Goal: Task Accomplishment & Management: Manage account settings

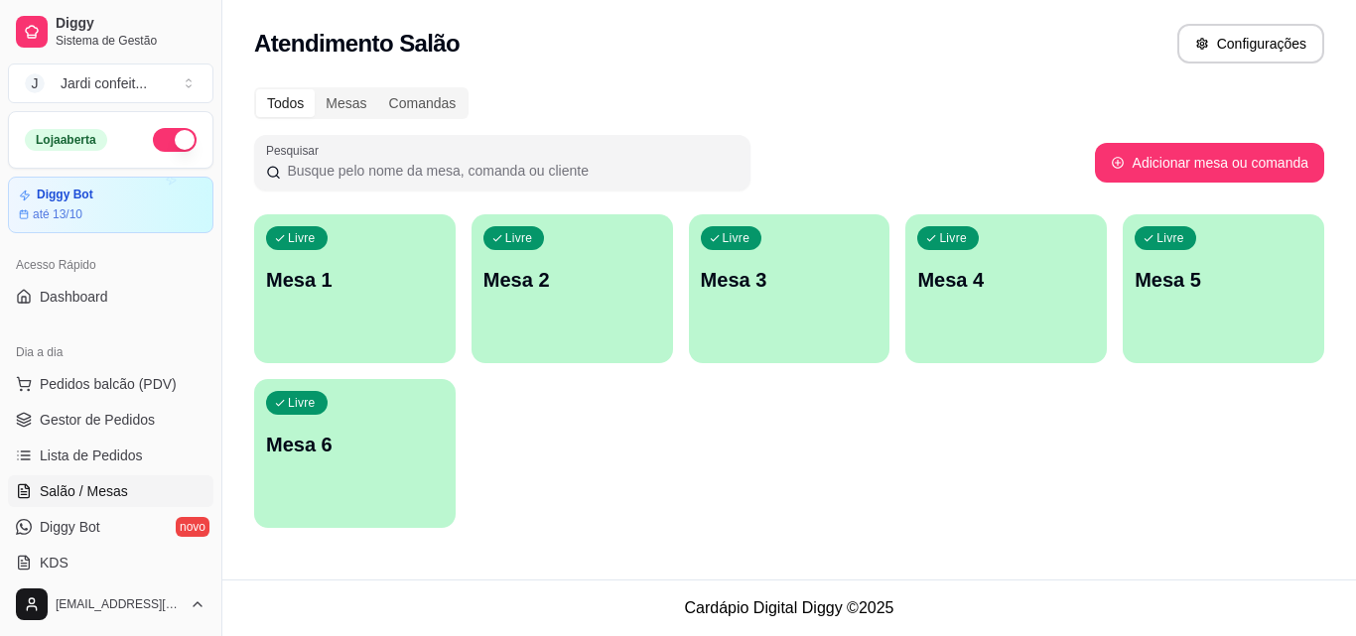
click at [436, 352] on div "button" at bounding box center [355, 352] width 202 height 24
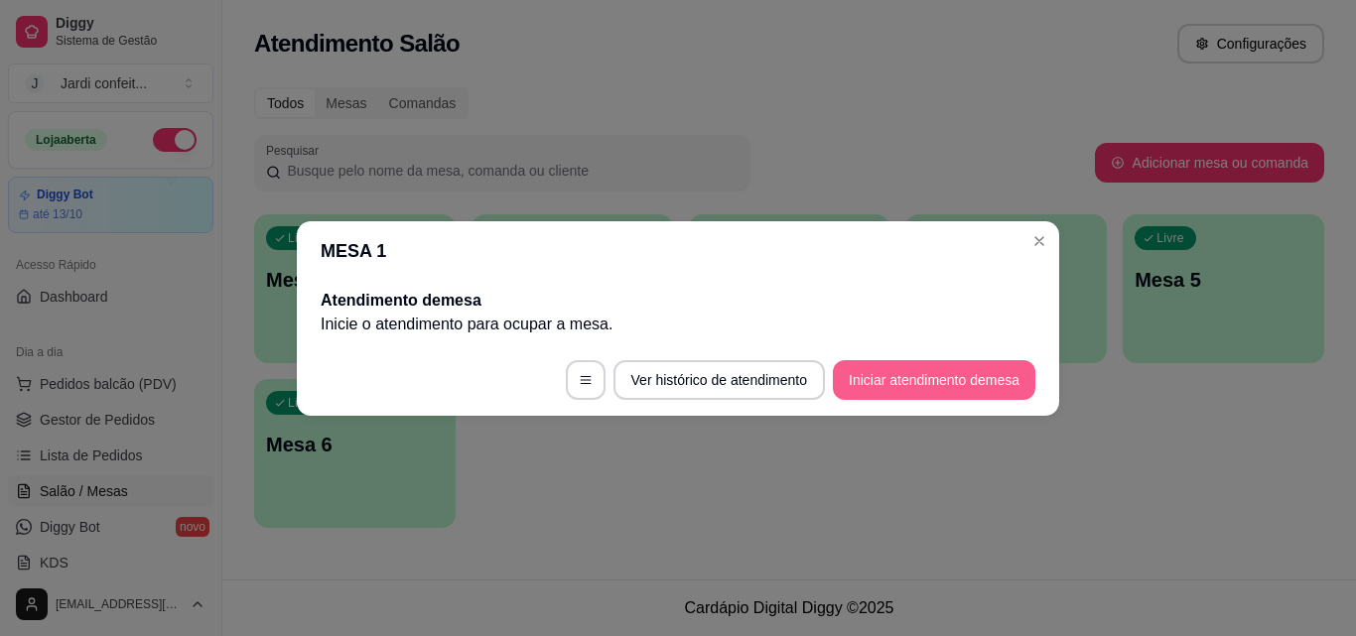
click at [948, 387] on button "Iniciar atendimento de mesa" at bounding box center [934, 380] width 203 height 40
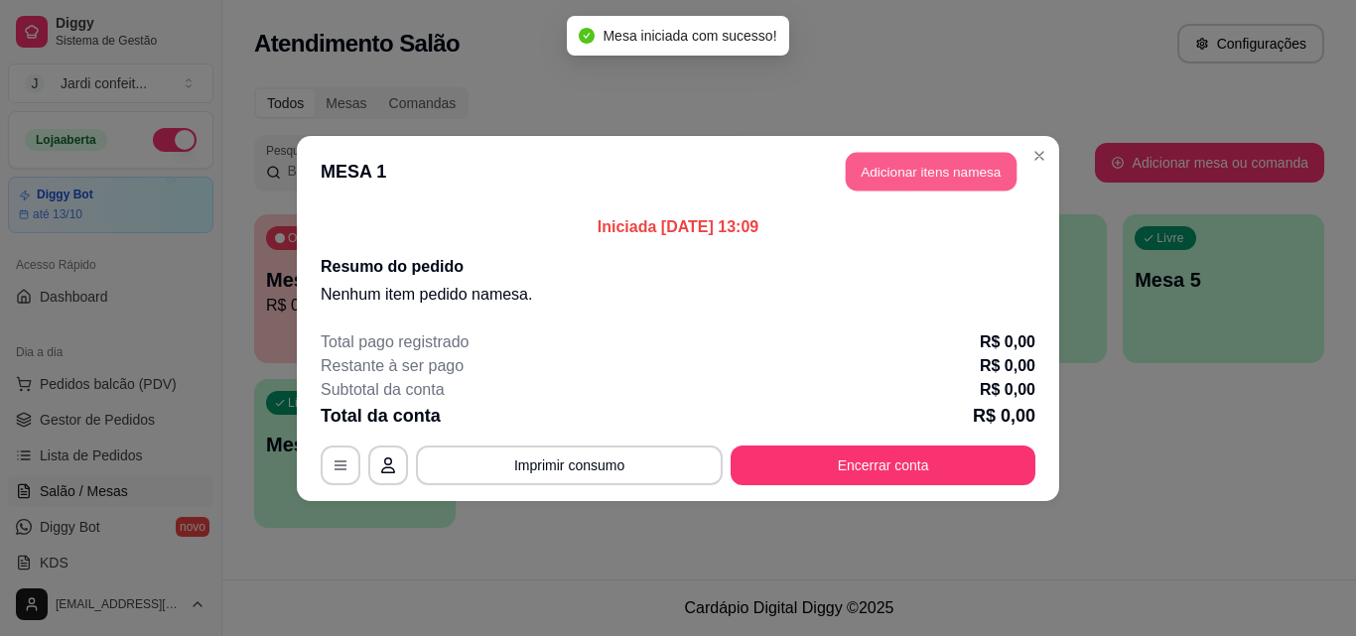
click at [880, 172] on button "Adicionar itens na mesa" at bounding box center [931, 171] width 171 height 39
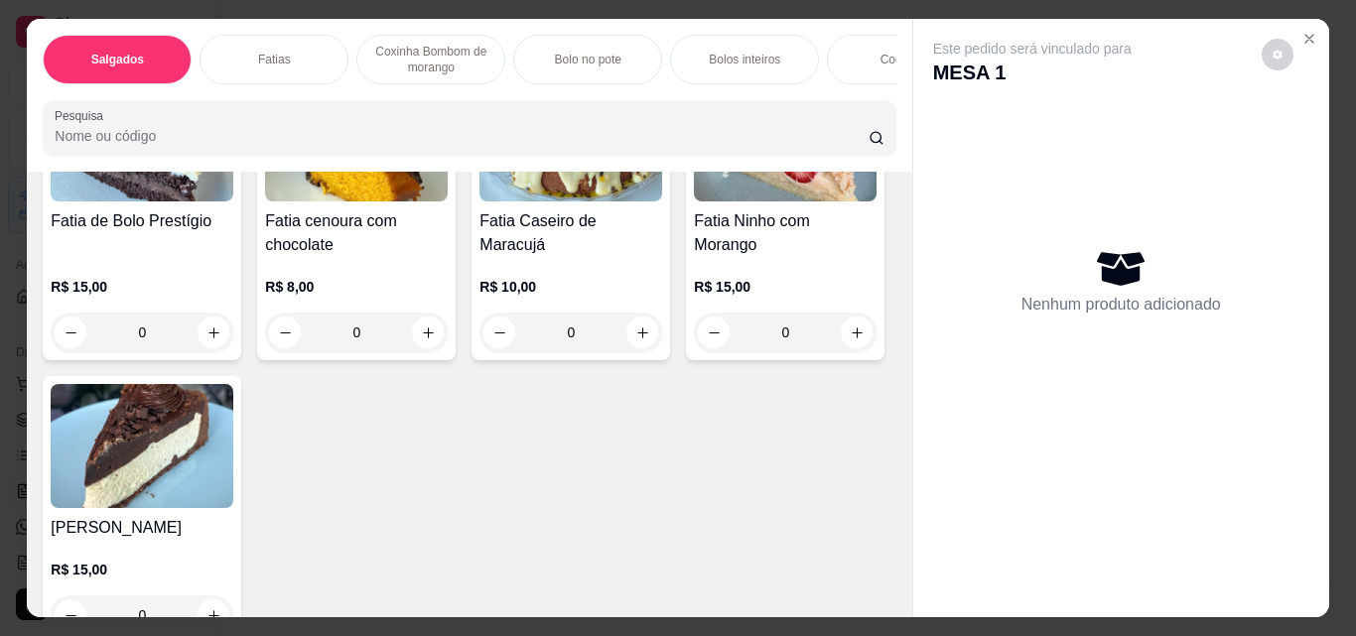
scroll to position [1489, 0]
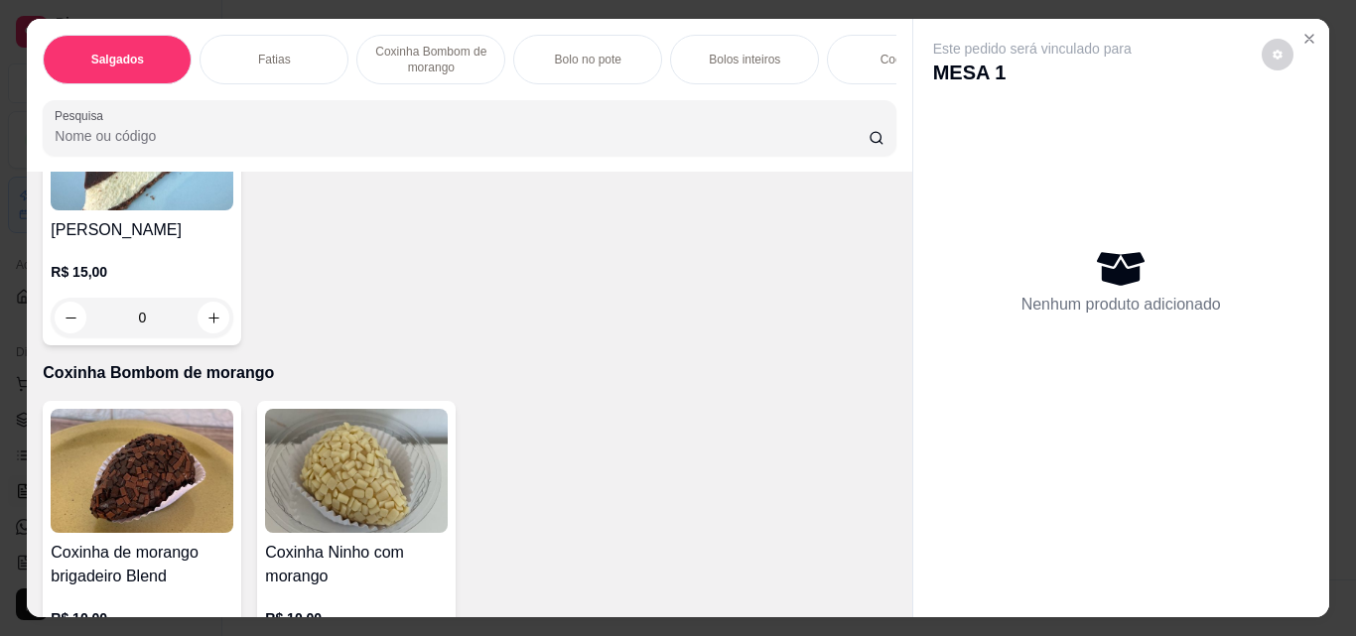
click at [202, 51] on button "increase-product-quantity" at bounding box center [214, 35] width 32 height 32
type input "1"
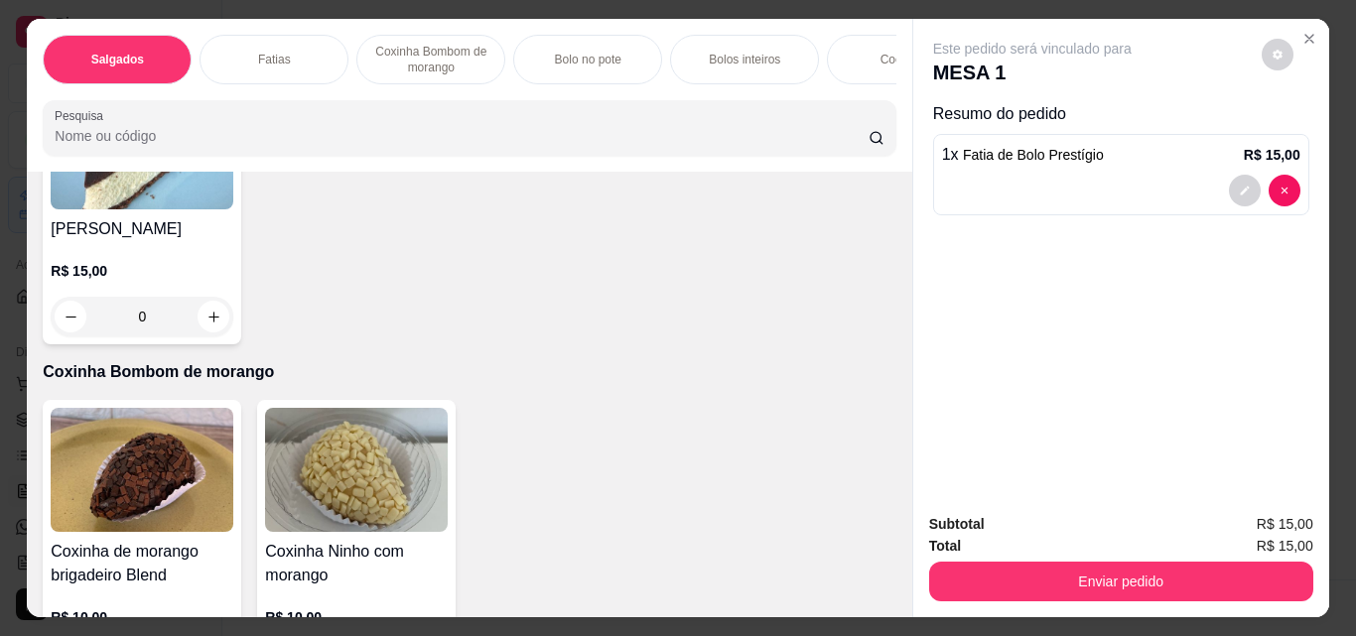
scroll to position [0, 1178]
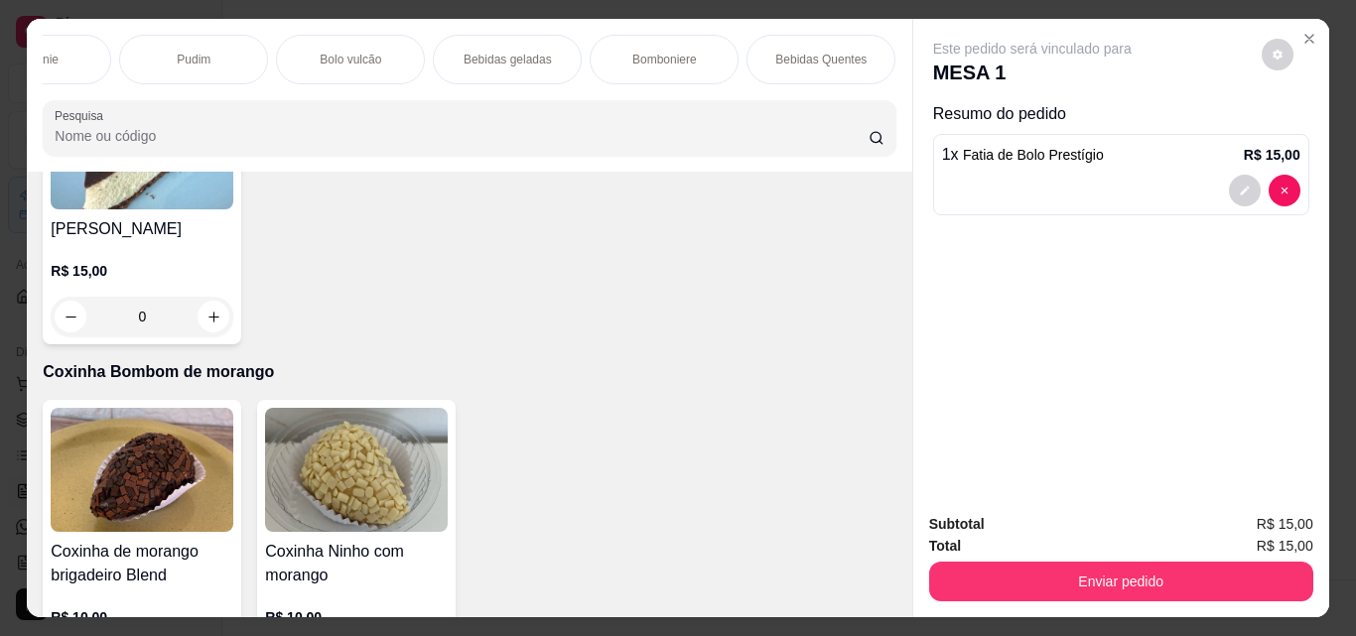
click at [495, 67] on div "Bebidas geladas" at bounding box center [507, 60] width 149 height 50
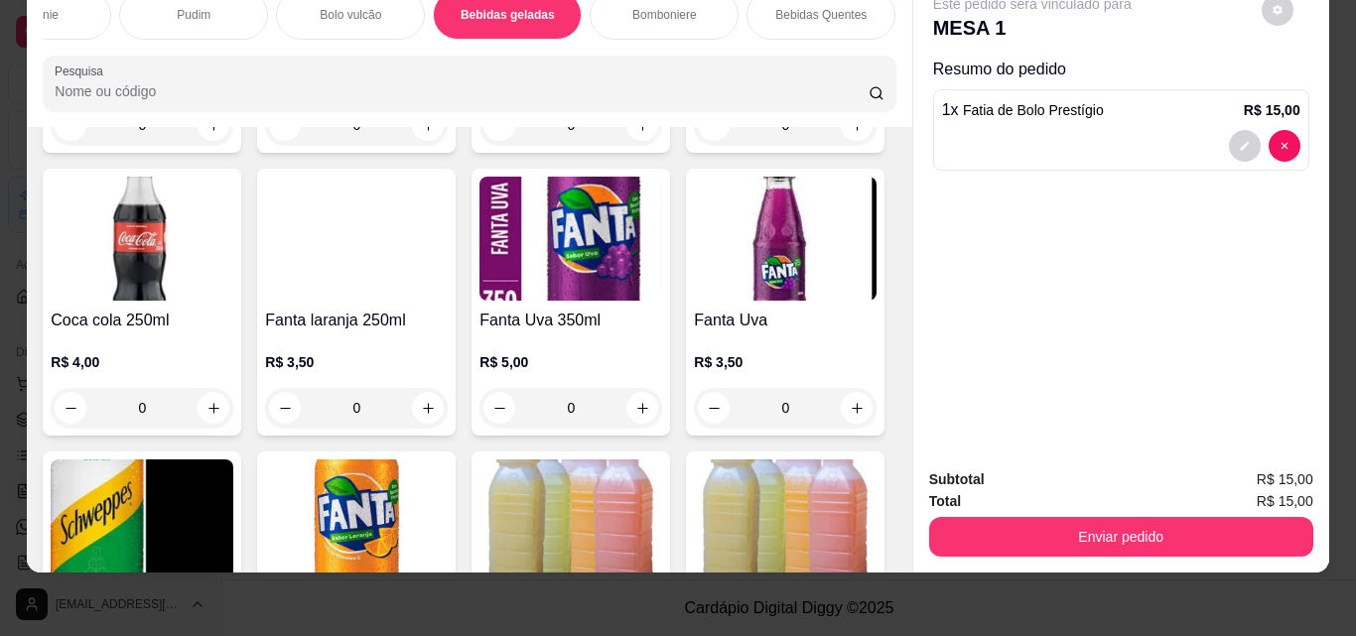
scroll to position [5299, 0]
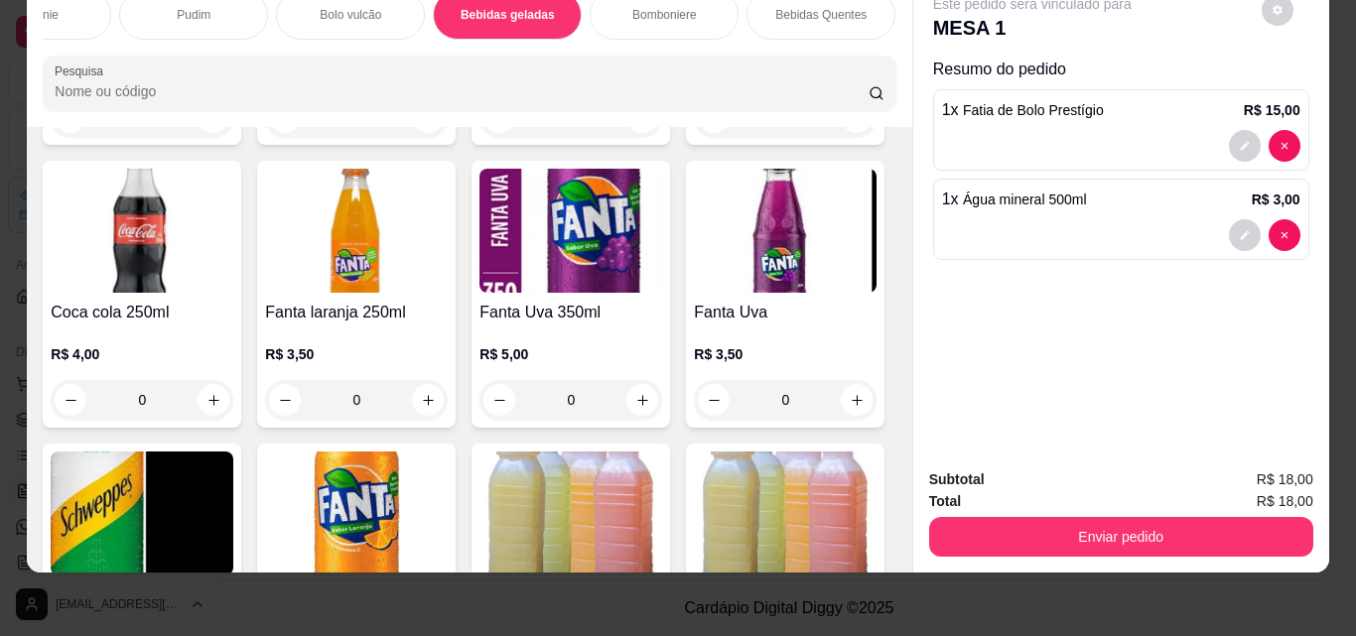
type input "1"
click at [1097, 189] on div "1 x Água mineral 500ml R$ 3,00" at bounding box center [1121, 200] width 358 height 24
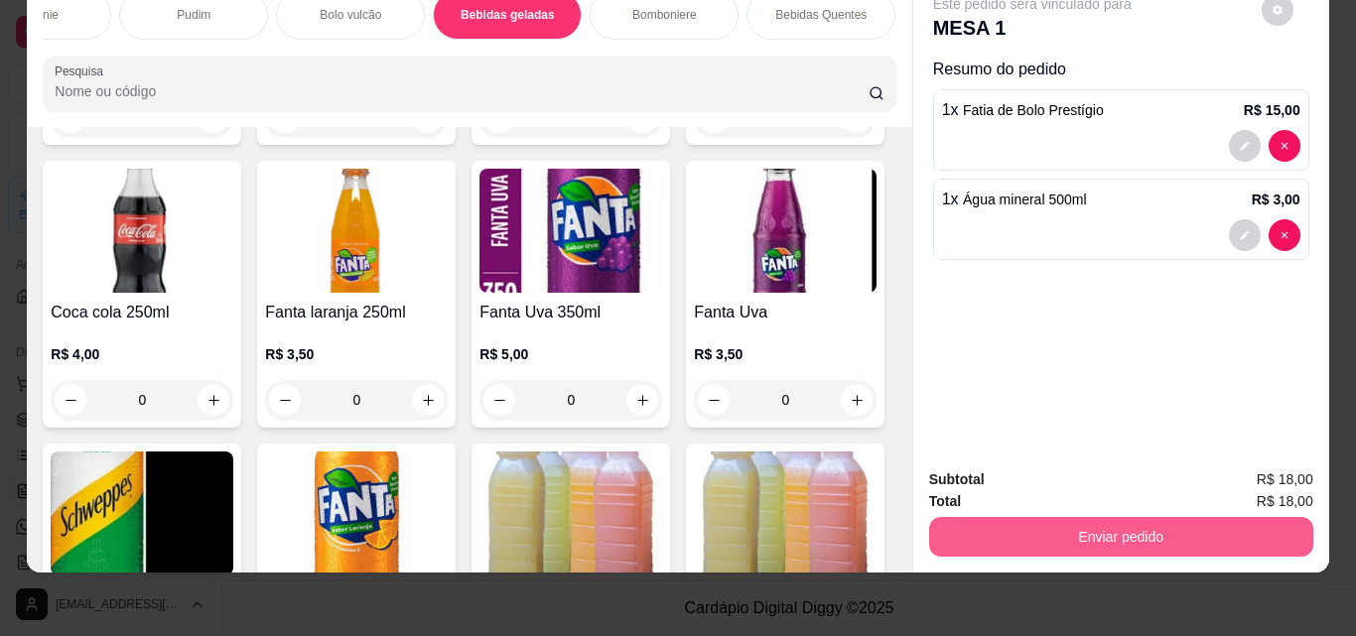
click at [1003, 526] on button "Enviar pedido" at bounding box center [1121, 537] width 384 height 40
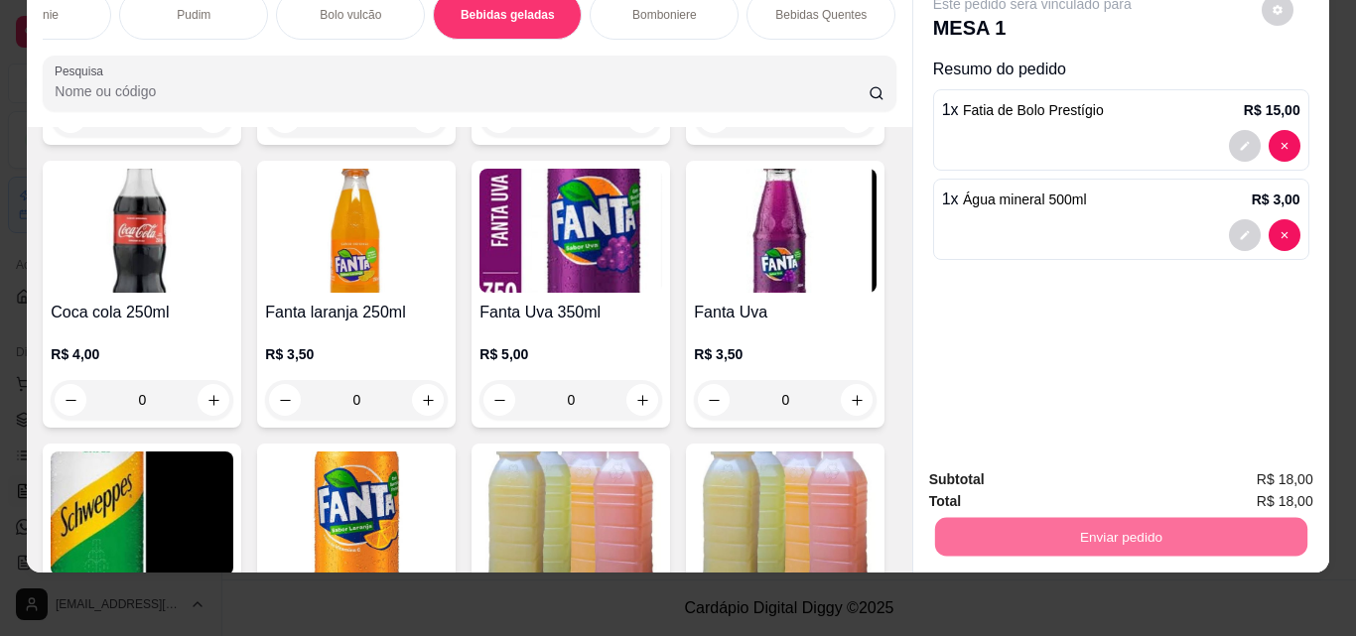
click at [1121, 481] on button "Não registrar e enviar pedido" at bounding box center [1055, 473] width 201 height 37
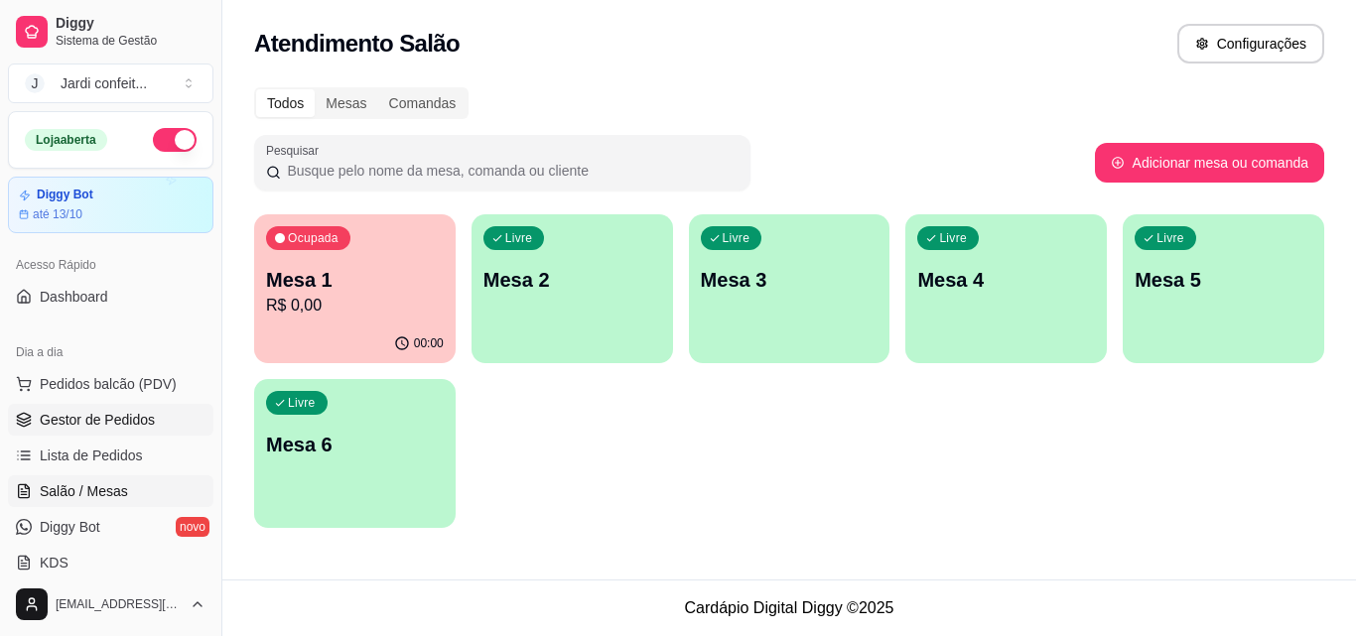
click at [163, 434] on link "Gestor de Pedidos" at bounding box center [110, 420] width 205 height 32
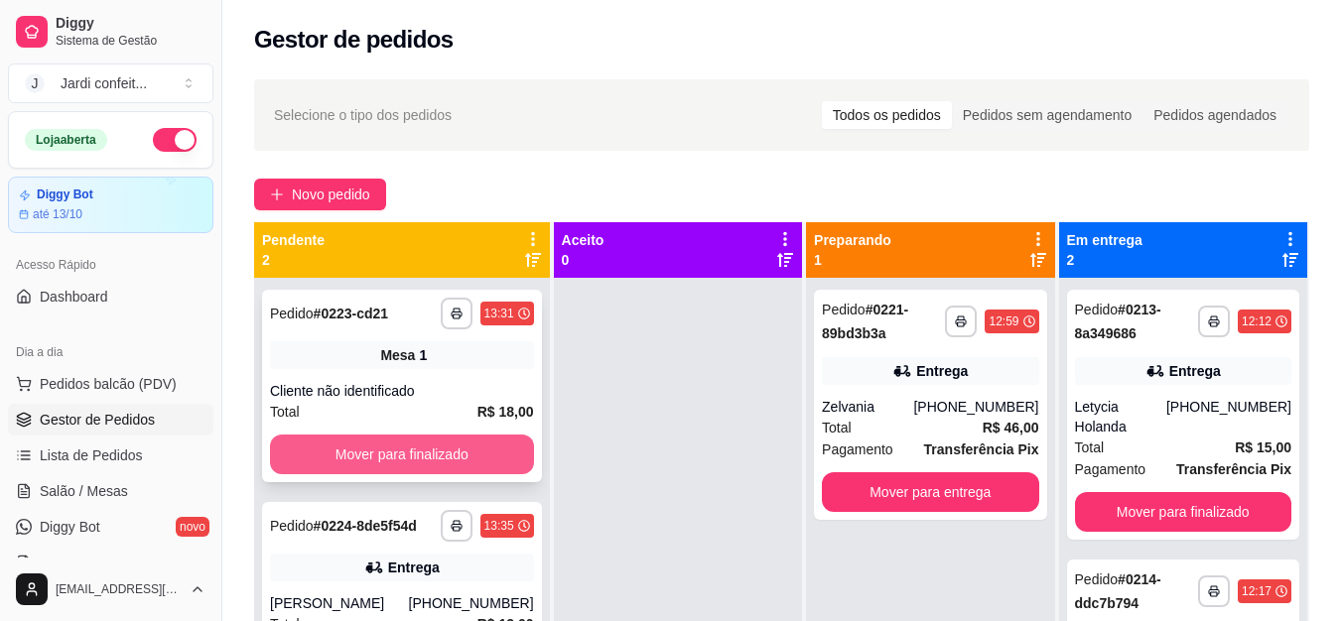
click at [422, 469] on button "Mover para finalizado" at bounding box center [402, 455] width 264 height 40
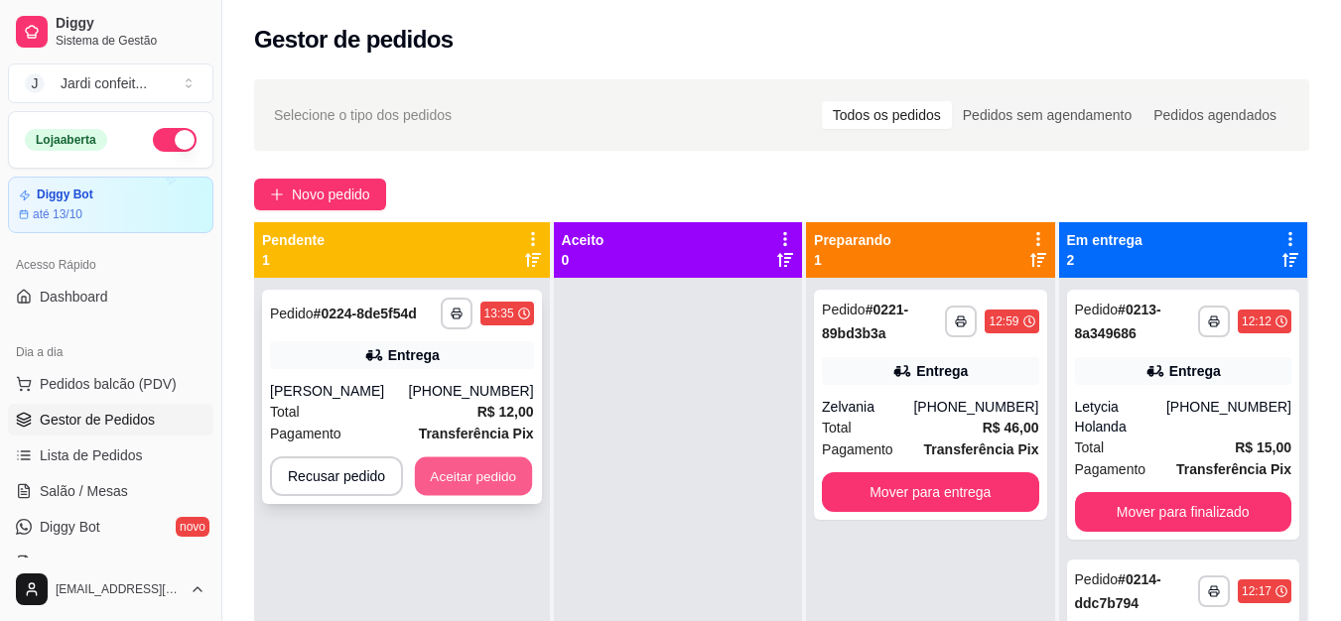
click at [423, 471] on button "Aceitar pedido" at bounding box center [473, 477] width 117 height 39
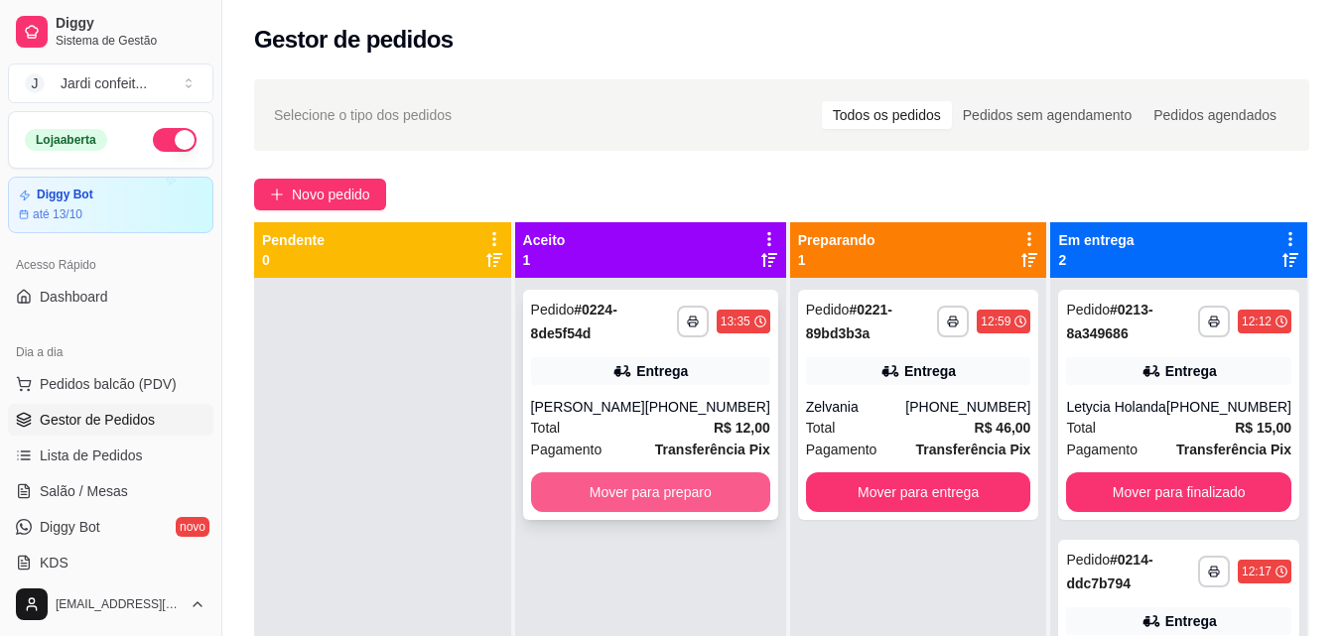
click at [549, 489] on button "Mover para preparo" at bounding box center [650, 493] width 239 height 40
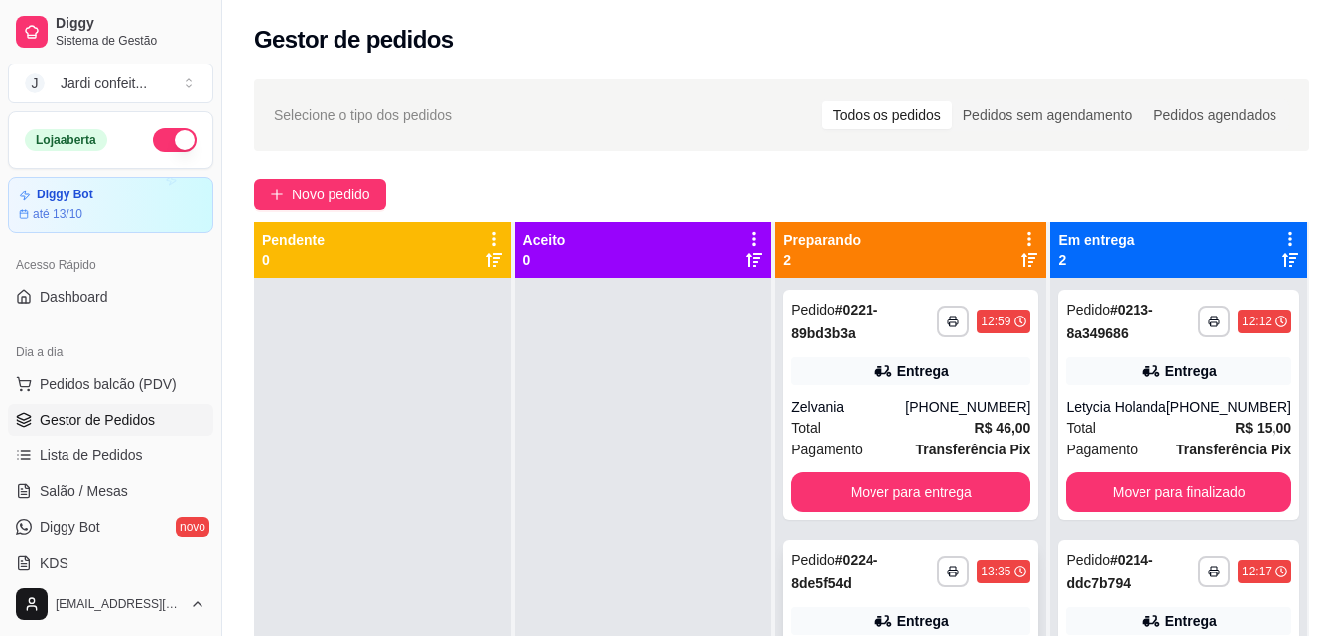
click at [927, 608] on div "Entrega" at bounding box center [910, 622] width 239 height 28
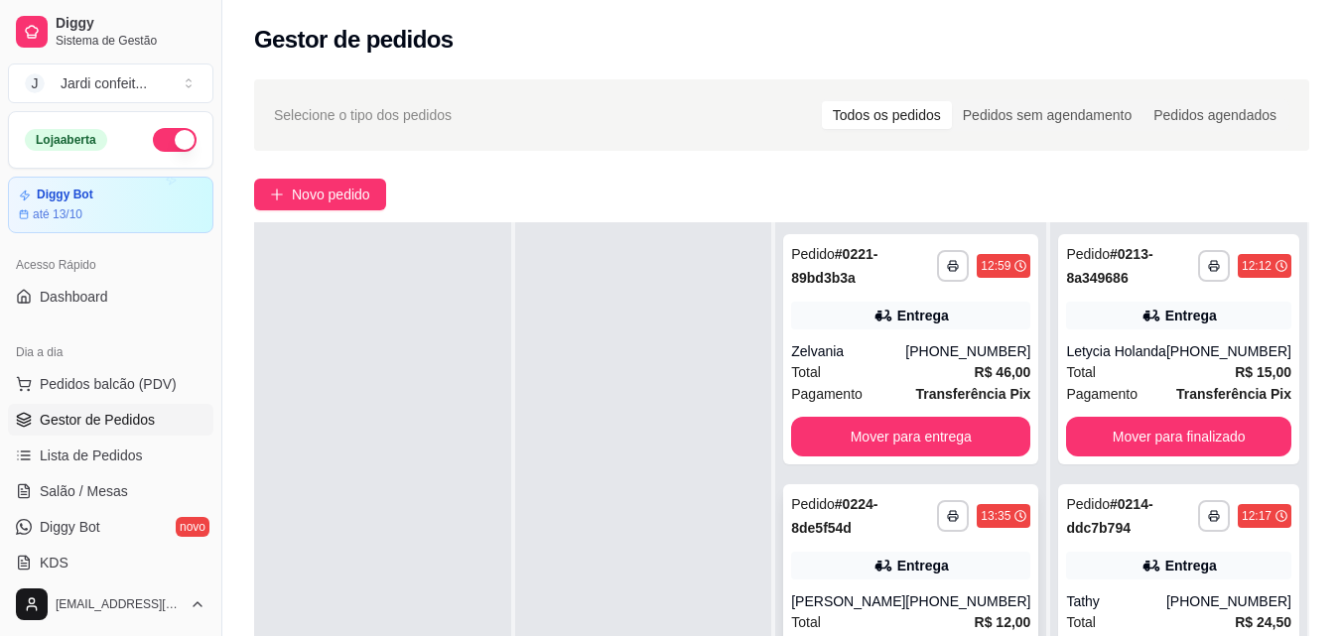
scroll to position [199, 0]
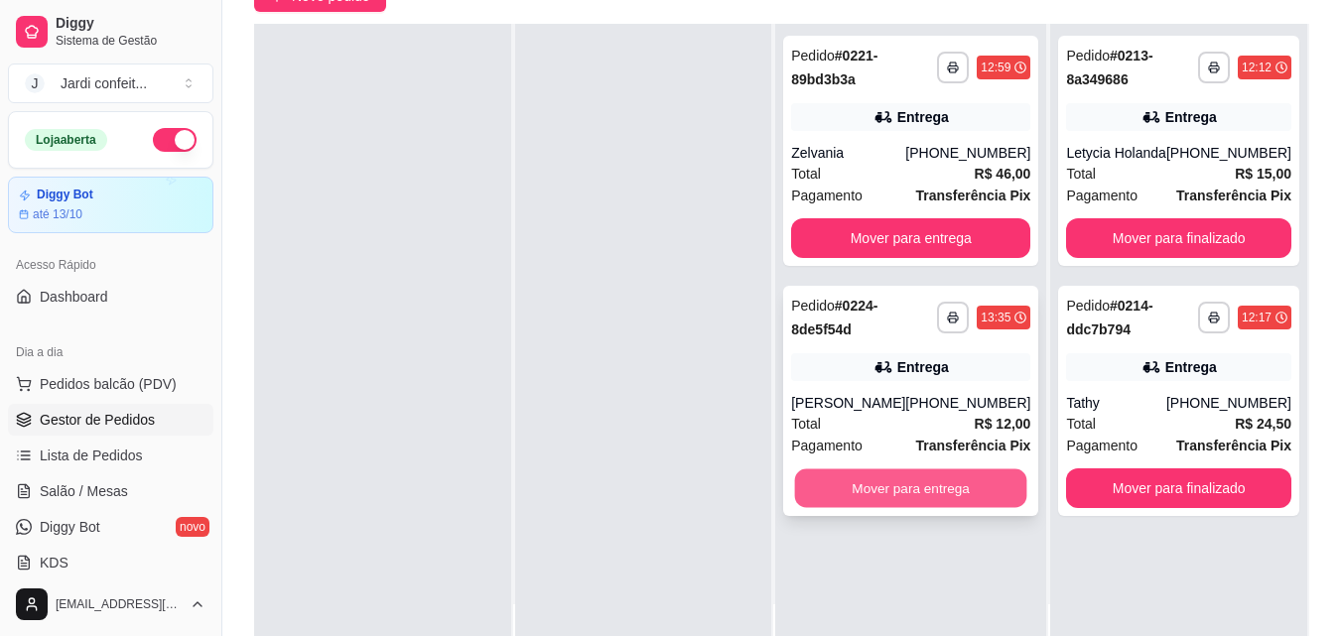
click at [970, 496] on button "Mover para entrega" at bounding box center [911, 489] width 232 height 39
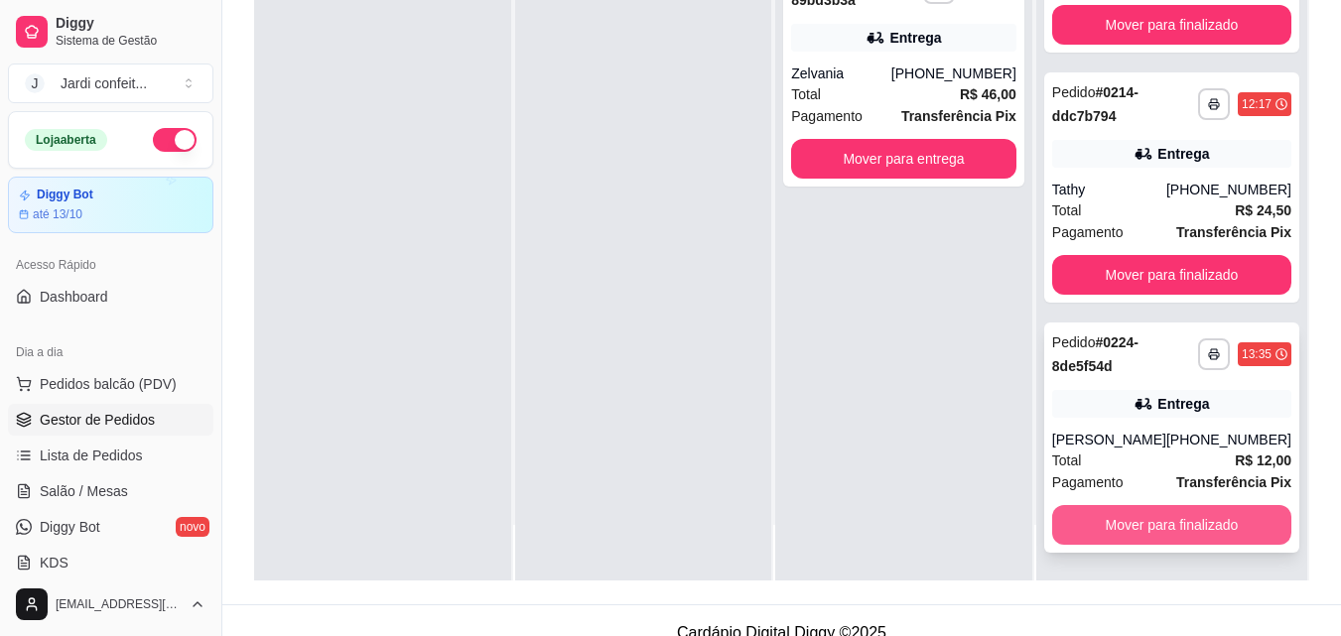
scroll to position [298, 0]
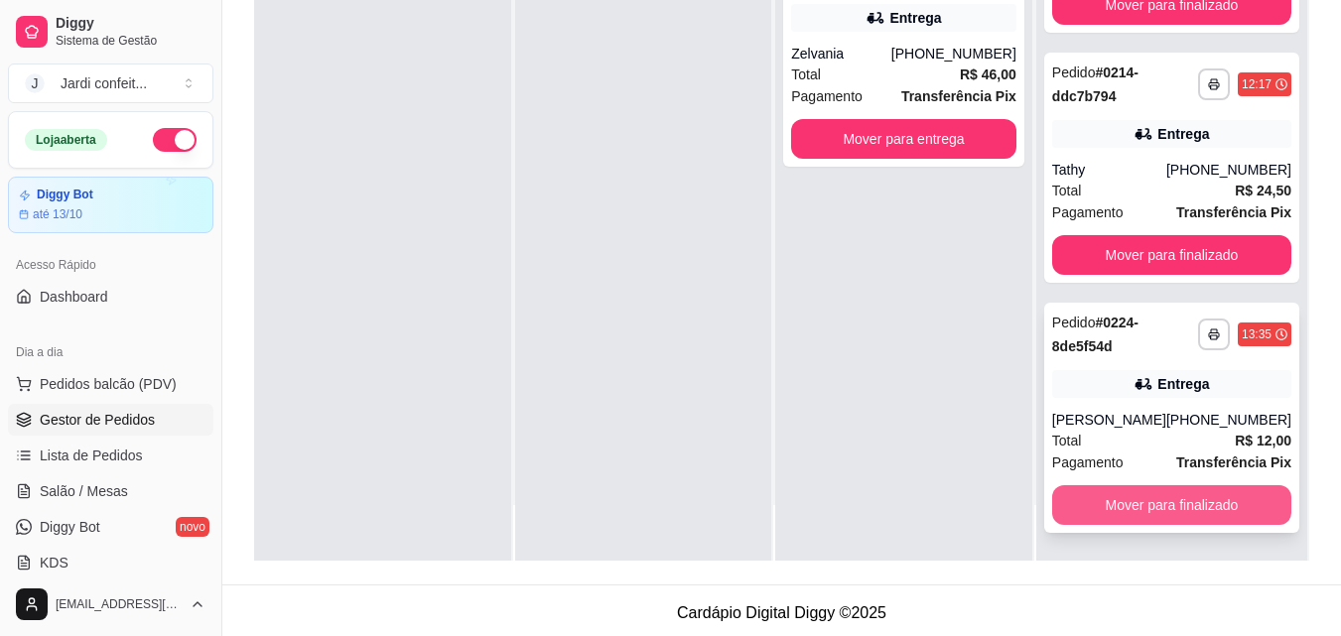
click at [1217, 509] on button "Mover para finalizado" at bounding box center [1171, 505] width 239 height 40
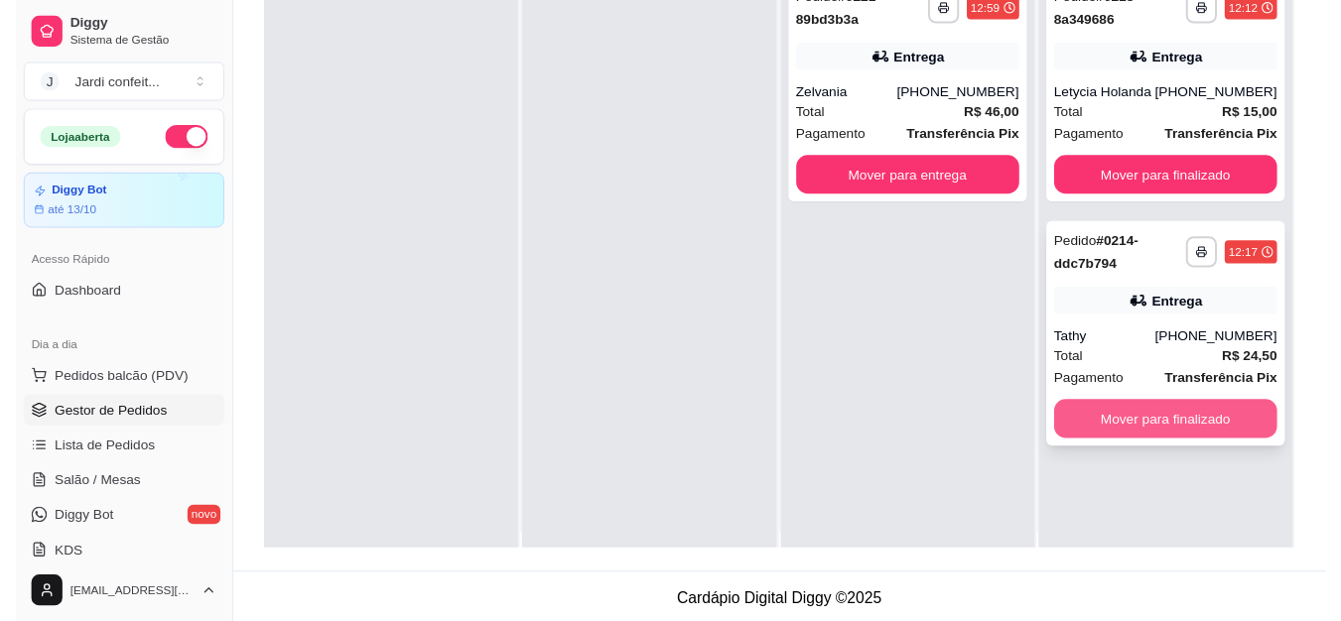
scroll to position [0, 0]
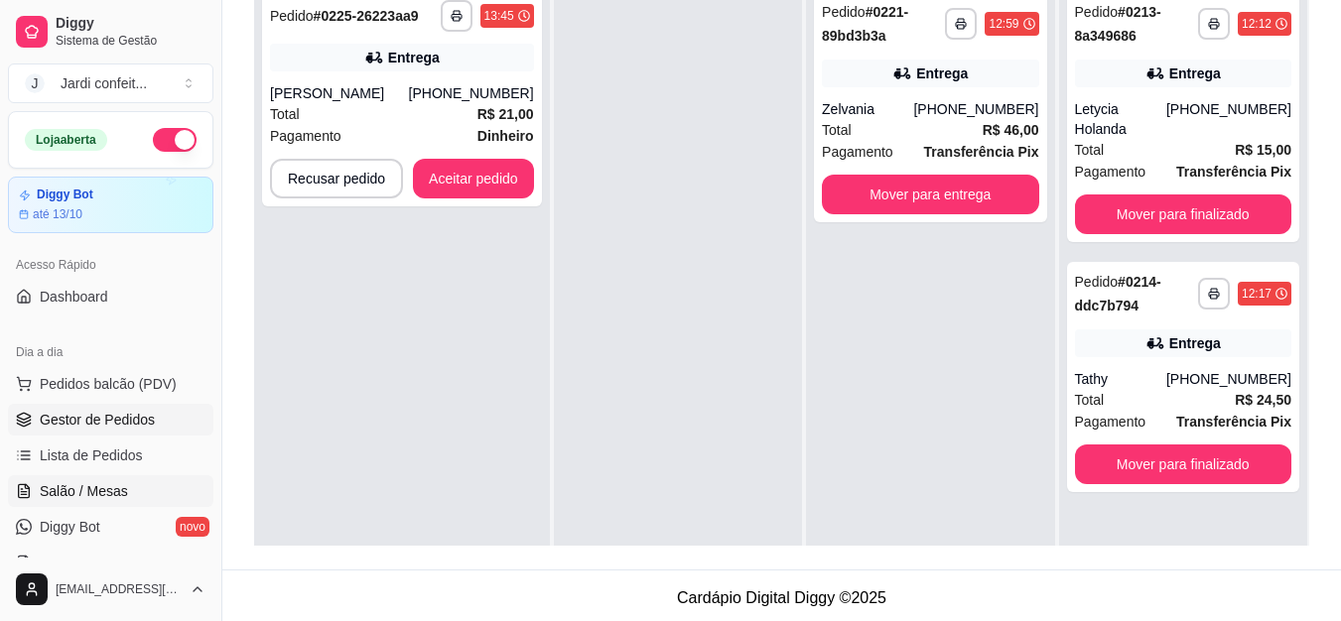
click at [111, 485] on span "Salão / Mesas" at bounding box center [84, 491] width 88 height 20
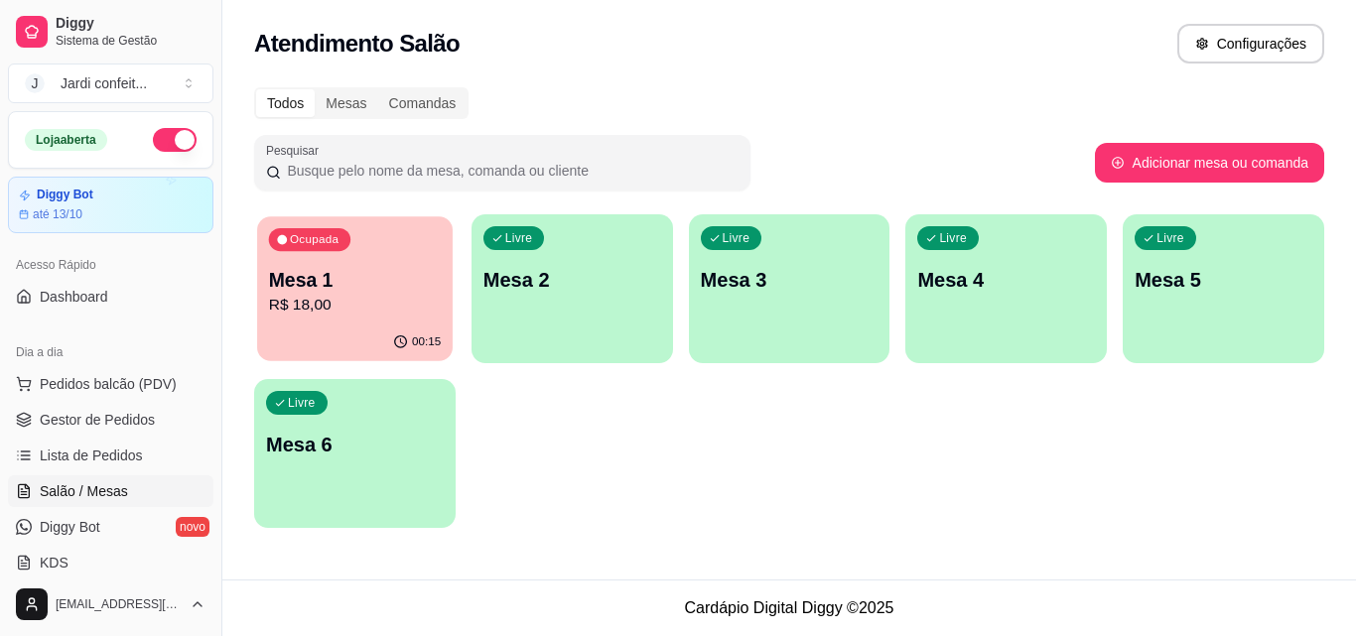
click at [389, 257] on div "Ocupada Mesa 1 R$ 18,00" at bounding box center [355, 269] width 196 height 107
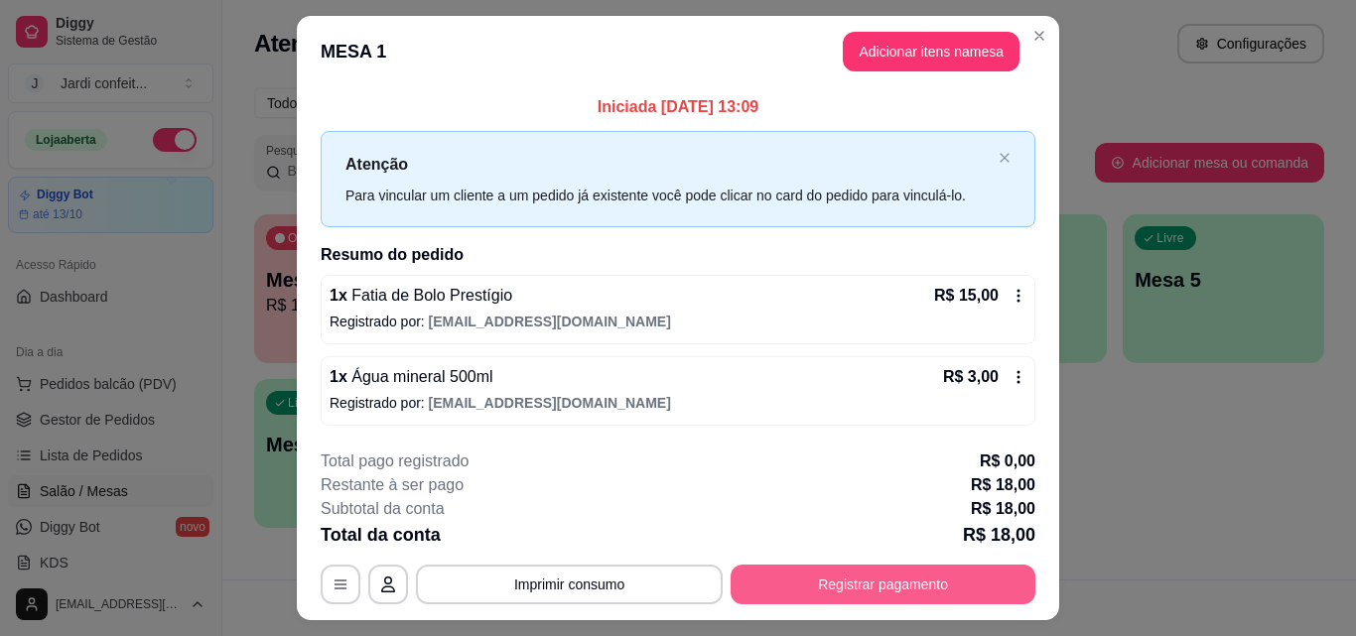
click at [1003, 589] on button "Registrar pagamento" at bounding box center [883, 585] width 305 height 40
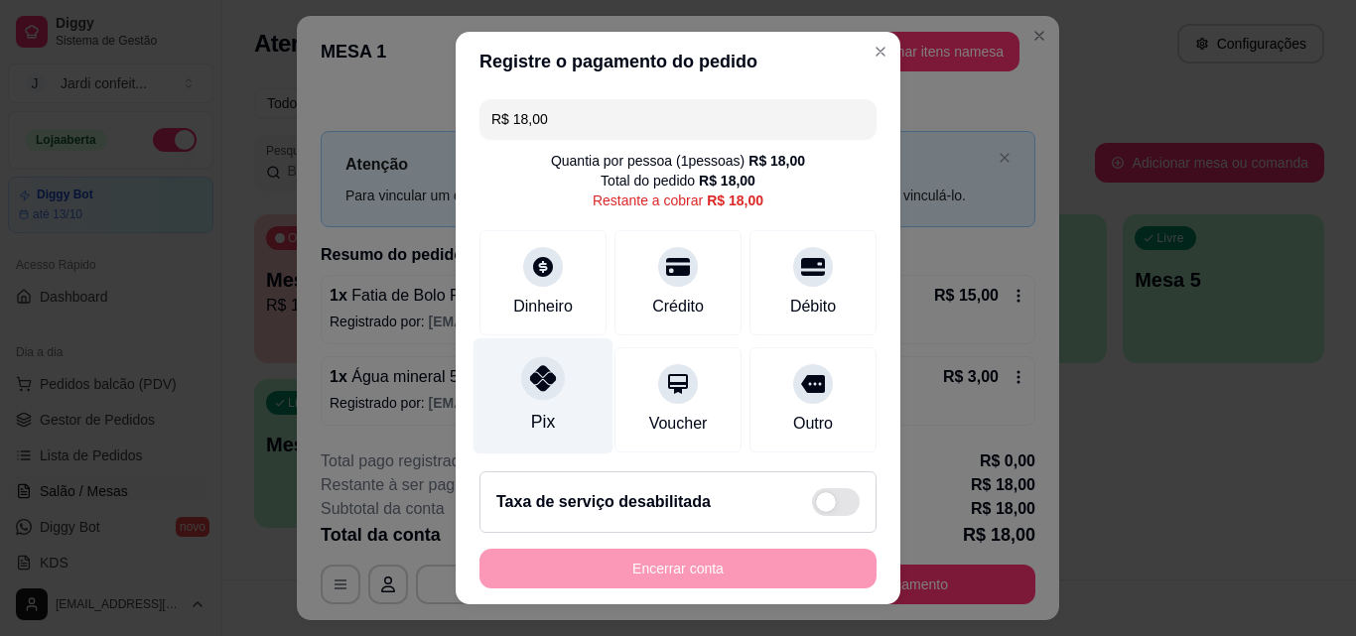
click at [502, 373] on div "Pix" at bounding box center [544, 397] width 140 height 116
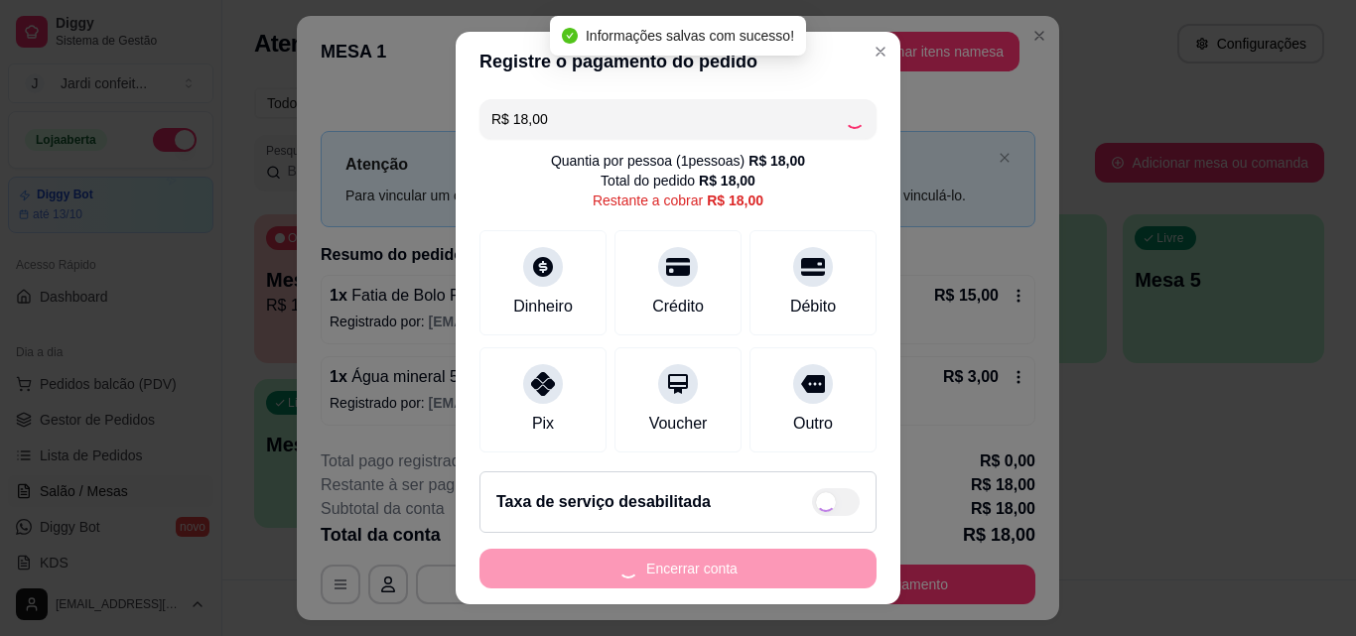
type input "R$ 0,00"
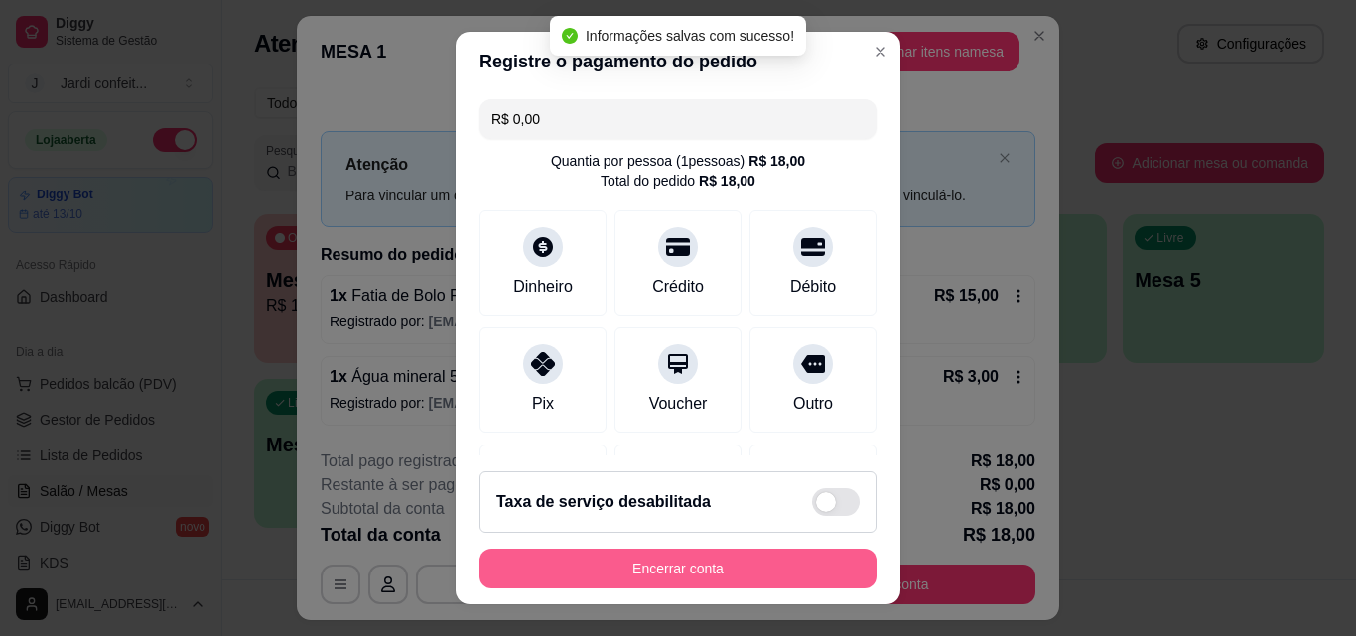
click at [736, 577] on button "Encerrar conta" at bounding box center [677, 569] width 397 height 40
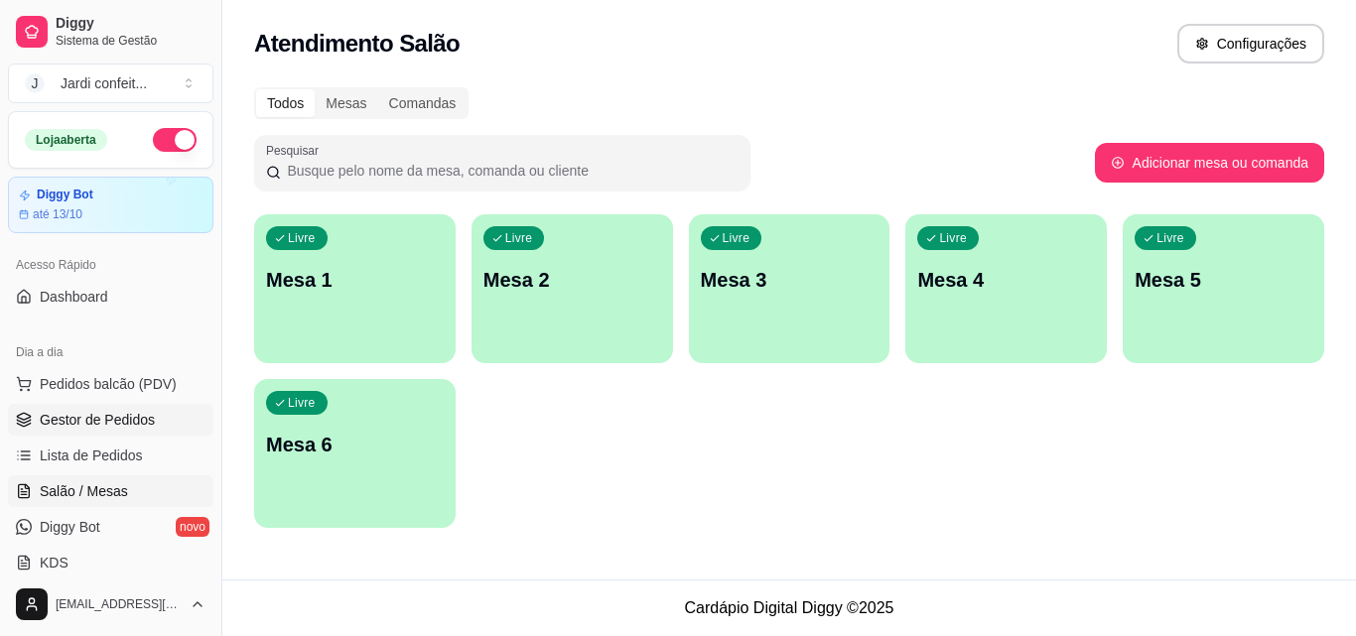
click at [133, 428] on span "Gestor de Pedidos" at bounding box center [97, 420] width 115 height 20
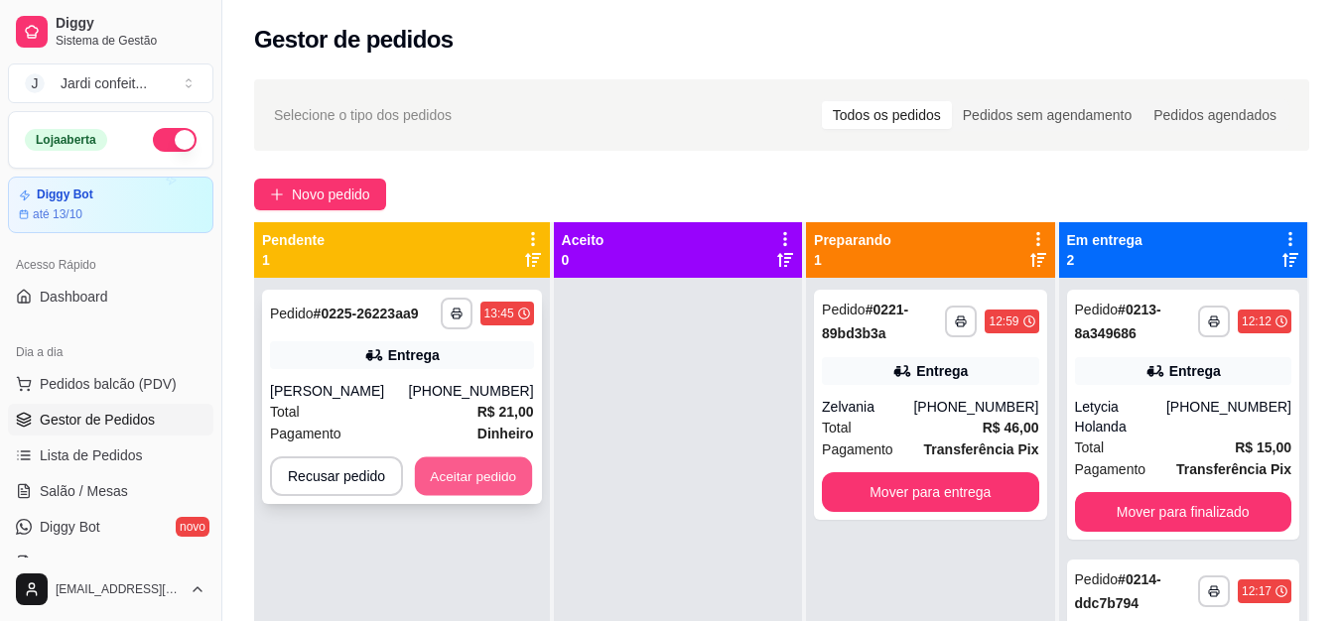
click at [485, 489] on button "Aceitar pedido" at bounding box center [473, 477] width 117 height 39
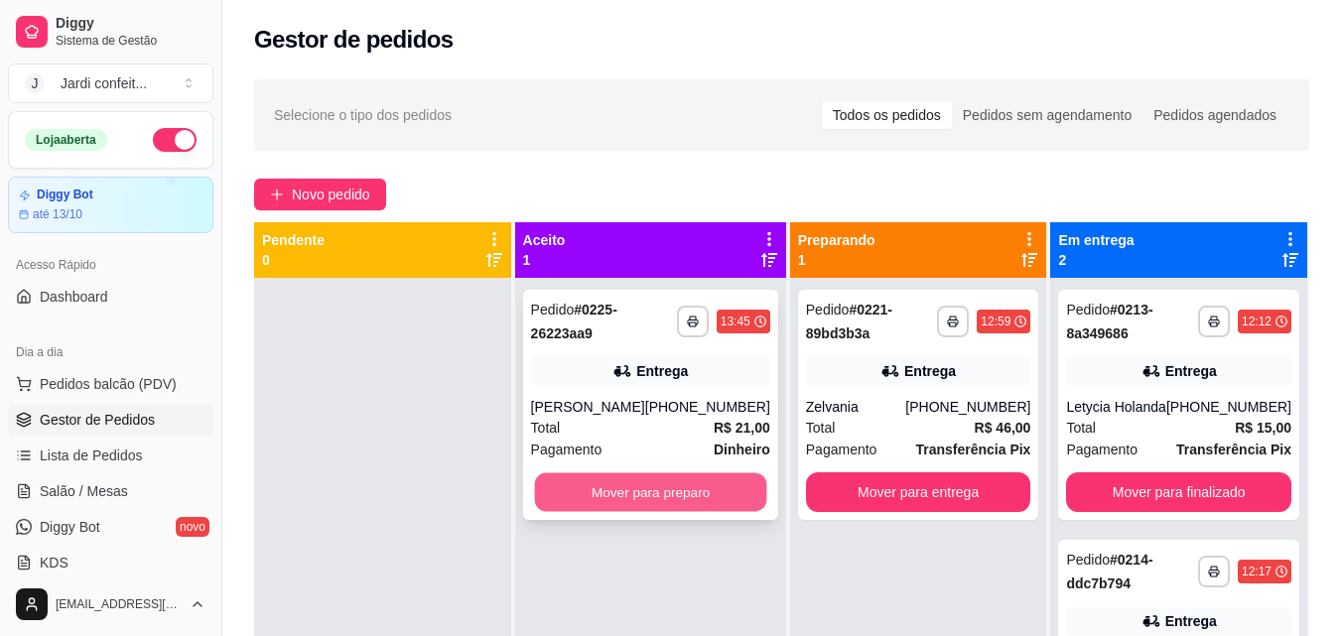
click at [558, 492] on button "Mover para preparo" at bounding box center [650, 493] width 232 height 39
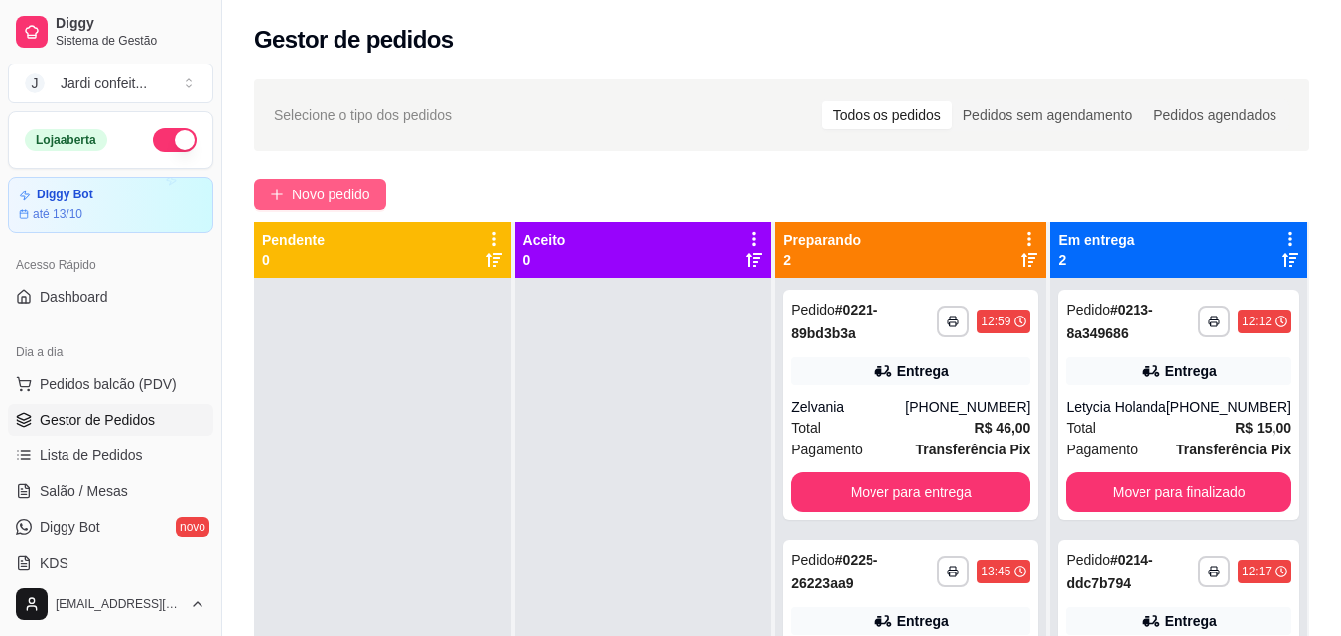
click at [354, 194] on span "Novo pedido" at bounding box center [331, 195] width 78 height 22
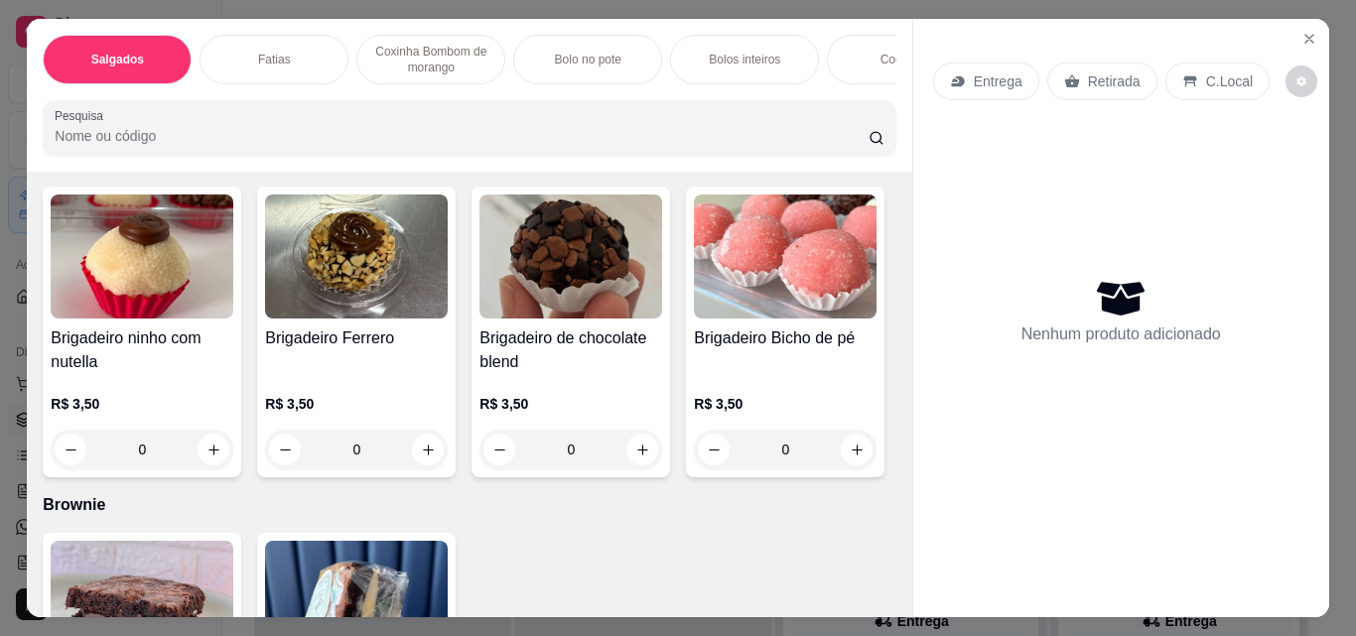
scroll to position [3375, 0]
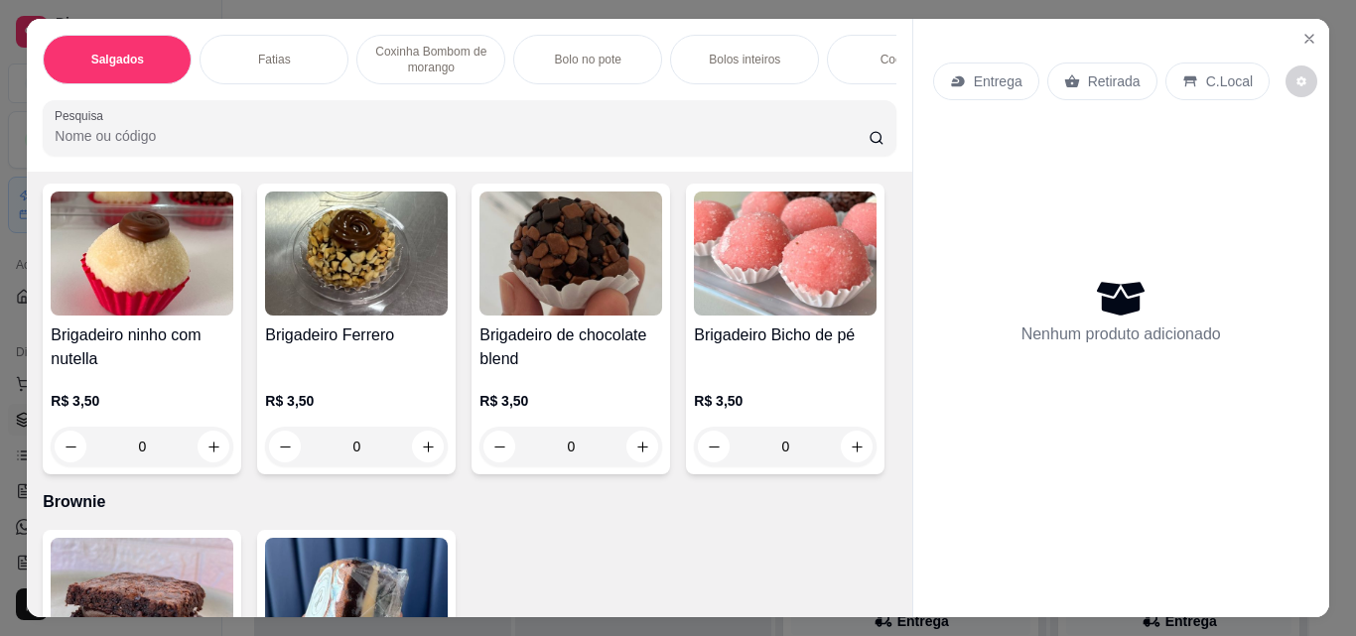
click at [206, 108] on icon "increase-product-quantity" at bounding box center [213, 100] width 15 height 15
type input "1"
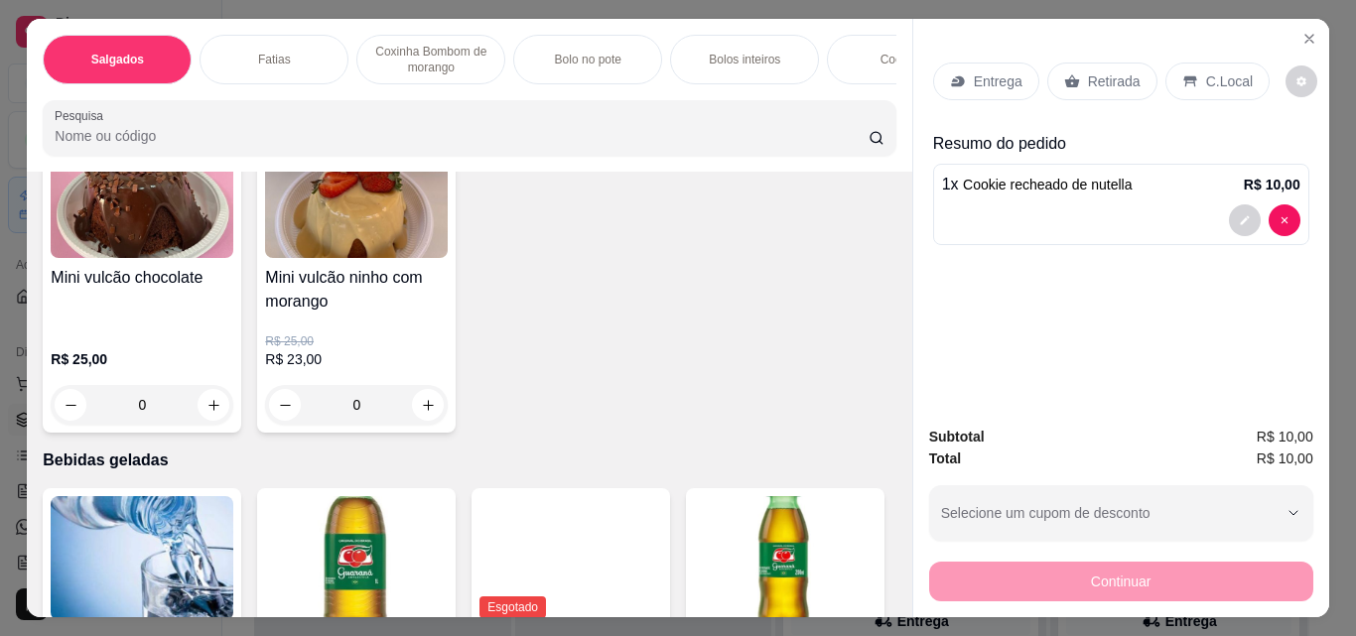
scroll to position [4468, 0]
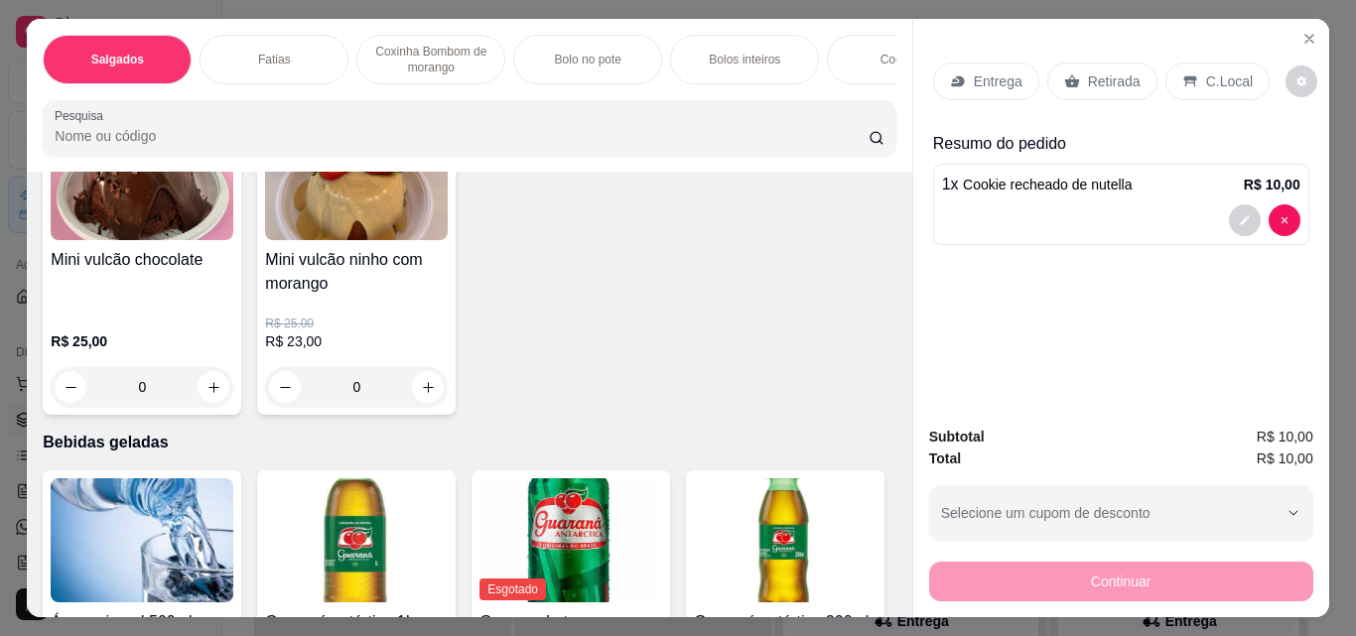
type input "1"
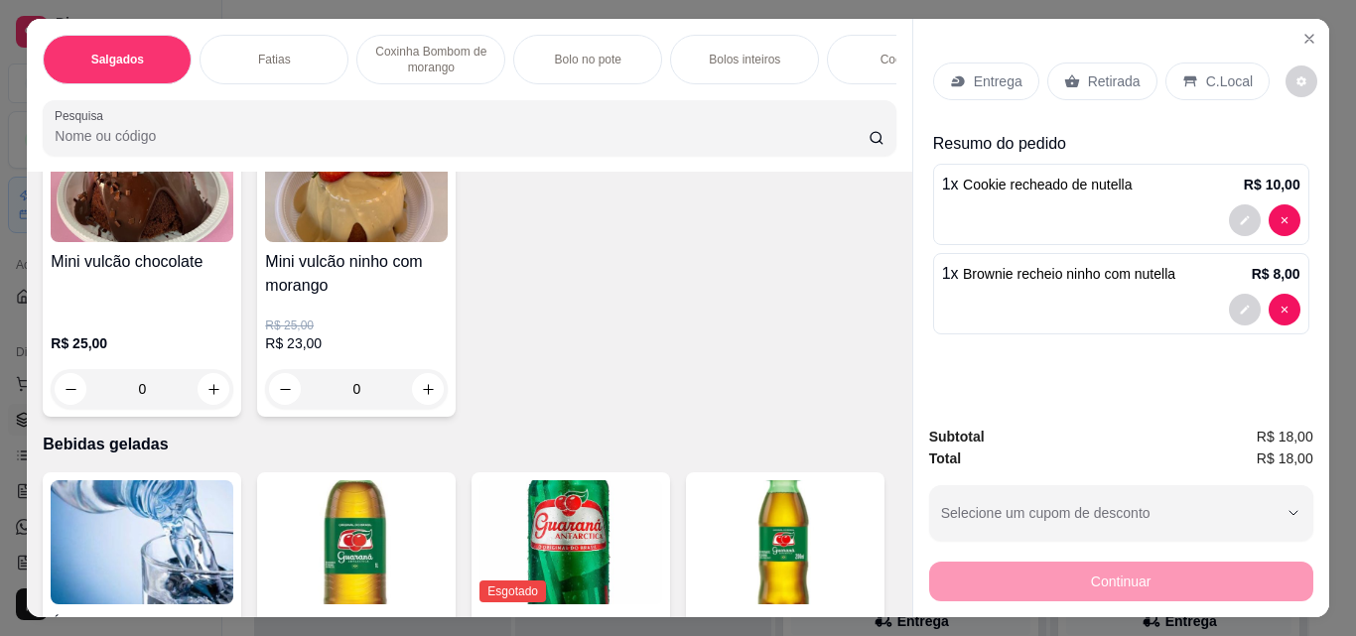
click at [1088, 81] on p "Retirada" at bounding box center [1114, 81] width 53 height 20
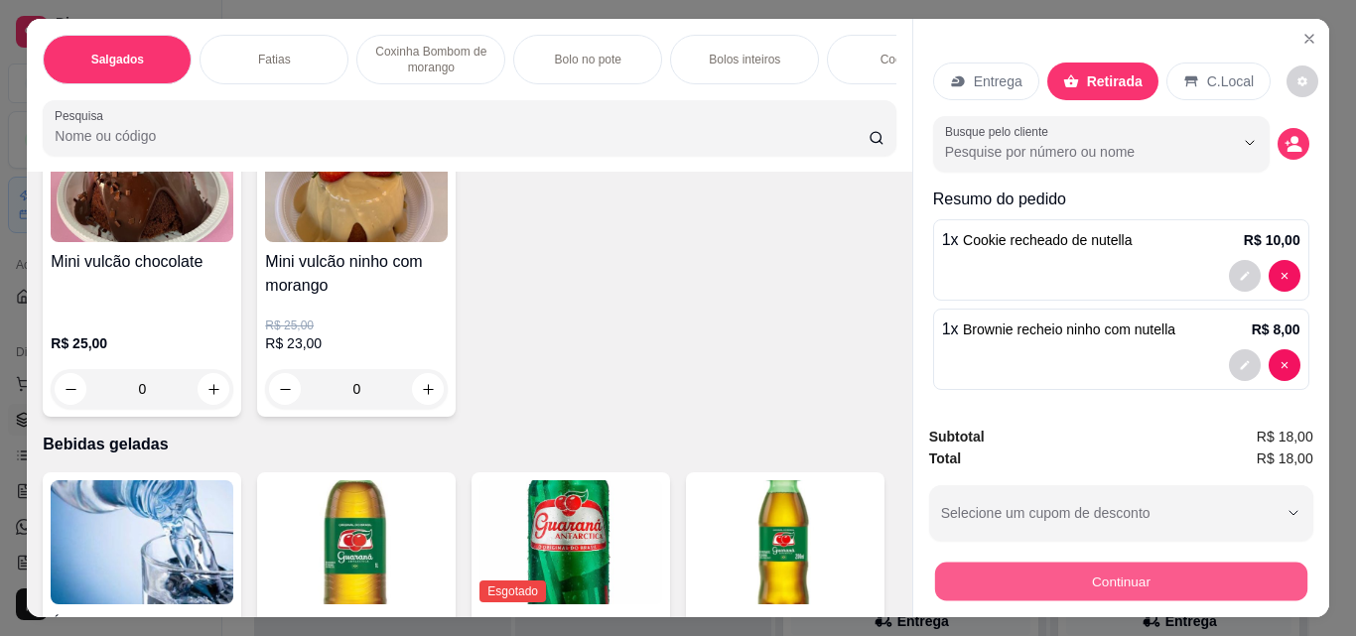
click at [1024, 571] on button "Continuar" at bounding box center [1120, 581] width 372 height 39
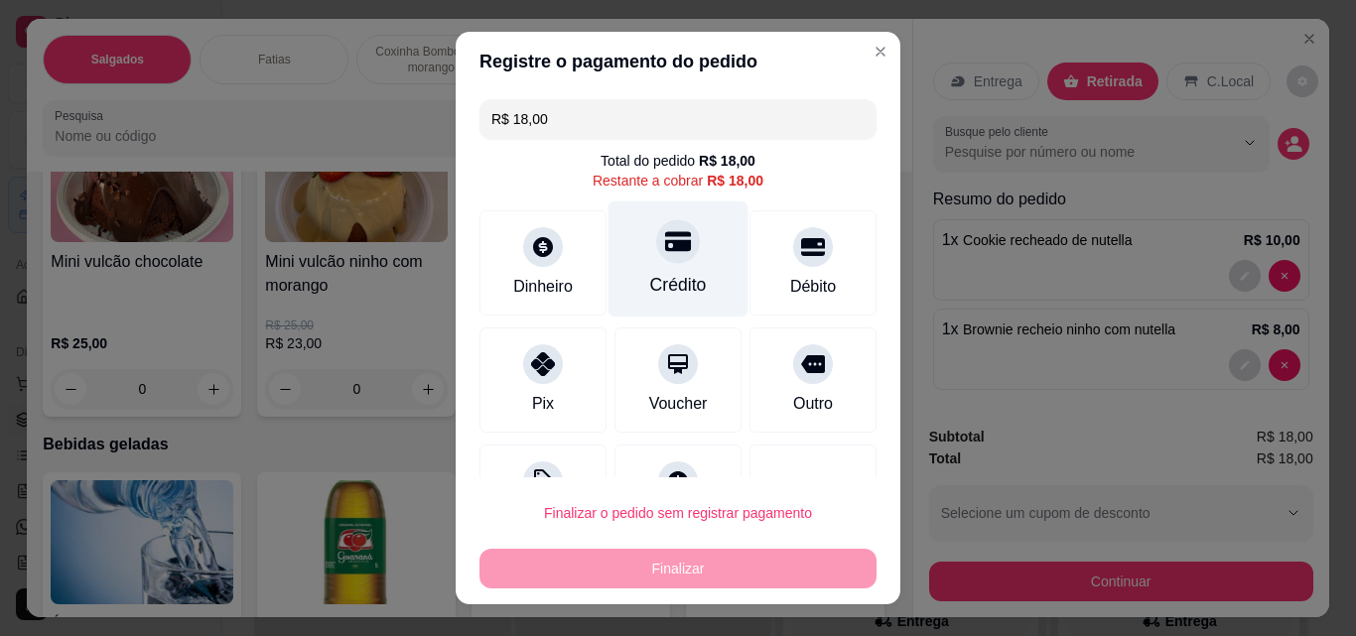
click at [679, 300] on div "Crédito" at bounding box center [679, 260] width 140 height 116
type input "R$ 0,00"
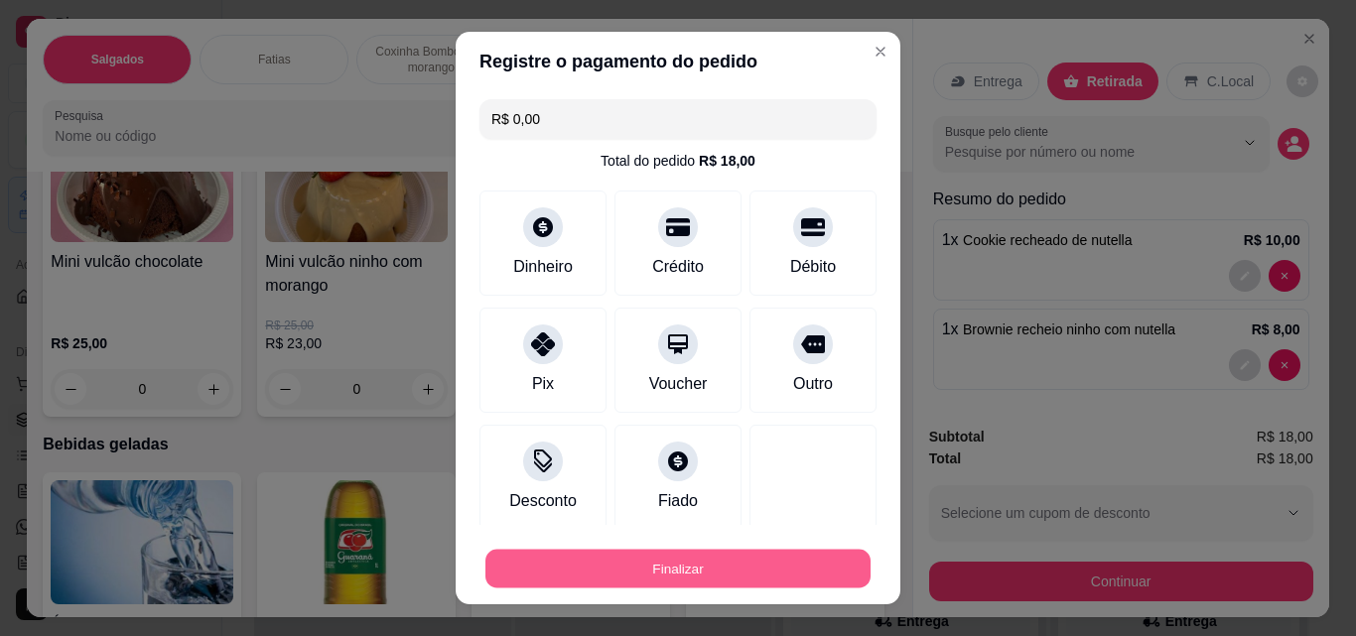
click at [762, 573] on button "Finalizar" at bounding box center [677, 569] width 385 height 39
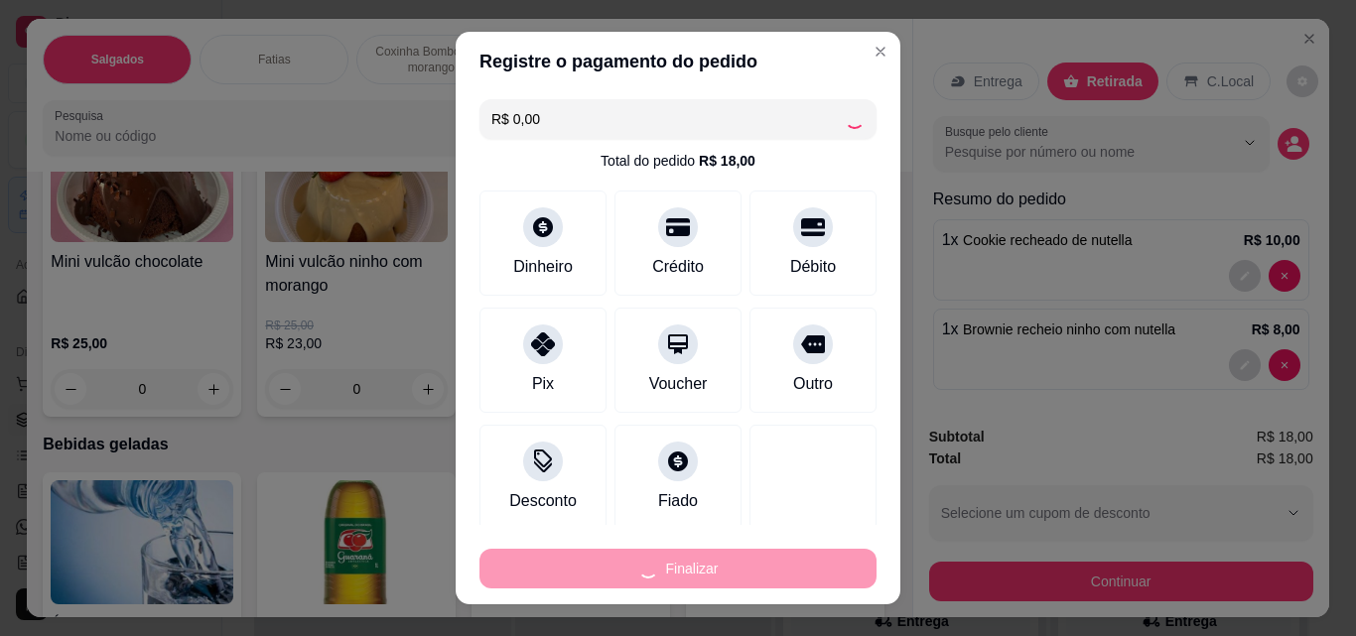
type input "0"
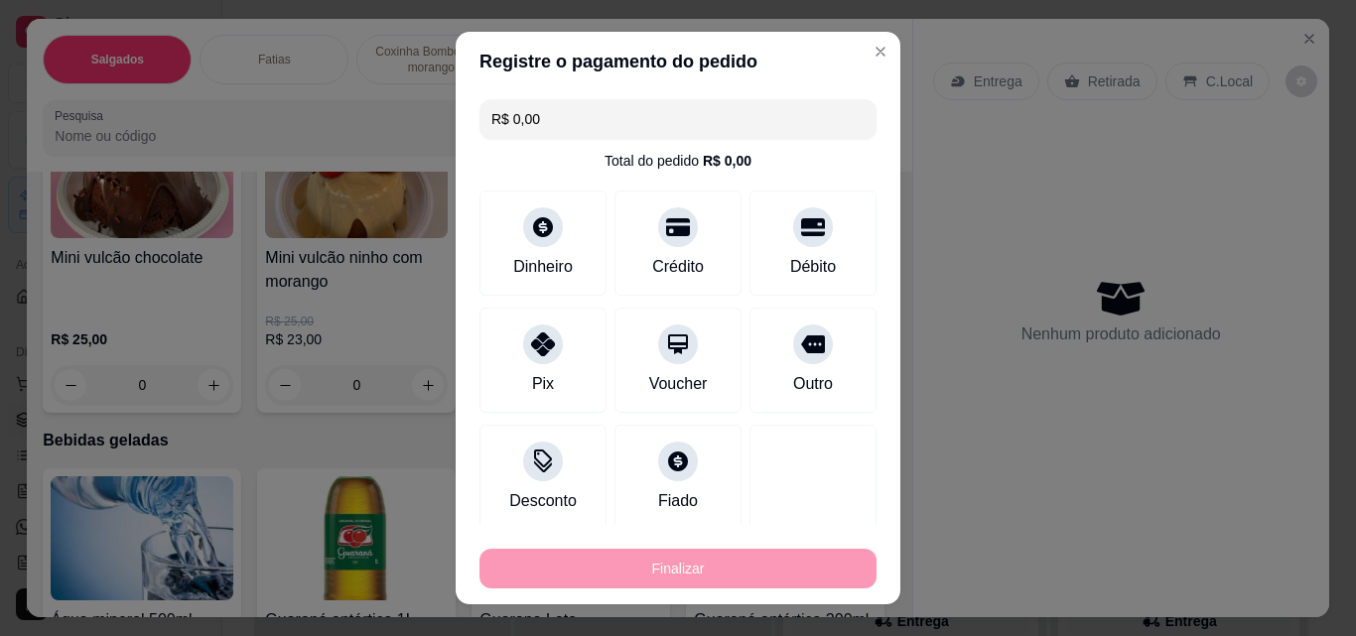
type input "-R$ 18,00"
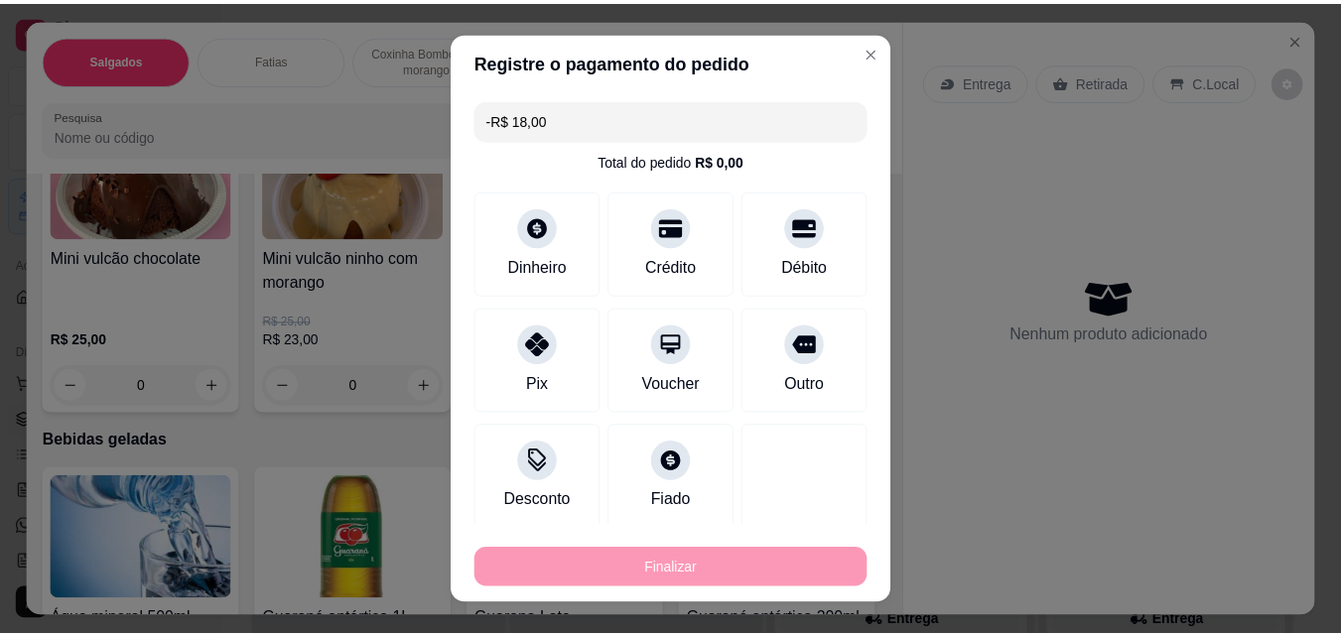
scroll to position [4466, 0]
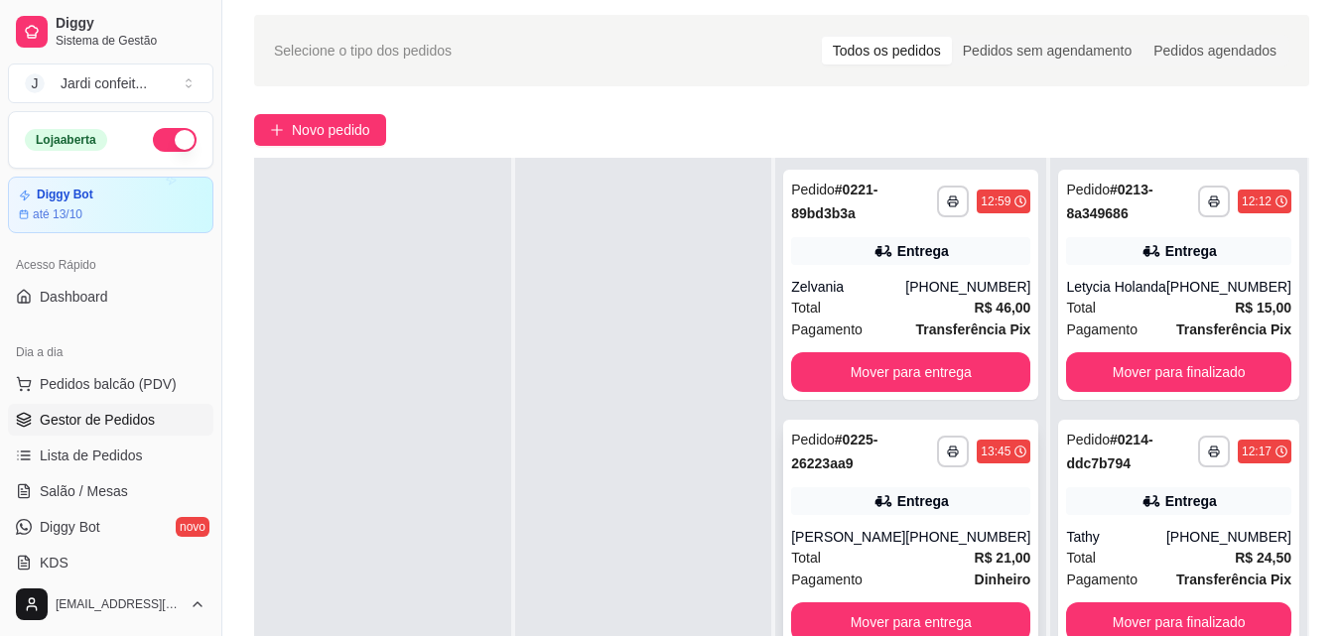
scroll to position [99, 0]
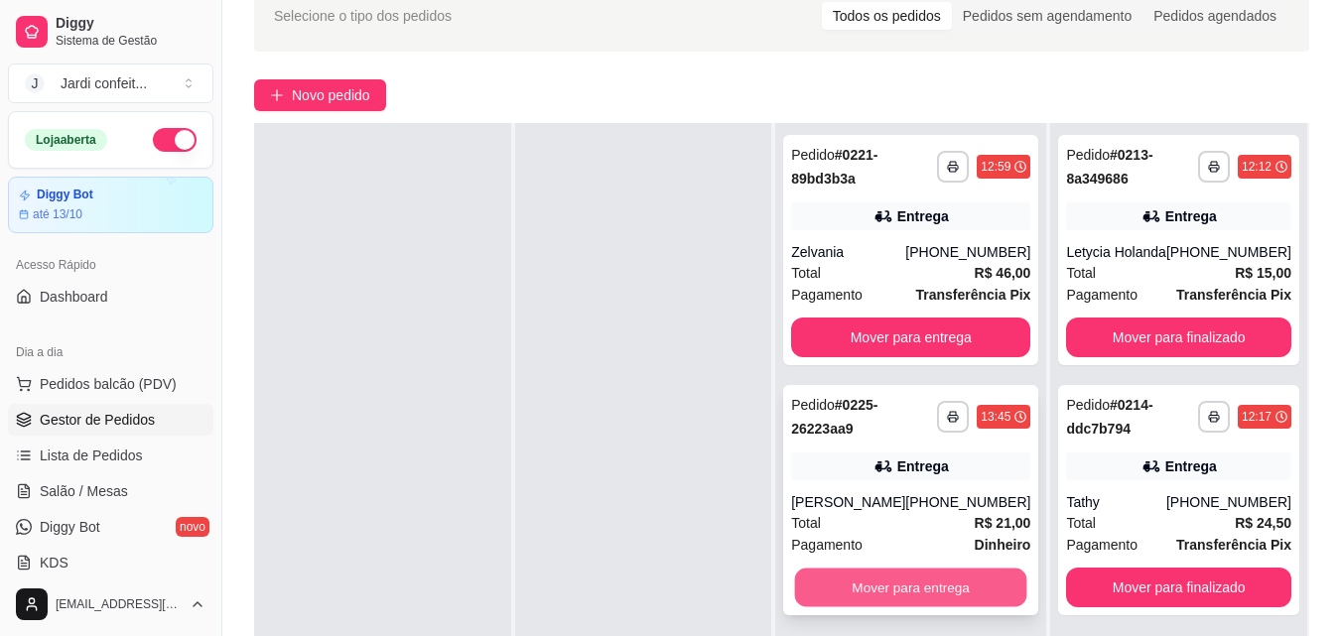
click at [939, 597] on button "Mover para entrega" at bounding box center [911, 588] width 232 height 39
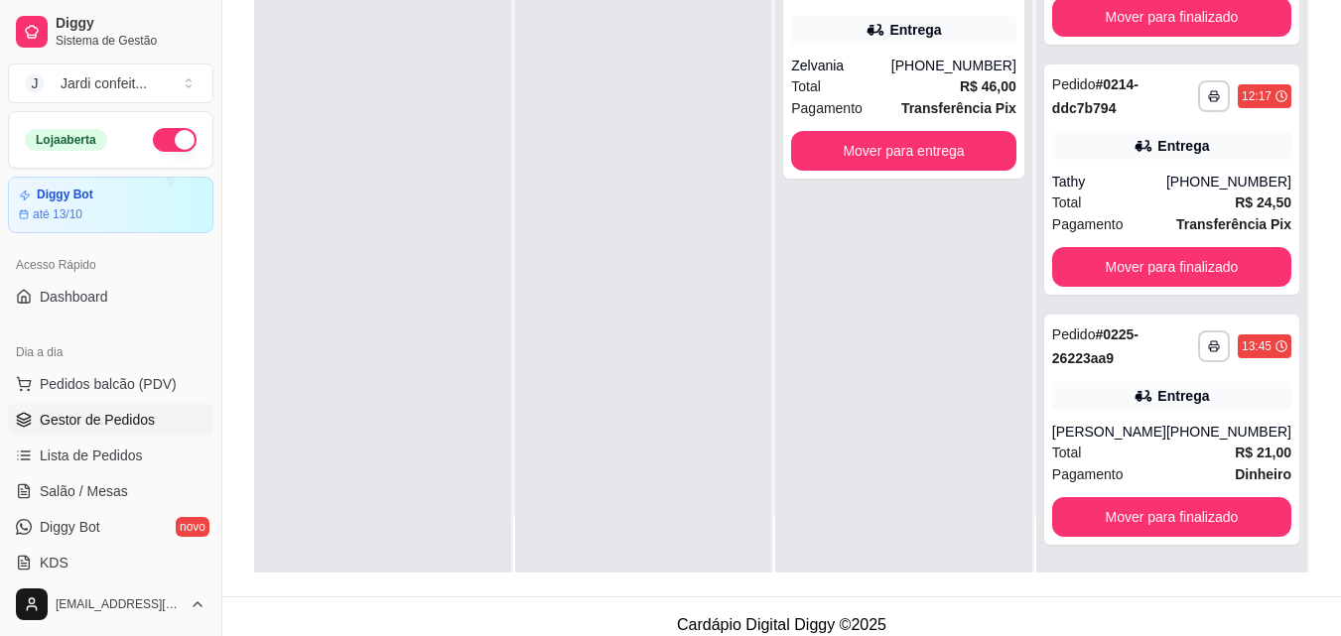
scroll to position [303, 0]
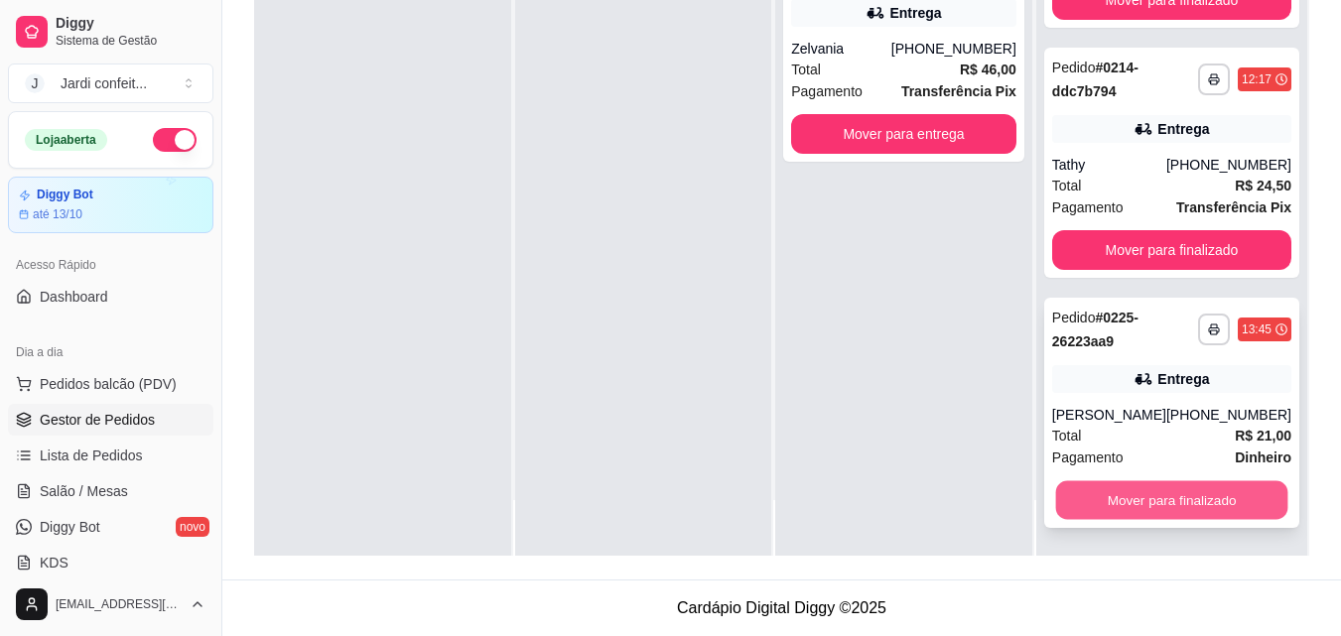
click at [1150, 481] on button "Mover para finalizado" at bounding box center [1171, 500] width 232 height 39
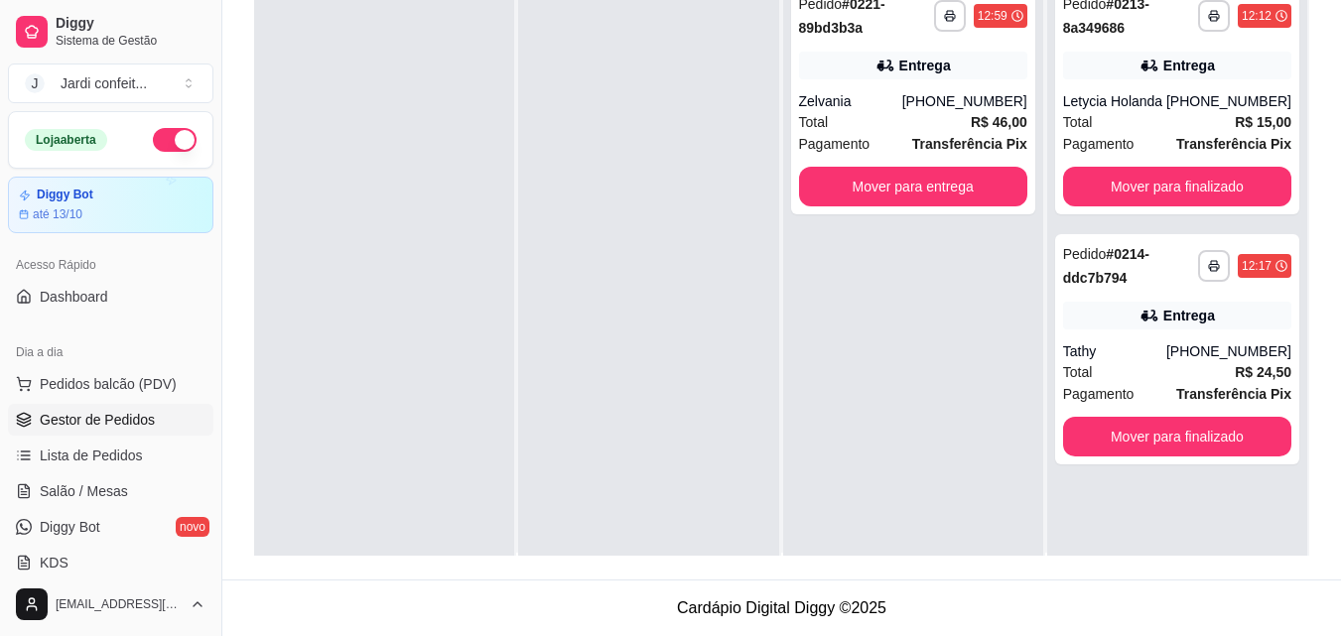
scroll to position [0, 0]
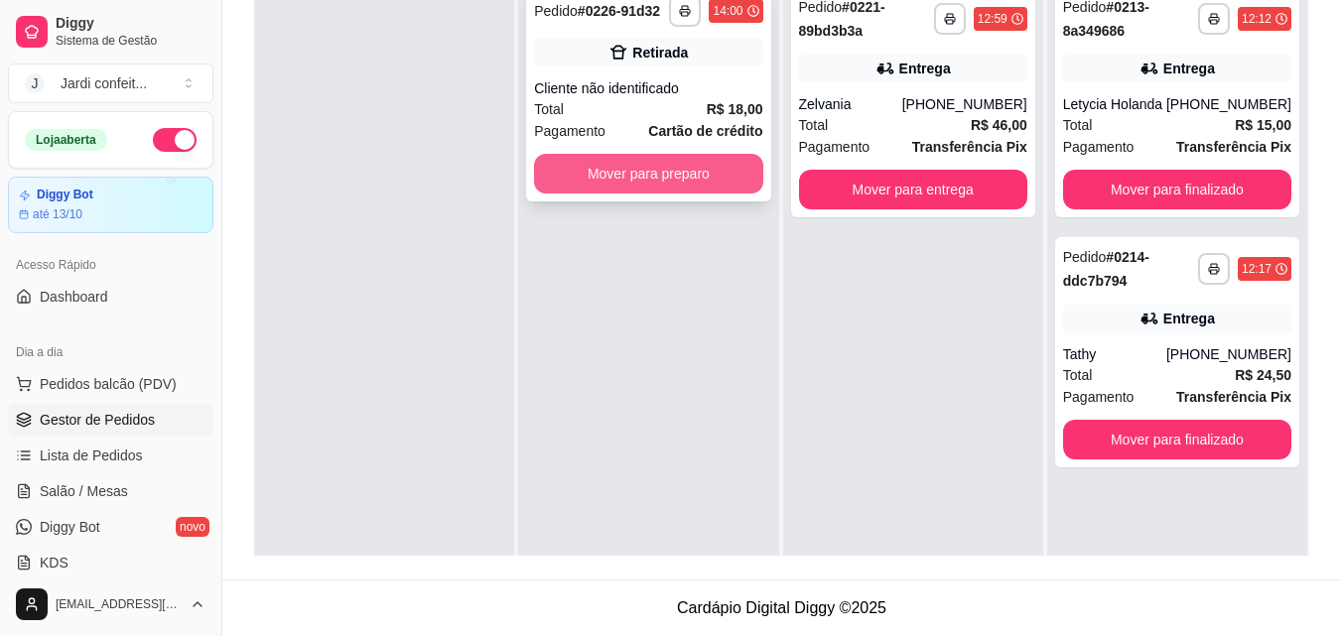
click at [694, 180] on button "Mover para preparo" at bounding box center [648, 174] width 228 height 40
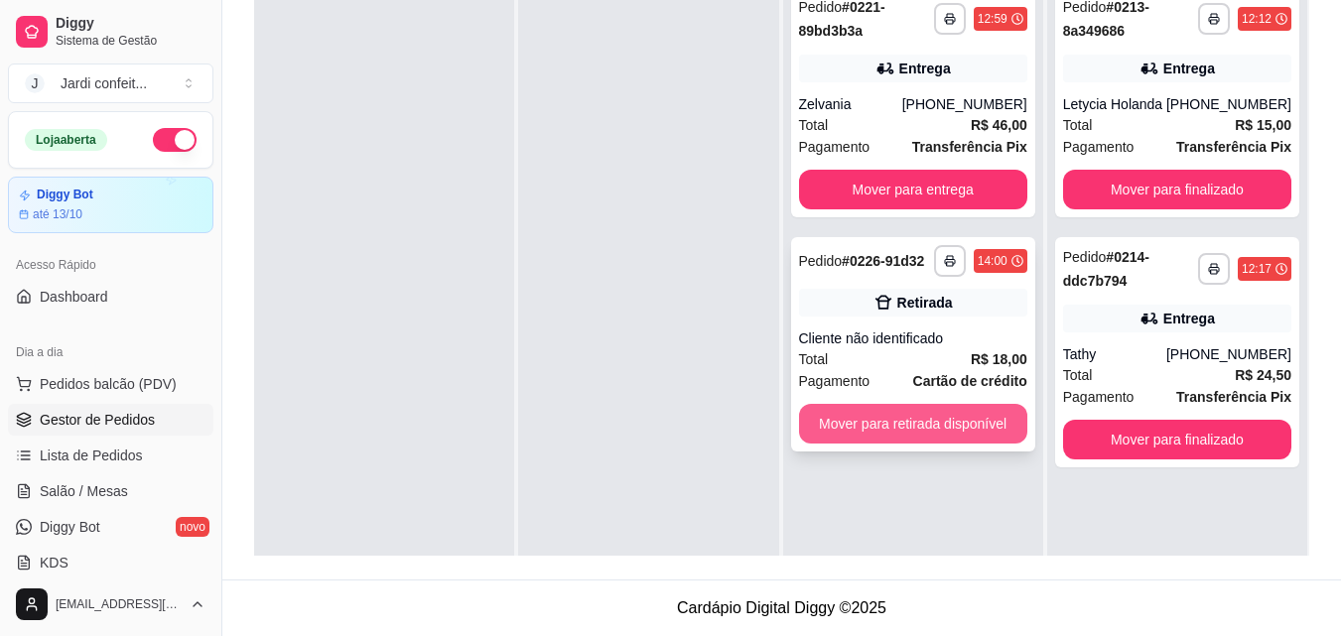
click at [897, 413] on button "Mover para retirada disponível" at bounding box center [913, 424] width 228 height 40
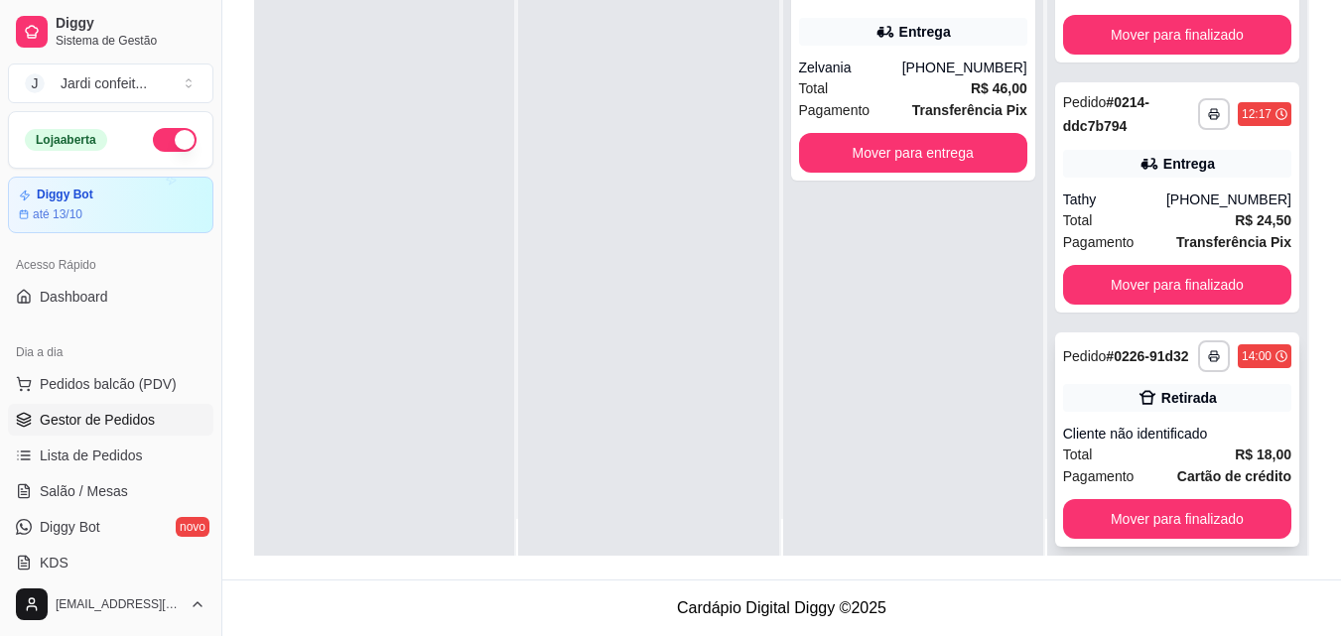
scroll to position [56, 0]
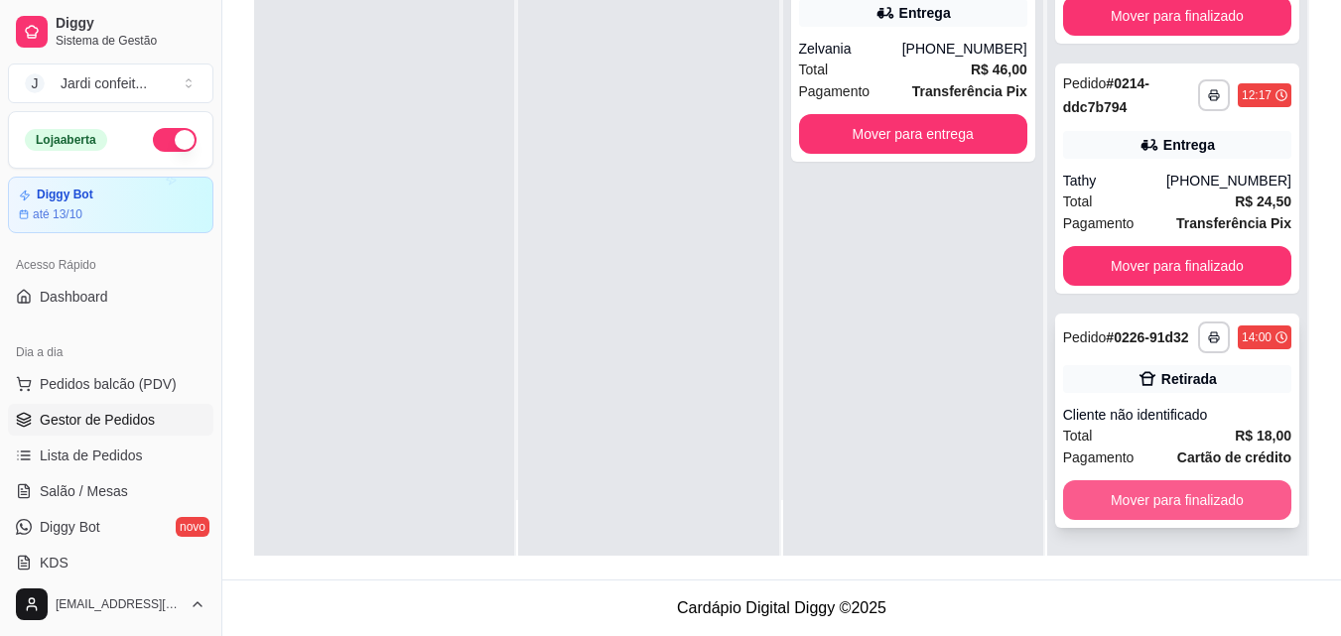
click at [1152, 501] on button "Mover para finalizado" at bounding box center [1177, 500] width 228 height 40
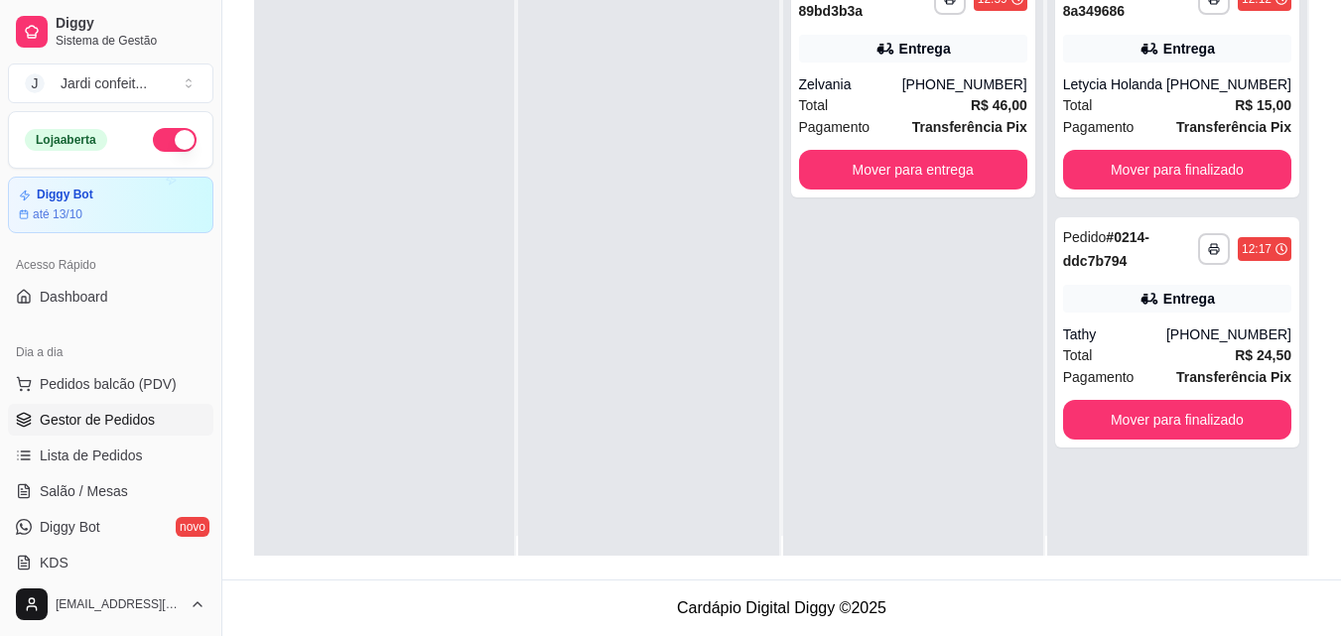
scroll to position [0, 0]
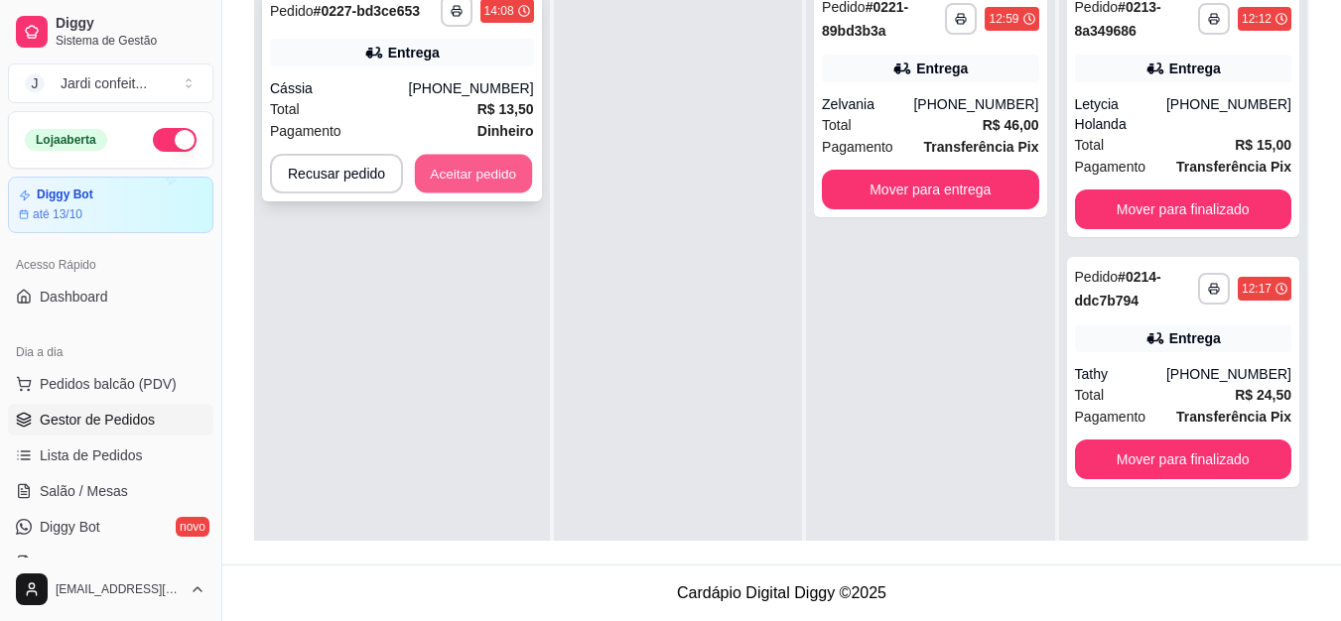
click at [484, 176] on button "Aceitar pedido" at bounding box center [473, 174] width 117 height 39
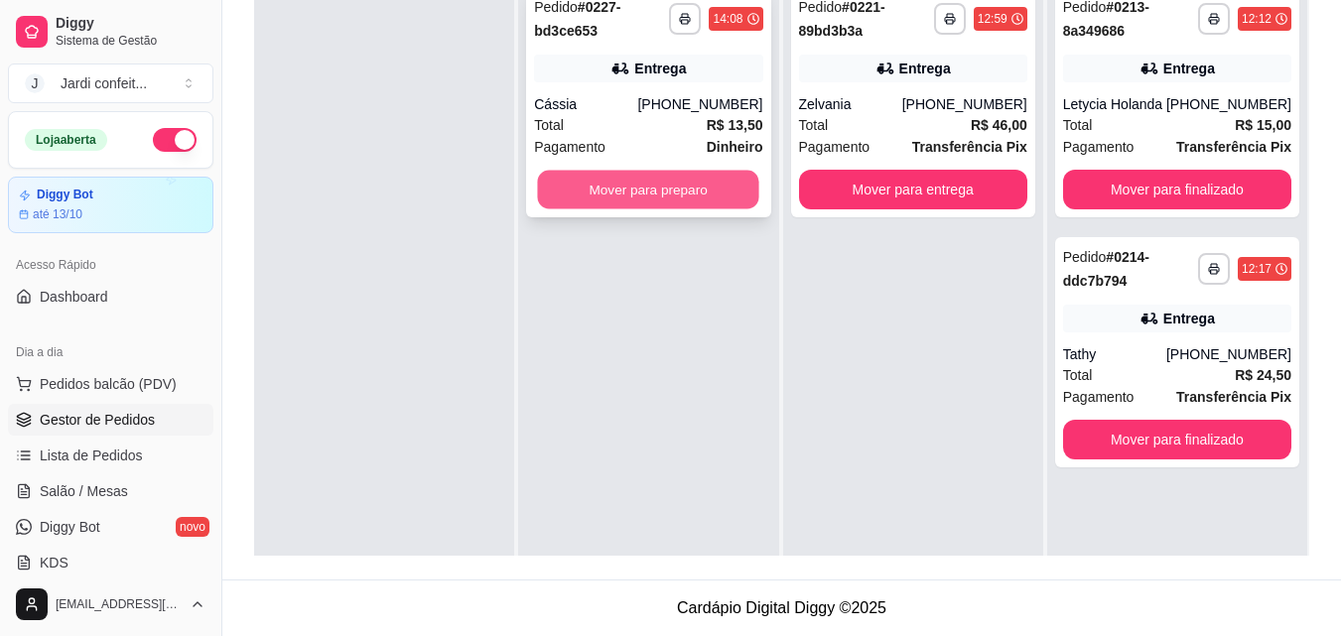
click at [607, 191] on button "Mover para preparo" at bounding box center [648, 190] width 221 height 39
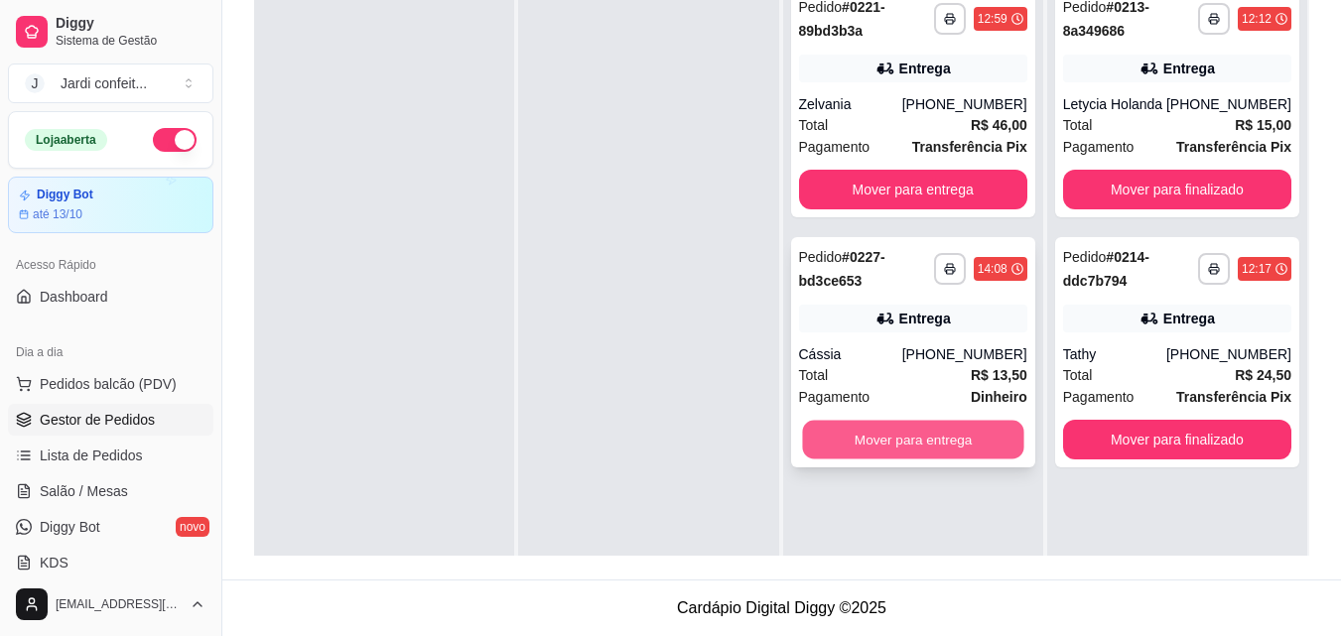
click at [909, 428] on button "Mover para entrega" at bounding box center [912, 440] width 221 height 39
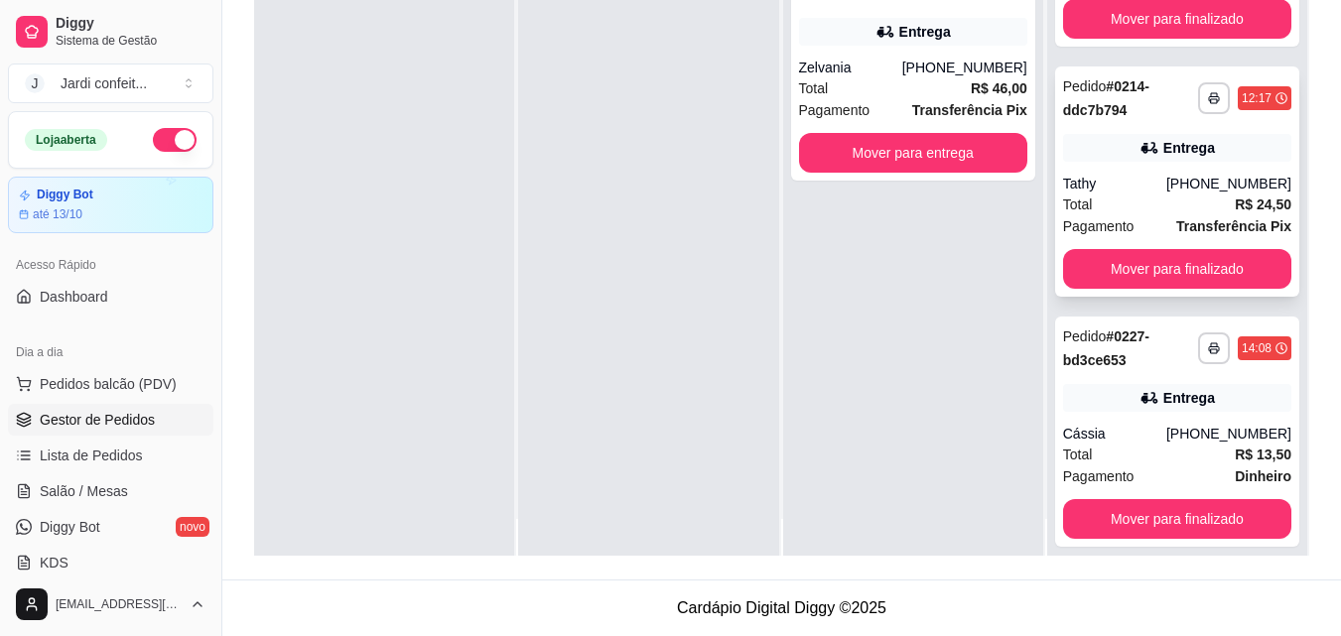
scroll to position [56, 0]
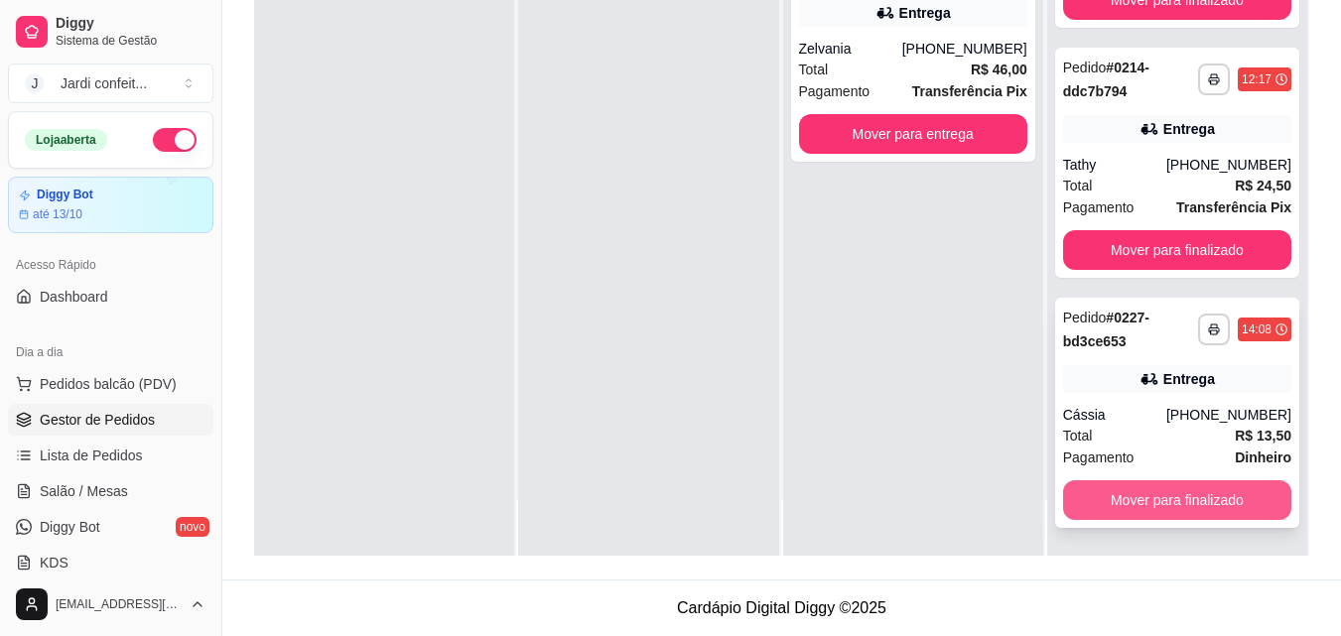
click at [1188, 501] on button "Mover para finalizado" at bounding box center [1177, 500] width 228 height 40
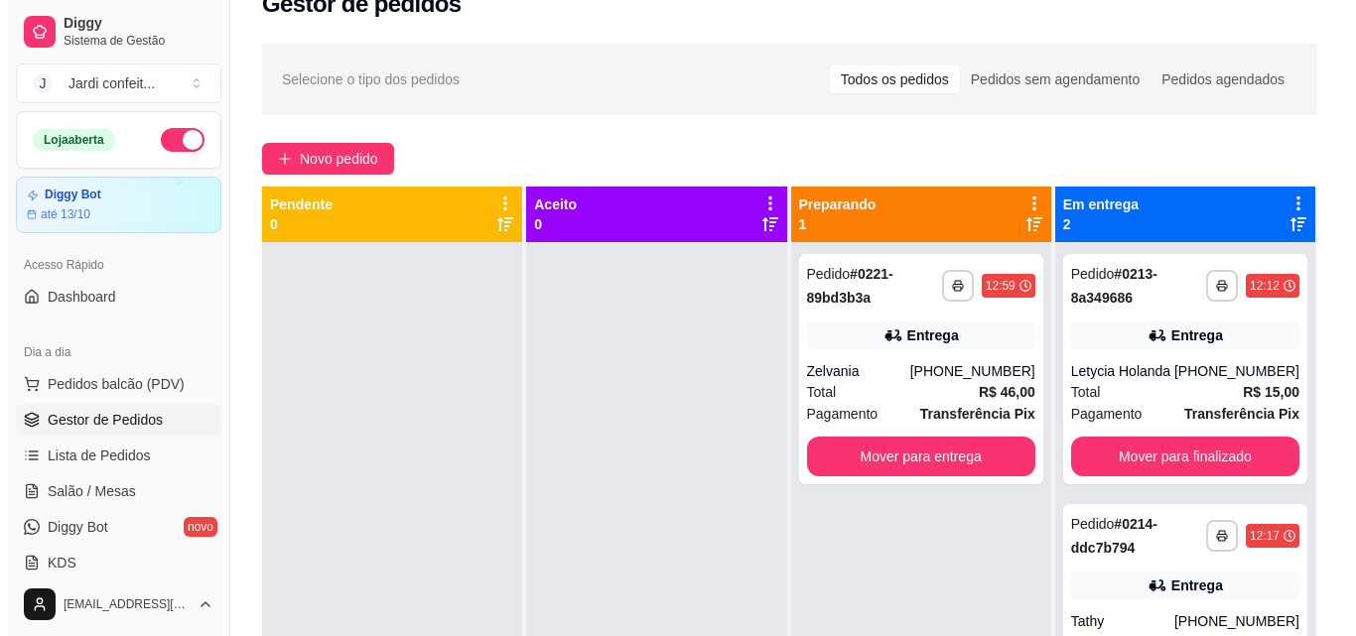
scroll to position [0, 0]
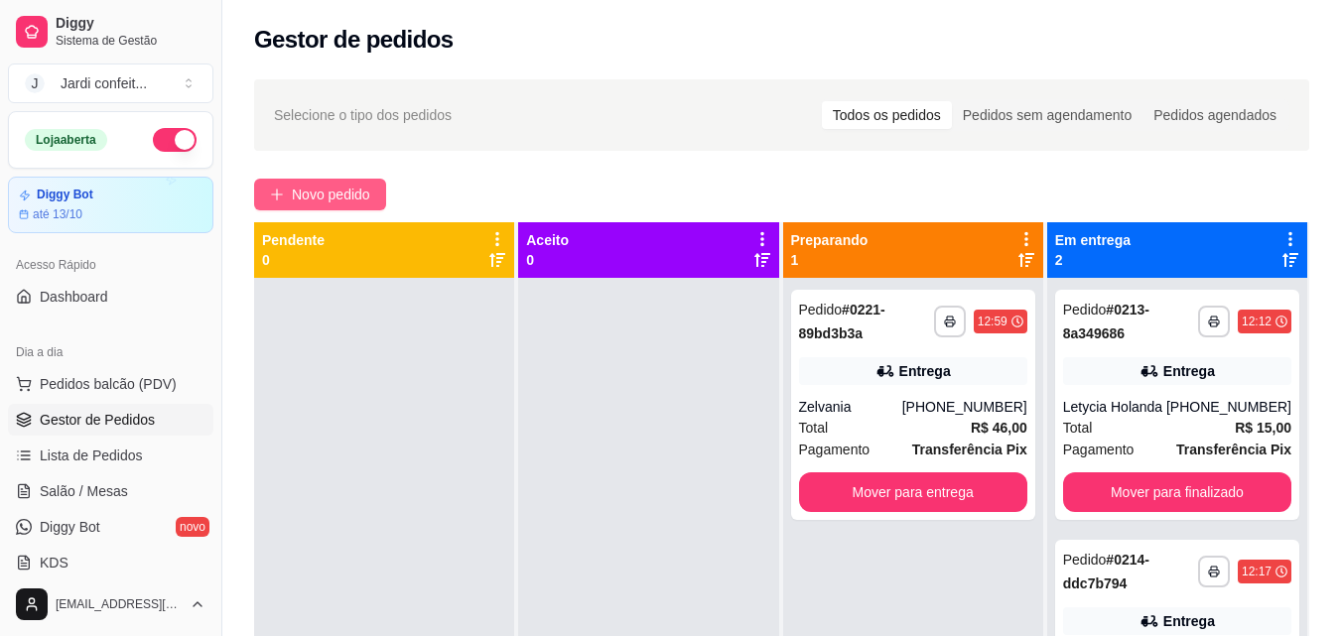
click at [367, 192] on span "Novo pedido" at bounding box center [331, 195] width 78 height 22
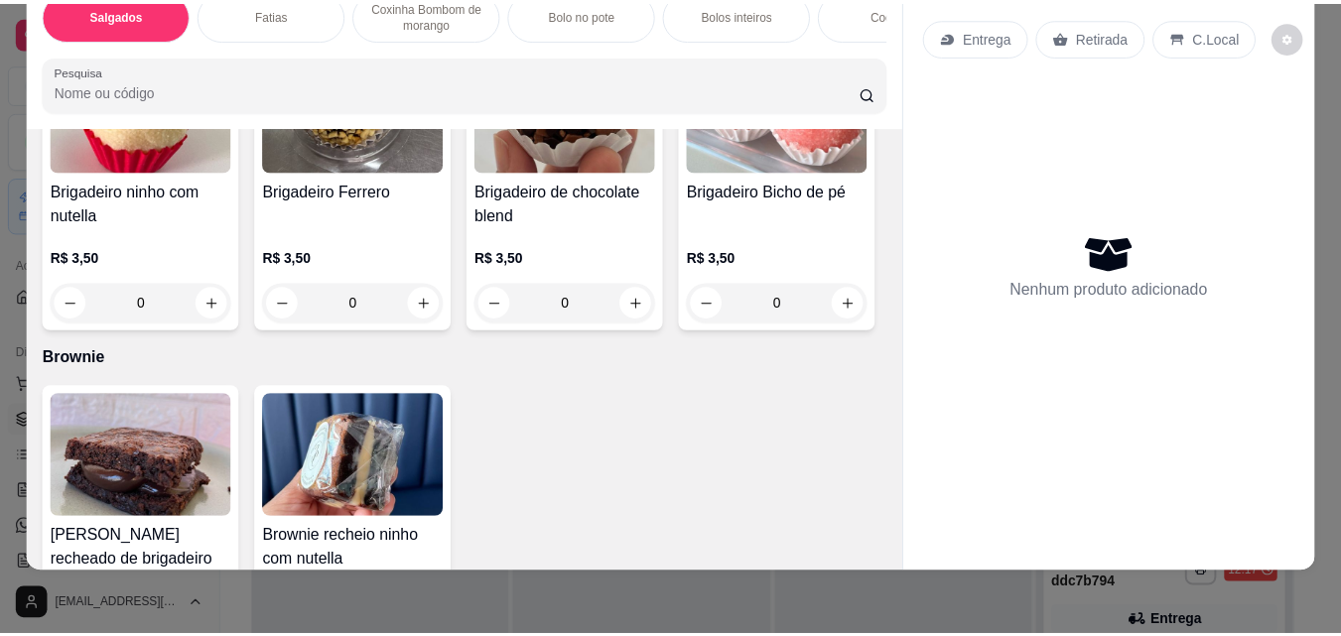
scroll to position [3872, 0]
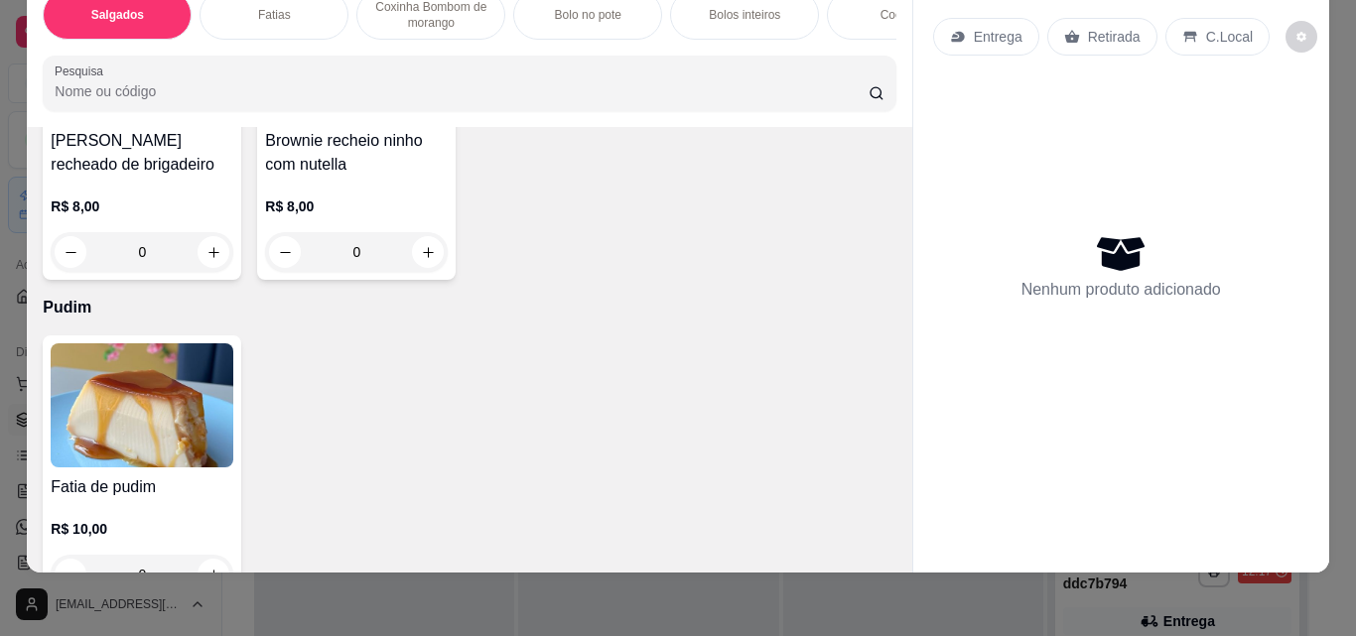
type input "1"
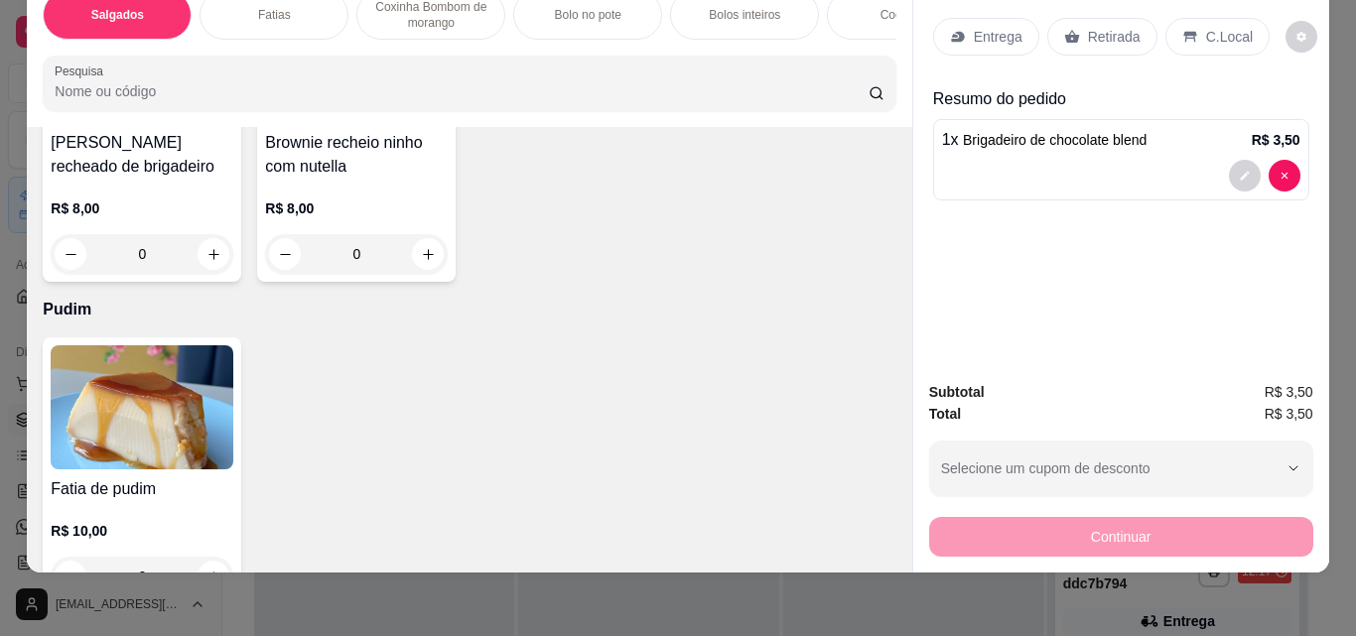
click at [1089, 35] on div "Retirada" at bounding box center [1102, 37] width 110 height 38
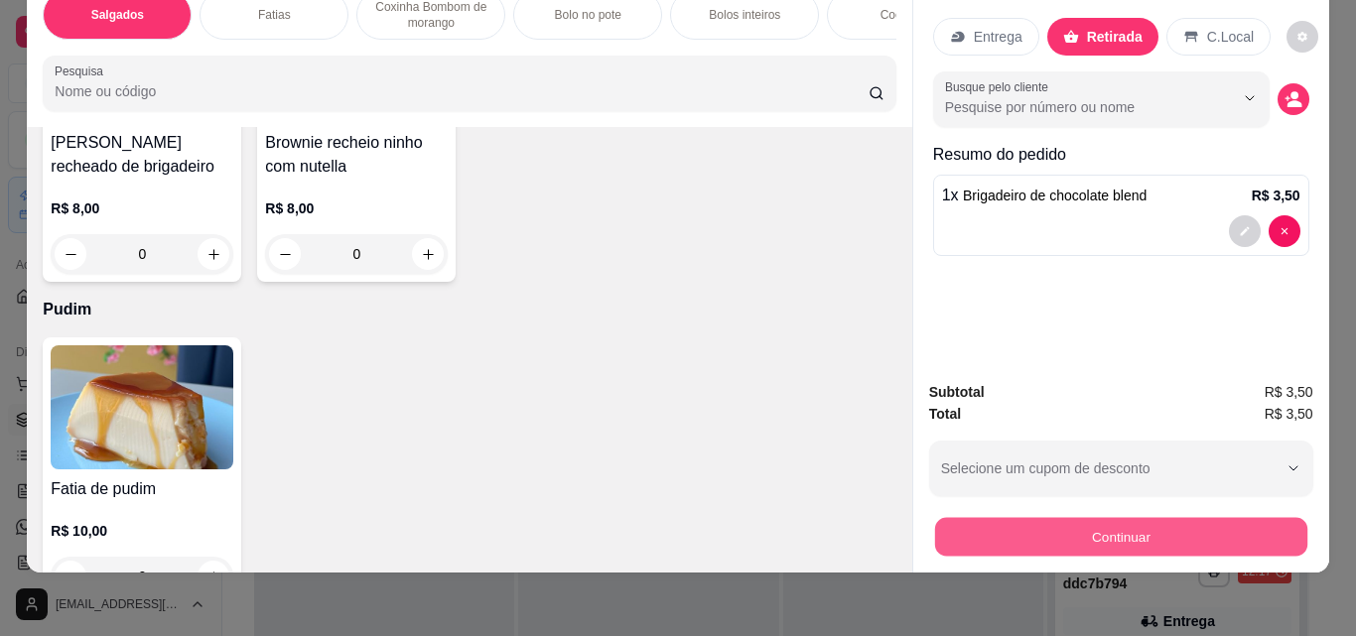
click at [1033, 524] on button "Continuar" at bounding box center [1120, 536] width 372 height 39
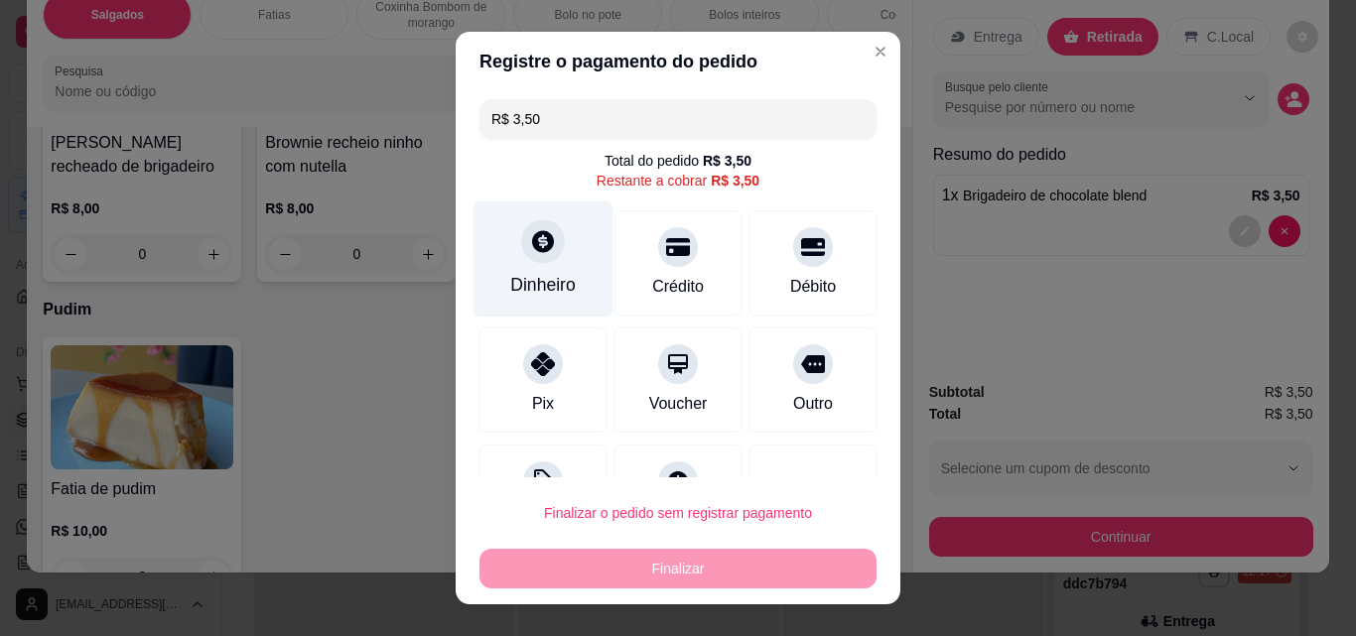
click at [566, 259] on div "Dinheiro" at bounding box center [544, 260] width 140 height 116
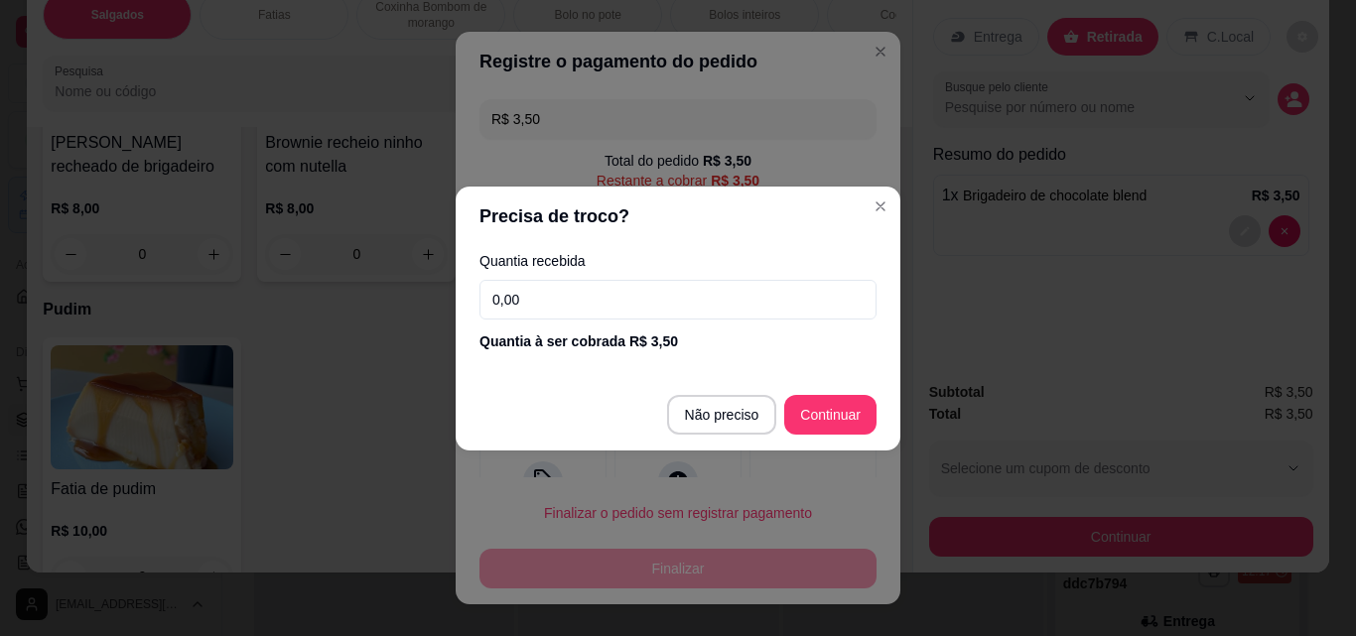
click at [595, 313] on input "0,00" at bounding box center [677, 300] width 397 height 40
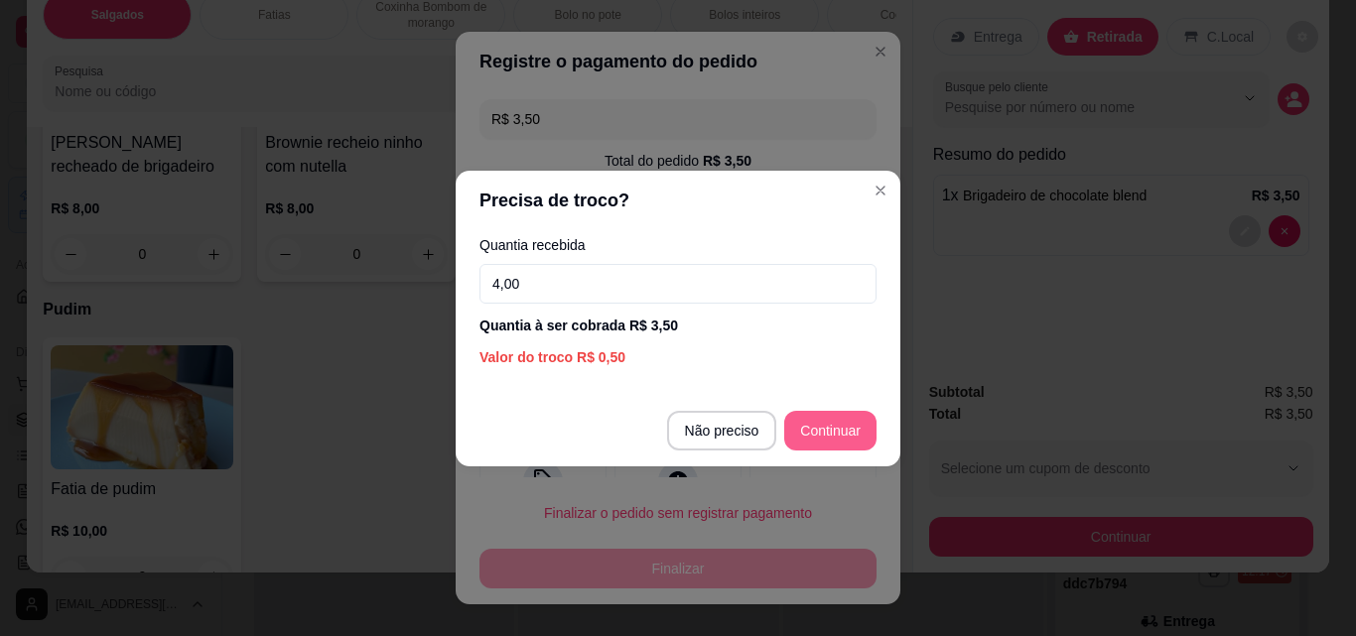
type input "4,00"
type input "R$ 0,00"
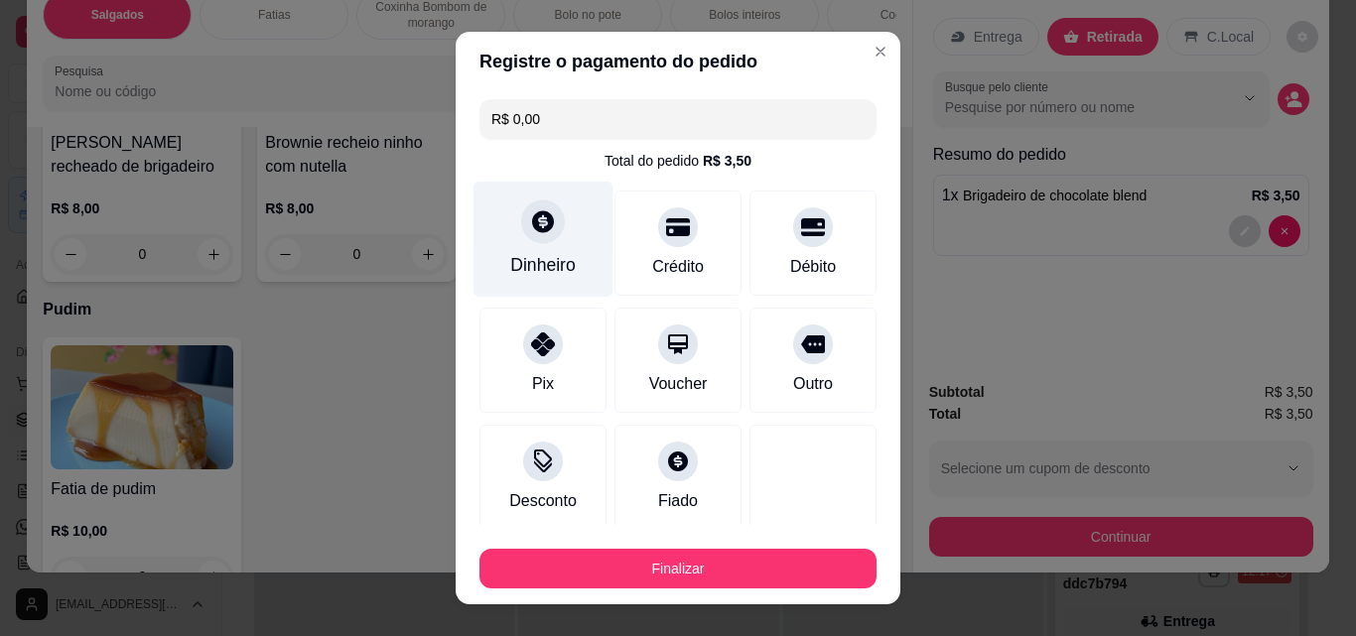
click at [534, 260] on div "Dinheiro" at bounding box center [543, 265] width 66 height 26
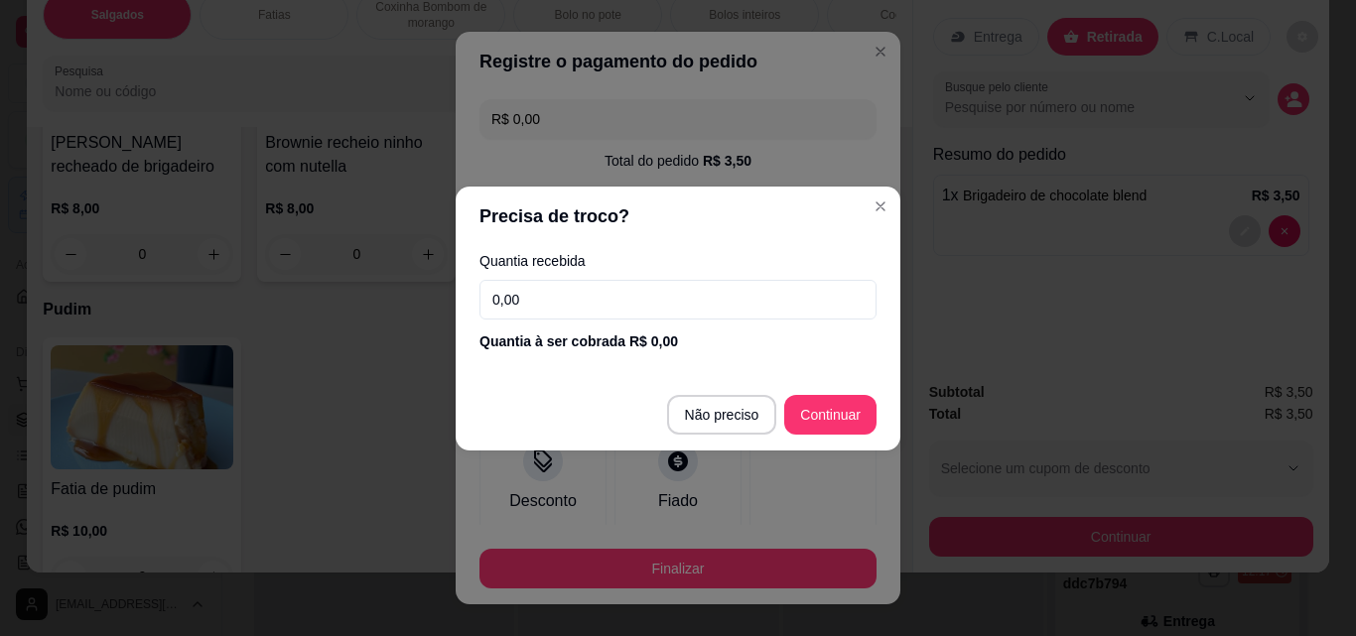
click at [574, 291] on input "0,00" at bounding box center [677, 300] width 397 height 40
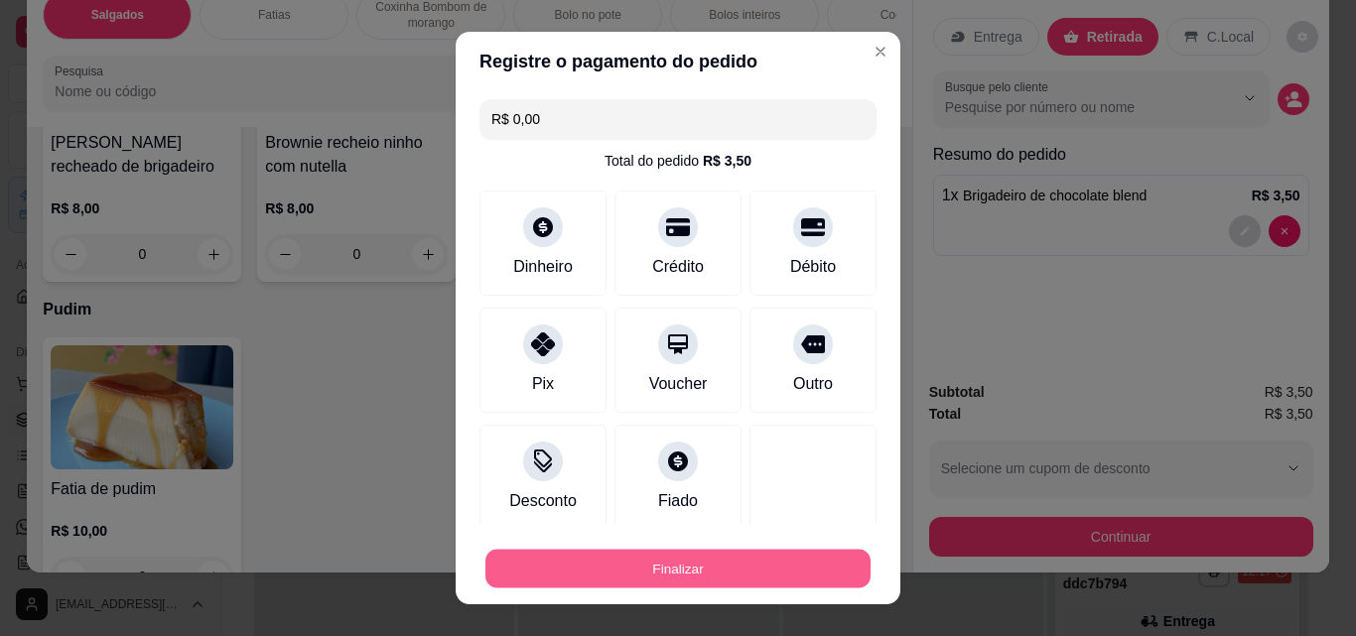
click at [687, 557] on button "Finalizar" at bounding box center [677, 569] width 385 height 39
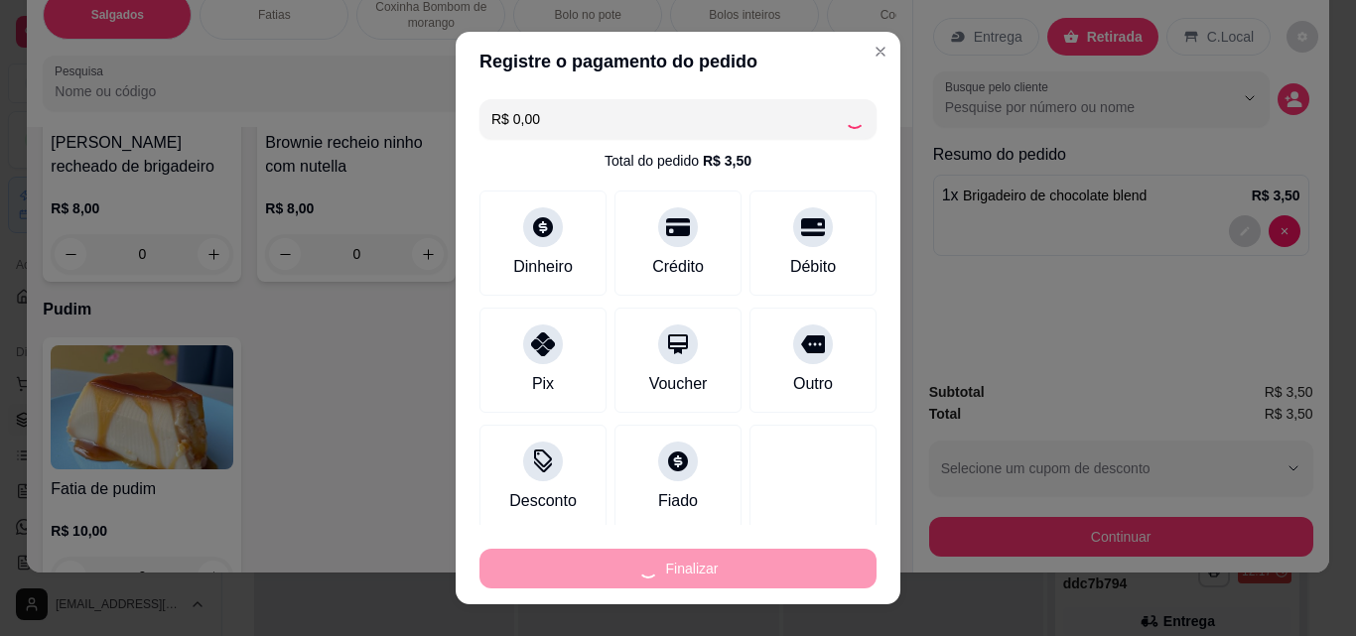
type input "0"
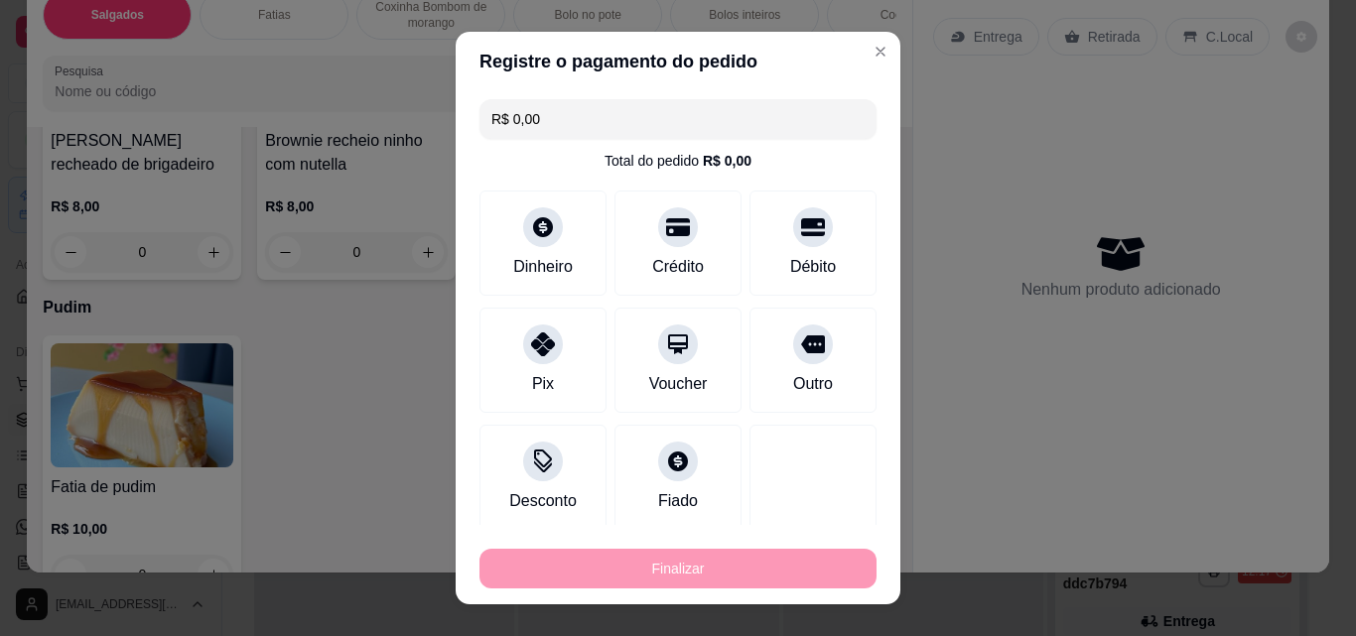
type input "-R$ 3,50"
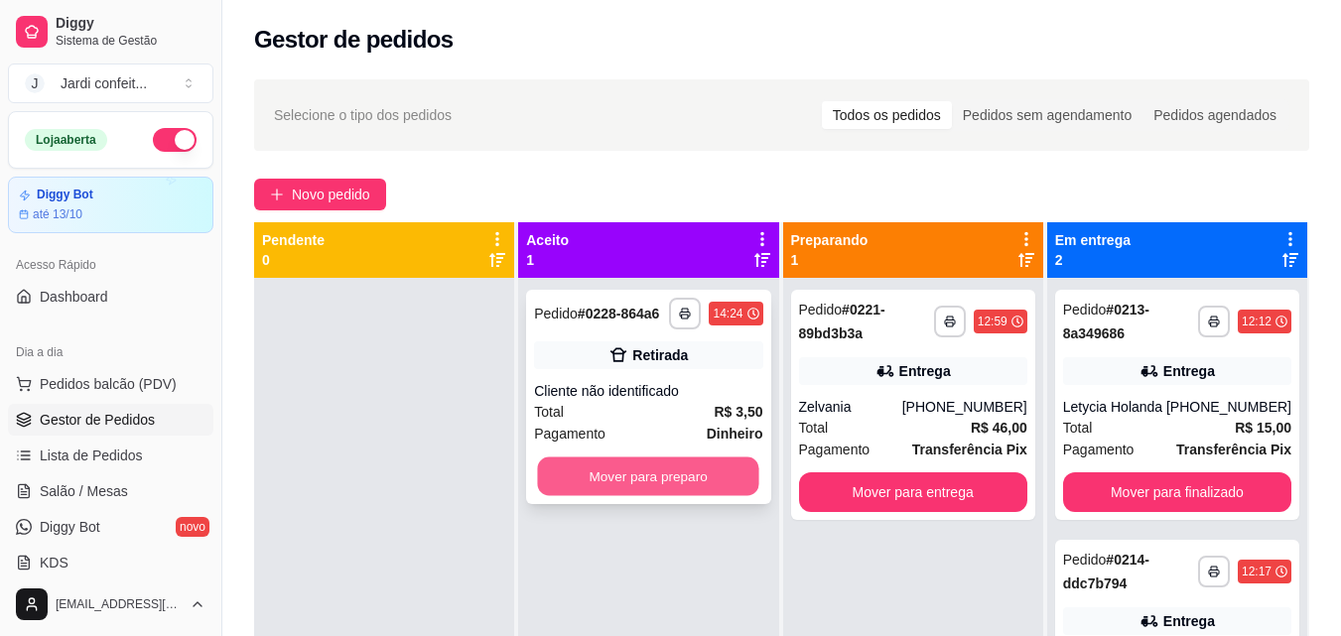
click at [625, 494] on button "Mover para preparo" at bounding box center [648, 477] width 221 height 39
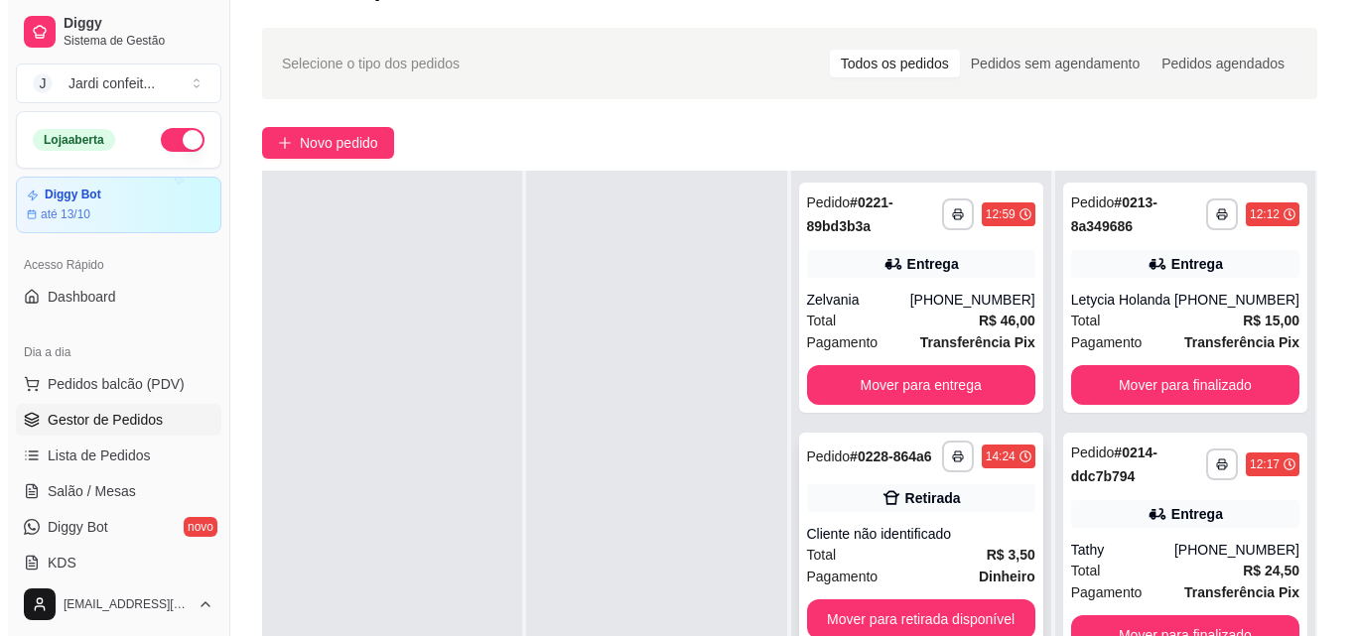
scroll to position [99, 0]
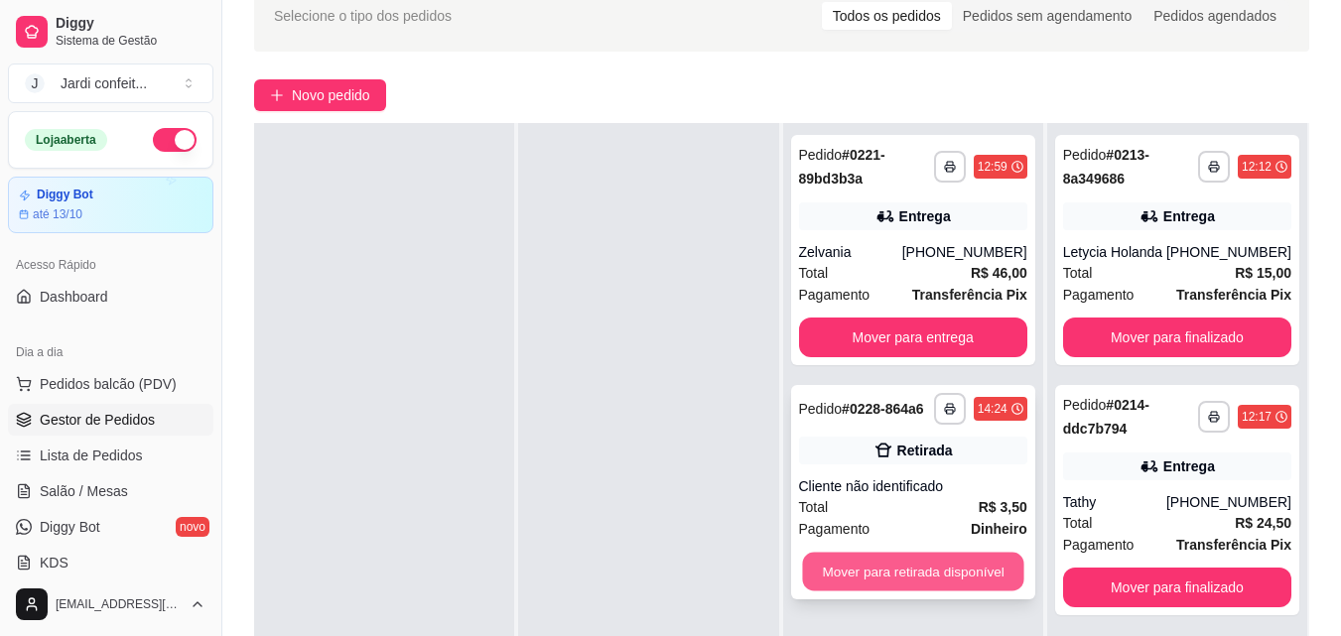
click at [886, 574] on button "Mover para retirada disponível" at bounding box center [912, 572] width 221 height 39
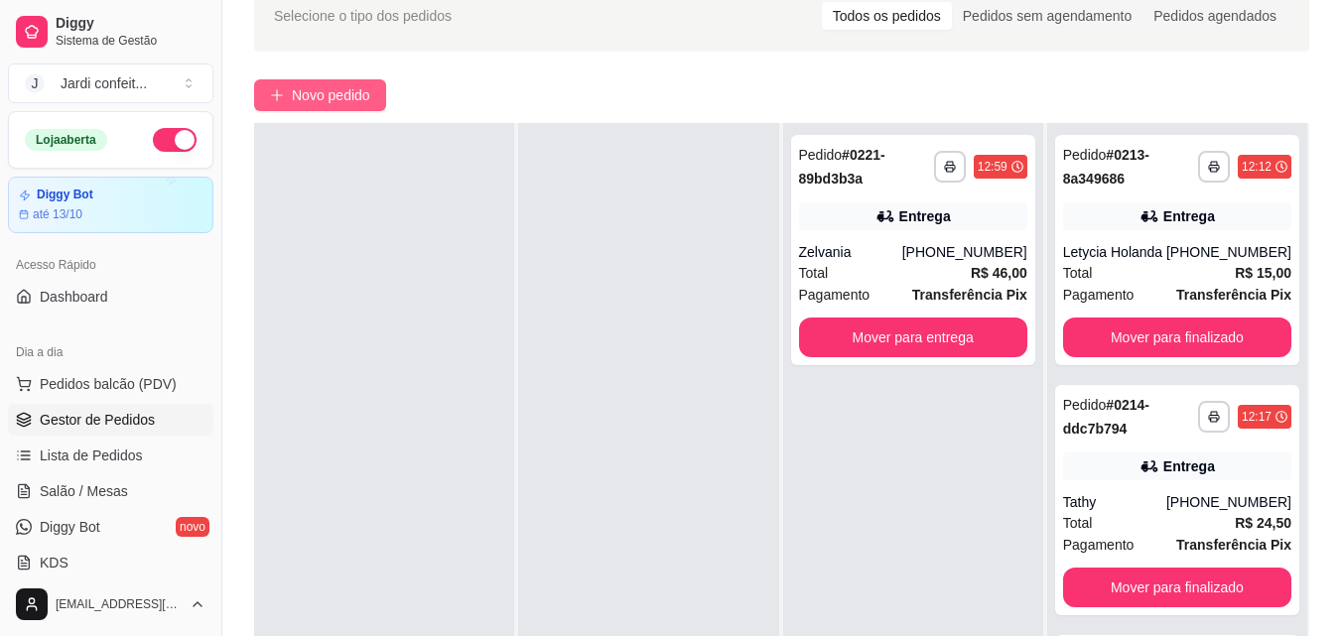
click at [354, 98] on span "Novo pedido" at bounding box center [331, 95] width 78 height 22
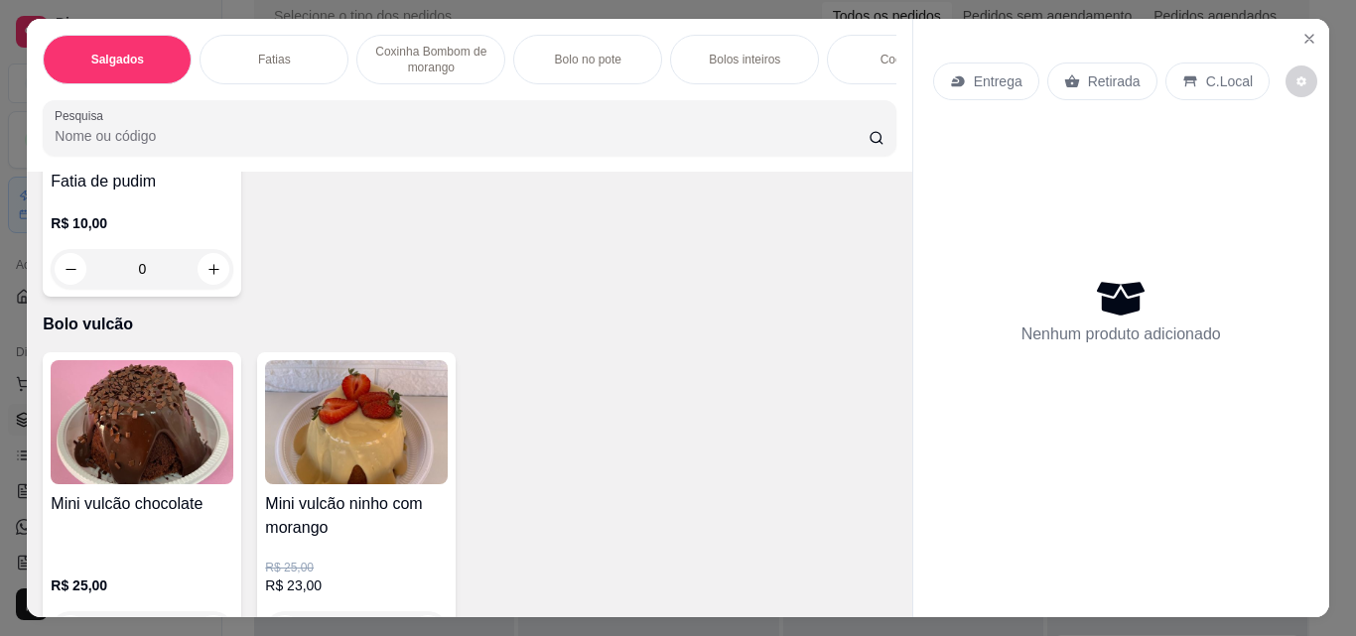
scroll to position [4269, 0]
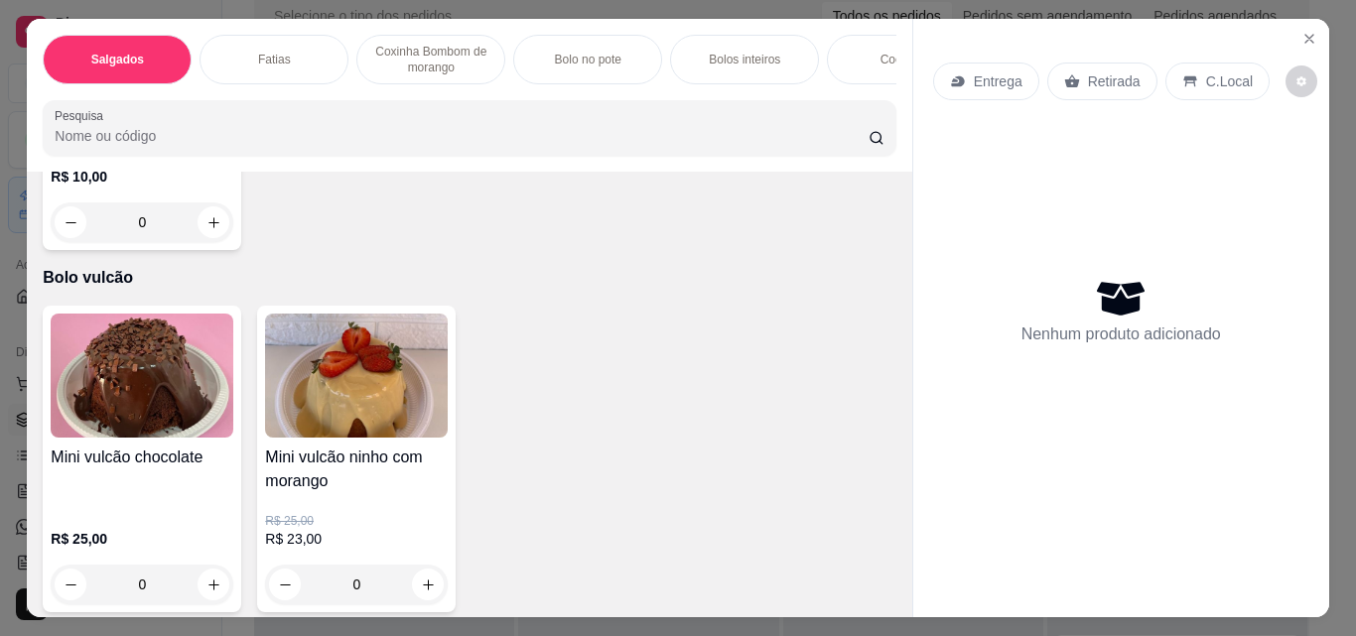
type input "1"
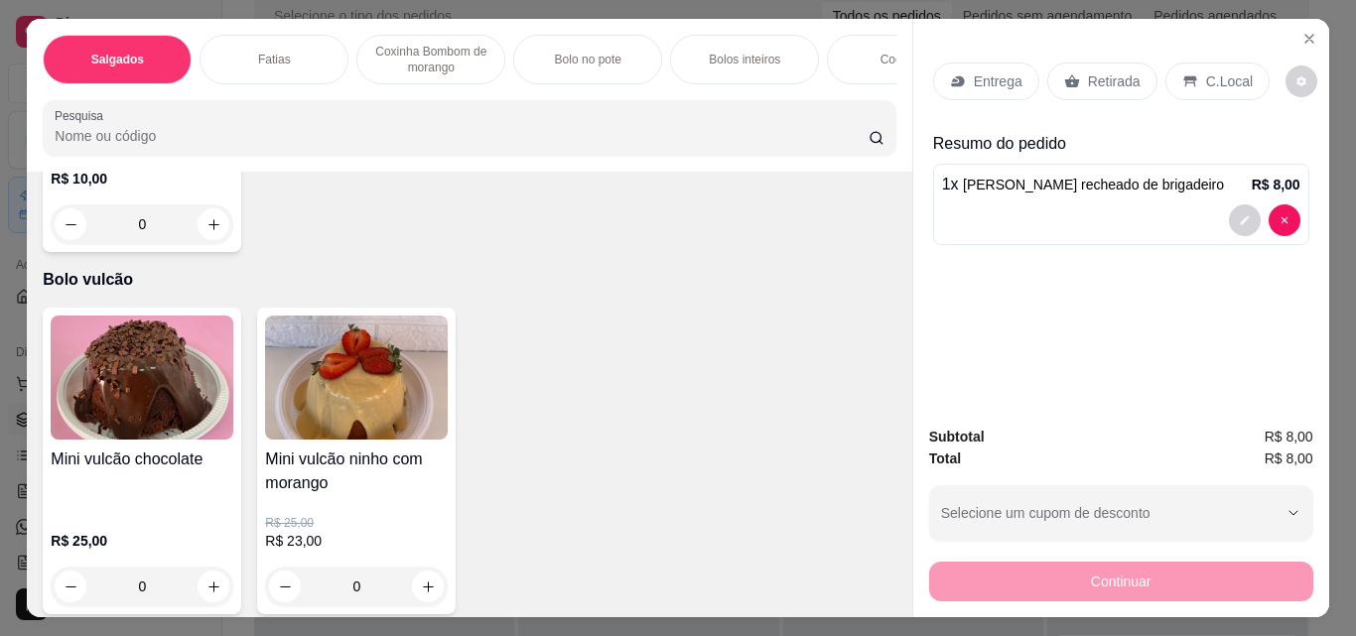
click at [1122, 72] on p "Retirada" at bounding box center [1114, 81] width 53 height 20
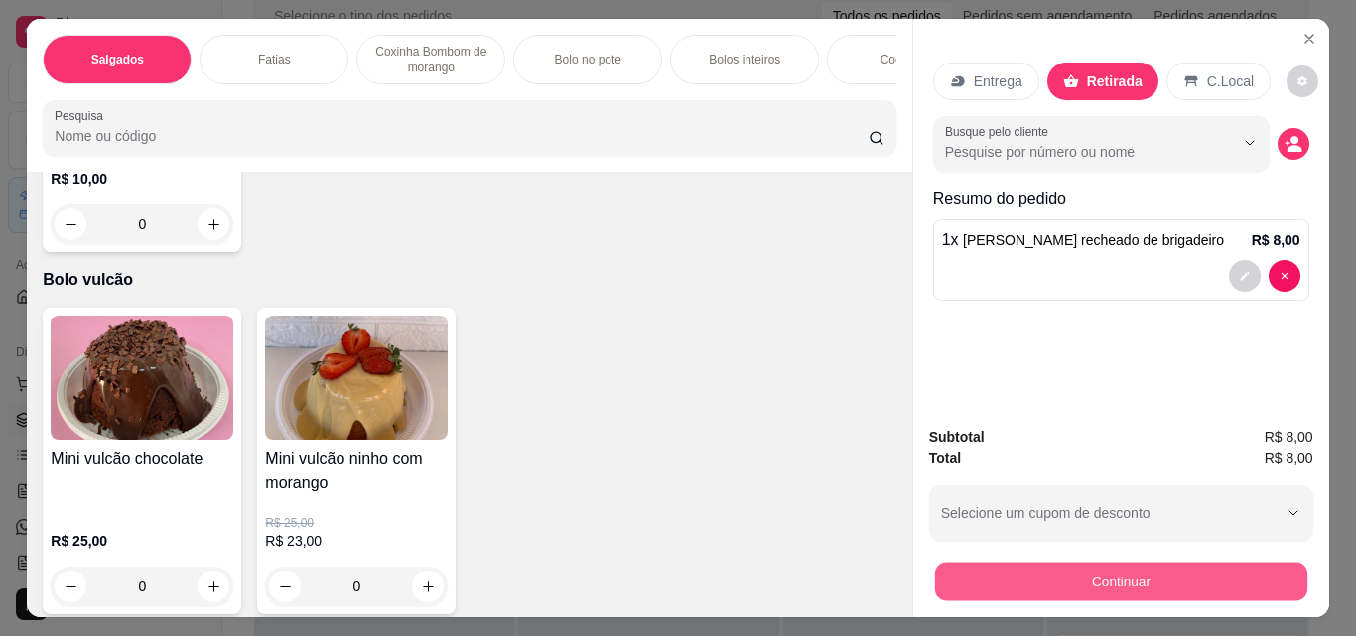
click at [1005, 562] on button "Continuar" at bounding box center [1120, 581] width 372 height 39
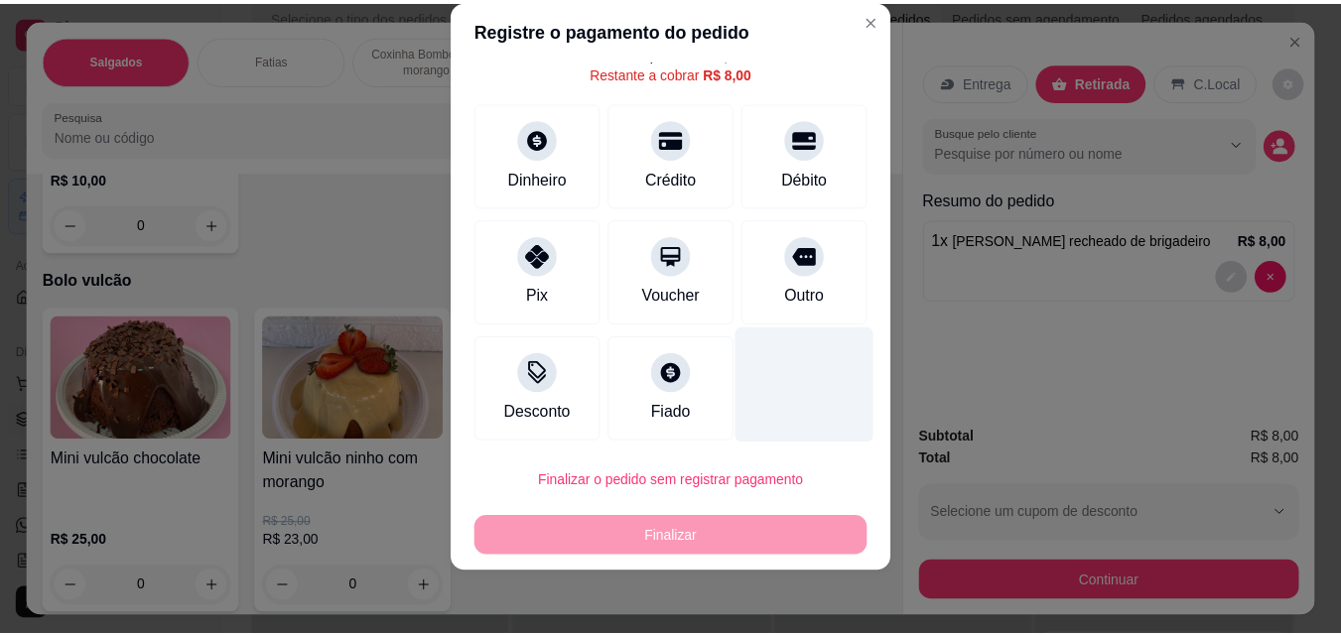
scroll to position [80, 0]
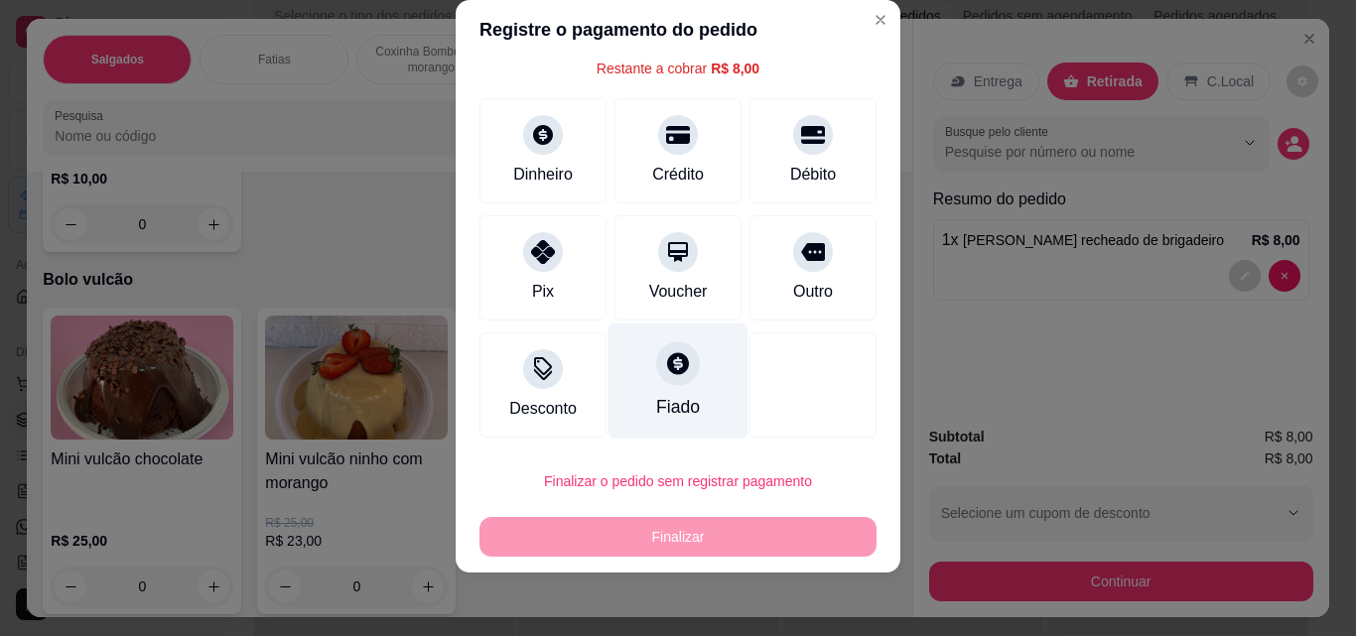
click at [616, 379] on div "Fiado" at bounding box center [679, 382] width 140 height 116
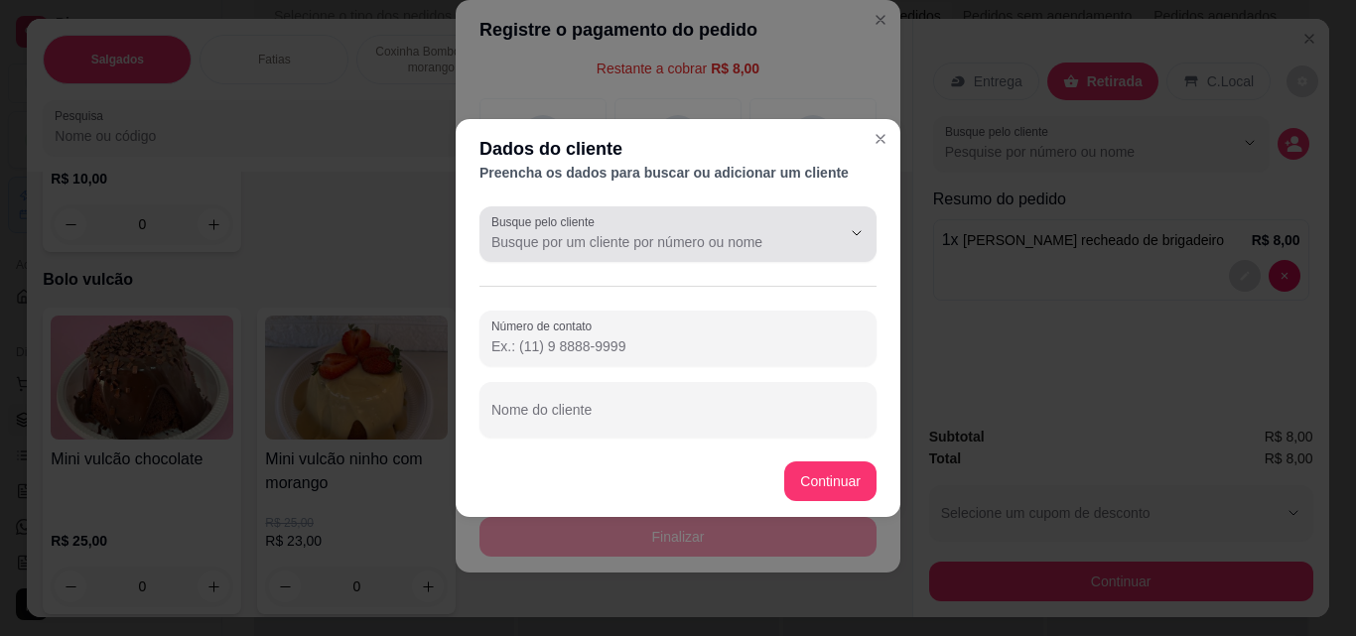
click at [827, 243] on button "Show suggestions" at bounding box center [829, 233] width 32 height 32
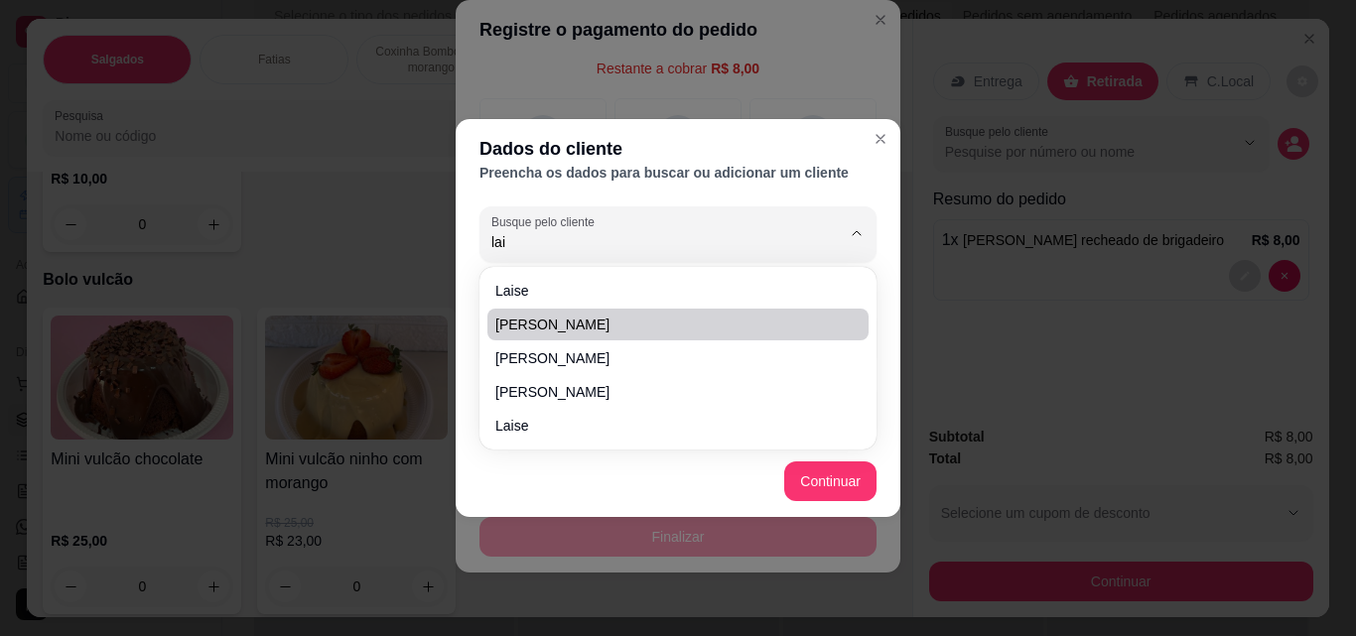
click at [650, 308] on ul "Laise [PERSON_NAME] [PERSON_NAME]" at bounding box center [677, 358] width 381 height 167
click at [646, 328] on span "[PERSON_NAME]" at bounding box center [667, 325] width 345 height 20
type input "[PERSON_NAME]"
type input "[PHONE_NUMBER]"
type input "[PERSON_NAME]"
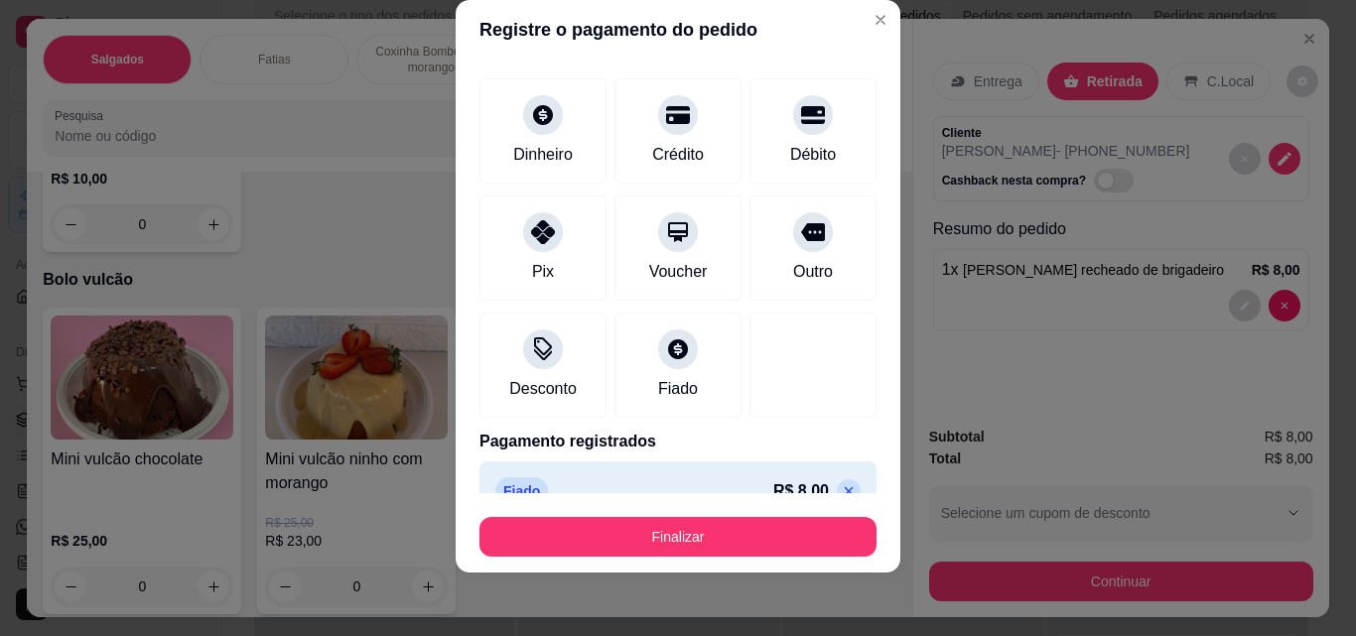
type input "R$ 0,00"
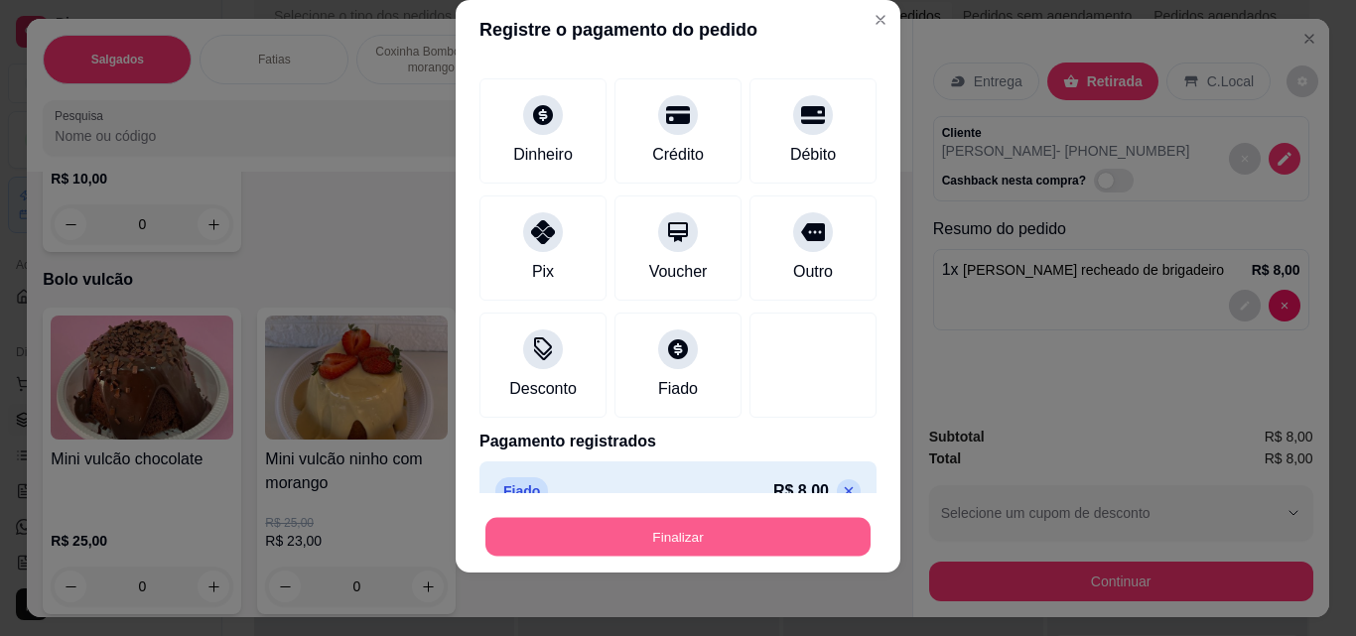
click at [749, 539] on button "Finalizar" at bounding box center [677, 537] width 385 height 39
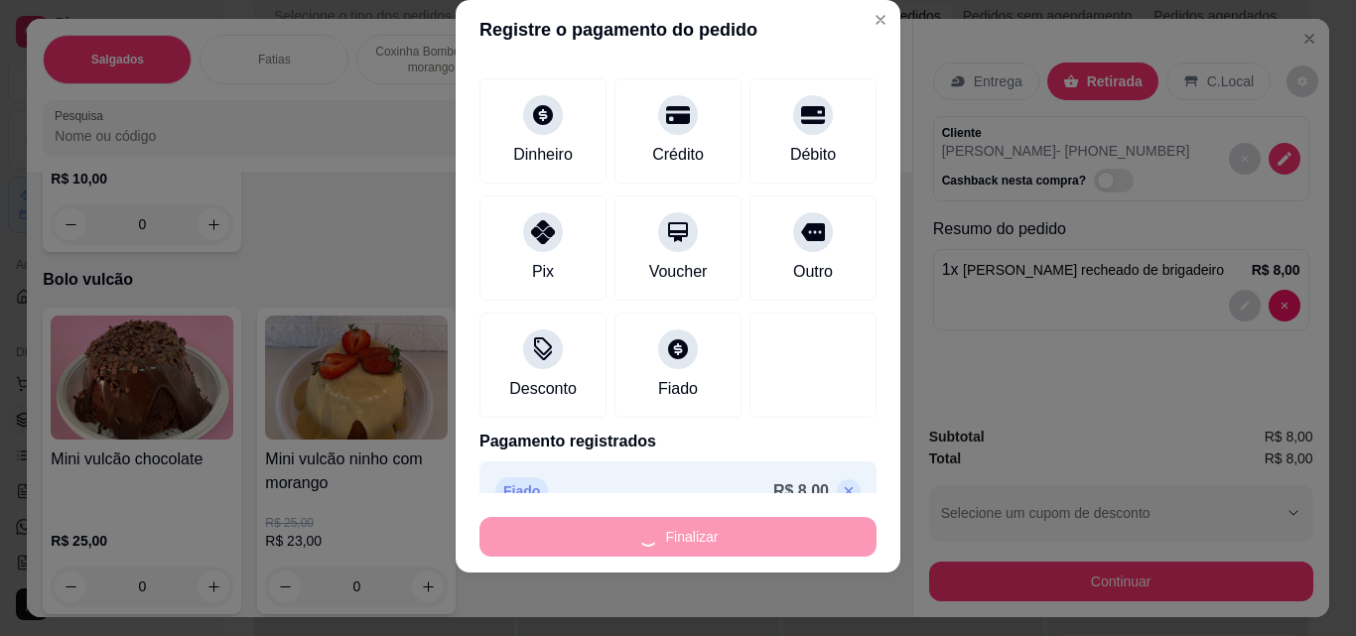
type input "0"
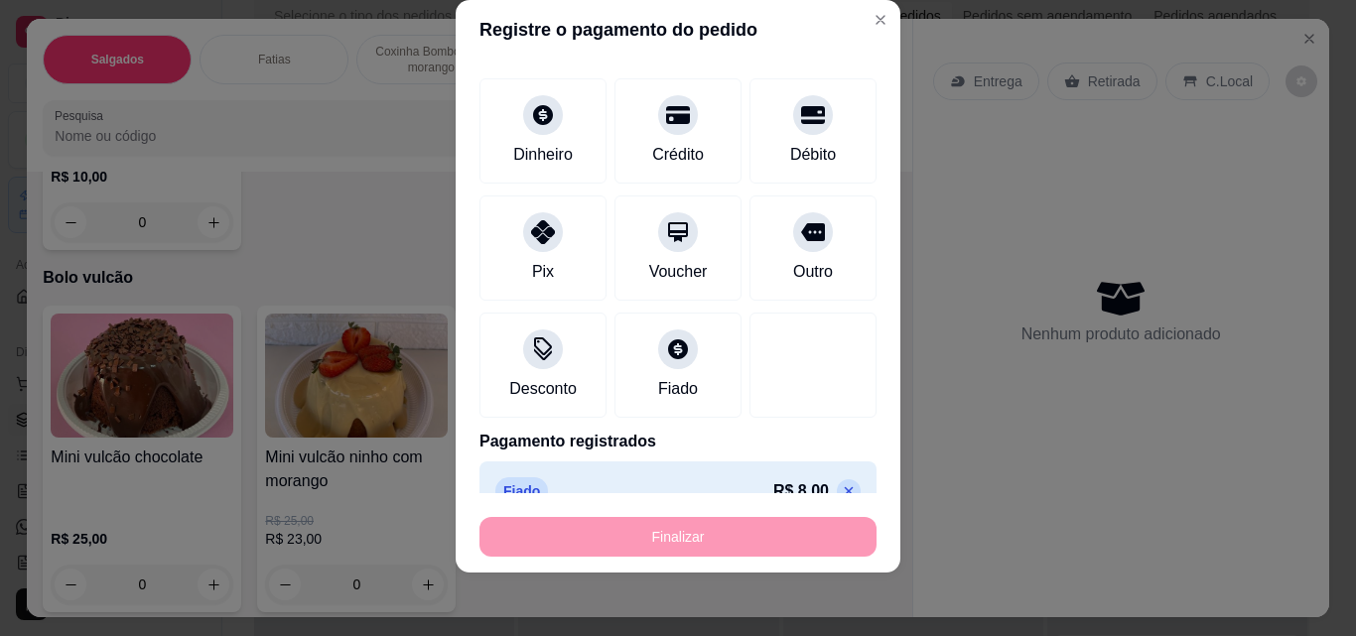
type input "-R$ 8,00"
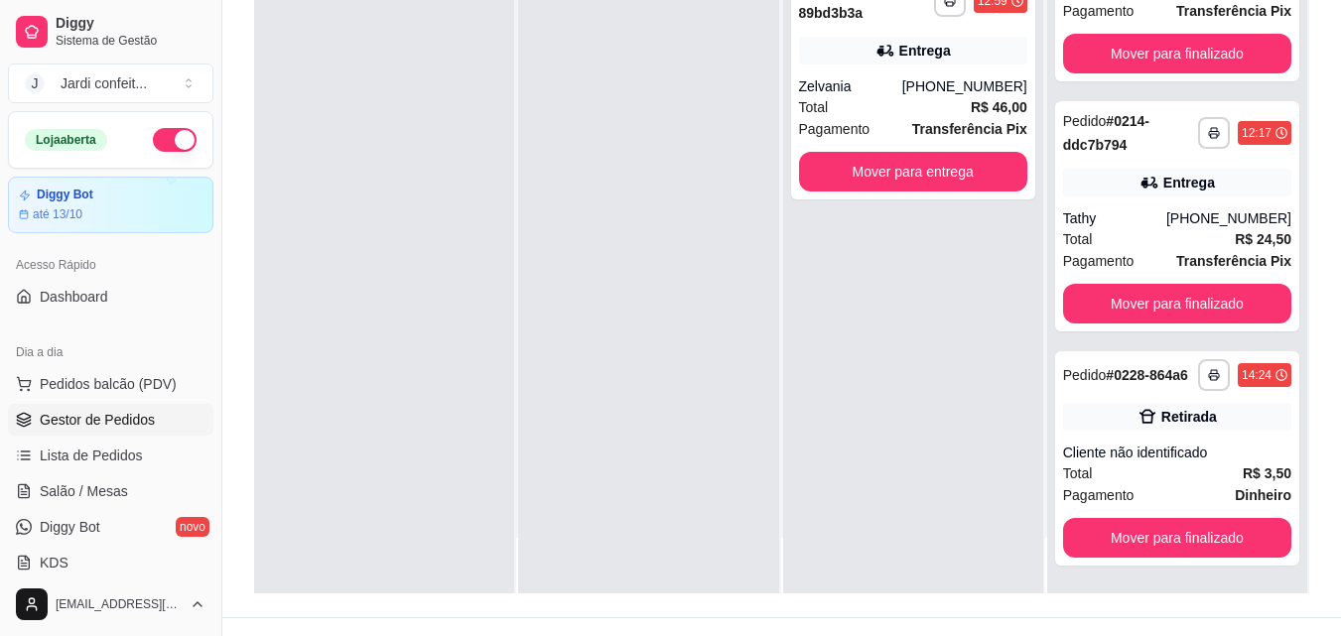
scroll to position [303, 0]
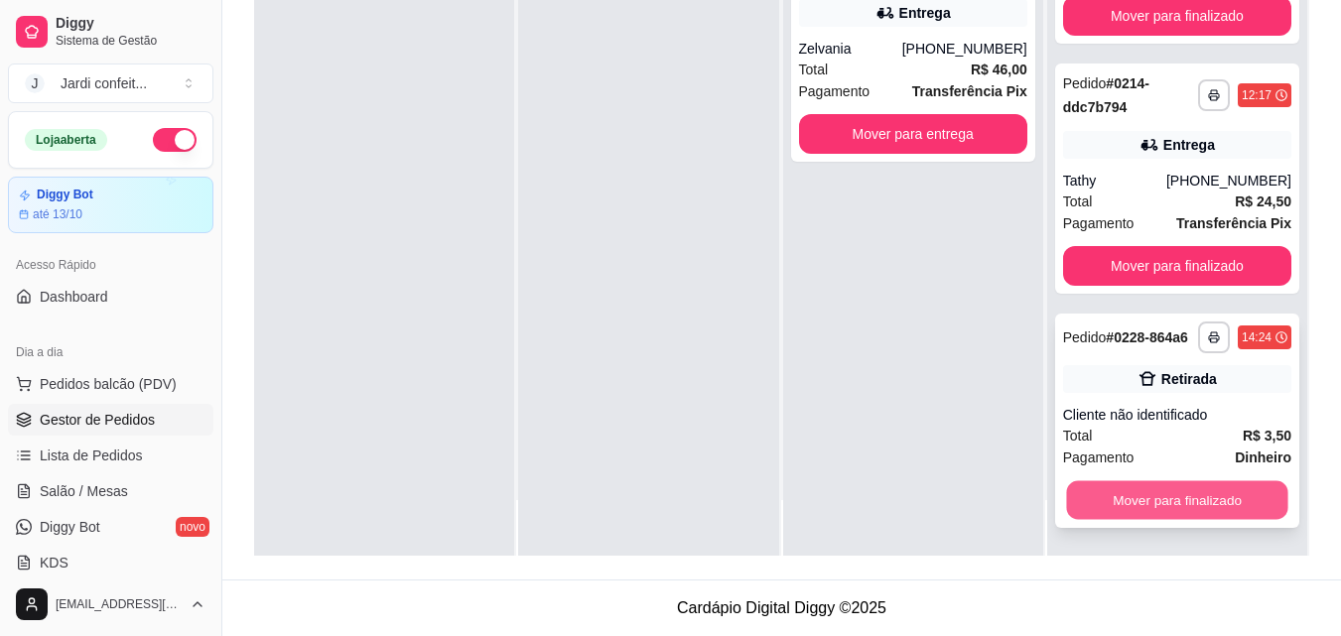
click at [1154, 491] on button "Mover para finalizado" at bounding box center [1176, 500] width 221 height 39
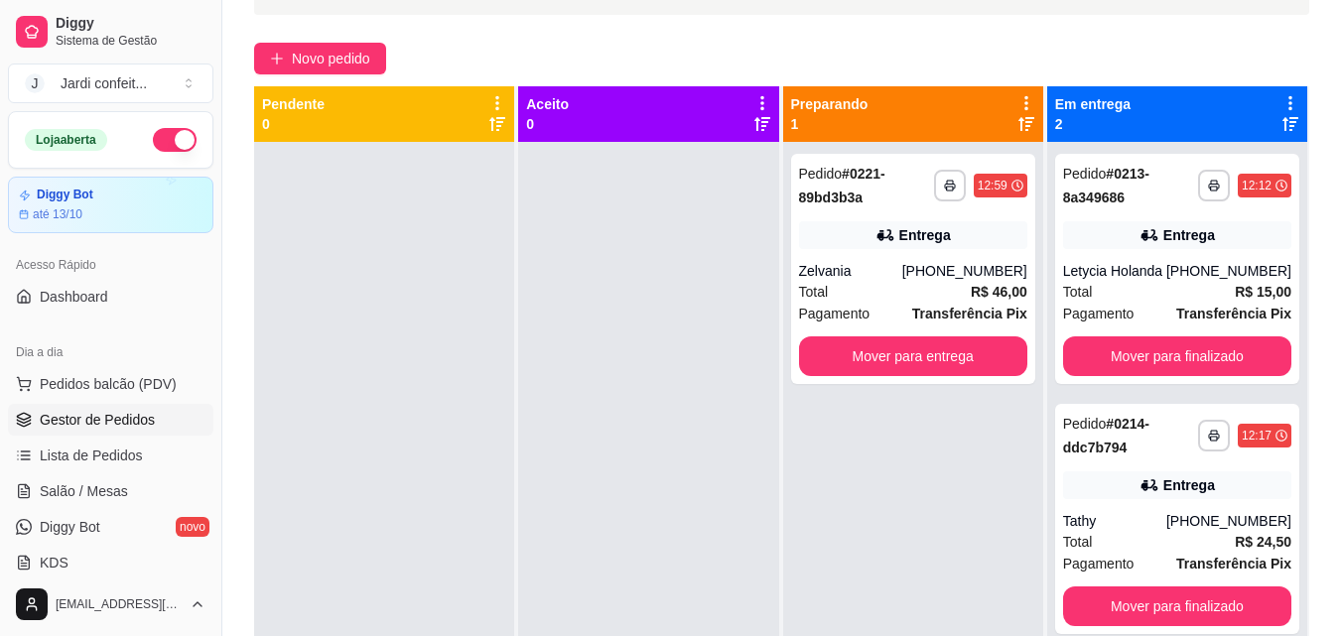
scroll to position [104, 0]
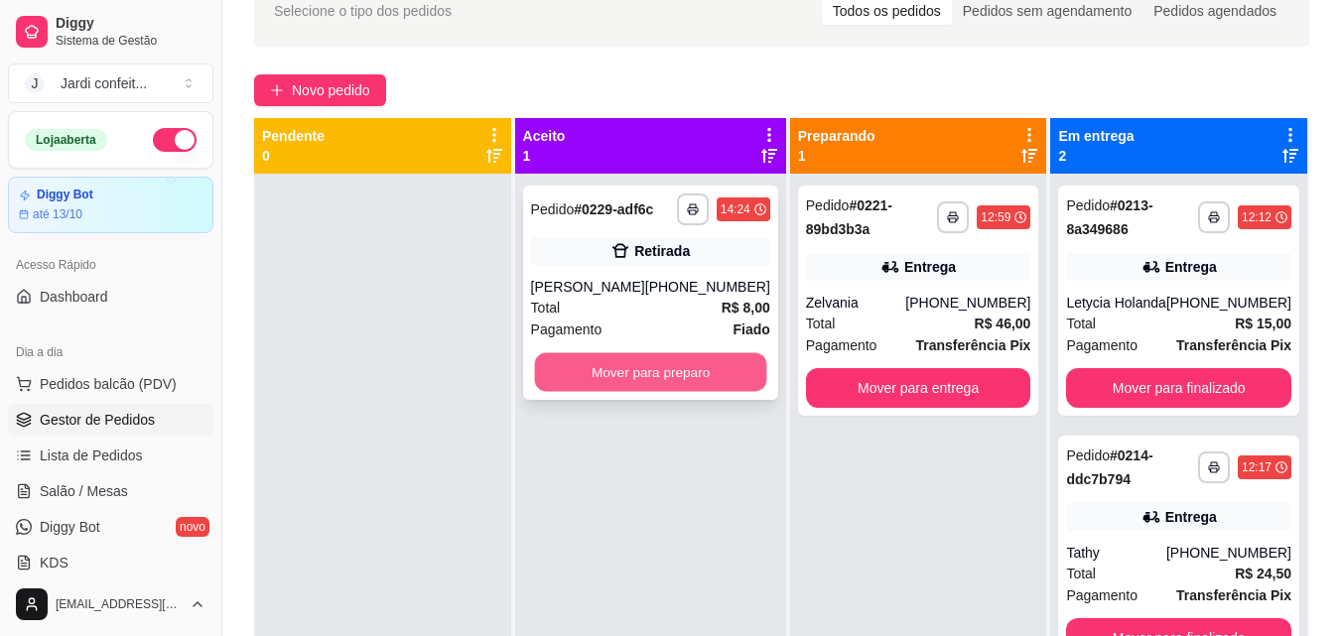
click at [619, 377] on button "Mover para preparo" at bounding box center [650, 372] width 232 height 39
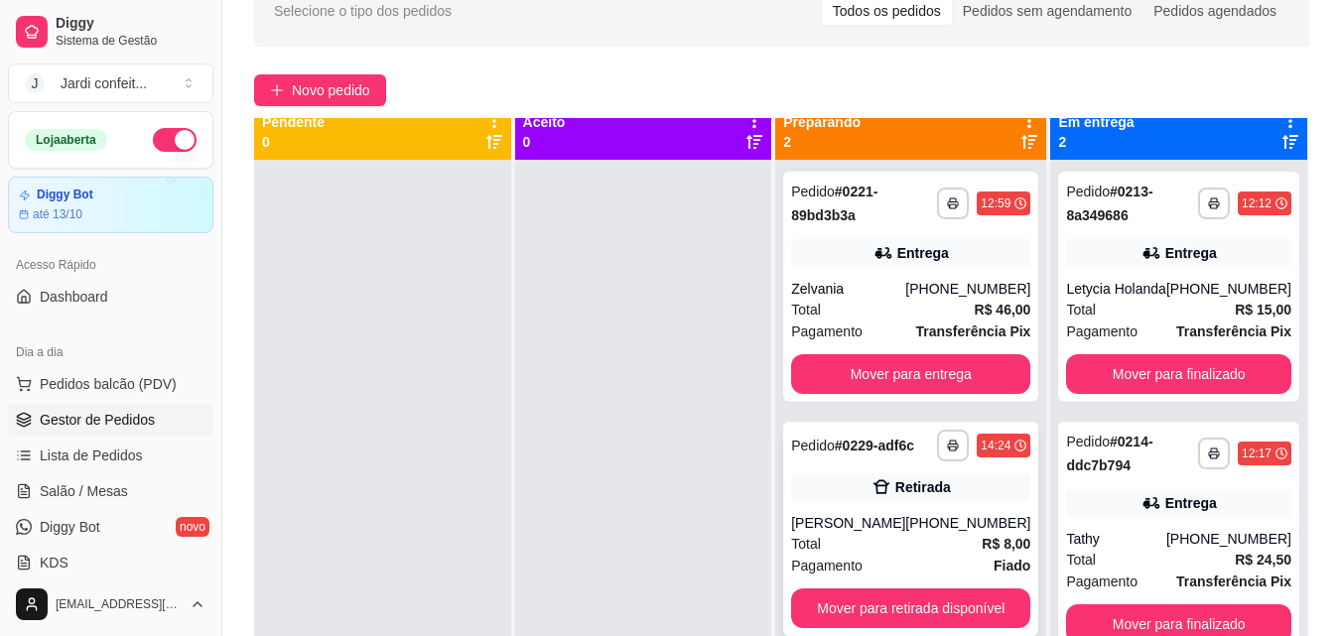
scroll to position [56, 0]
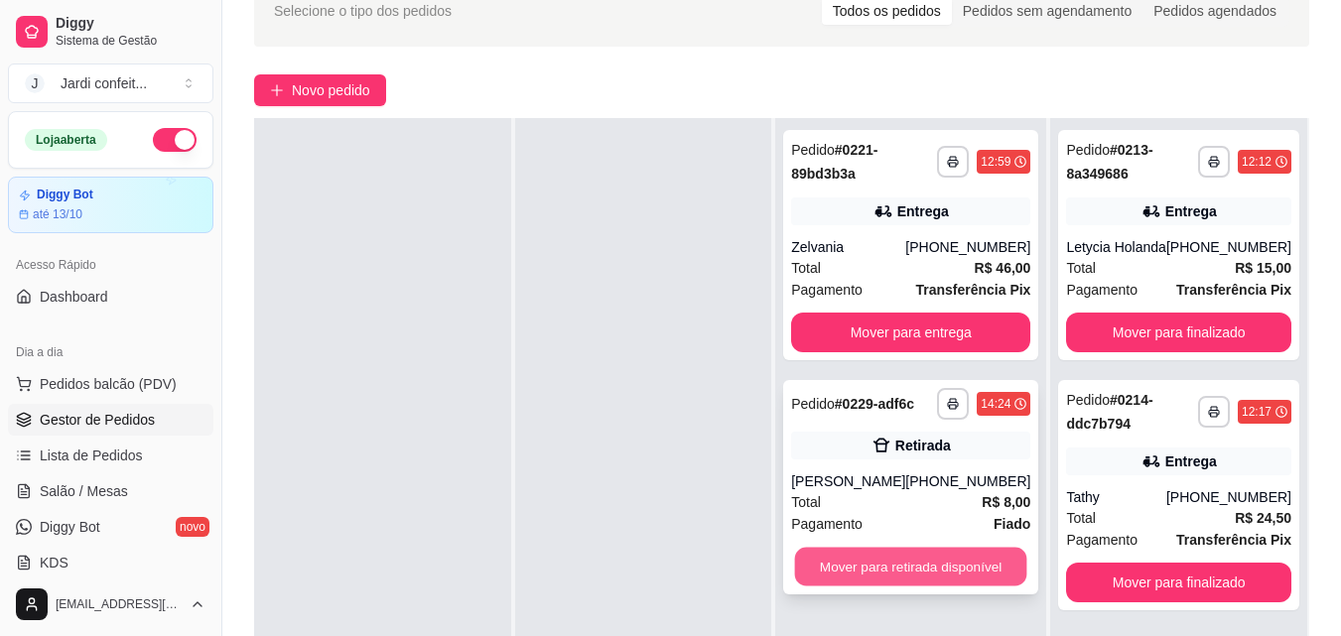
click at [871, 557] on button "Mover para retirada disponível" at bounding box center [911, 567] width 232 height 39
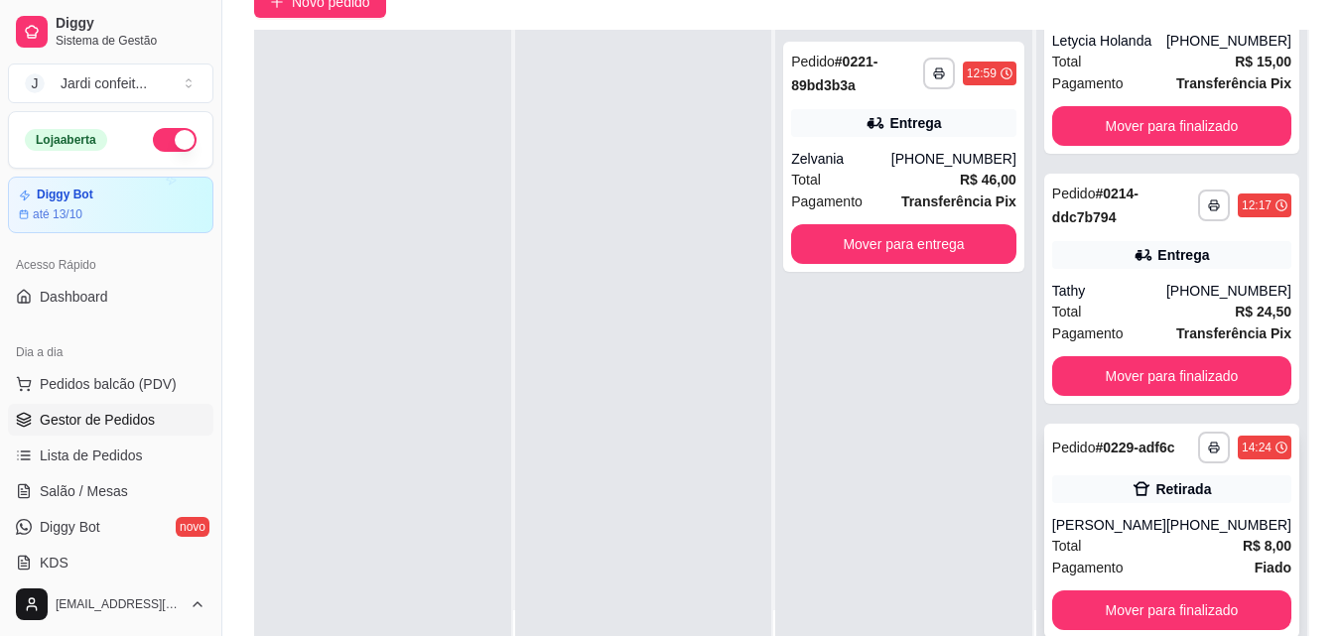
scroll to position [303, 0]
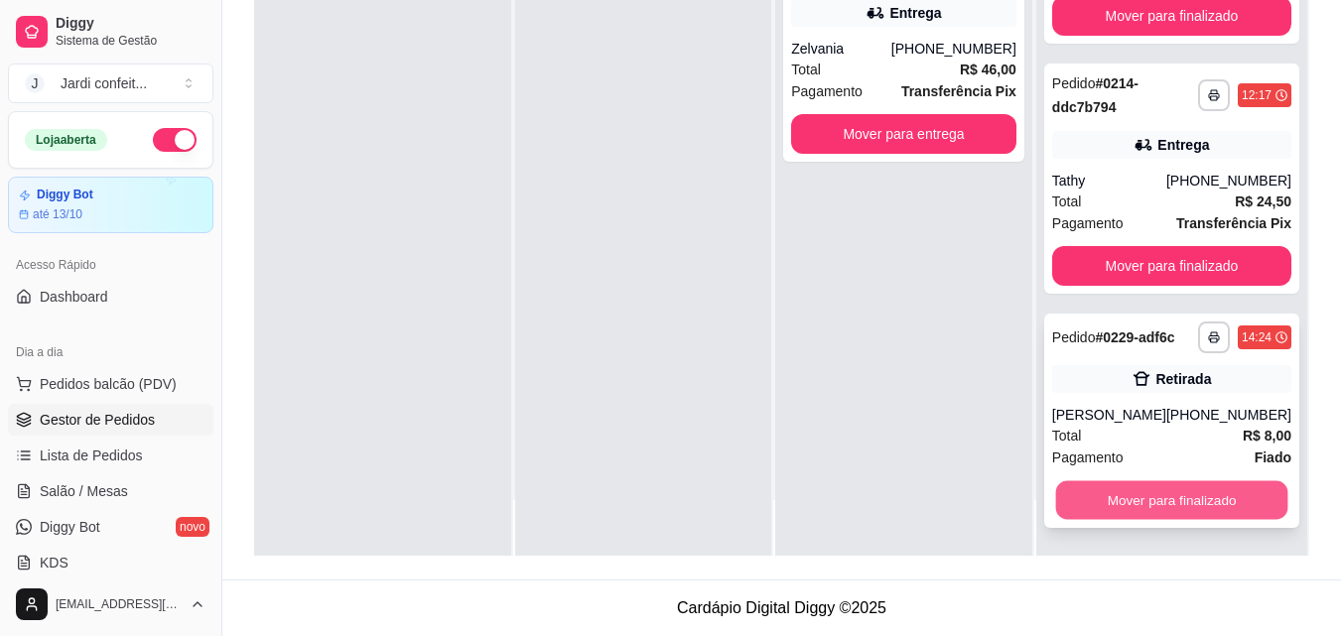
click at [1208, 500] on button "Mover para finalizado" at bounding box center [1171, 500] width 232 height 39
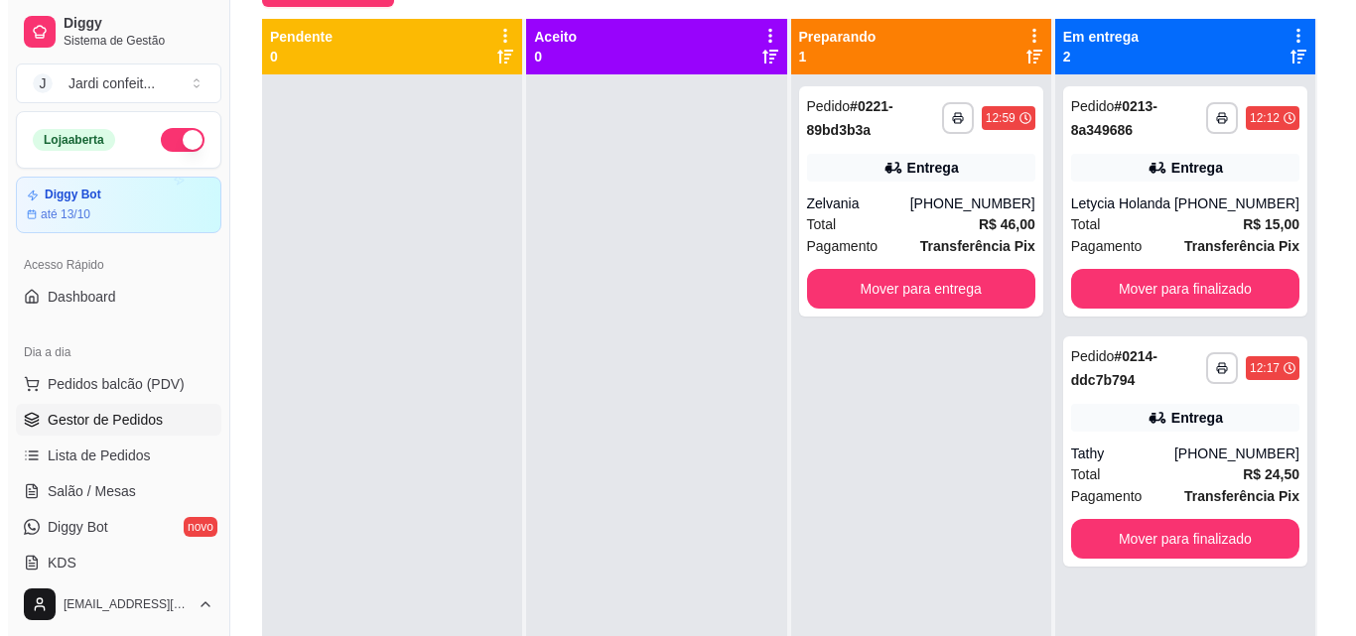
scroll to position [5, 0]
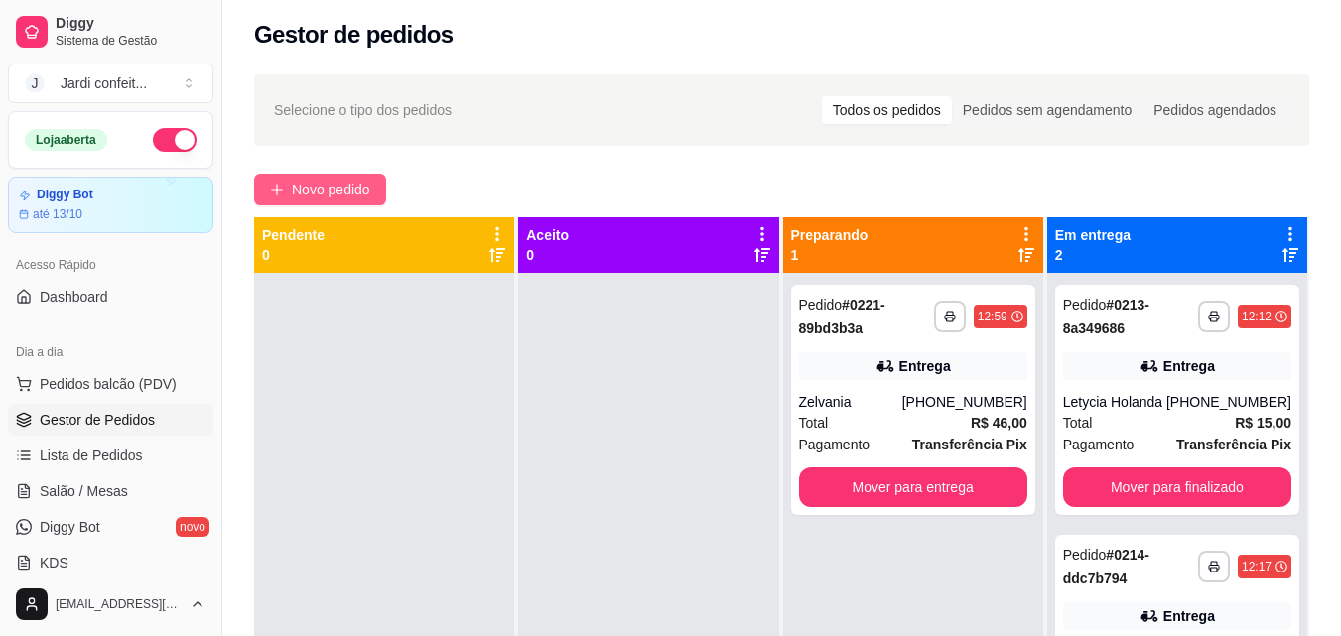
click at [373, 178] on button "Novo pedido" at bounding box center [320, 190] width 132 height 32
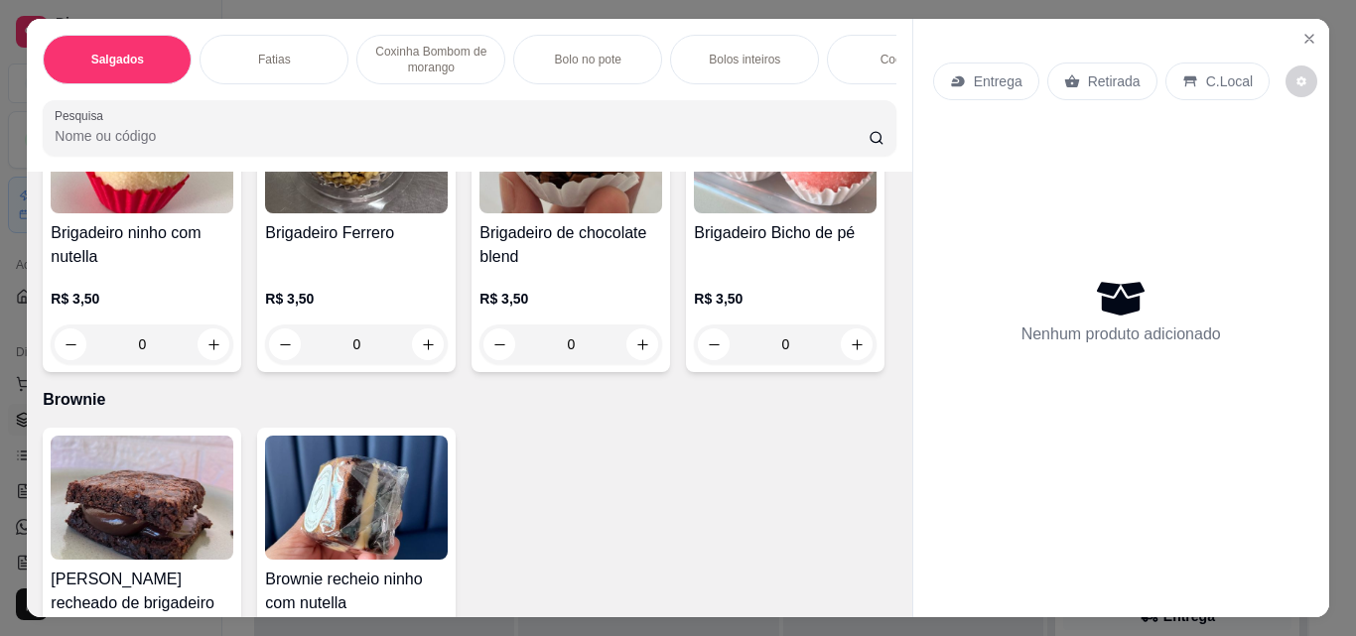
scroll to position [3574, 0]
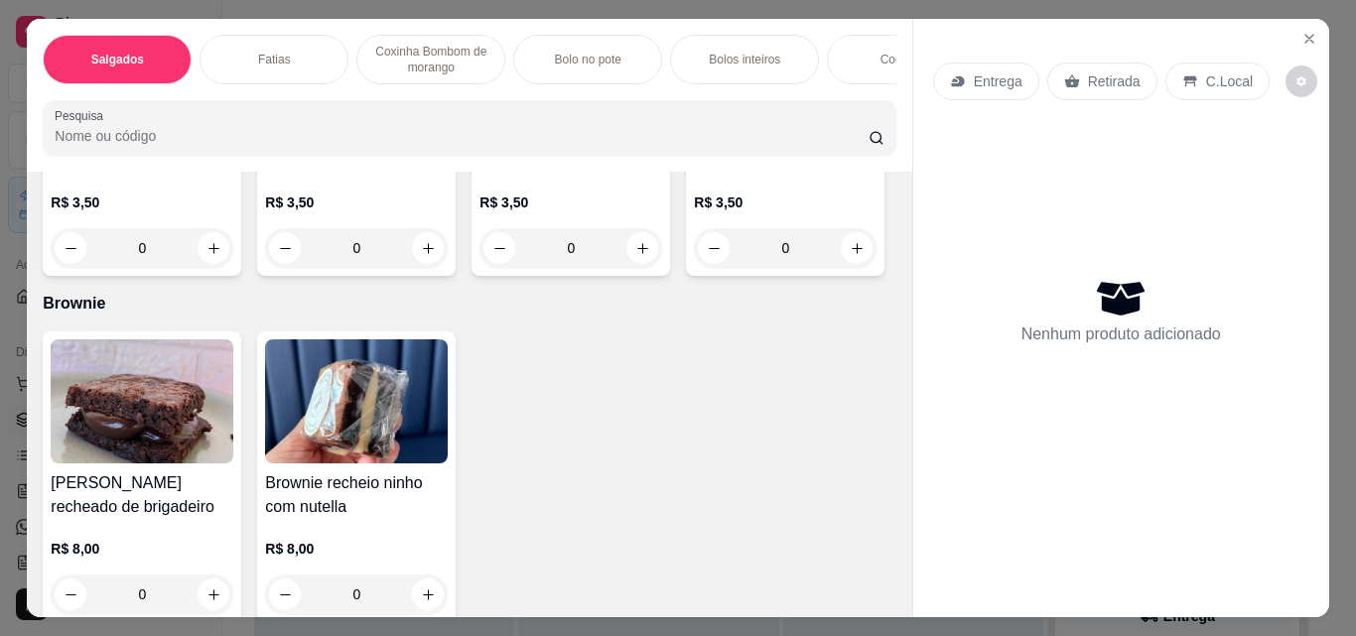
type input "1"
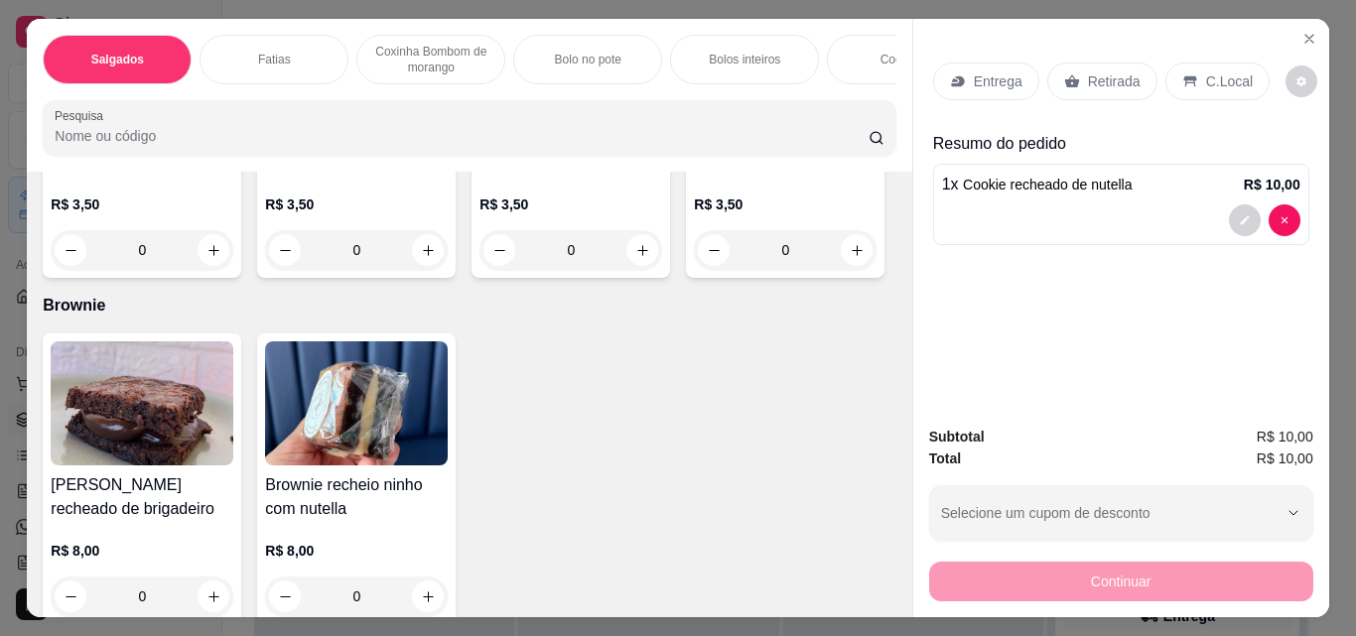
scroll to position [3575, 0]
click at [1136, 78] on div "Retirada" at bounding box center [1102, 82] width 110 height 38
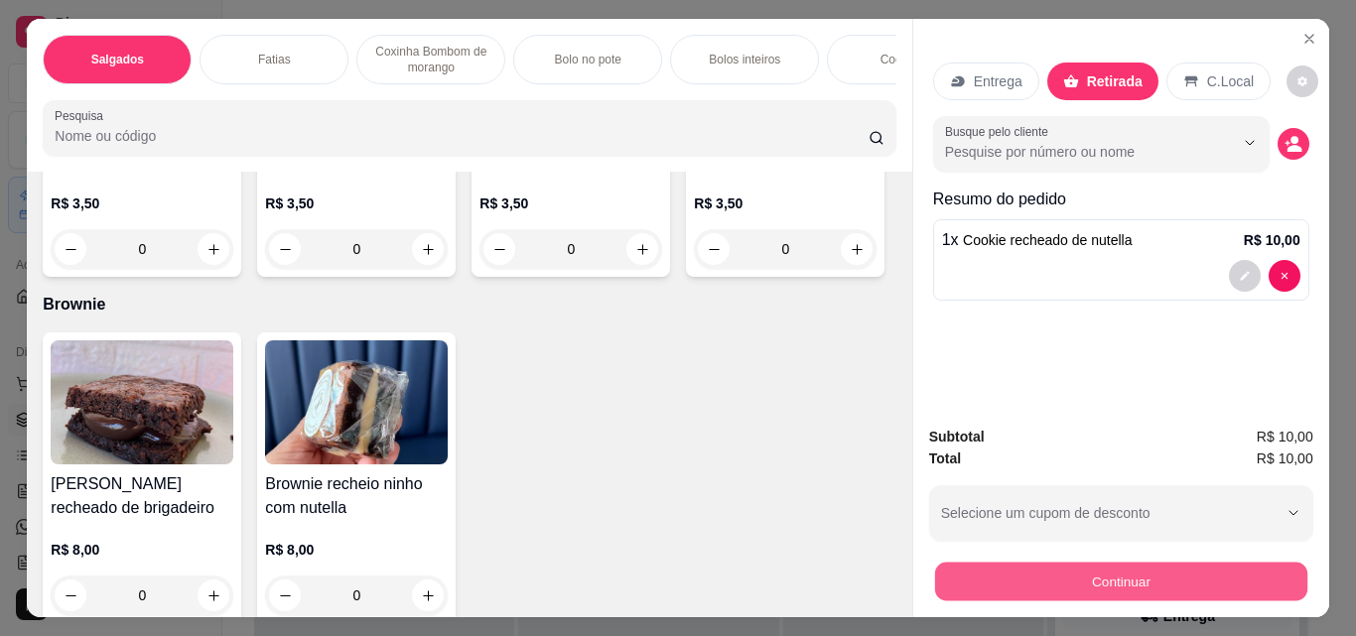
click at [955, 575] on button "Continuar" at bounding box center [1120, 581] width 372 height 39
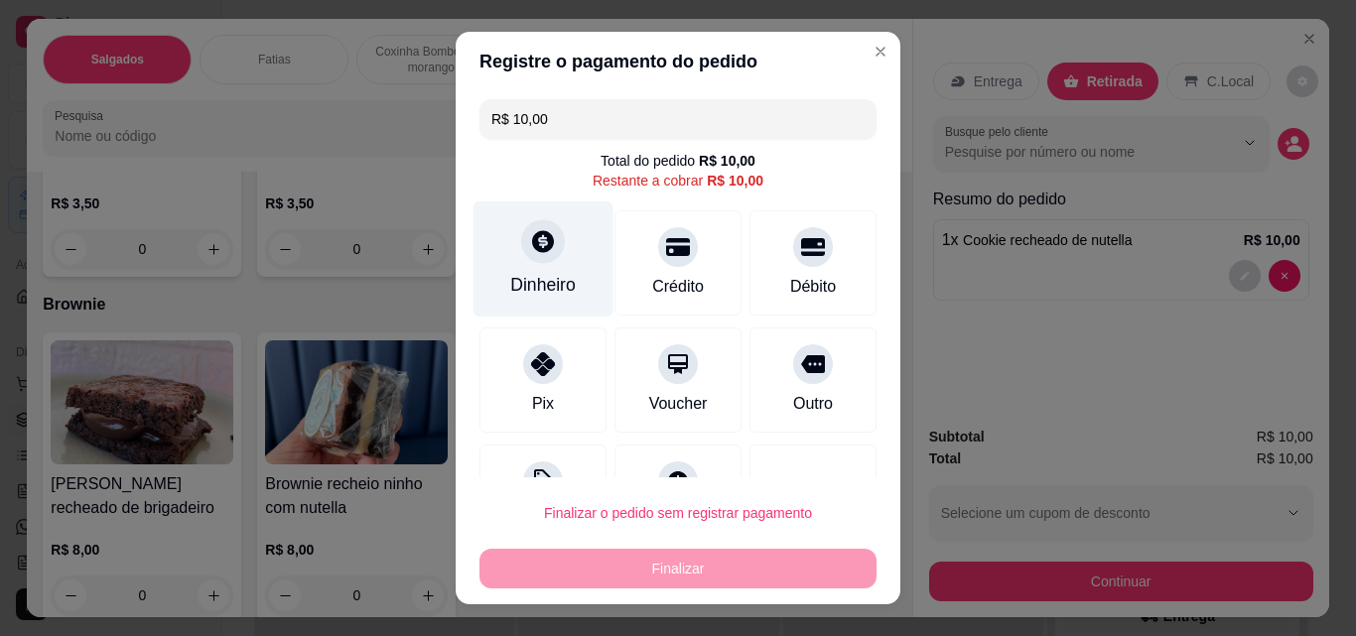
click at [521, 272] on div "Dinheiro" at bounding box center [543, 285] width 66 height 26
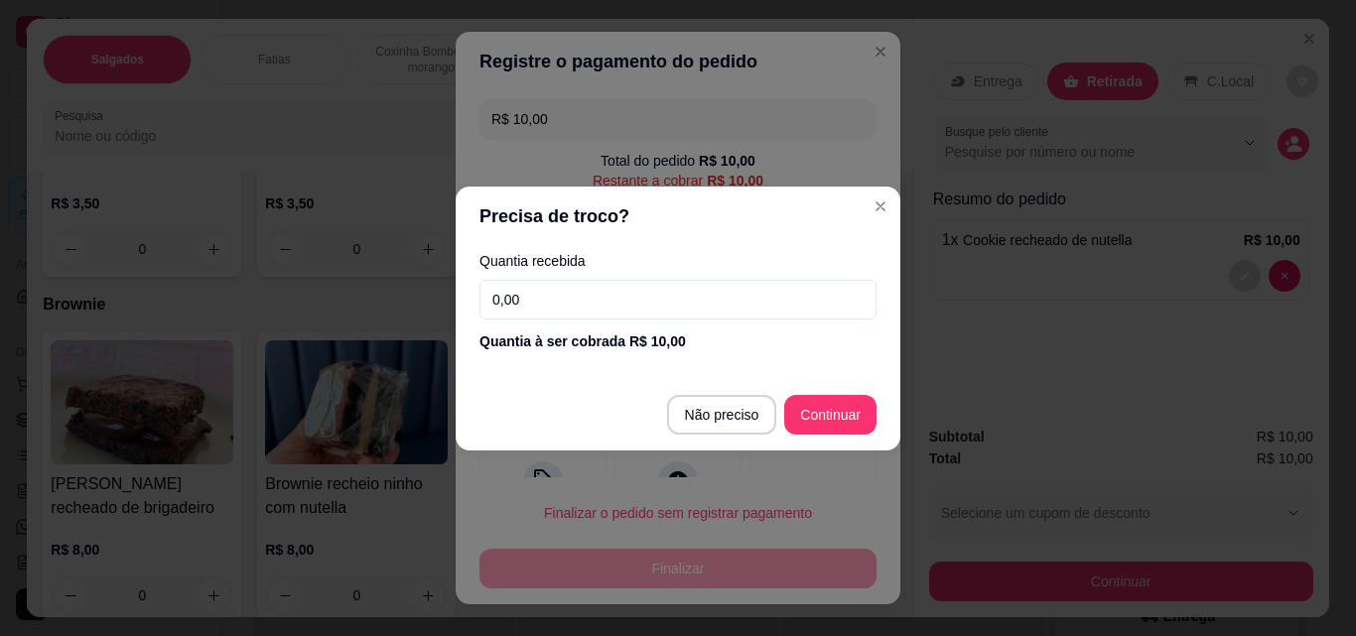
click at [594, 283] on input "0,00" at bounding box center [677, 300] width 397 height 40
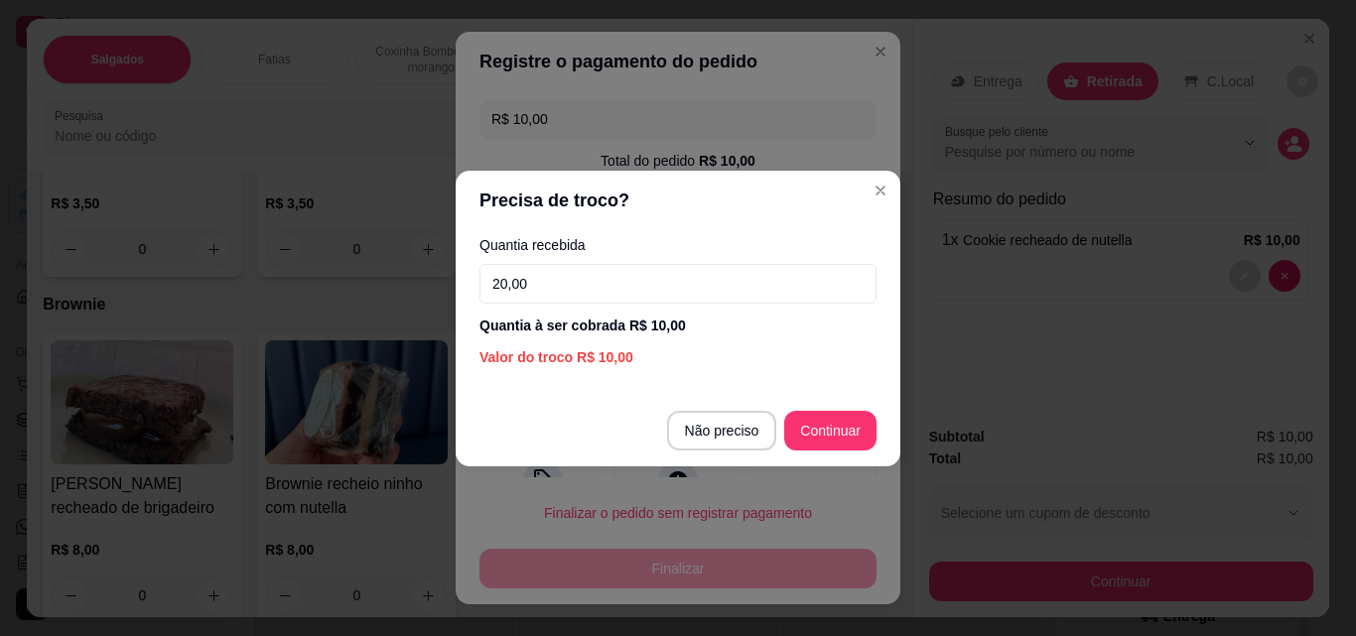
type input "20,00"
type input "R$ 0,00"
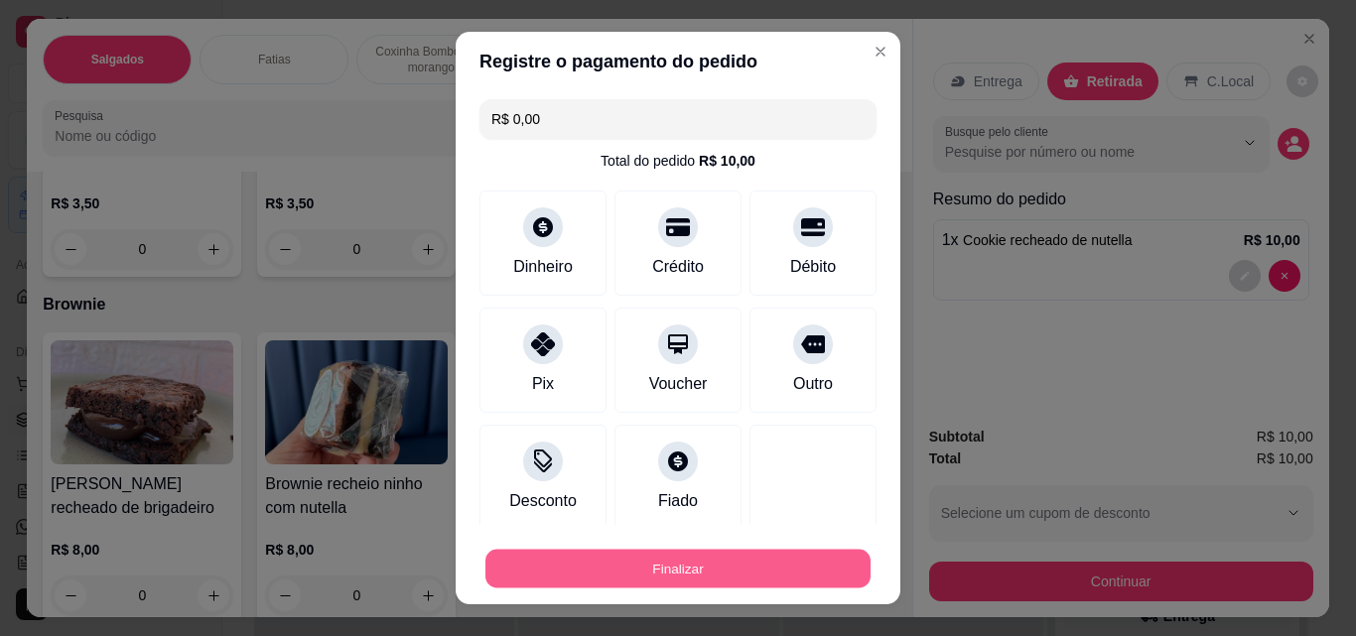
click at [771, 552] on button "Finalizar" at bounding box center [677, 569] width 385 height 39
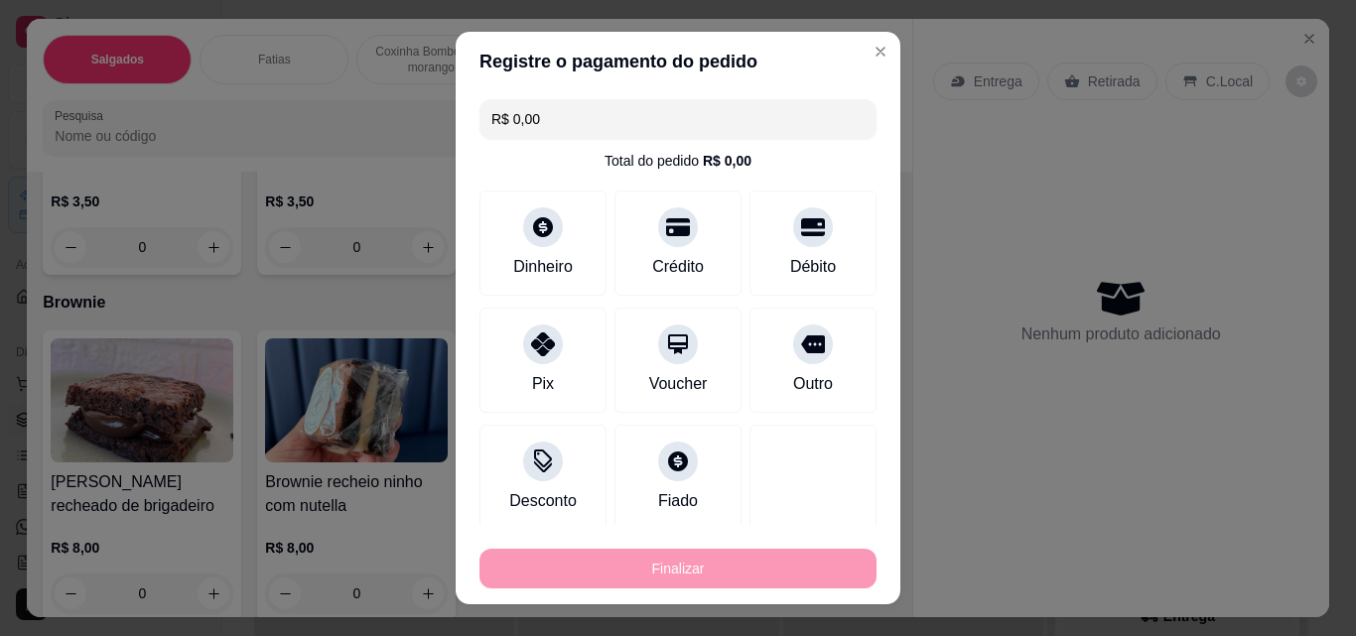
type input "0"
type input "-R$ 10,00"
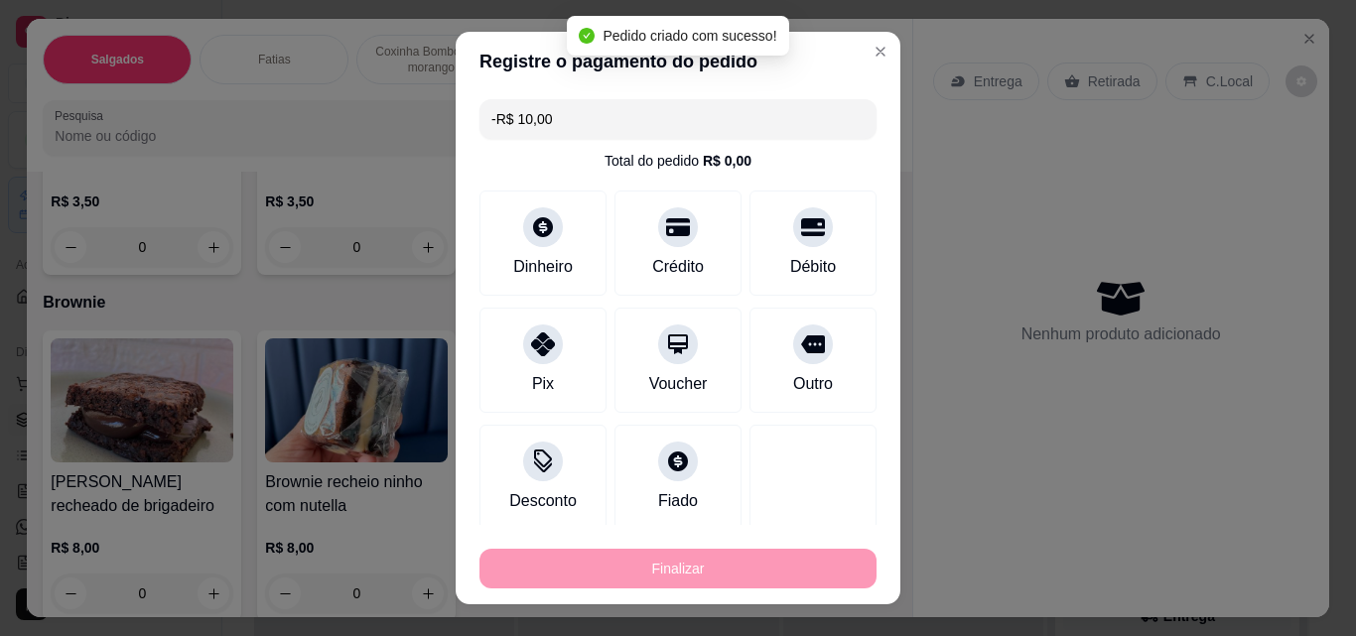
scroll to position [3574, 0]
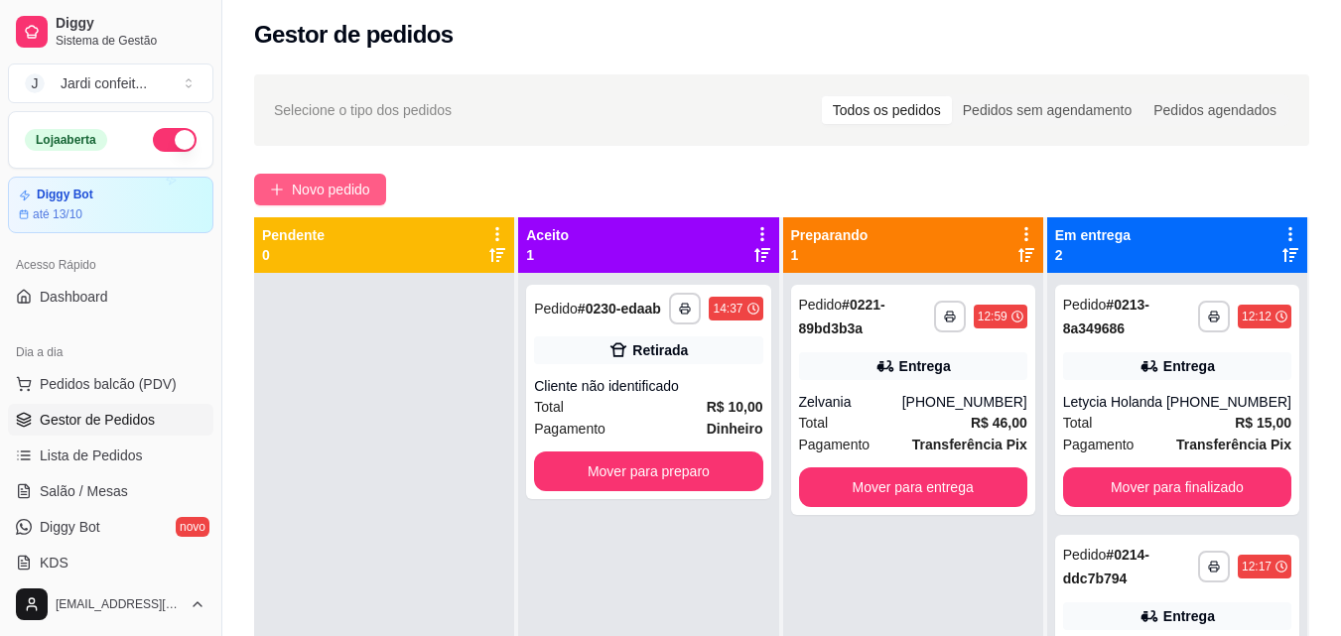
click at [376, 186] on button "Novo pedido" at bounding box center [320, 190] width 132 height 32
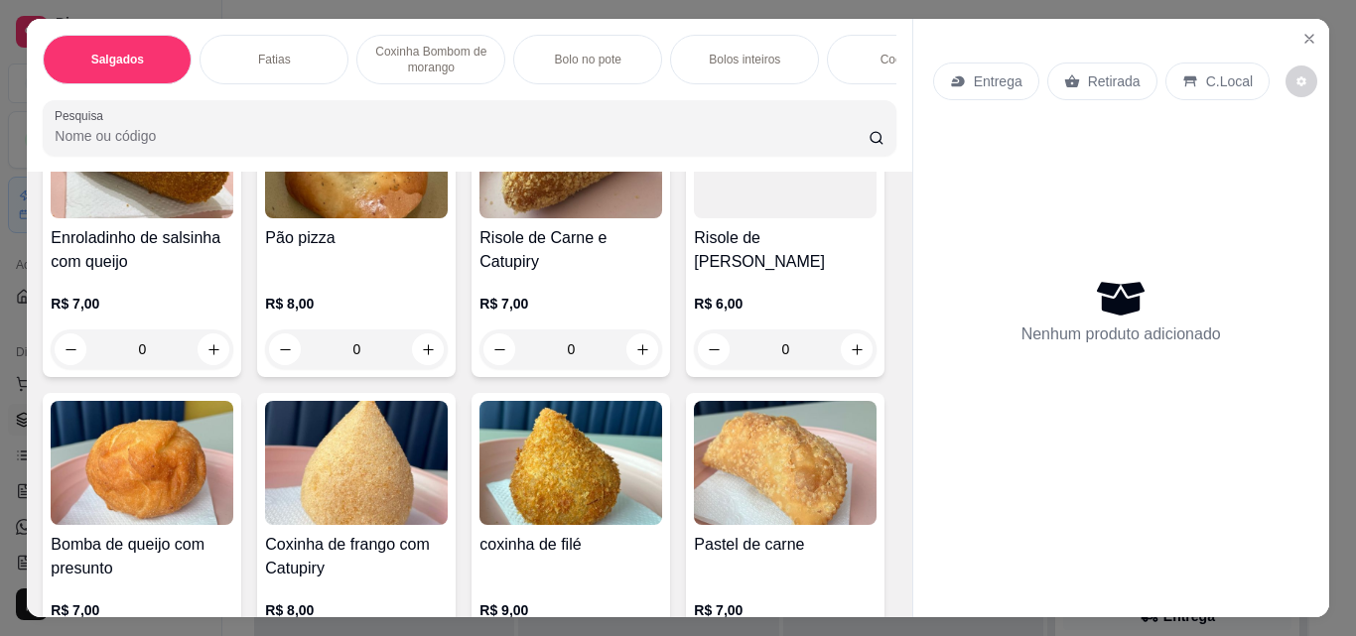
scroll to position [496, 0]
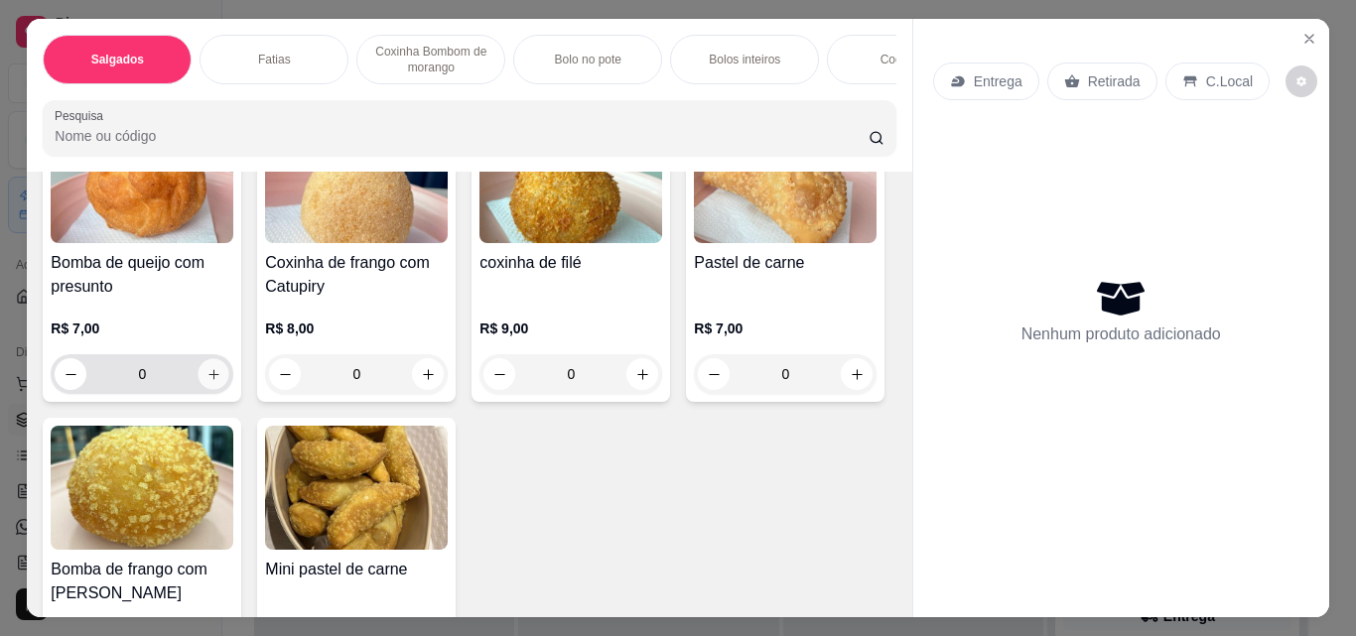
click at [229, 389] on button "increase-product-quantity" at bounding box center [214, 374] width 31 height 31
type input "1"
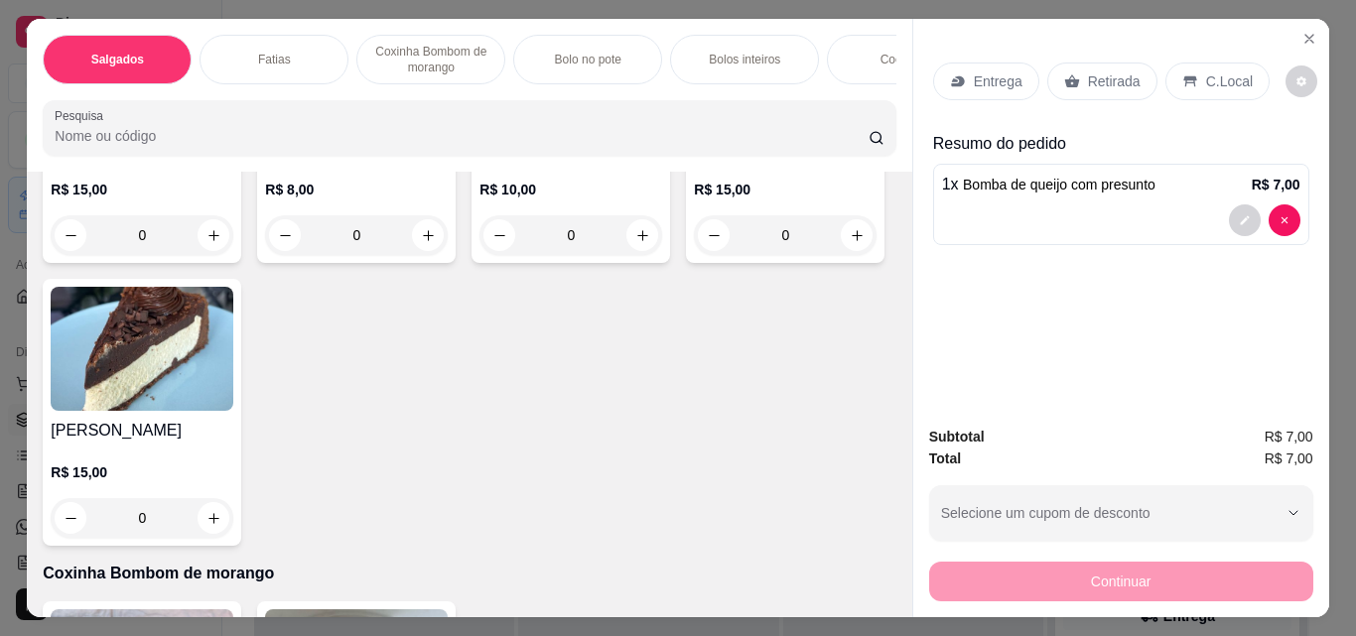
scroll to position [1588, 0]
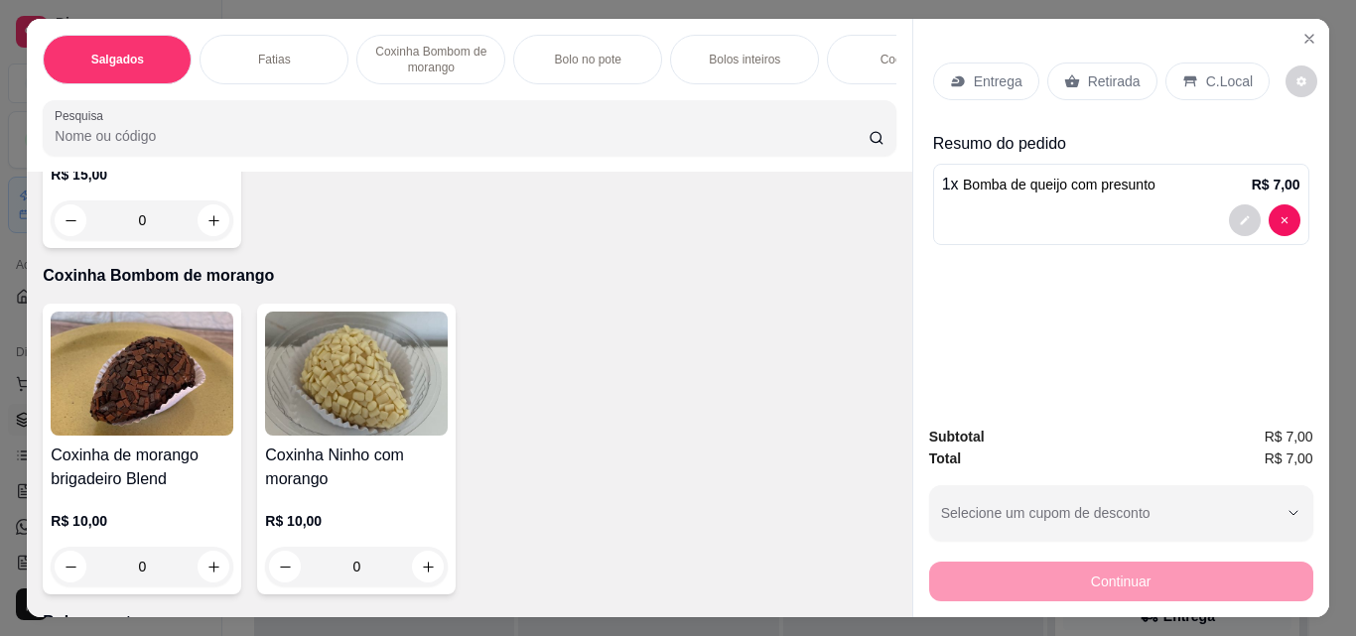
type input "1"
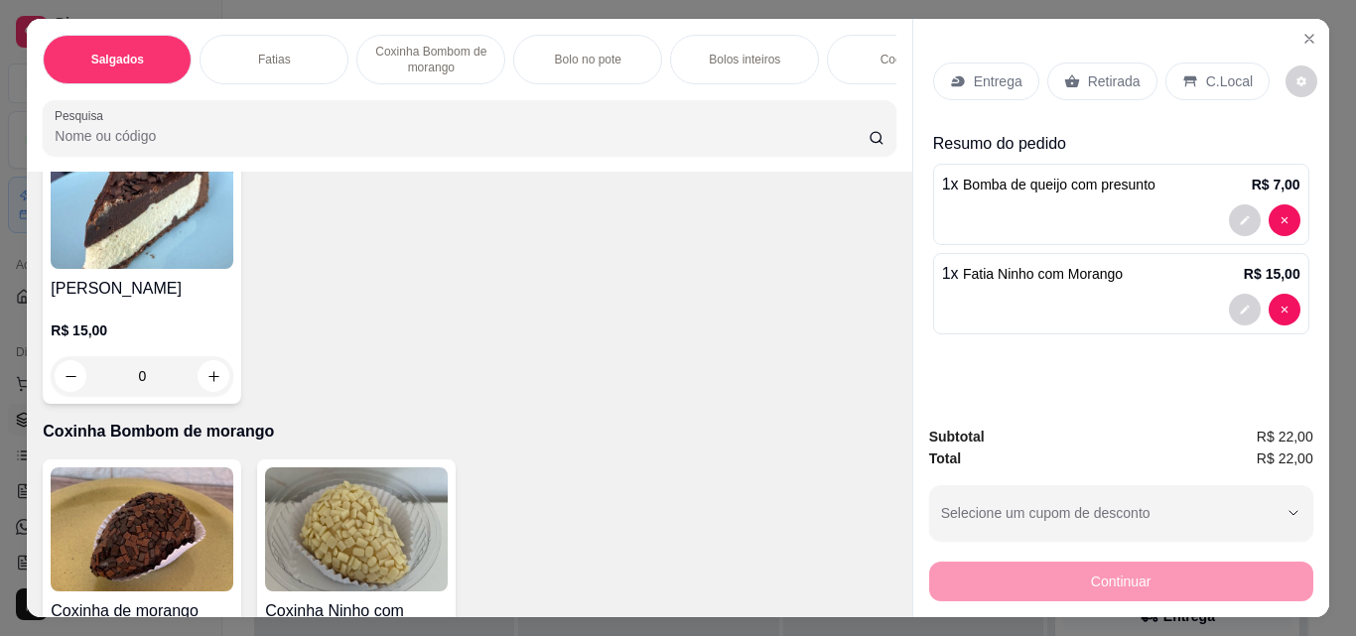
scroll to position [1390, 0]
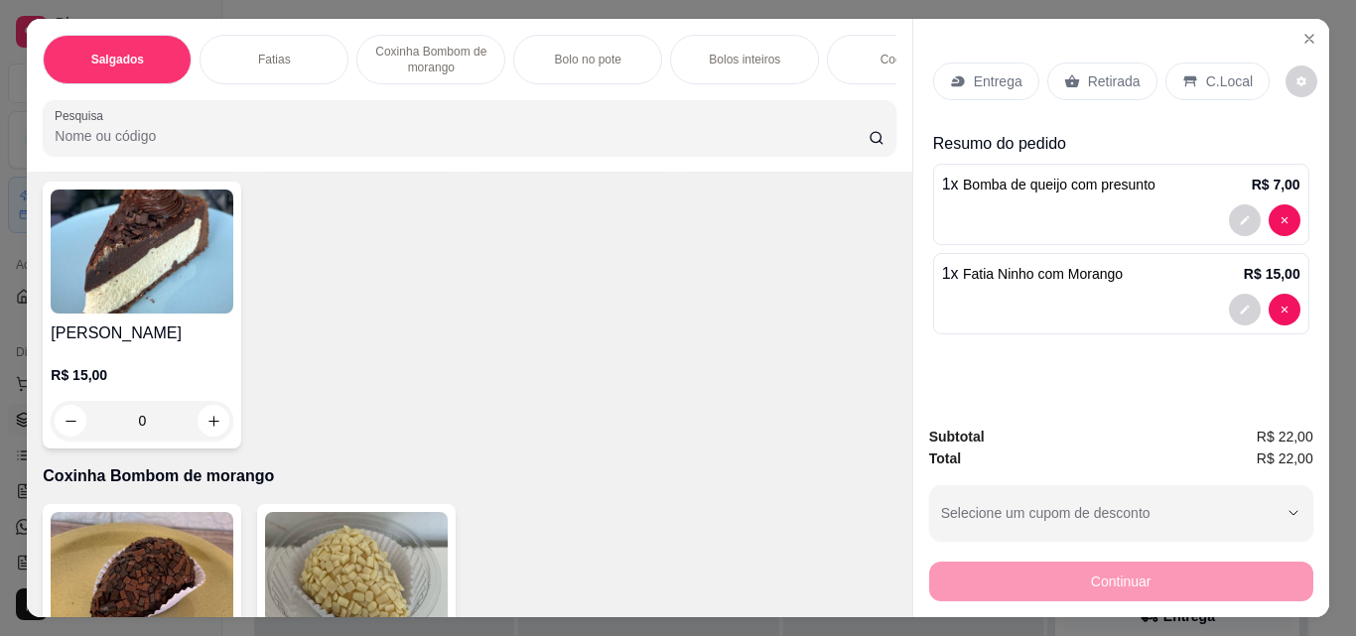
click at [959, 72] on div "Entrega" at bounding box center [986, 82] width 106 height 38
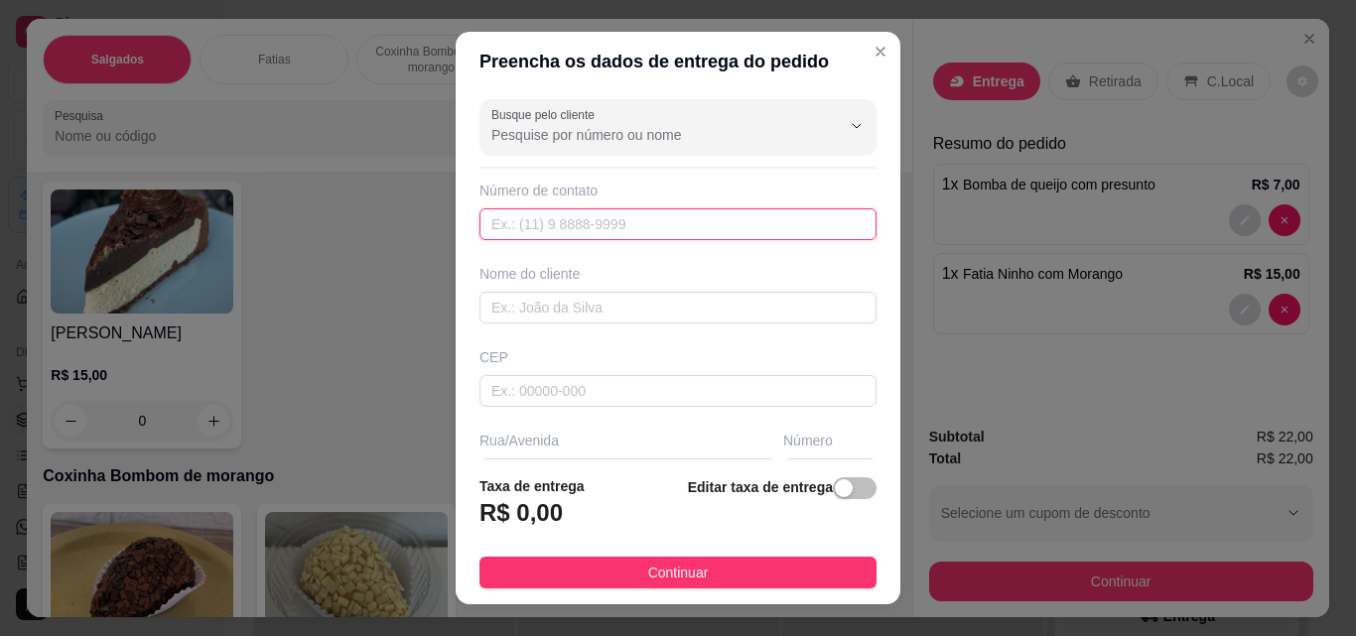
click at [645, 232] on input "text" at bounding box center [677, 224] width 397 height 32
type input "[PHONE_NUMBER]"
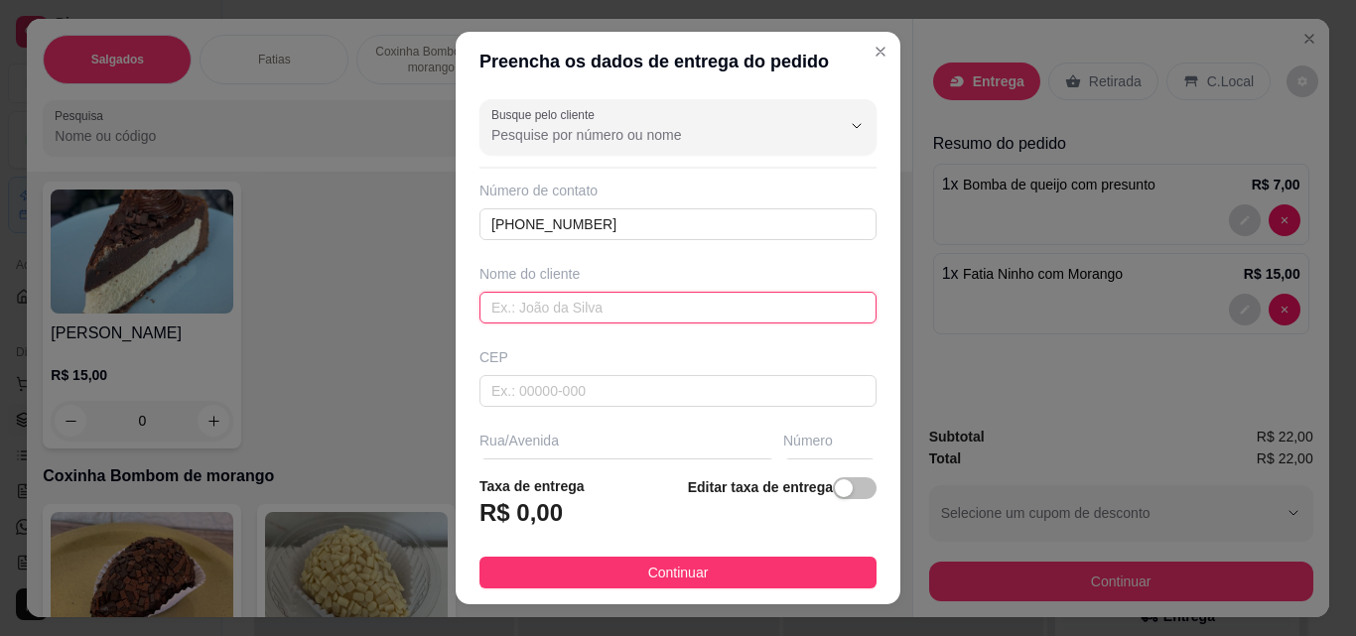
click at [669, 321] on input "text" at bounding box center [677, 308] width 397 height 32
type input "ravena"
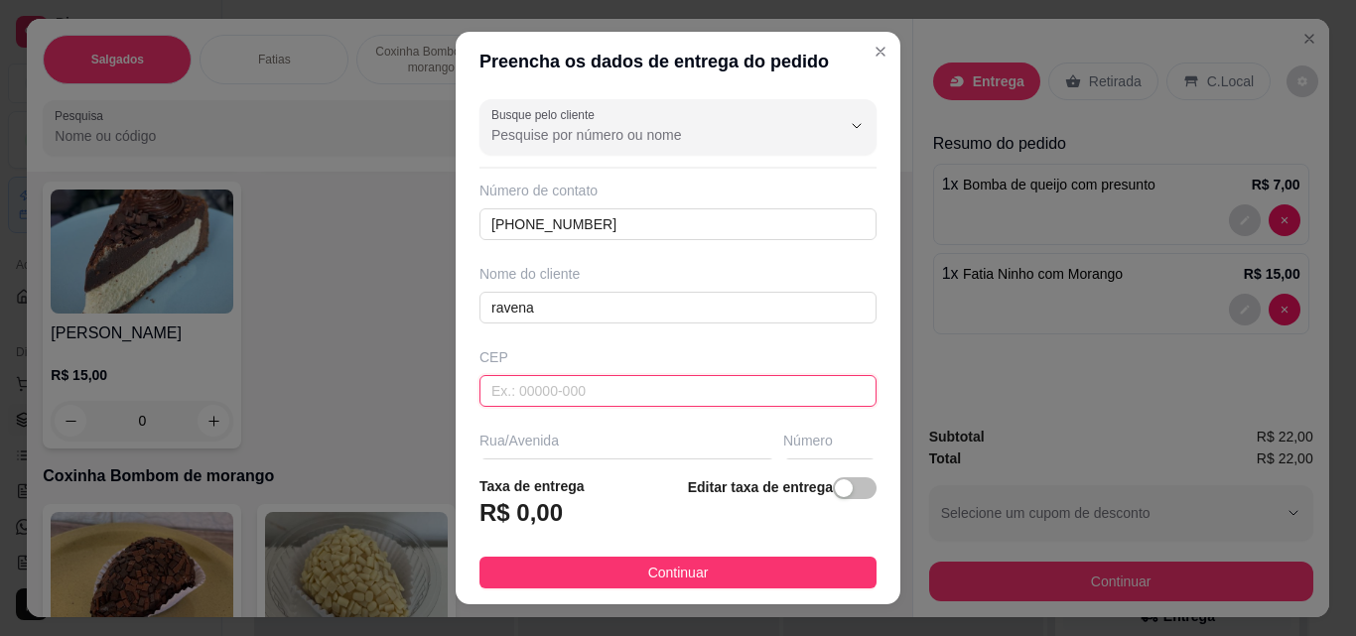
click at [688, 404] on input "text" at bounding box center [677, 391] width 397 height 32
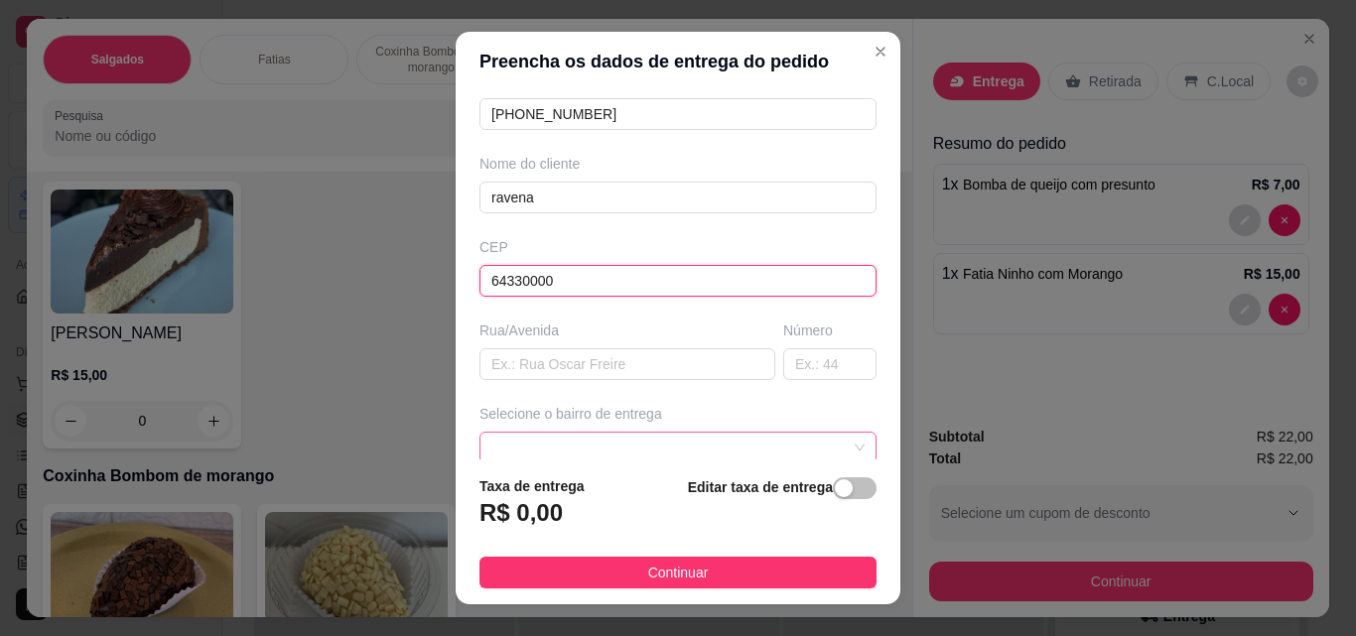
scroll to position [199, 0]
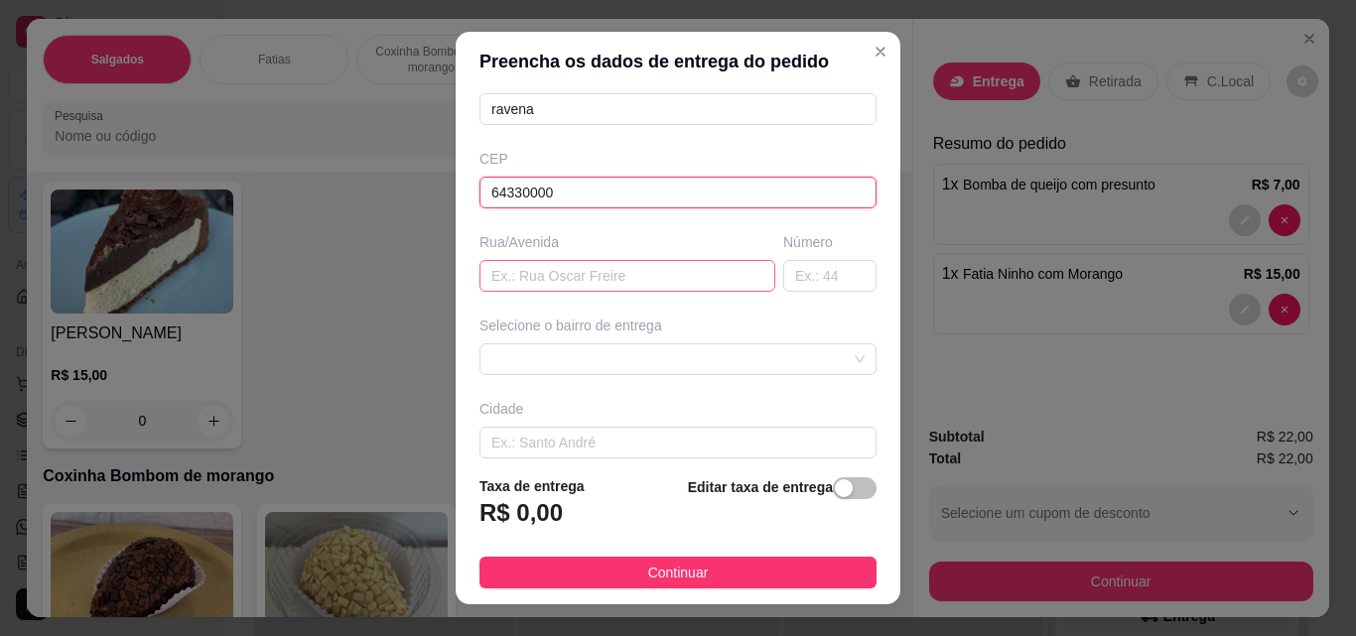
type input "64330000"
click at [674, 261] on input "text" at bounding box center [627, 276] width 296 height 32
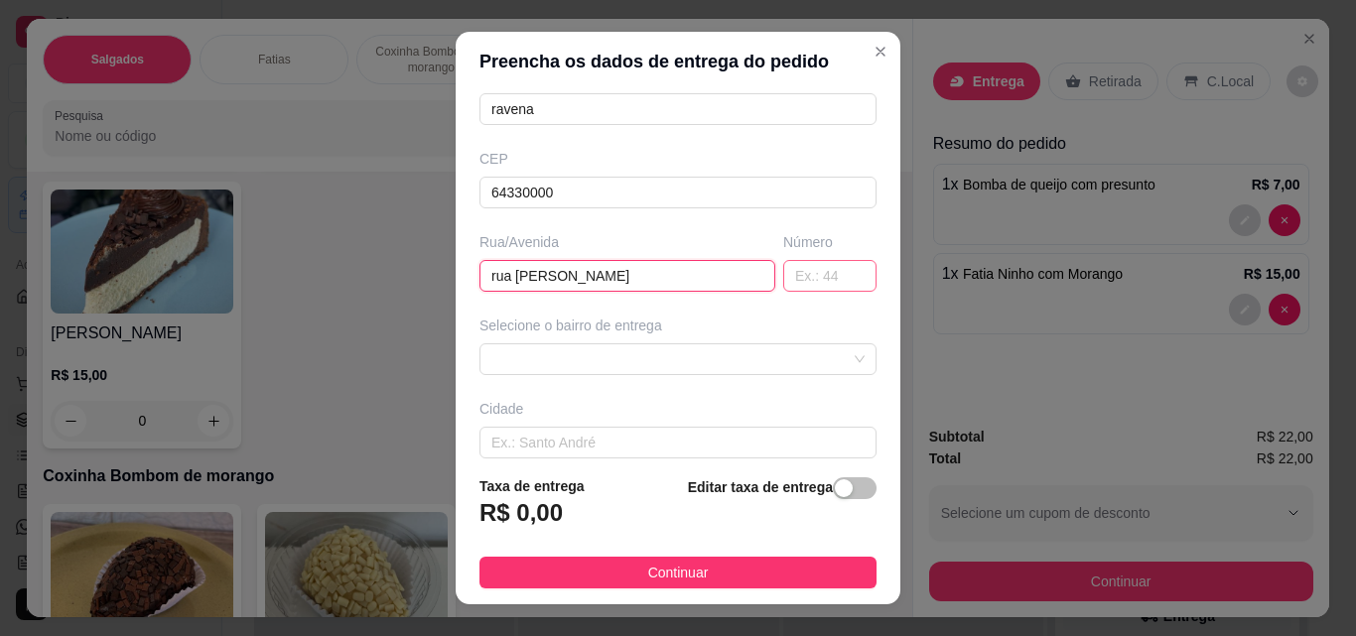
type input "rua [PERSON_NAME]"
click at [783, 285] on input "text" at bounding box center [829, 276] width 93 height 32
click at [736, 352] on span at bounding box center [677, 359] width 373 height 30
type input "259"
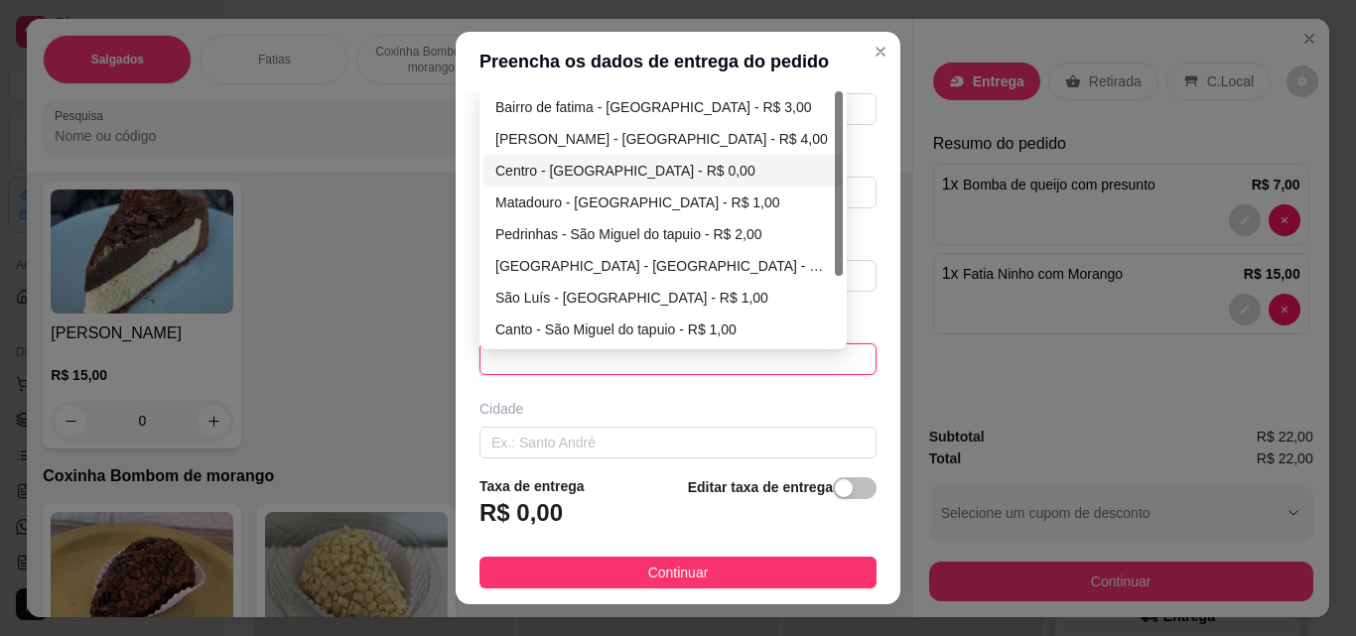
click at [592, 171] on div "Centro - [GEOGRAPHIC_DATA] - R$ 0,00" at bounding box center [663, 171] width 336 height 22
type input "São Miguel do tapuio"
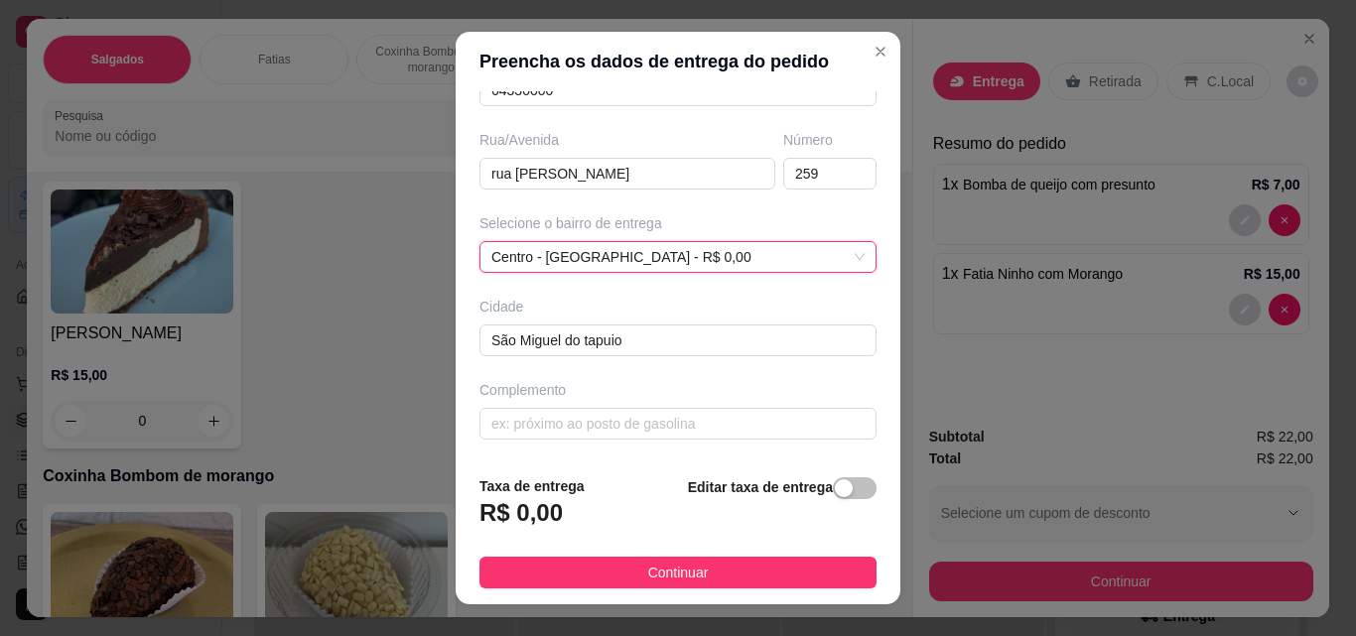
scroll to position [32, 0]
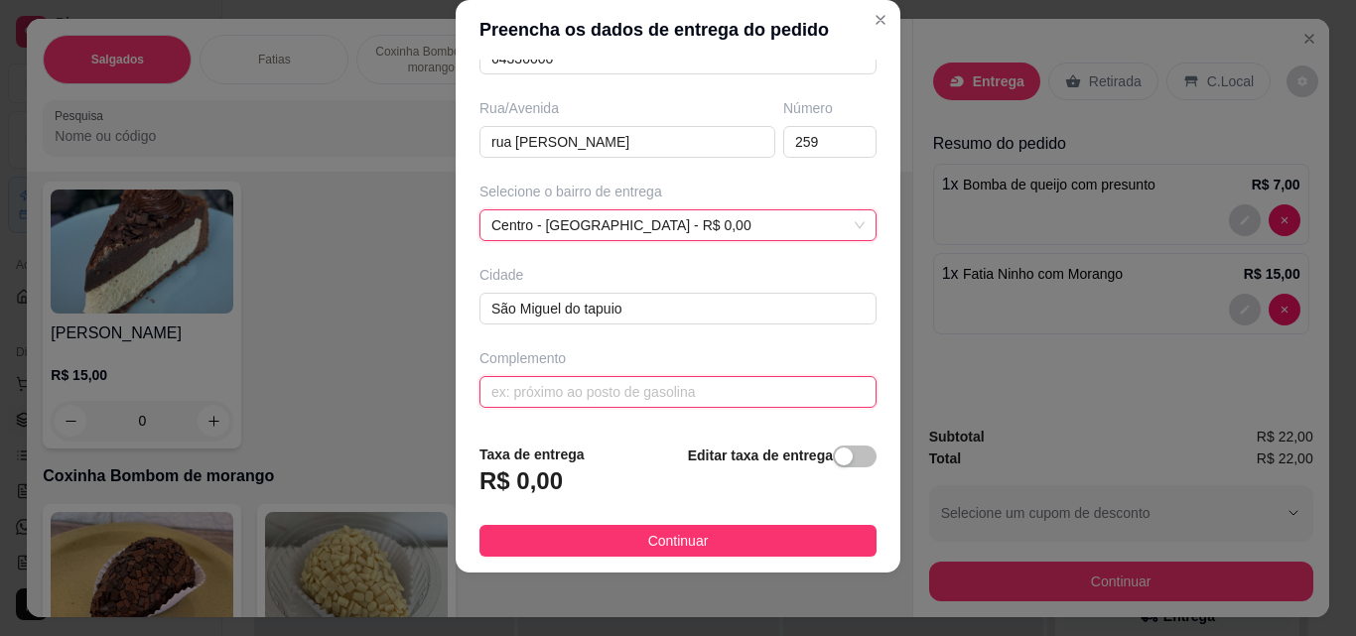
click at [721, 405] on input "text" at bounding box center [677, 392] width 397 height 32
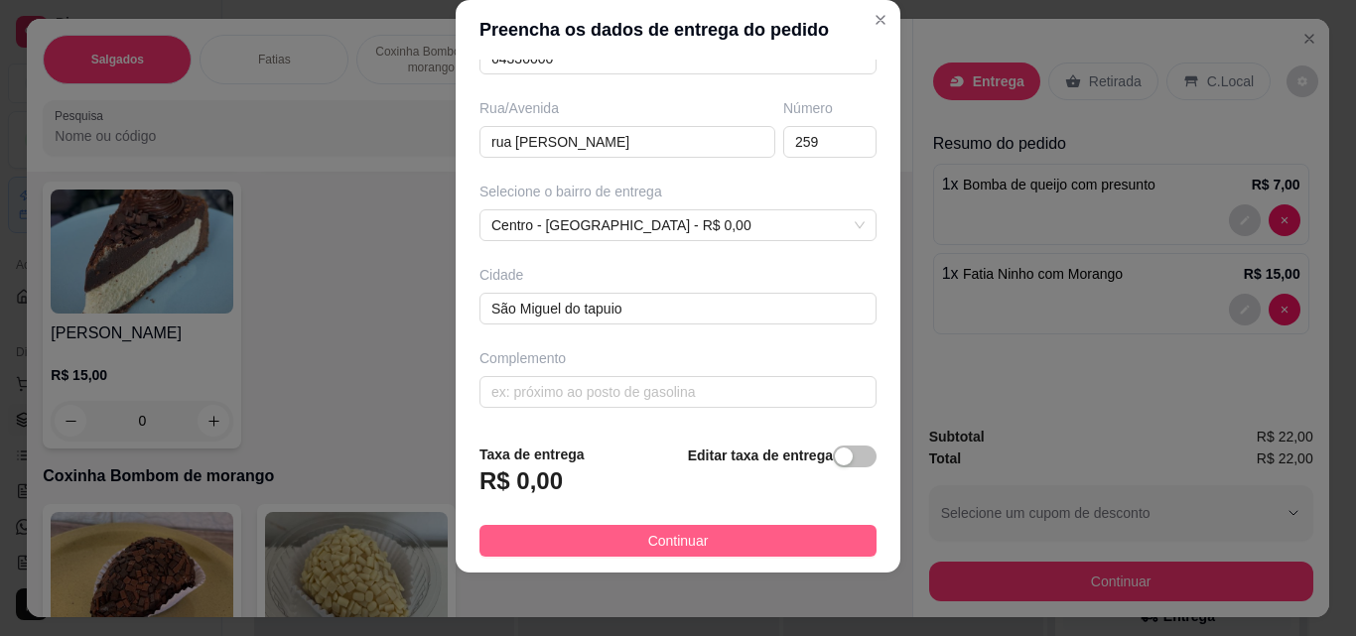
click at [712, 548] on button "Continuar" at bounding box center [677, 541] width 397 height 32
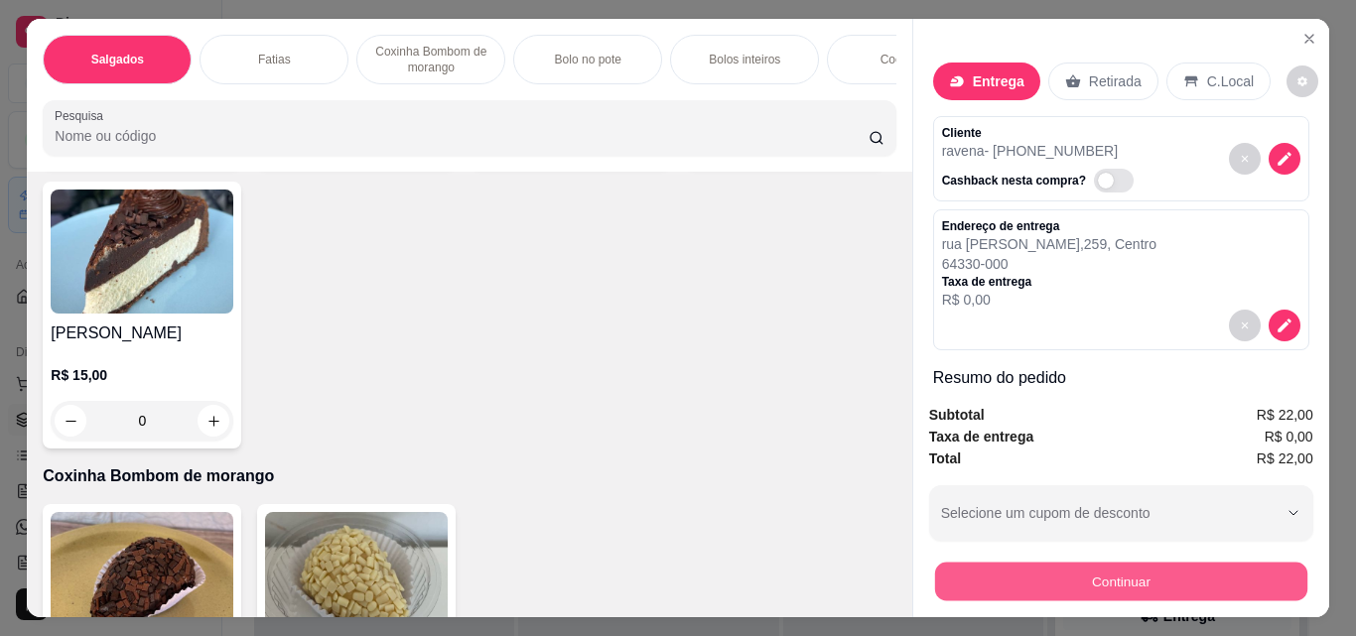
click at [1017, 578] on button "Continuar" at bounding box center [1120, 581] width 372 height 39
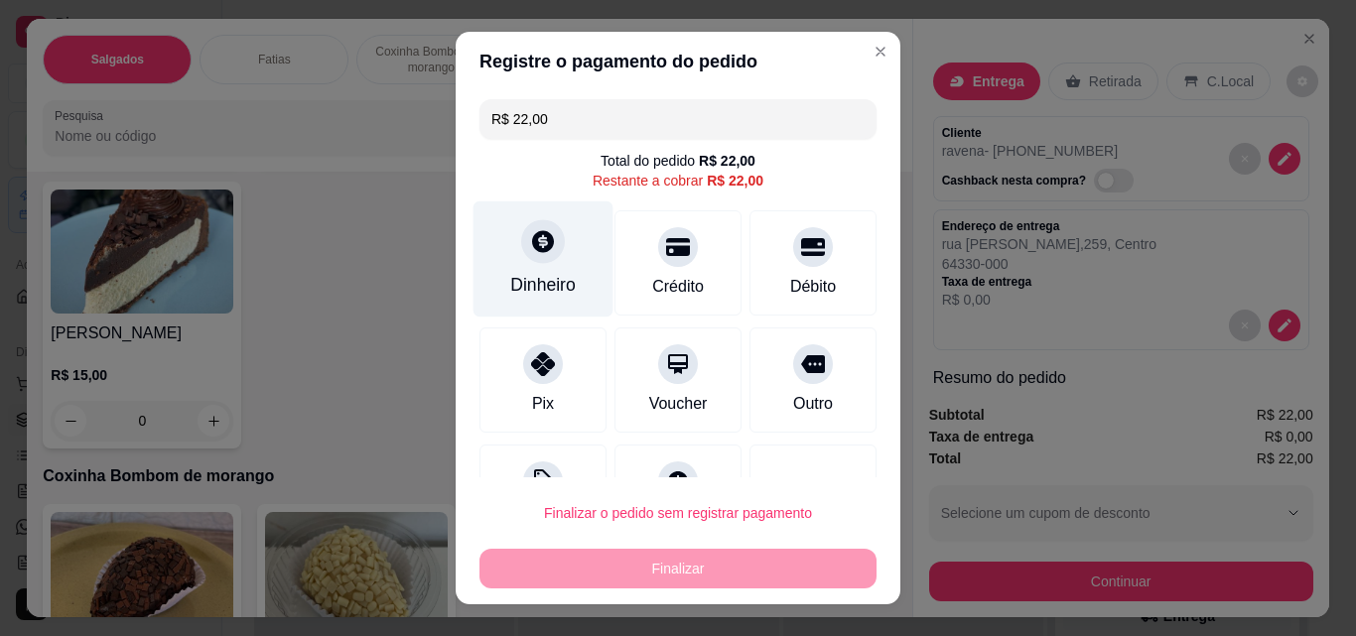
click at [528, 291] on div "Dinheiro" at bounding box center [543, 285] width 66 height 26
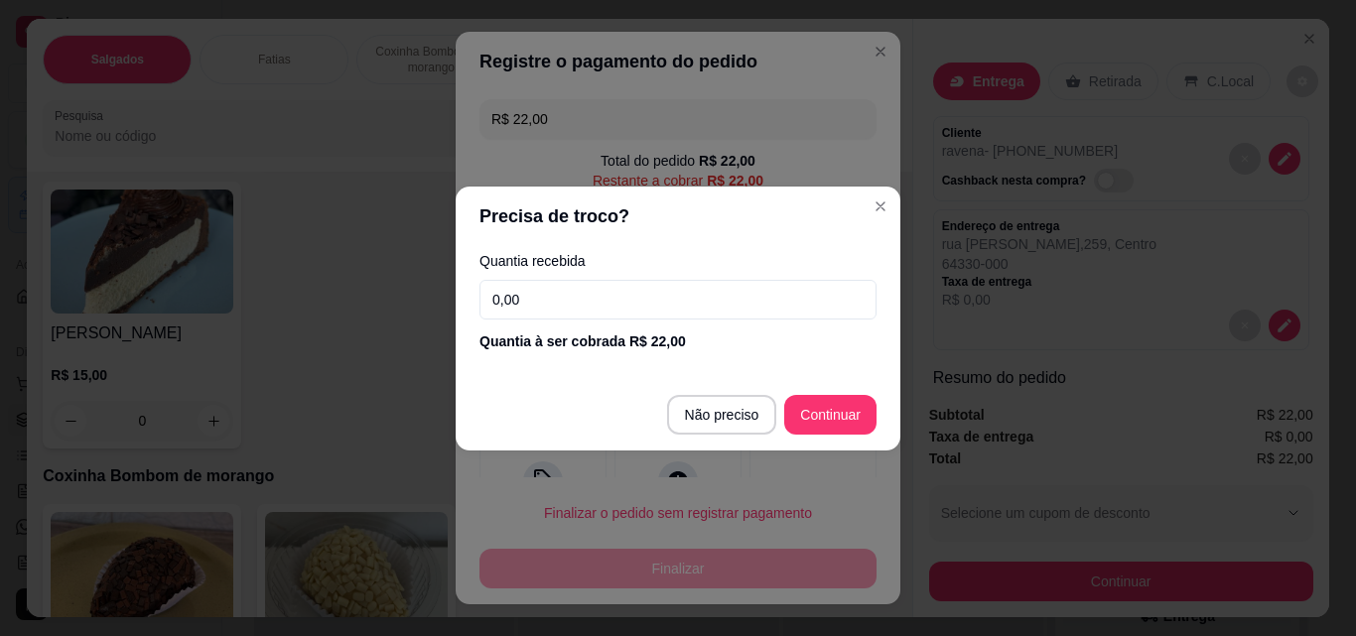
drag, startPoint x: 623, startPoint y: 307, endPoint x: 640, endPoint y: 321, distance: 21.9
click at [625, 308] on input "0,00" at bounding box center [677, 300] width 397 height 40
type input "22,00"
type input "R$ 0,00"
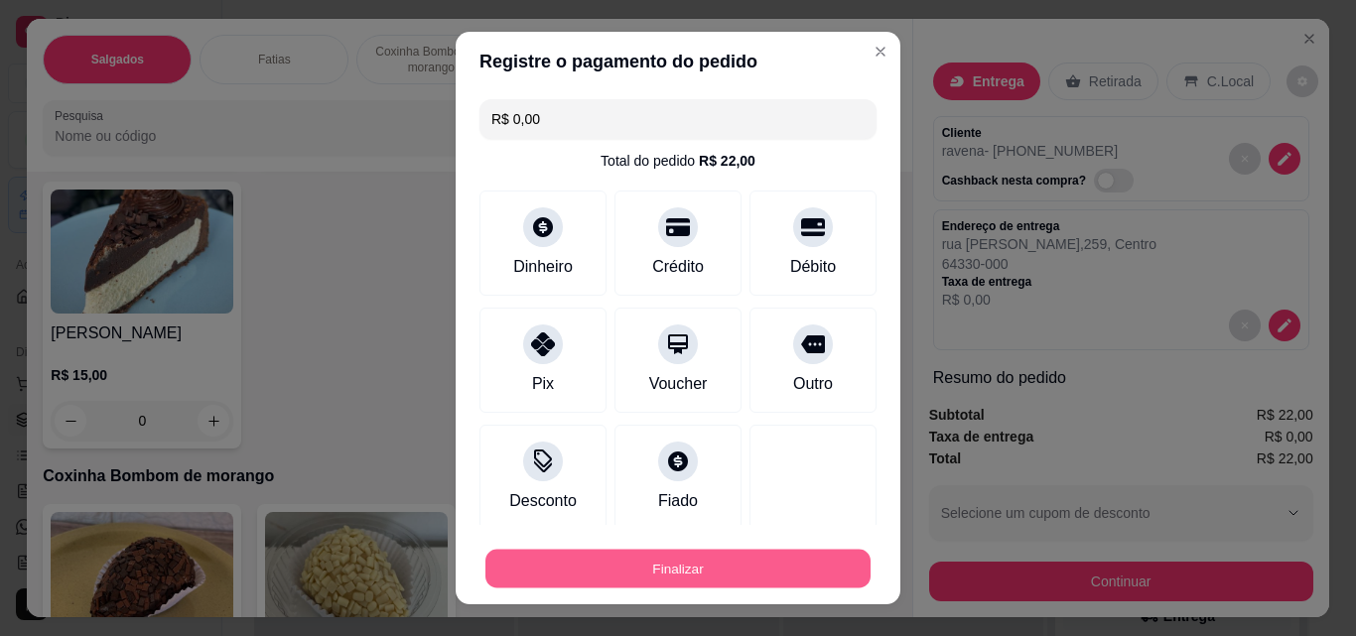
click at [785, 577] on button "Finalizar" at bounding box center [677, 569] width 385 height 39
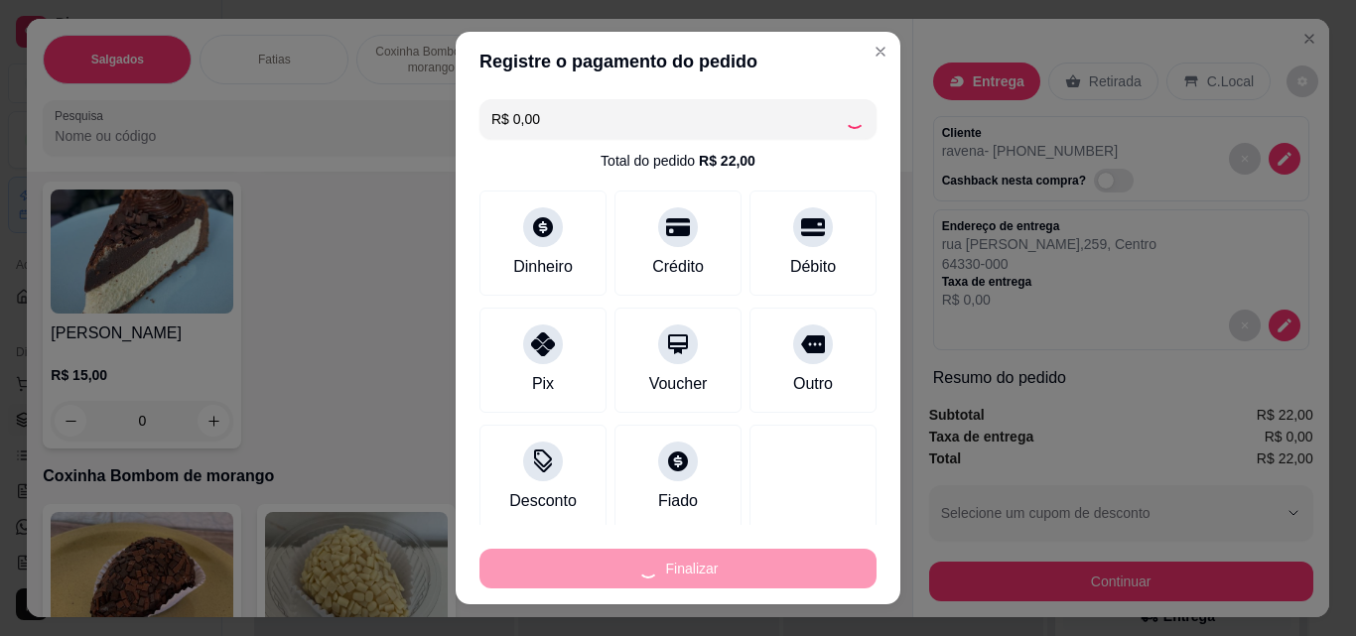
type input "0"
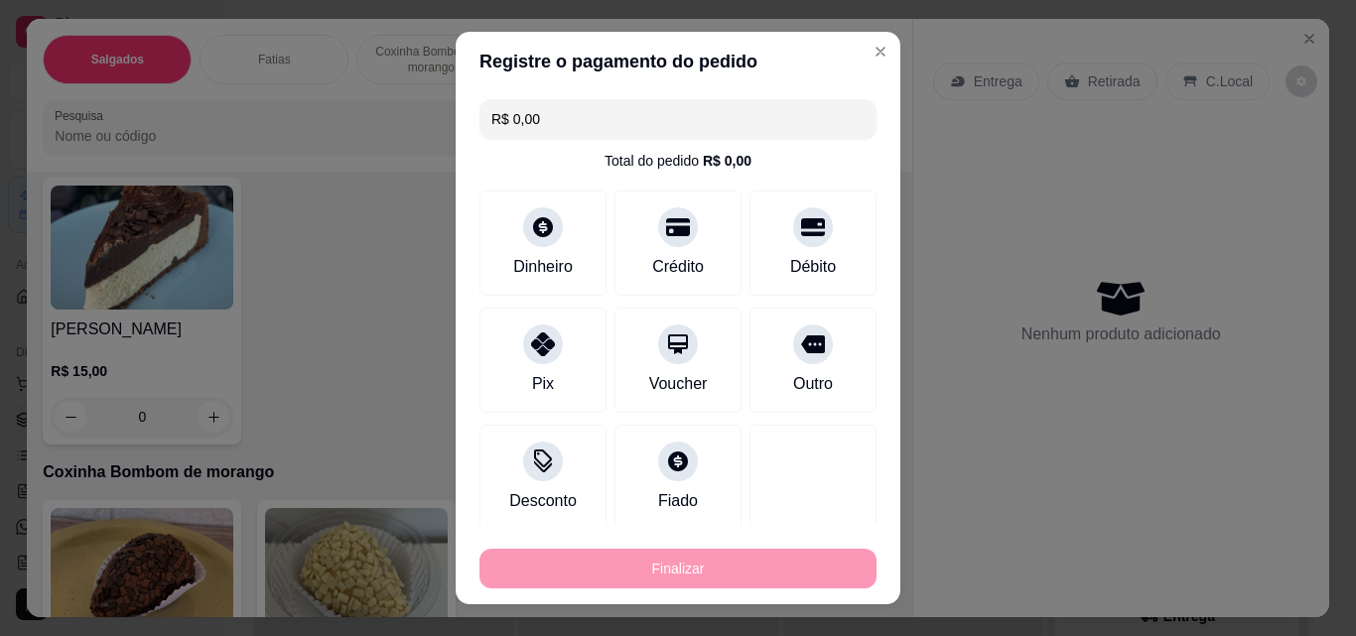
type input "-R$ 22,00"
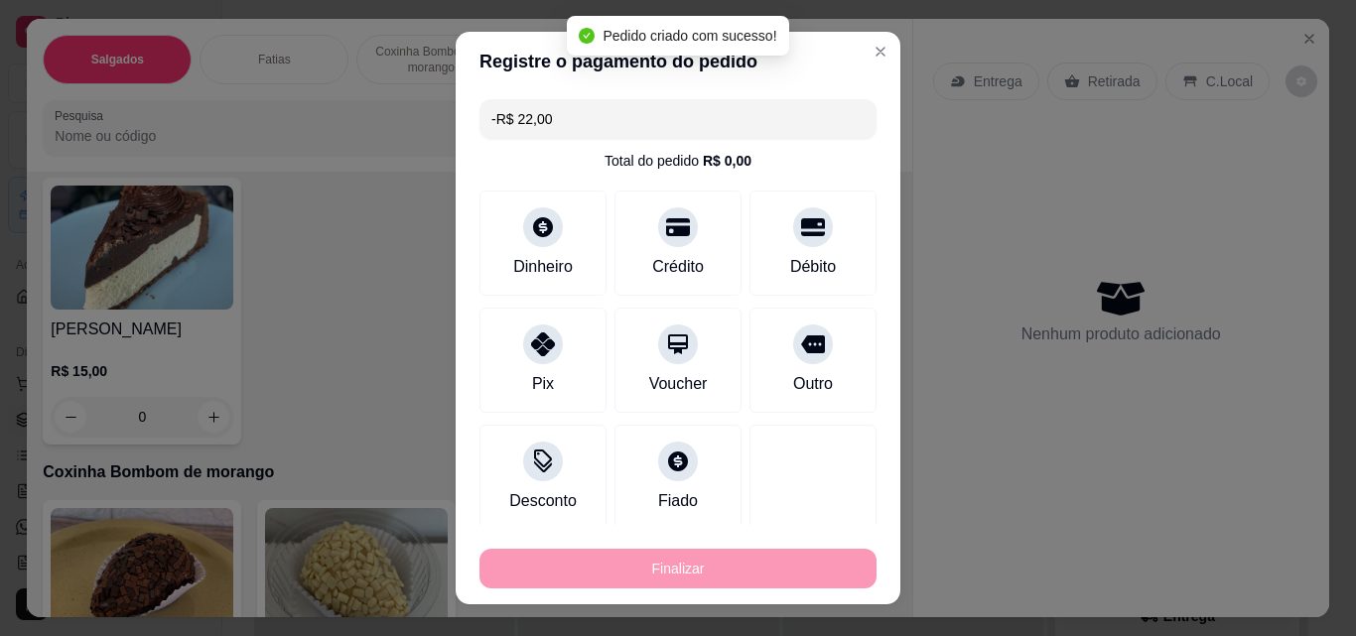
scroll to position [1388, 0]
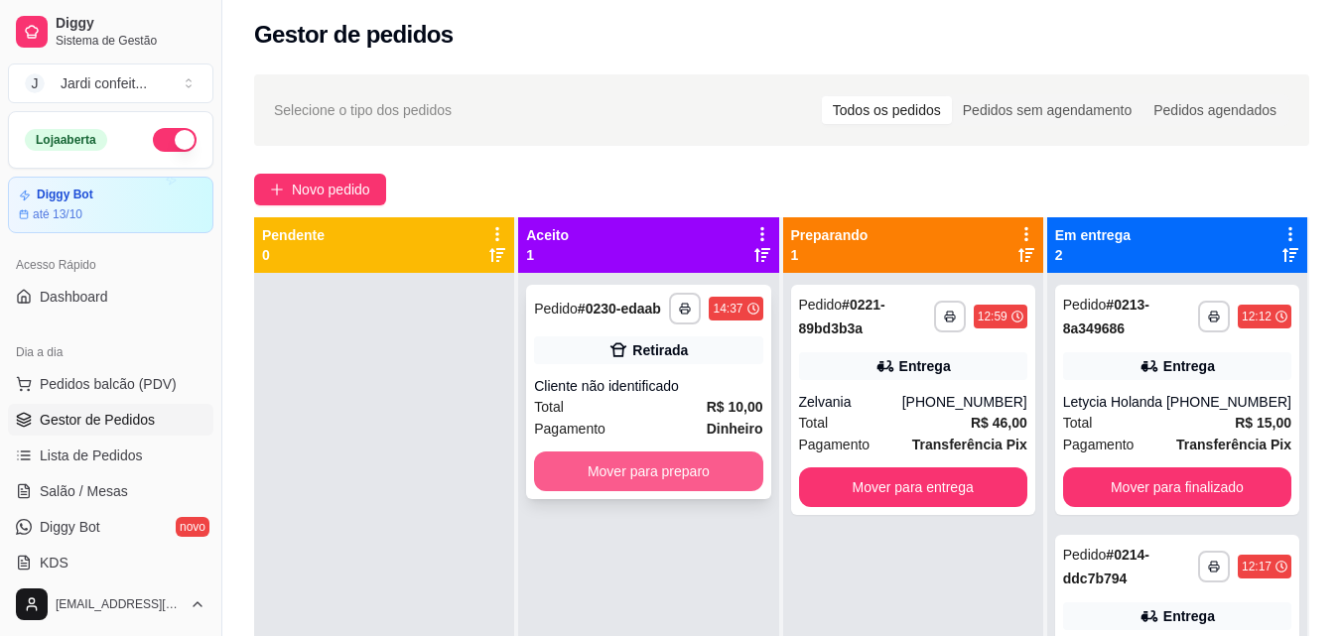
click at [705, 478] on button "Mover para preparo" at bounding box center [648, 472] width 228 height 40
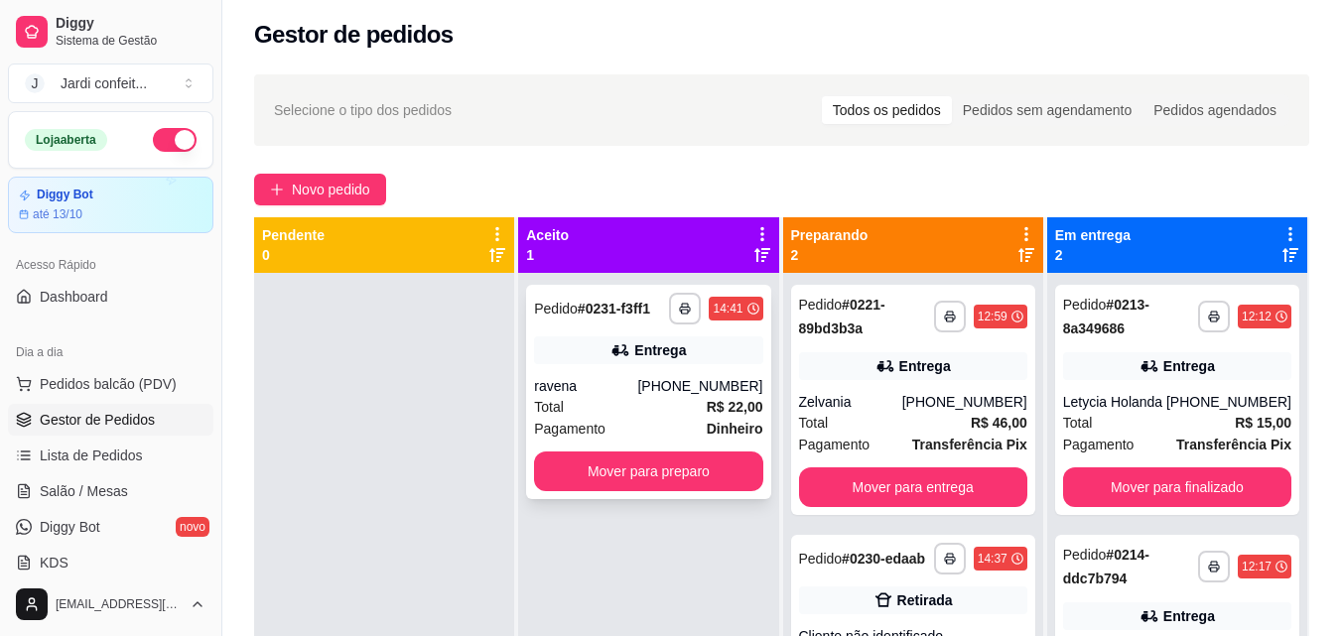
click at [667, 420] on div "Pagamento Dinheiro" at bounding box center [648, 429] width 228 height 22
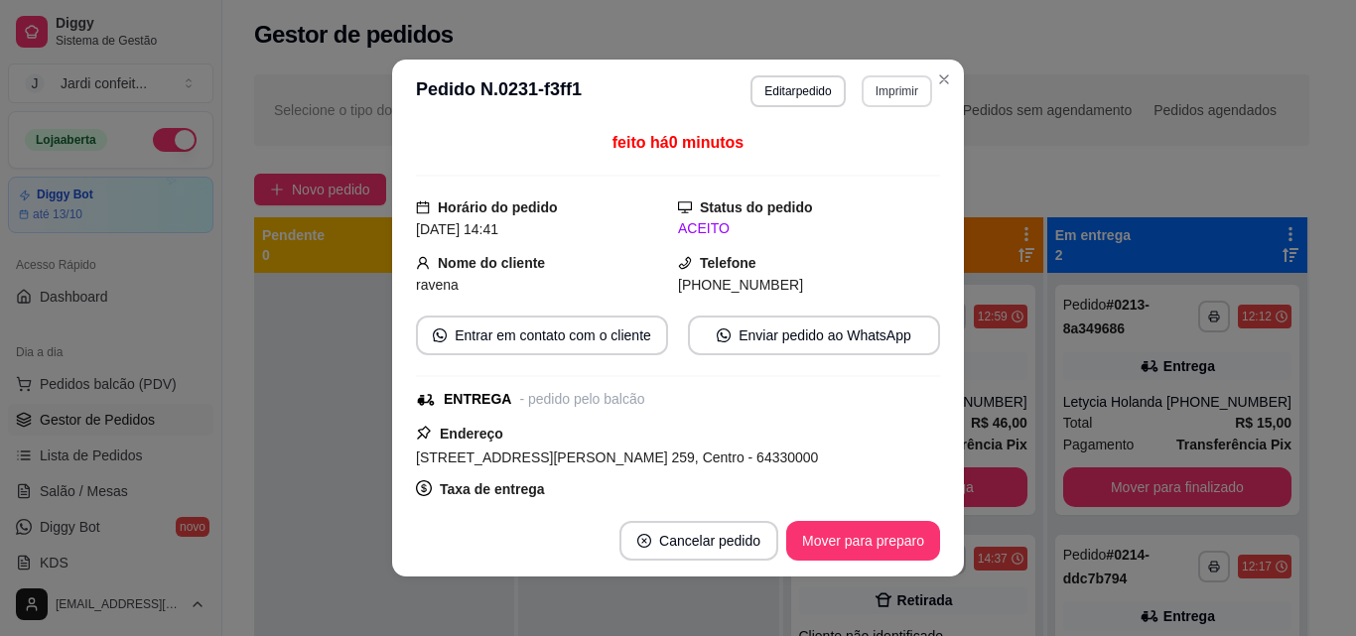
click at [882, 89] on button "Imprimir" at bounding box center [897, 91] width 70 height 32
click at [865, 169] on button "Impressora" at bounding box center [854, 161] width 144 height 32
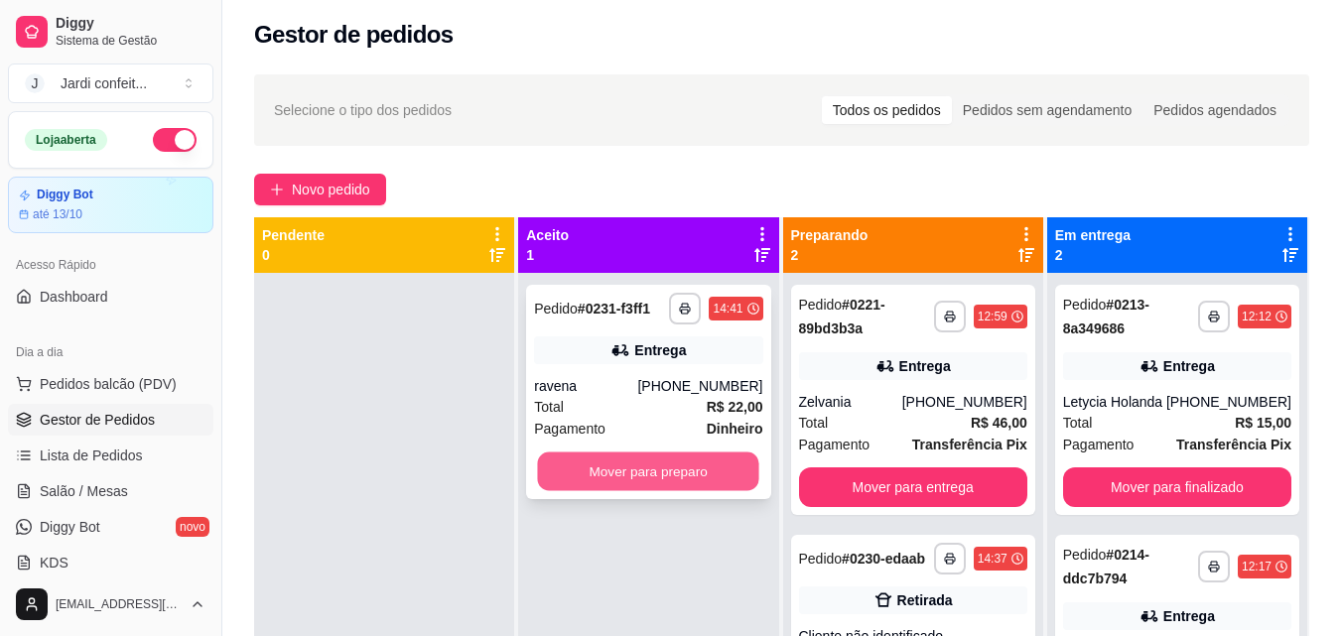
click at [676, 478] on button "Mover para preparo" at bounding box center [648, 472] width 221 height 39
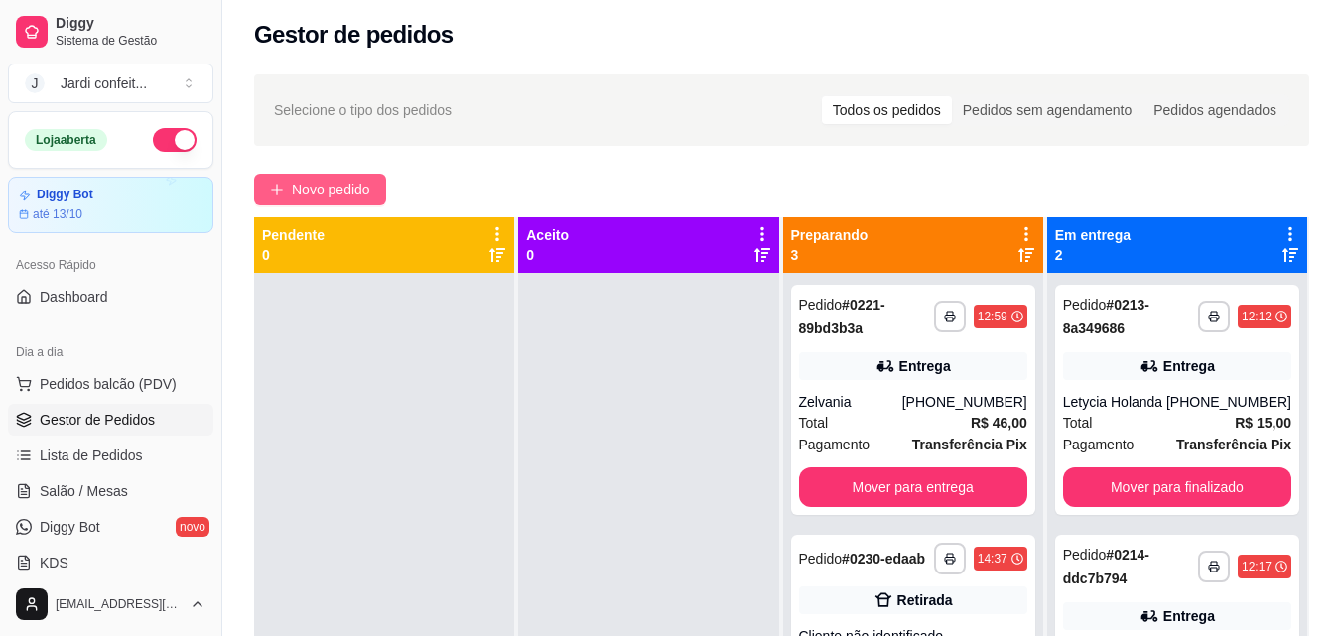
click at [335, 201] on button "Novo pedido" at bounding box center [320, 190] width 132 height 32
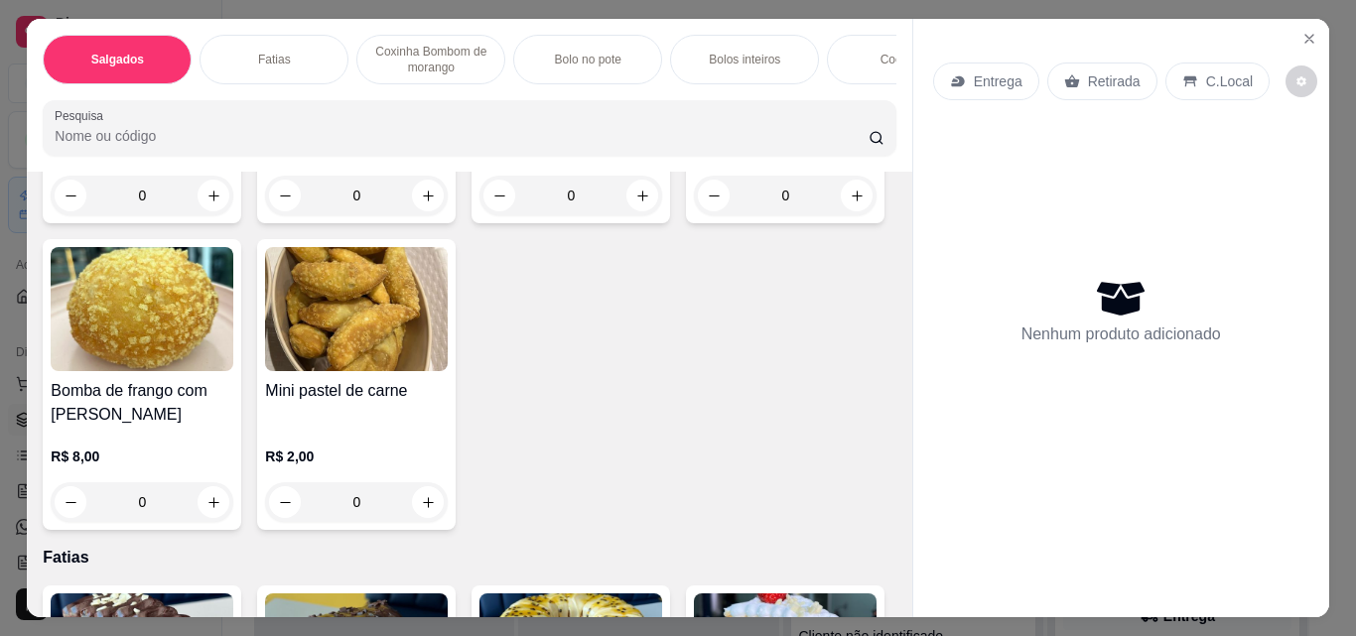
scroll to position [715, 0]
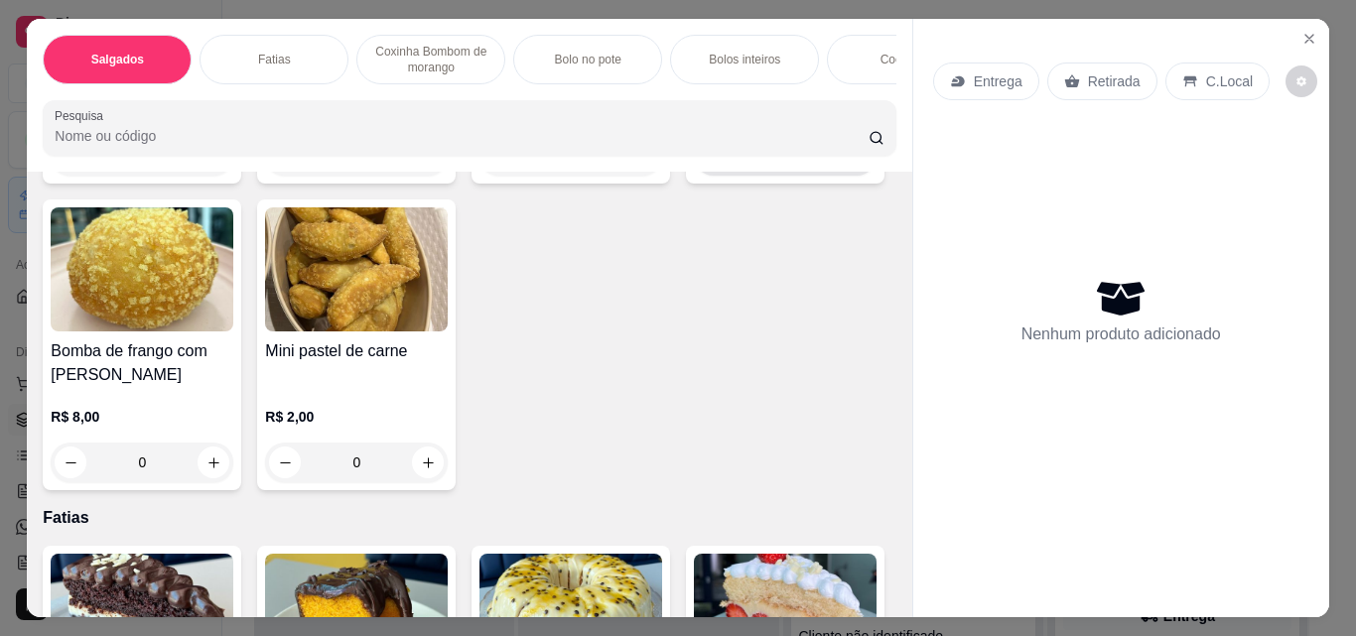
click at [850, 164] on icon "increase-product-quantity" at bounding box center [857, 156] width 15 height 15
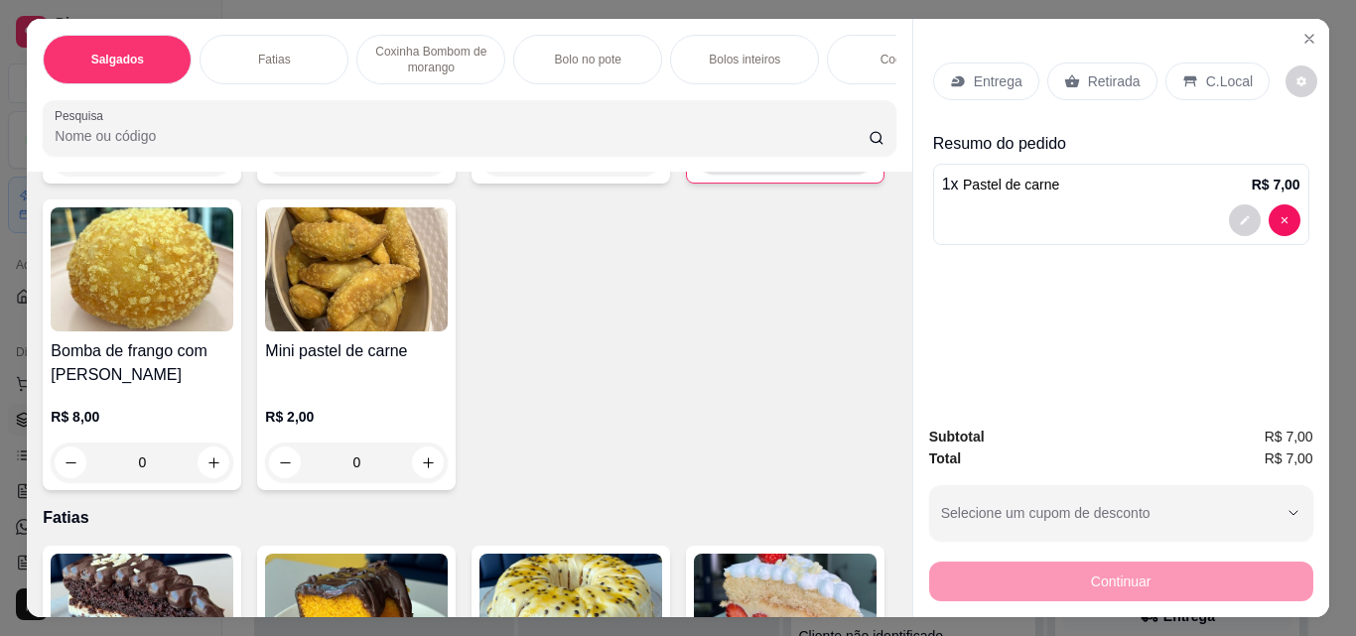
click at [841, 171] on button "increase-product-quantity" at bounding box center [856, 155] width 31 height 31
type input "2"
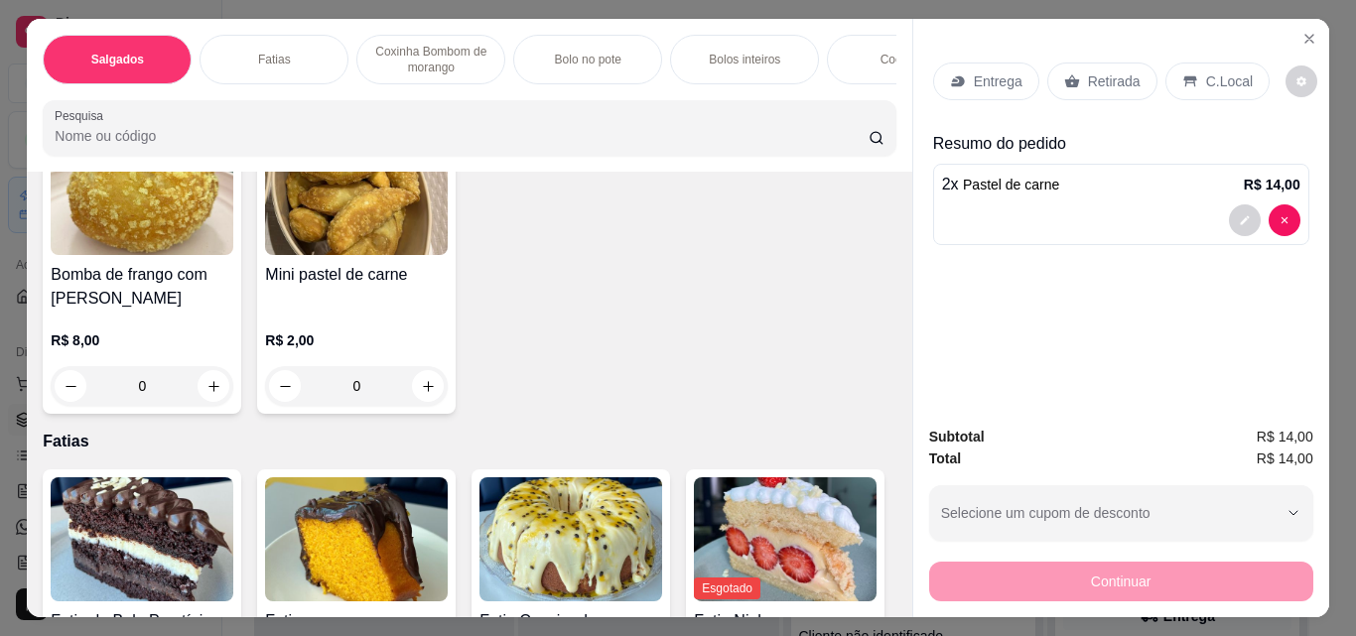
scroll to position [794, 0]
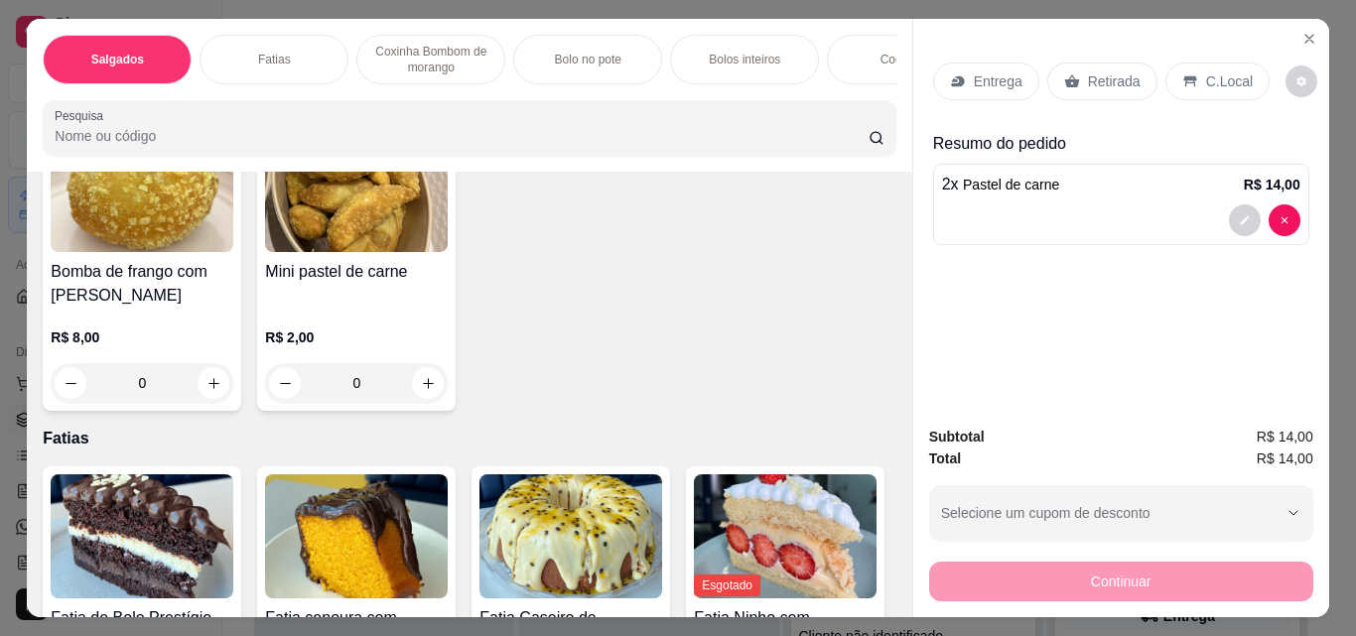
click at [431, 62] on p "Coxinha Bombom de morango" at bounding box center [430, 60] width 115 height 32
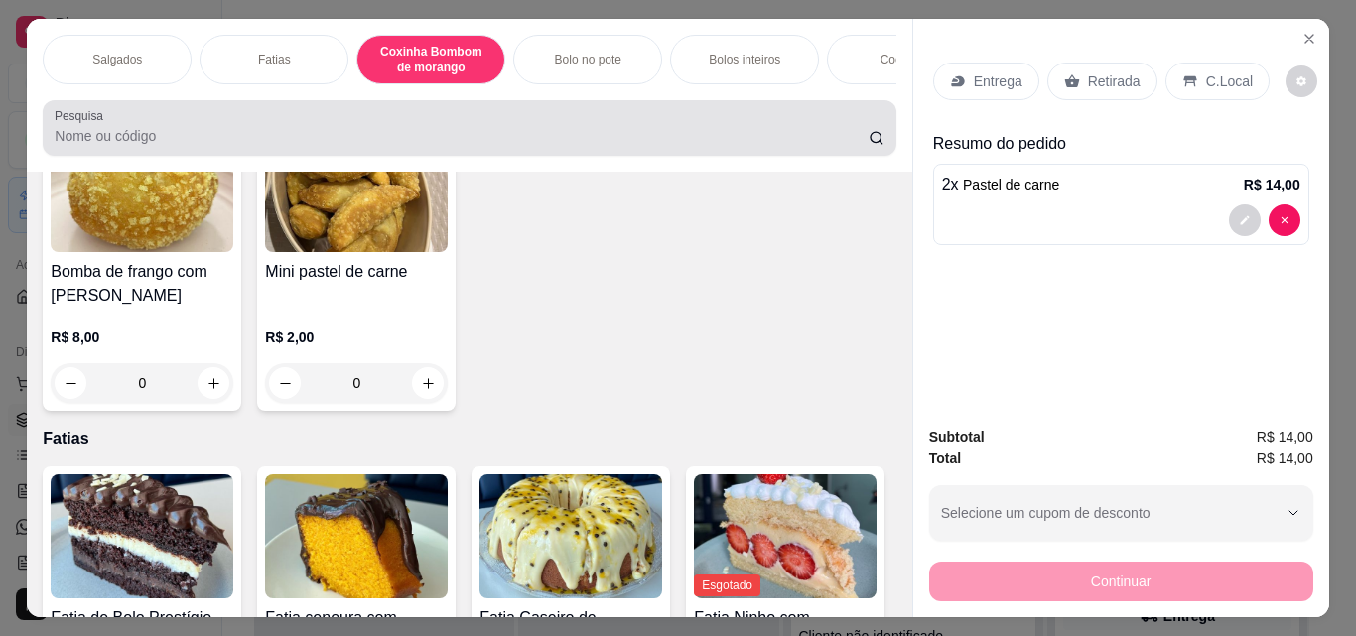
scroll to position [52, 0]
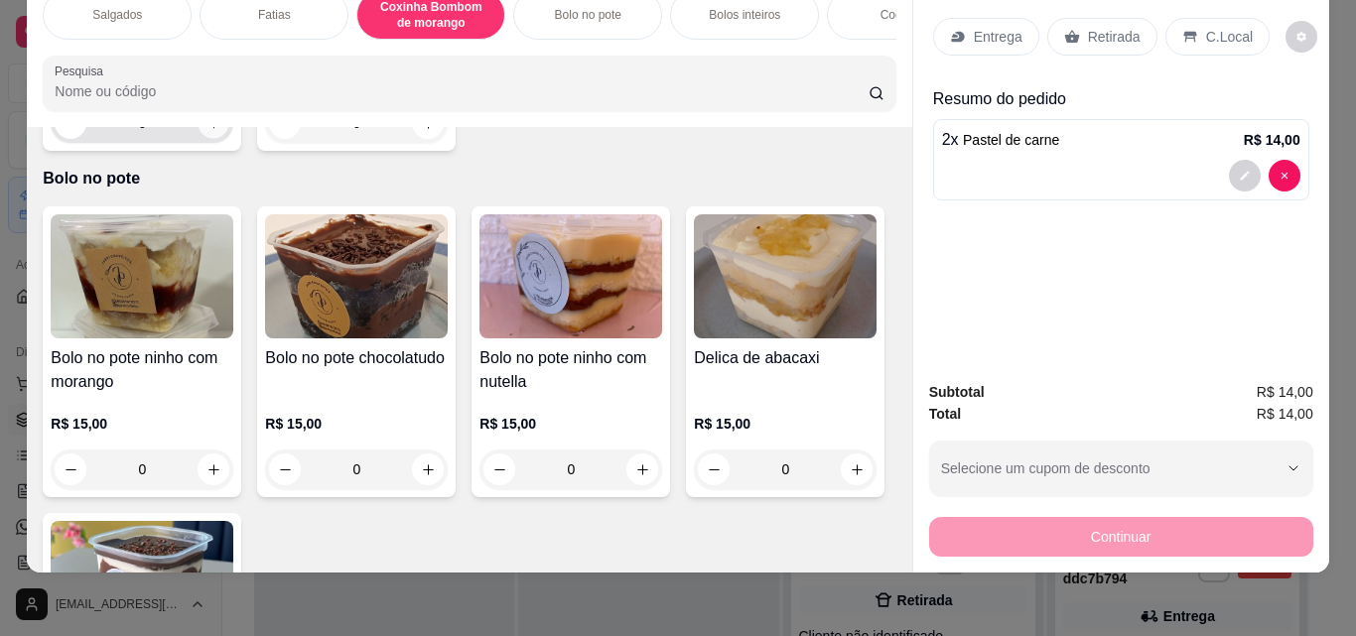
click at [206, 131] on icon "increase-product-quantity" at bounding box center [213, 123] width 15 height 15
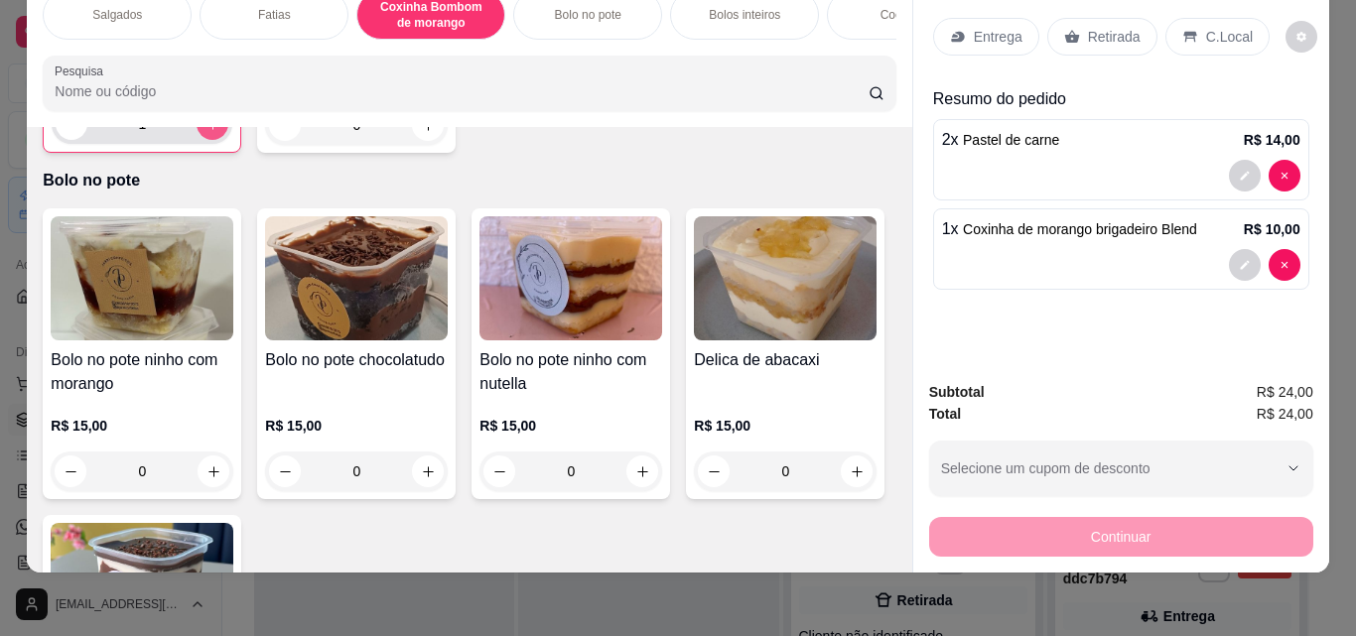
click at [205, 132] on icon "increase-product-quantity" at bounding box center [212, 124] width 15 height 15
type input "2"
click at [421, 133] on icon "increase-product-quantity" at bounding box center [428, 125] width 15 height 15
type input "1"
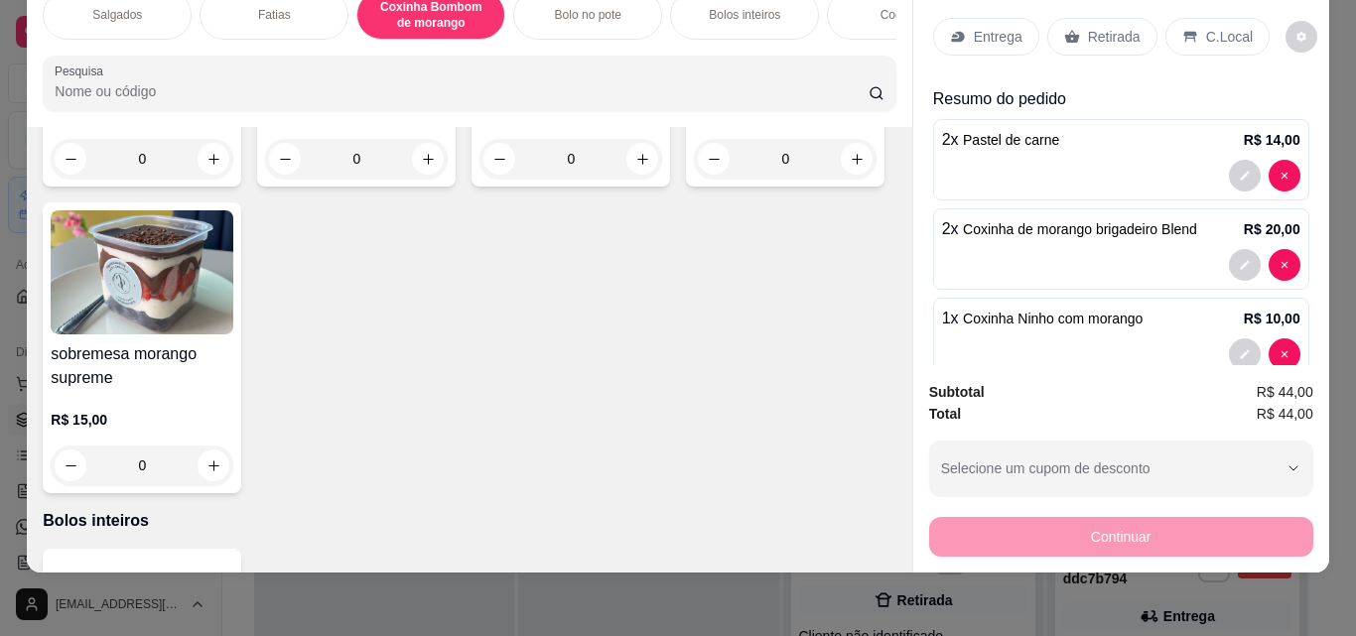
scroll to position [2343, 0]
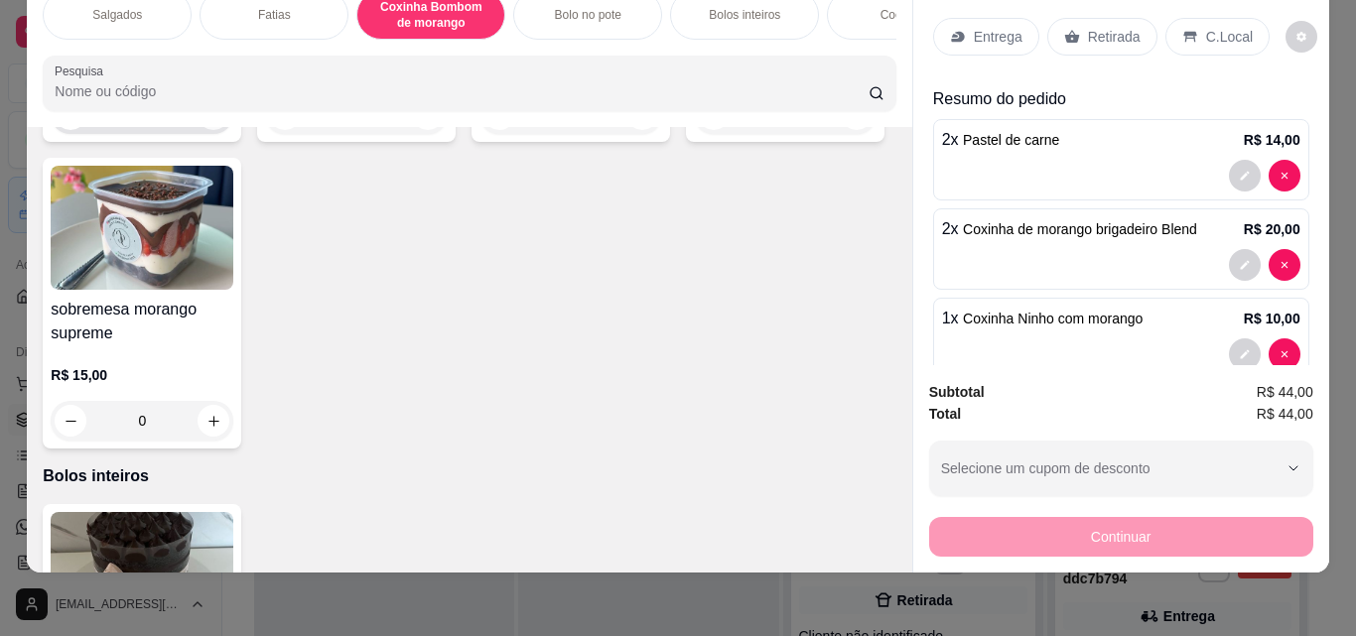
click at [212, 130] on button "increase-product-quantity" at bounding box center [214, 114] width 32 height 32
type input "1"
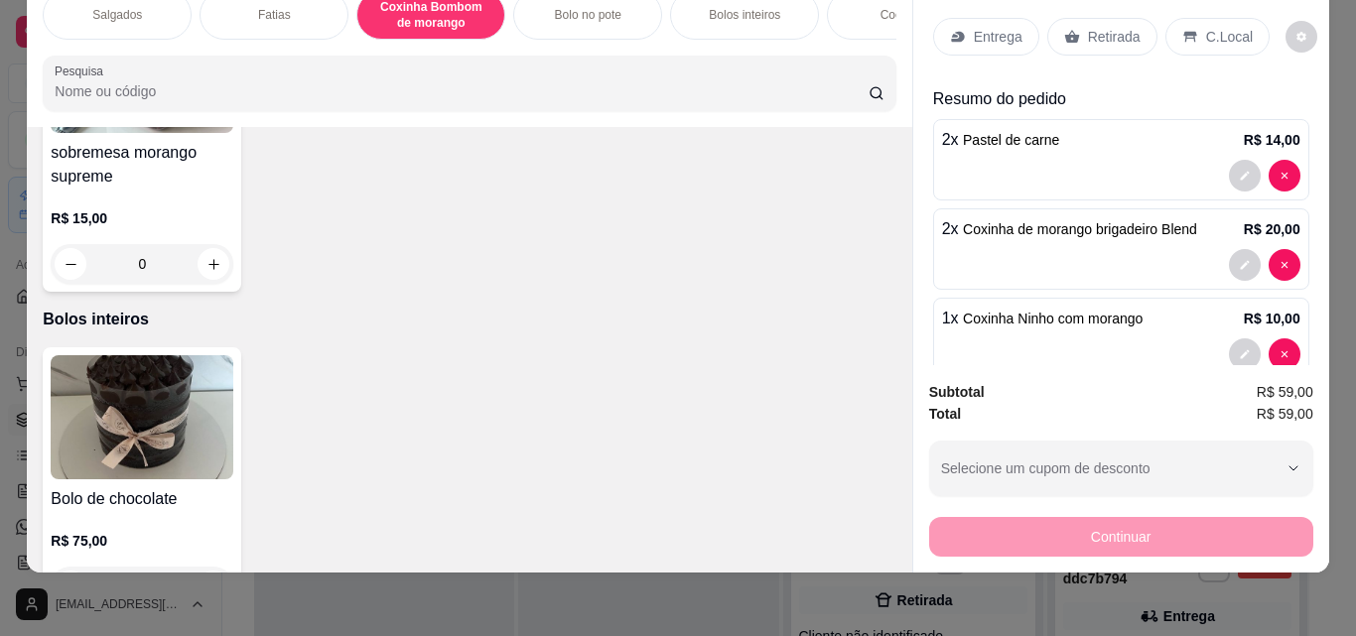
scroll to position [2878, 0]
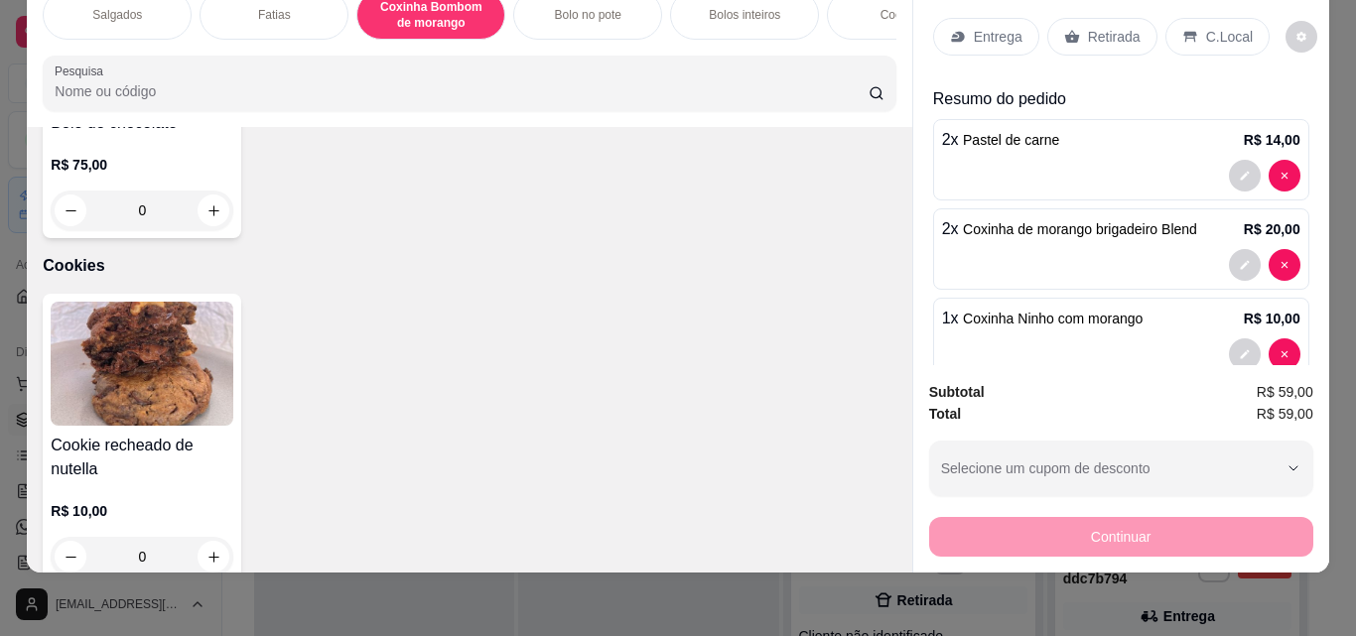
type input "1"
click at [1304, 275] on div "Entrega Retirada C.Local Resumo do pedido 2 x Pastel de carne R$ 14,00 2 x Coxi…" at bounding box center [1121, 169] width 416 height 391
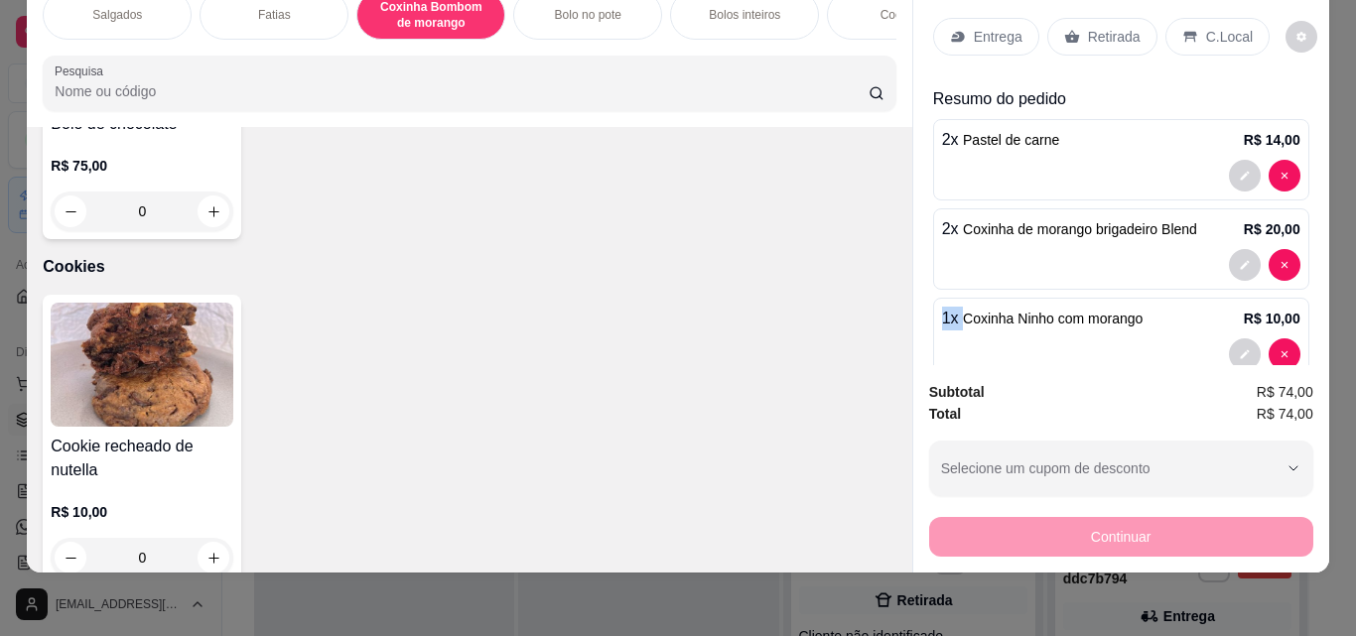
scroll to position [220, 0]
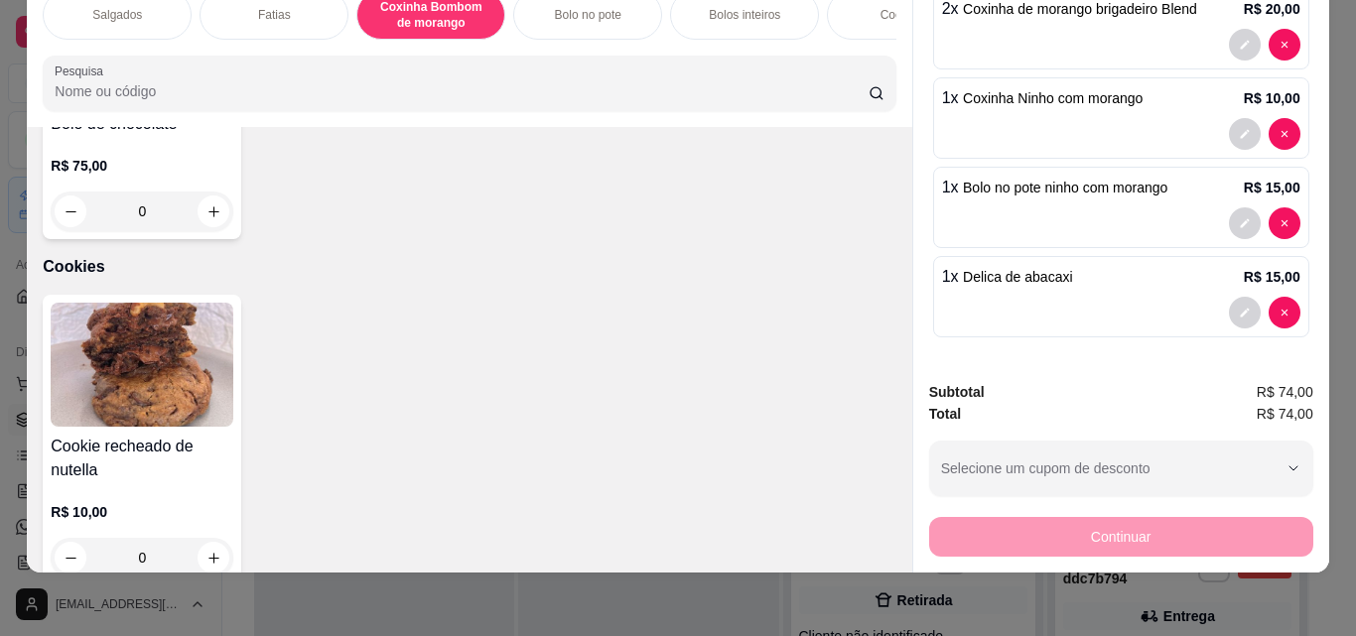
click at [1244, 516] on div "Continuar" at bounding box center [1121, 534] width 384 height 45
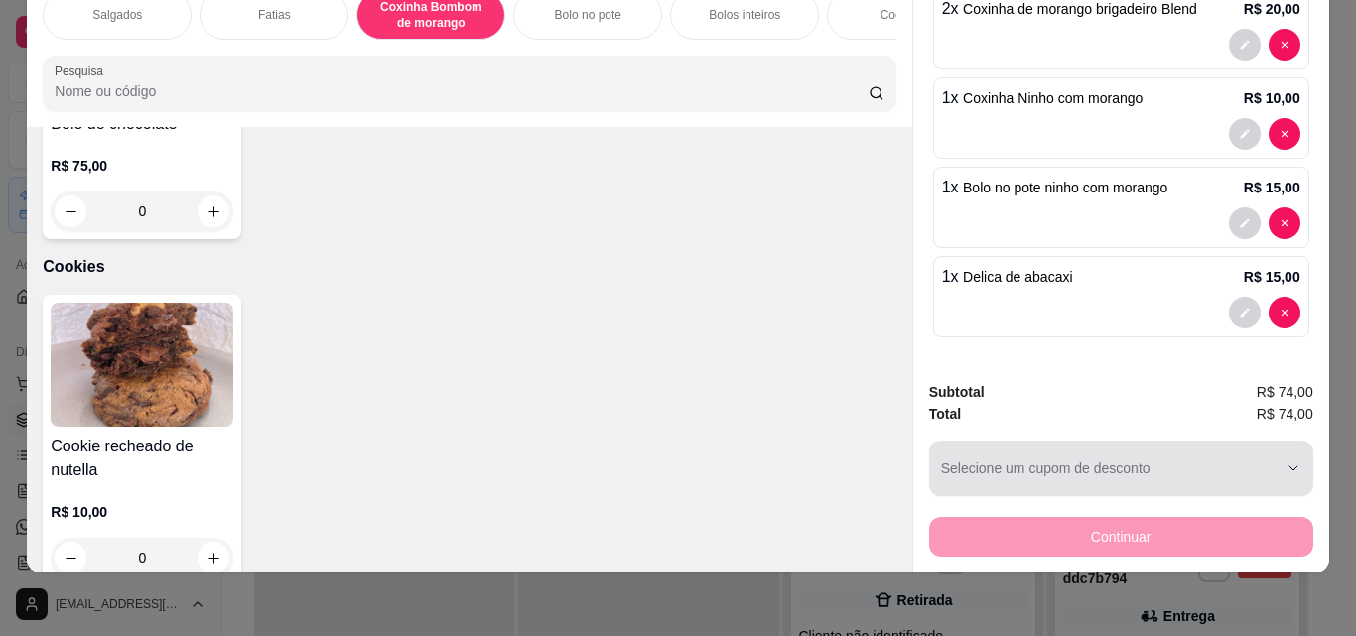
click at [1286, 461] on icon "button" at bounding box center [1294, 469] width 16 height 16
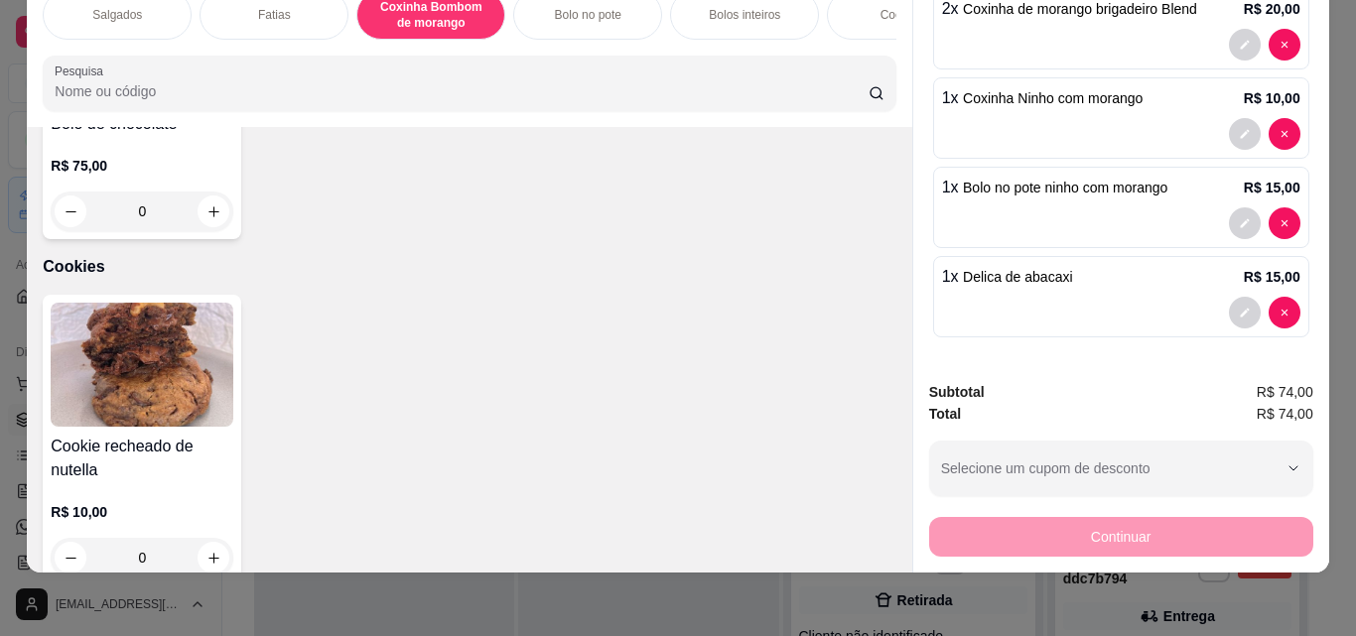
click at [1039, 530] on div "Continuar" at bounding box center [1121, 534] width 384 height 45
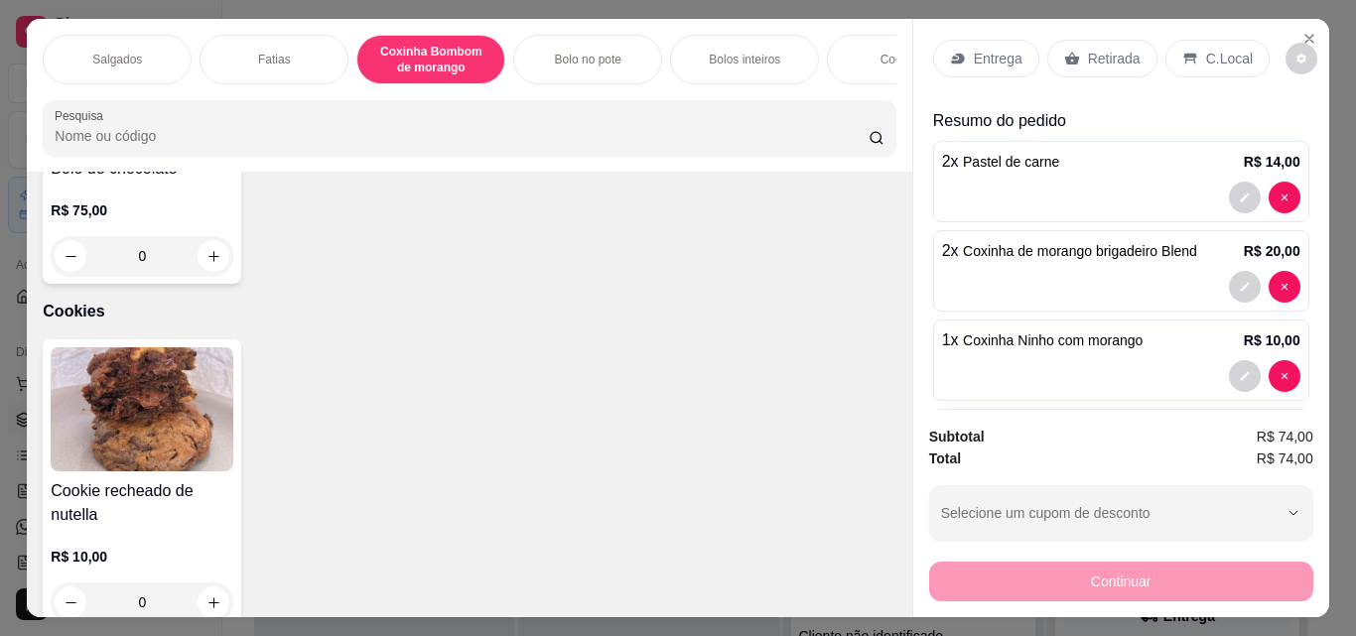
scroll to position [0, 0]
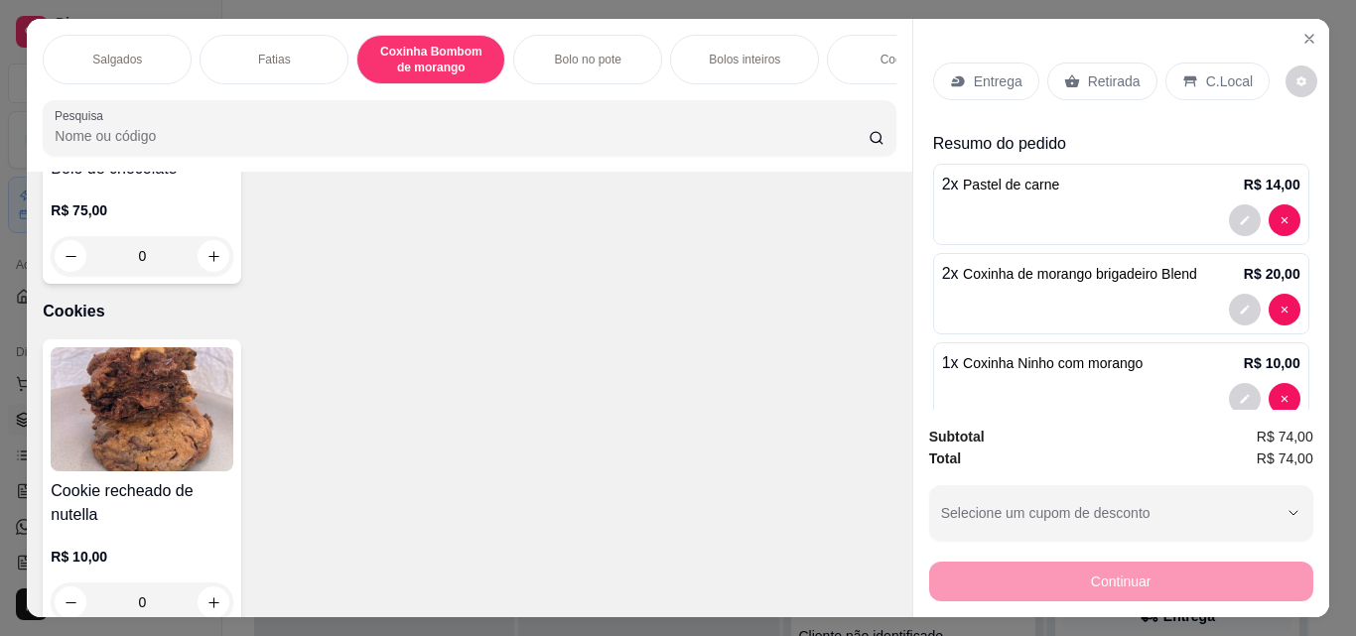
click at [1100, 81] on p "Retirada" at bounding box center [1114, 81] width 53 height 20
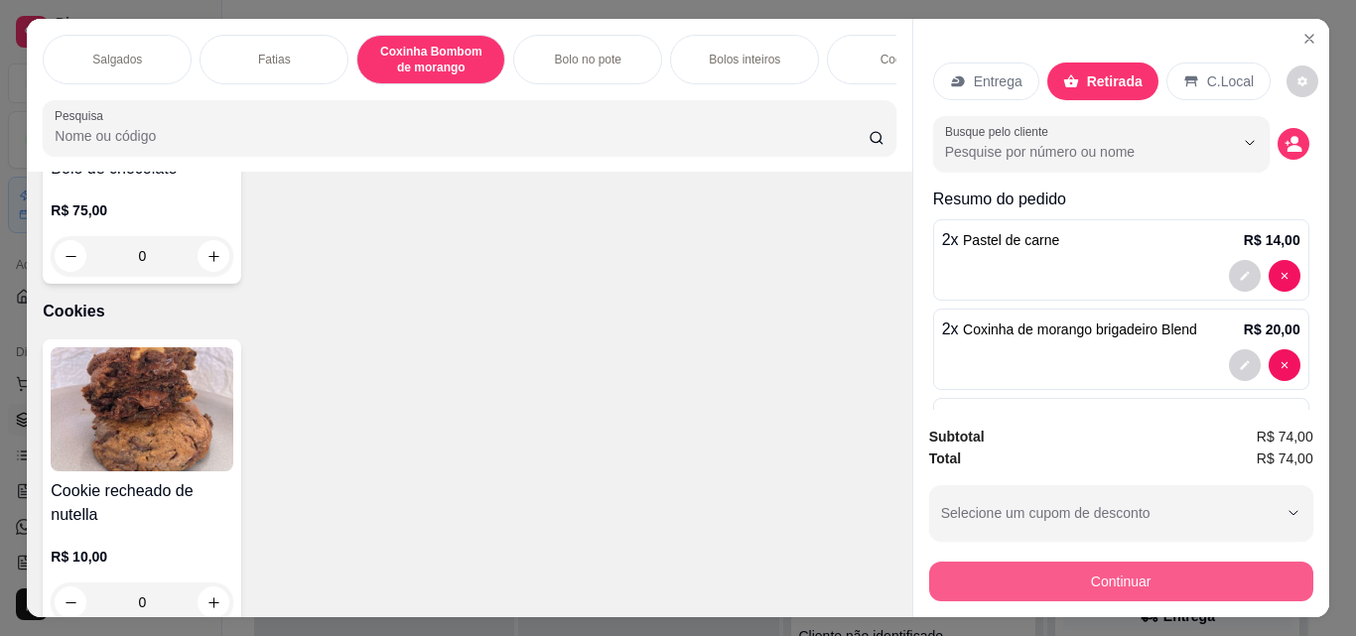
click at [961, 570] on button "Continuar" at bounding box center [1121, 582] width 384 height 40
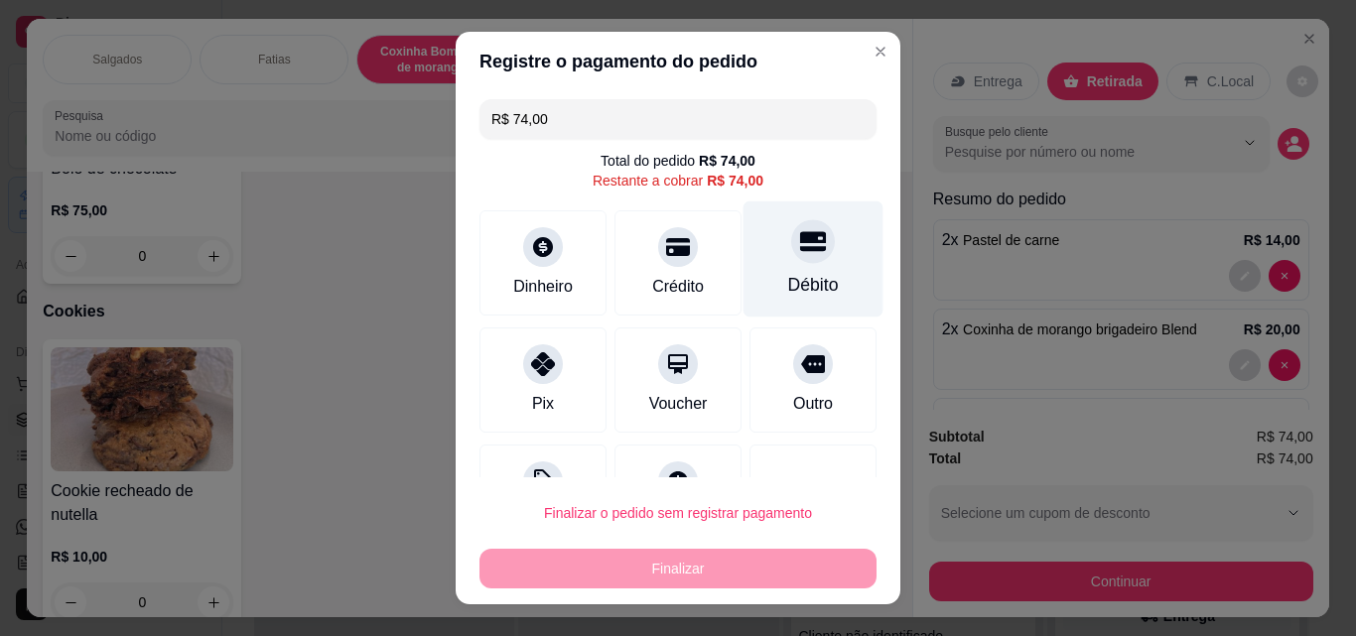
click at [779, 306] on div "Débito" at bounding box center [814, 260] width 140 height 116
type input "R$ 0,00"
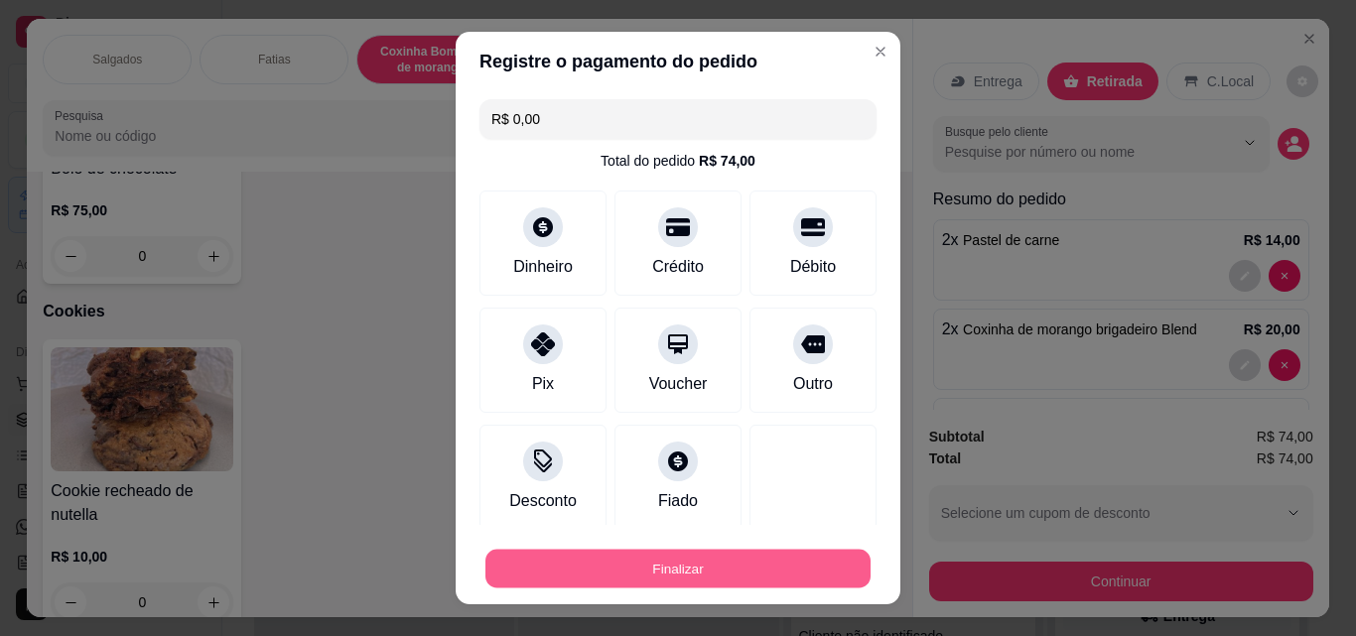
click at [660, 578] on button "Finalizar" at bounding box center [677, 569] width 385 height 39
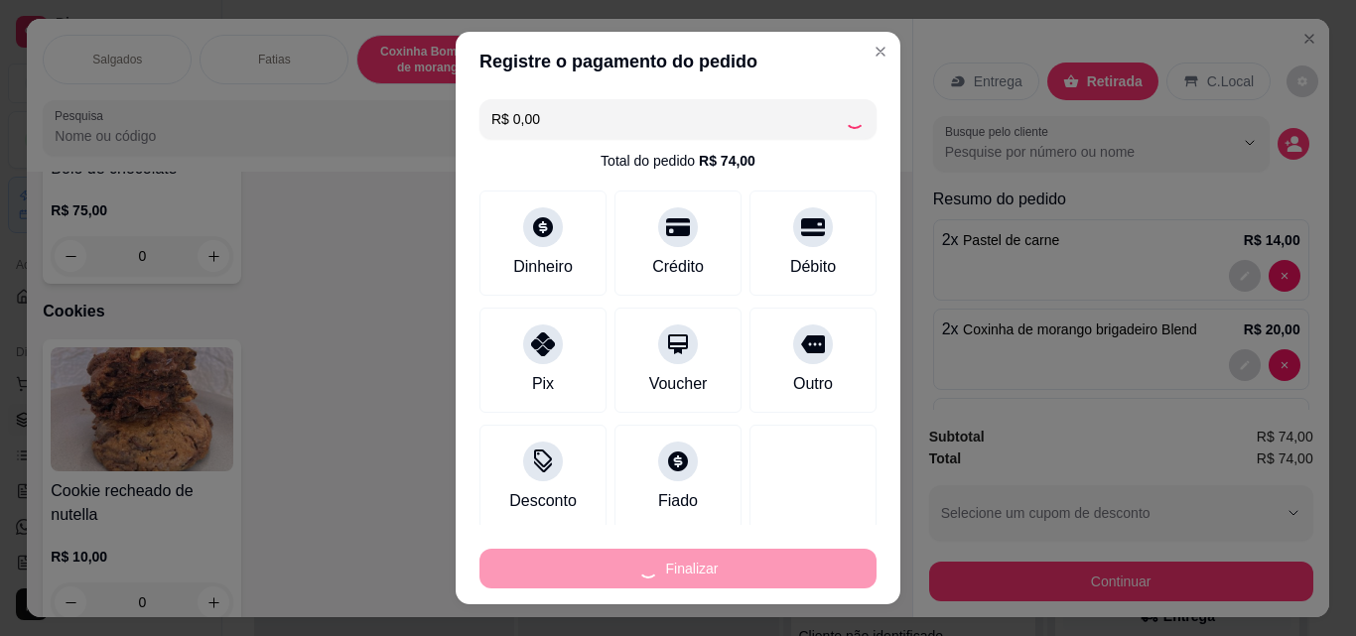
type input "0"
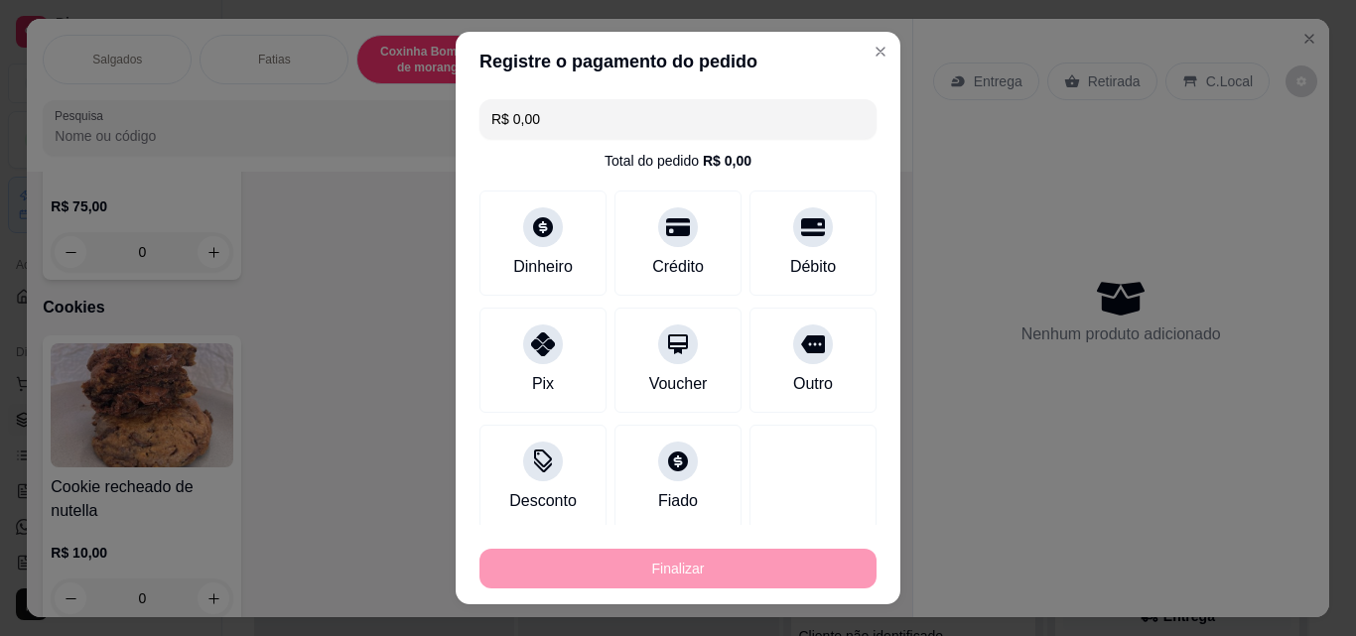
type input "-R$ 74,00"
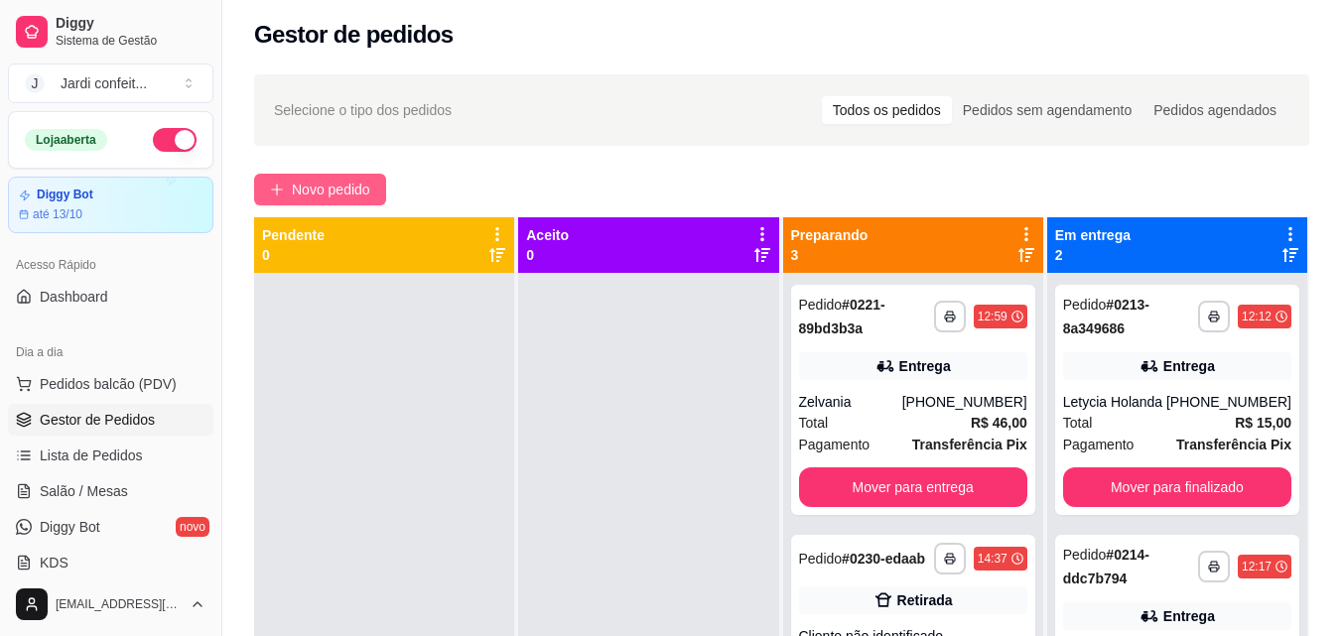
click at [374, 176] on button "Novo pedido" at bounding box center [320, 190] width 132 height 32
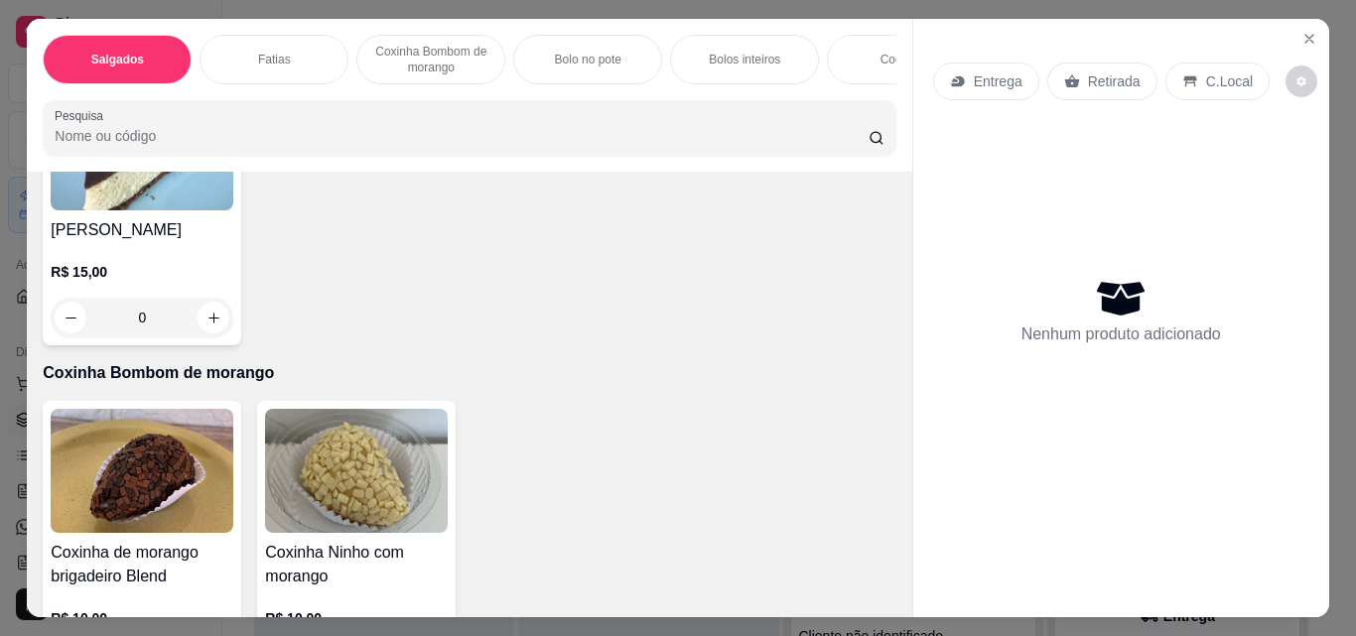
scroll to position [1588, 0]
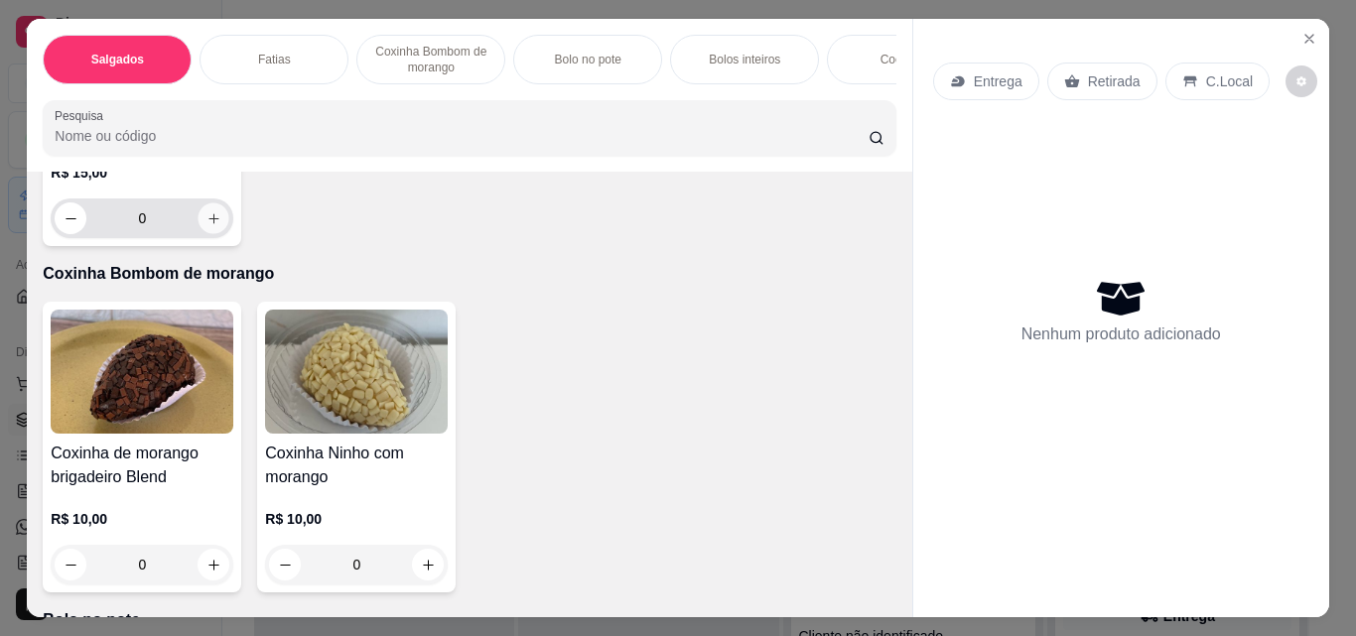
click at [221, 226] on icon "increase-product-quantity" at bounding box center [213, 218] width 15 height 15
type input "1"
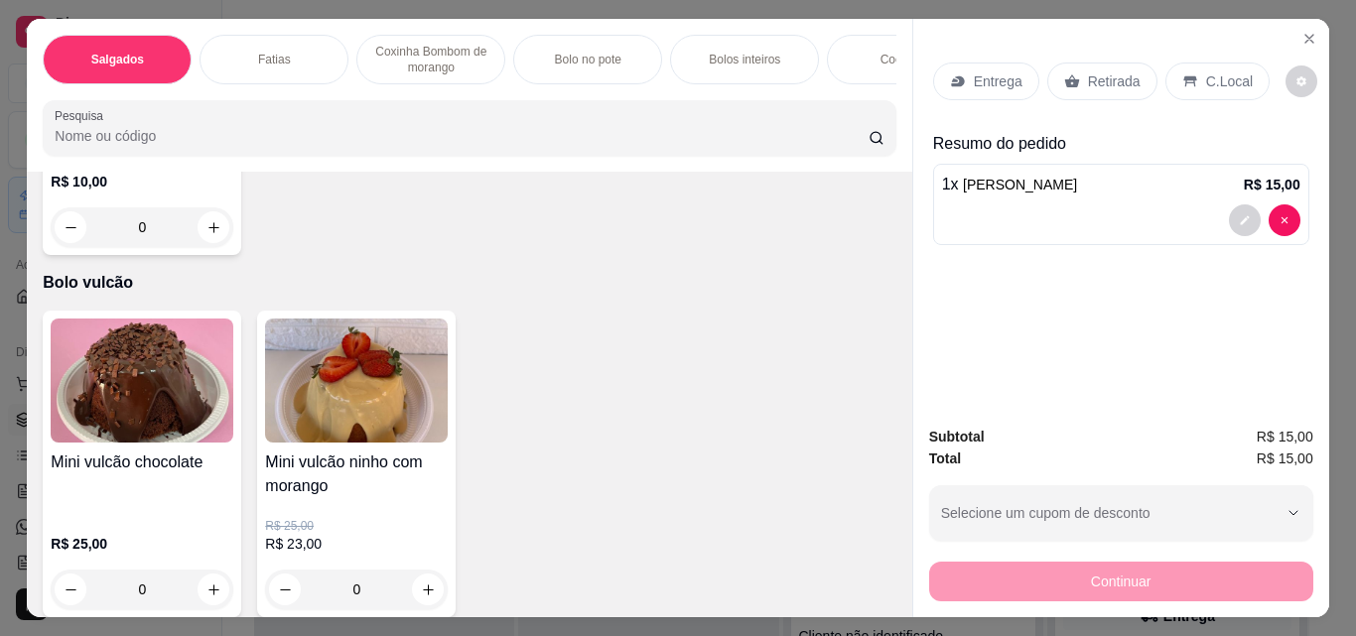
scroll to position [4269, 0]
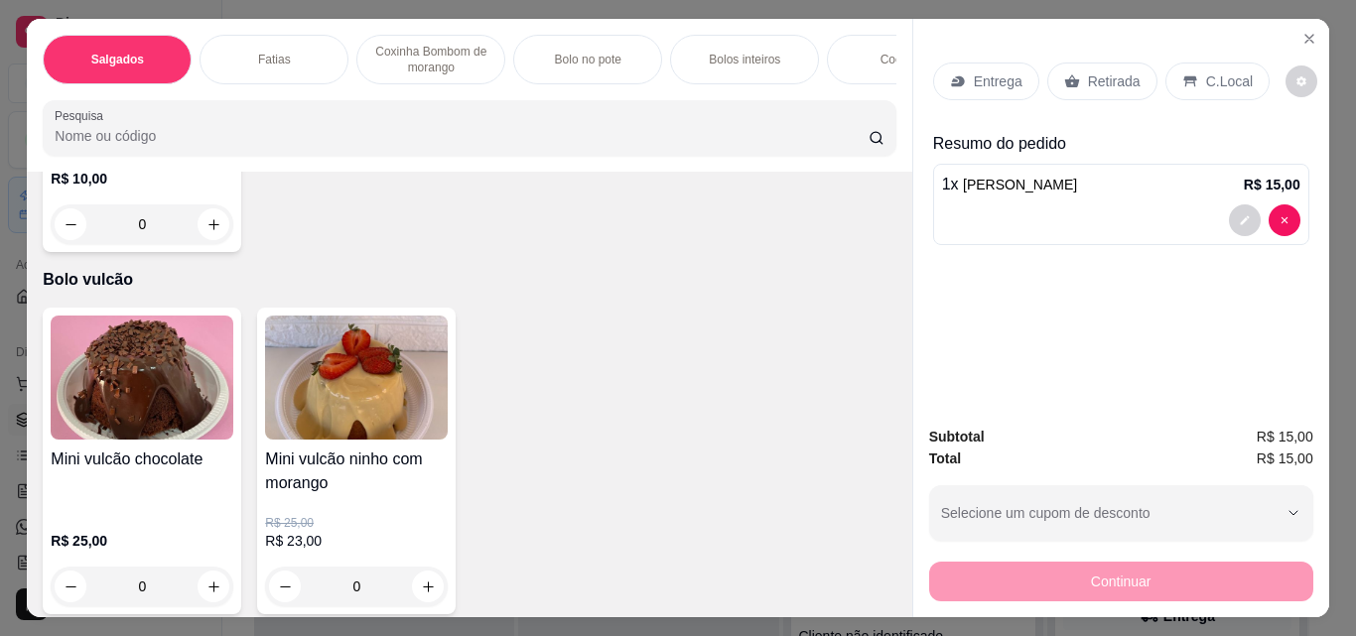
type input "1"
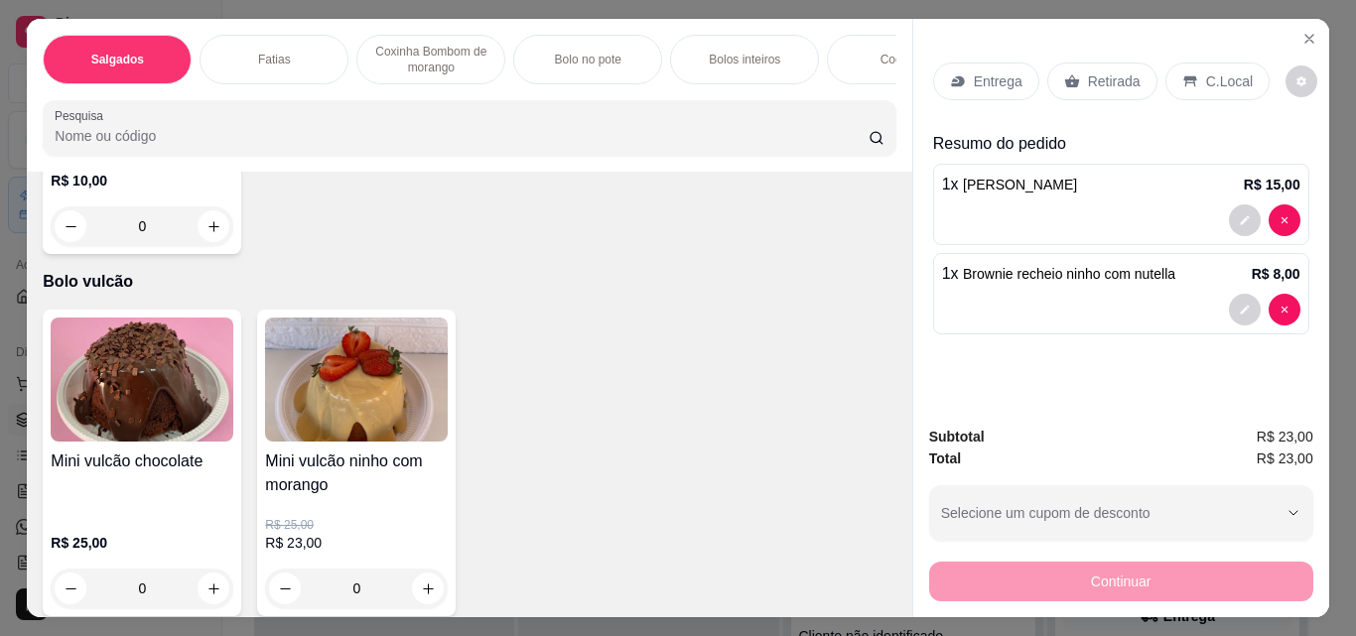
click at [1115, 71] on p "Retirada" at bounding box center [1114, 81] width 53 height 20
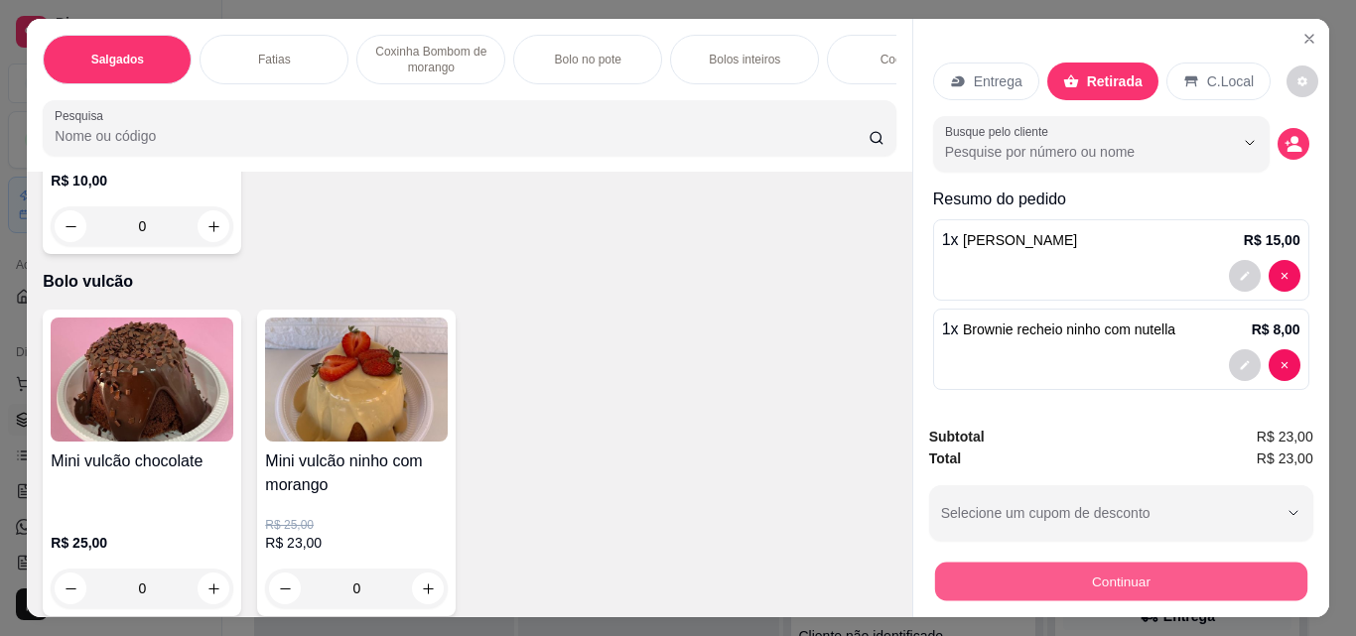
click at [1051, 587] on button "Continuar" at bounding box center [1120, 581] width 372 height 39
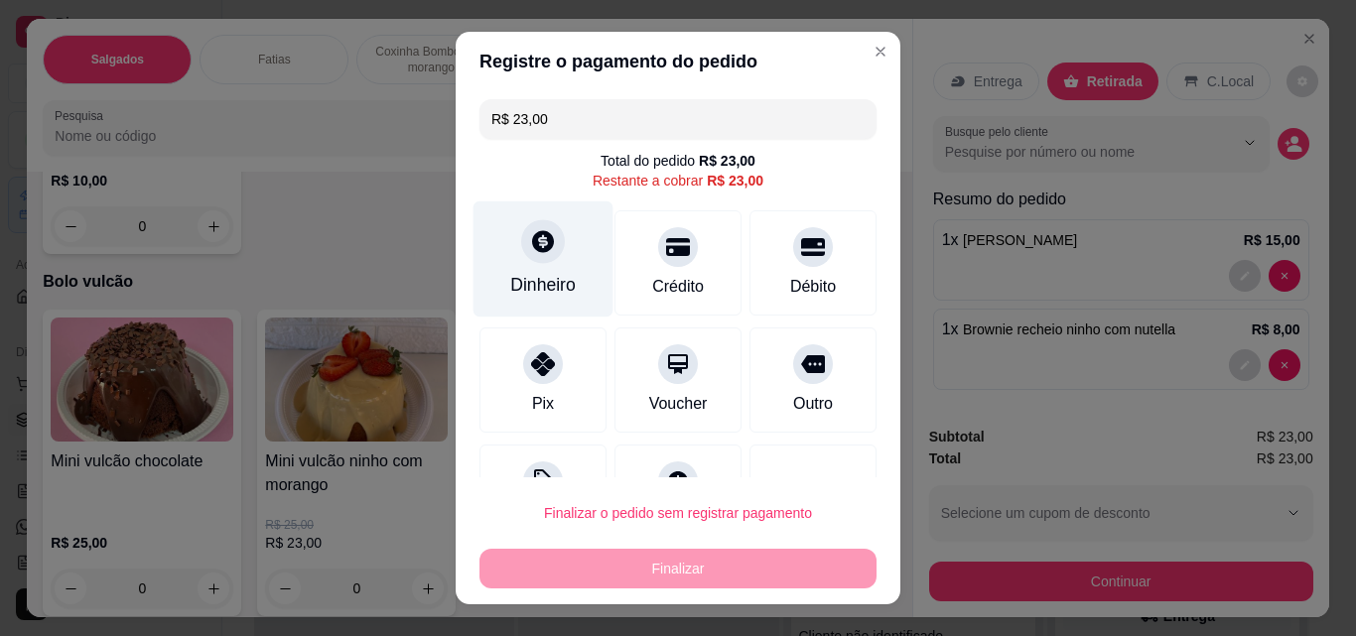
click at [545, 274] on div "Dinheiro" at bounding box center [543, 285] width 66 height 26
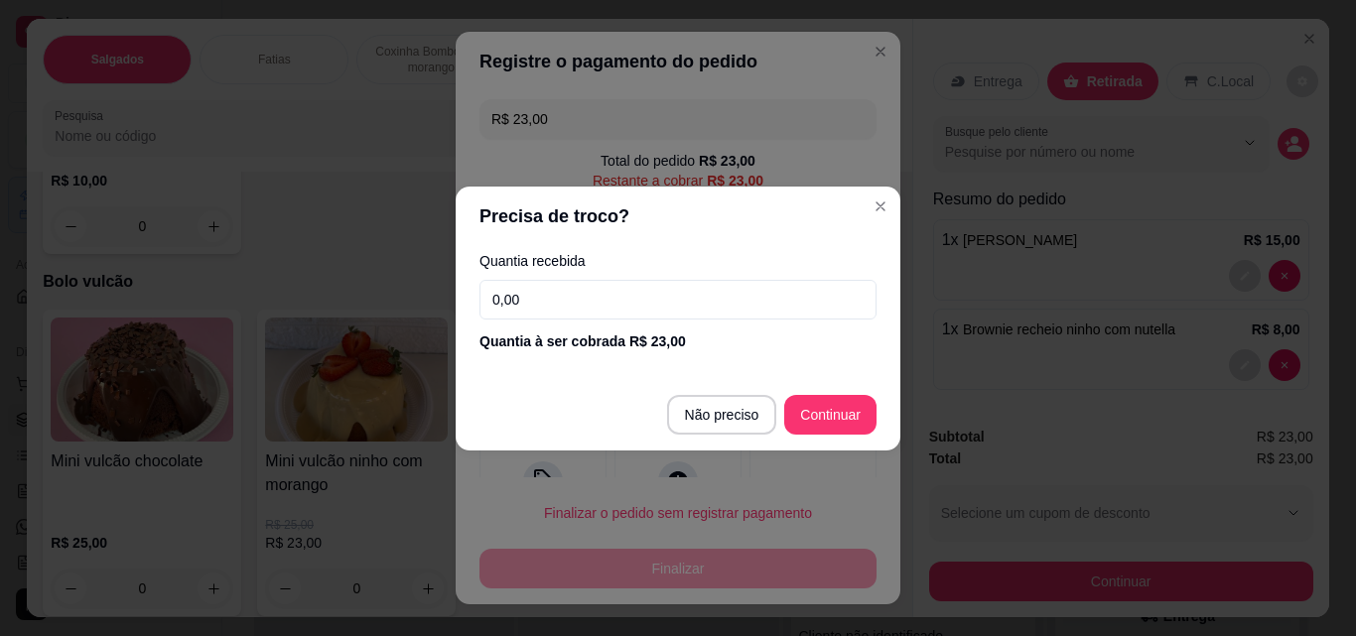
click at [694, 305] on input "0,00" at bounding box center [677, 300] width 397 height 40
type input "16,00"
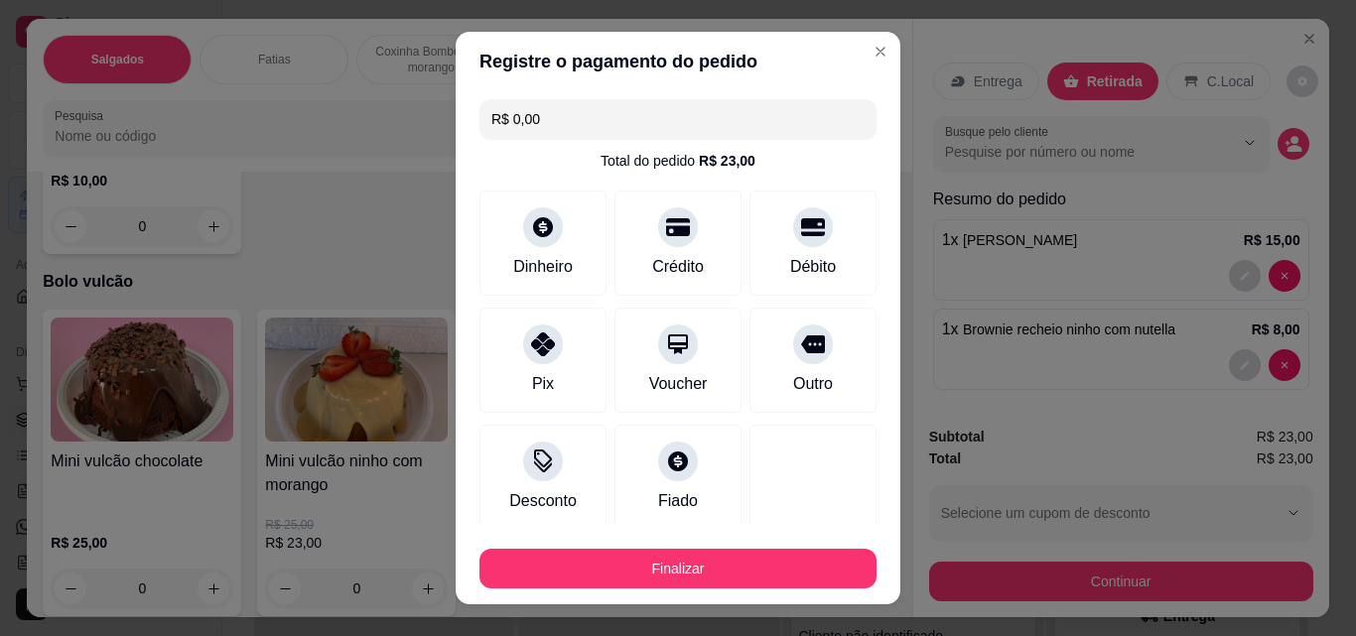
click at [678, 116] on input "R$ 0,00" at bounding box center [677, 119] width 373 height 40
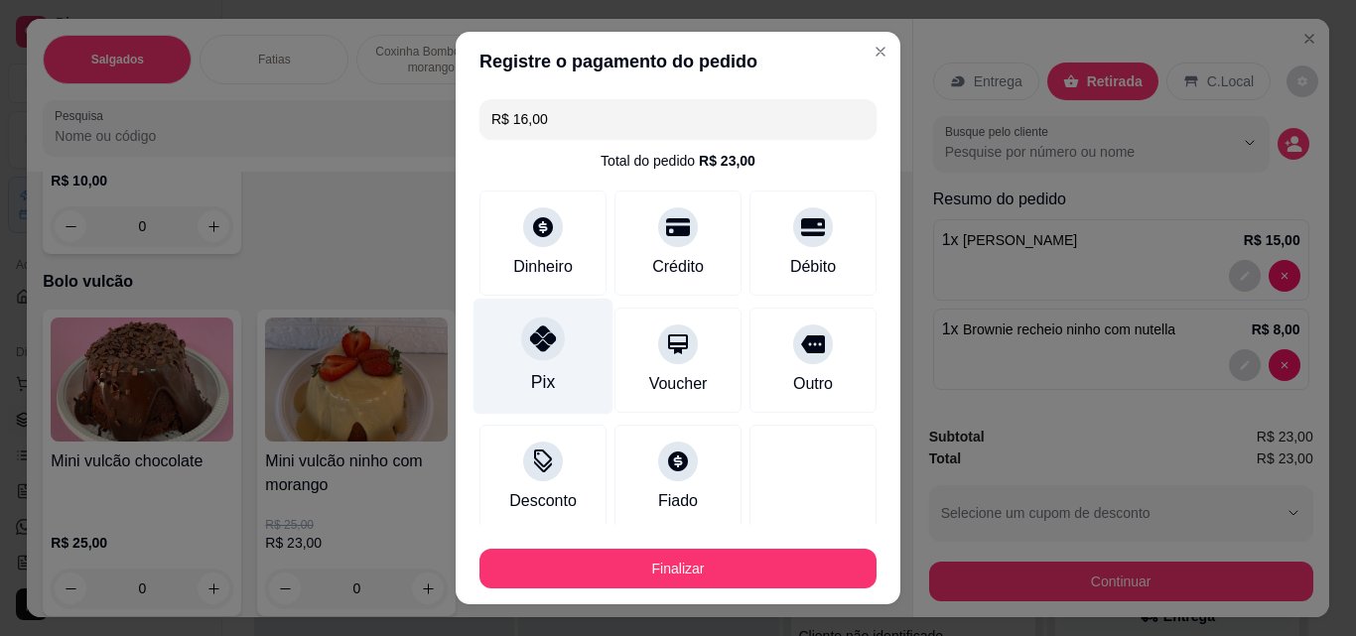
click at [530, 351] on icon at bounding box center [543, 339] width 26 height 26
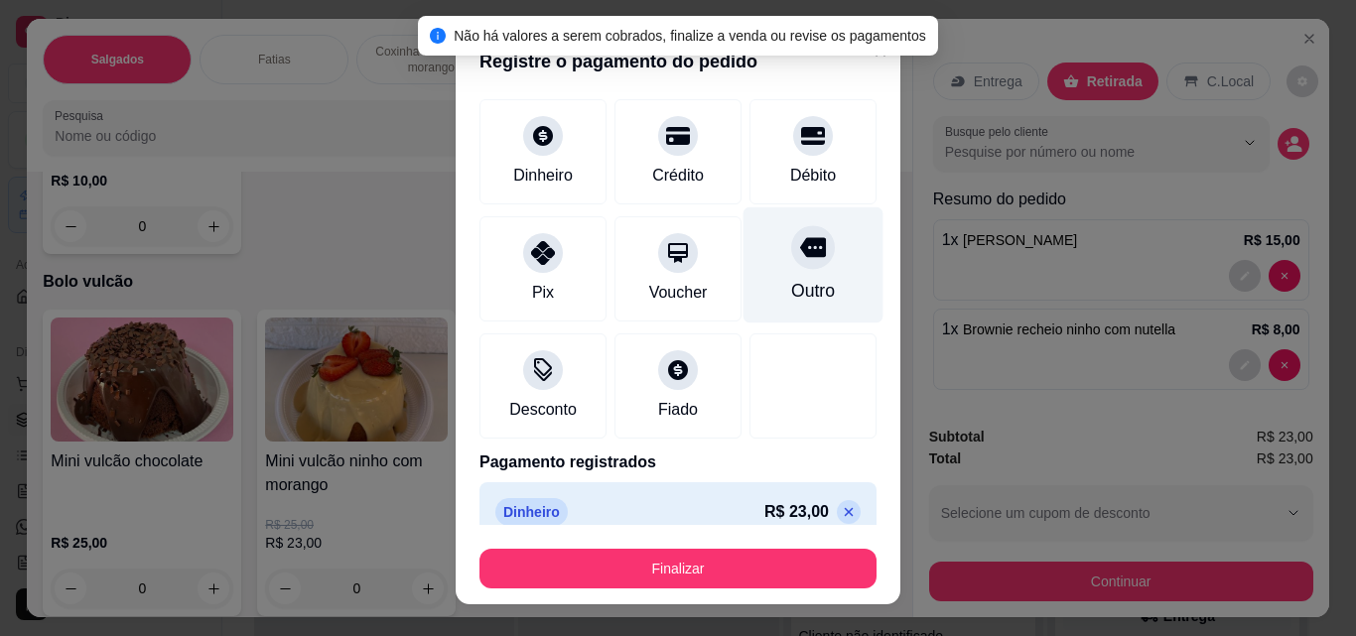
scroll to position [116, 0]
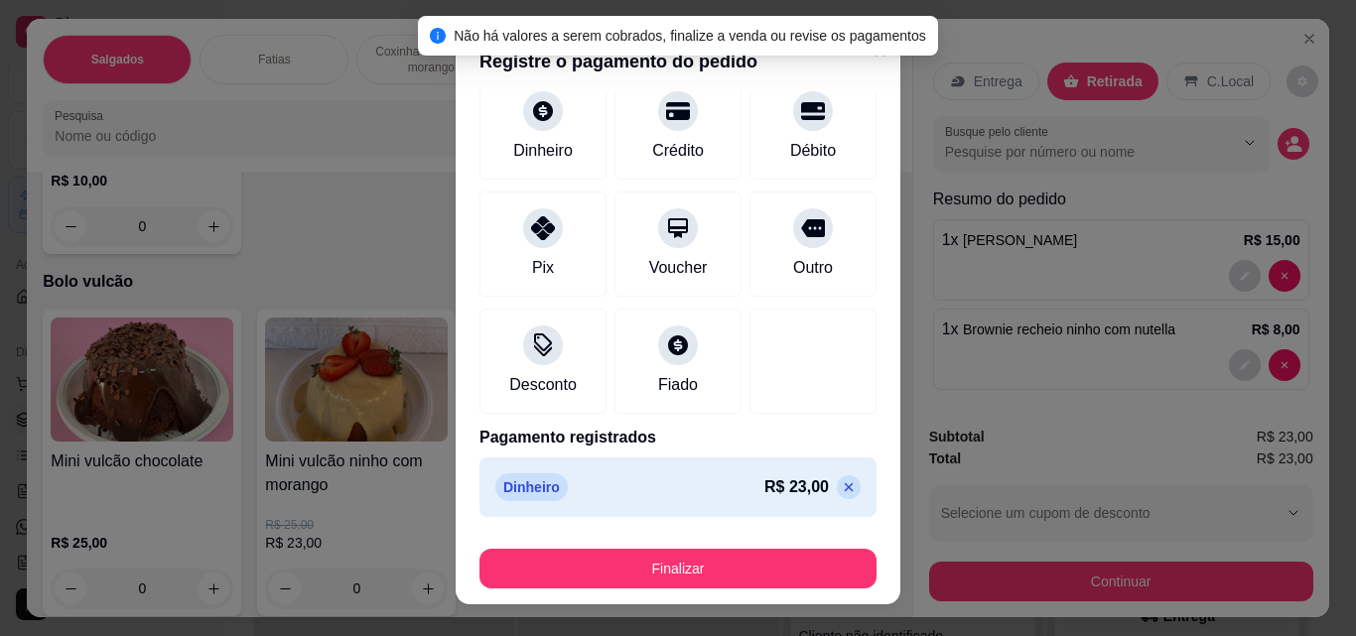
click at [841, 484] on icon at bounding box center [849, 487] width 16 height 16
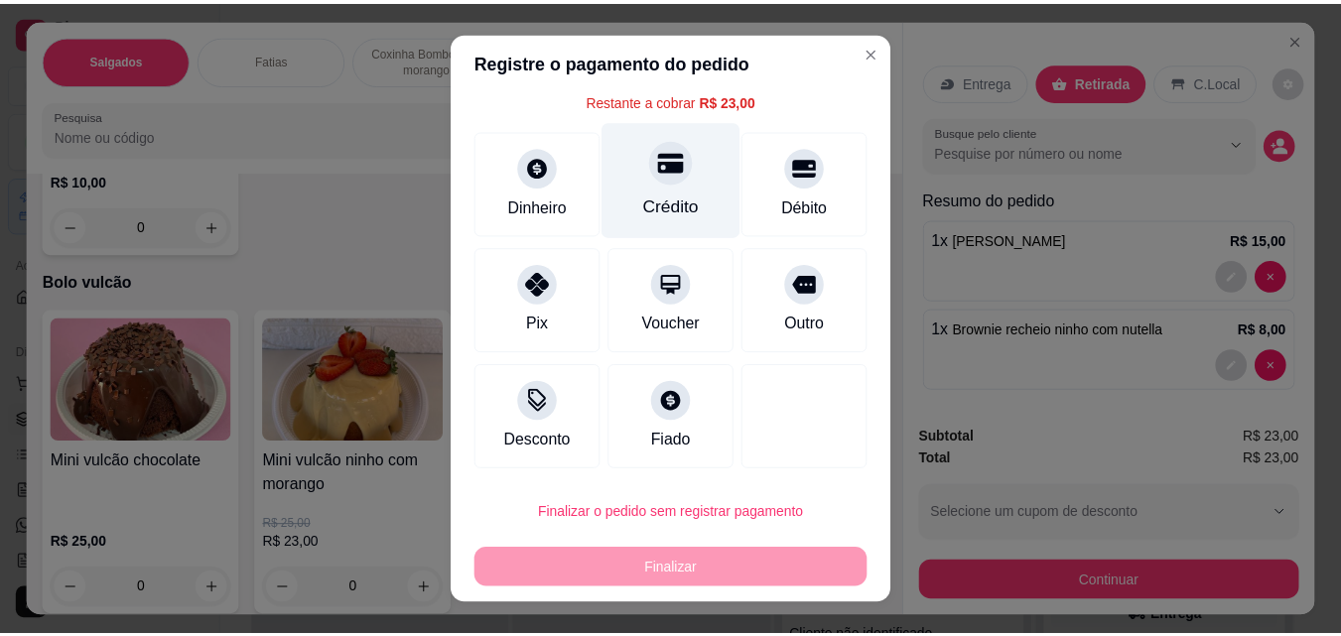
scroll to position [0, 0]
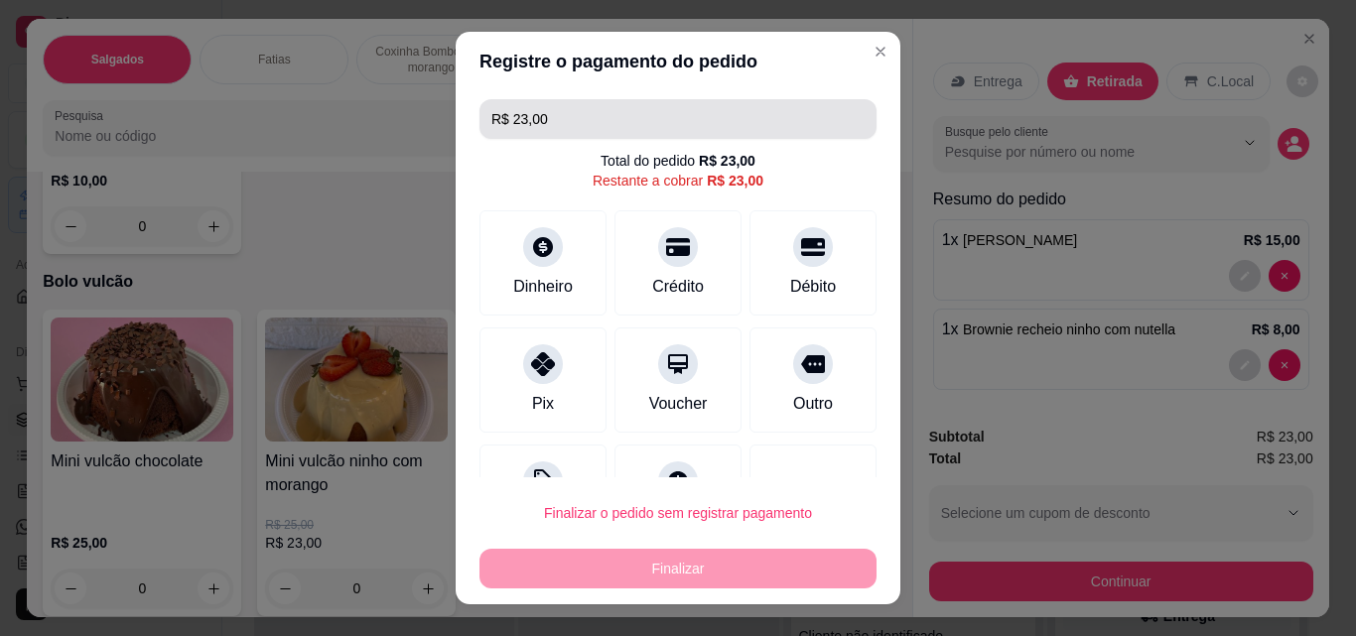
click at [709, 131] on input "R$ 23,00" at bounding box center [677, 119] width 373 height 40
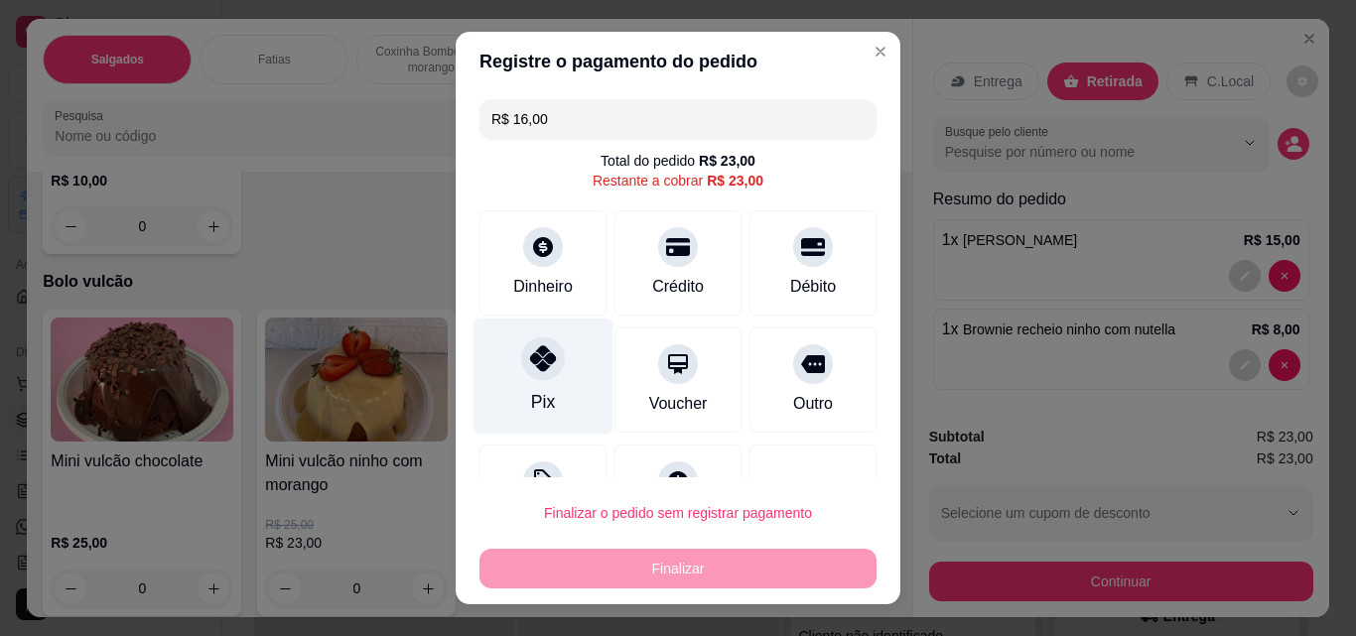
click at [530, 359] on icon at bounding box center [543, 358] width 26 height 26
type input "R$ 7,00"
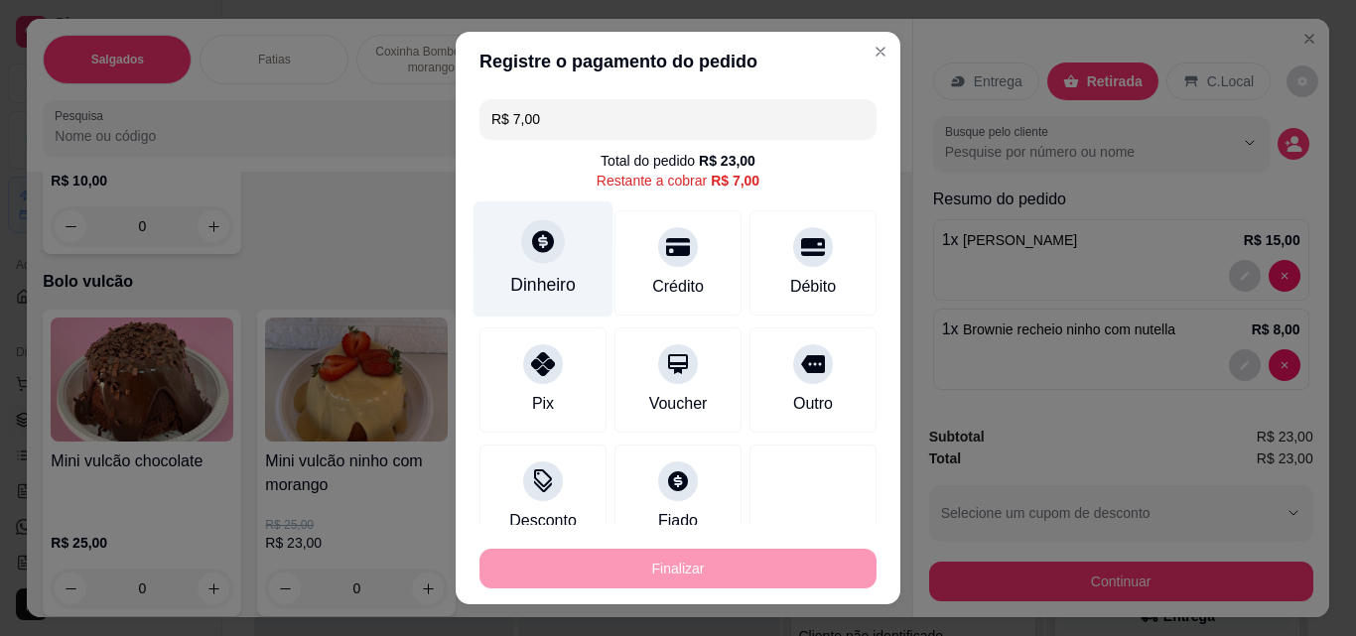
click at [539, 303] on div "Dinheiro" at bounding box center [544, 260] width 140 height 116
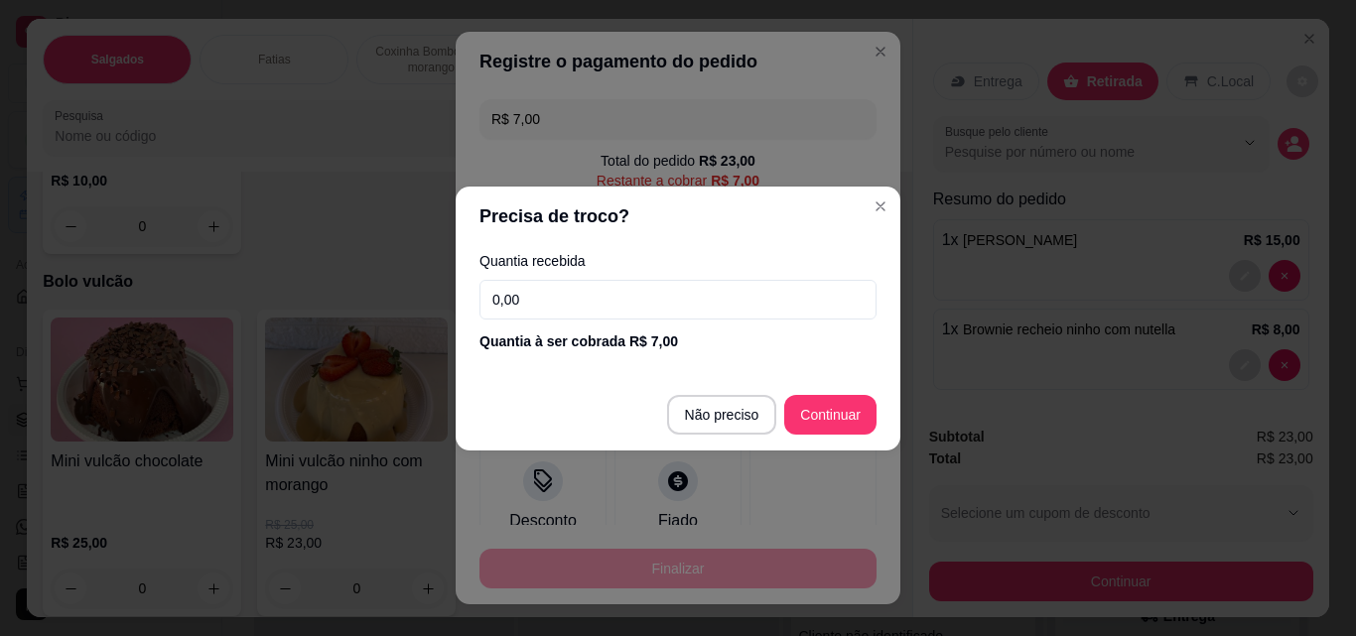
drag, startPoint x: 702, startPoint y: 301, endPoint x: 705, endPoint y: 312, distance: 11.3
click at [705, 312] on input "0,00" at bounding box center [677, 300] width 397 height 40
type input "7,00"
type input "R$ 0,00"
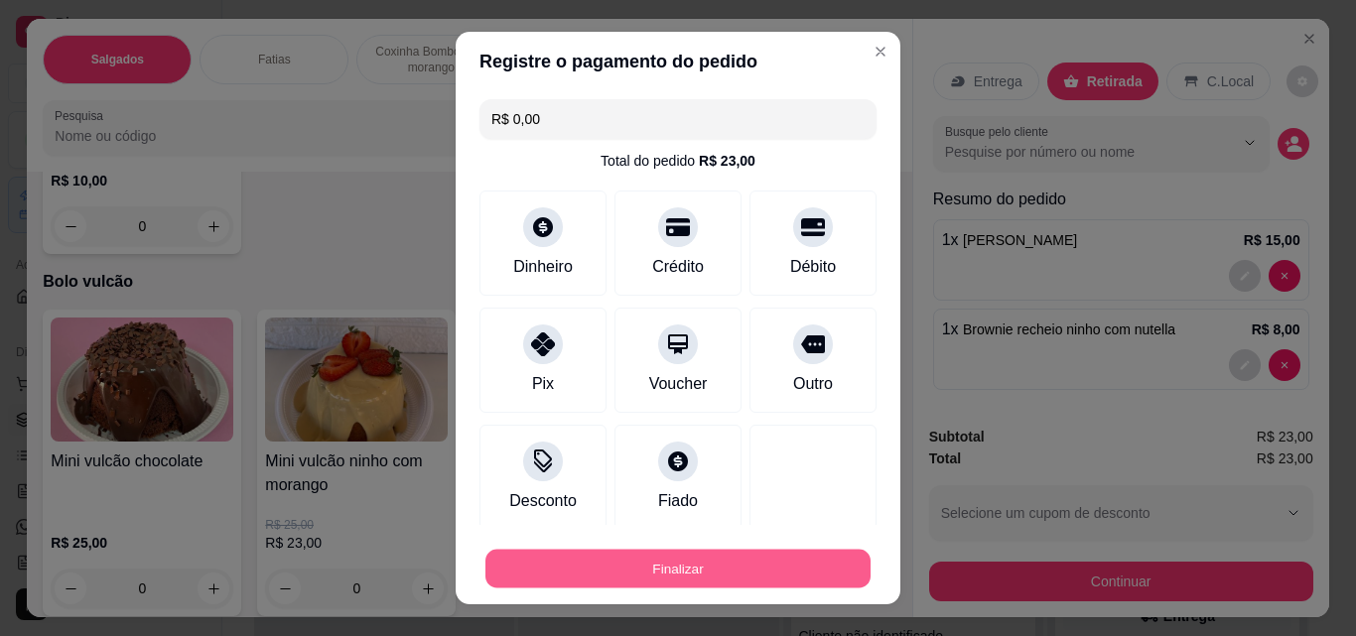
click at [746, 567] on button "Finalizar" at bounding box center [677, 569] width 385 height 39
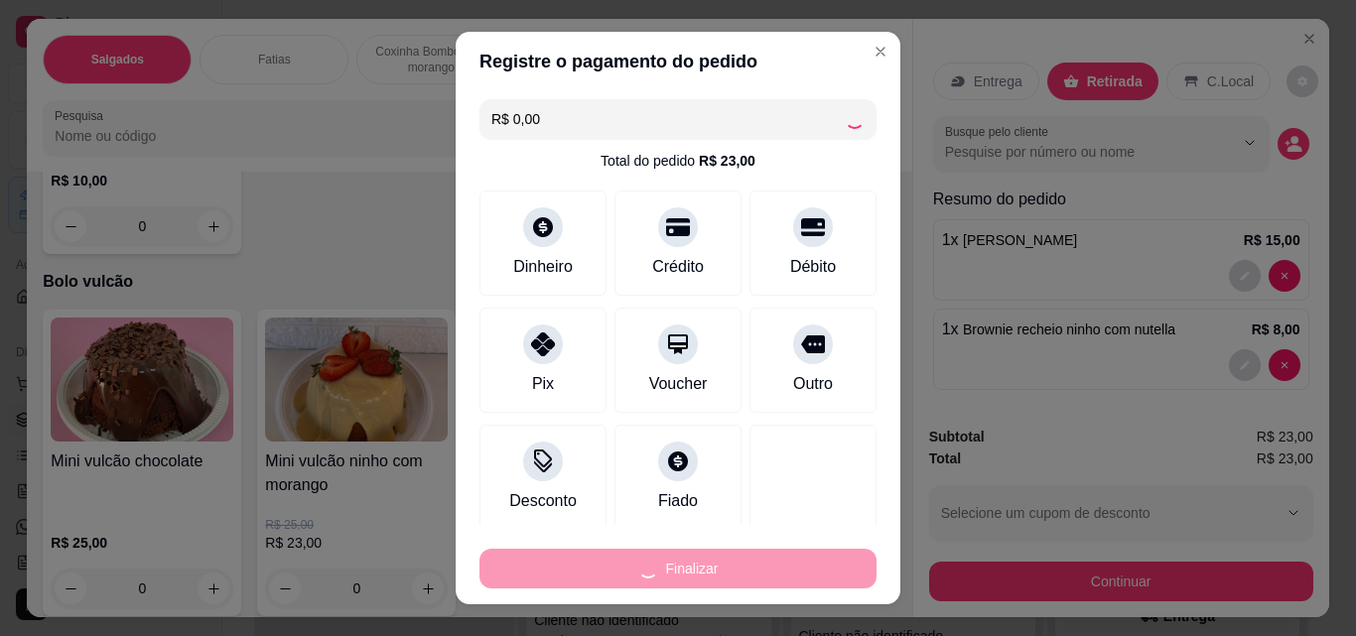
type input "0"
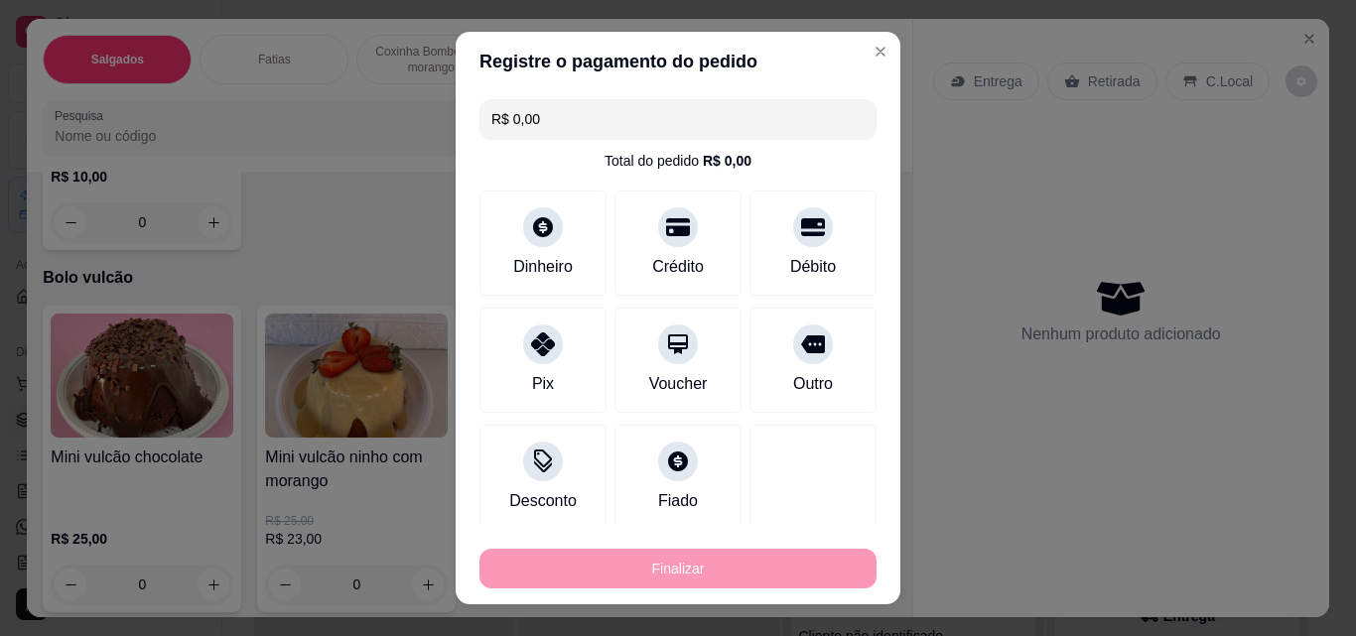
type input "-R$ 23,00"
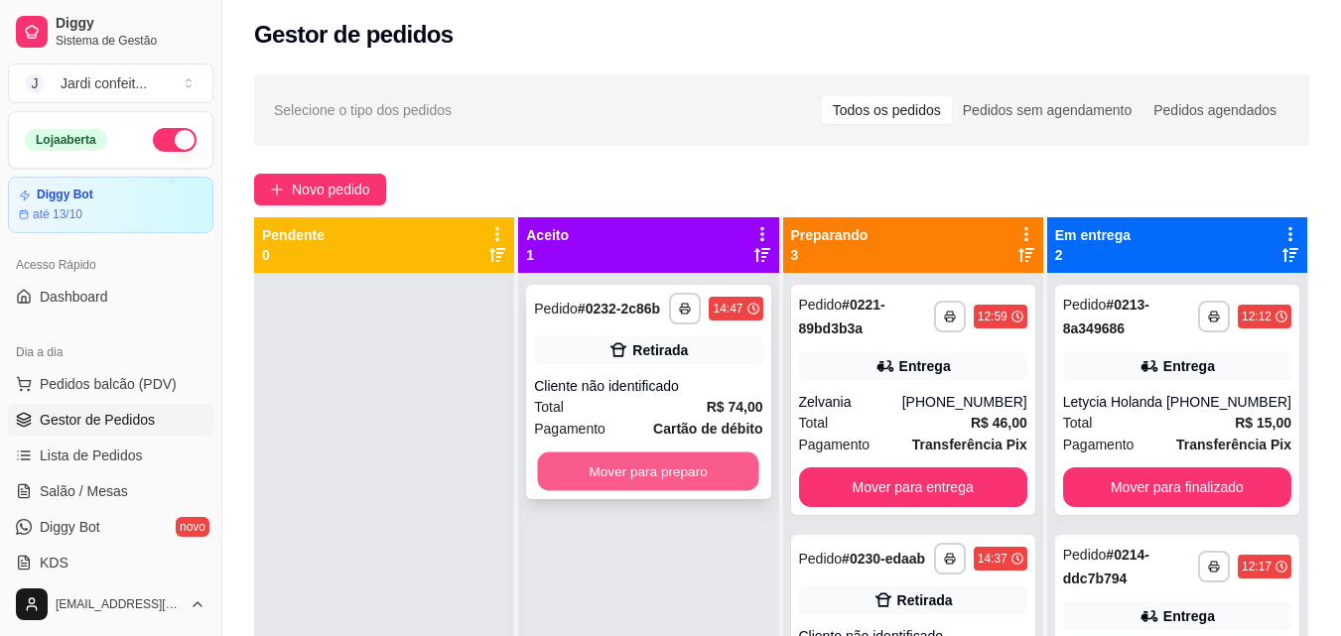
click at [684, 472] on button "Mover para preparo" at bounding box center [648, 472] width 221 height 39
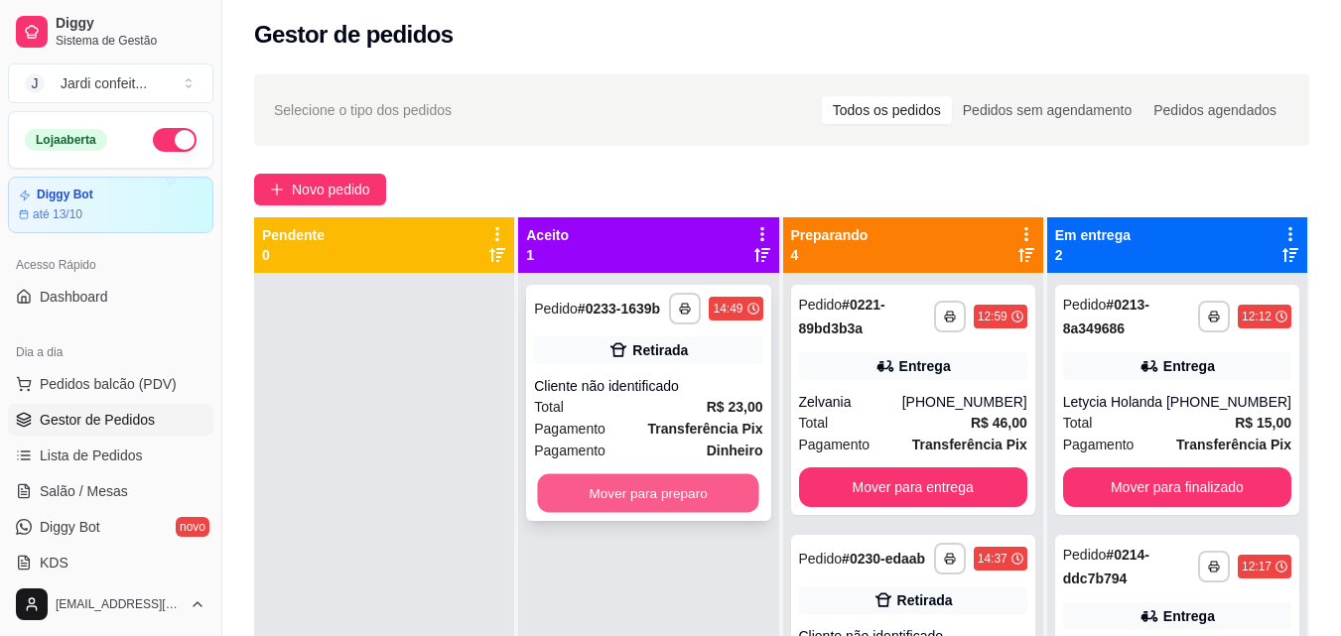
click at [638, 493] on button "Mover para preparo" at bounding box center [648, 494] width 221 height 39
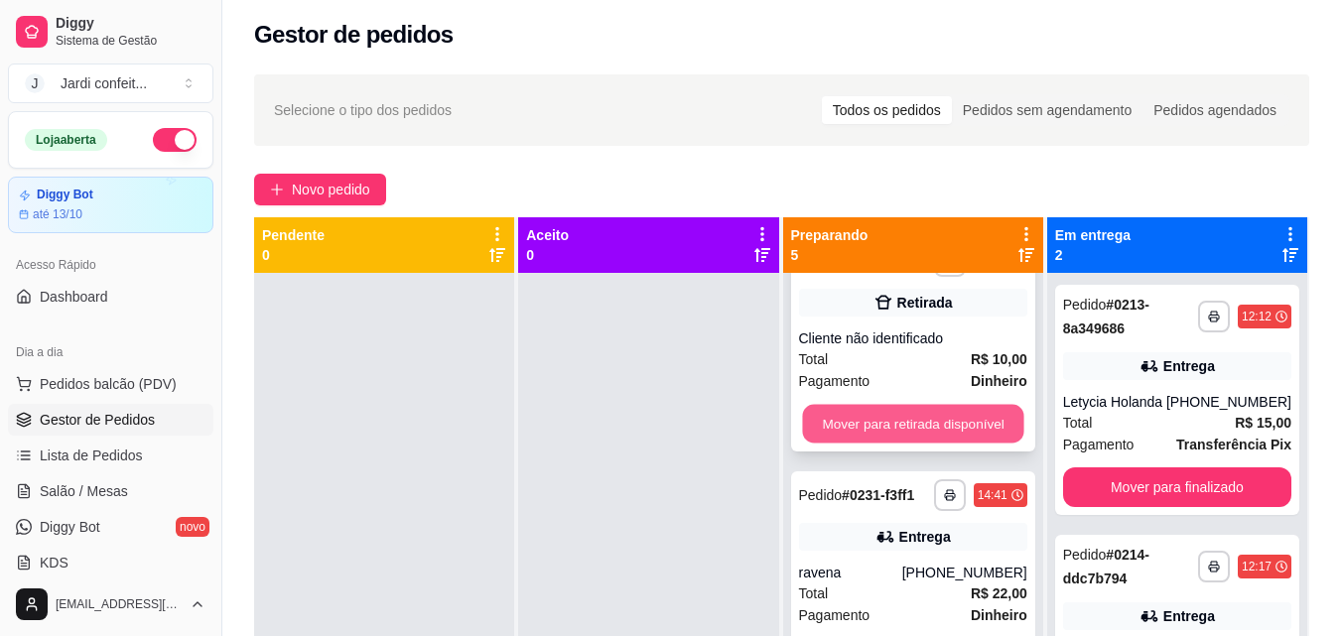
click at [956, 444] on button "Mover para retirada disponível" at bounding box center [912, 424] width 221 height 39
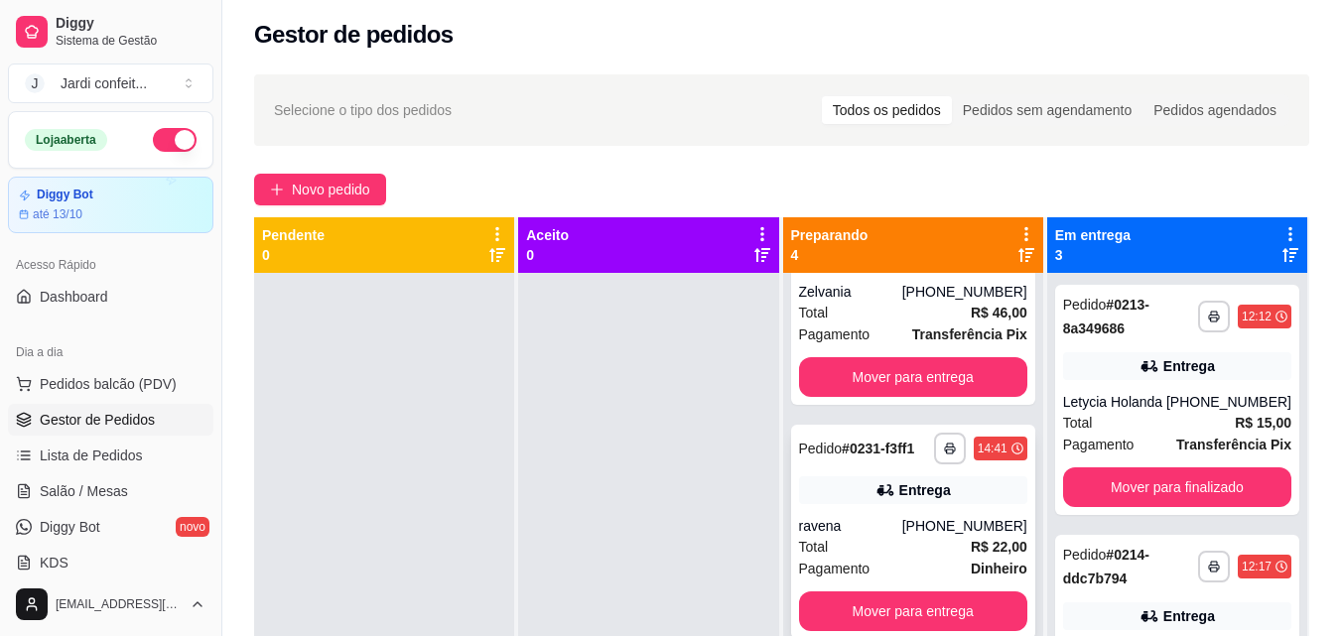
scroll to position [167, 0]
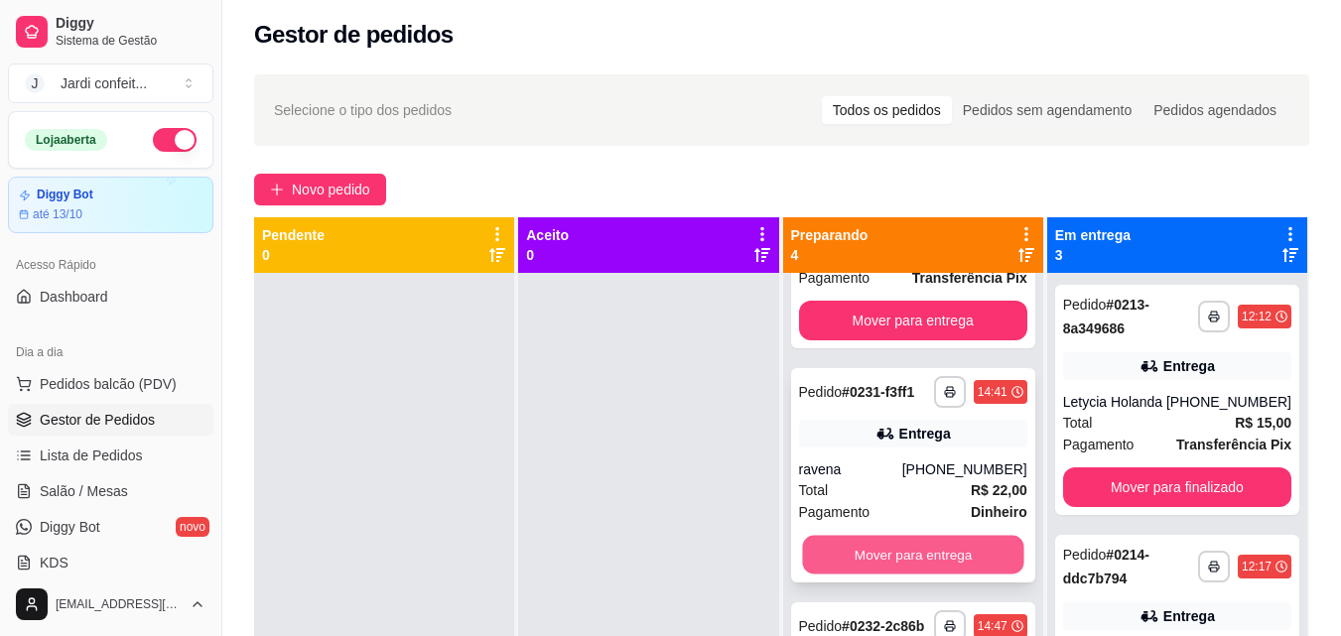
click at [890, 571] on button "Mover para entrega" at bounding box center [912, 555] width 221 height 39
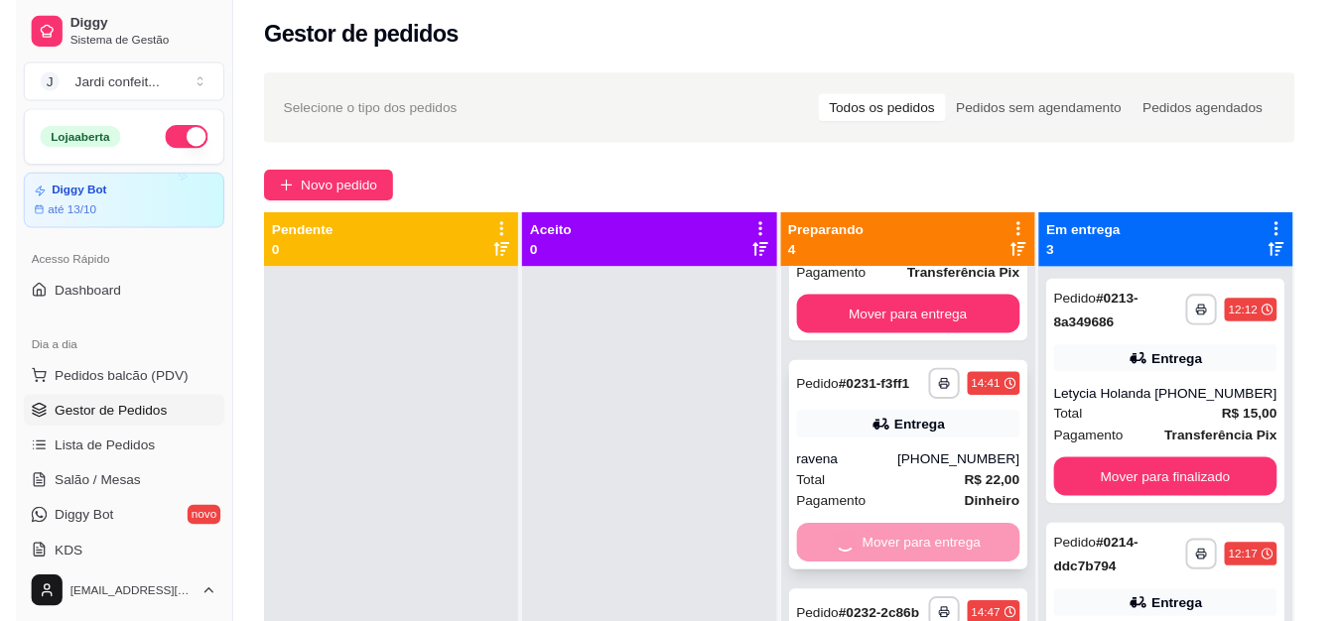
scroll to position [156, 0]
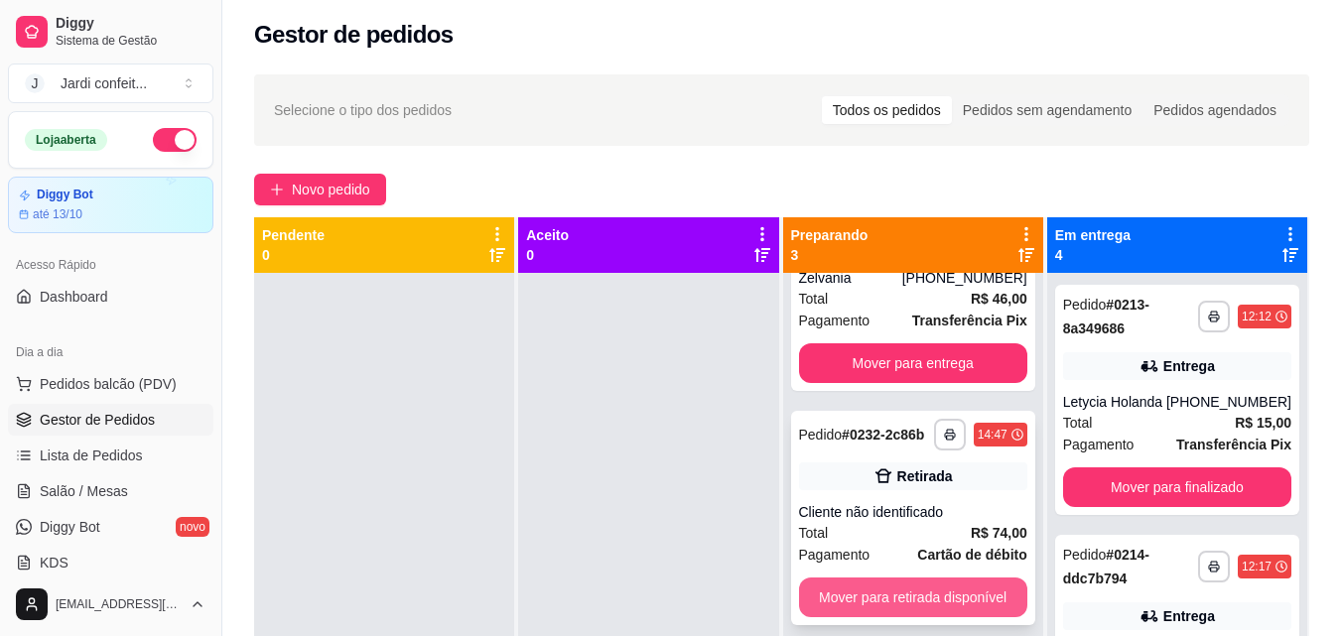
click at [898, 578] on button "Mover para retirada disponível" at bounding box center [913, 598] width 228 height 40
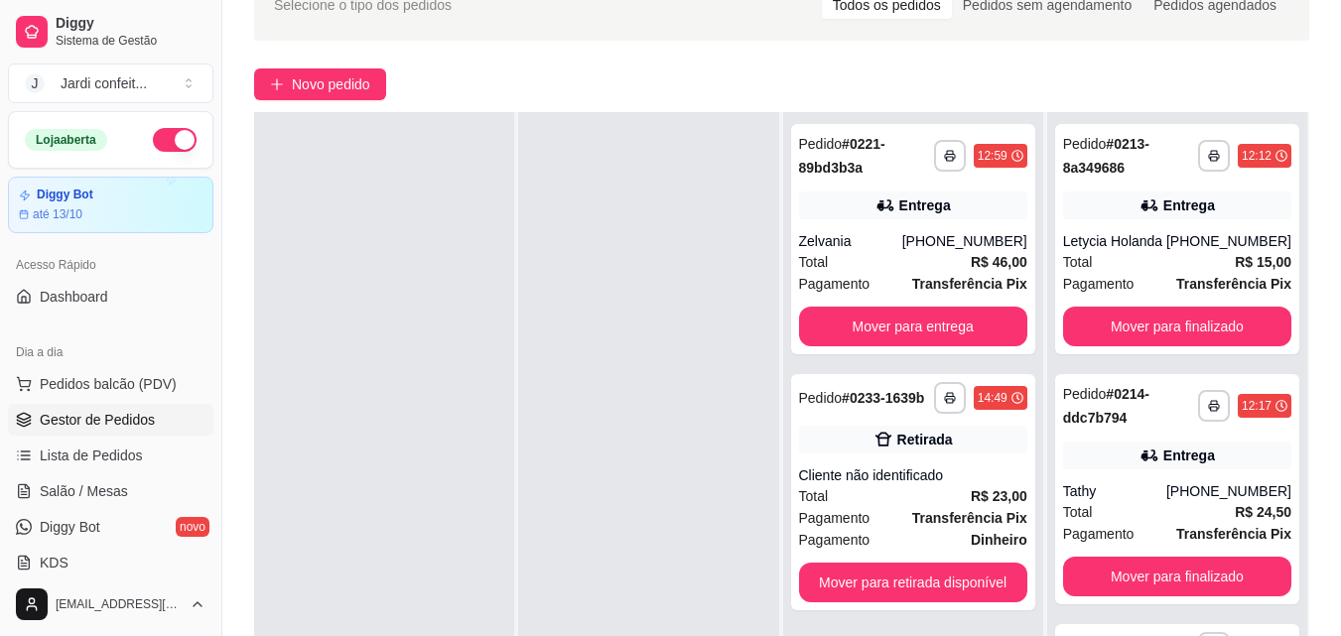
scroll to position [303, 0]
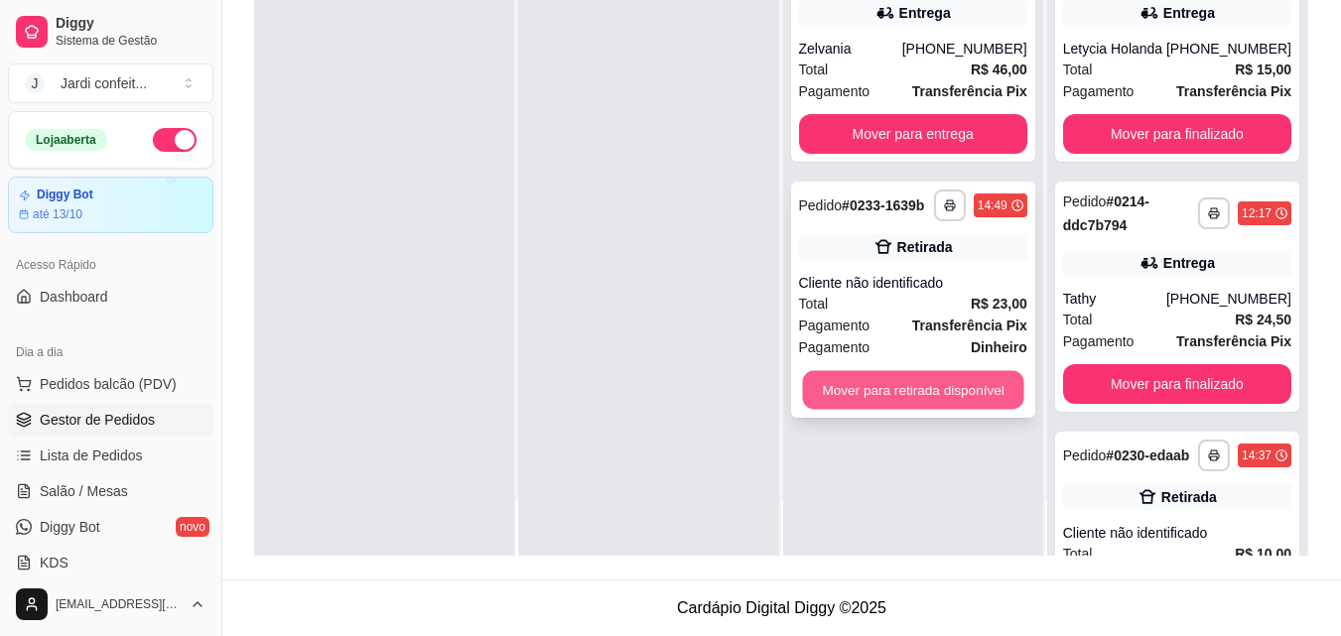
click at [960, 387] on button "Mover para retirada disponível" at bounding box center [912, 390] width 221 height 39
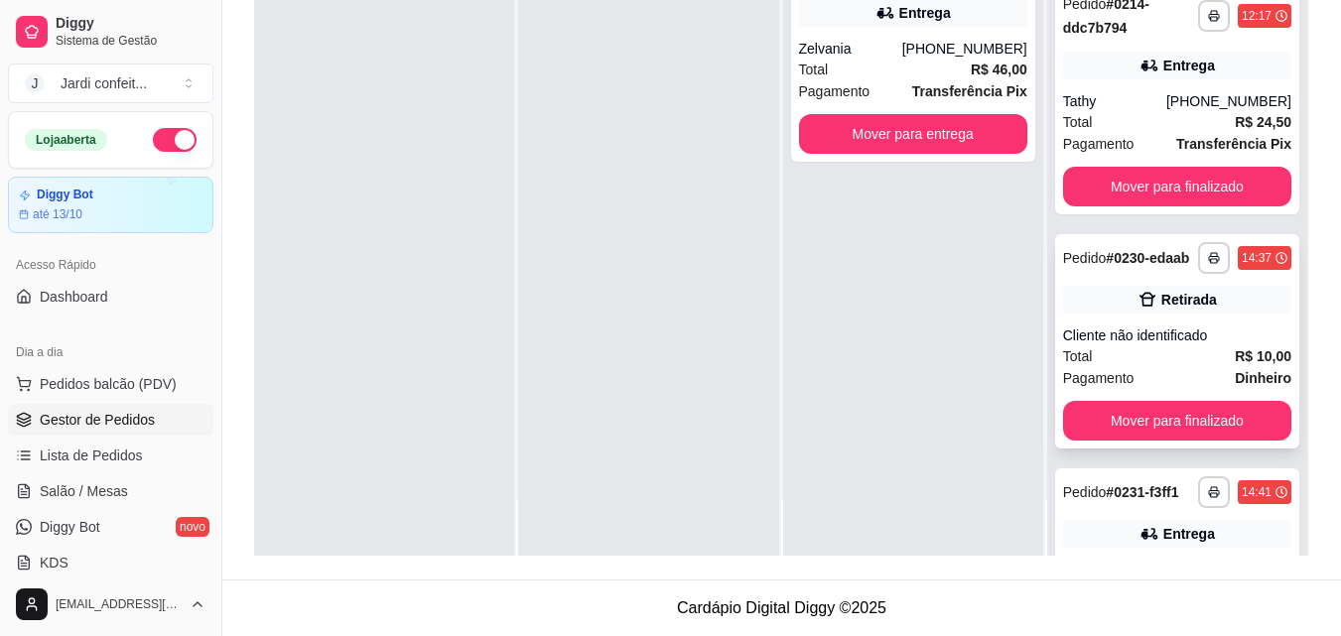
scroll to position [199, 0]
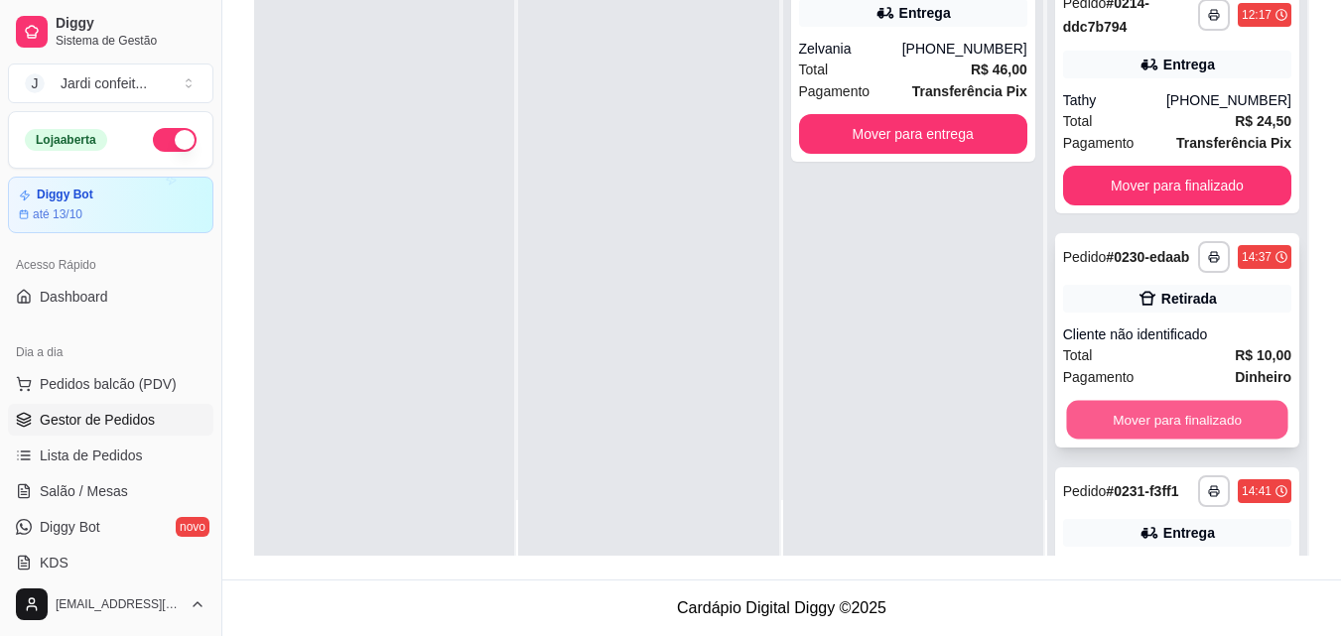
click at [1194, 433] on button "Mover para finalizado" at bounding box center [1176, 420] width 221 height 39
click at [1196, 430] on button "Mover para finalizado" at bounding box center [1176, 420] width 221 height 39
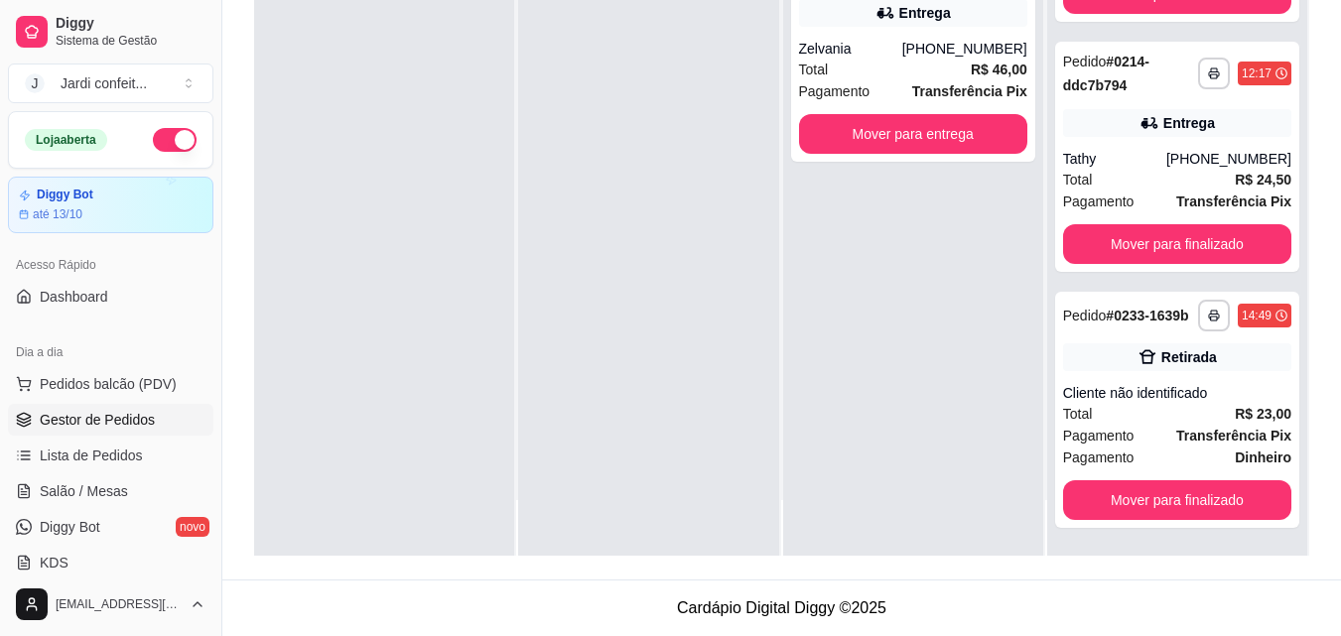
scroll to position [156, 0]
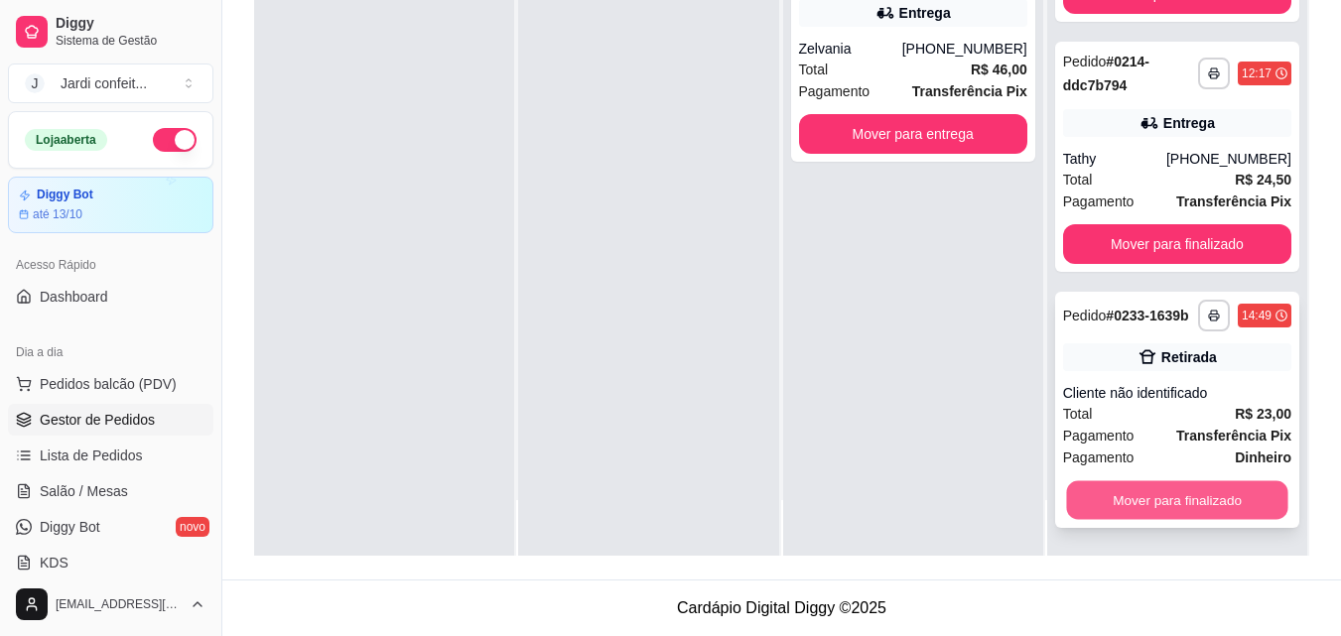
click at [1178, 496] on button "Mover para finalizado" at bounding box center [1176, 500] width 221 height 39
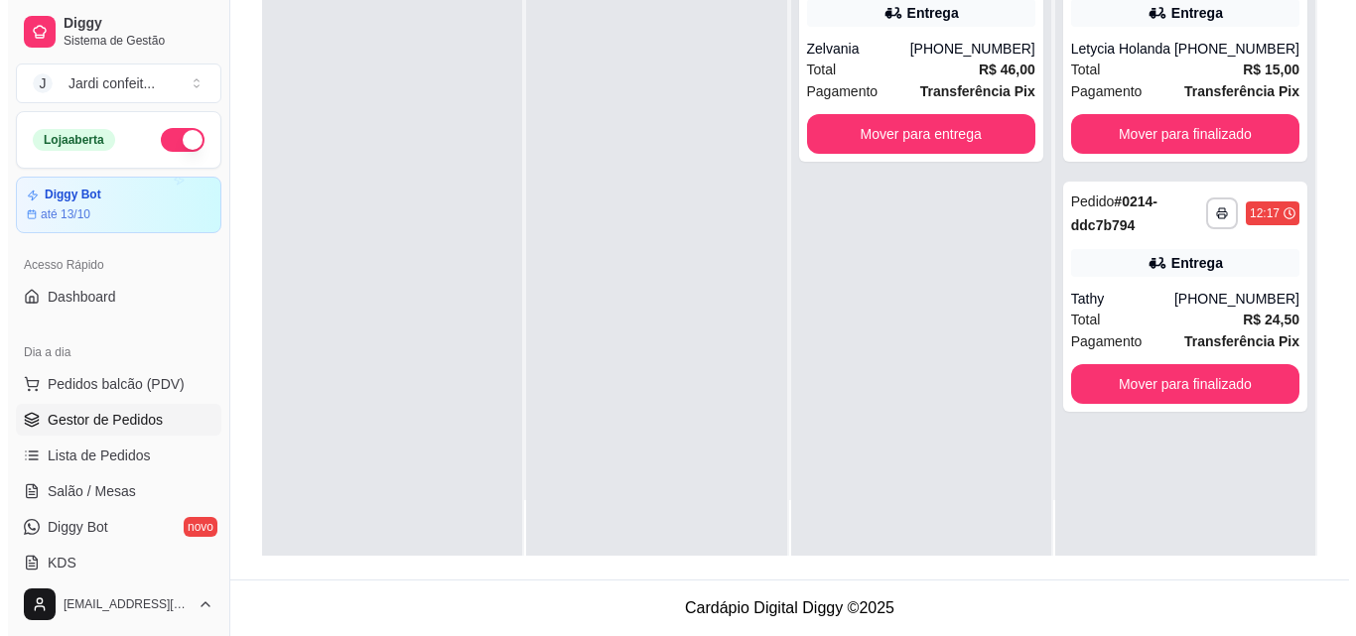
scroll to position [0, 0]
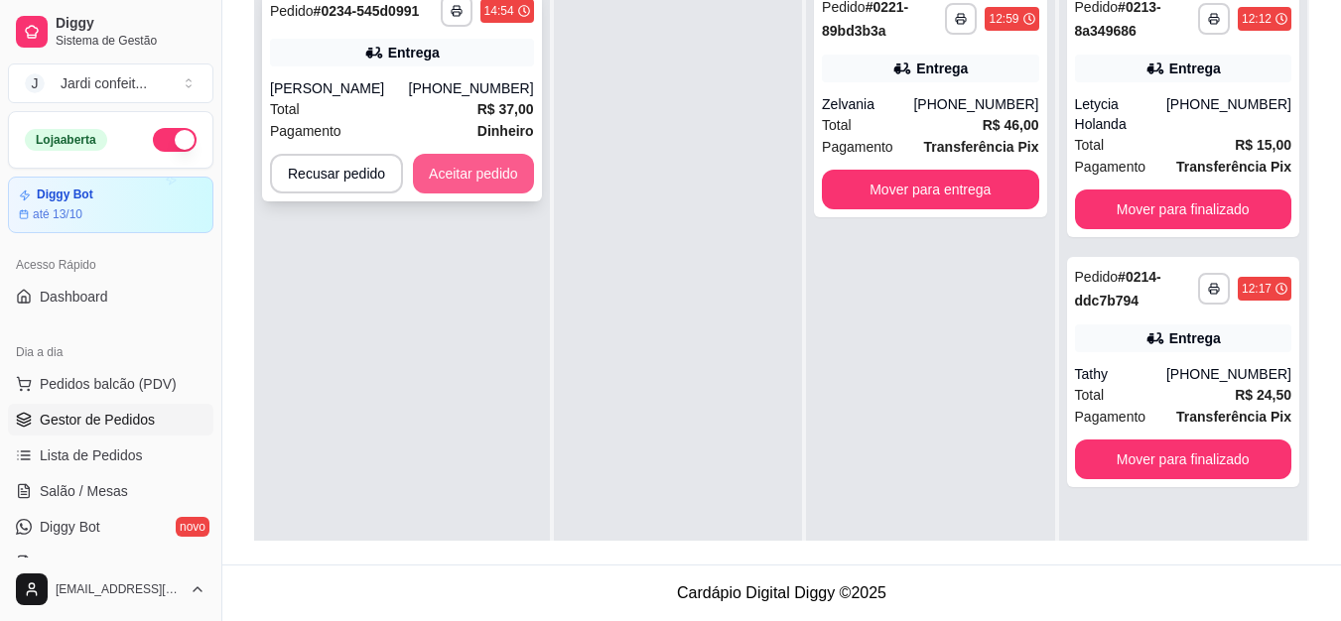
click at [487, 173] on button "Aceitar pedido" at bounding box center [473, 174] width 121 height 40
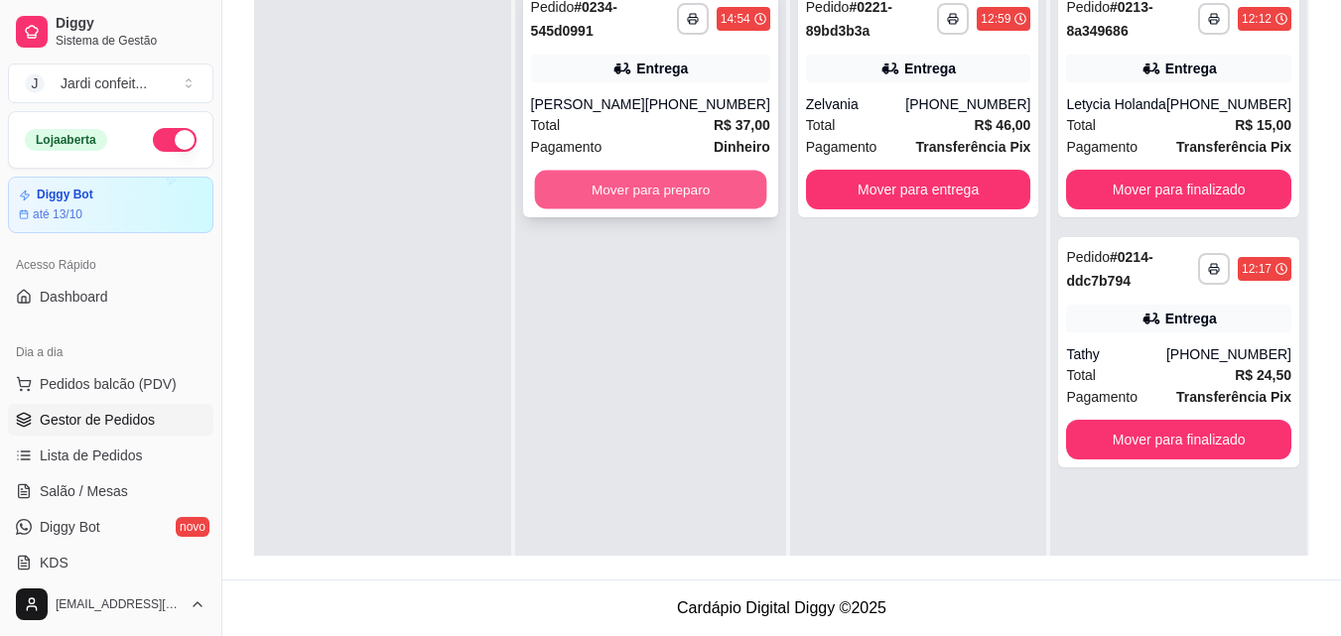
click at [614, 190] on button "Mover para preparo" at bounding box center [650, 190] width 232 height 39
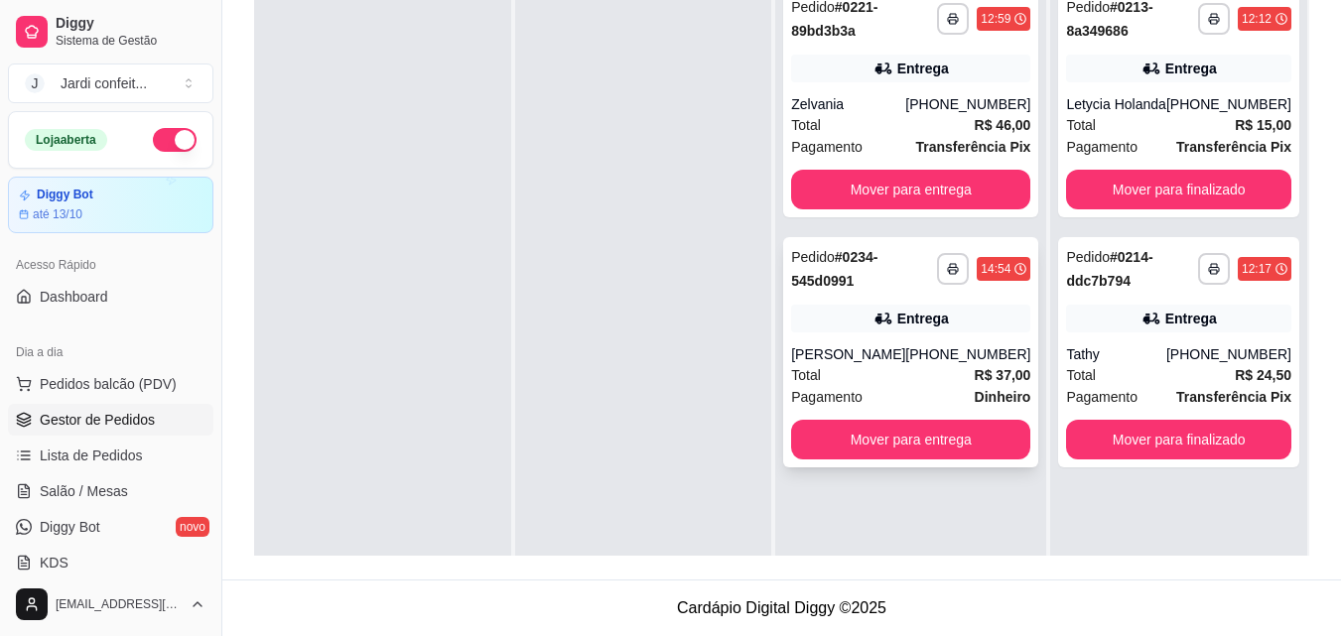
click at [917, 359] on div "[PHONE_NUMBER]" at bounding box center [967, 354] width 125 height 20
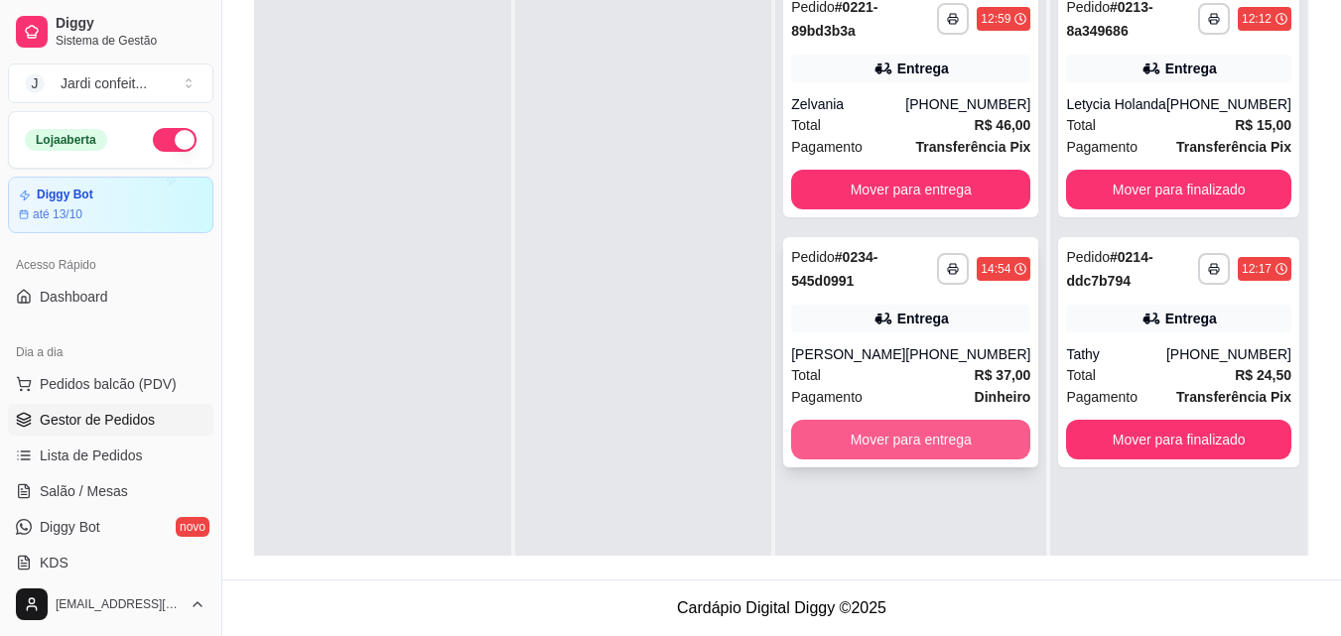
click at [856, 443] on button "Mover para entrega" at bounding box center [910, 440] width 239 height 40
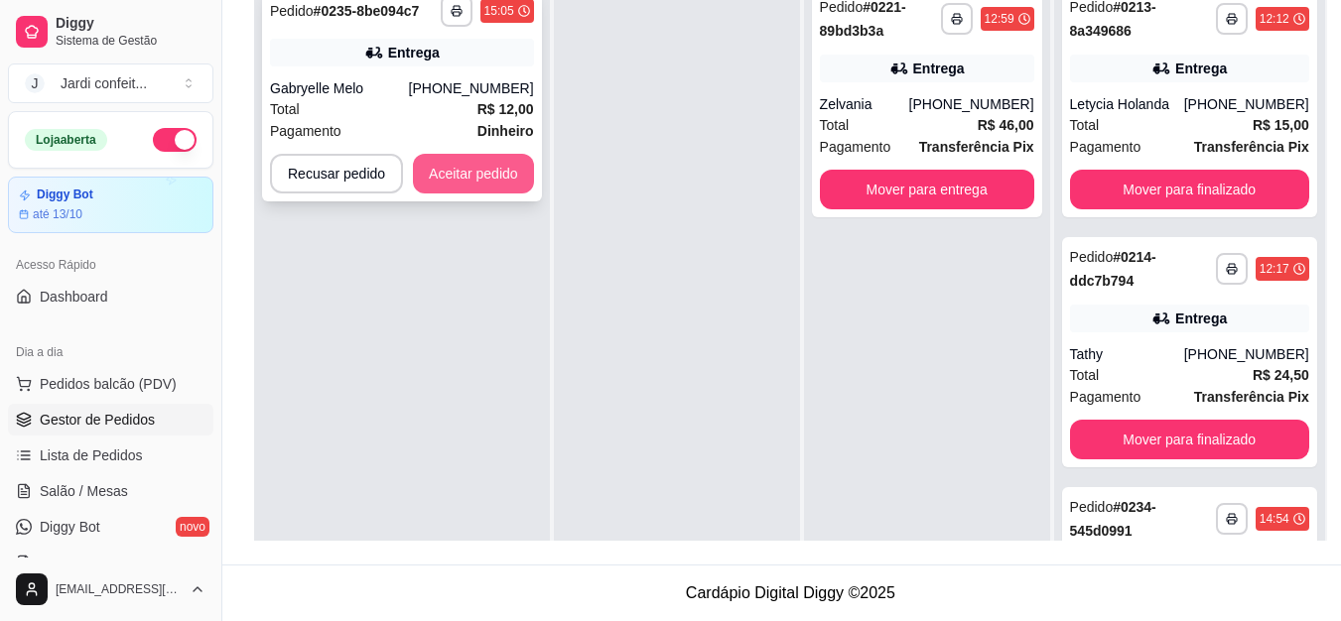
click at [503, 178] on button "Aceitar pedido" at bounding box center [473, 174] width 121 height 40
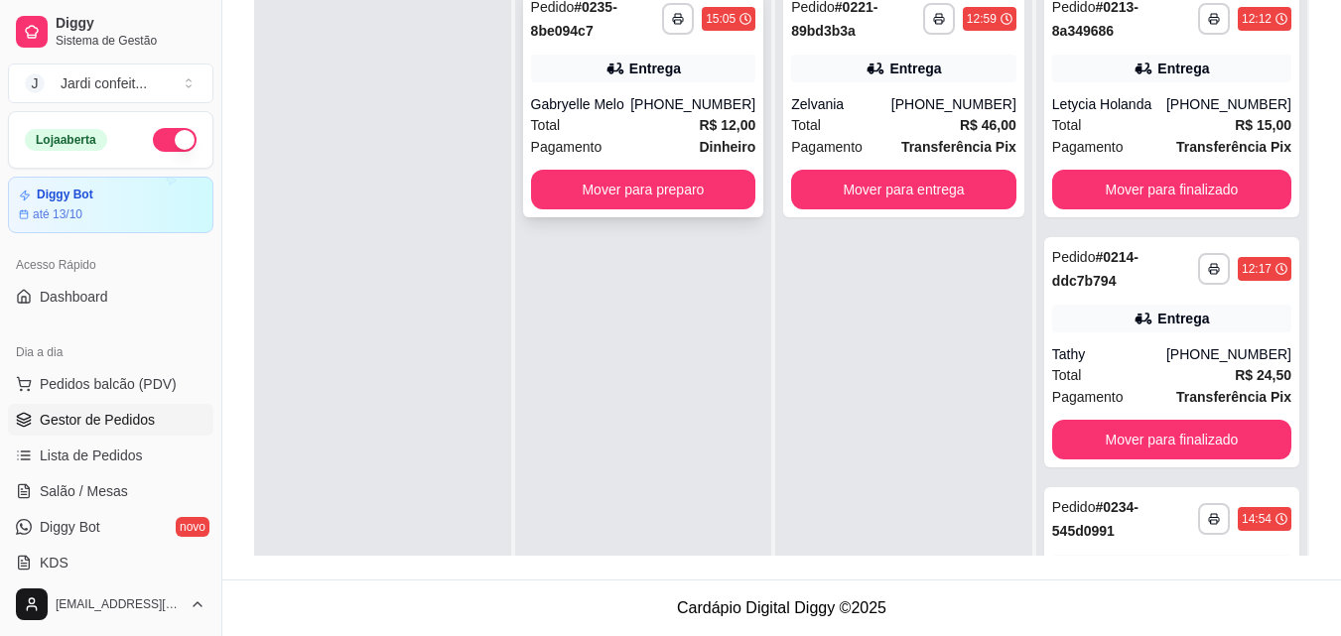
click at [623, 145] on div "Pagamento Dinheiro" at bounding box center [643, 147] width 225 height 22
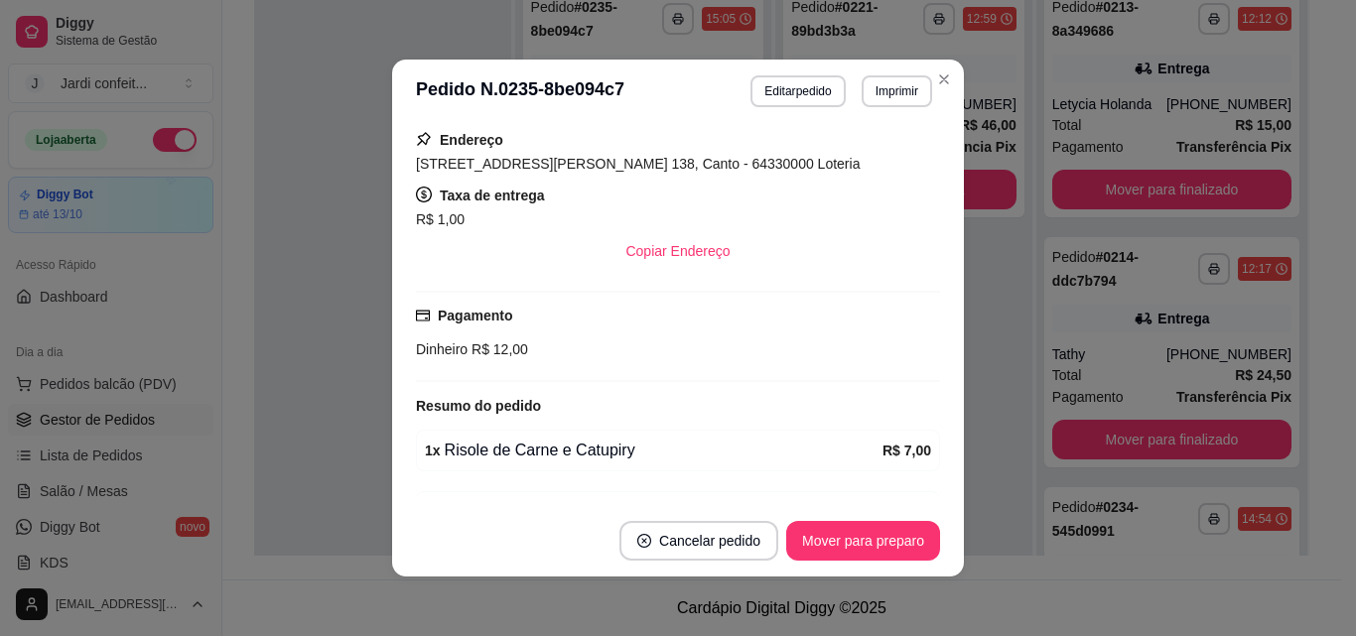
scroll to position [467, 0]
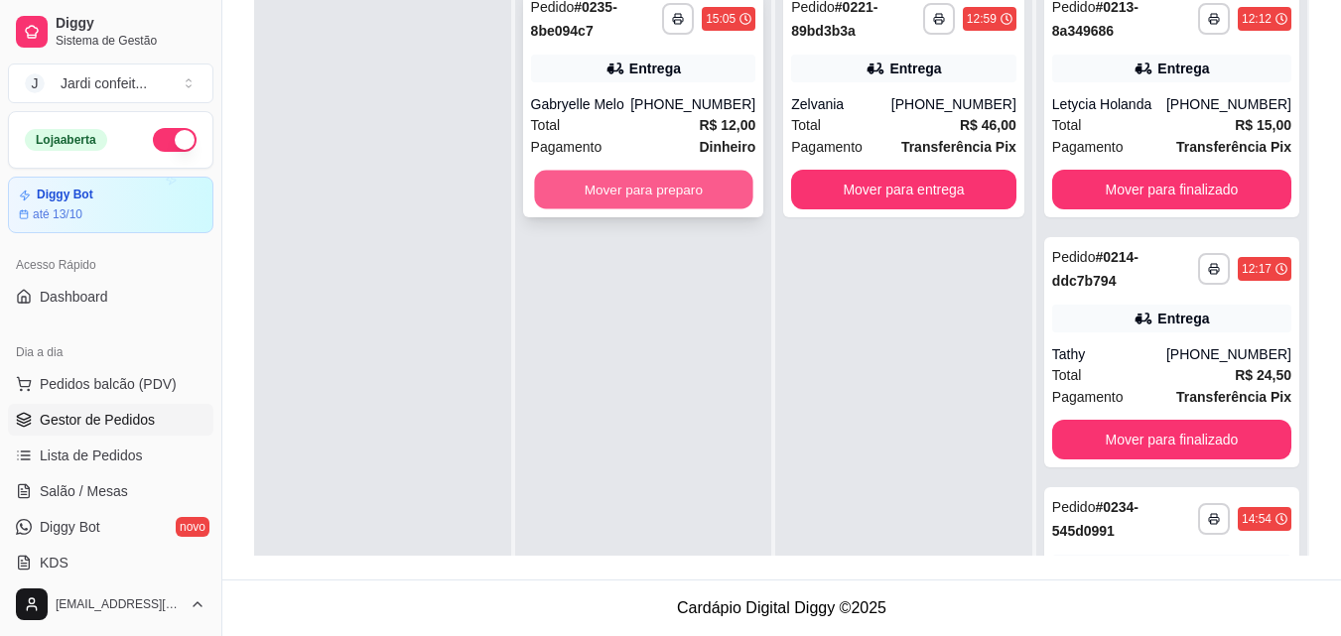
click at [727, 199] on button "Mover para preparo" at bounding box center [643, 190] width 218 height 39
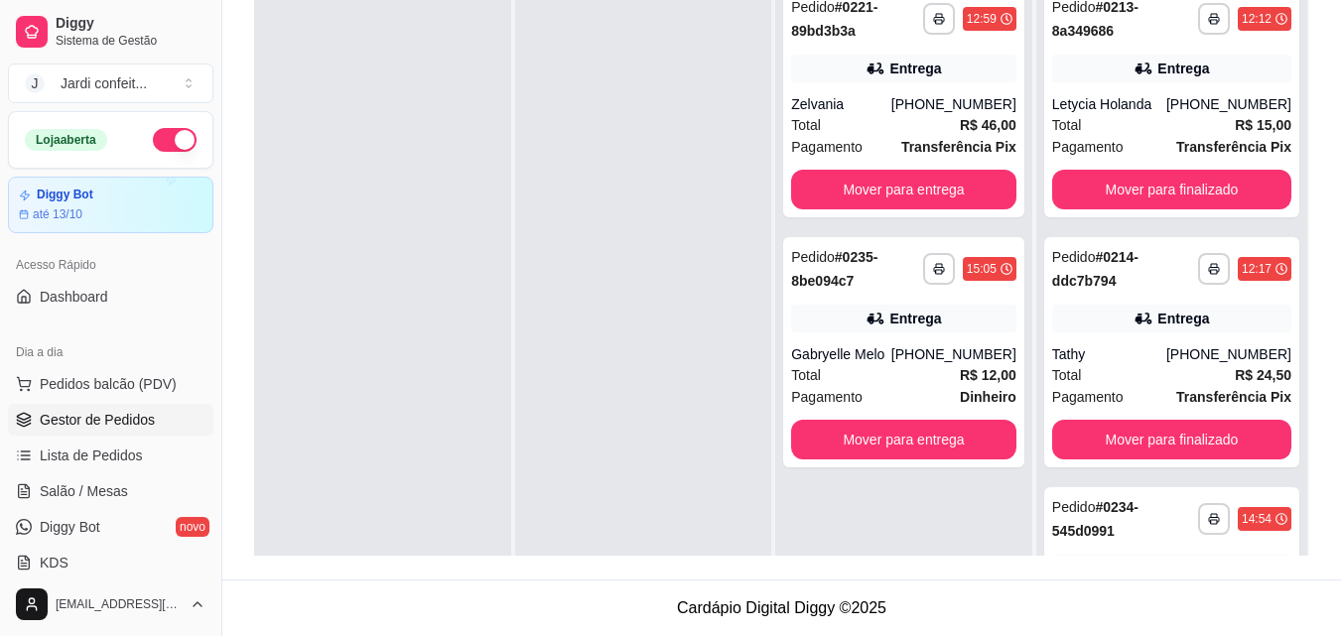
click at [1334, 58] on div "**********" at bounding box center [781, 172] width 1119 height 815
click at [894, 316] on div "Entrega" at bounding box center [915, 319] width 52 height 20
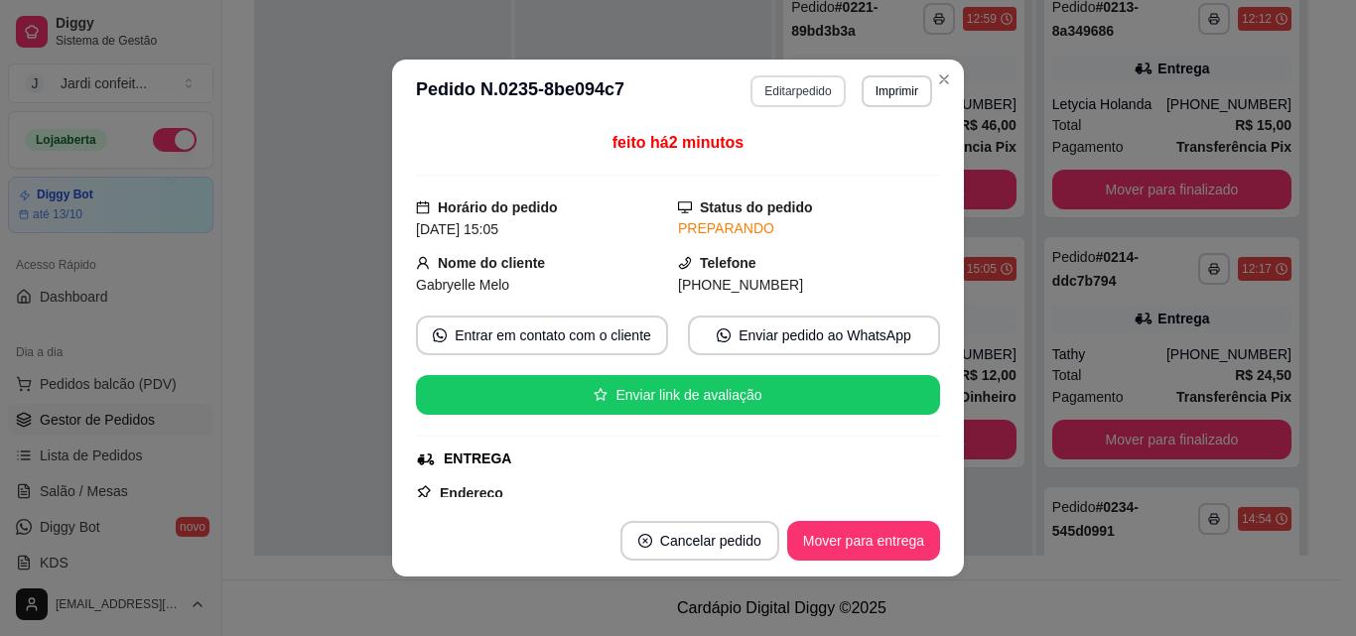
click at [814, 82] on button "Editar pedido" at bounding box center [798, 91] width 94 height 32
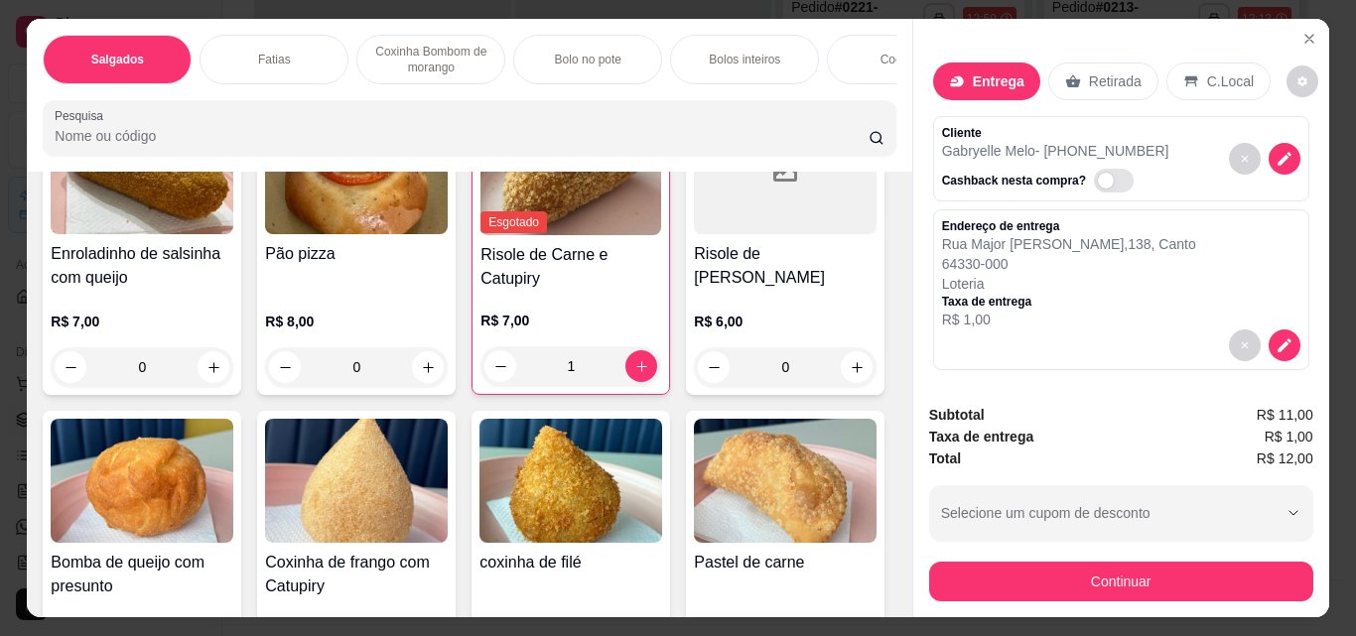
scroll to position [298, 0]
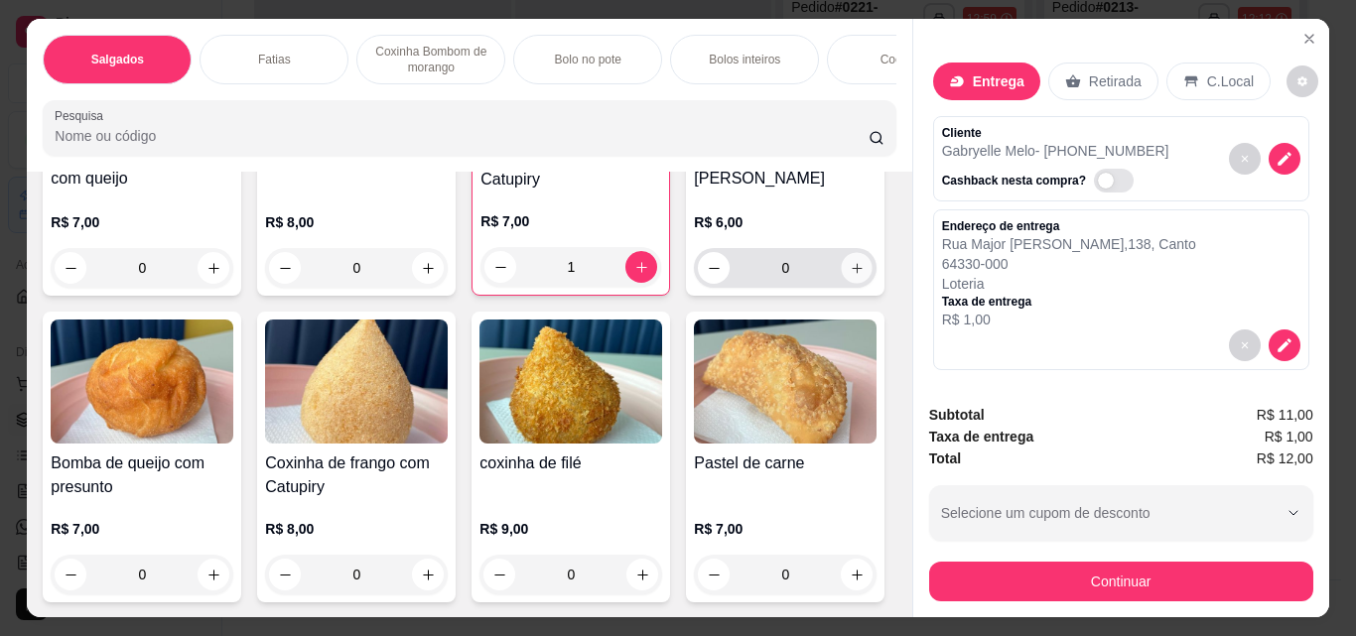
click at [842, 284] on button "increase-product-quantity" at bounding box center [857, 268] width 31 height 31
click at [699, 283] on button "decrease-product-quantity" at bounding box center [715, 267] width 32 height 32
type input "0"
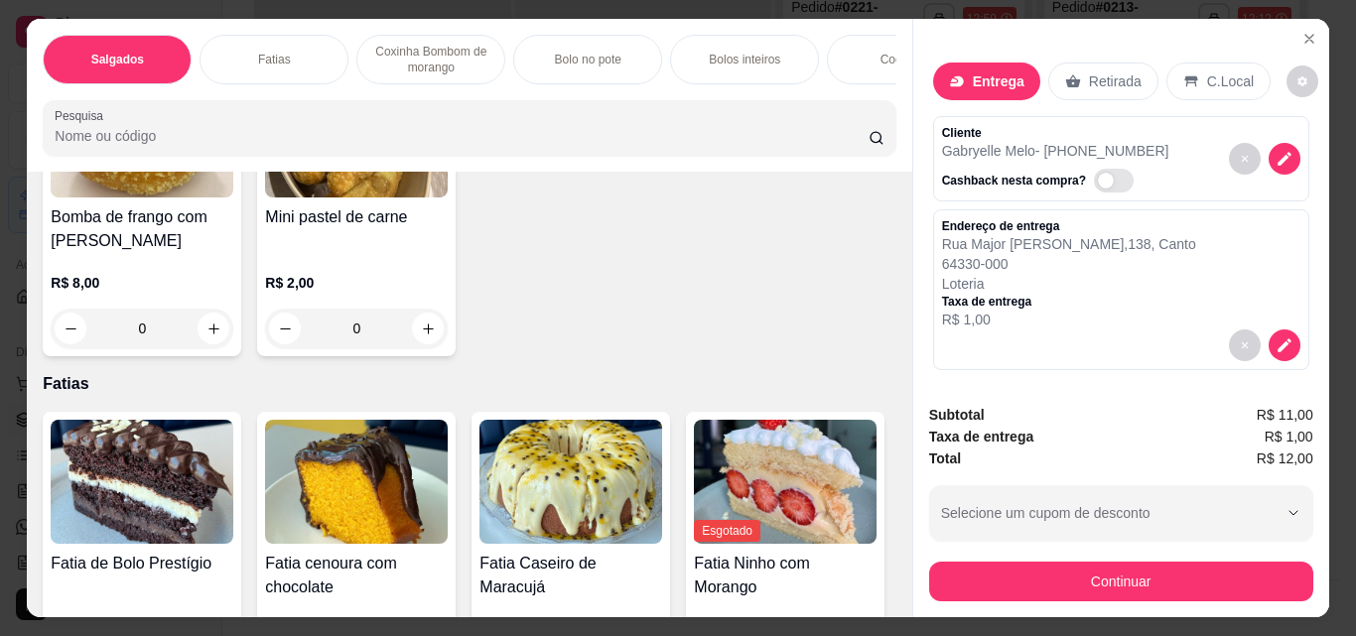
scroll to position [993, 0]
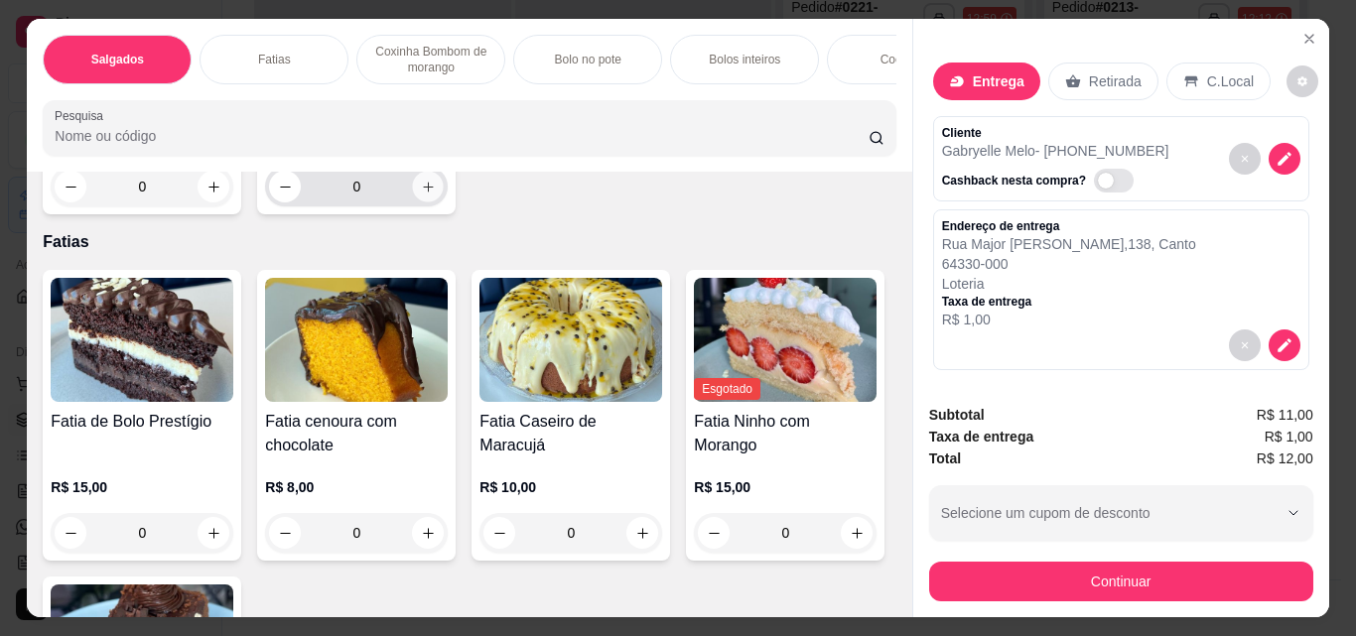
click at [421, 195] on icon "increase-product-quantity" at bounding box center [428, 187] width 15 height 15
click at [420, 194] on icon "increase-product-quantity" at bounding box center [427, 186] width 15 height 15
type input "3"
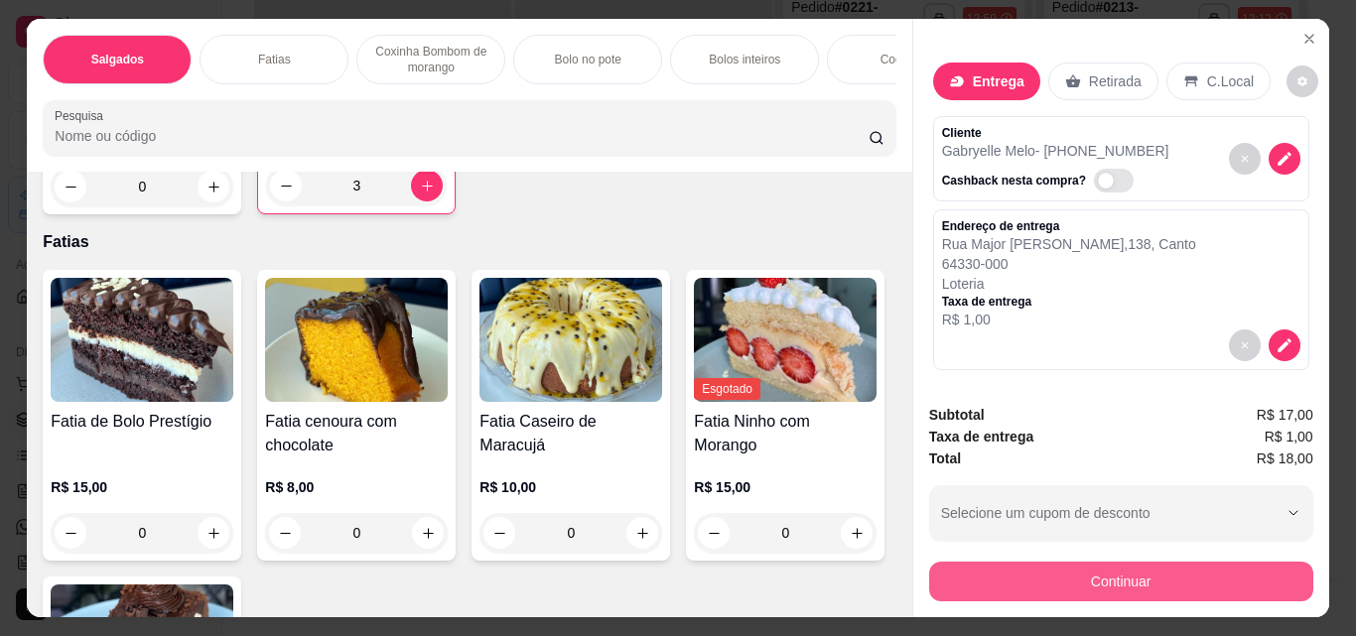
click at [1184, 581] on button "Continuar" at bounding box center [1121, 582] width 384 height 40
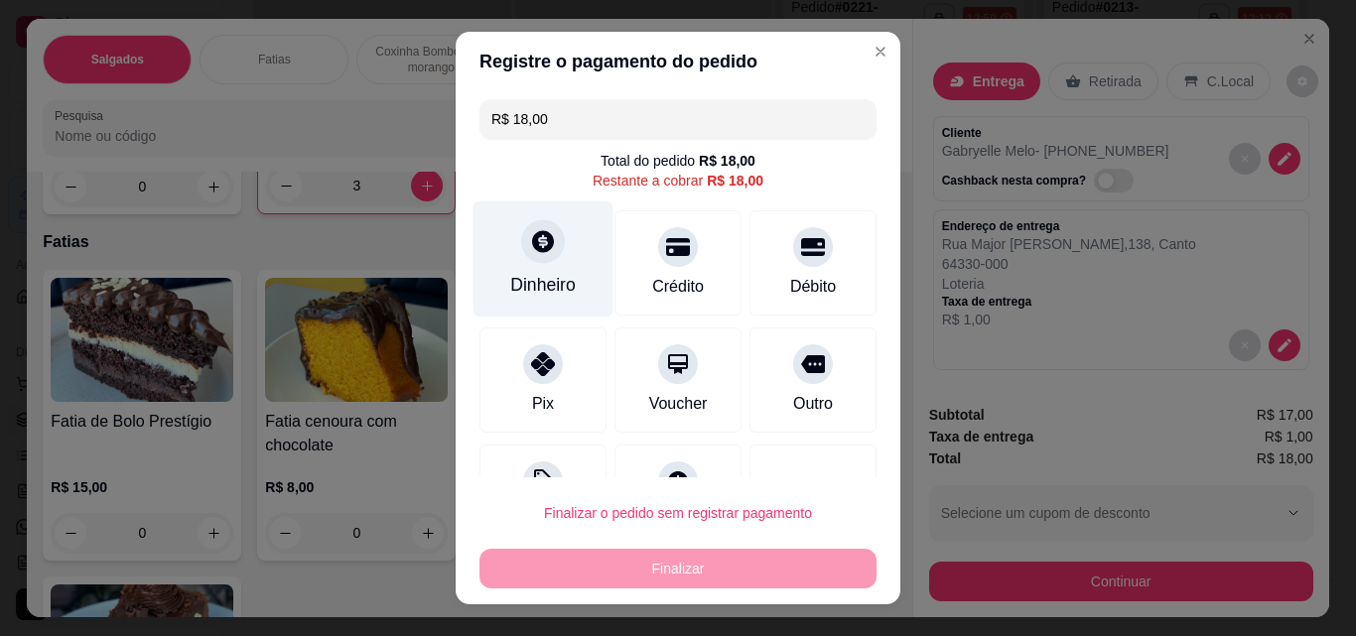
click at [561, 255] on div "Dinheiro" at bounding box center [544, 260] width 140 height 116
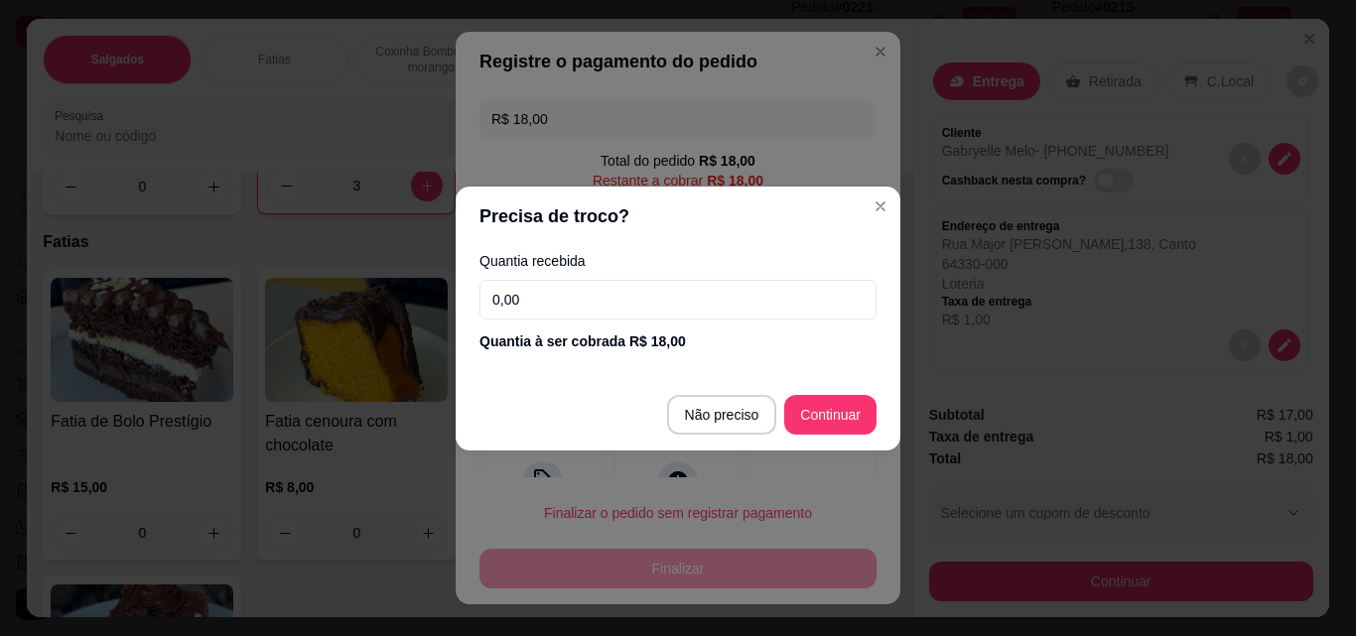
click at [619, 292] on input "0,00" at bounding box center [677, 300] width 397 height 40
type input "18,00"
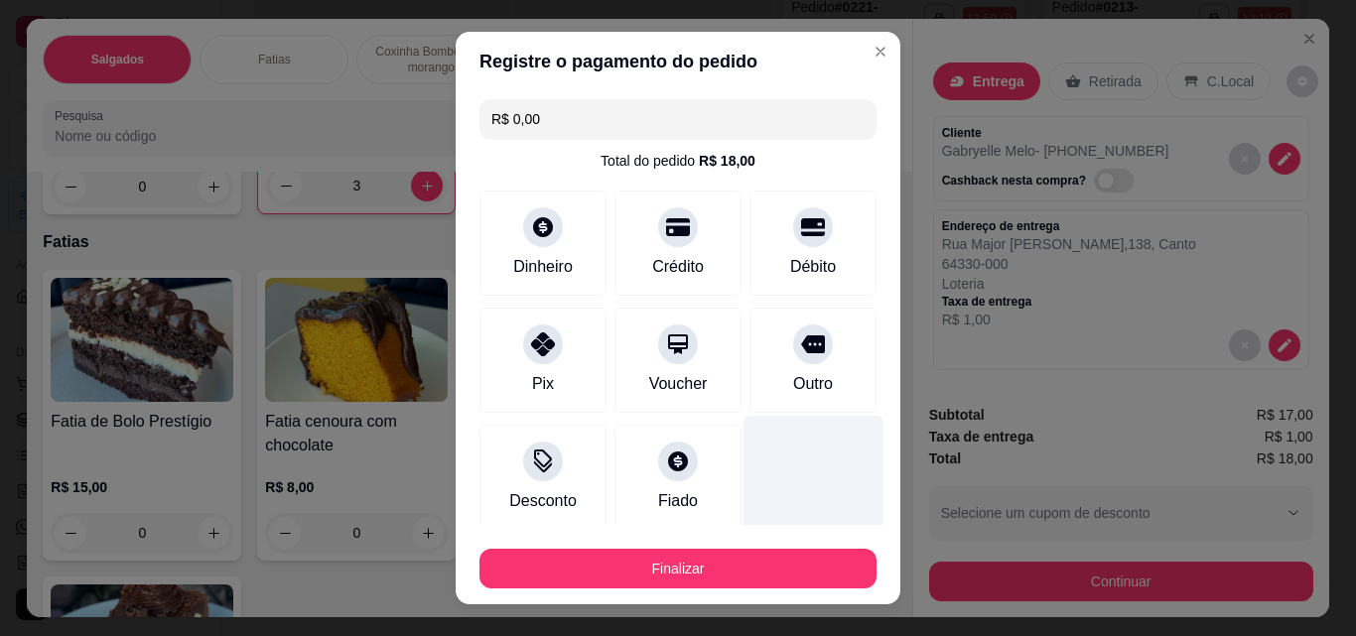
type input "R$ 0,00"
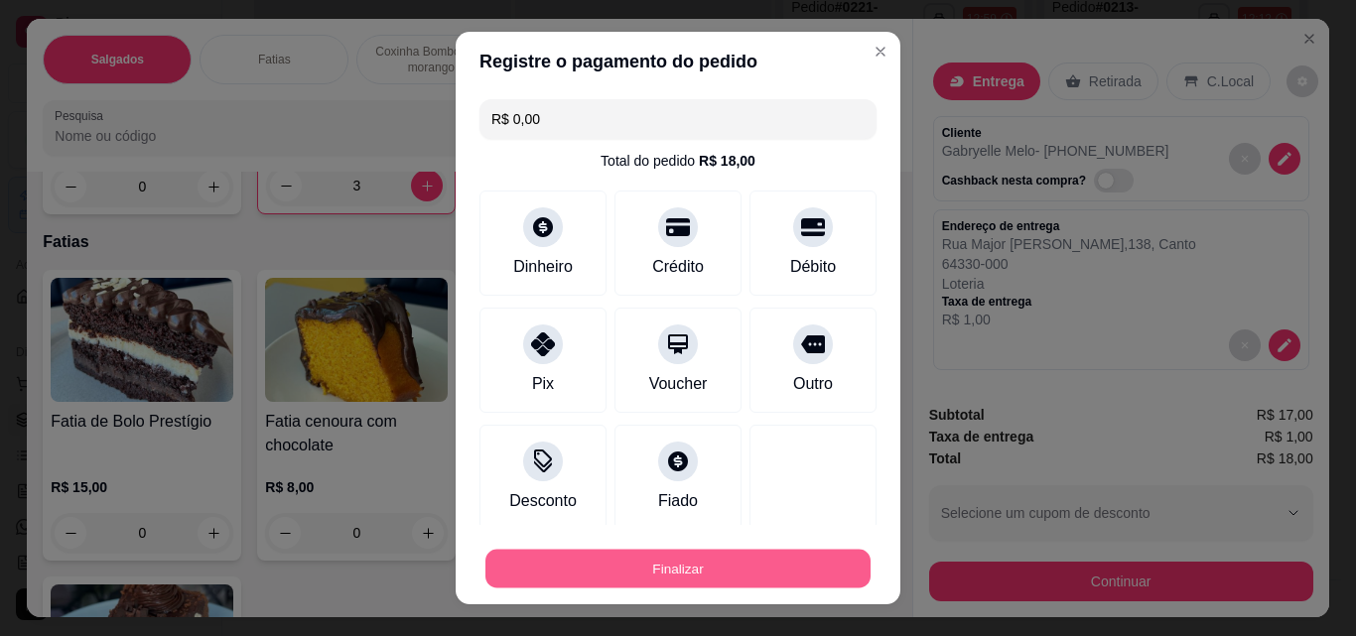
click at [550, 562] on button "Finalizar" at bounding box center [677, 569] width 385 height 39
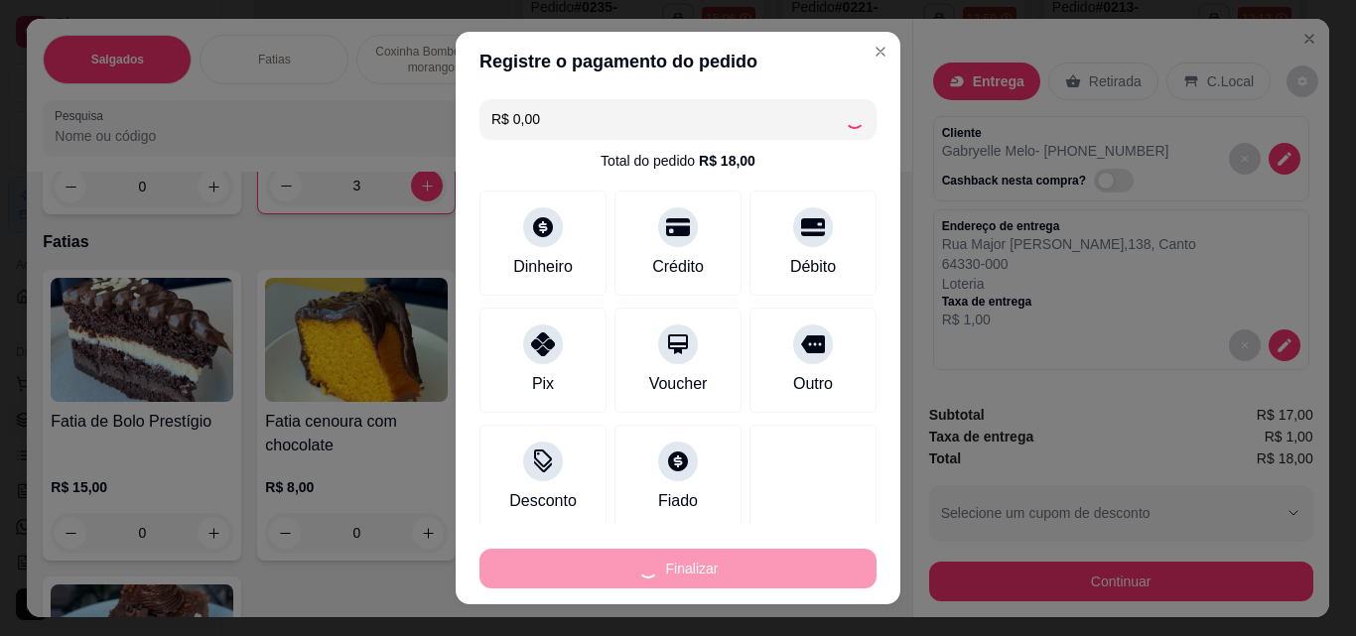
type input "0"
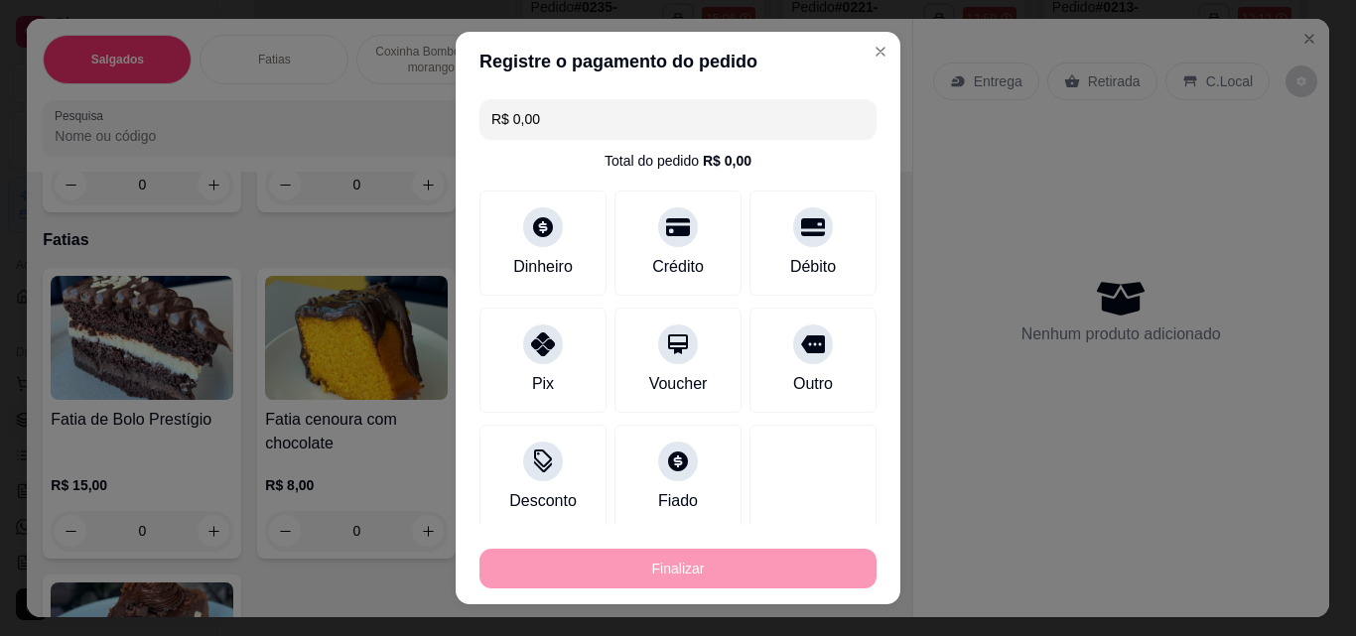
type input "-R$ 18,00"
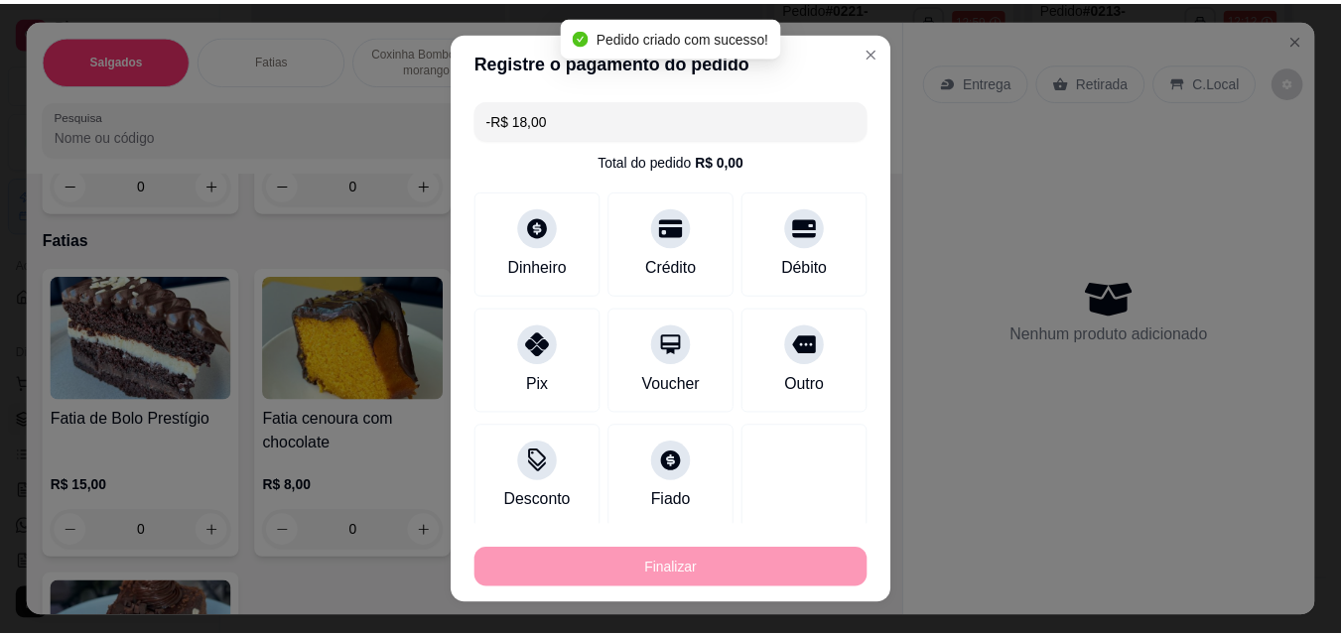
scroll to position [991, 0]
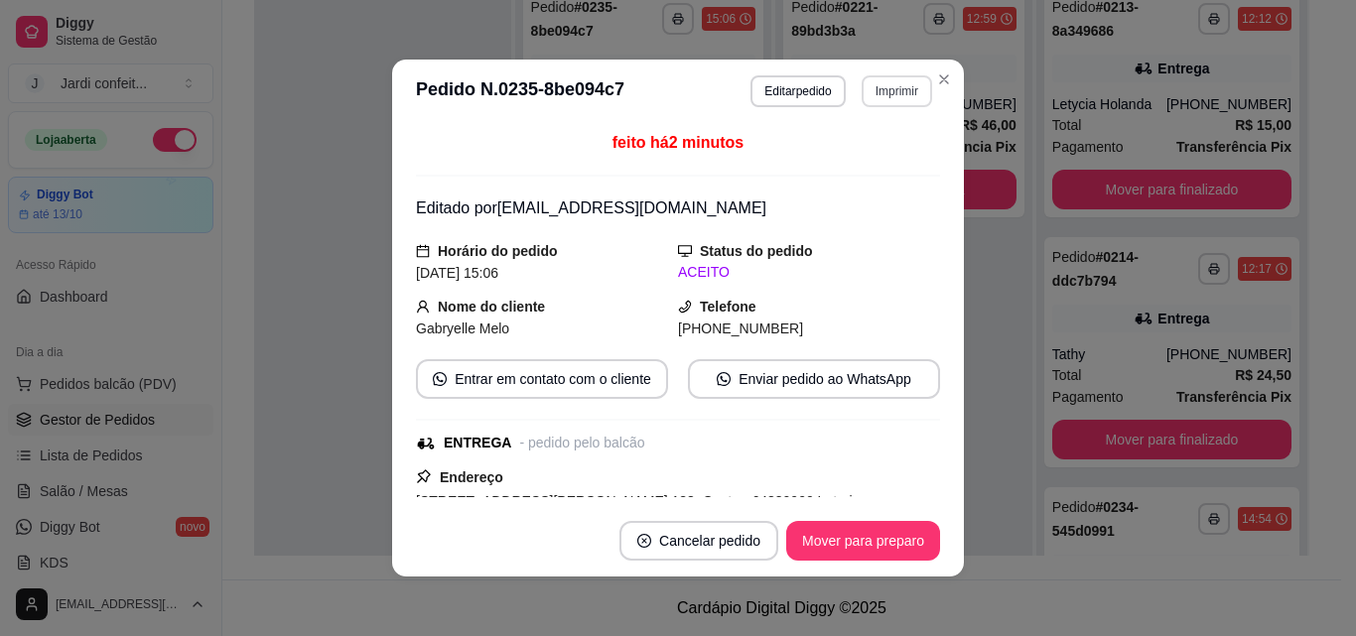
click at [881, 85] on button "Imprimir" at bounding box center [897, 91] width 70 height 32
click at [840, 159] on button "Impressora" at bounding box center [853, 160] width 139 height 31
click at [867, 544] on button "Mover para preparo" at bounding box center [863, 541] width 154 height 40
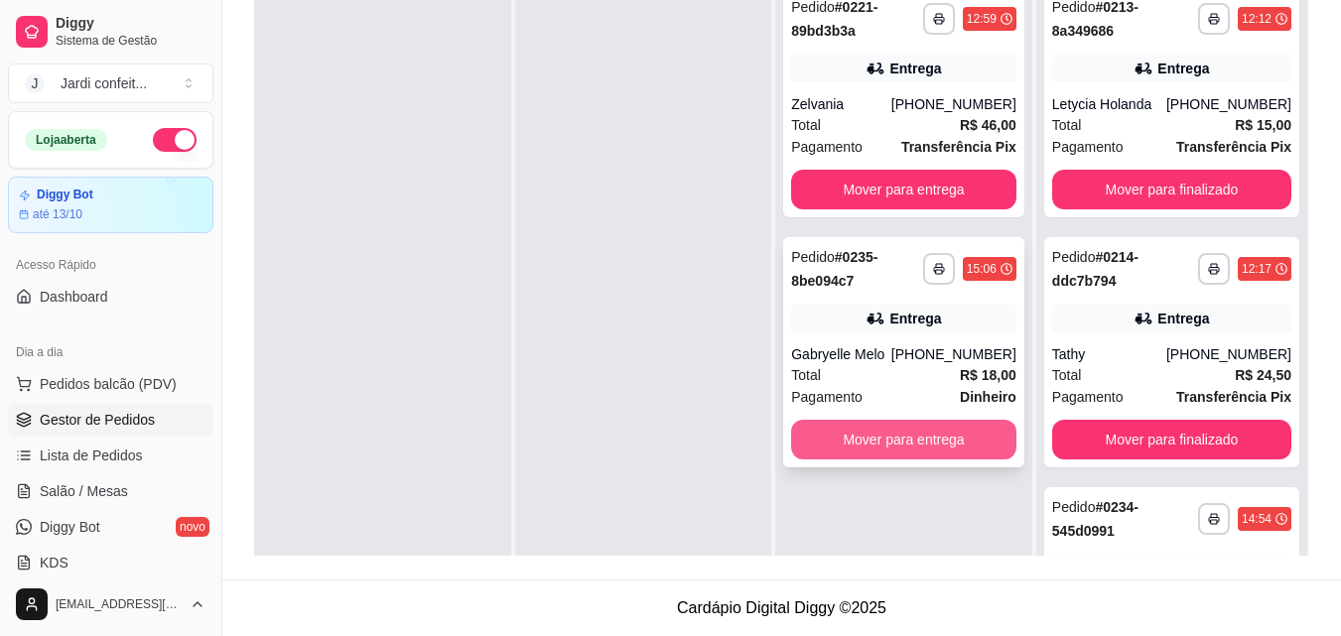
click at [835, 425] on button "Mover para entrega" at bounding box center [903, 440] width 225 height 40
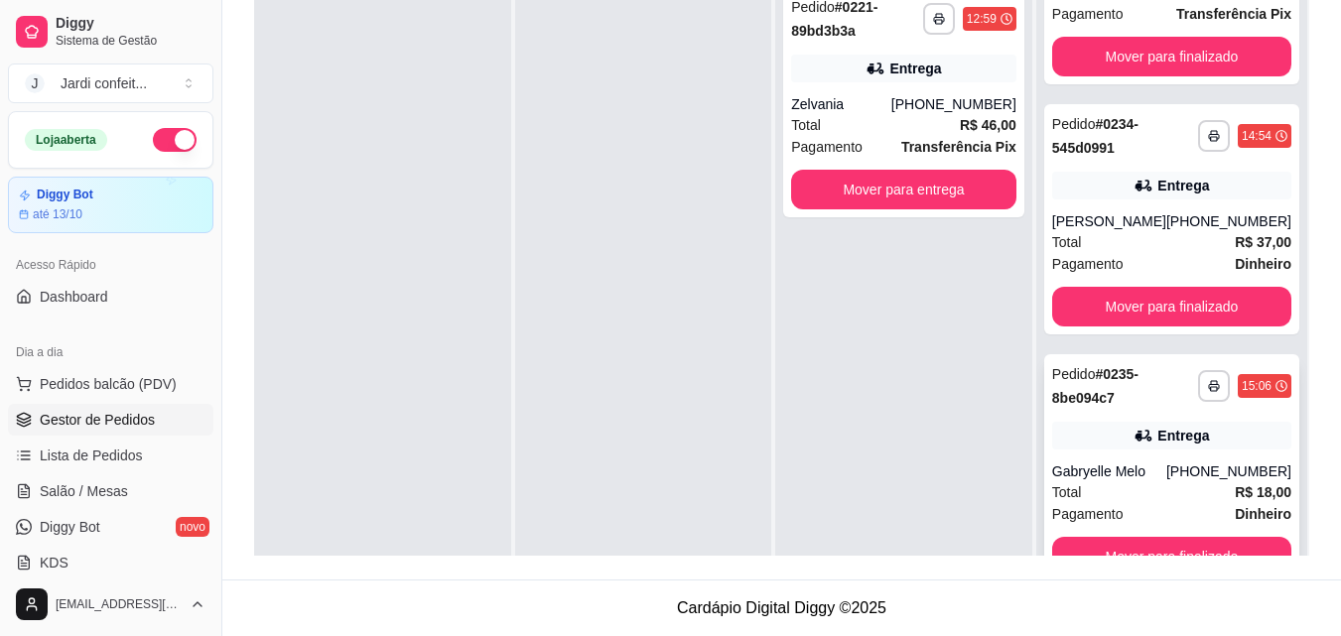
scroll to position [384, 0]
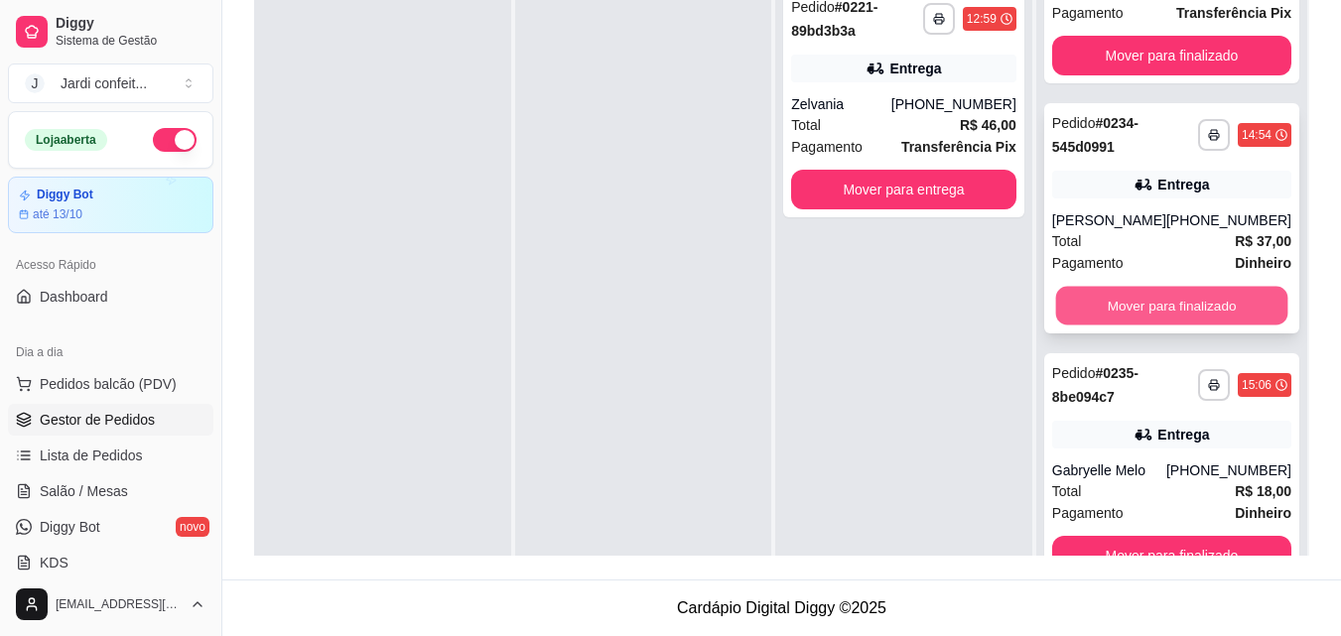
click at [1235, 298] on button "Mover para finalizado" at bounding box center [1171, 306] width 232 height 39
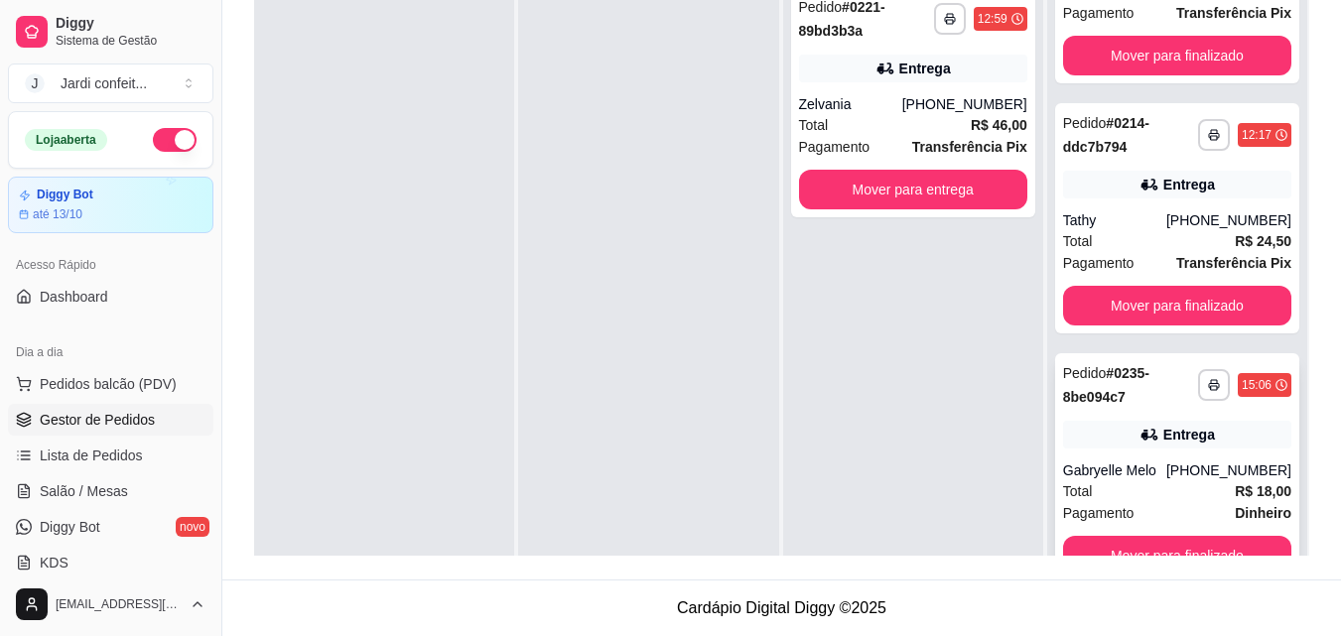
scroll to position [56, 0]
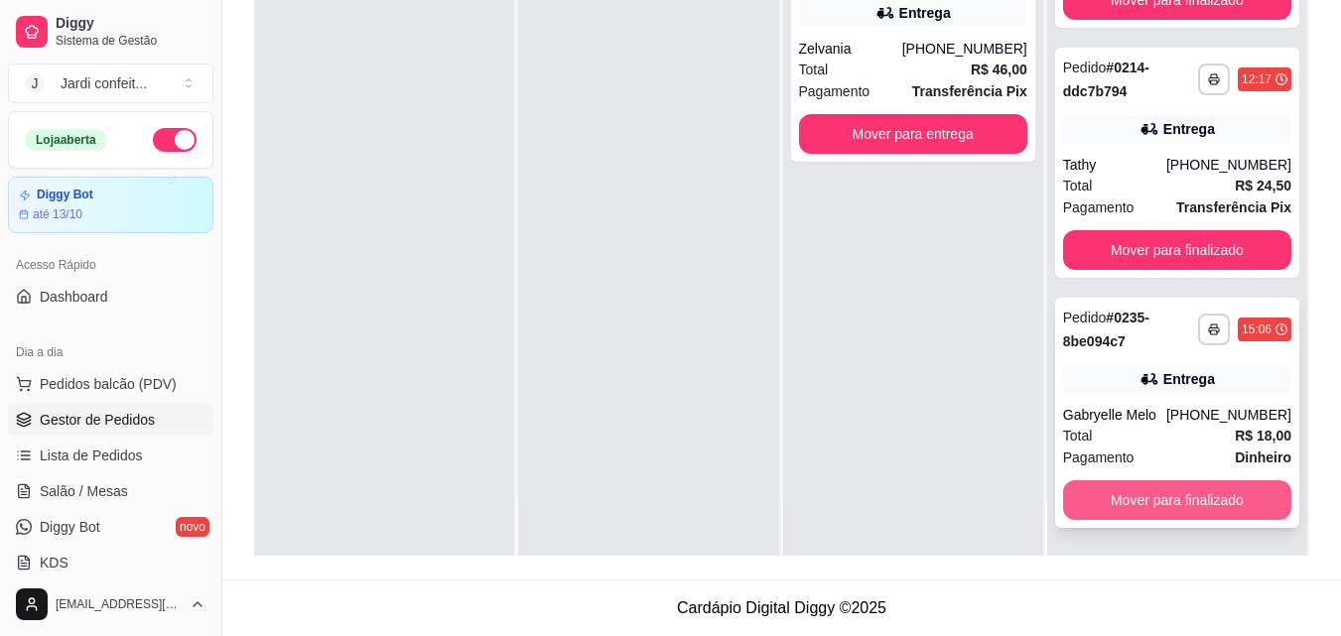
click at [1182, 503] on button "Mover para finalizado" at bounding box center [1177, 500] width 228 height 40
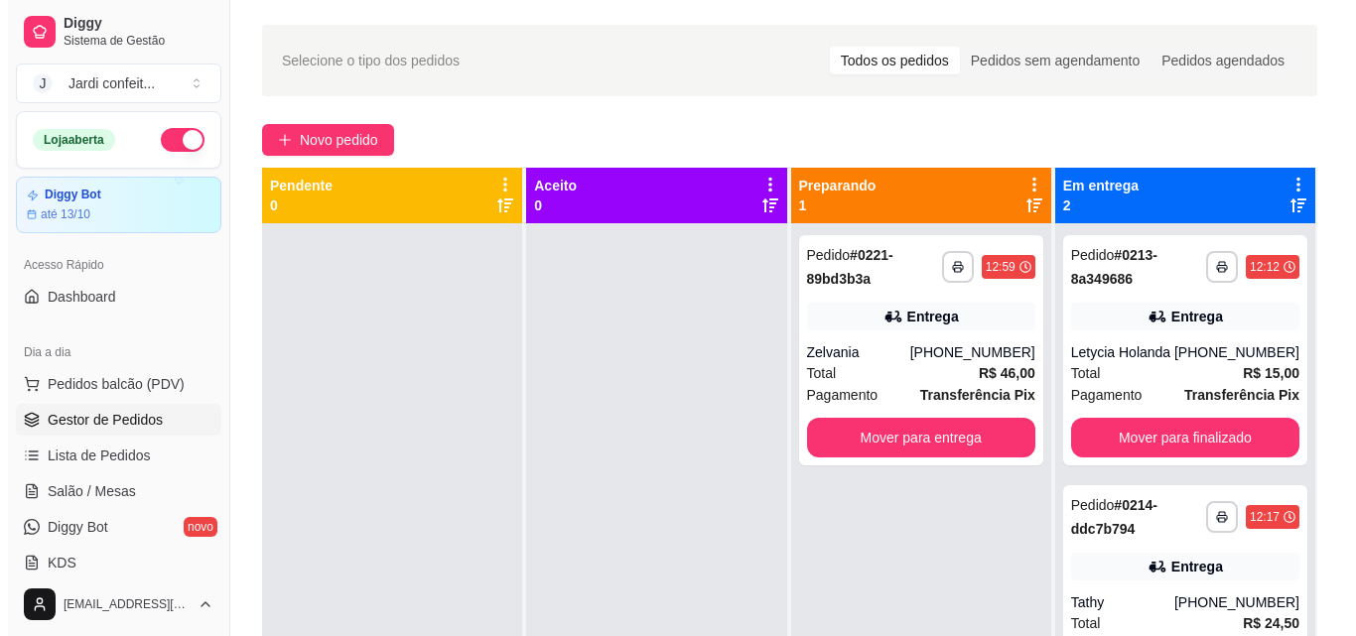
scroll to position [0, 0]
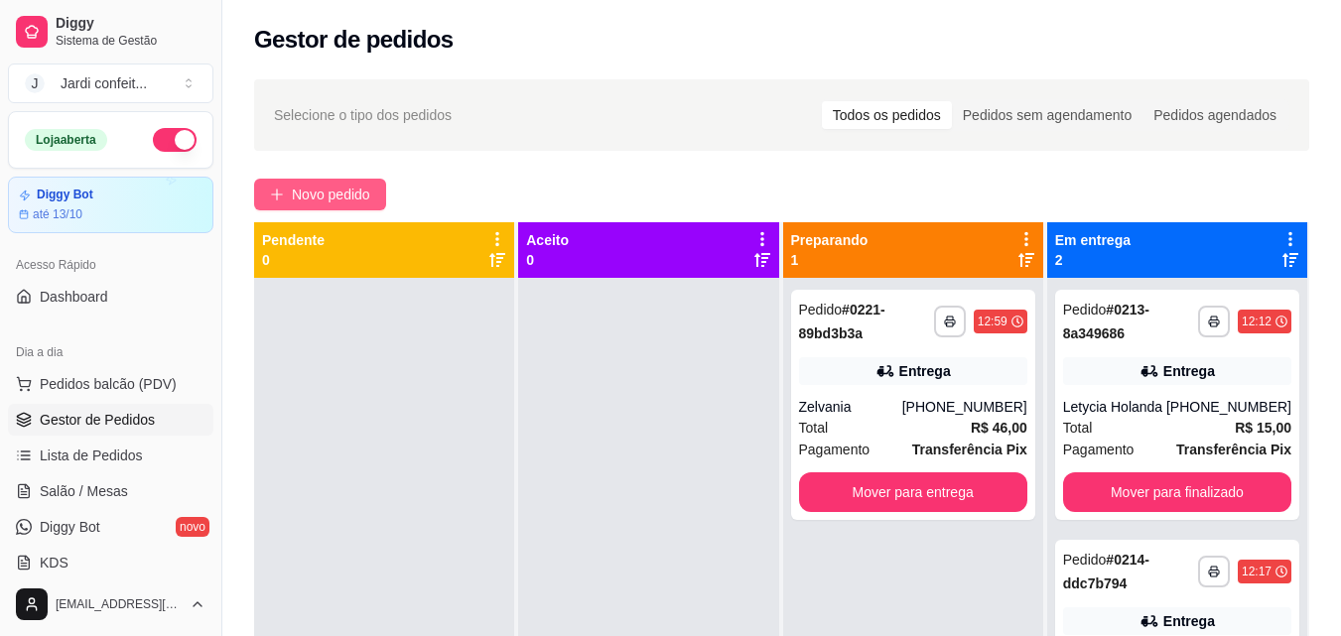
click at [331, 200] on span "Novo pedido" at bounding box center [331, 195] width 78 height 22
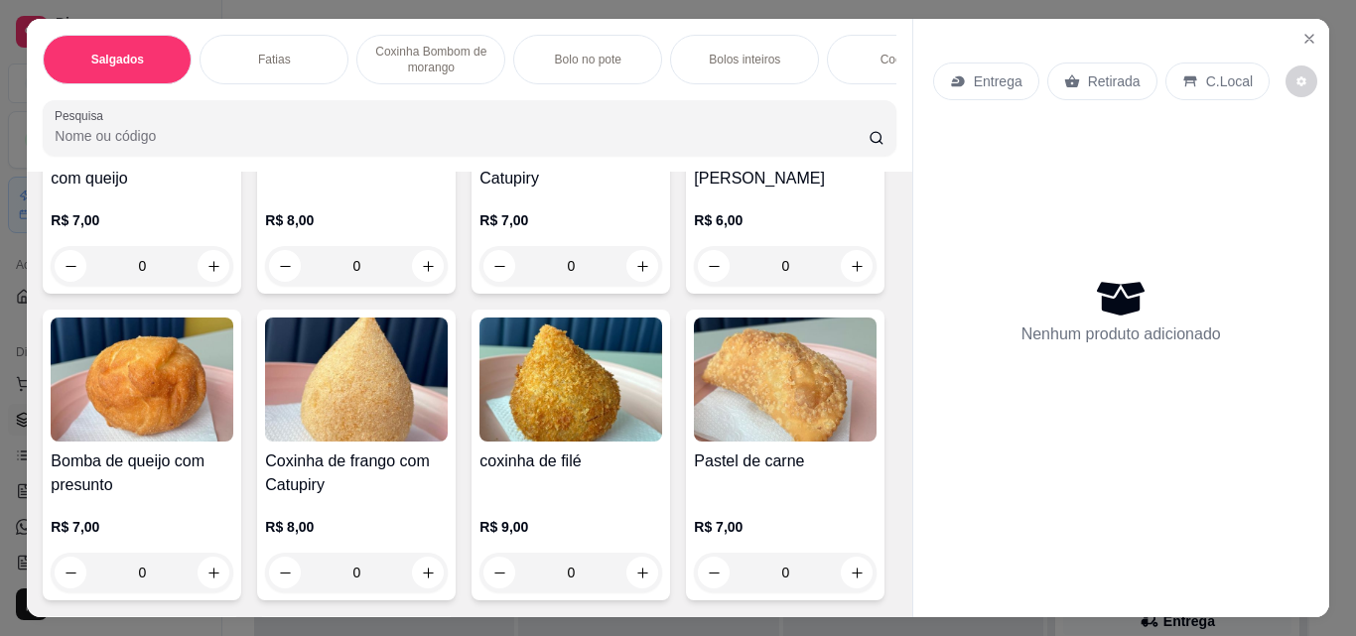
scroll to position [397, 0]
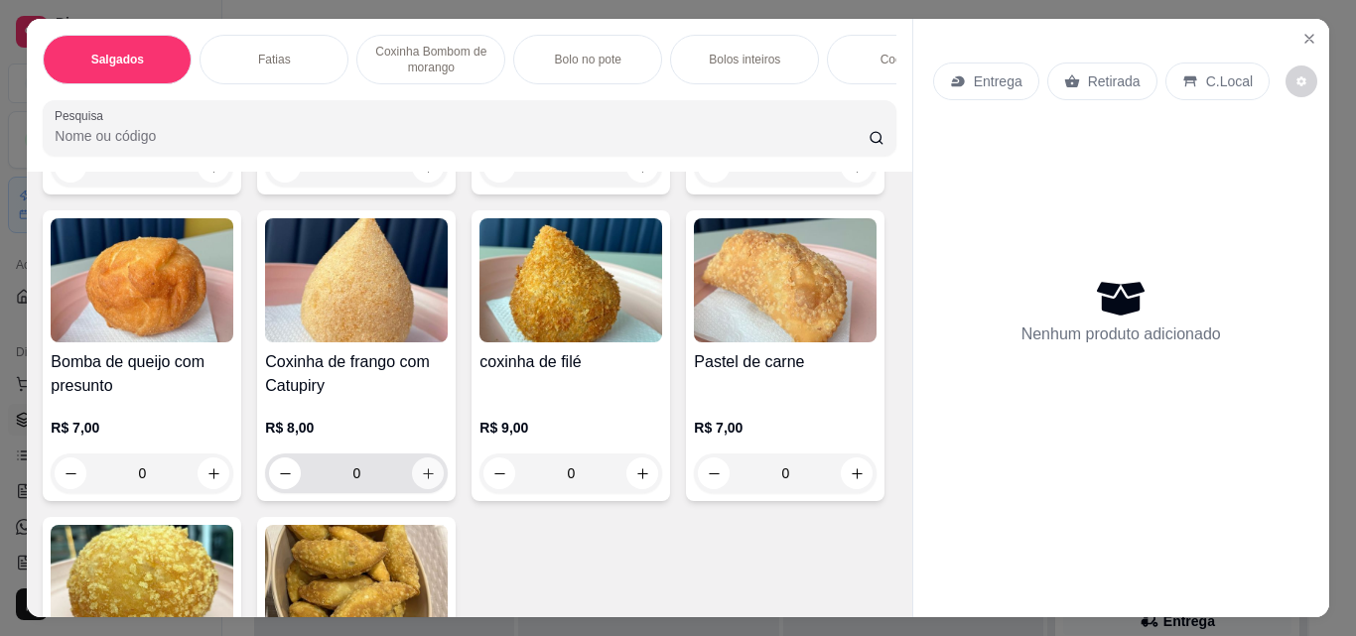
click at [444, 489] on button "increase-product-quantity" at bounding box center [428, 474] width 32 height 32
type input "1"
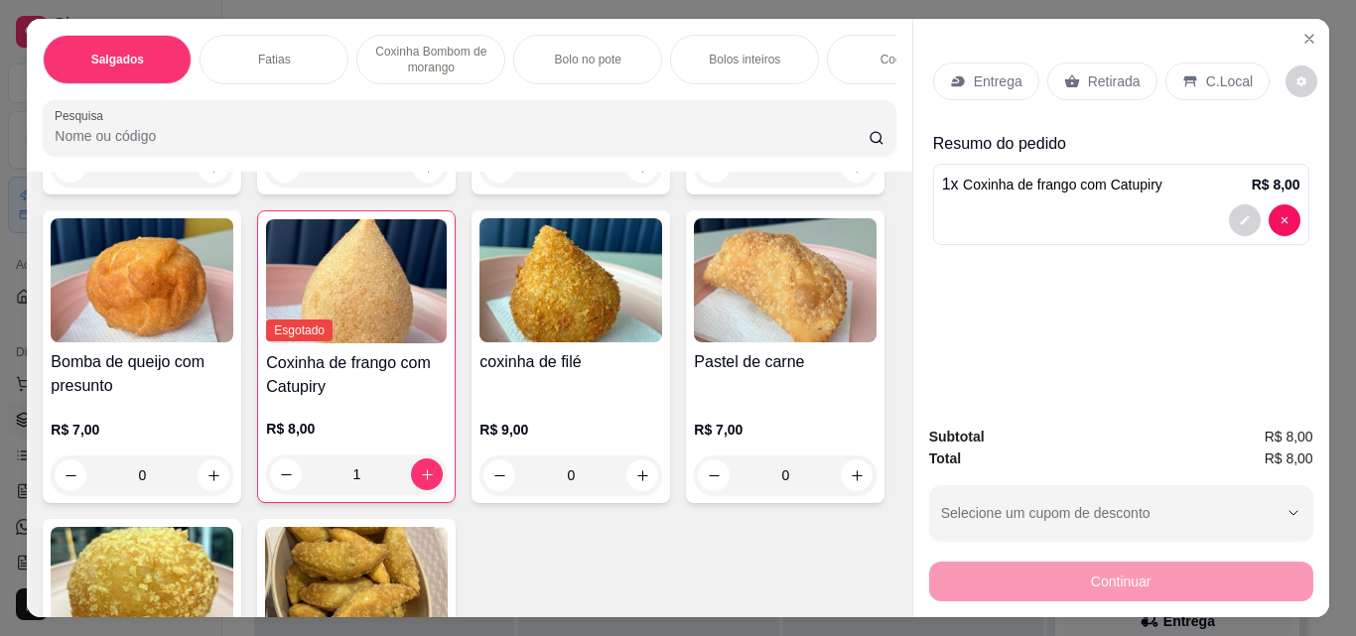
click at [987, 71] on p "Entrega" at bounding box center [998, 81] width 49 height 20
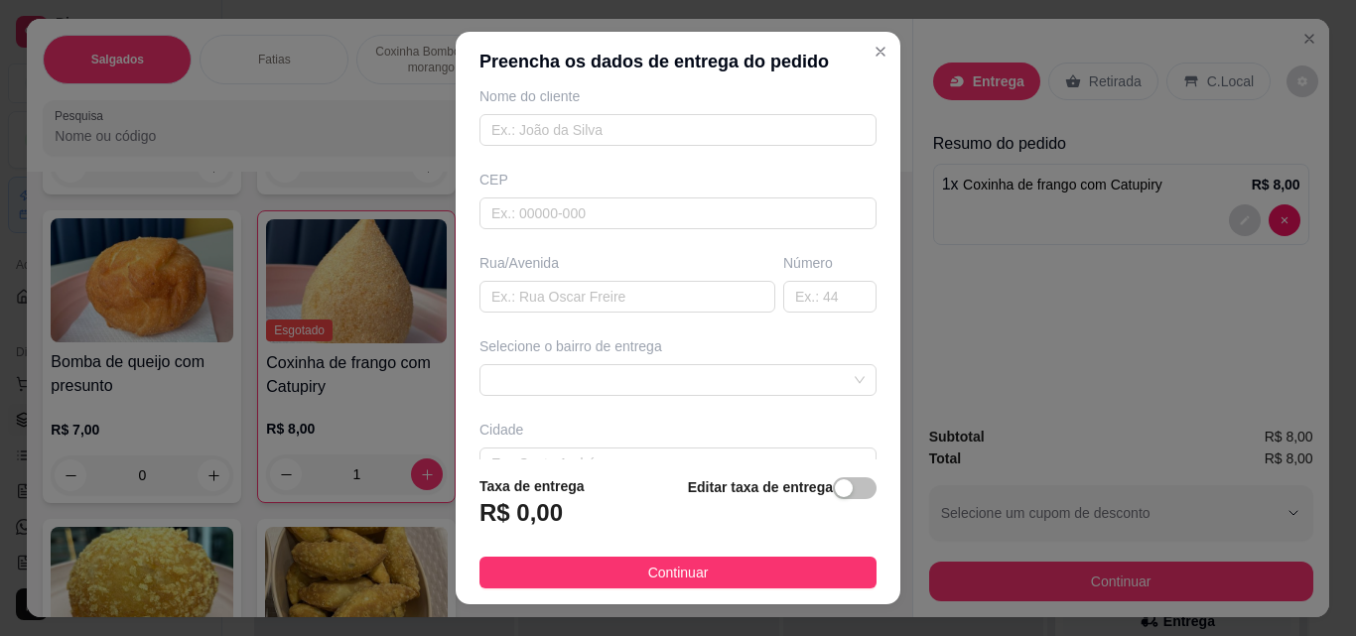
scroll to position [298, 0]
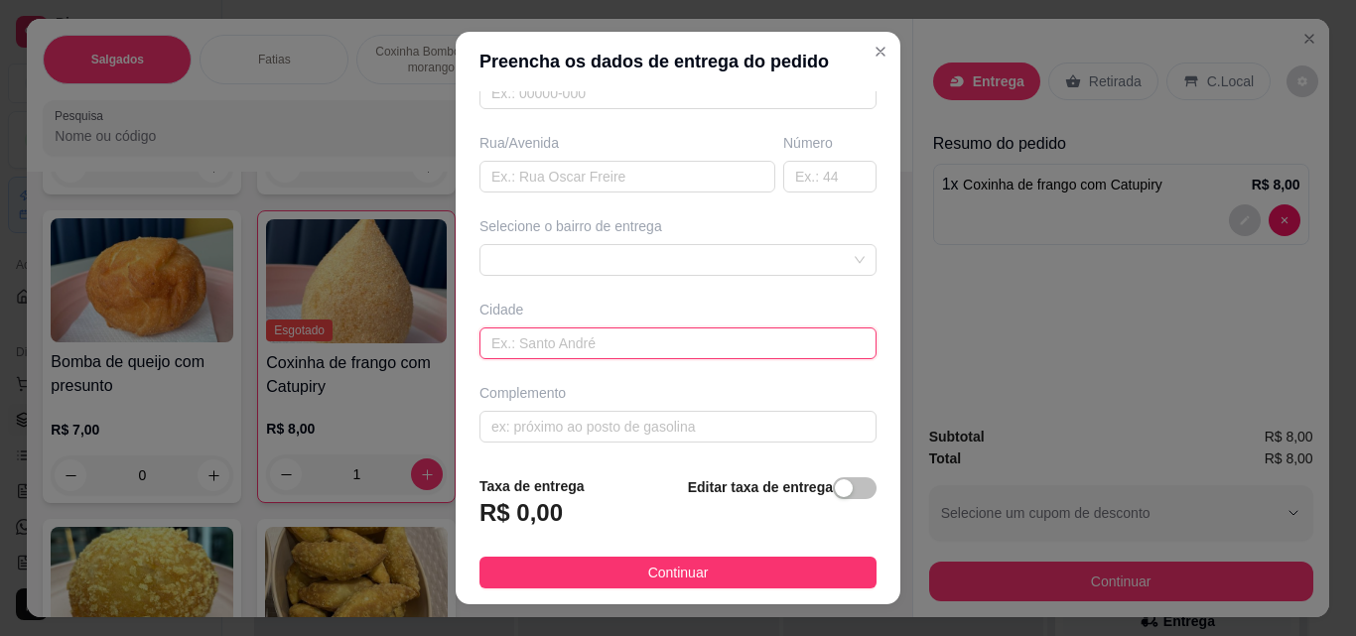
click at [642, 343] on input "text" at bounding box center [677, 344] width 397 height 32
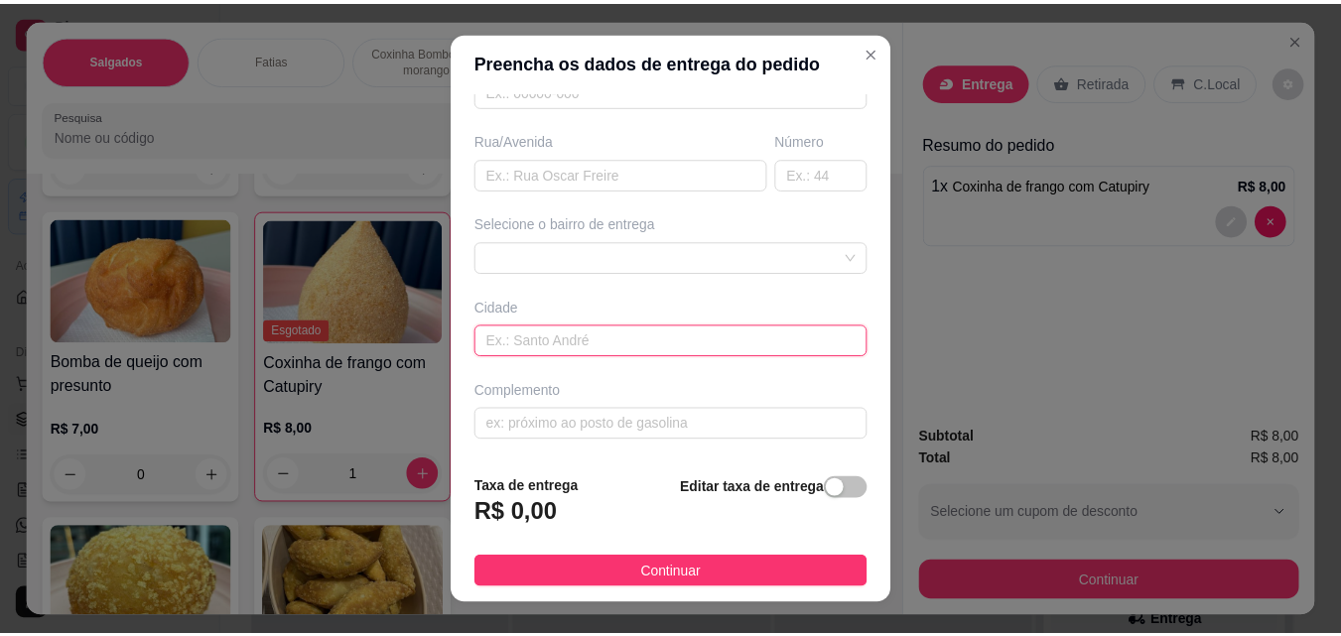
scroll to position [32, 0]
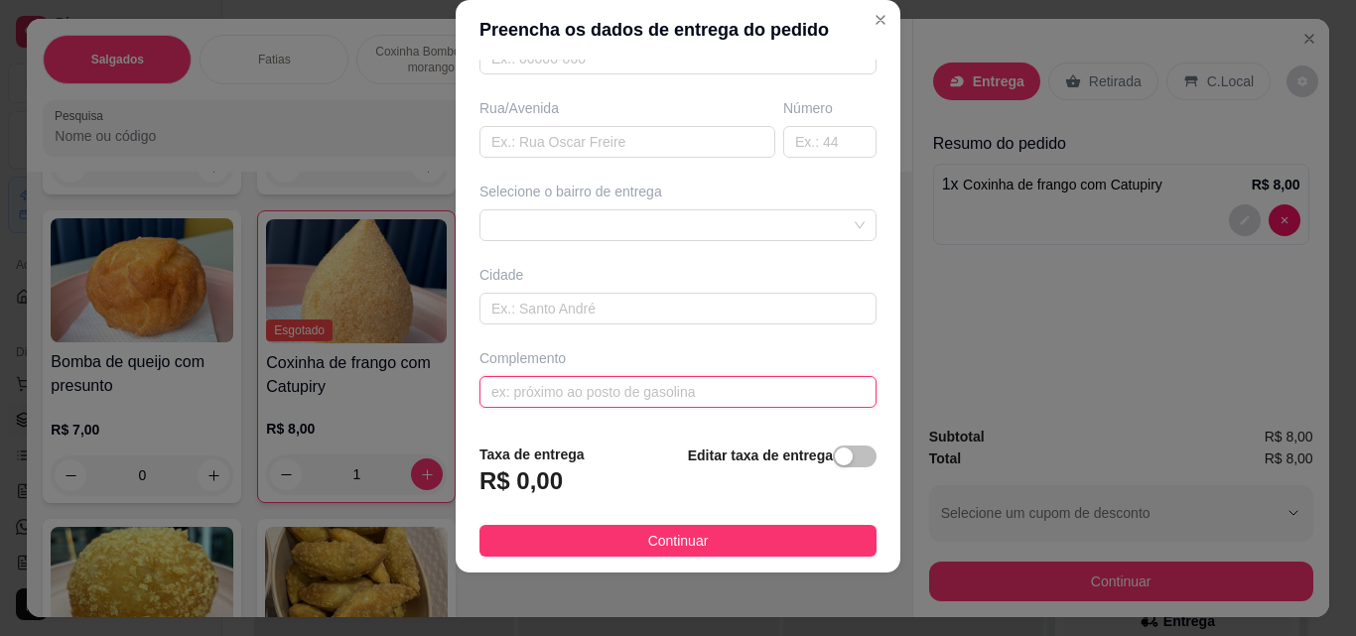
click at [633, 393] on input "text" at bounding box center [677, 392] width 397 height 32
type input "[PERSON_NAME]"
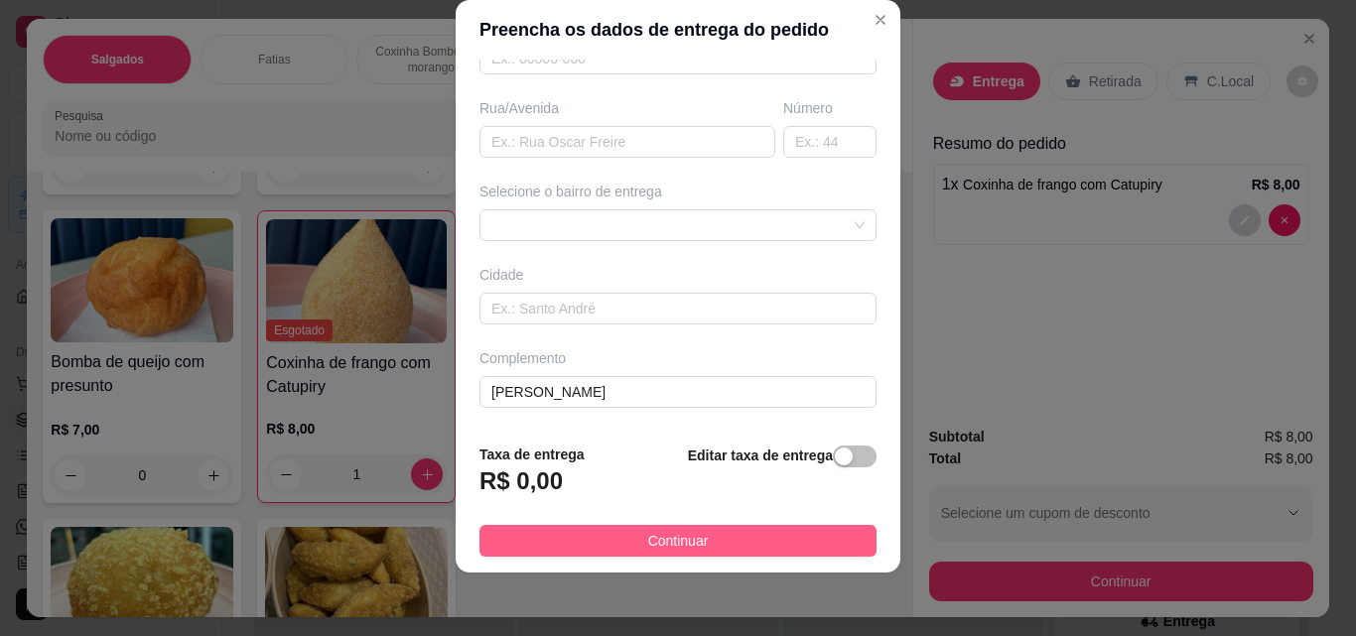
click at [681, 539] on span "Continuar" at bounding box center [678, 541] width 61 height 22
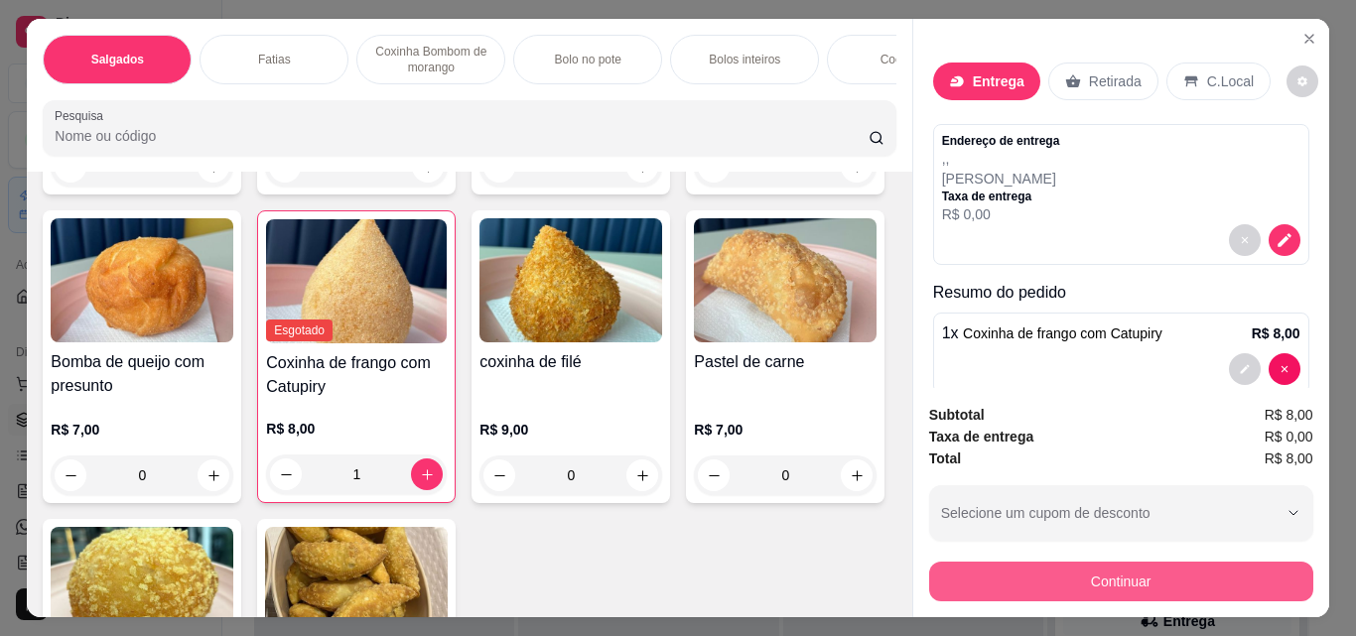
click at [1168, 570] on button "Continuar" at bounding box center [1121, 582] width 384 height 40
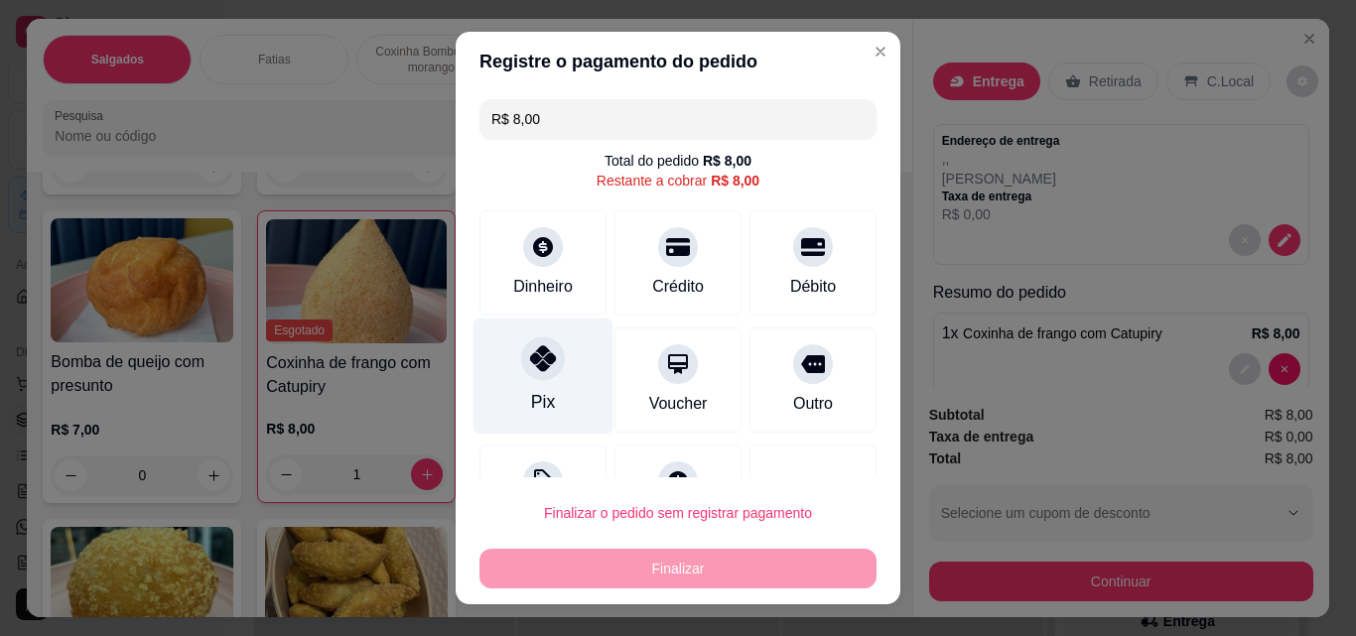
click at [563, 397] on div "Pix" at bounding box center [544, 377] width 140 height 116
type input "R$ 0,00"
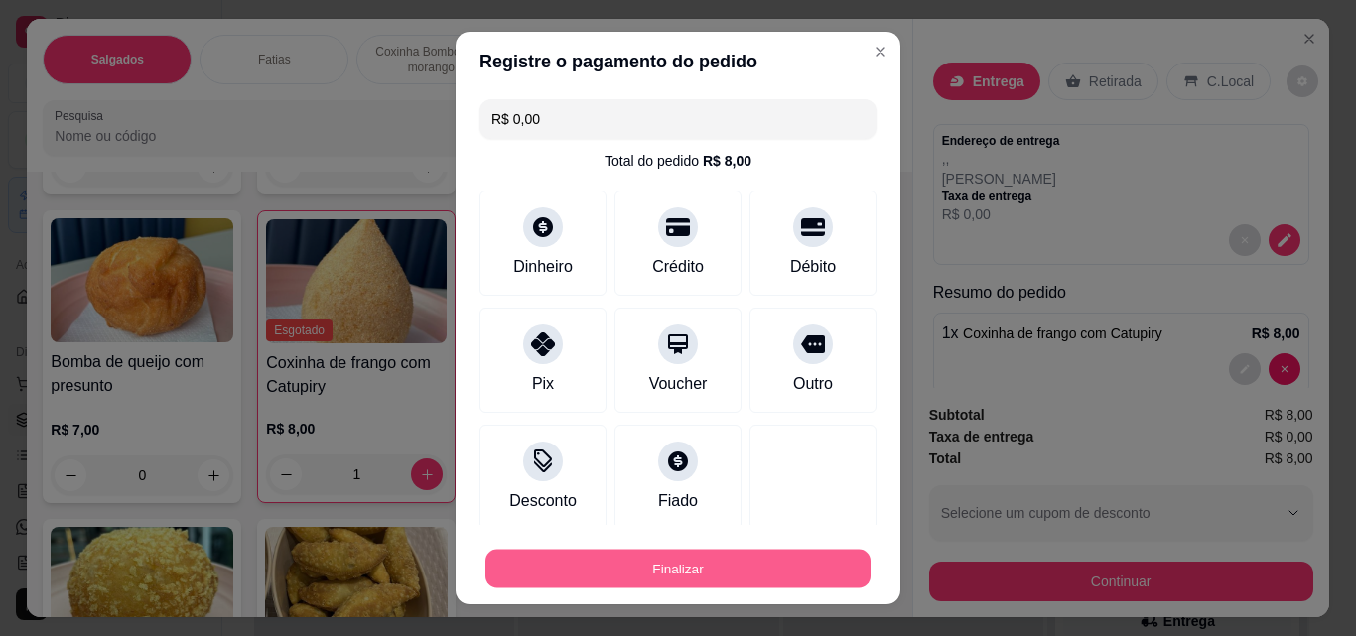
click at [637, 566] on button "Finalizar" at bounding box center [677, 569] width 385 height 39
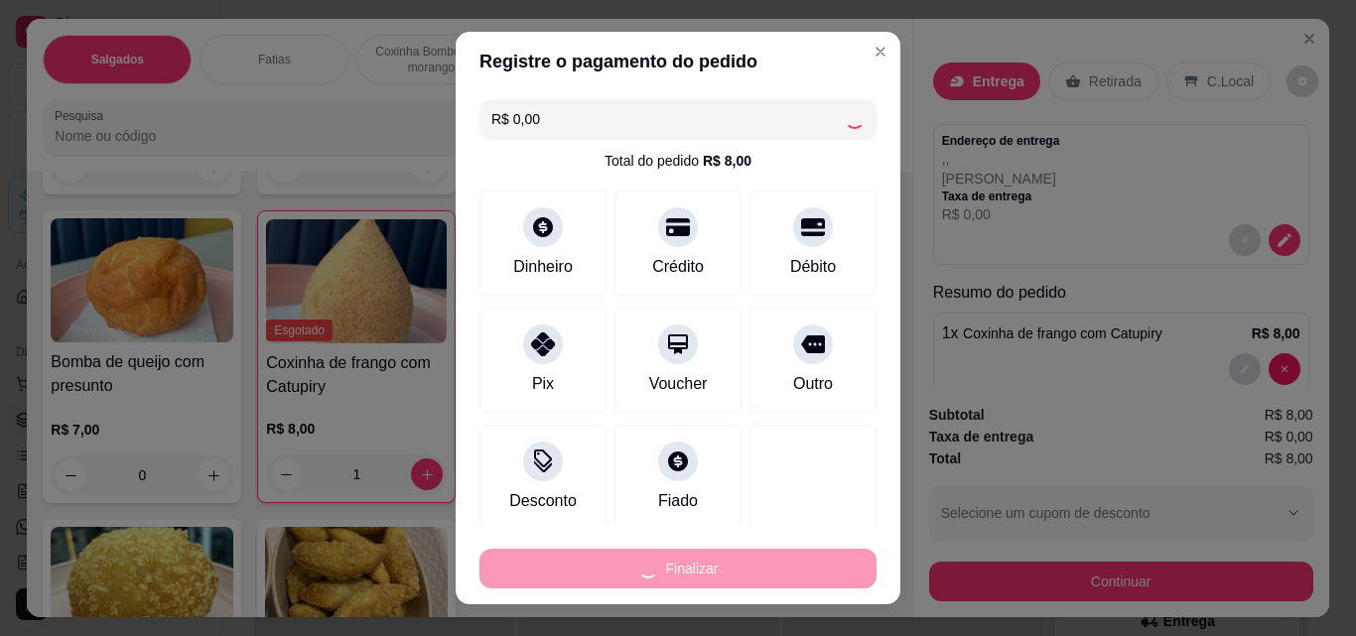
type input "0"
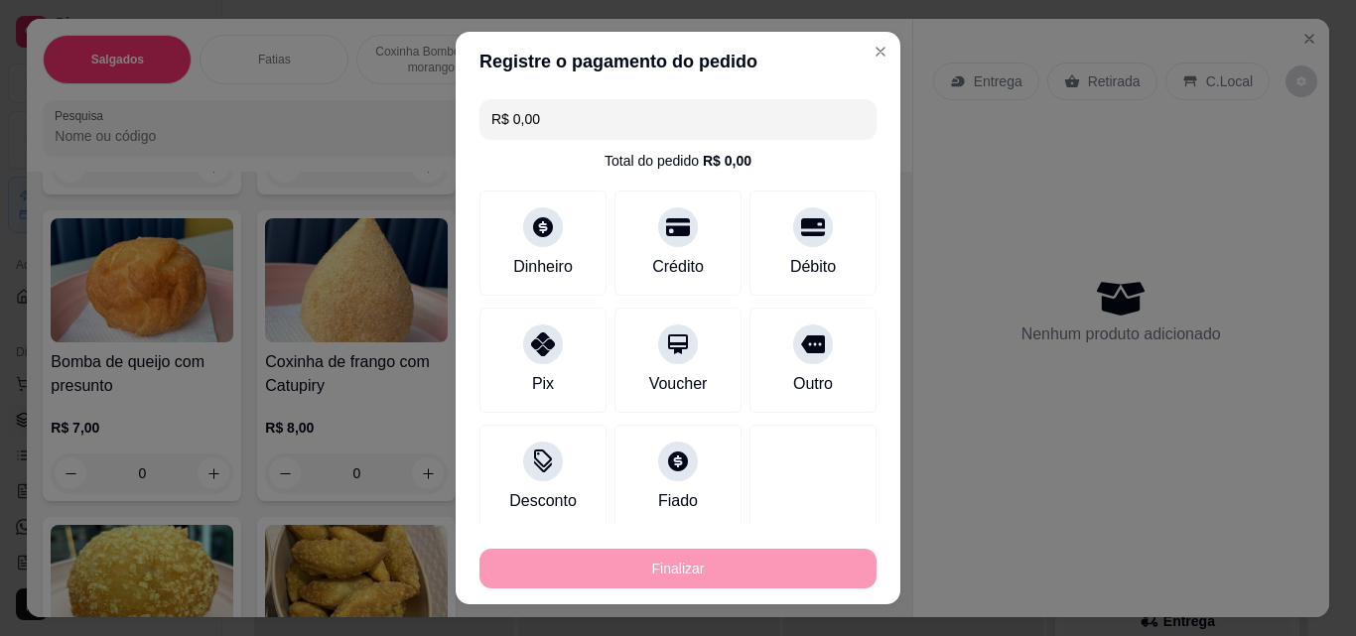
type input "-R$ 8,00"
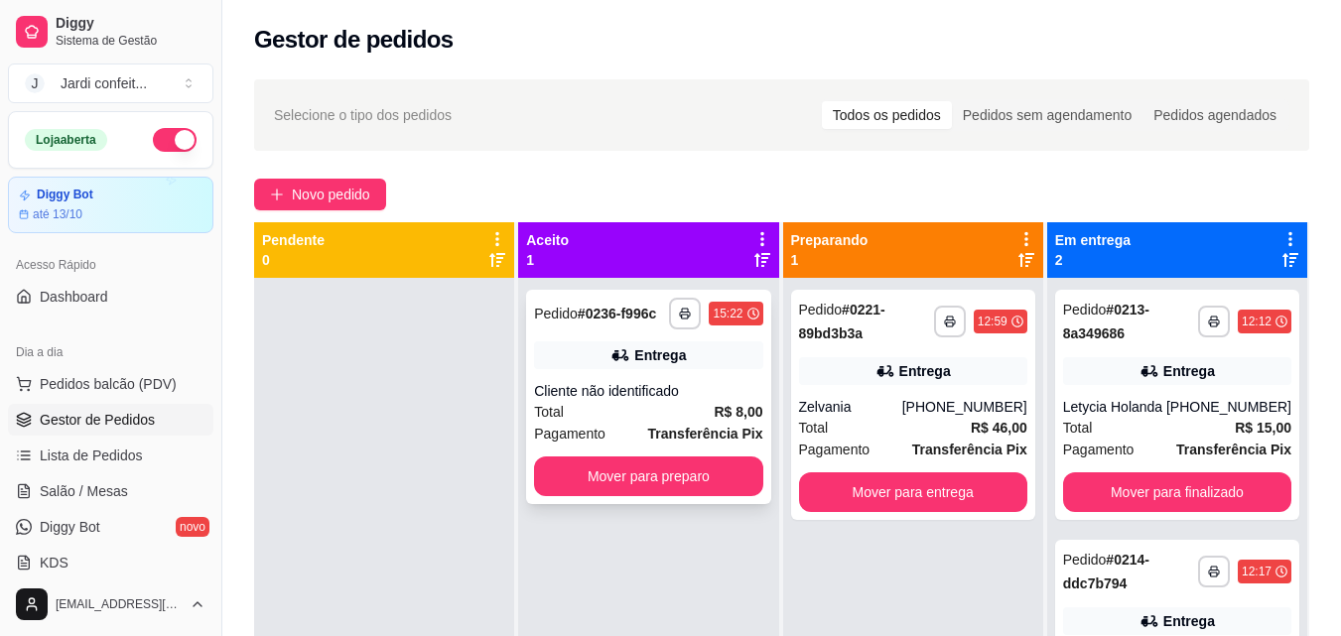
click at [653, 380] on div "**********" at bounding box center [648, 397] width 244 height 214
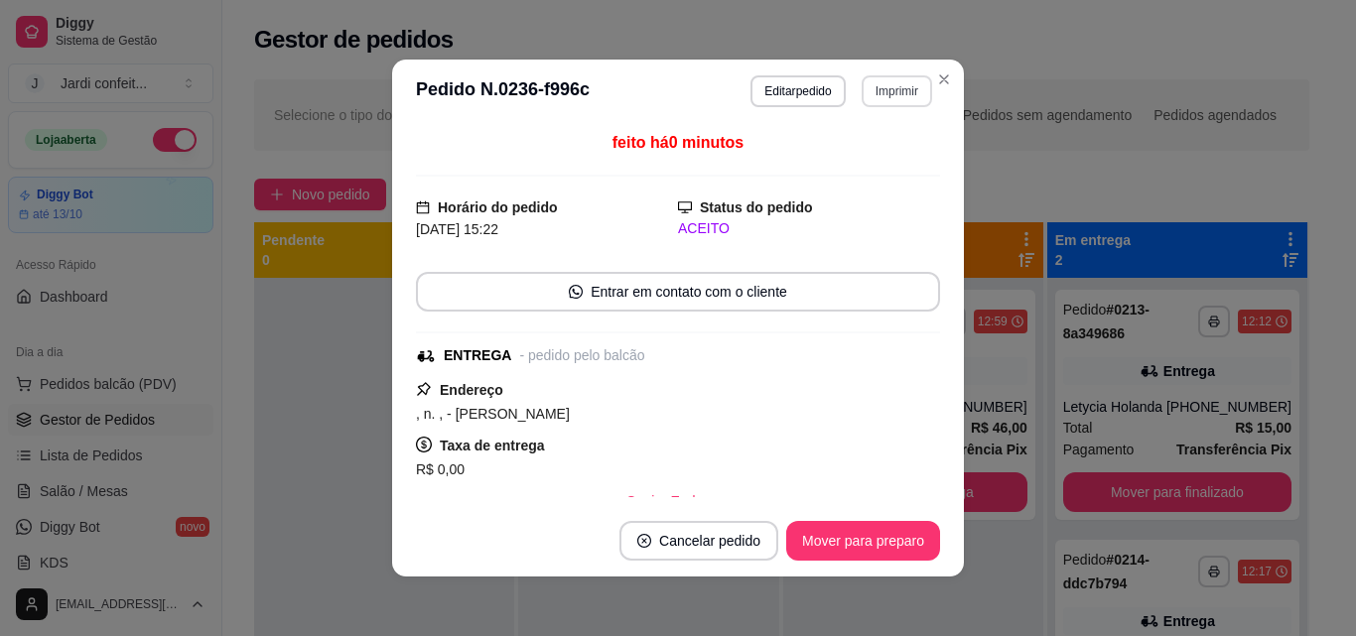
click at [894, 96] on button "Imprimir" at bounding box center [897, 91] width 70 height 32
click at [851, 172] on button "Impressora" at bounding box center [855, 161] width 144 height 32
click at [891, 539] on button "Mover para preparo" at bounding box center [862, 541] width 149 height 39
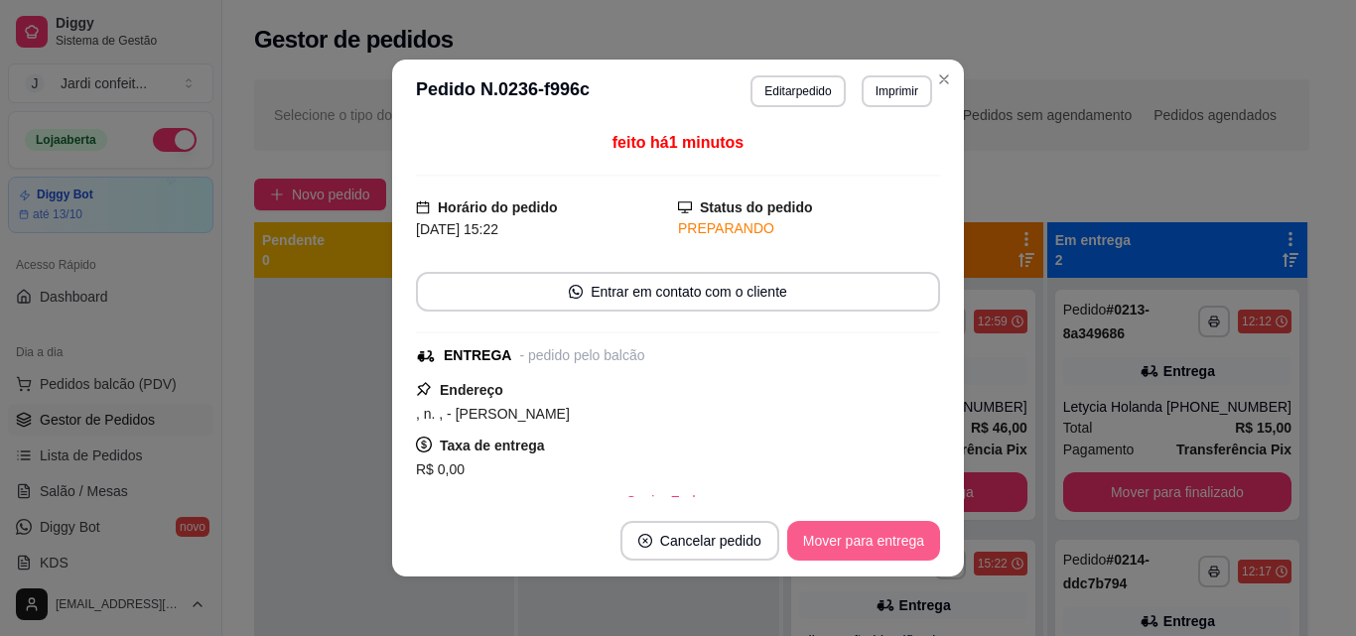
click at [886, 547] on button "Mover para entrega" at bounding box center [863, 541] width 153 height 40
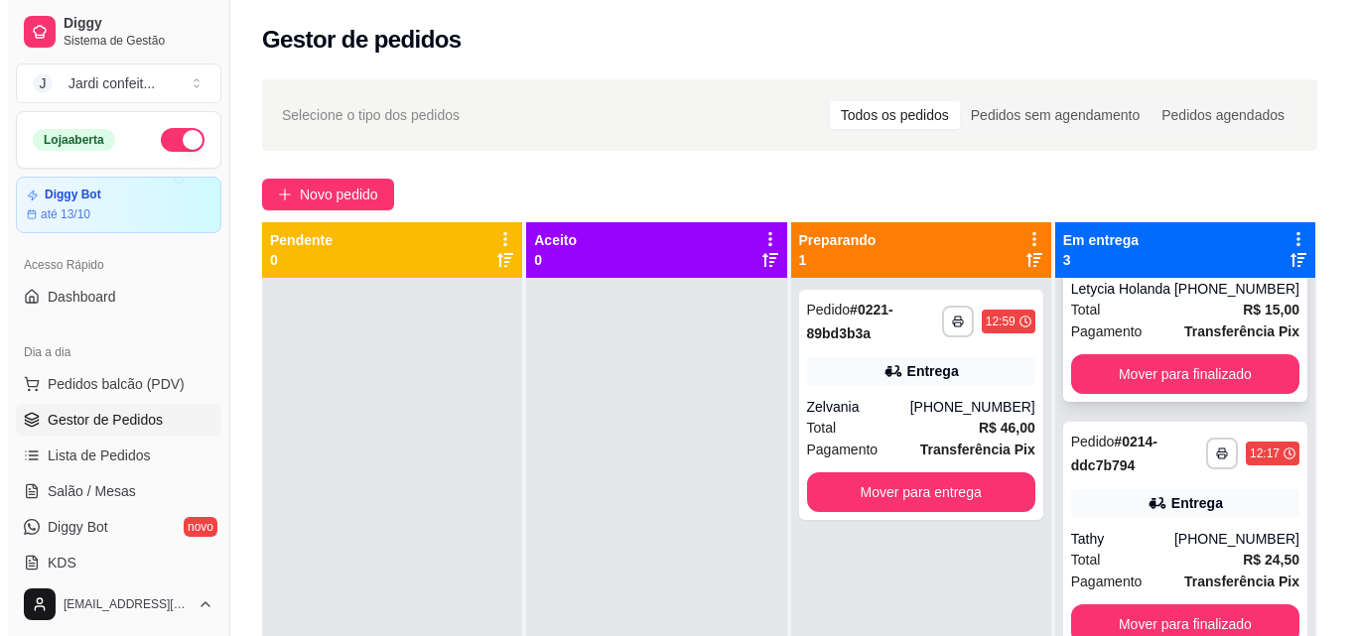
scroll to position [134, 0]
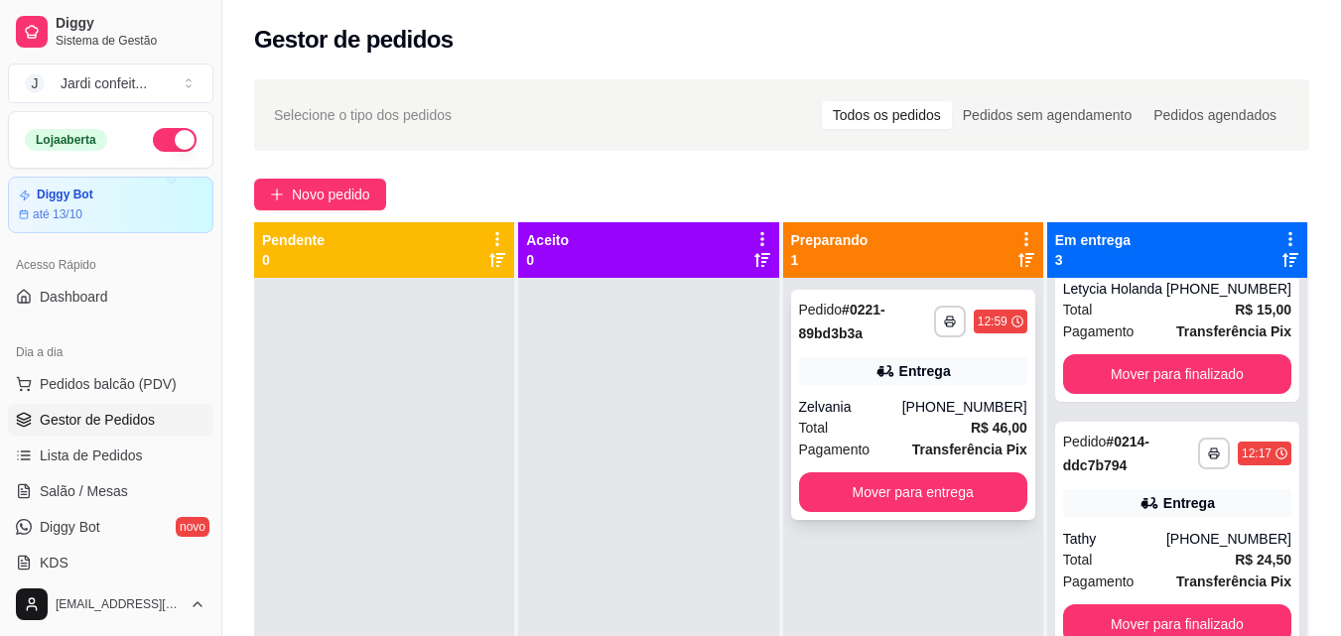
click at [921, 417] on div "Total R$ 46,00" at bounding box center [913, 428] width 228 height 22
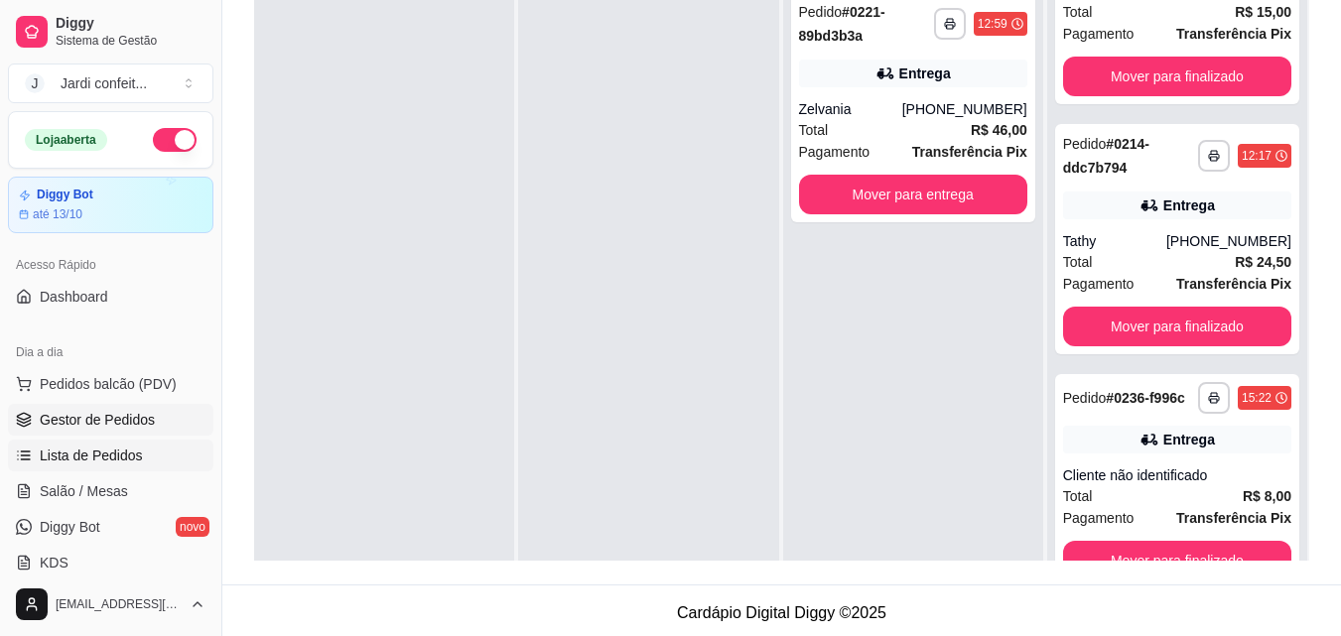
scroll to position [298, 0]
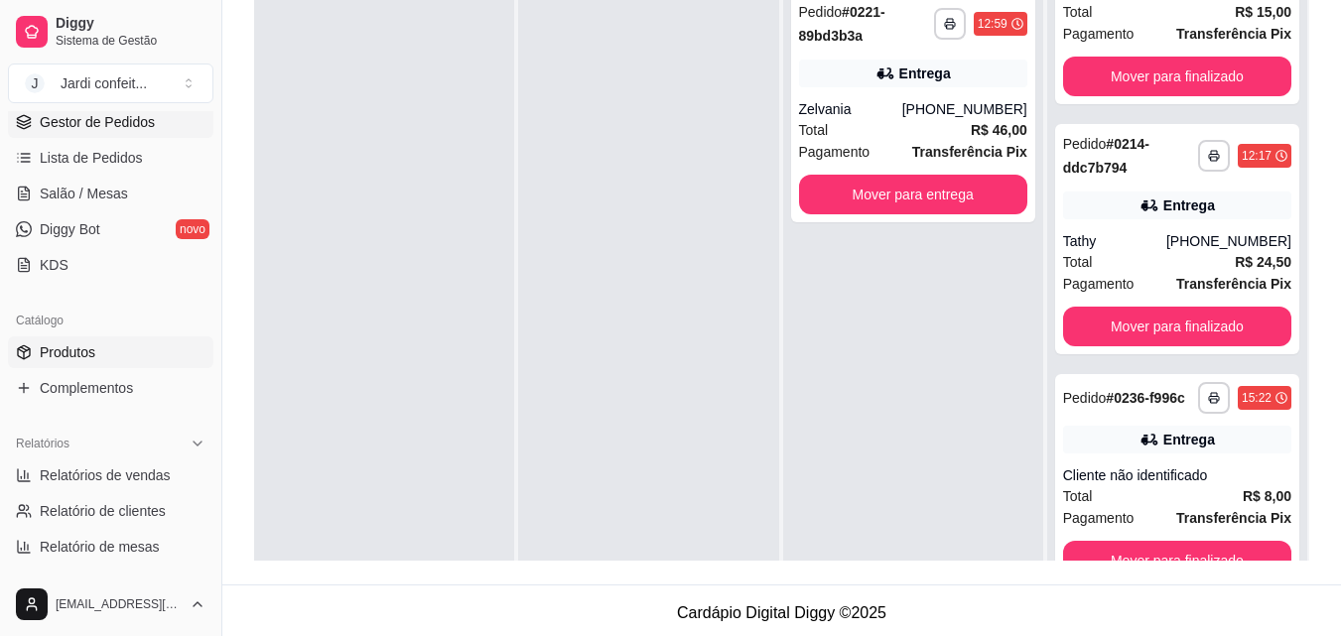
click at [108, 356] on link "Produtos" at bounding box center [110, 353] width 205 height 32
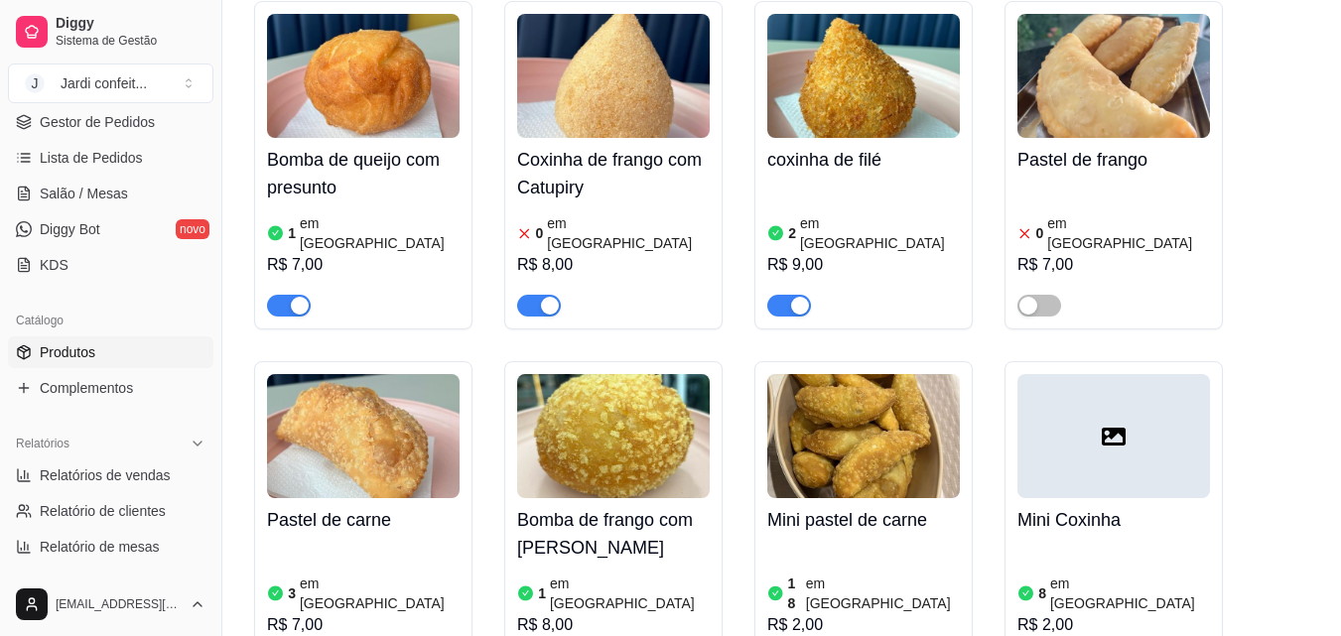
scroll to position [1191, 0]
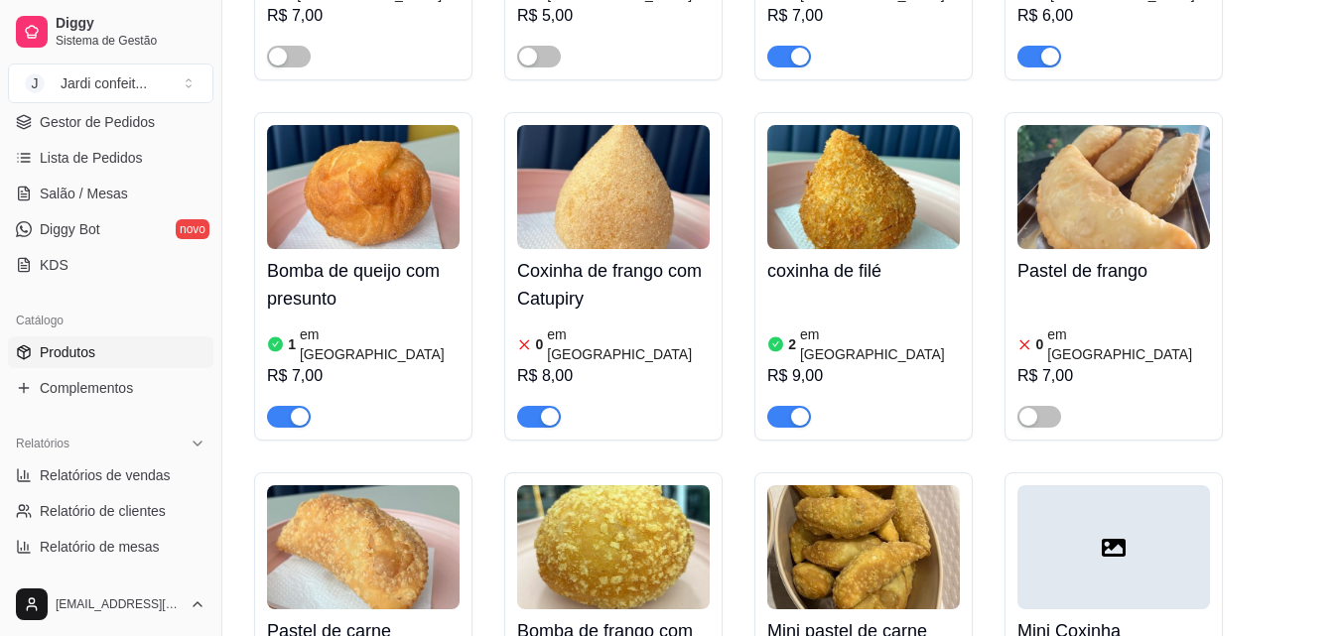
click at [538, 406] on span "button" at bounding box center [539, 417] width 44 height 22
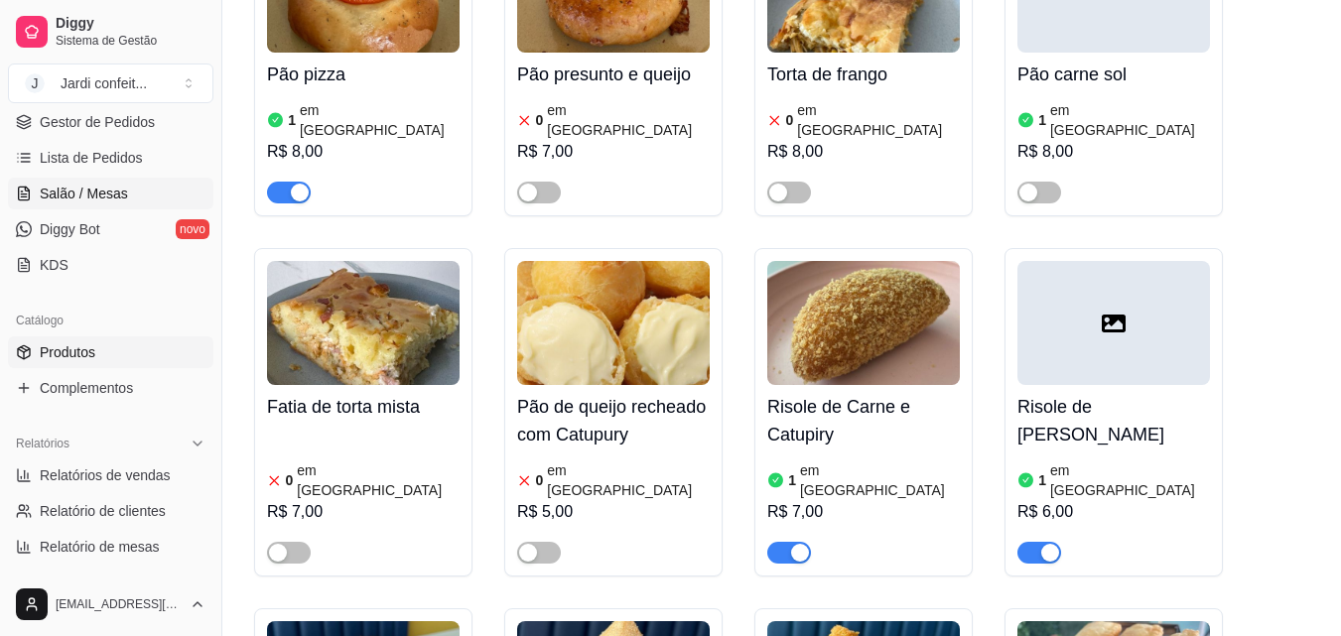
scroll to position [0, 0]
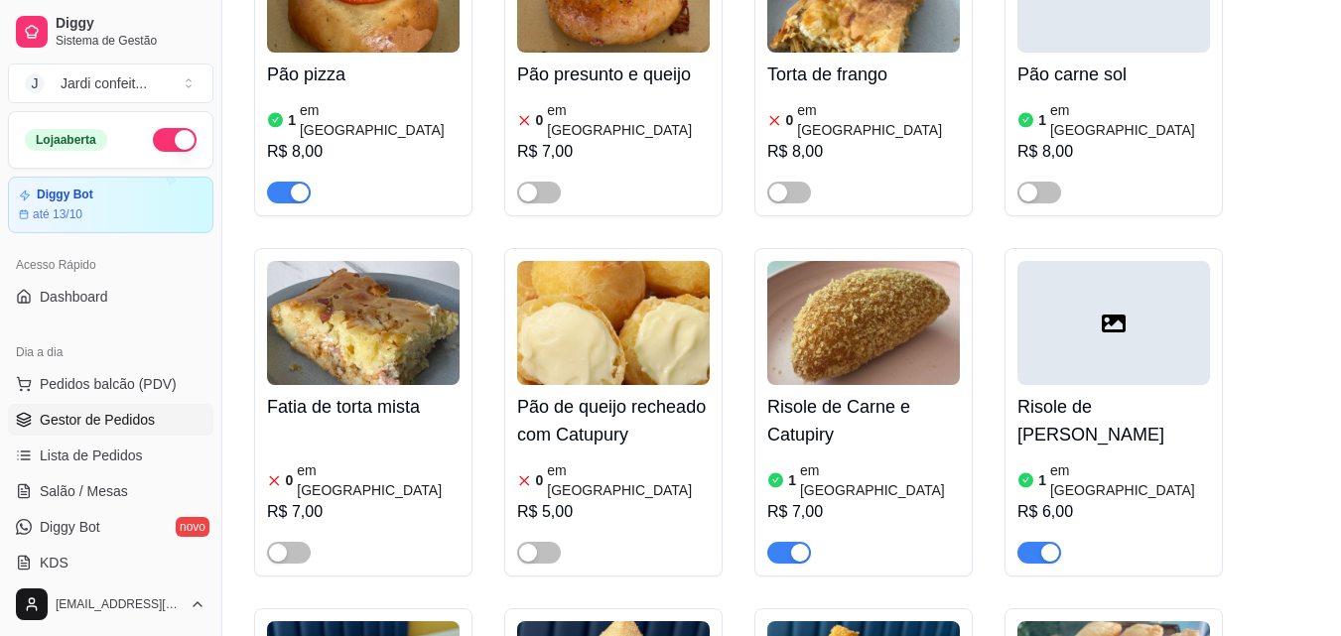
click at [108, 425] on span "Gestor de Pedidos" at bounding box center [97, 420] width 115 height 20
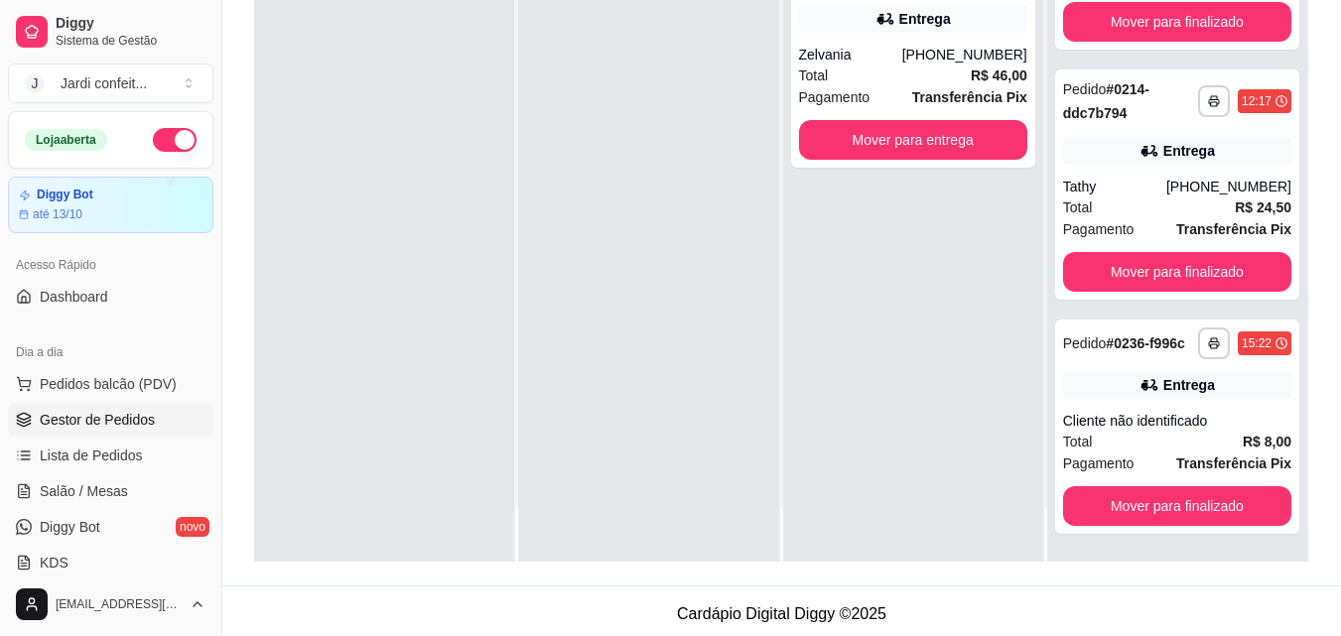
scroll to position [303, 0]
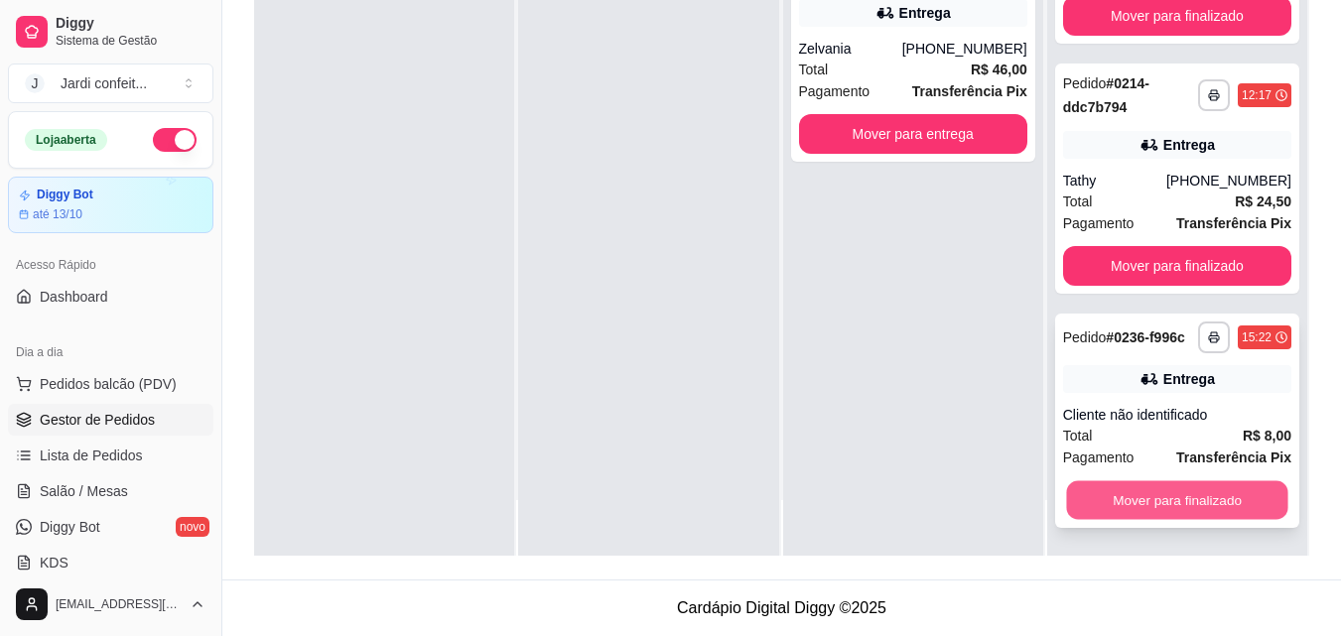
click at [1143, 500] on button "Mover para finalizado" at bounding box center [1176, 500] width 221 height 39
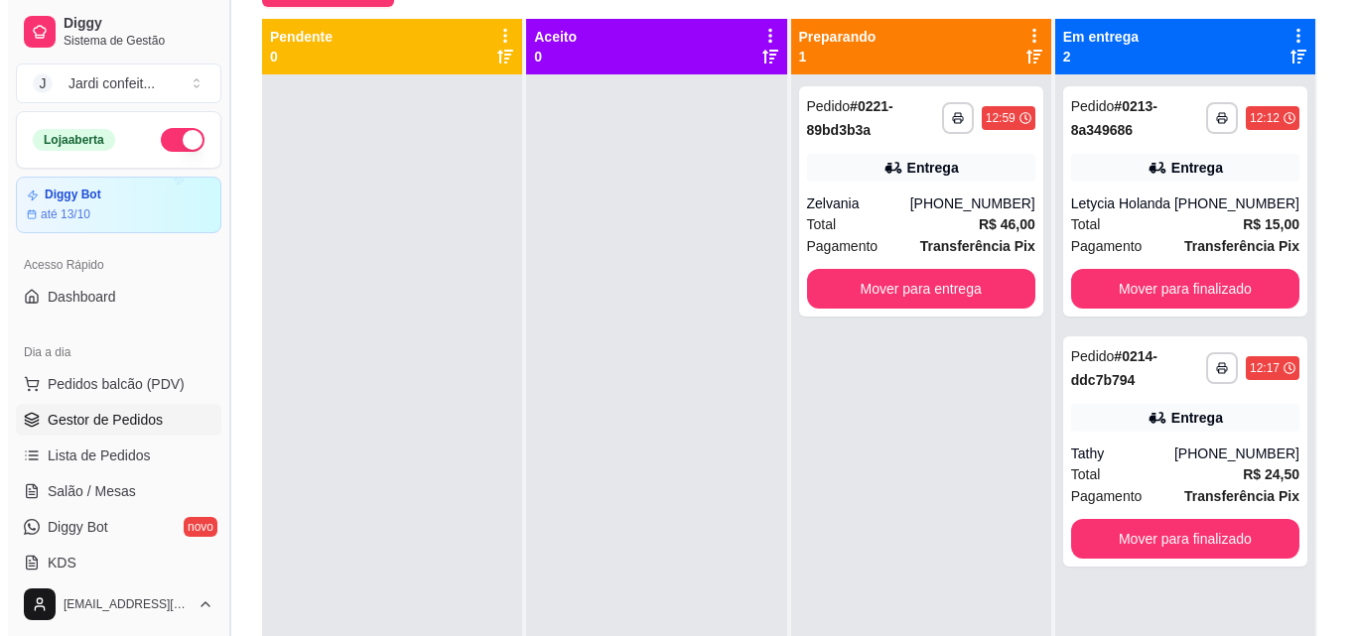
scroll to position [5, 0]
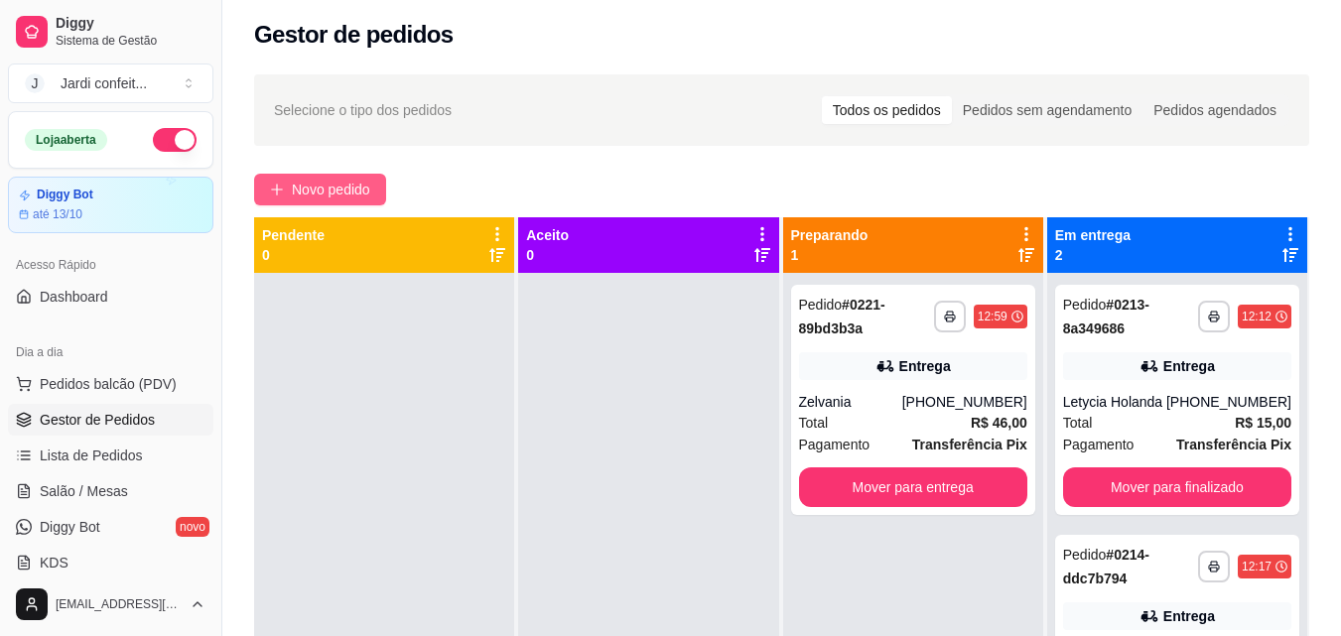
click at [370, 191] on span "Novo pedido" at bounding box center [331, 190] width 78 height 22
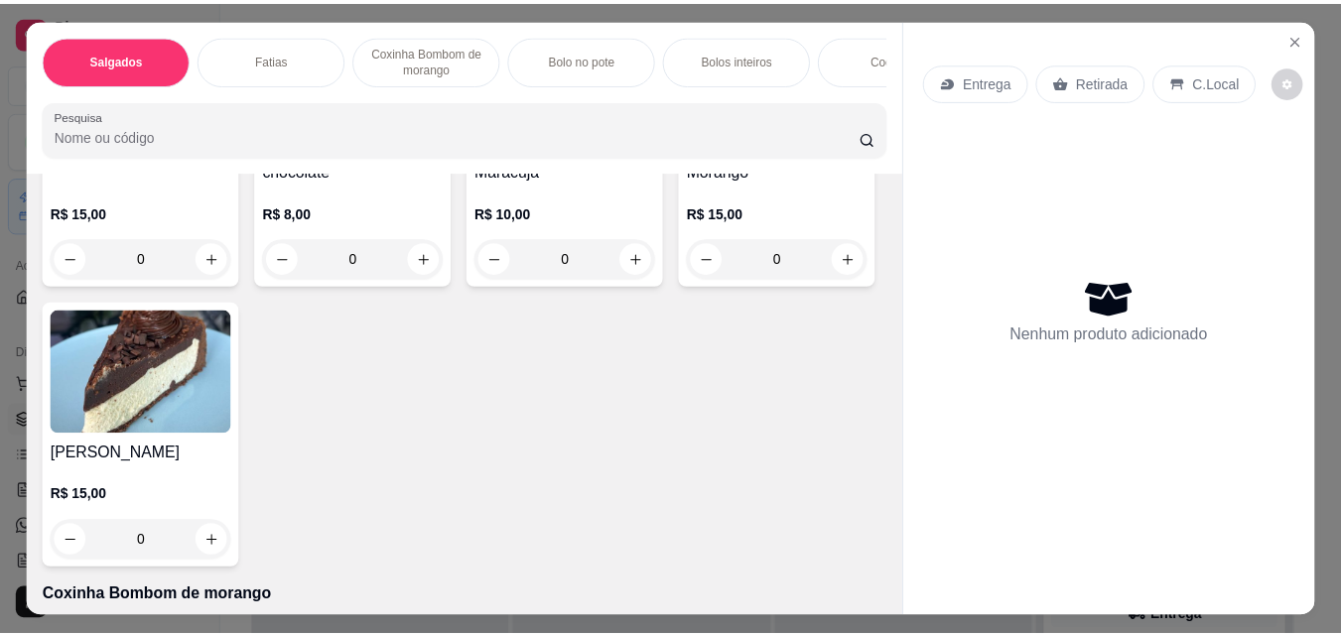
scroll to position [1092, 0]
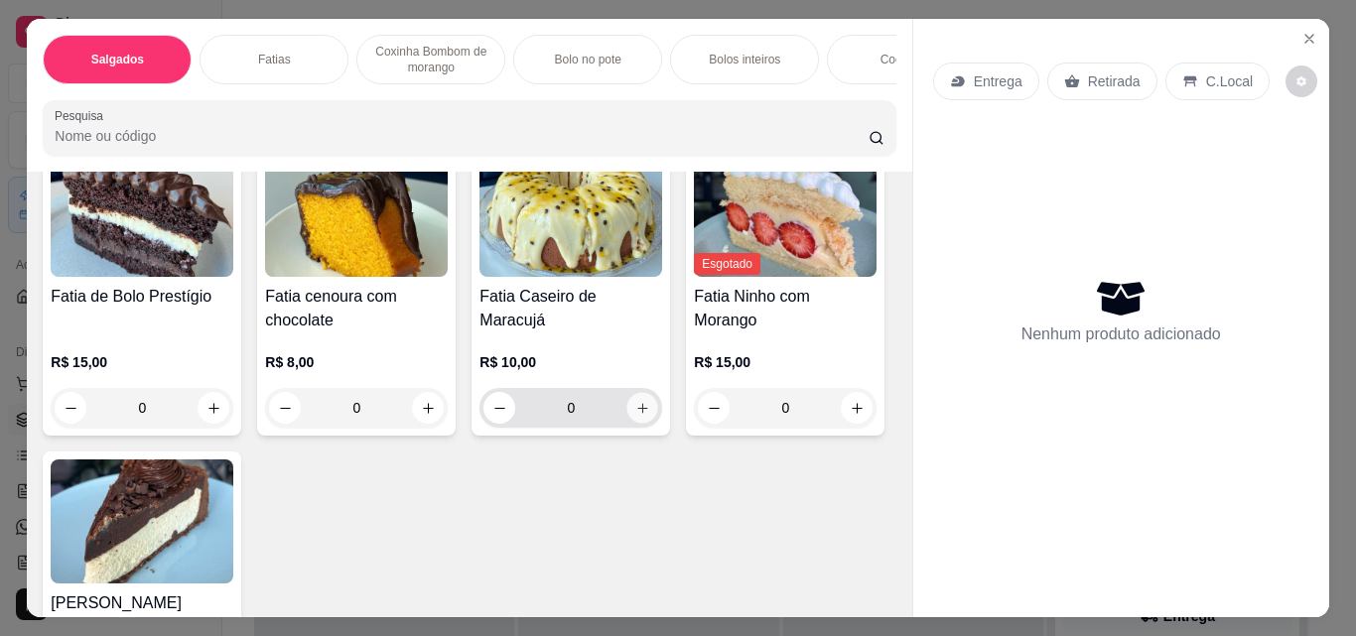
click at [637, 413] on icon "increase-product-quantity" at bounding box center [642, 408] width 10 height 10
type input "1"
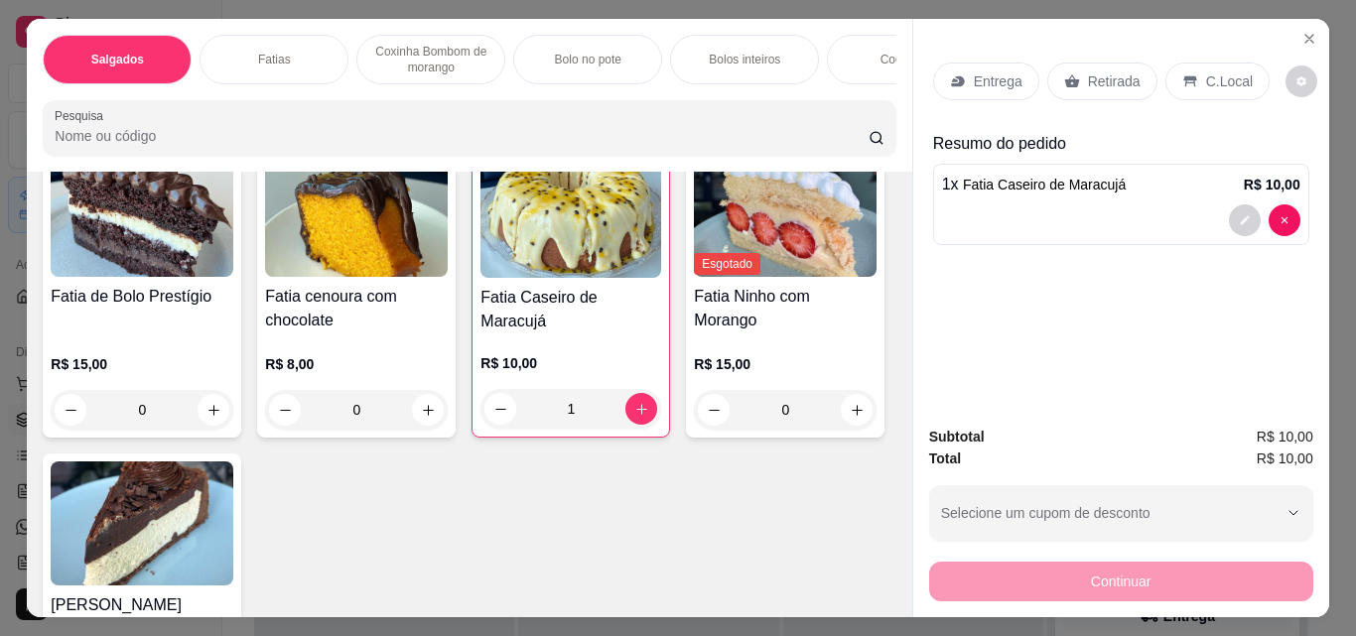
click at [1084, 87] on div "Retirada" at bounding box center [1102, 82] width 110 height 38
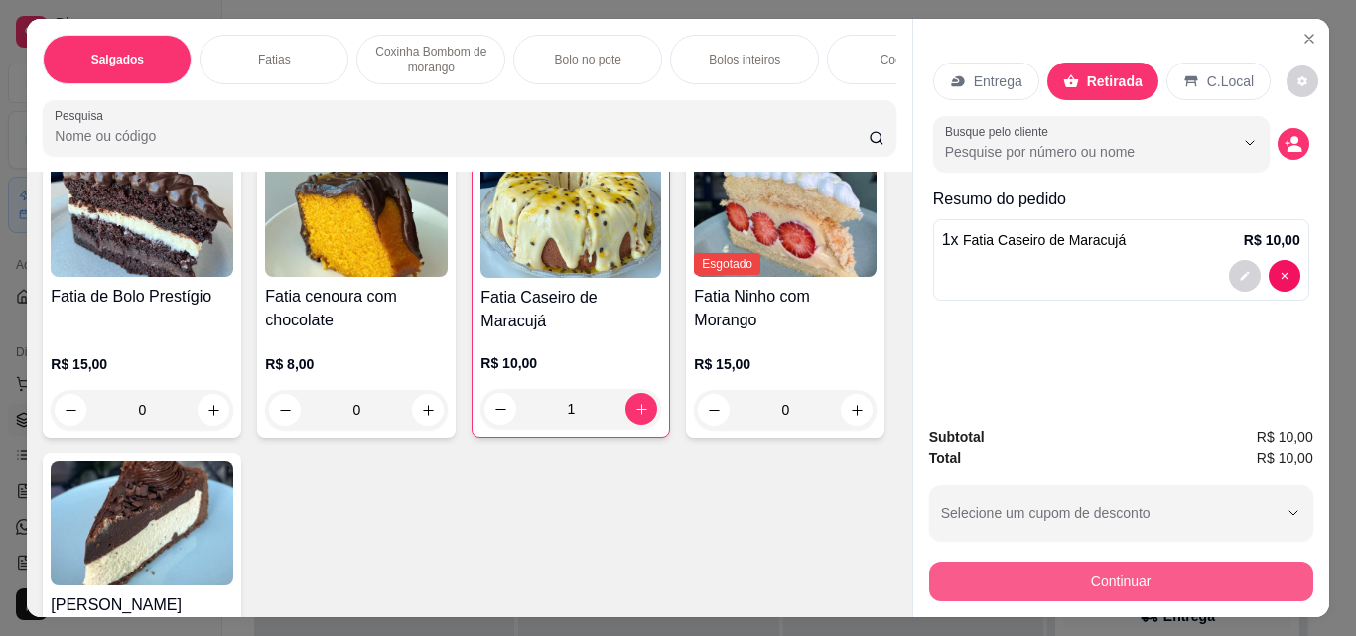
click at [1079, 568] on button "Continuar" at bounding box center [1121, 582] width 384 height 40
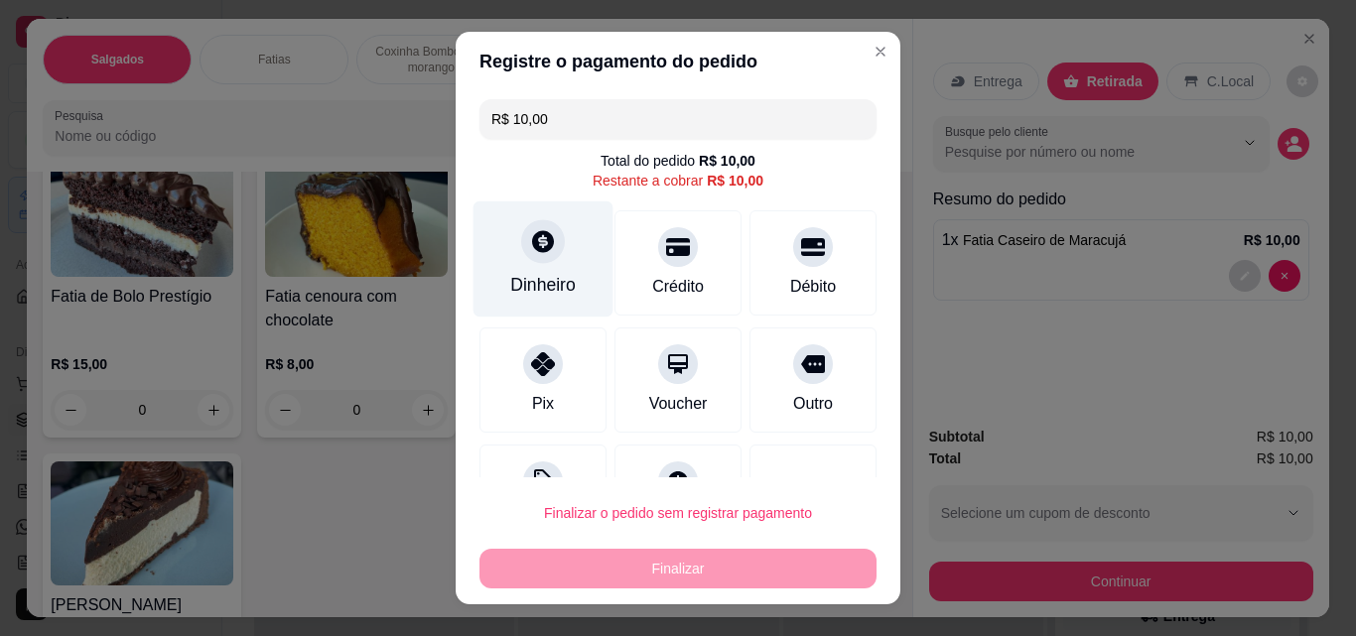
click at [529, 291] on div "Dinheiro" at bounding box center [543, 285] width 66 height 26
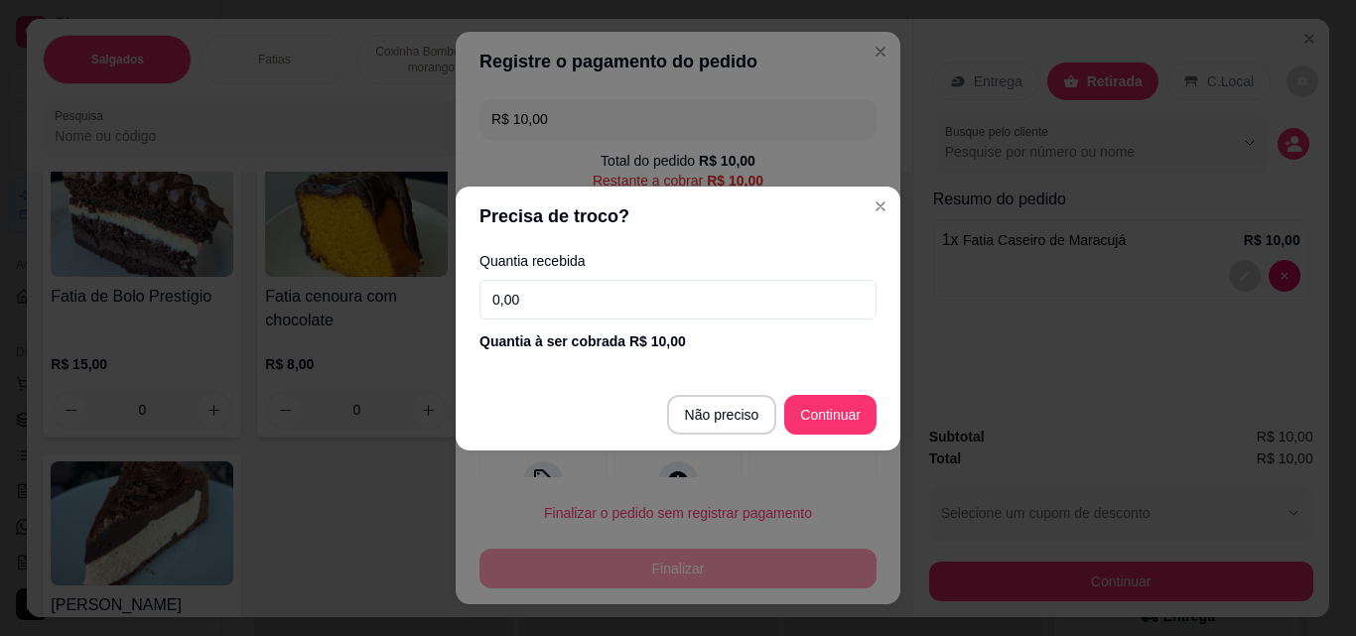
click at [635, 307] on input "0,00" at bounding box center [677, 300] width 397 height 40
type input "10,00"
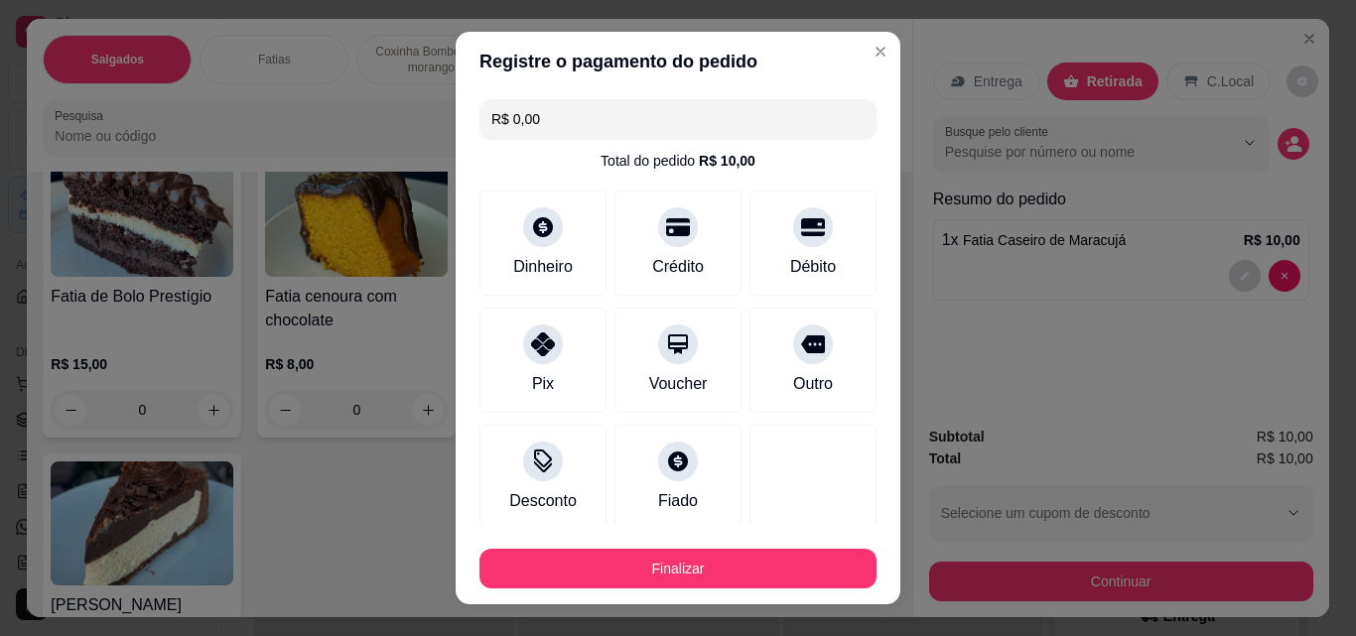
type input "R$ 0,00"
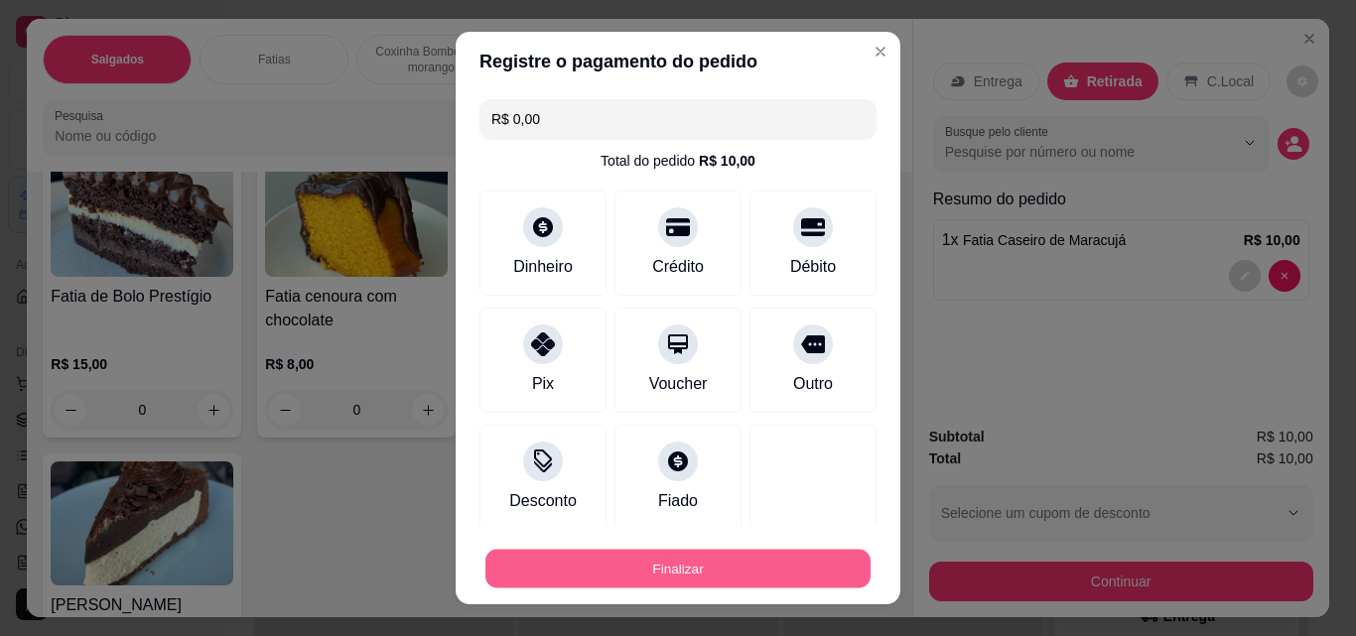
click at [759, 557] on button "Finalizar" at bounding box center [677, 569] width 385 height 39
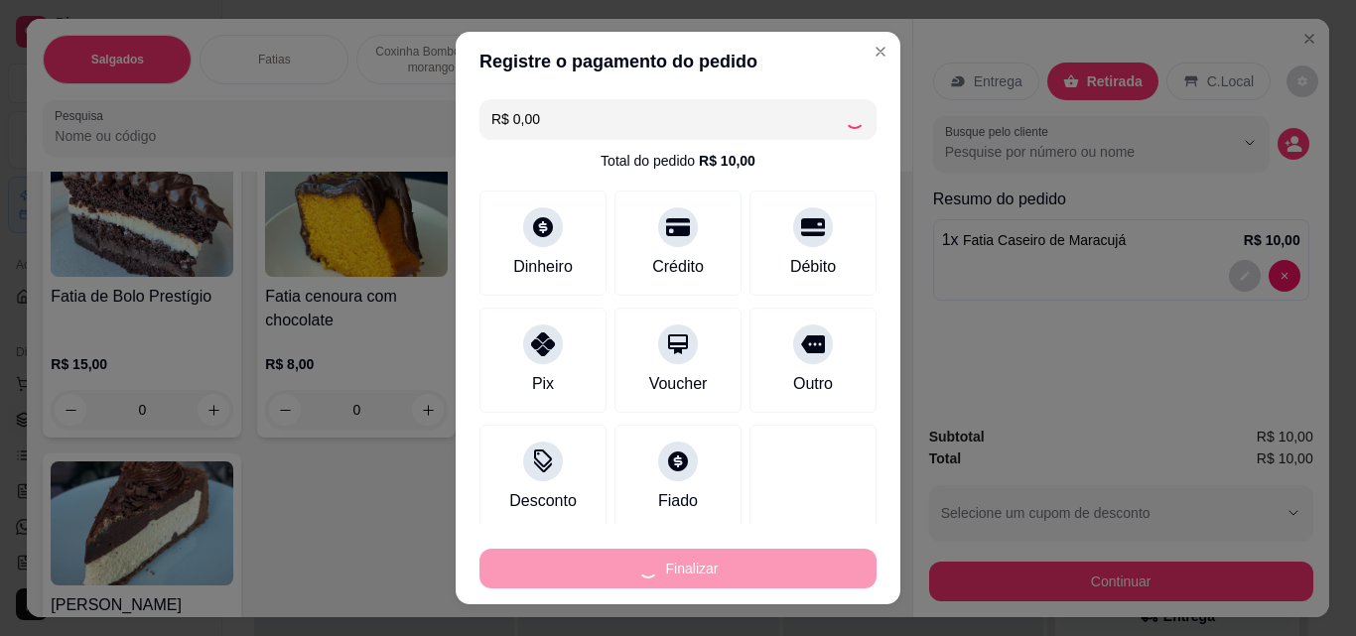
type input "0"
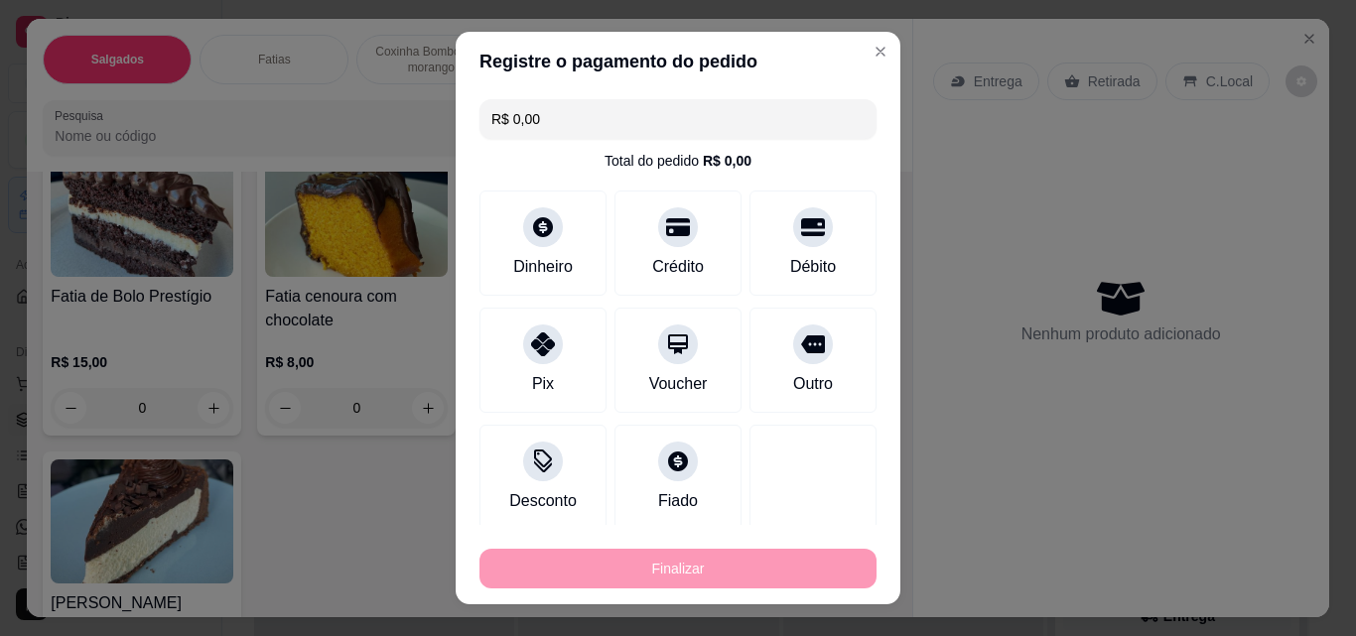
type input "-R$ 10,00"
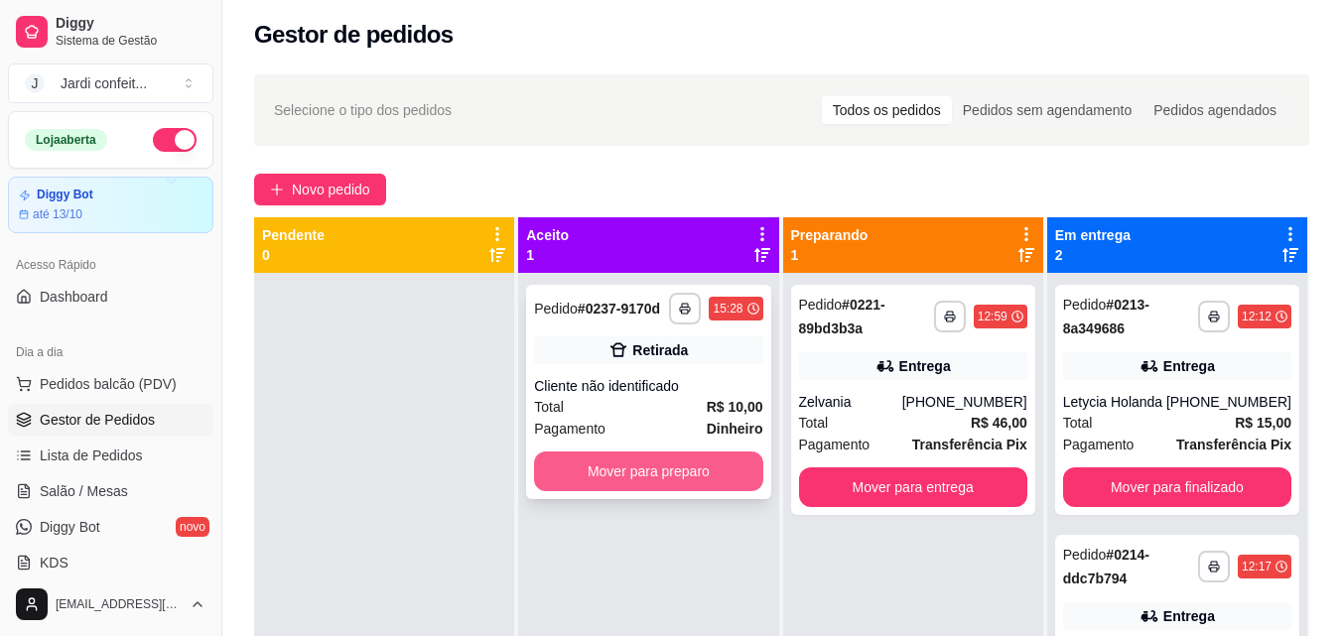
click at [720, 480] on button "Mover para preparo" at bounding box center [648, 472] width 228 height 40
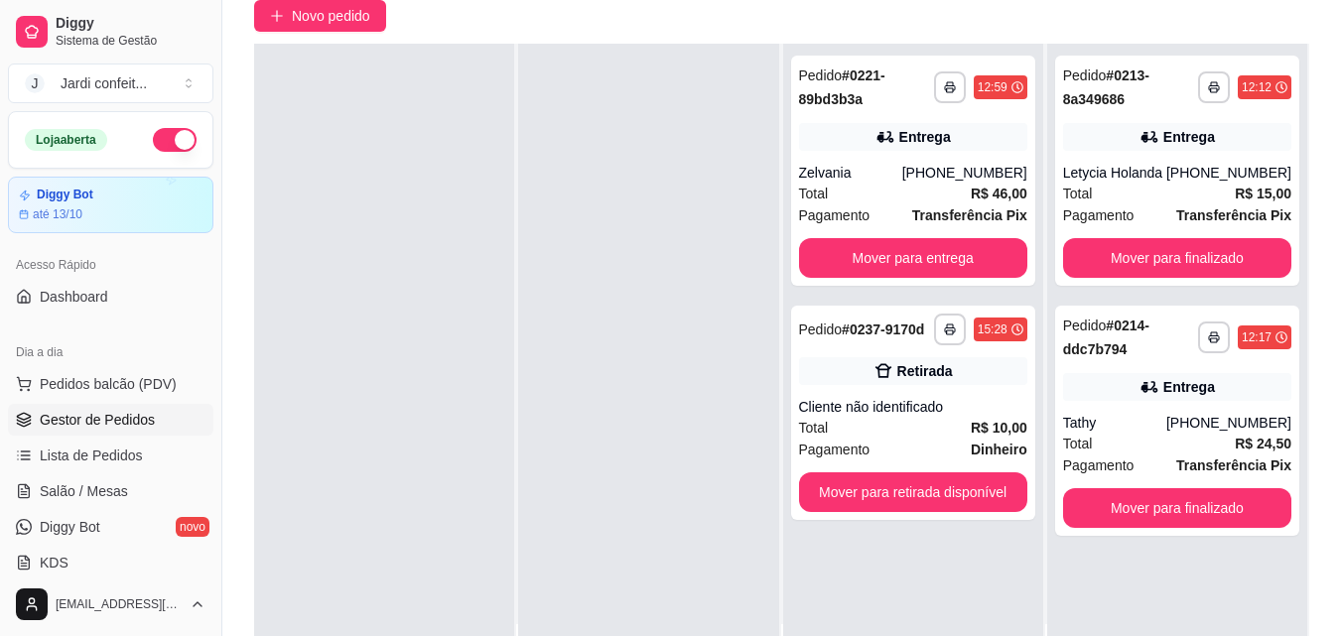
scroll to position [204, 0]
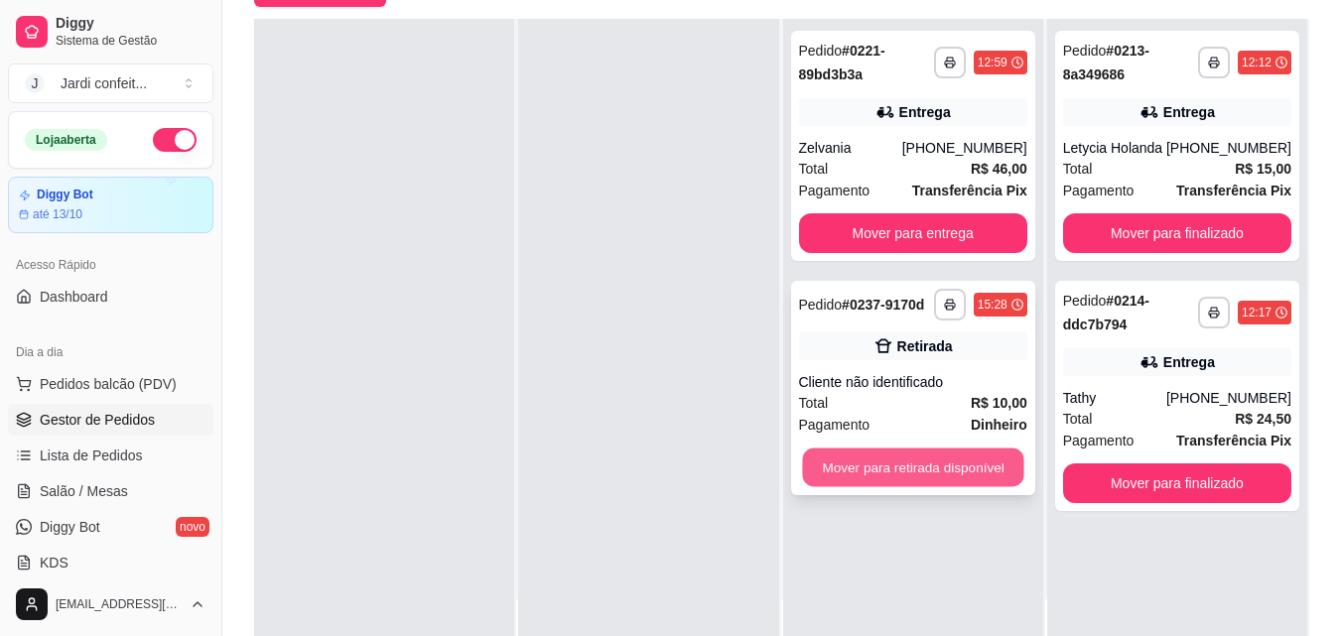
click at [970, 456] on button "Mover para retirada disponível" at bounding box center [912, 468] width 221 height 39
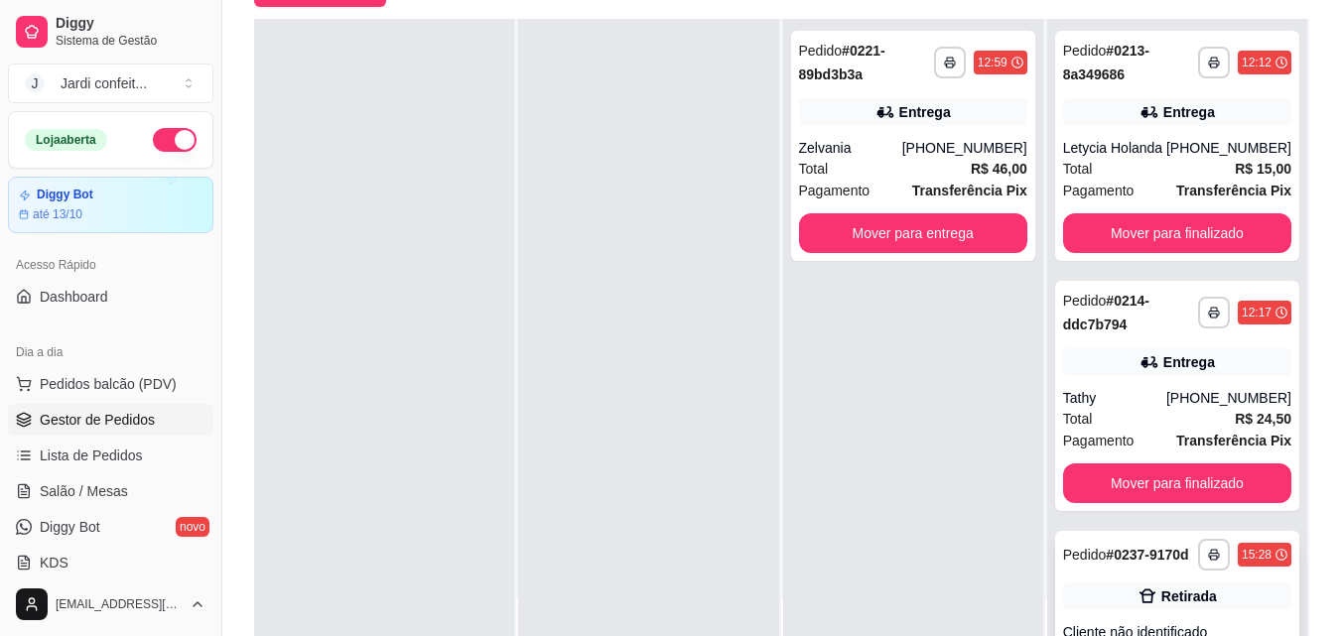
scroll to position [134, 0]
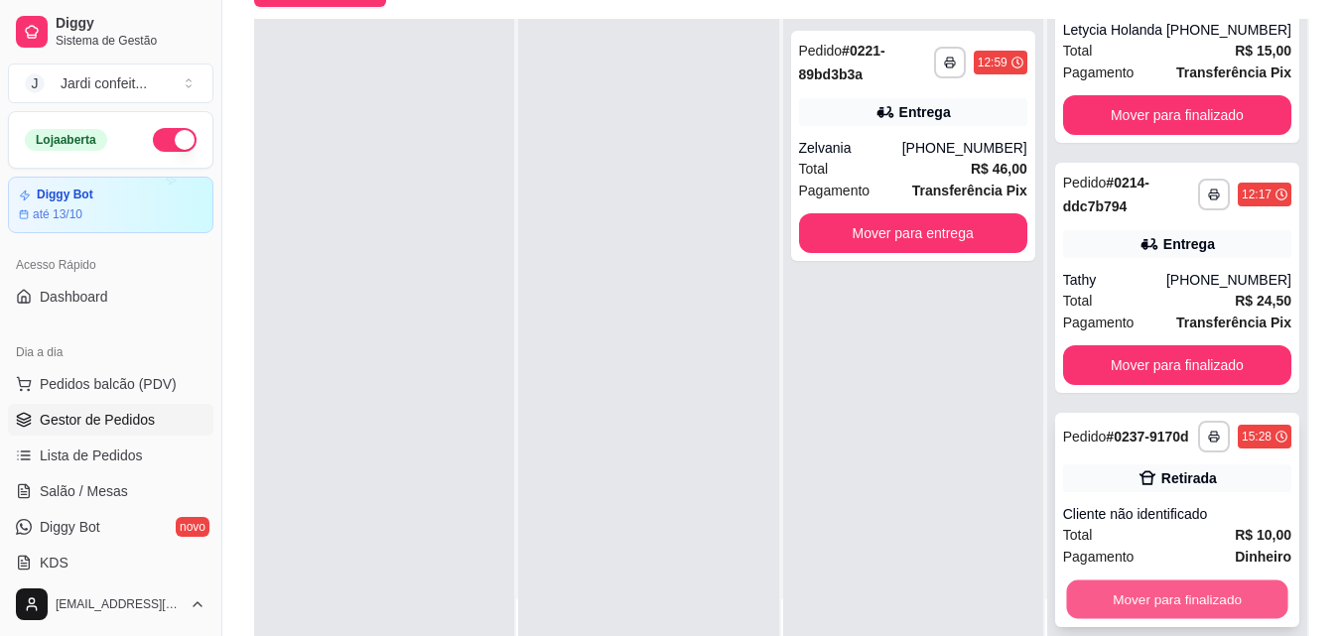
click at [1205, 599] on button "Mover para finalizado" at bounding box center [1176, 600] width 221 height 39
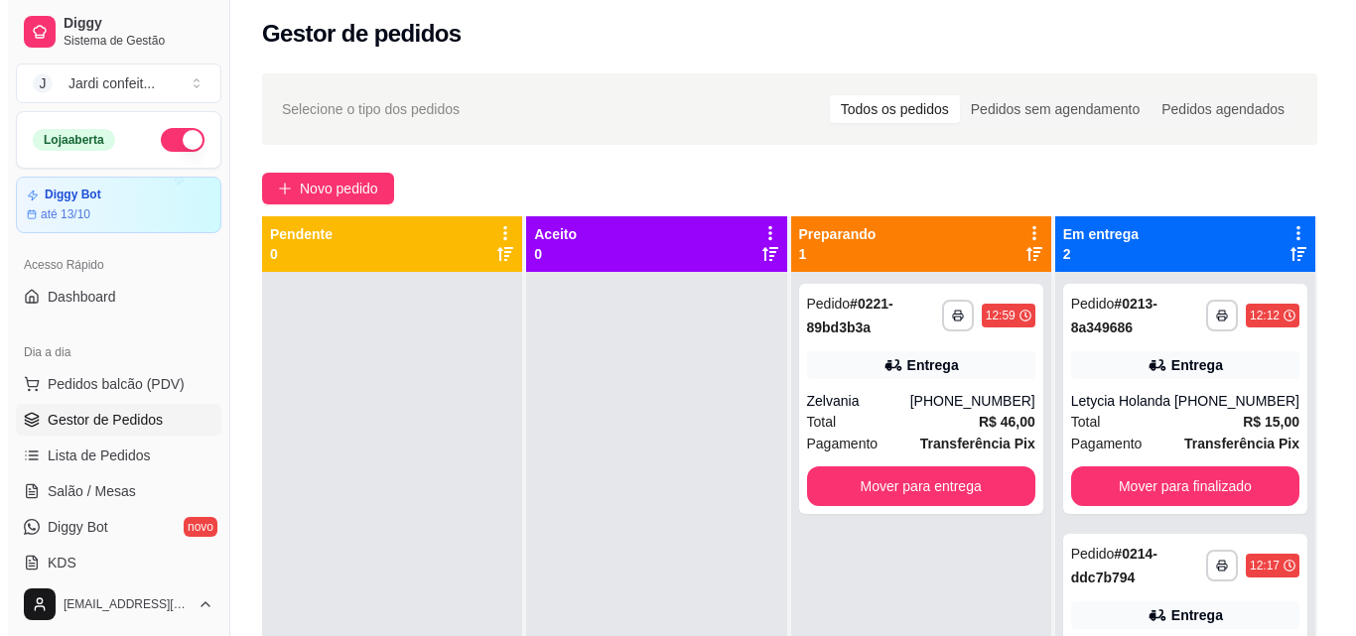
scroll to position [5, 0]
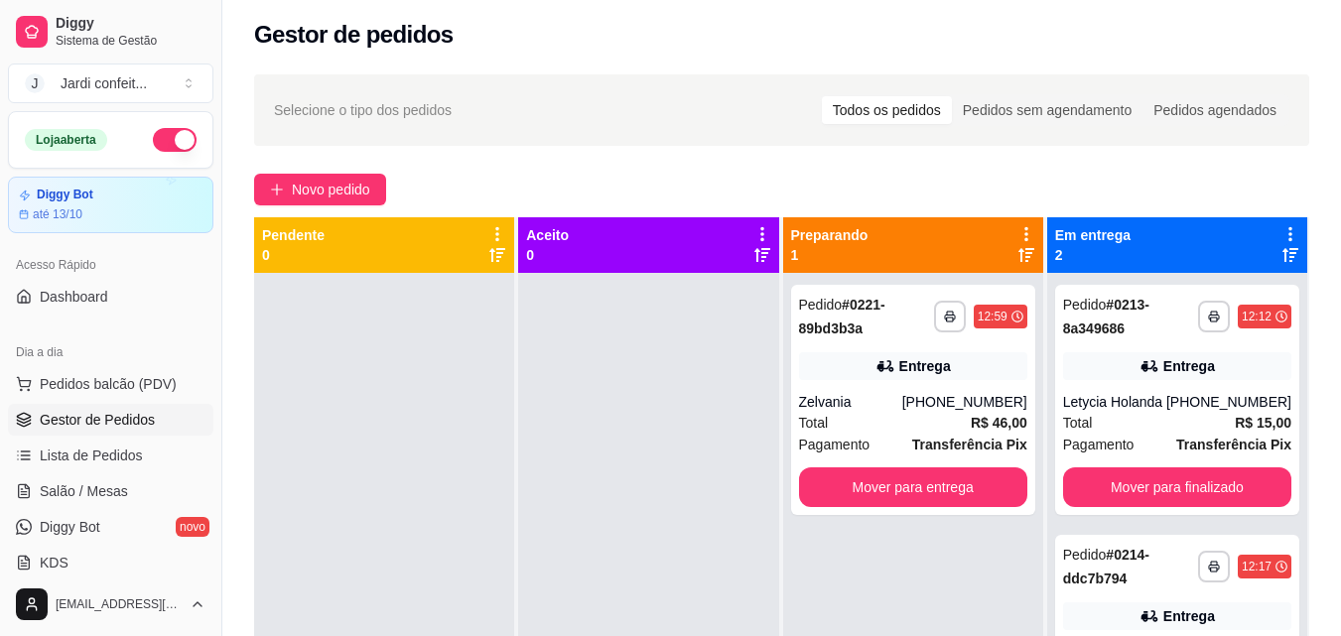
click at [101, 360] on div "Dia a dia" at bounding box center [110, 353] width 205 height 32
click at [107, 387] on span "Pedidos balcão (PDV)" at bounding box center [108, 384] width 137 height 20
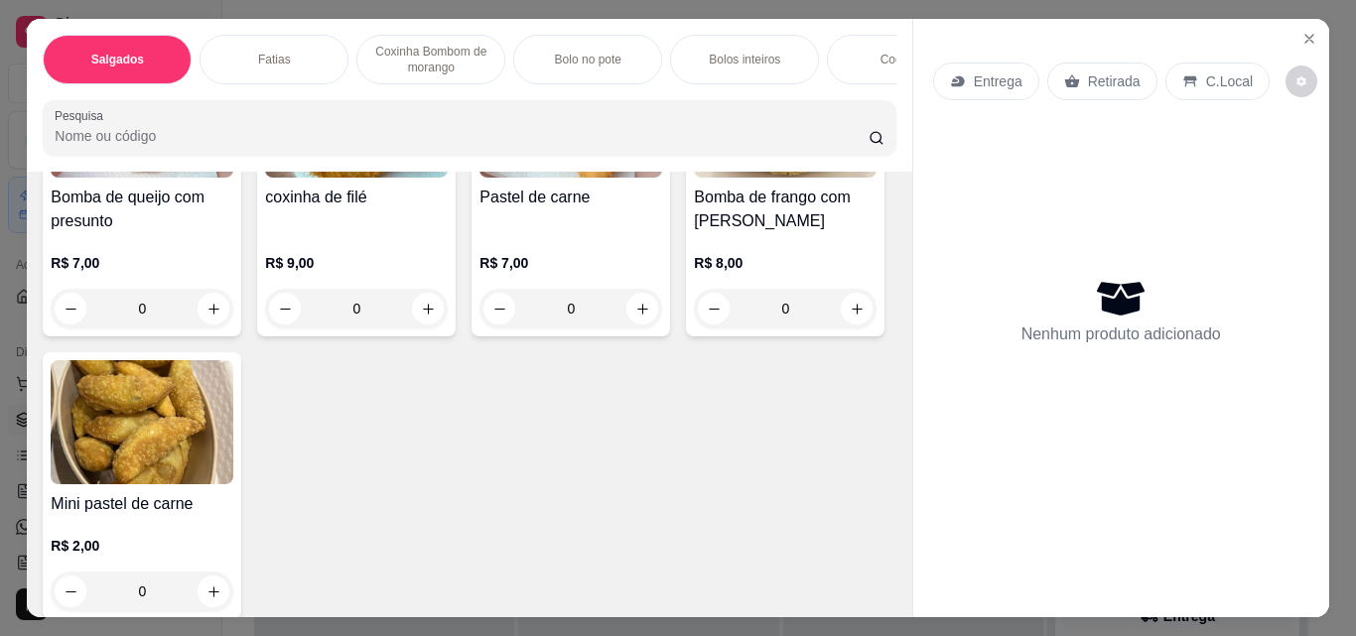
scroll to position [695, 0]
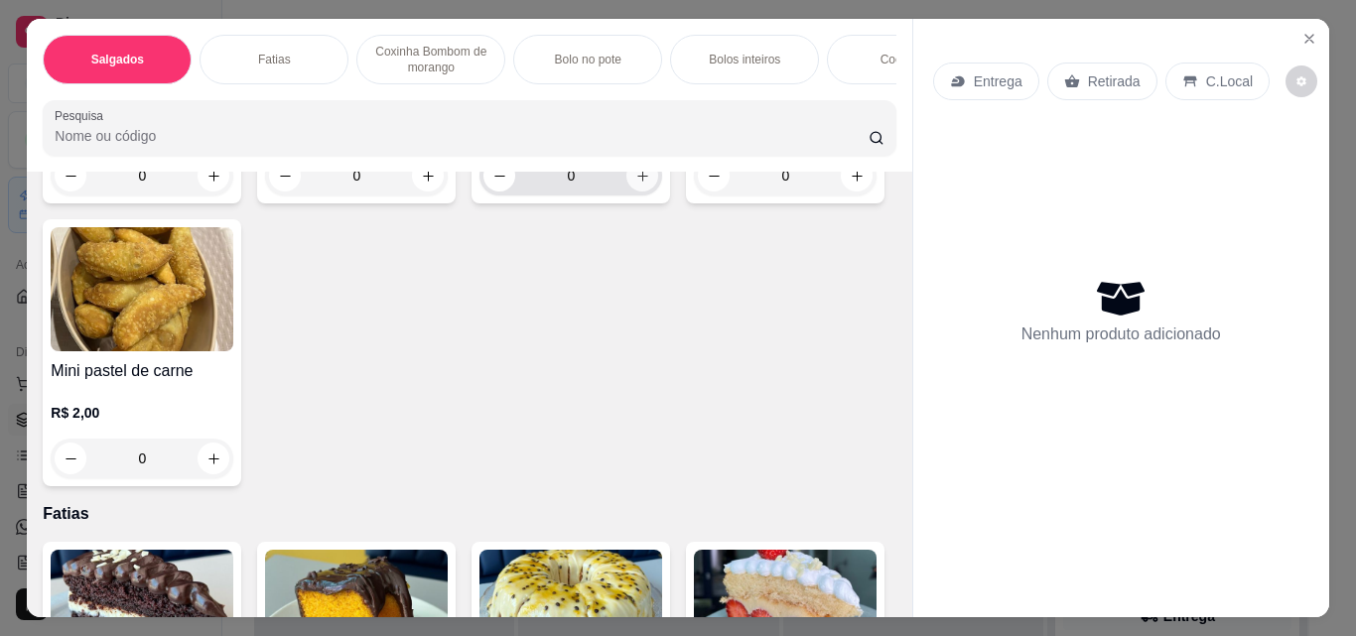
click at [626, 192] on button "increase-product-quantity" at bounding box center [642, 176] width 32 height 32
type input "1"
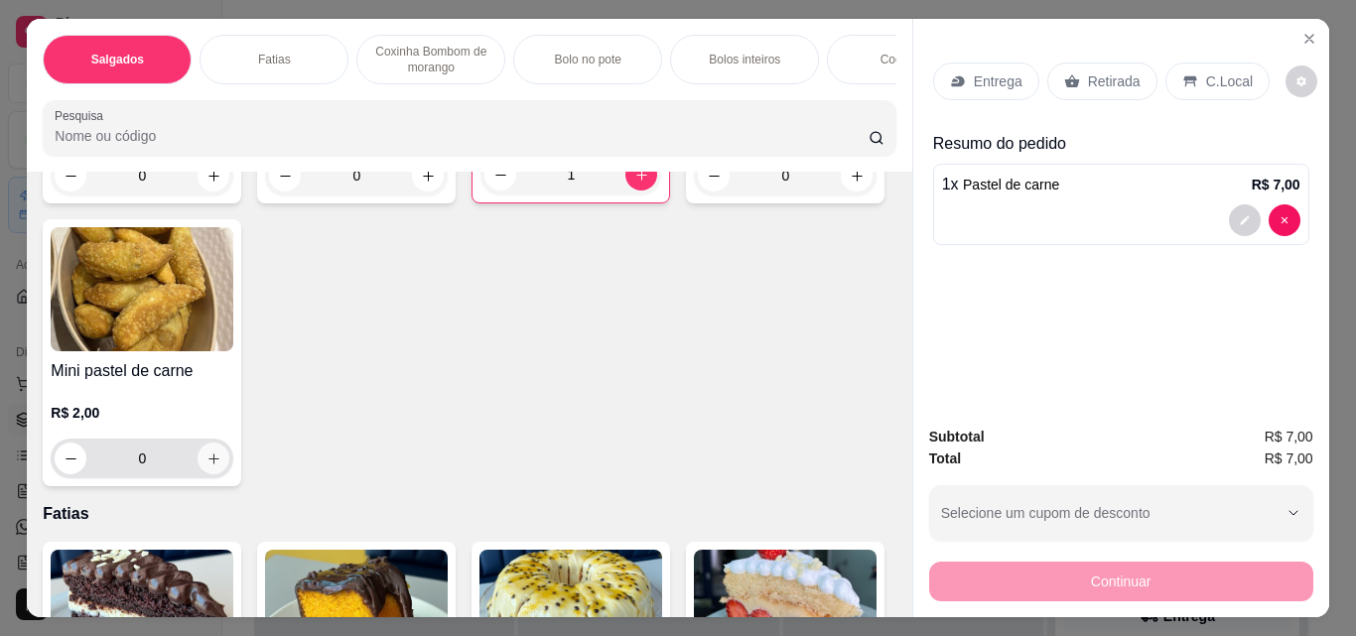
click at [221, 467] on icon "increase-product-quantity" at bounding box center [213, 459] width 15 height 15
type input "2"
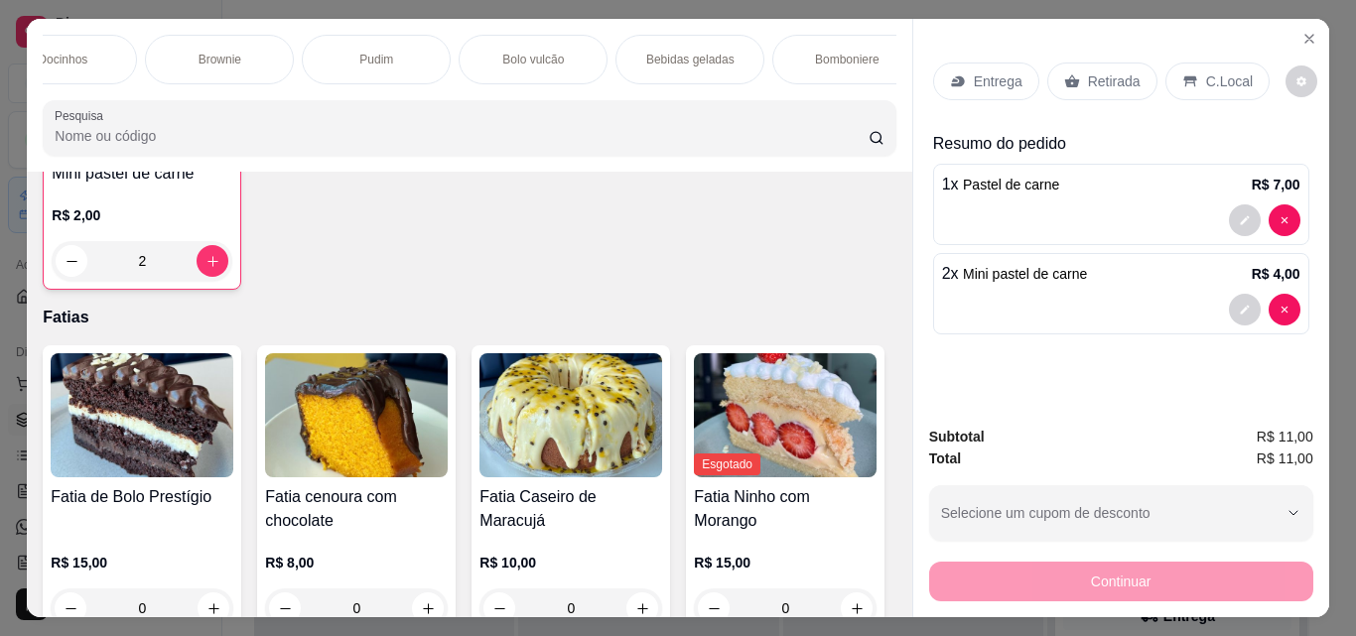
scroll to position [0, 1003]
click at [707, 56] on p "Bebidas geladas" at bounding box center [683, 60] width 88 height 16
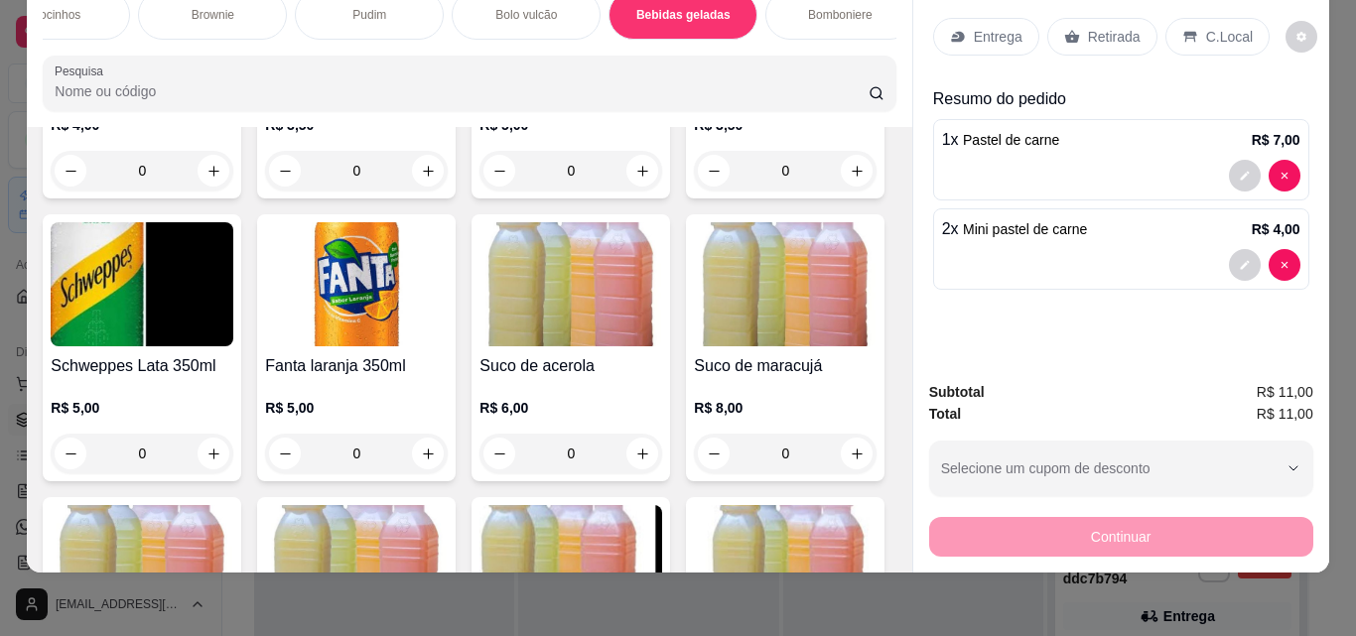
scroll to position [5628, 0]
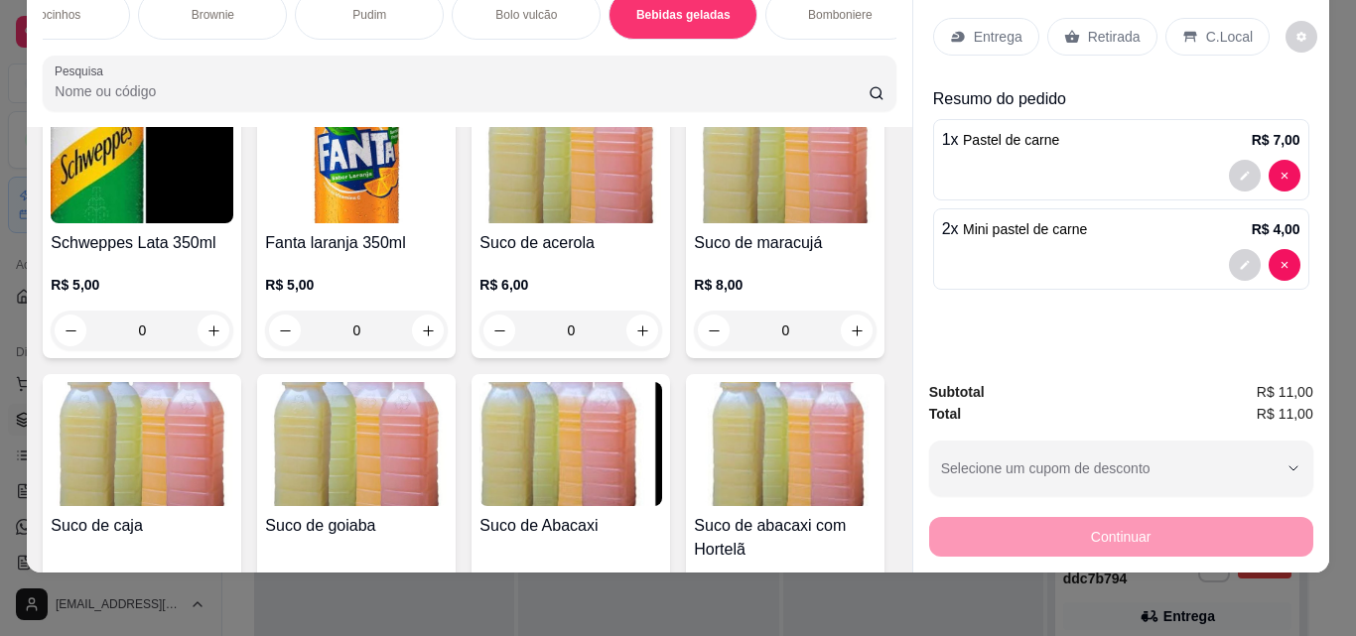
type input "1"
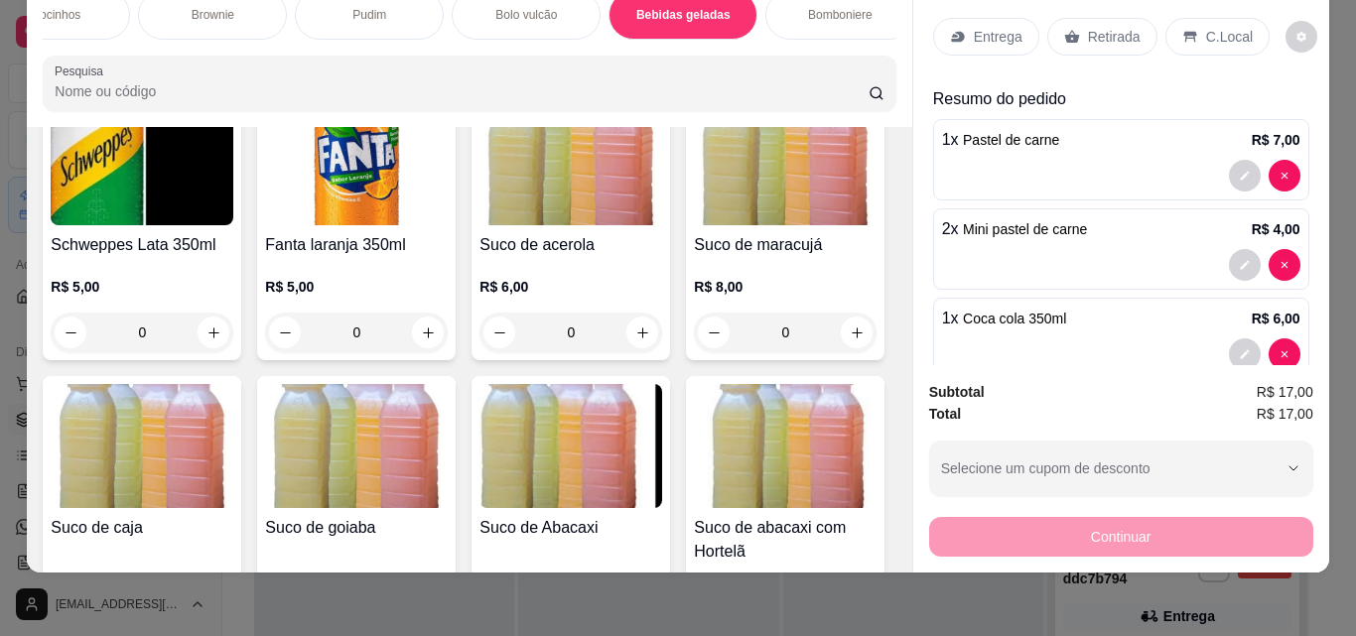
click at [1068, 31] on icon at bounding box center [1071, 37] width 15 height 13
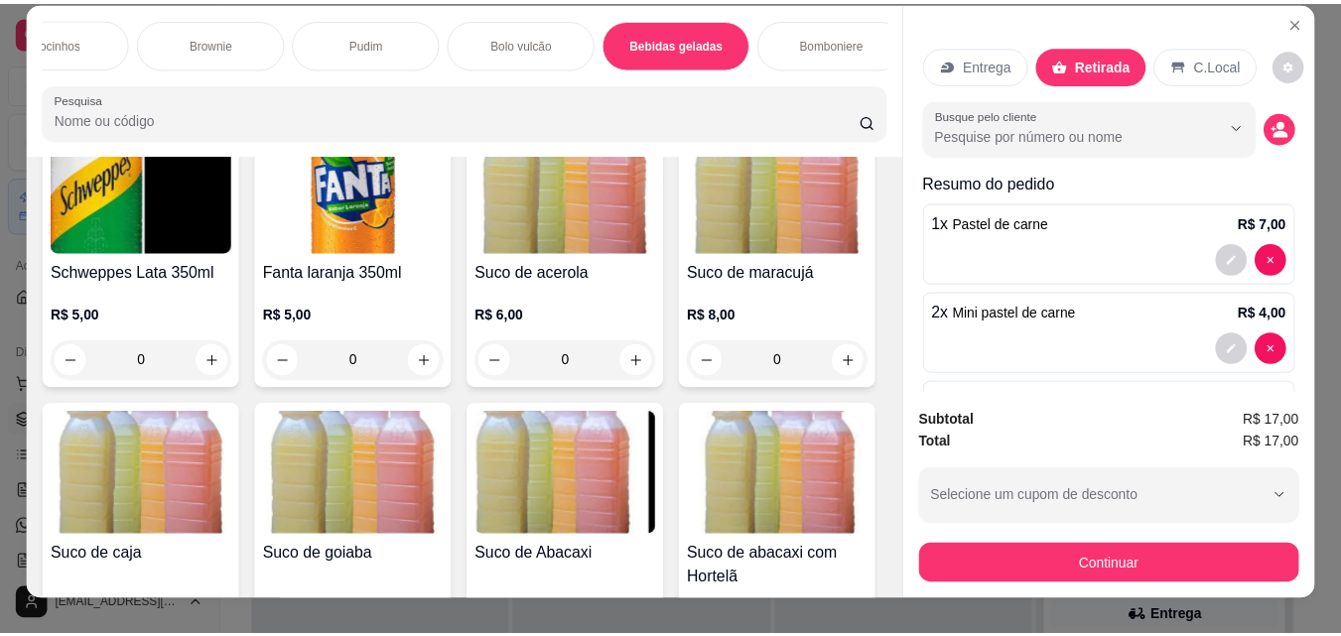
scroll to position [0, 0]
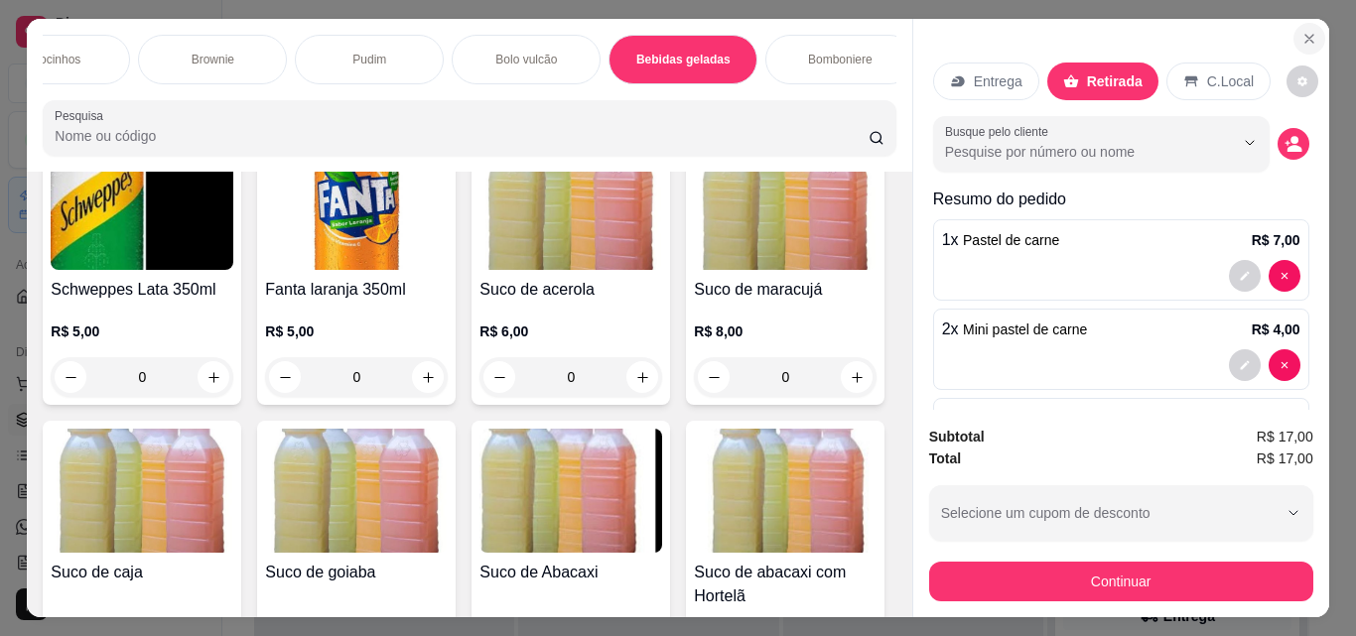
click at [1301, 31] on icon "Close" at bounding box center [1309, 39] width 16 height 16
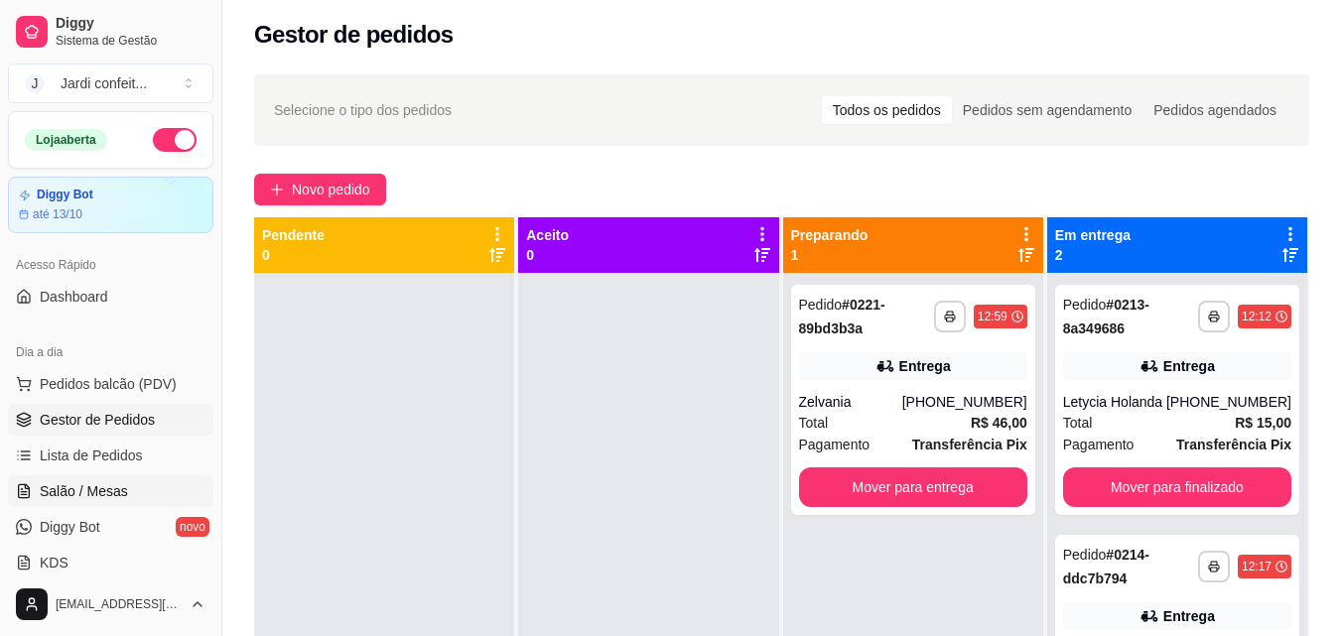
click at [104, 485] on span "Salão / Mesas" at bounding box center [84, 491] width 88 height 20
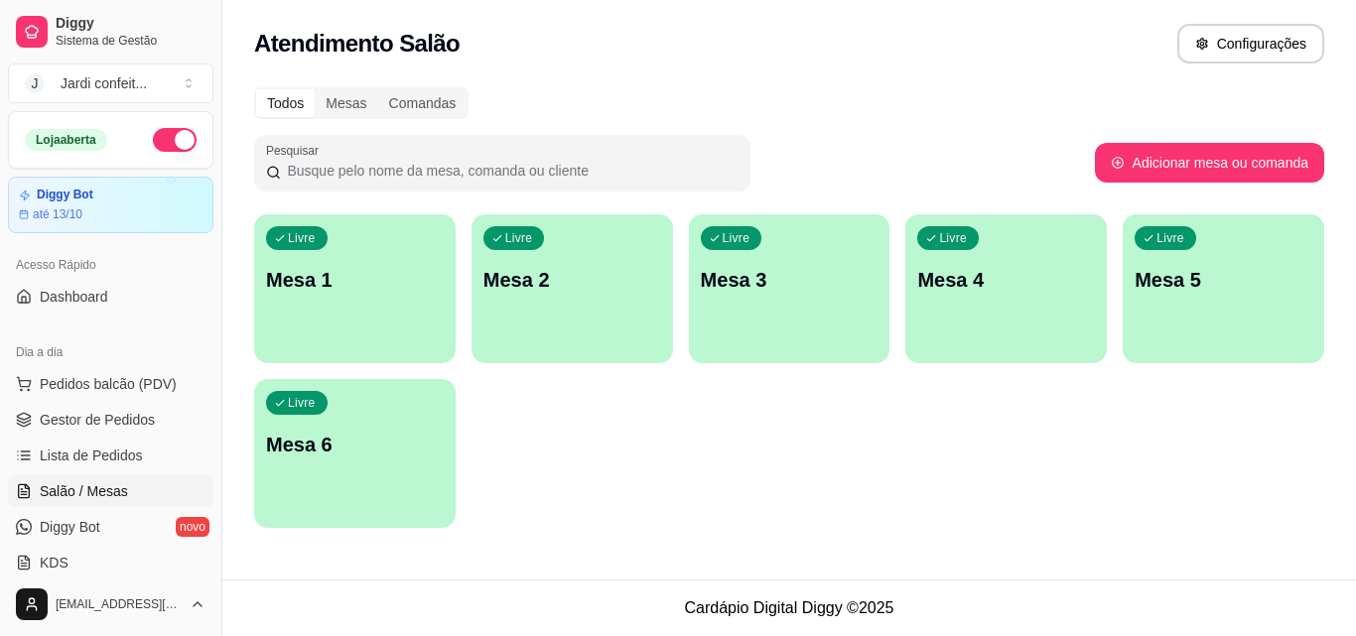
click at [373, 316] on div "Livre Mesa 1" at bounding box center [355, 276] width 202 height 125
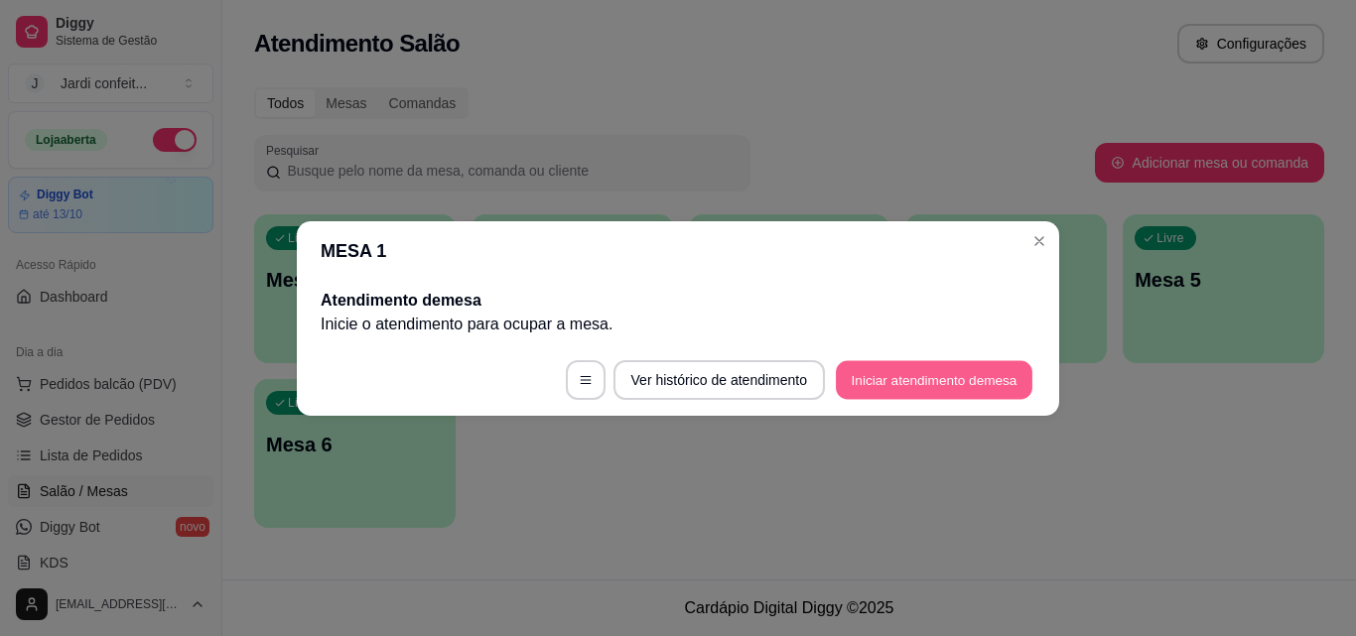
click at [882, 375] on button "Iniciar atendimento de mesa" at bounding box center [934, 379] width 197 height 39
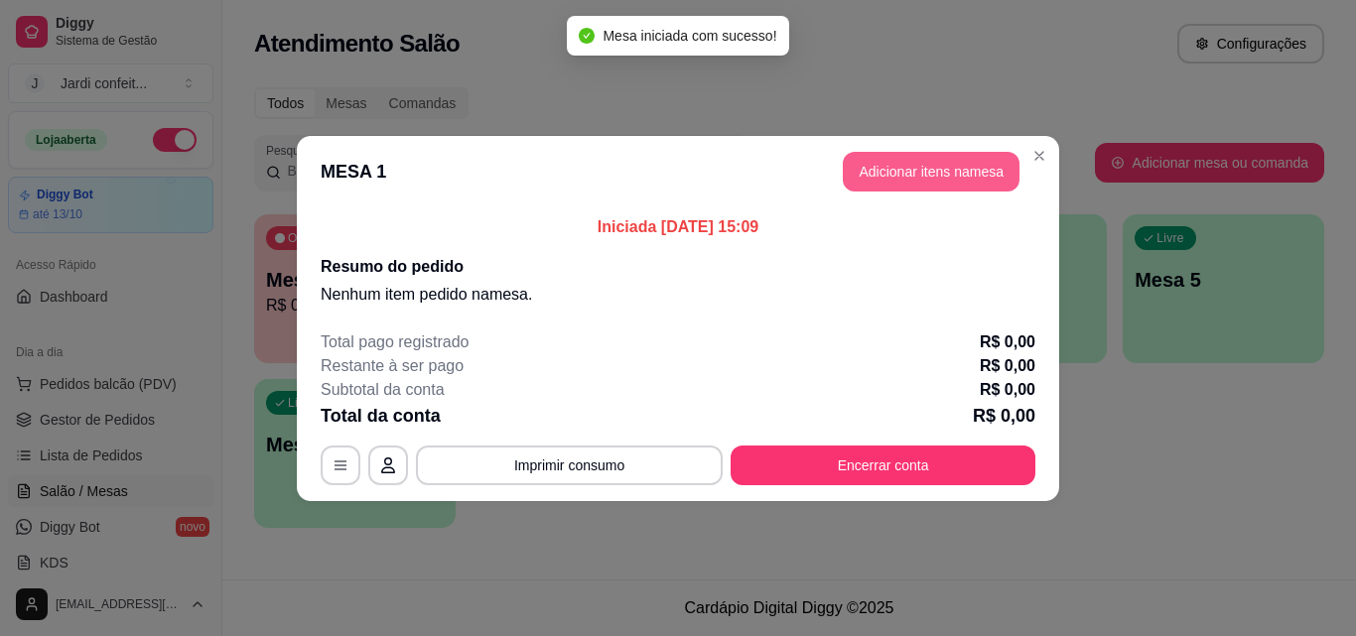
click at [965, 156] on button "Adicionar itens na mesa" at bounding box center [931, 172] width 177 height 40
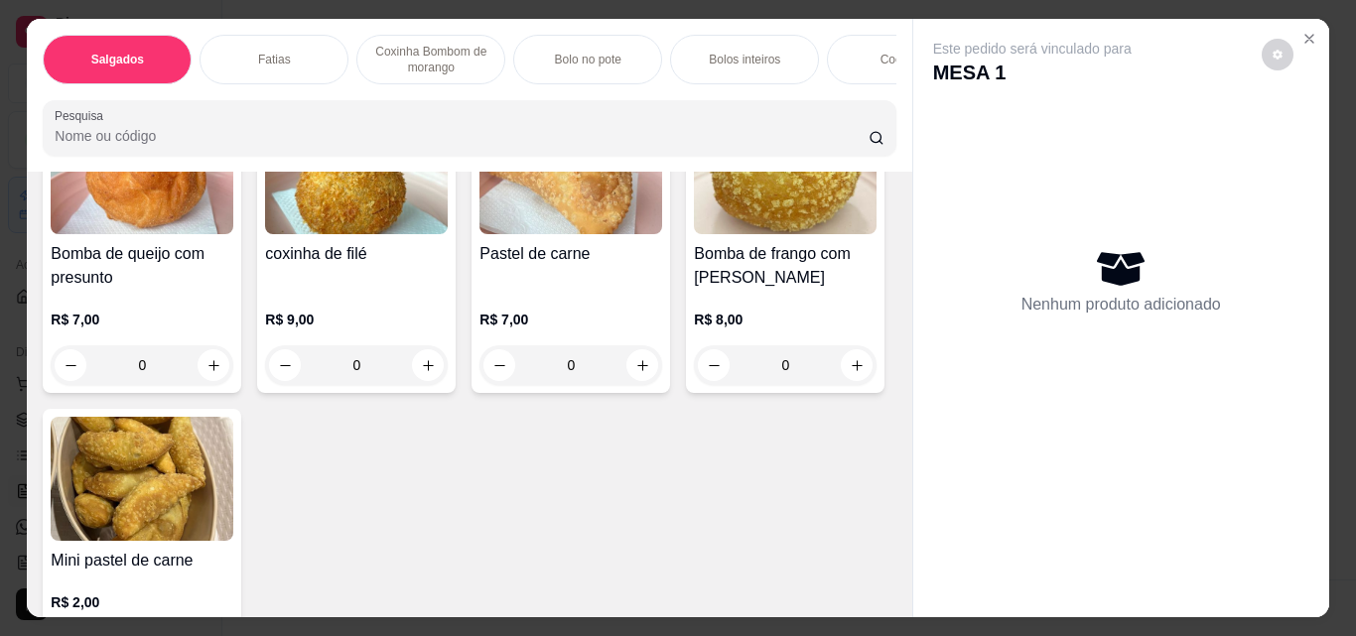
scroll to position [794, 0]
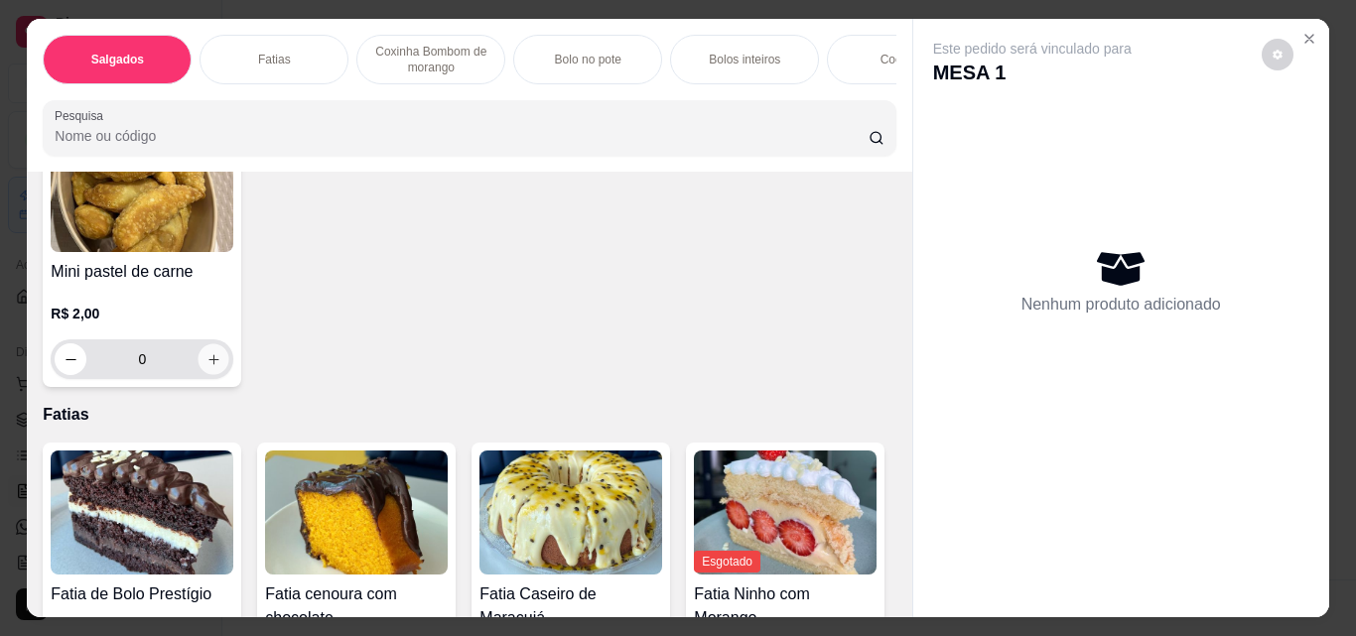
click at [229, 375] on button "increase-product-quantity" at bounding box center [214, 359] width 31 height 31
type input "2"
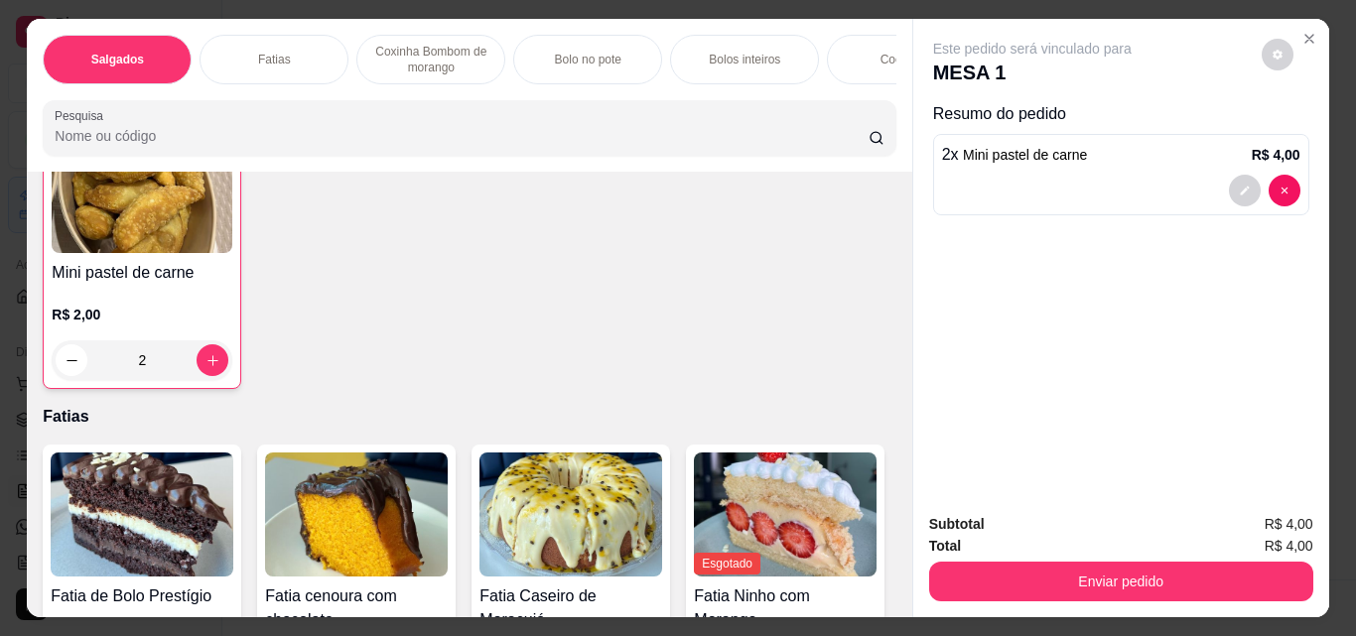
click at [635, 84] on icon "increase-product-quantity" at bounding box center [642, 76] width 15 height 15
type input "1"
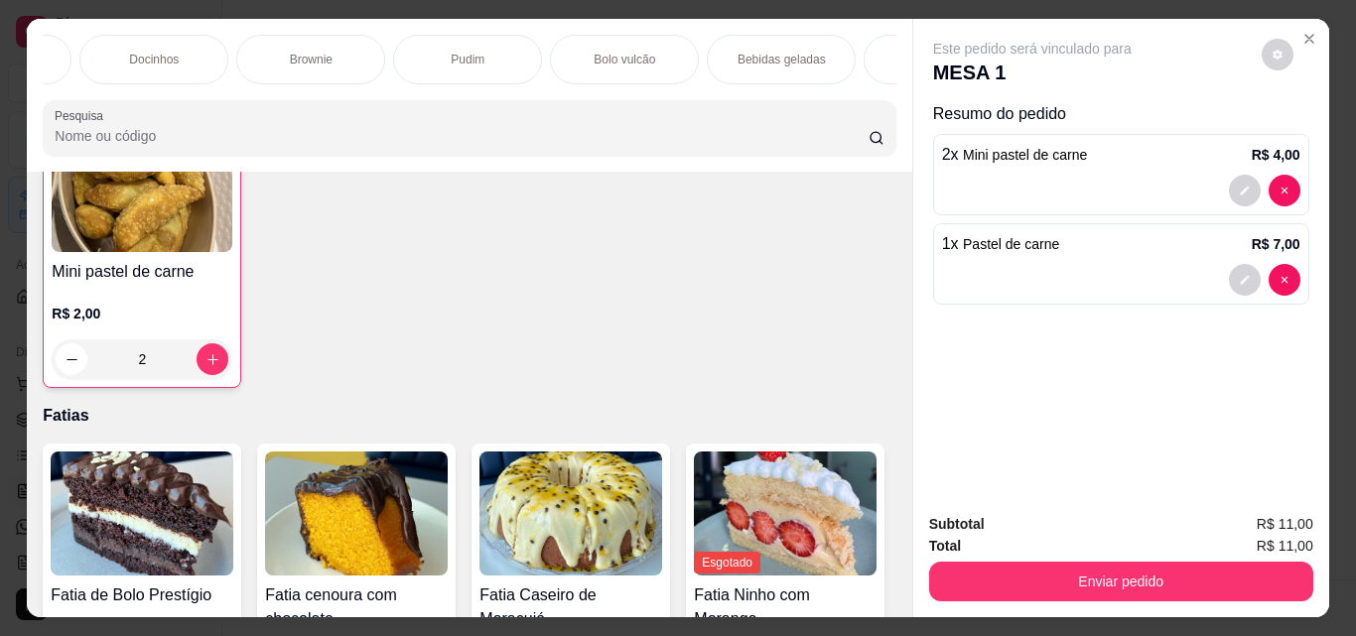
scroll to position [0, 974]
click at [720, 52] on p "Bebidas geladas" at bounding box center [712, 60] width 88 height 16
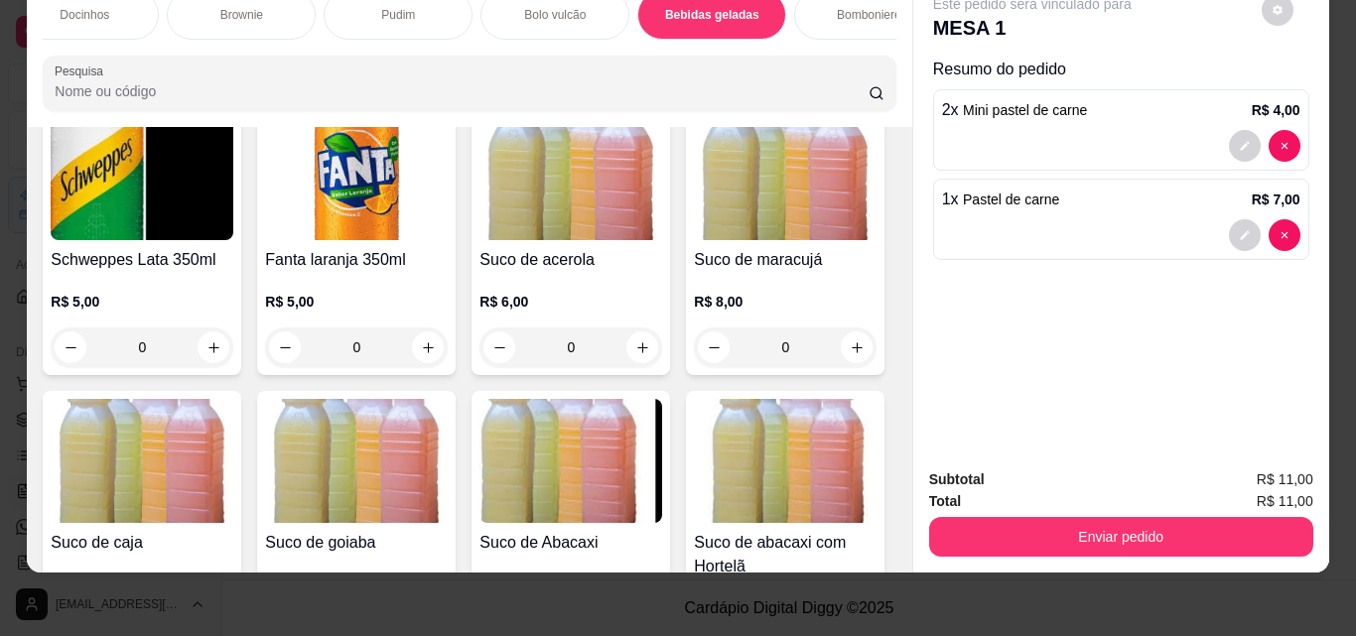
scroll to position [5628, 0]
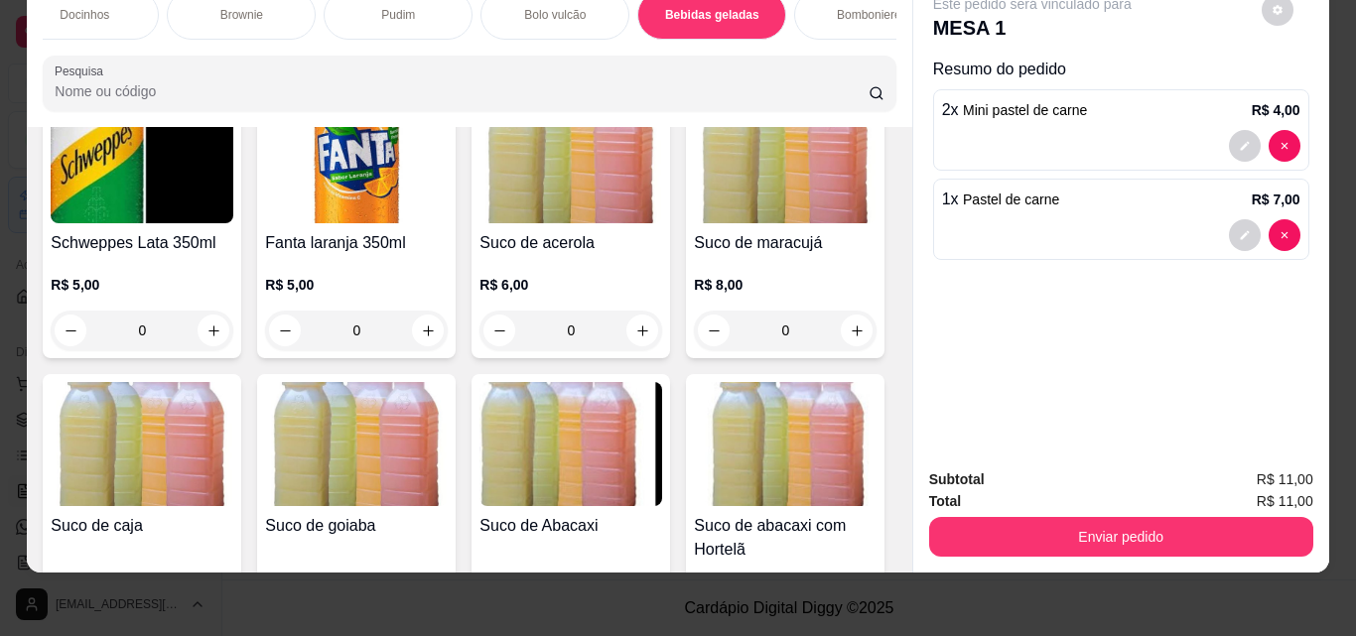
type input "1"
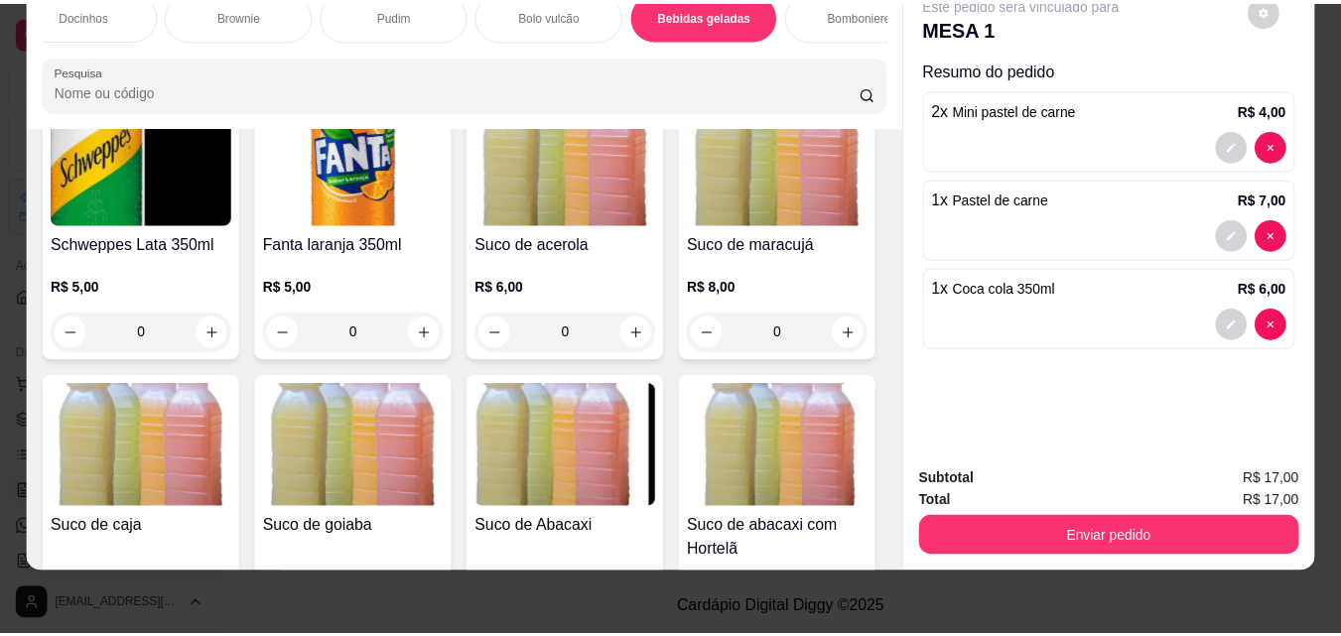
scroll to position [0, 0]
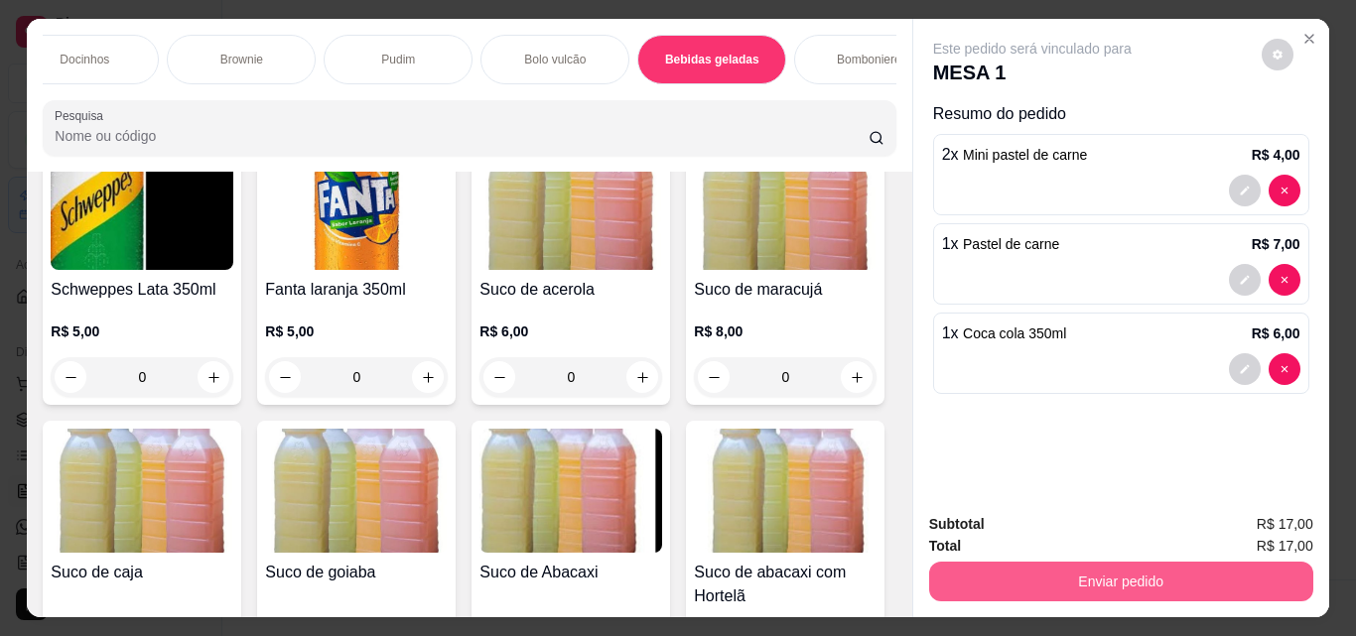
click at [1231, 562] on button "Enviar pedido" at bounding box center [1121, 582] width 384 height 40
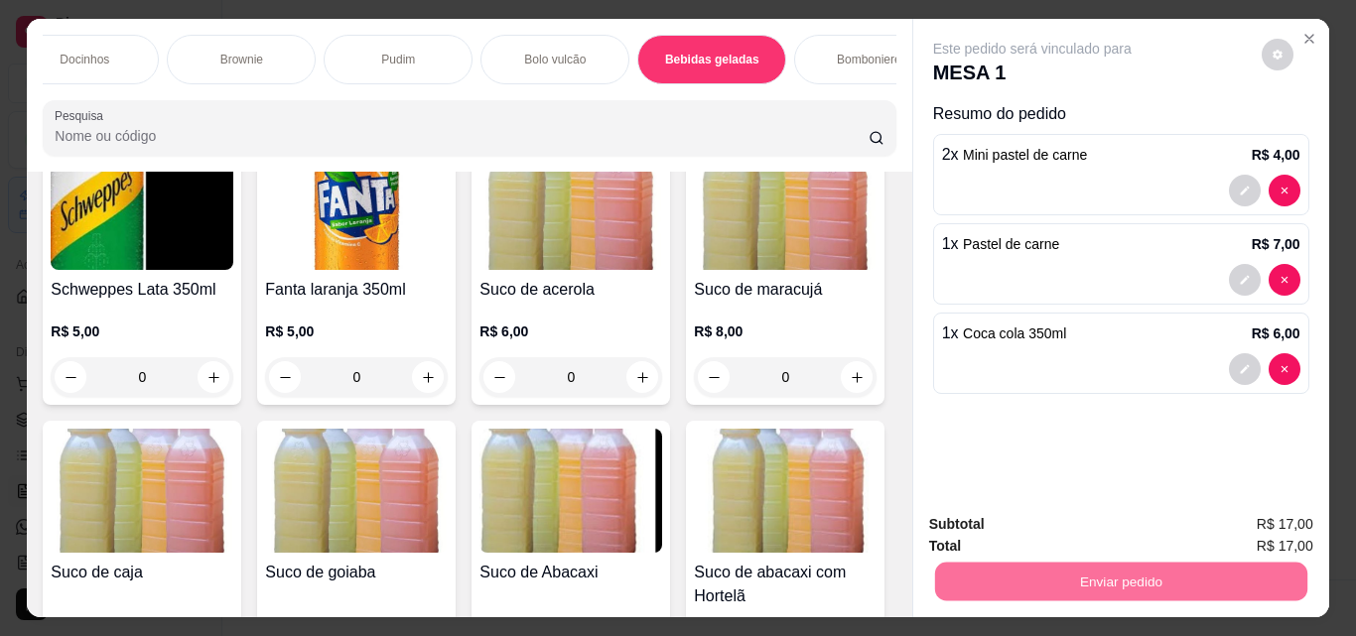
click at [1092, 522] on button "Não registrar e enviar pedido" at bounding box center [1055, 524] width 201 height 37
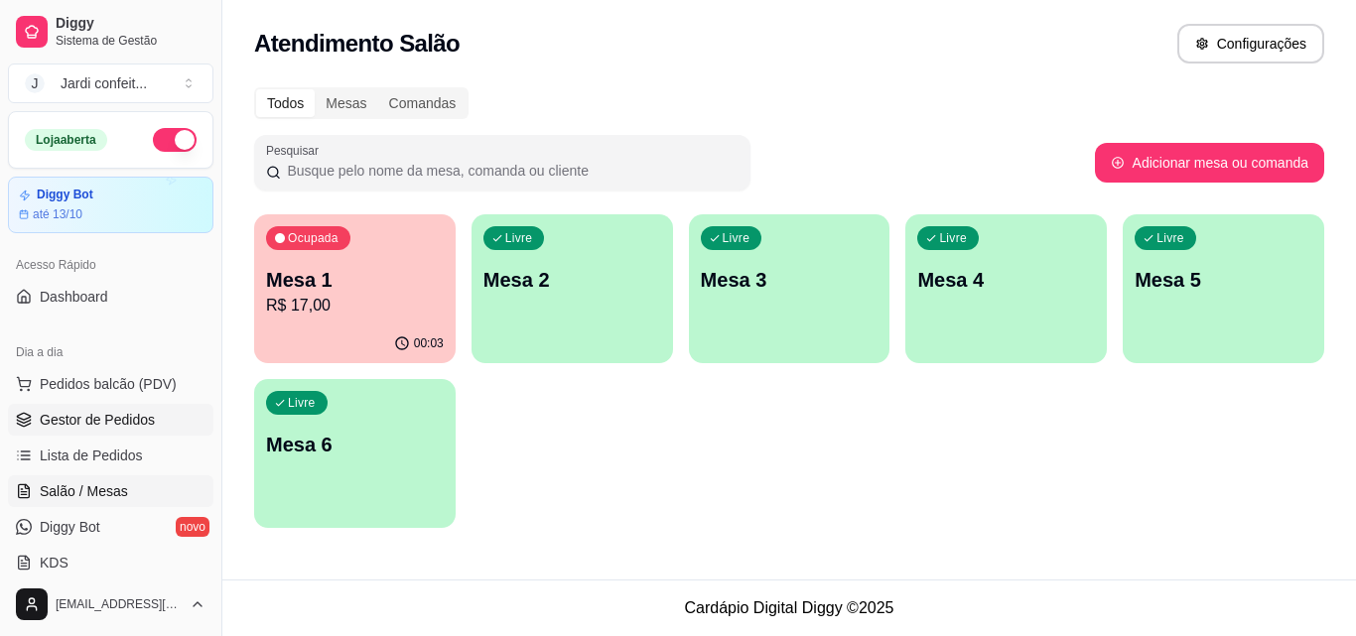
click at [99, 411] on span "Gestor de Pedidos" at bounding box center [97, 420] width 115 height 20
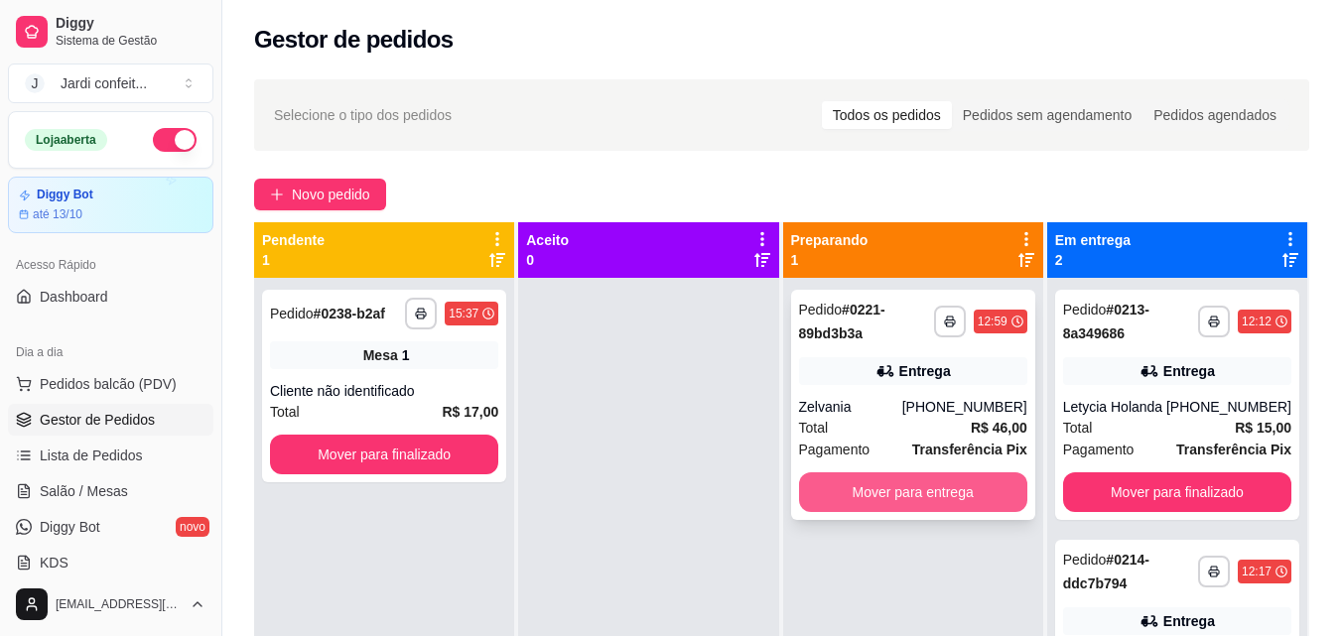
click at [844, 492] on button "Mover para entrega" at bounding box center [913, 493] width 228 height 40
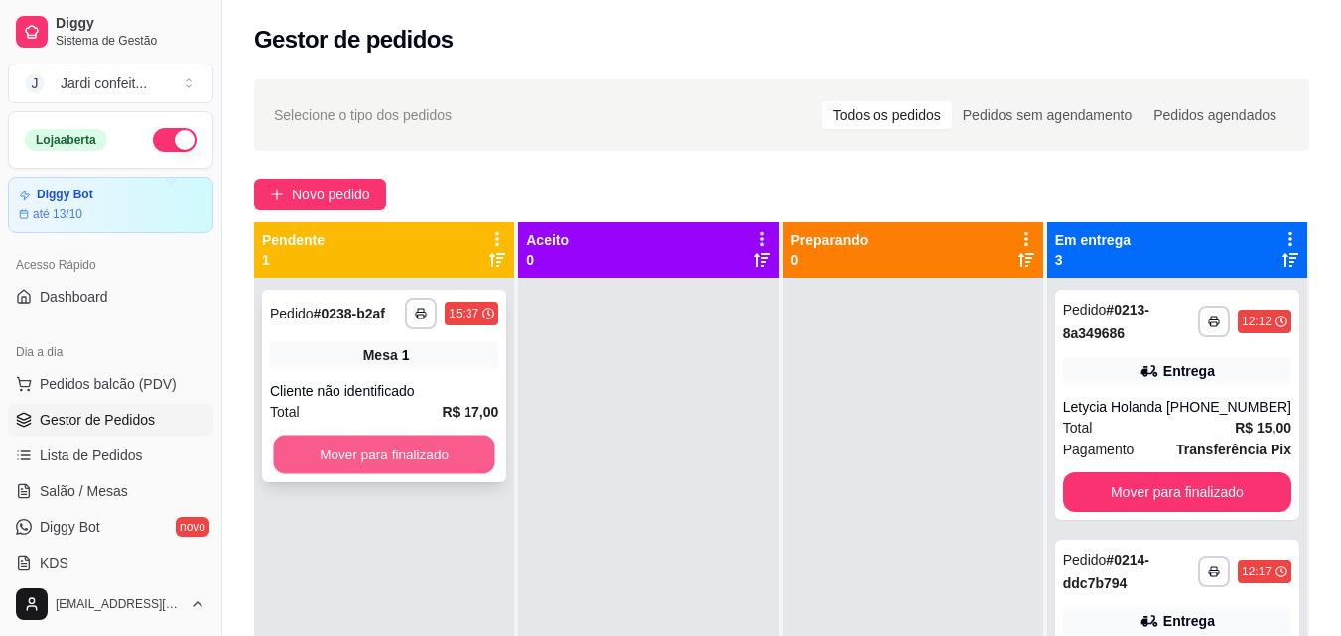
click at [445, 441] on button "Mover para finalizado" at bounding box center [383, 455] width 221 height 39
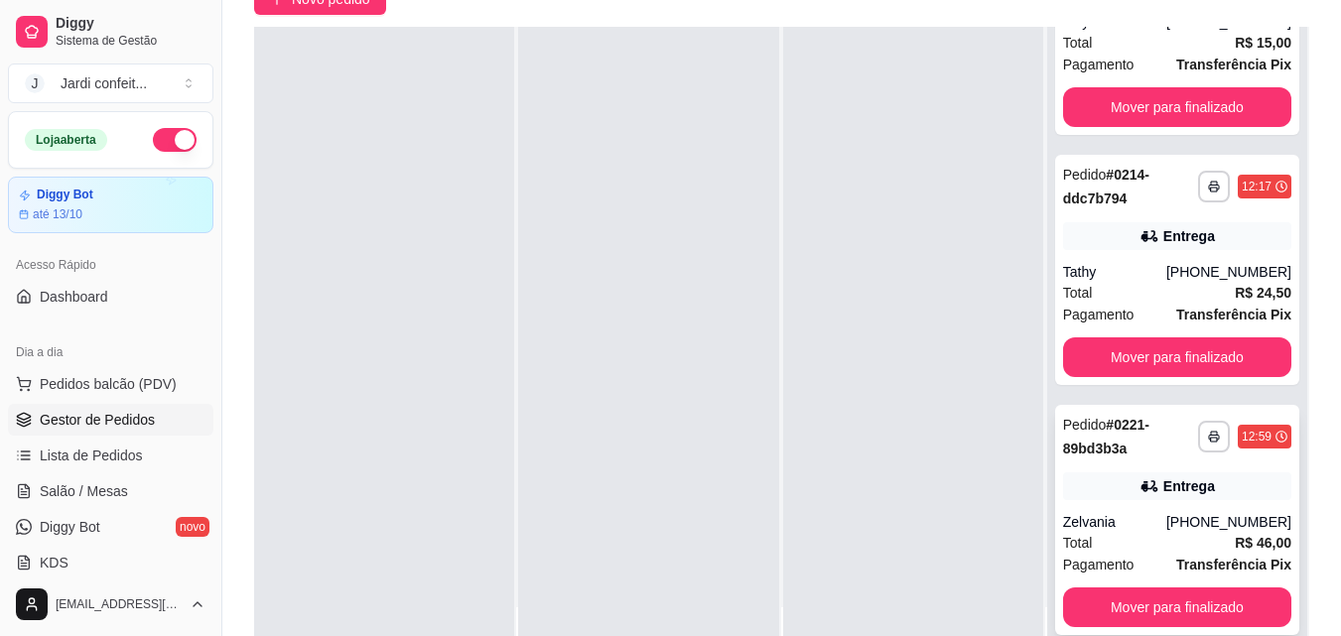
scroll to position [298, 0]
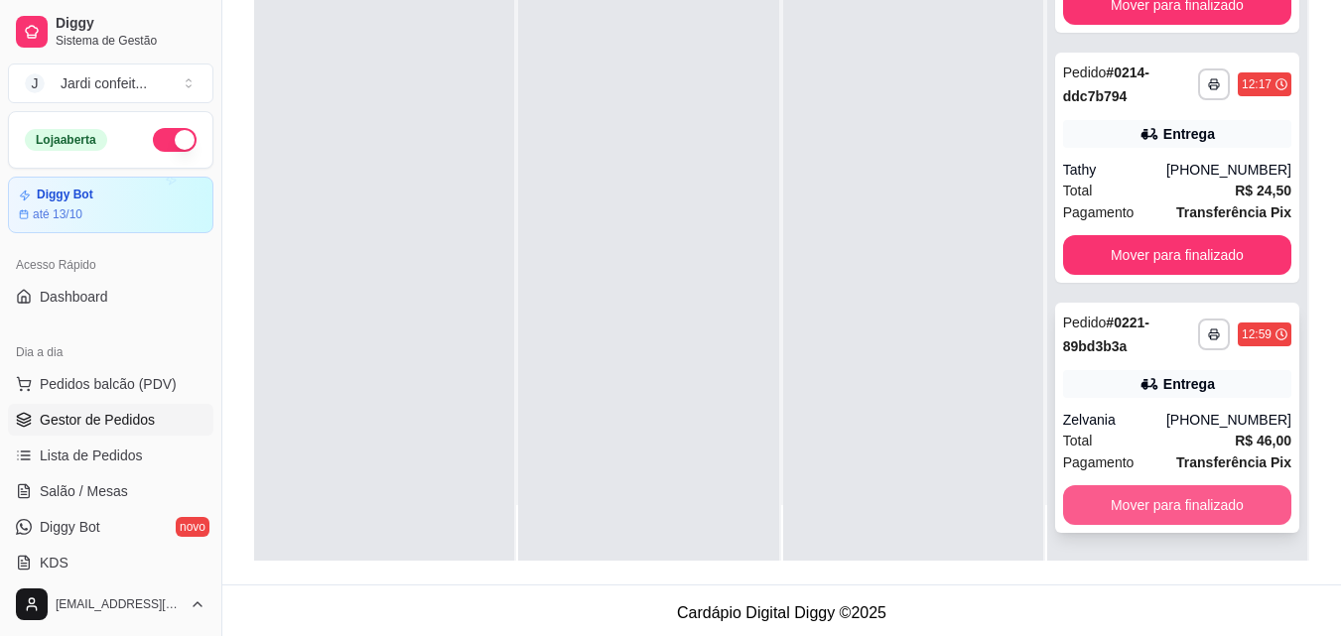
click at [1183, 506] on button "Mover para finalizado" at bounding box center [1177, 505] width 228 height 40
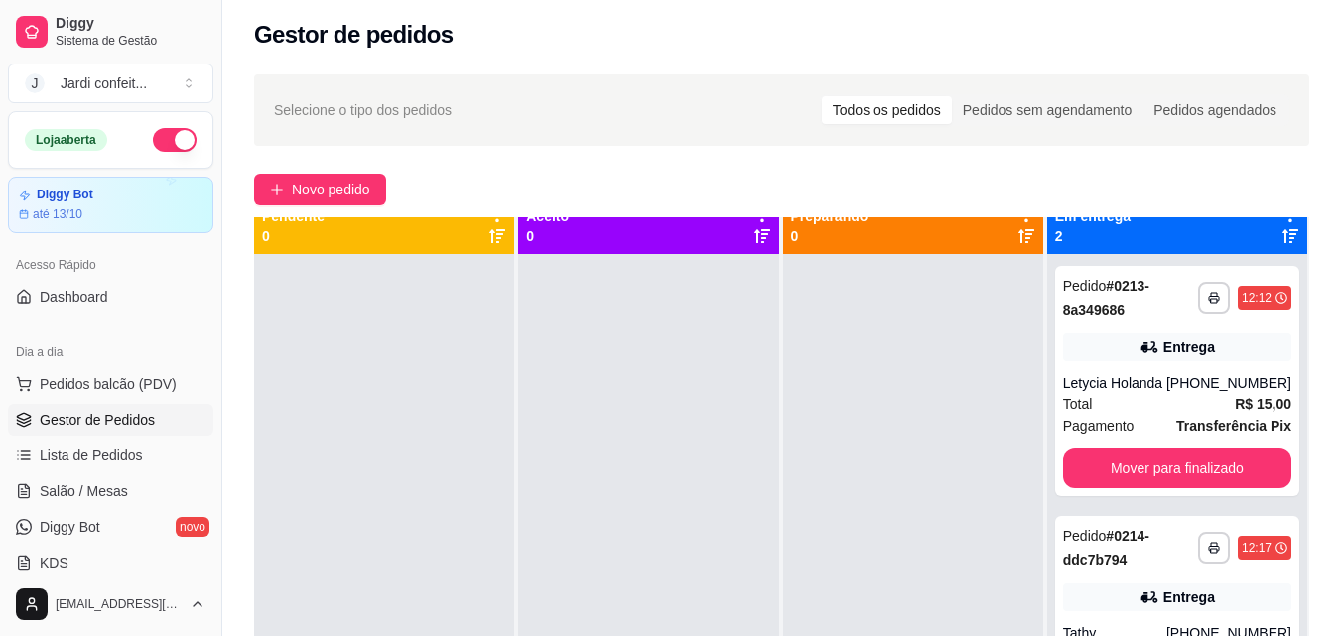
scroll to position [0, 0]
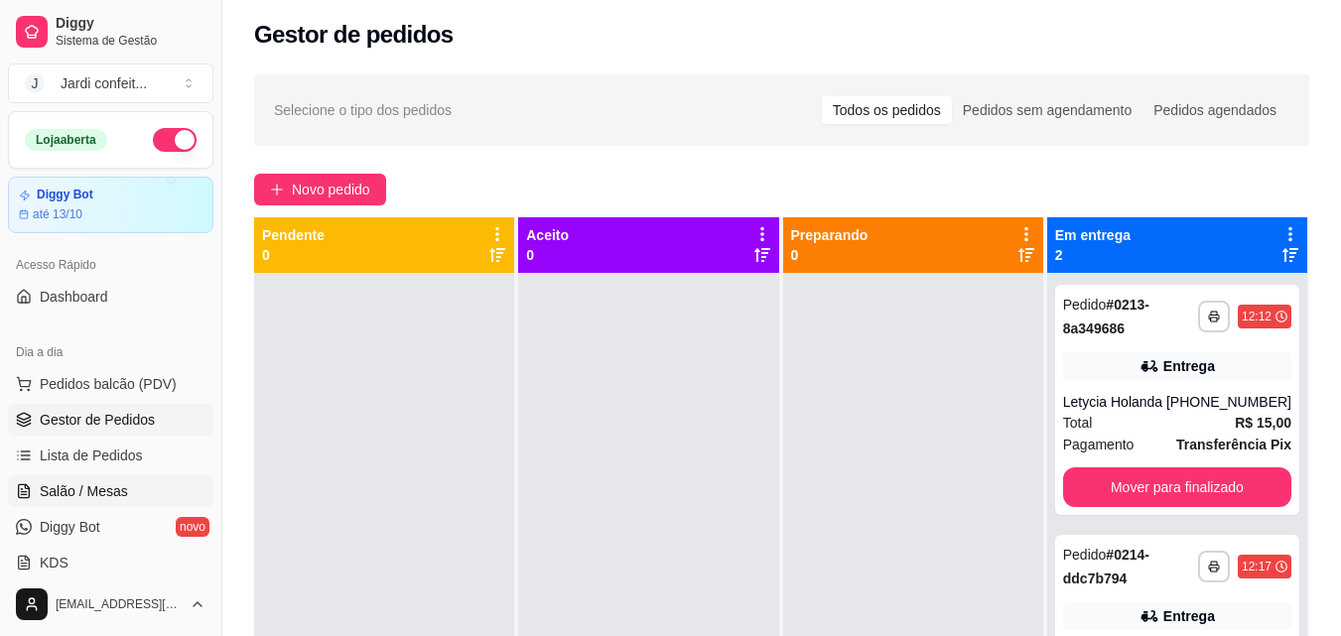
click at [131, 500] on link "Salão / Mesas" at bounding box center [110, 492] width 205 height 32
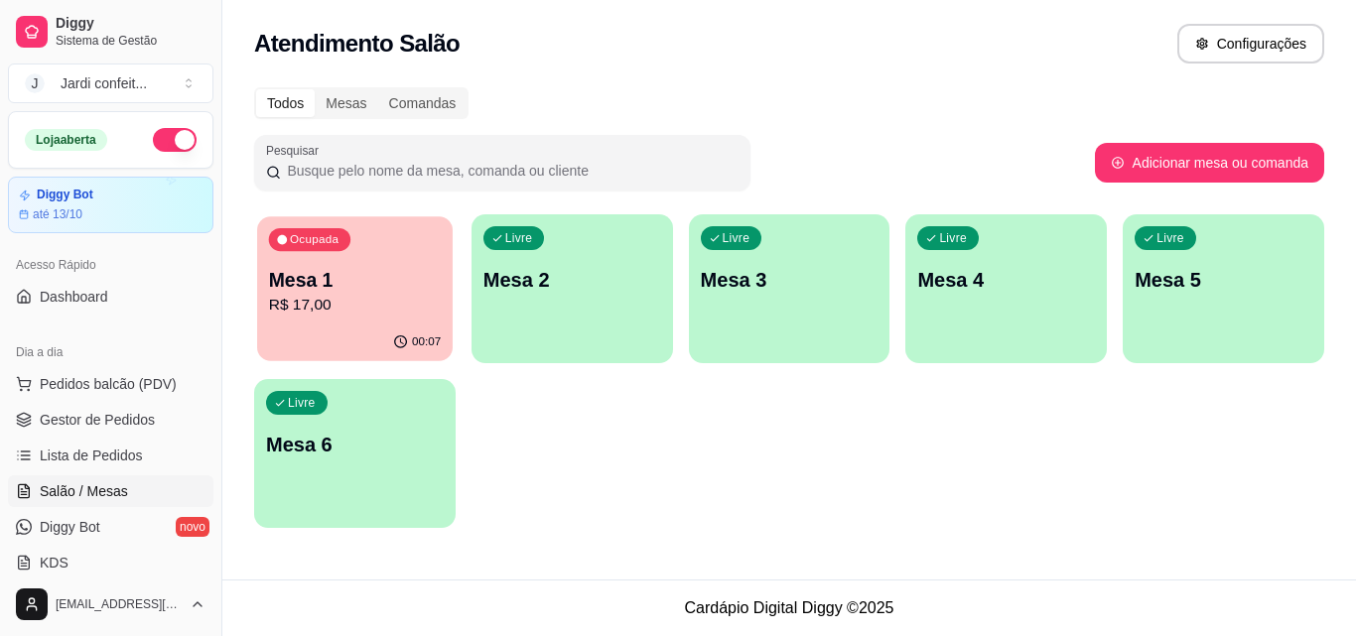
click at [392, 317] on p "R$ 17,00" at bounding box center [355, 305] width 172 height 23
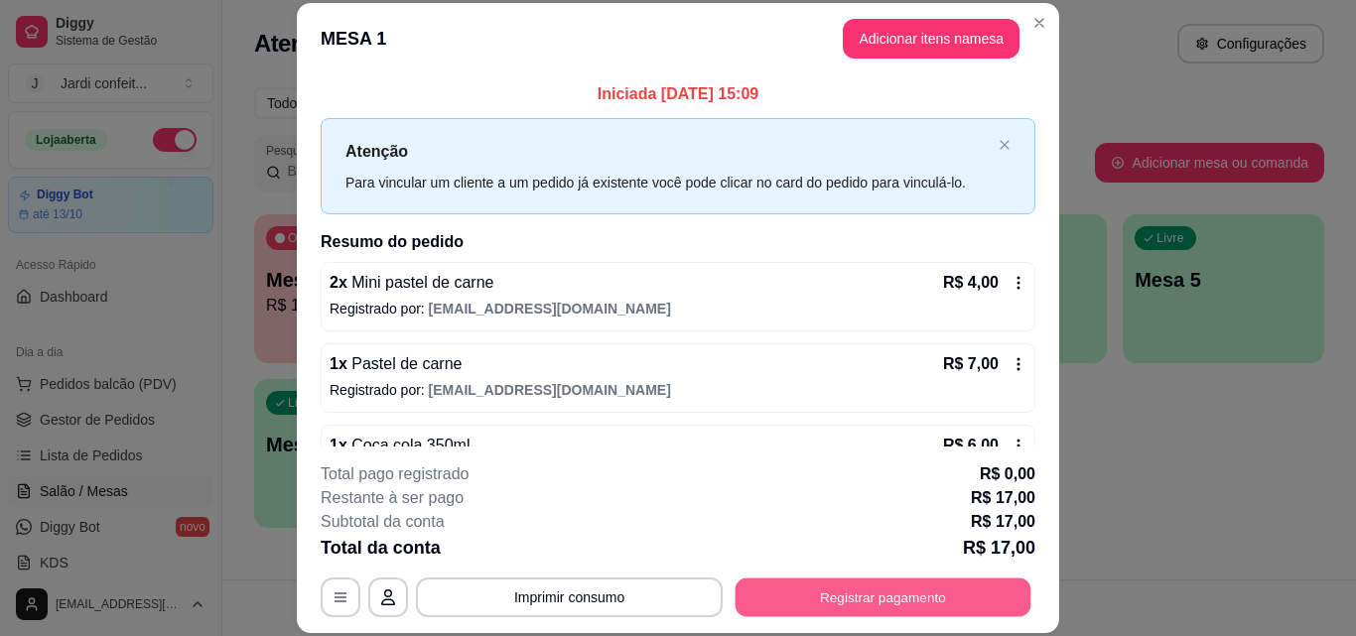
click at [857, 610] on button "Registrar pagamento" at bounding box center [884, 597] width 296 height 39
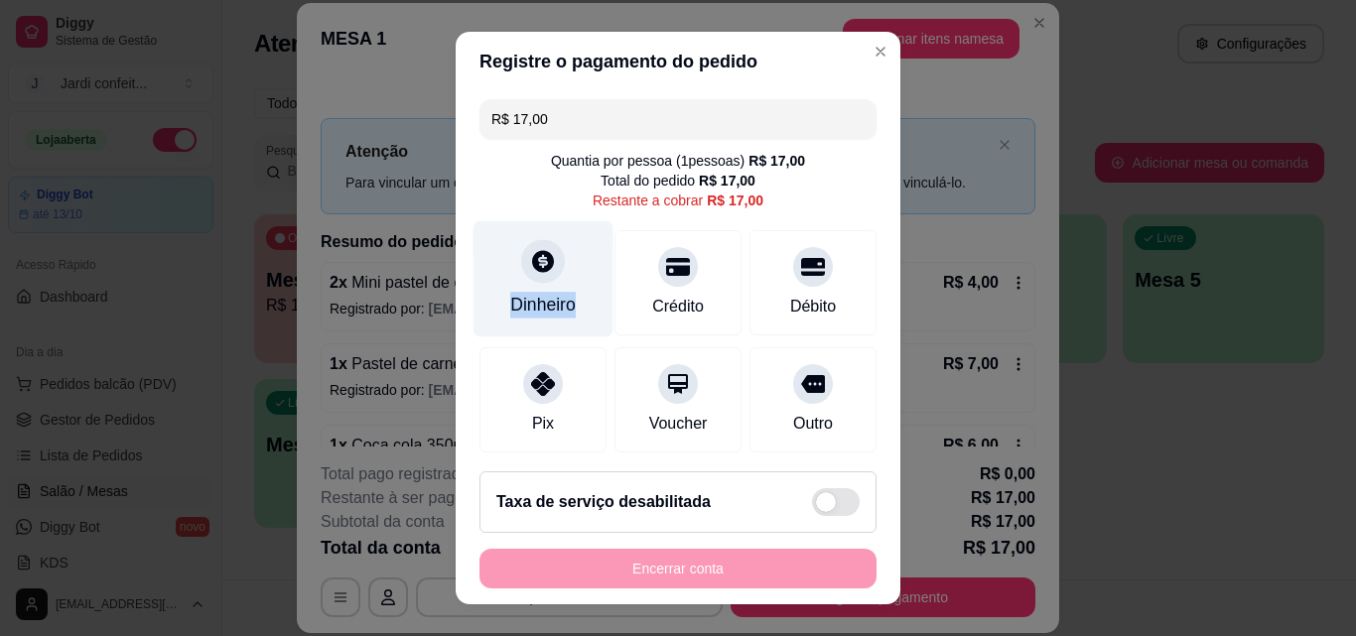
click at [569, 285] on div "Dinheiro" at bounding box center [544, 279] width 140 height 116
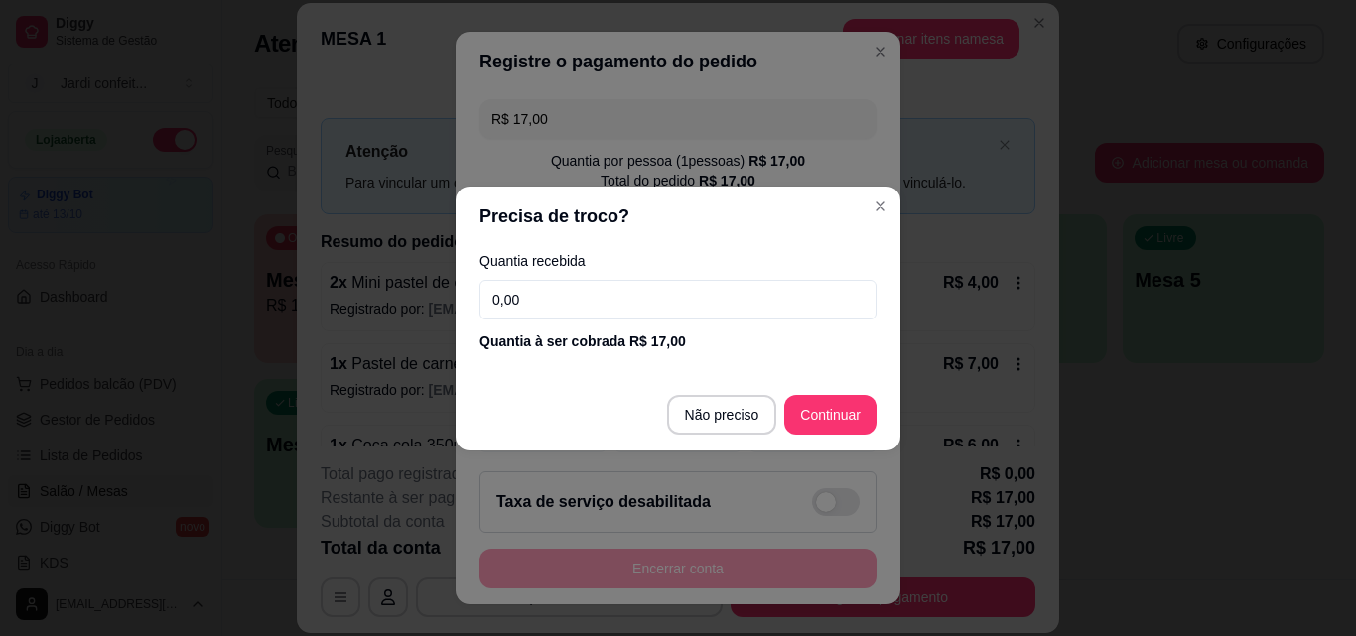
click at [678, 312] on input "0,00" at bounding box center [677, 300] width 397 height 40
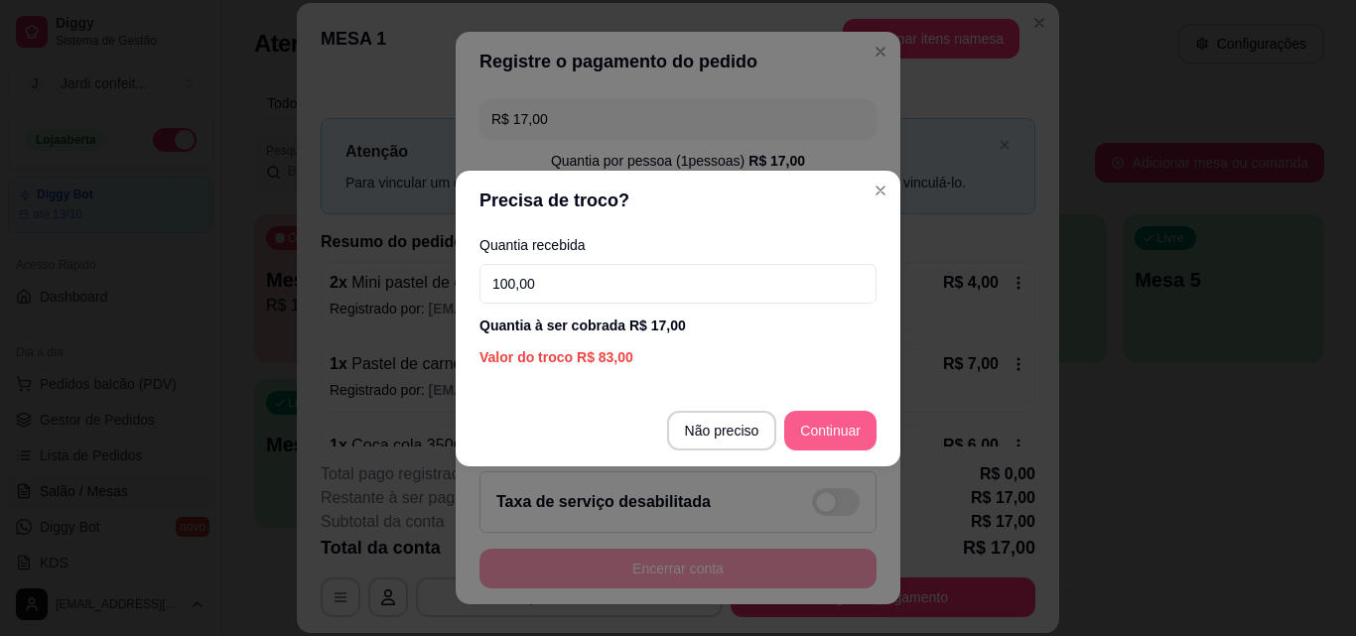
type input "100,00"
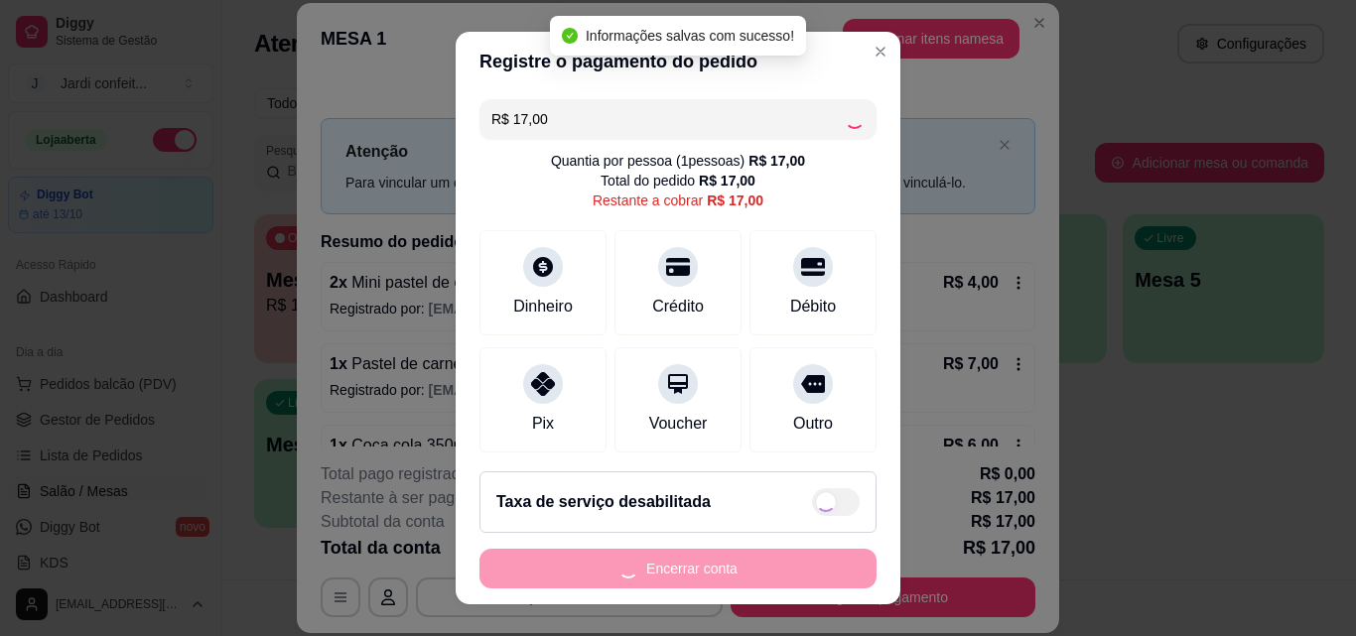
type input "R$ 0,00"
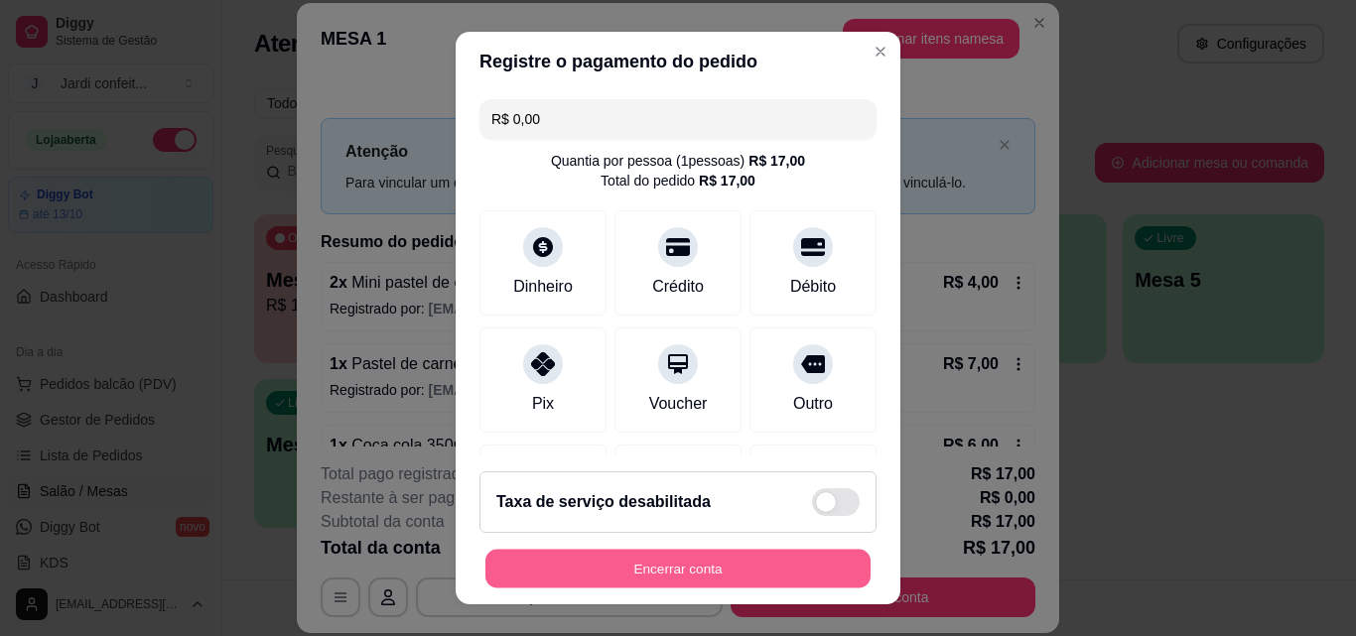
click at [754, 565] on button "Encerrar conta" at bounding box center [677, 569] width 385 height 39
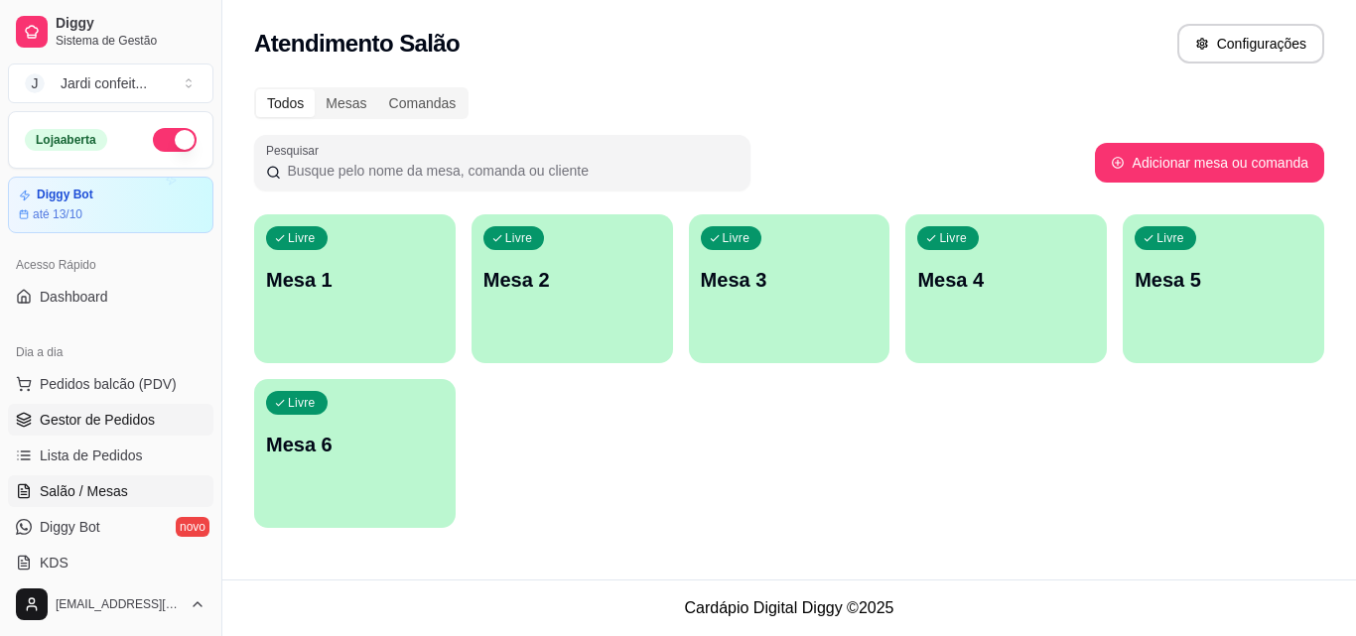
click at [109, 419] on span "Gestor de Pedidos" at bounding box center [97, 420] width 115 height 20
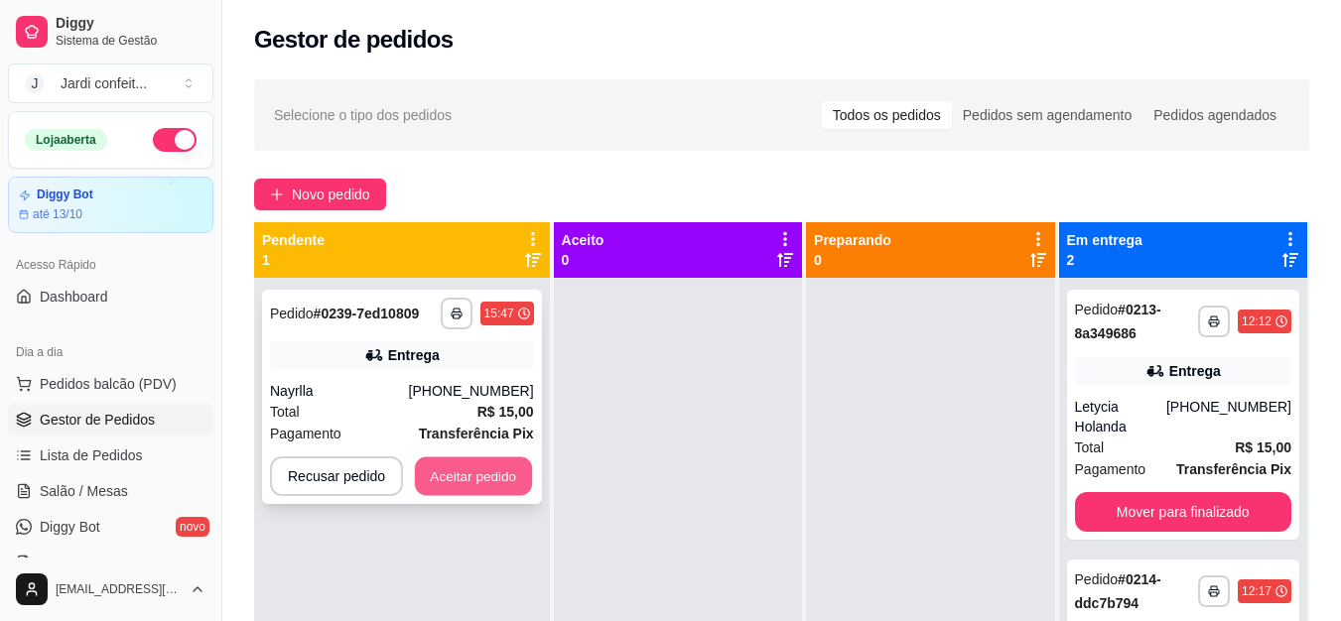
click at [456, 460] on button "Aceitar pedido" at bounding box center [473, 477] width 117 height 39
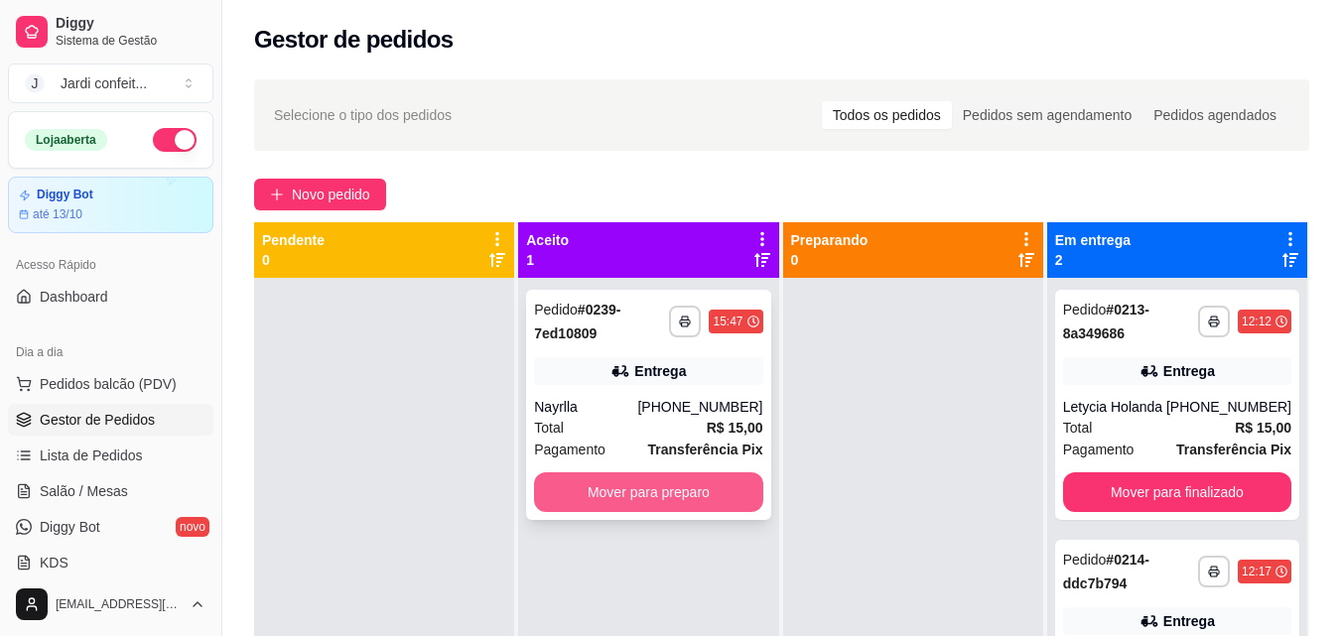
click at [658, 479] on button "Mover para preparo" at bounding box center [648, 493] width 228 height 40
click at [685, 482] on button "Mover para preparo" at bounding box center [648, 493] width 221 height 39
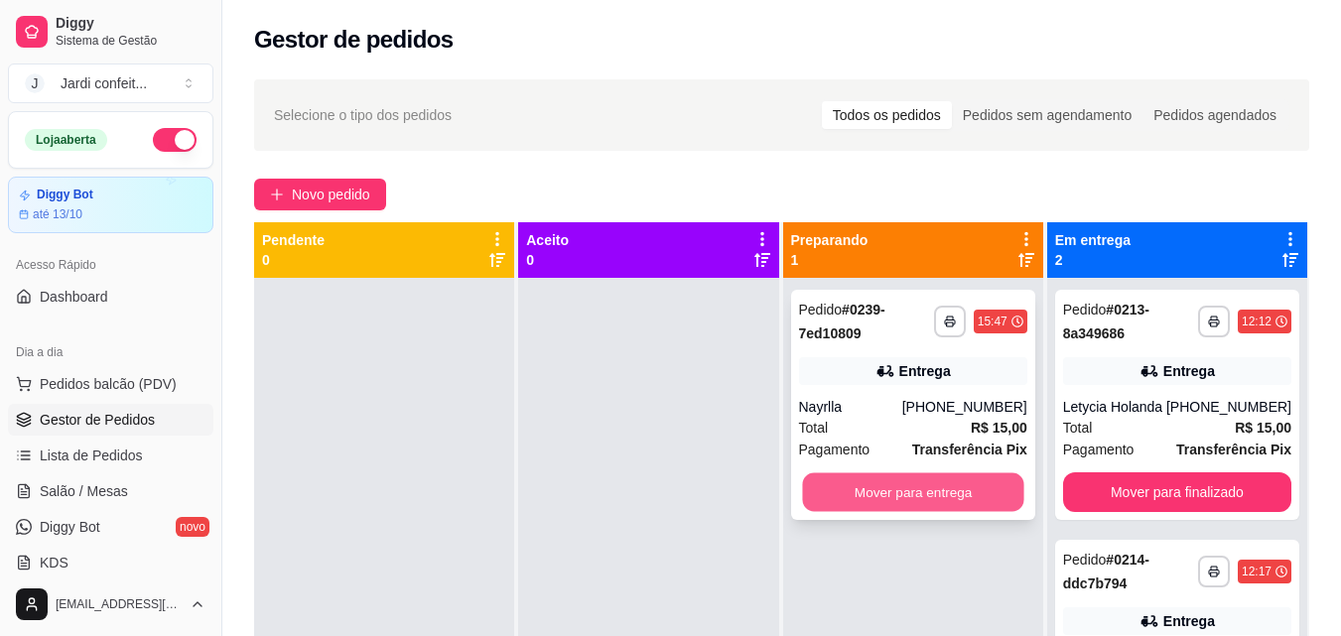
click at [834, 495] on button "Mover para entrega" at bounding box center [912, 493] width 221 height 39
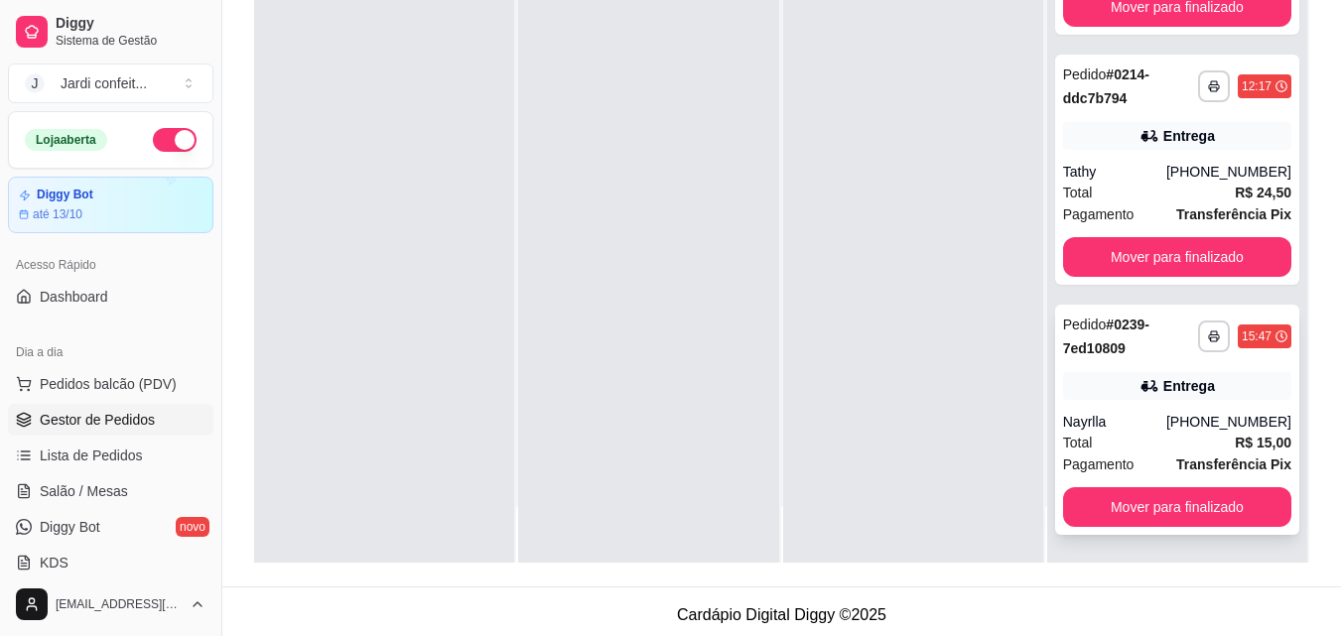
scroll to position [303, 0]
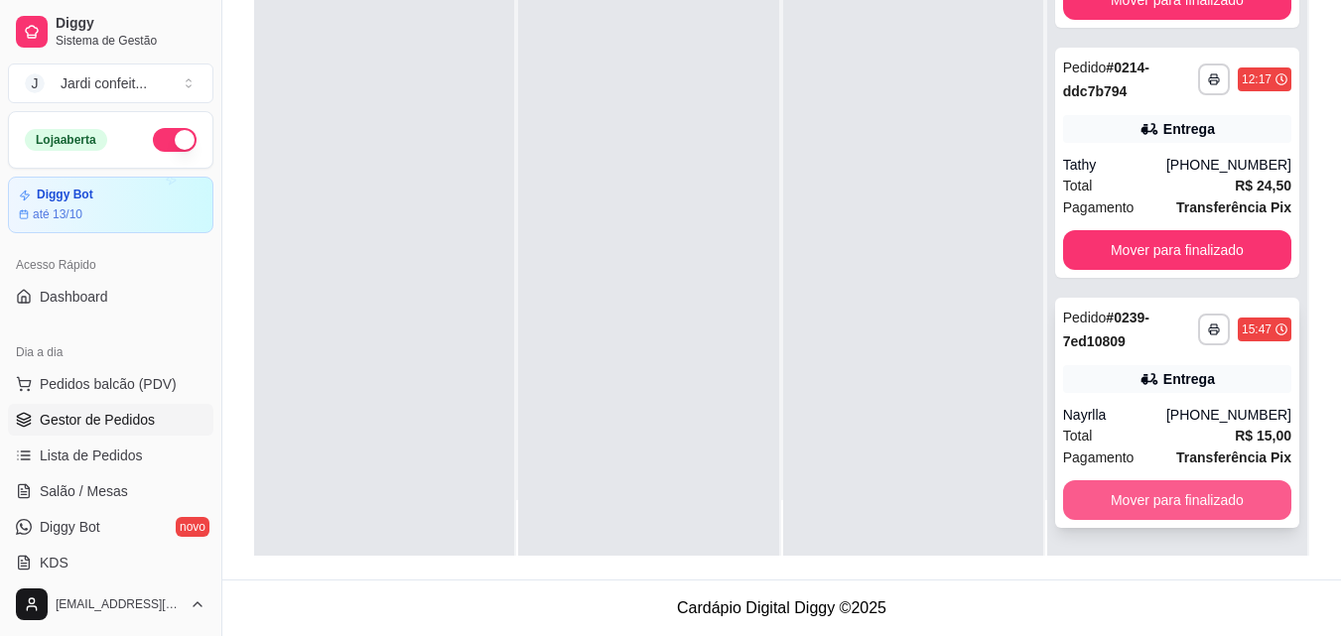
click at [1140, 502] on button "Mover para finalizado" at bounding box center [1177, 500] width 228 height 40
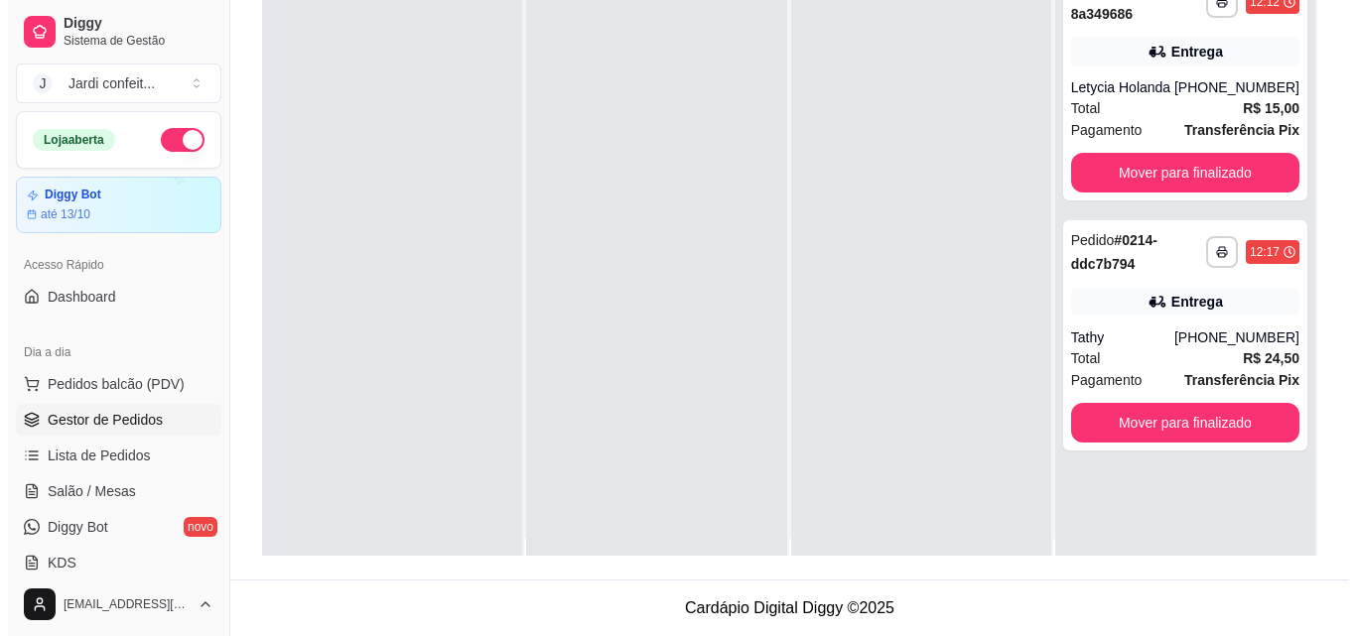
scroll to position [0, 0]
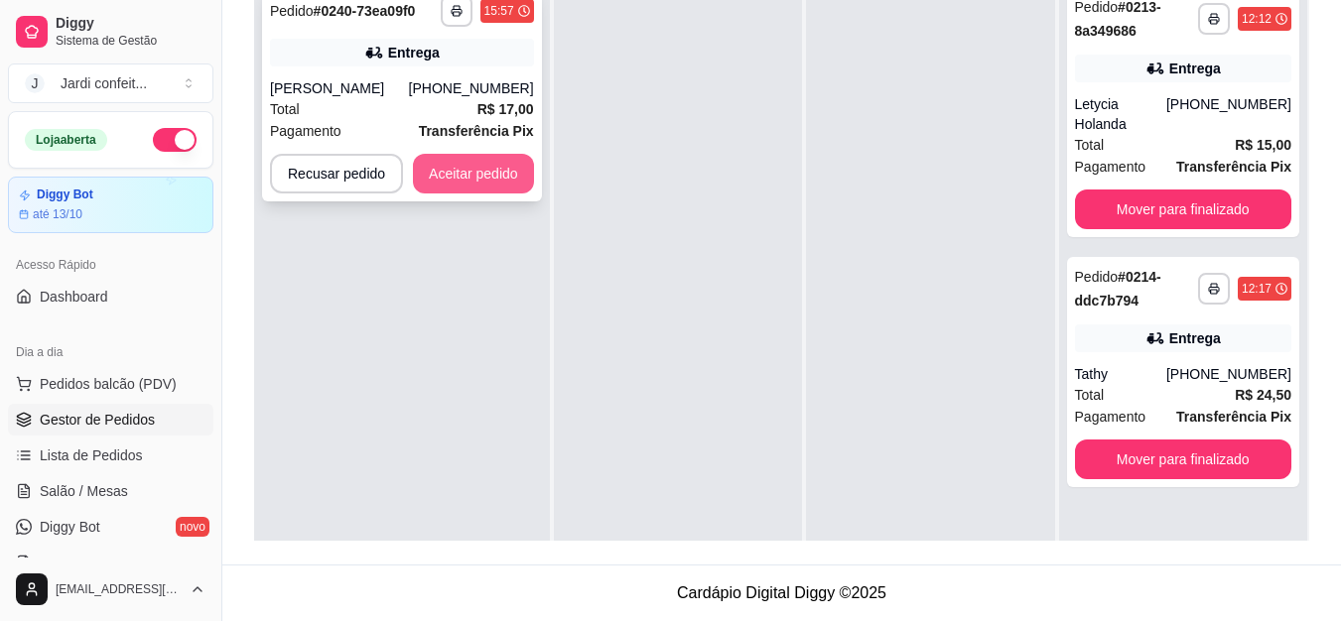
click at [525, 194] on button "Aceitar pedido" at bounding box center [473, 174] width 121 height 40
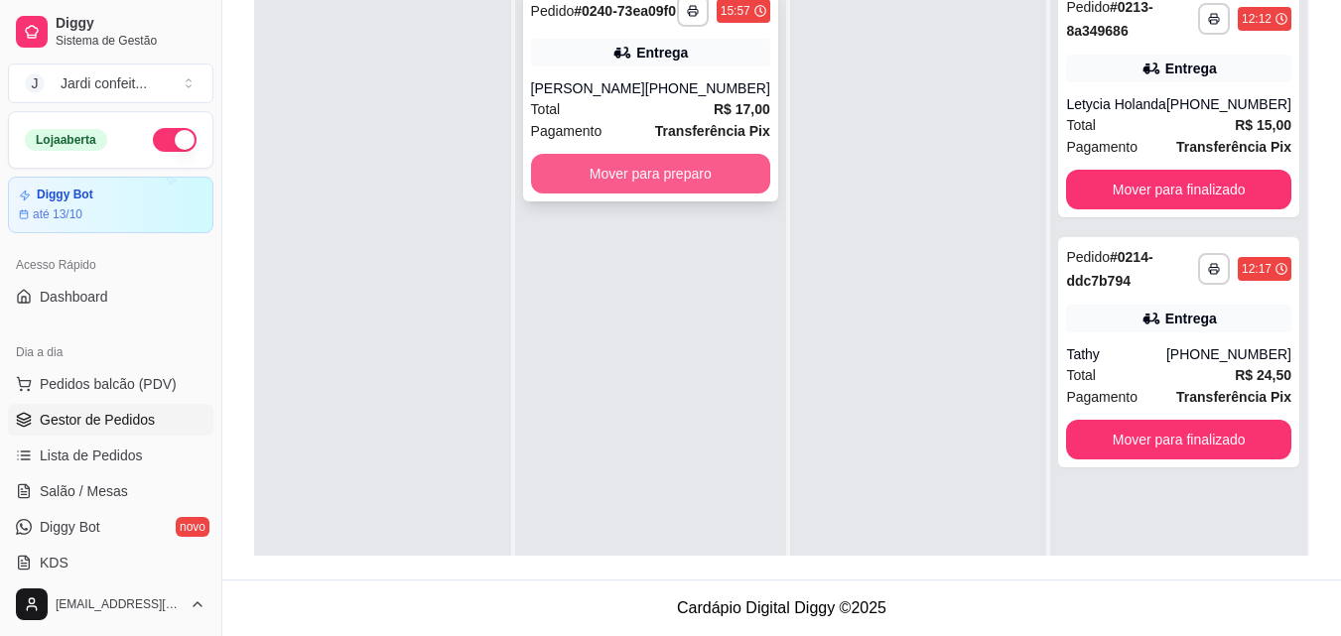
click at [608, 194] on button "Mover para preparo" at bounding box center [650, 174] width 239 height 40
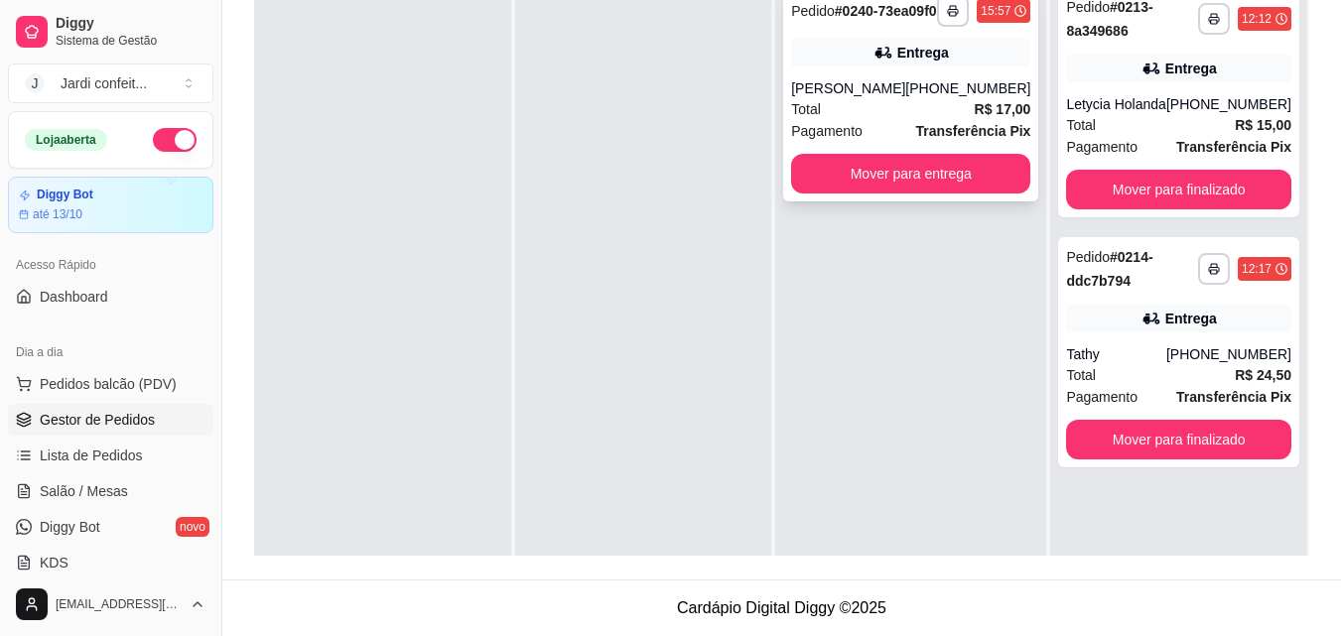
click at [905, 98] on div "[PERSON_NAME]" at bounding box center [848, 88] width 114 height 20
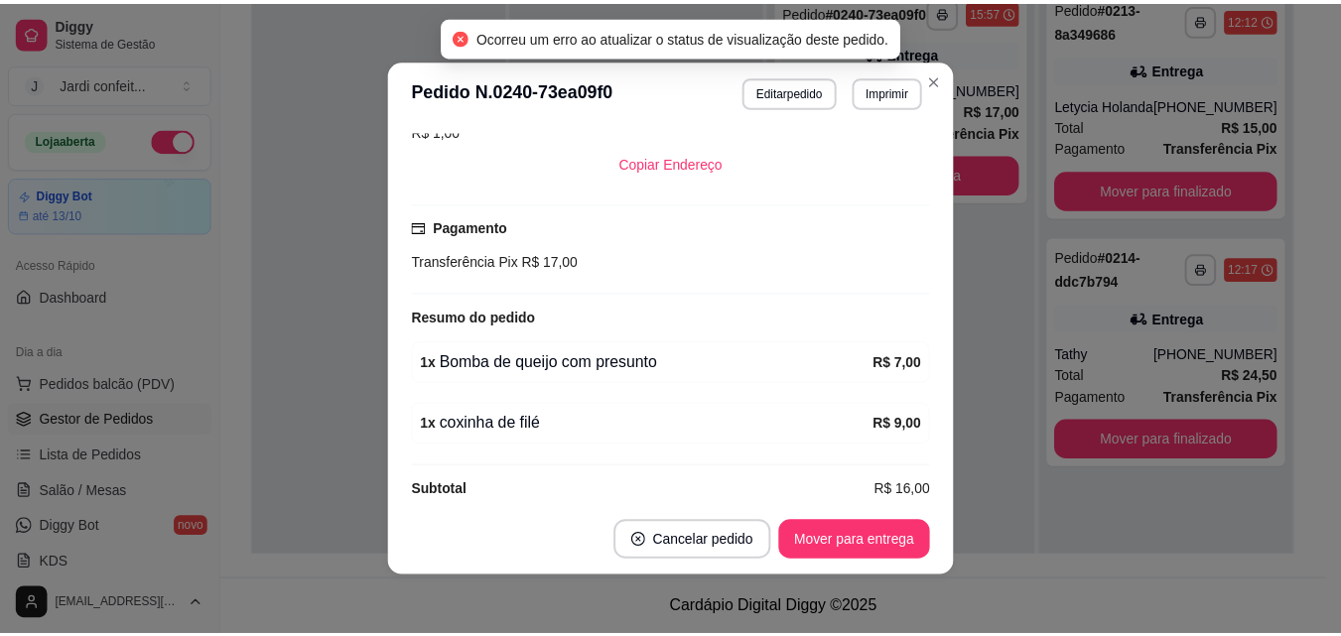
scroll to position [467, 0]
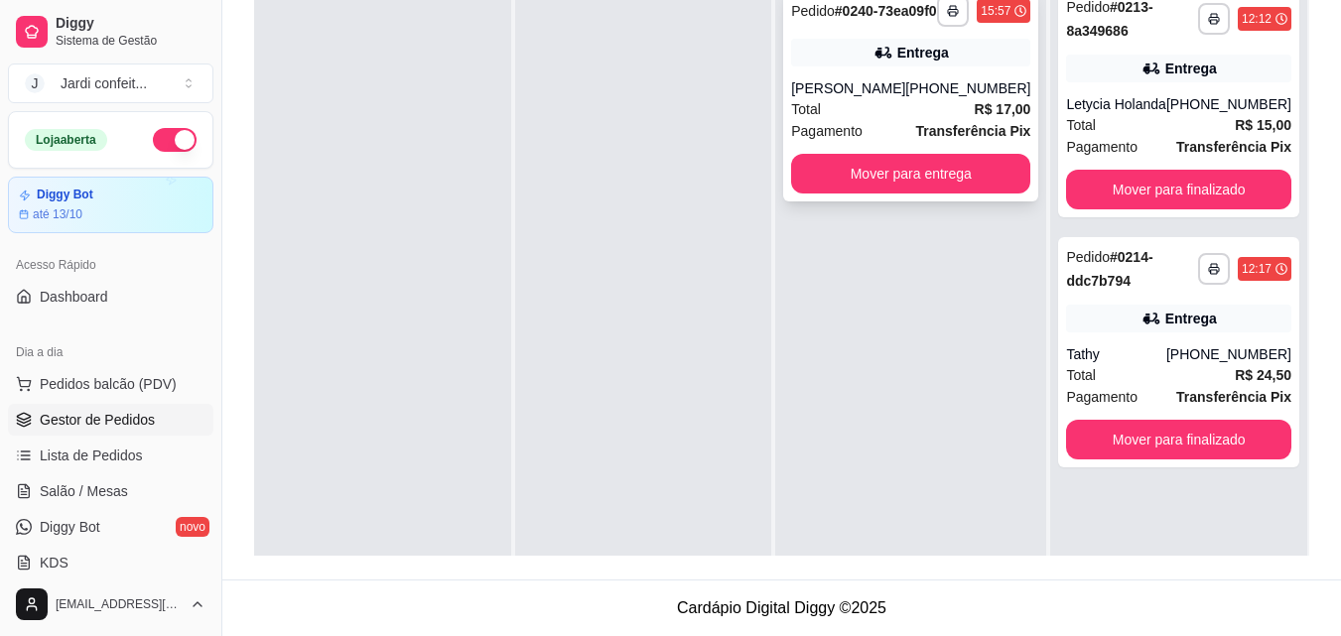
click at [854, 88] on div "**********" at bounding box center [910, 94] width 255 height 214
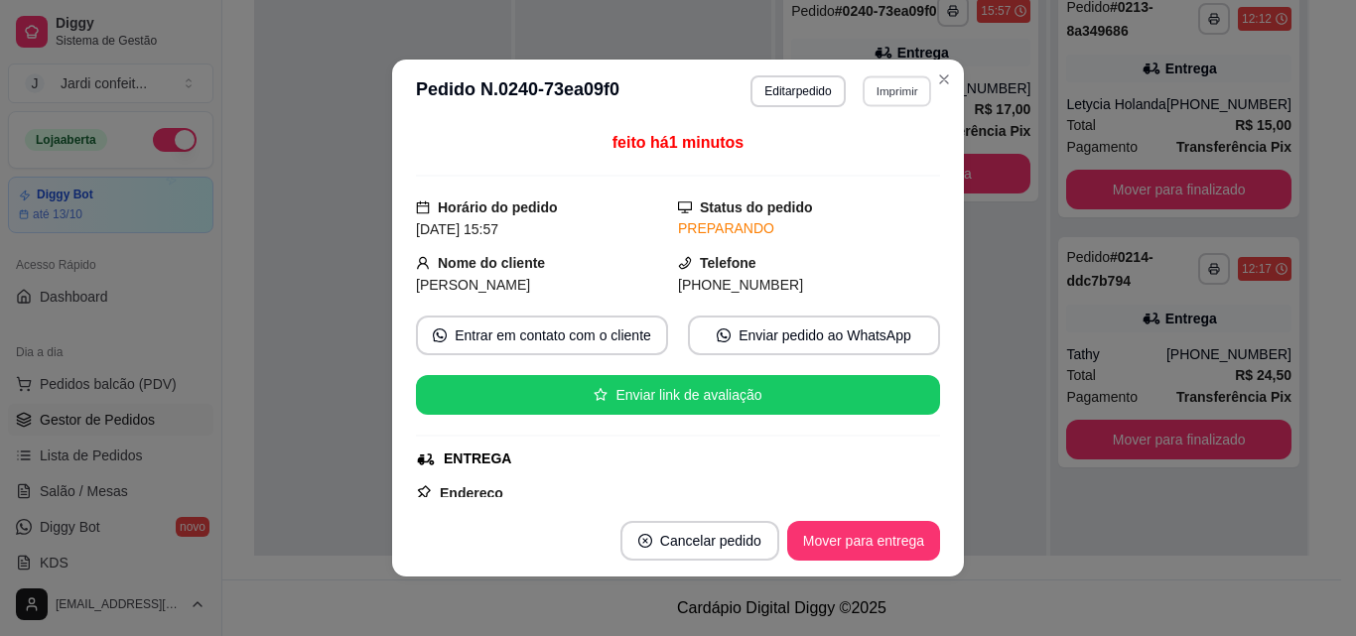
click at [904, 95] on button "Imprimir" at bounding box center [897, 90] width 68 height 31
click at [888, 161] on button "Impressora" at bounding box center [854, 161] width 144 height 32
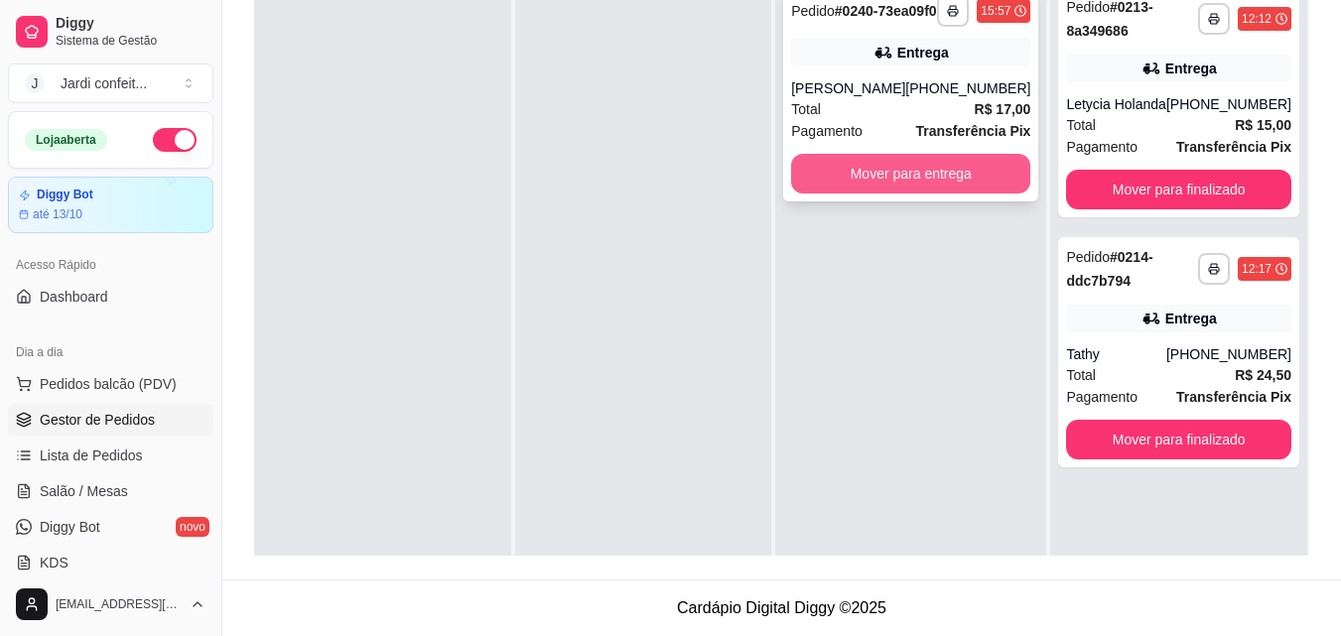
click at [958, 194] on button "Mover para entrega" at bounding box center [910, 174] width 239 height 40
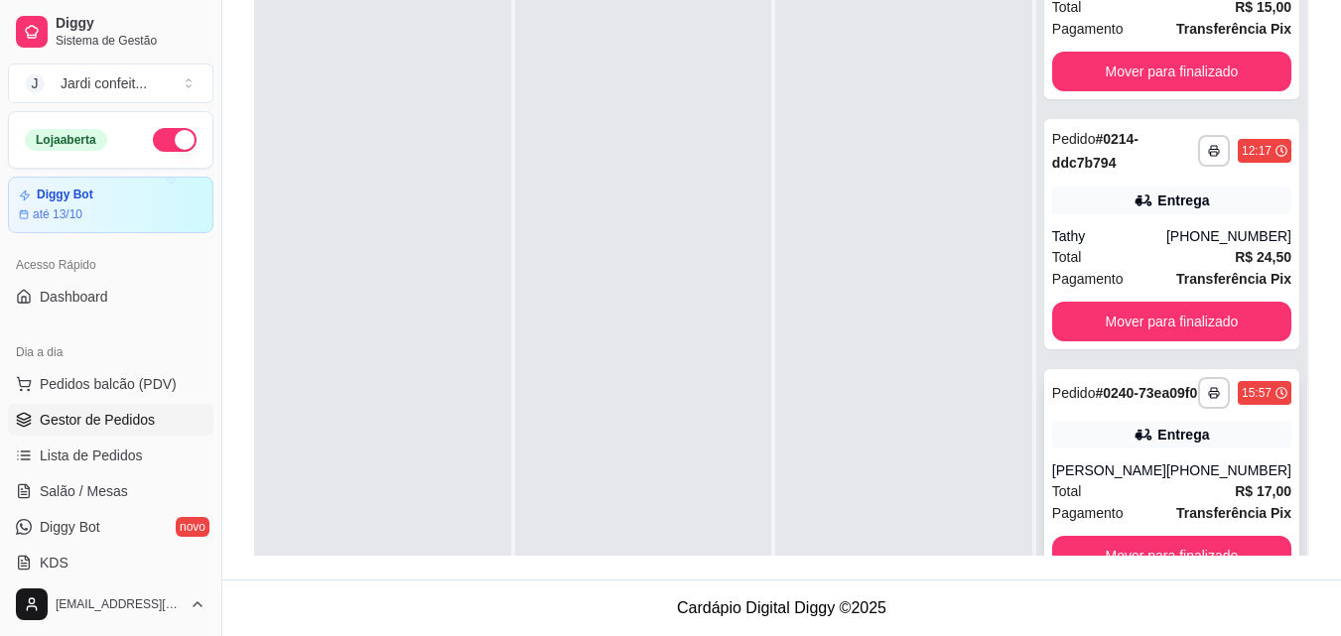
scroll to position [56, 0]
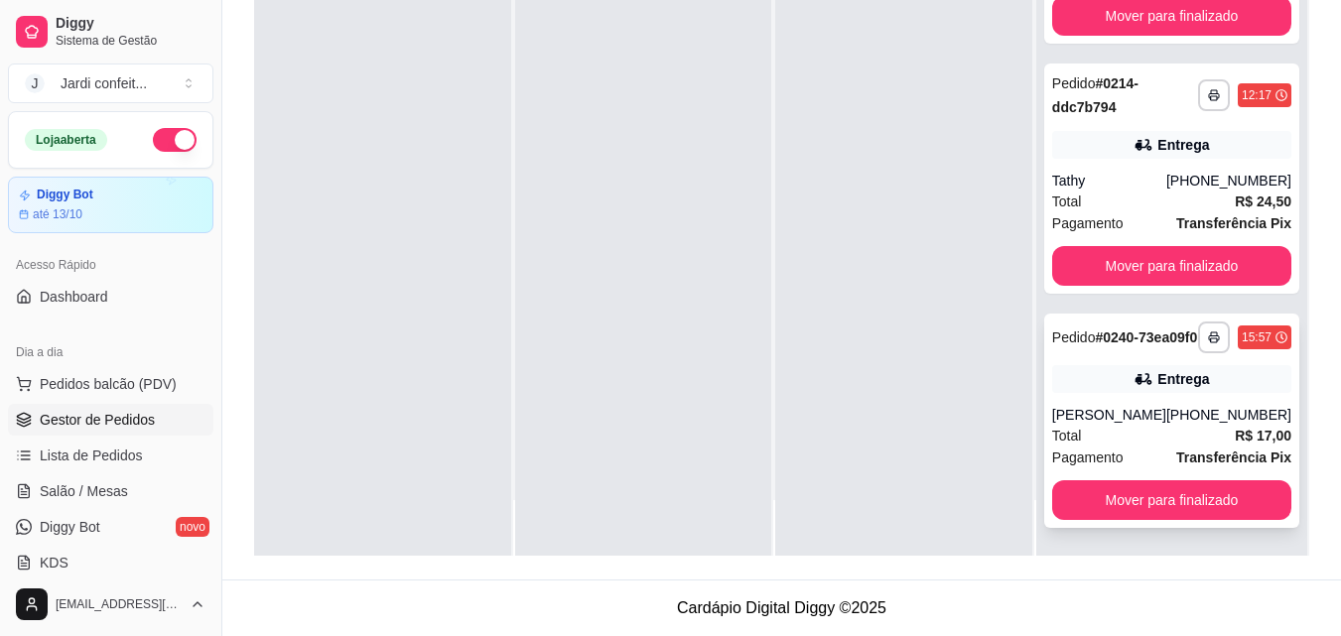
click at [1161, 513] on button "Mover para finalizado" at bounding box center [1171, 500] width 239 height 40
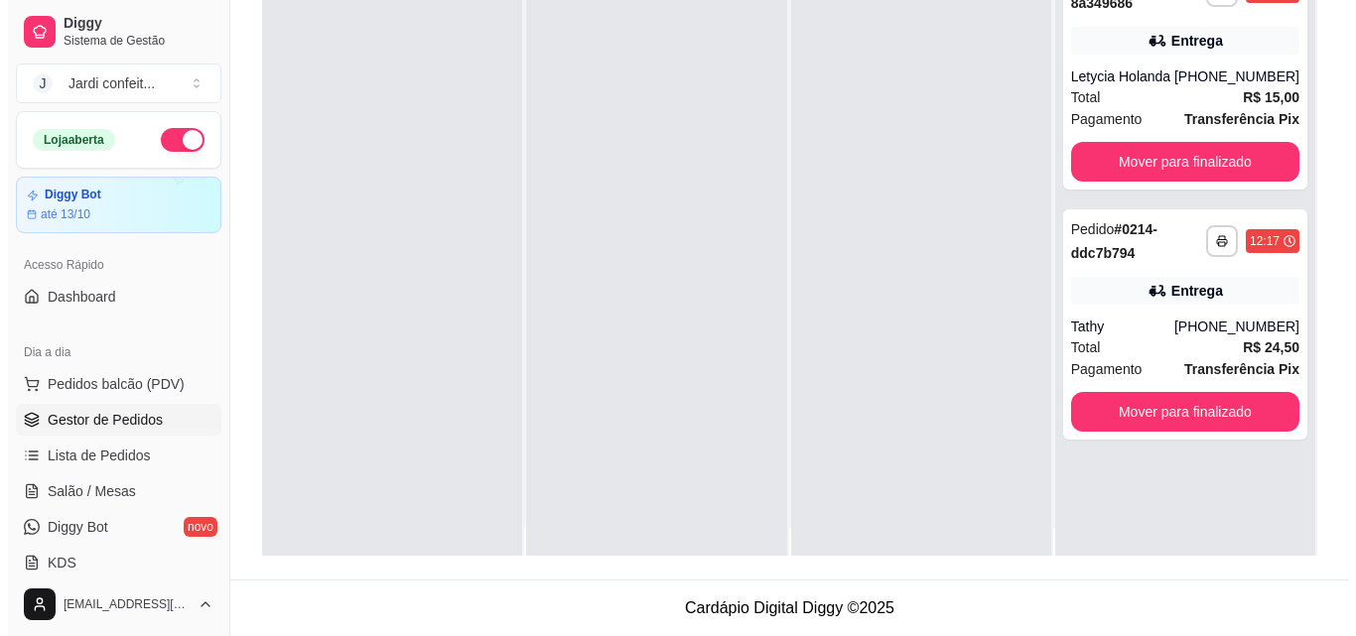
scroll to position [0, 0]
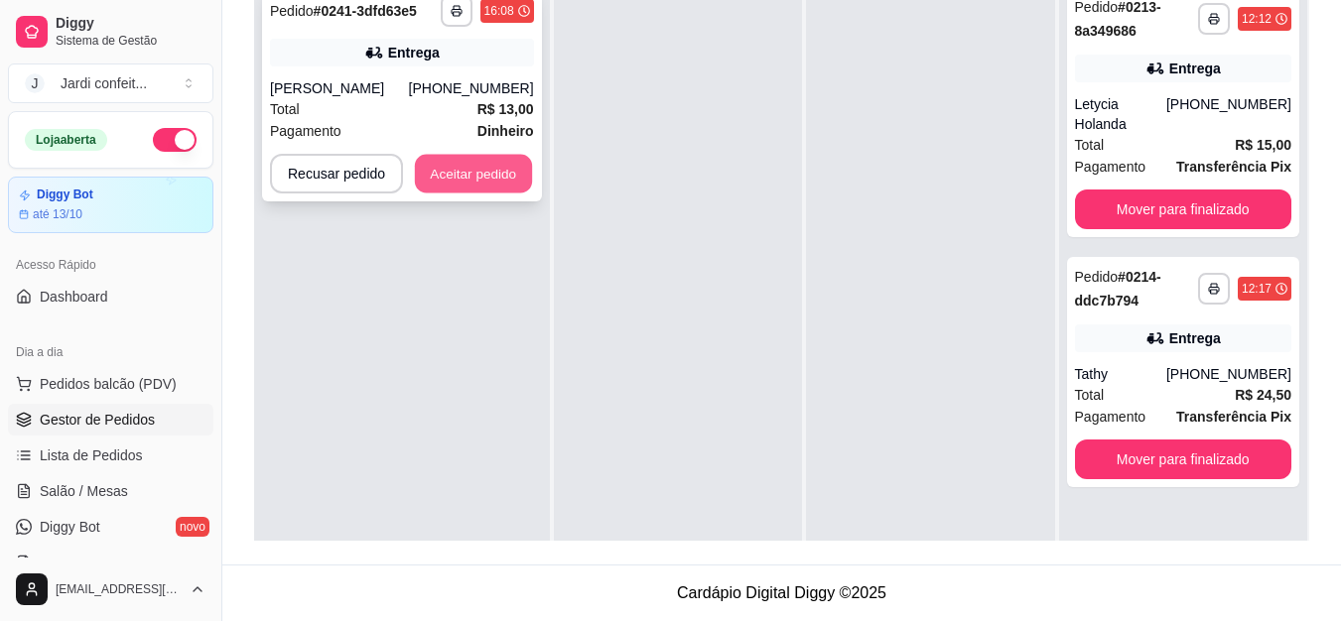
click at [457, 167] on button "Aceitar pedido" at bounding box center [473, 174] width 117 height 39
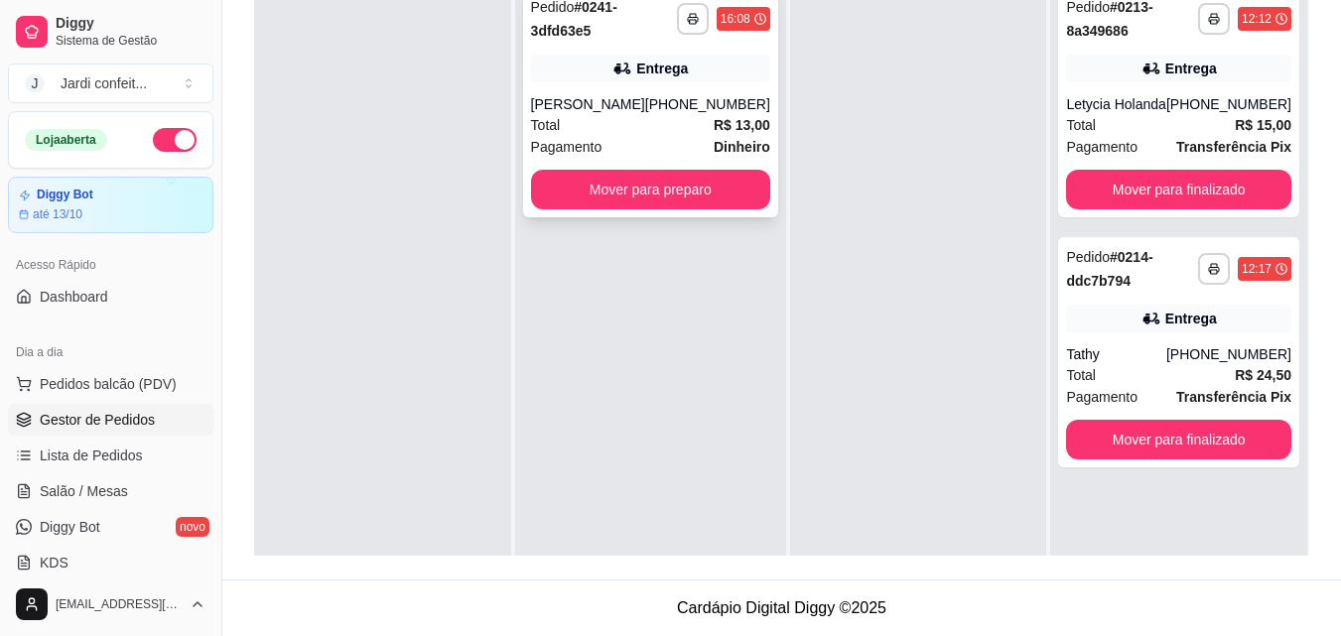
click at [662, 143] on div "Pagamento Dinheiro" at bounding box center [650, 147] width 239 height 22
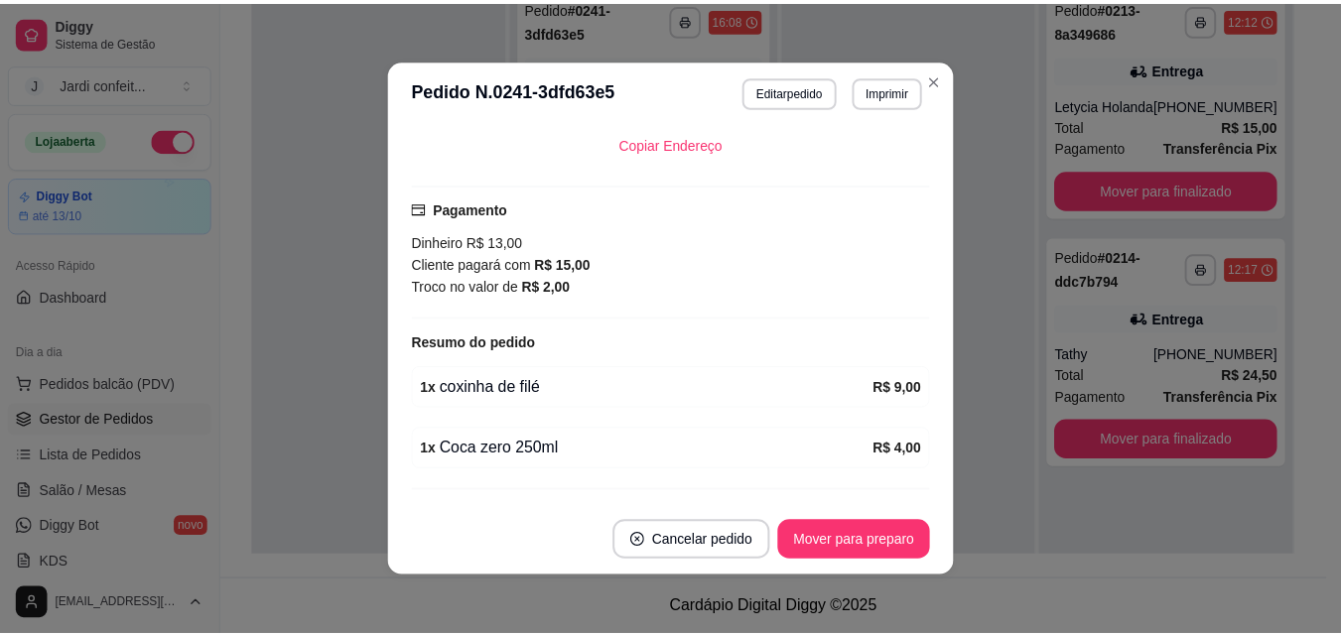
scroll to position [510, 0]
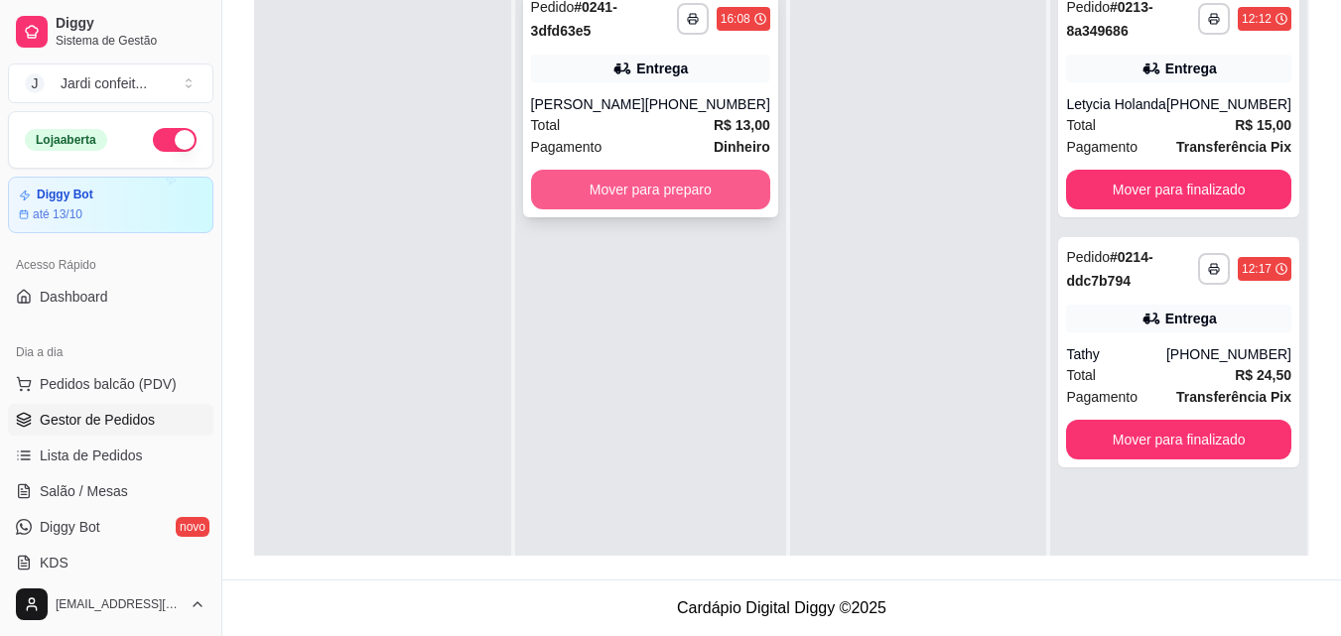
click at [664, 202] on button "Mover para preparo" at bounding box center [650, 190] width 239 height 40
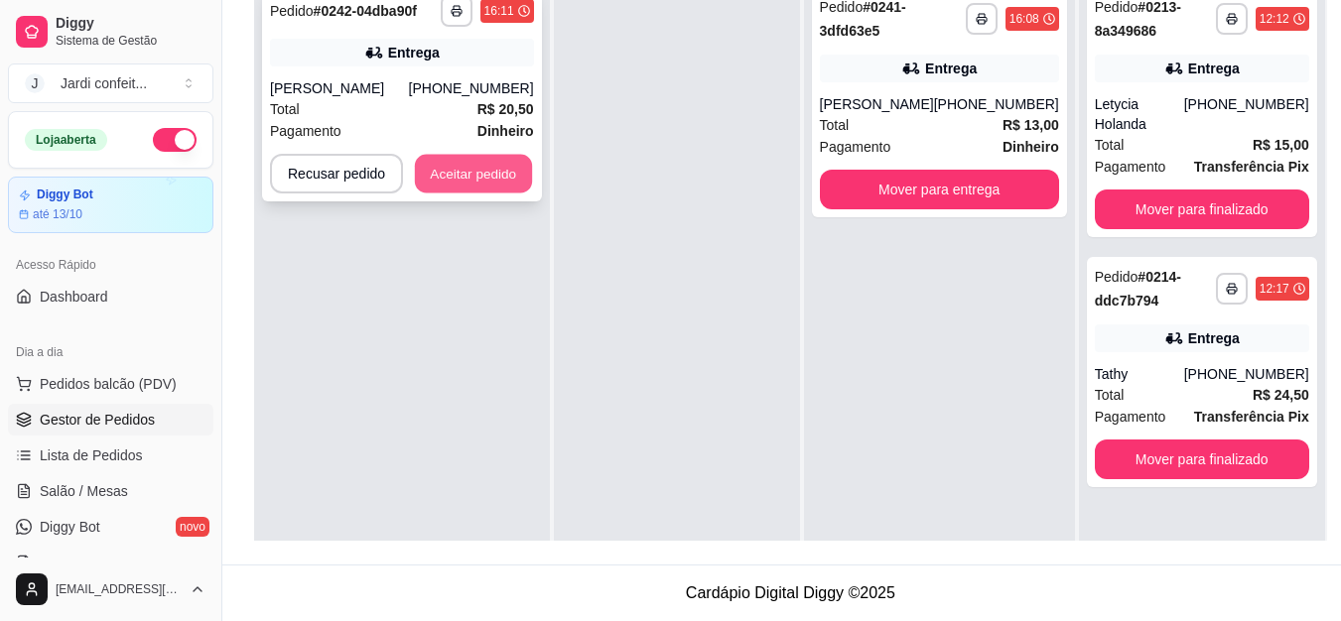
click at [452, 177] on button "Aceitar pedido" at bounding box center [473, 174] width 117 height 39
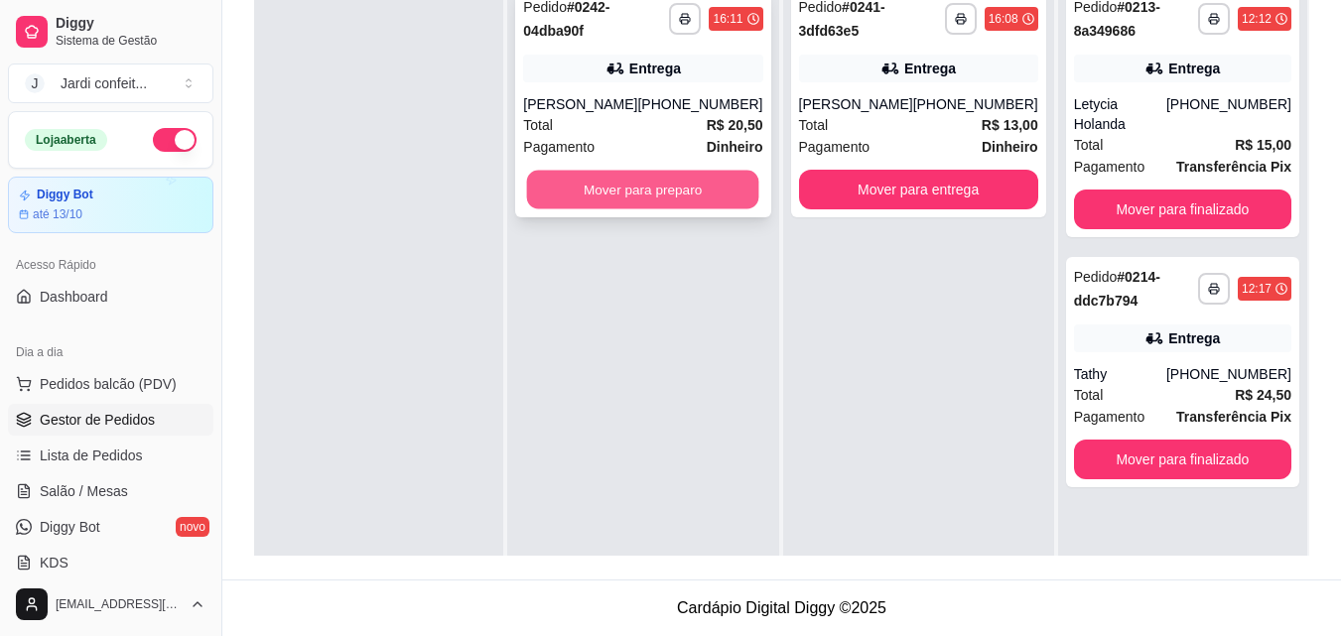
click at [603, 193] on button "Mover para preparo" at bounding box center [643, 190] width 232 height 39
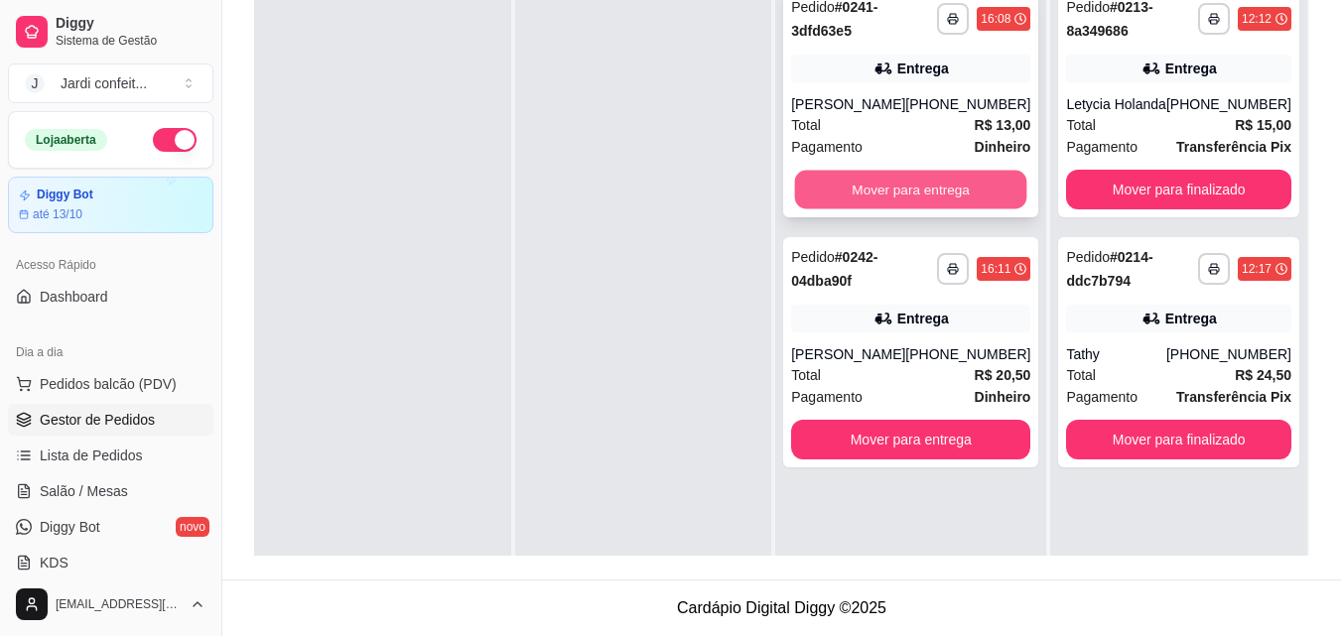
click at [846, 189] on button "Mover para entrega" at bounding box center [911, 190] width 232 height 39
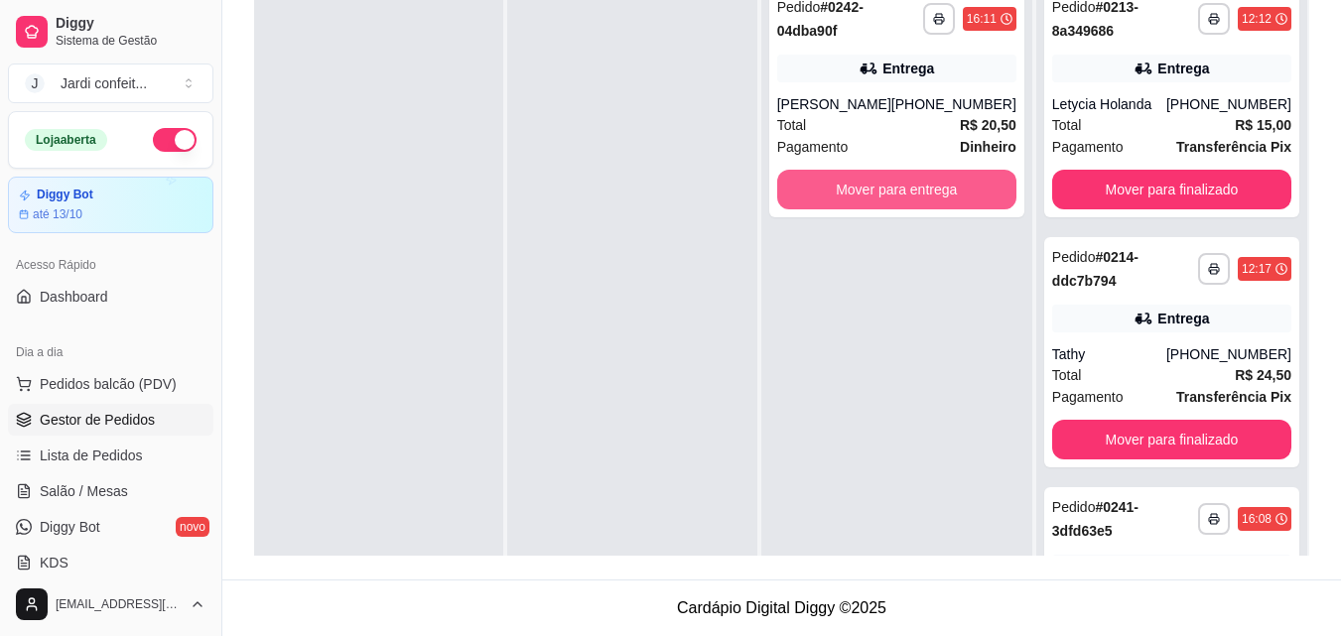
click at [846, 189] on button "Mover para entrega" at bounding box center [896, 190] width 239 height 40
click at [854, 183] on button "Mover para entrega" at bounding box center [896, 190] width 232 height 39
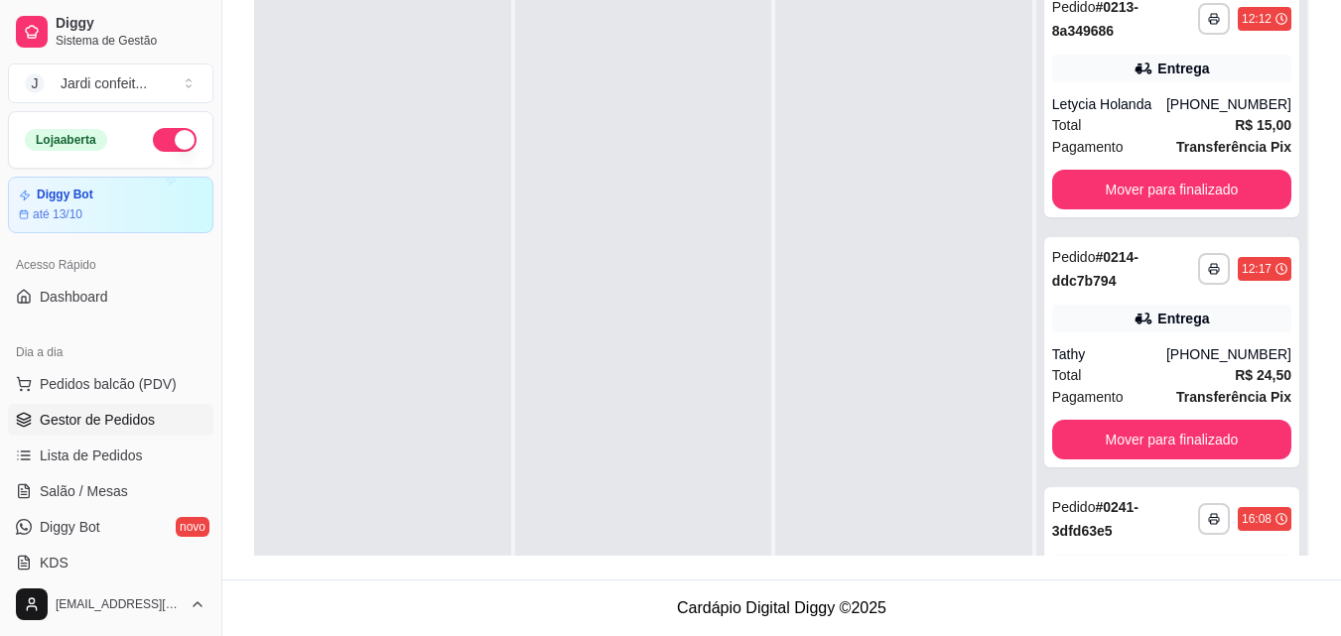
drag, startPoint x: 860, startPoint y: 259, endPoint x: 618, endPoint y: 6, distance: 349.7
click at [843, 233] on div at bounding box center [903, 293] width 257 height 636
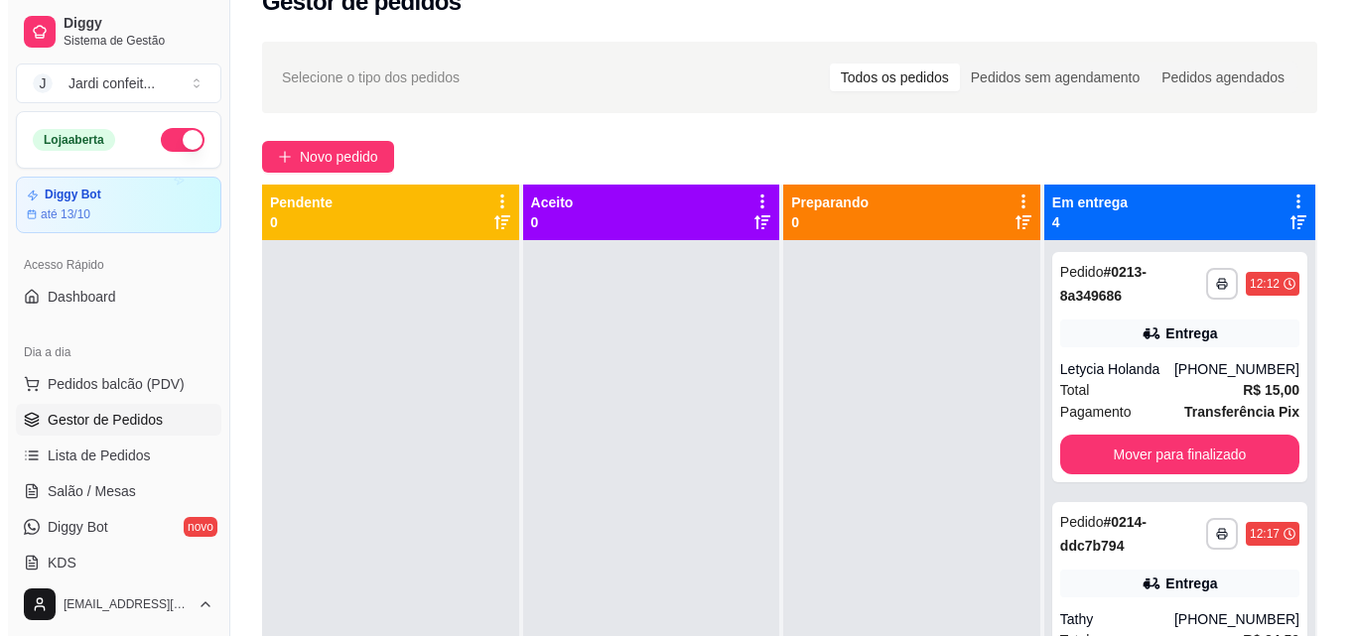
scroll to position [0, 0]
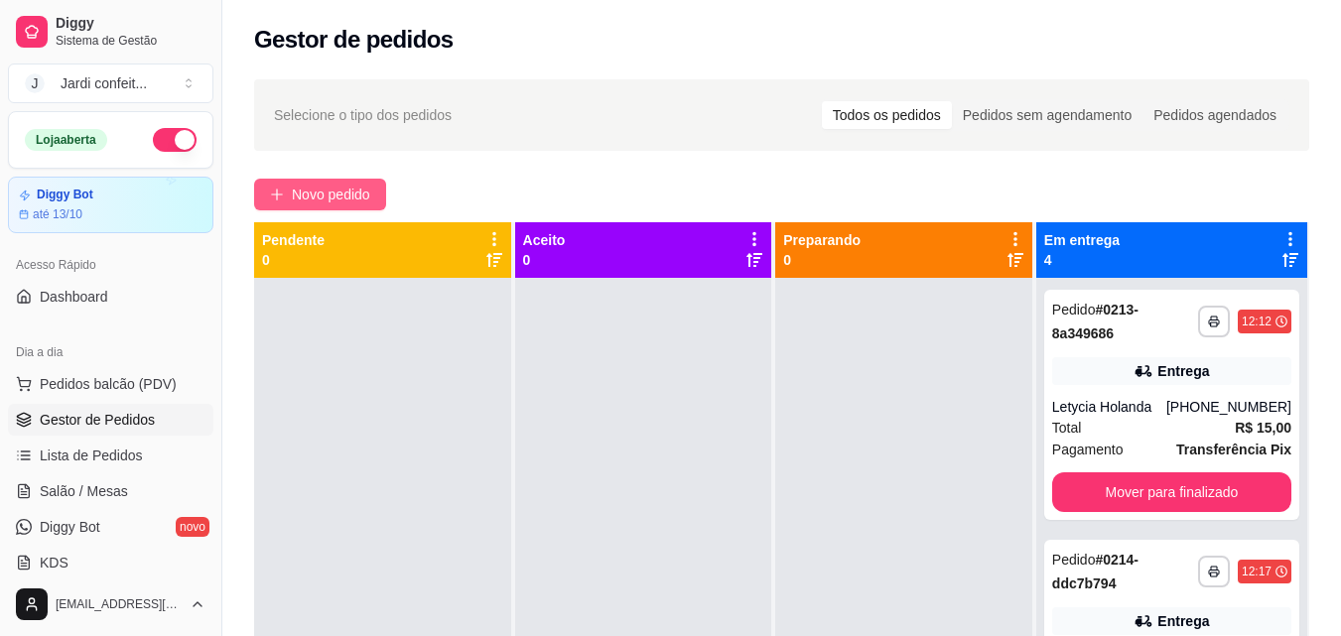
click at [290, 180] on button "Novo pedido" at bounding box center [320, 195] width 132 height 32
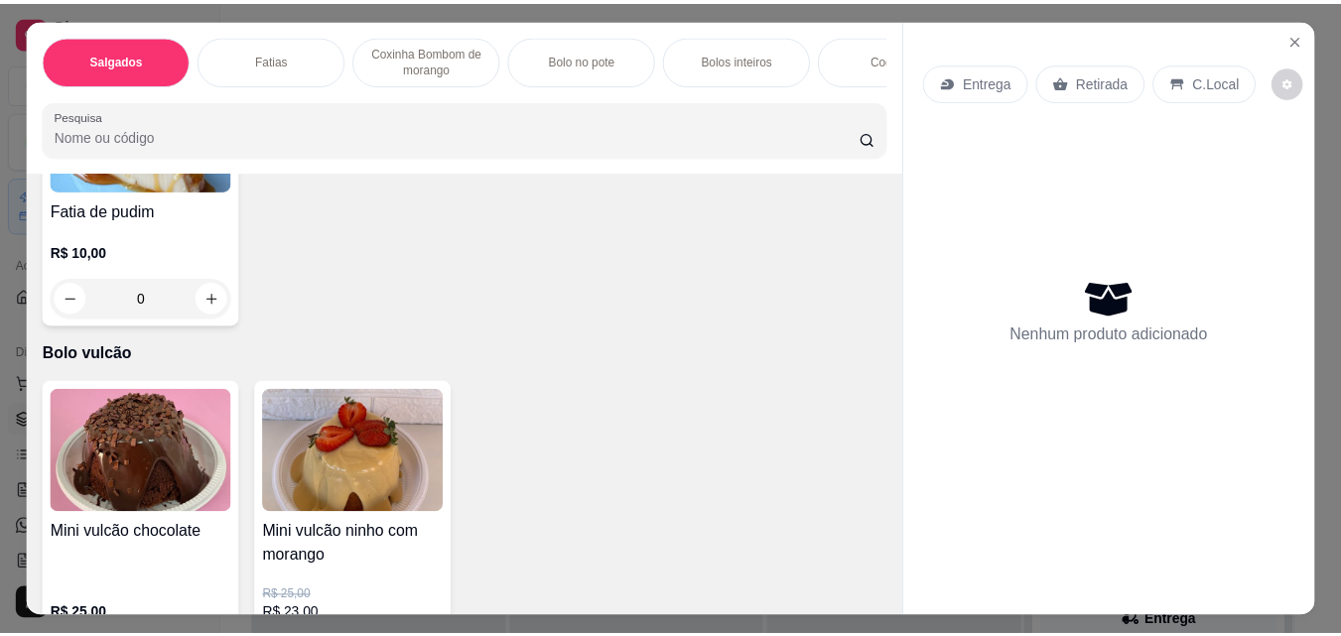
scroll to position [4368, 0]
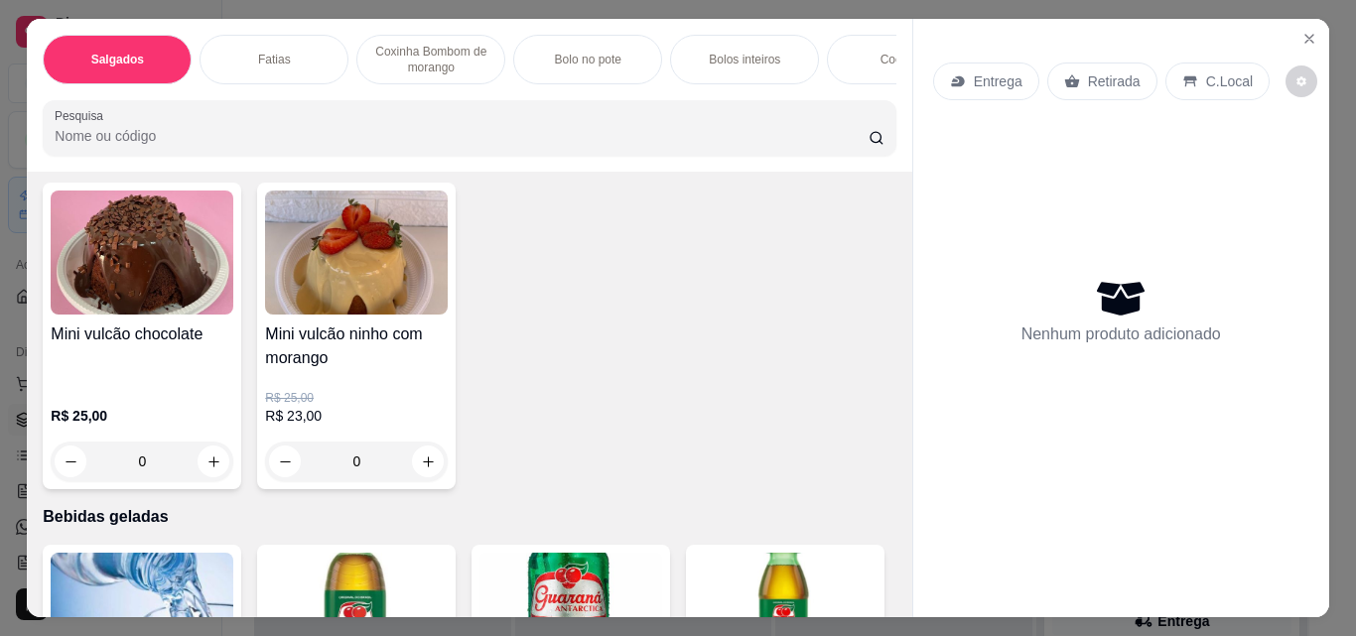
click at [207, 115] on button "increase-product-quantity" at bounding box center [214, 99] width 31 height 31
type input "1"
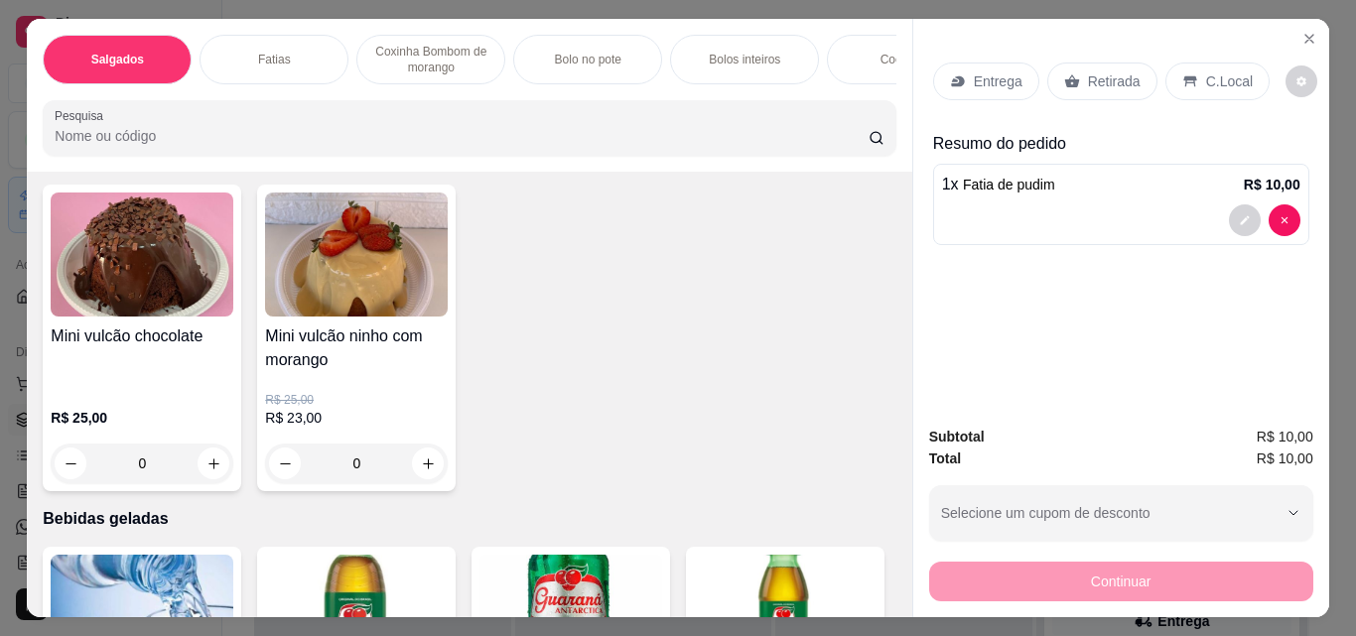
drag, startPoint x: 1056, startPoint y: 71, endPoint x: 1021, endPoint y: 259, distance: 191.0
click at [1064, 73] on icon at bounding box center [1072, 81] width 16 height 16
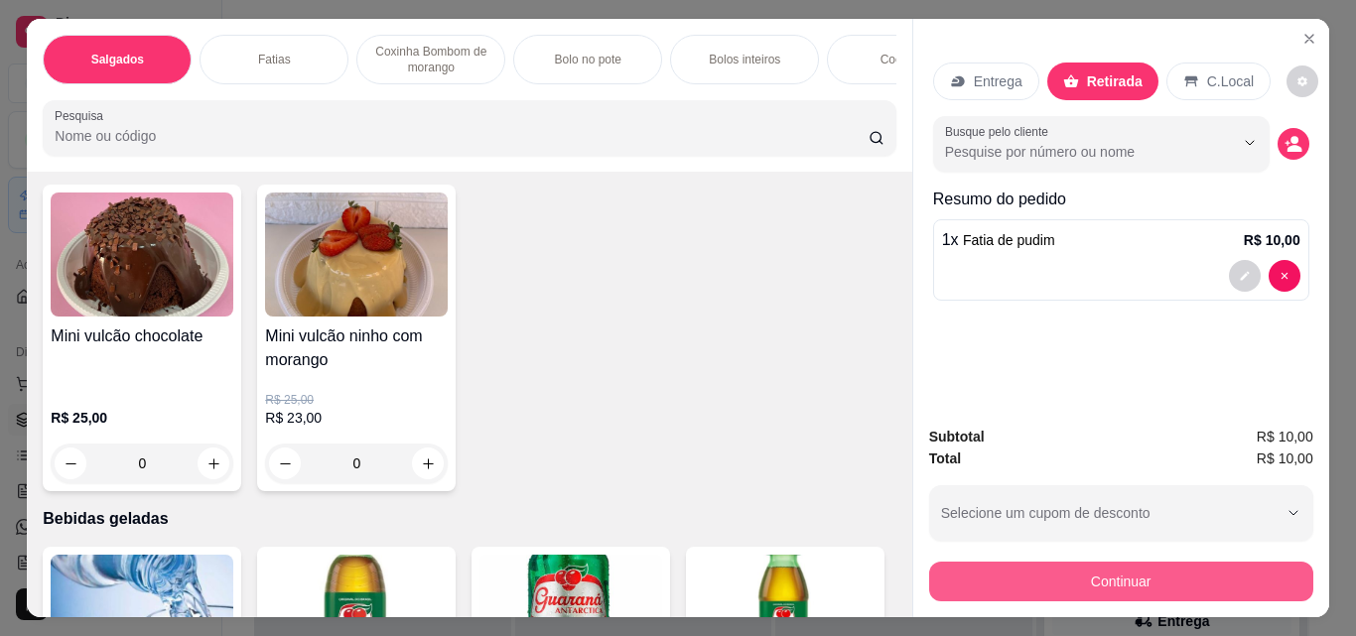
click at [999, 562] on button "Continuar" at bounding box center [1121, 582] width 384 height 40
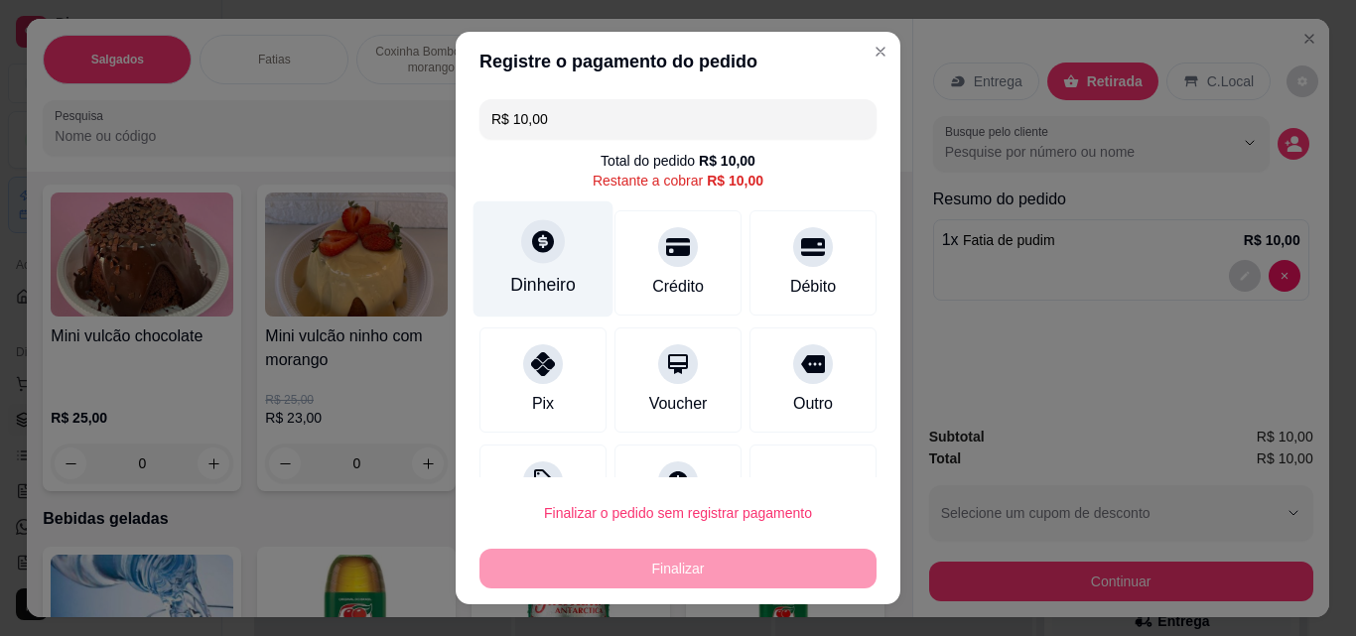
click at [556, 246] on div "Dinheiro" at bounding box center [544, 260] width 140 height 116
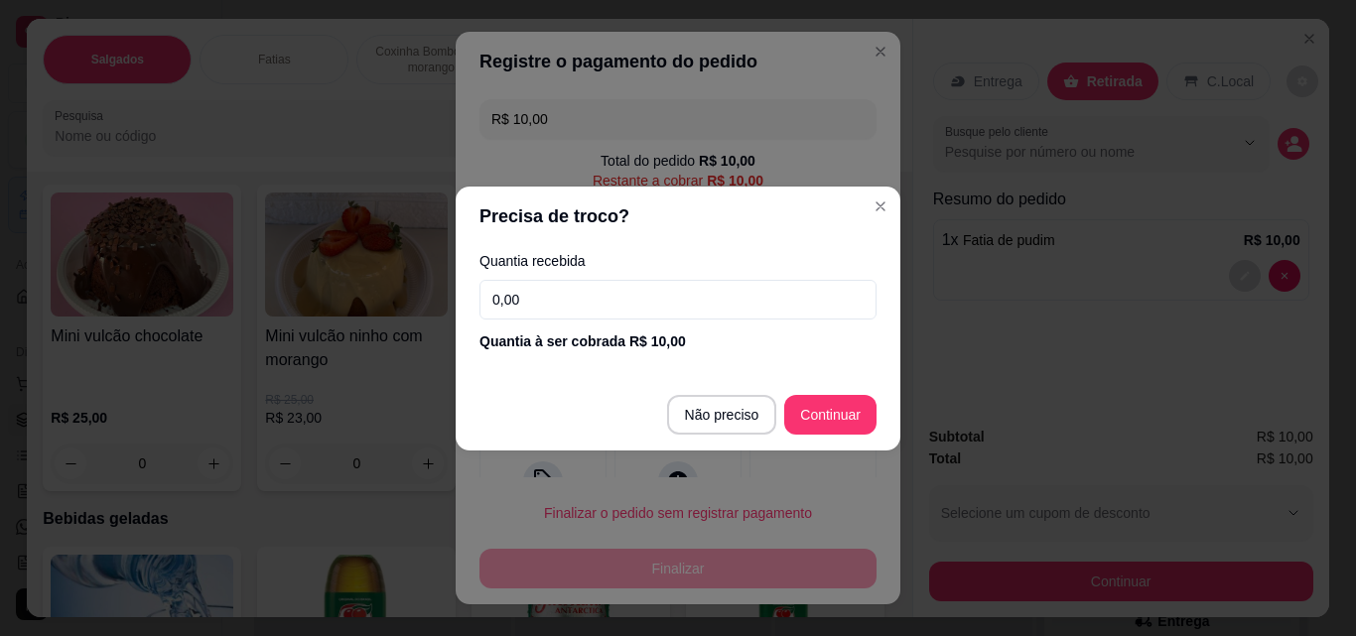
click at [579, 313] on input "0,00" at bounding box center [677, 300] width 397 height 40
type input "10,00"
type input "R$ 0,00"
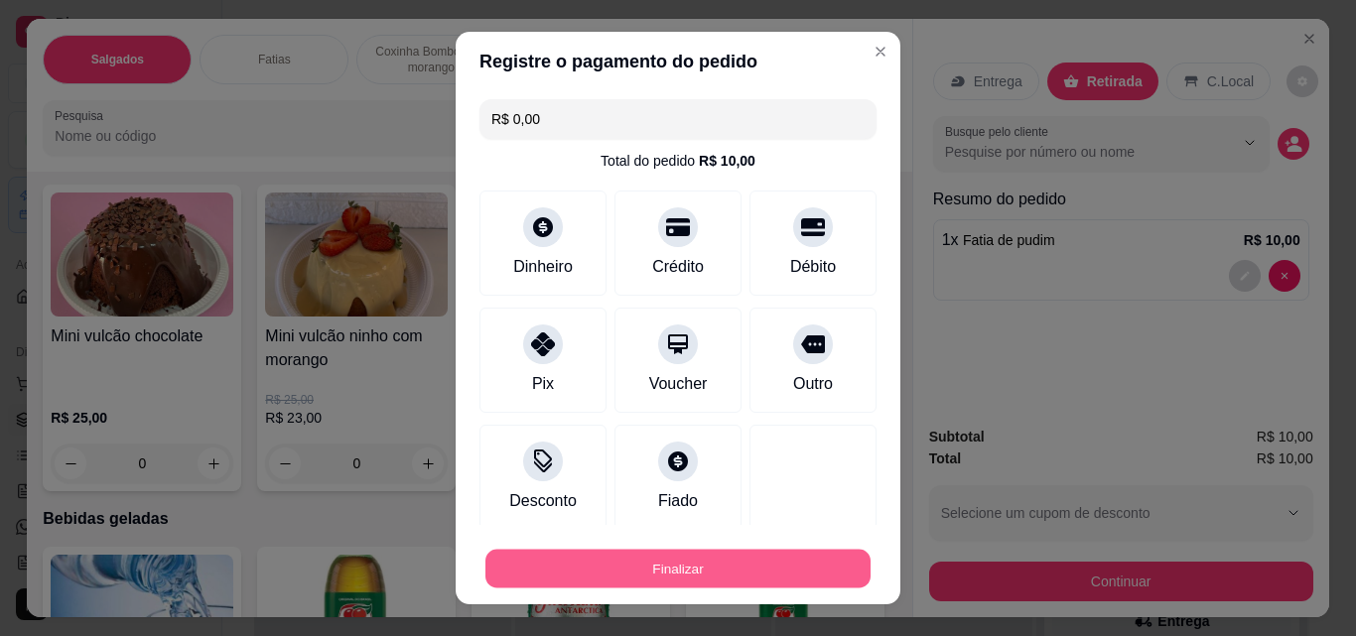
click at [718, 558] on button "Finalizar" at bounding box center [677, 569] width 385 height 39
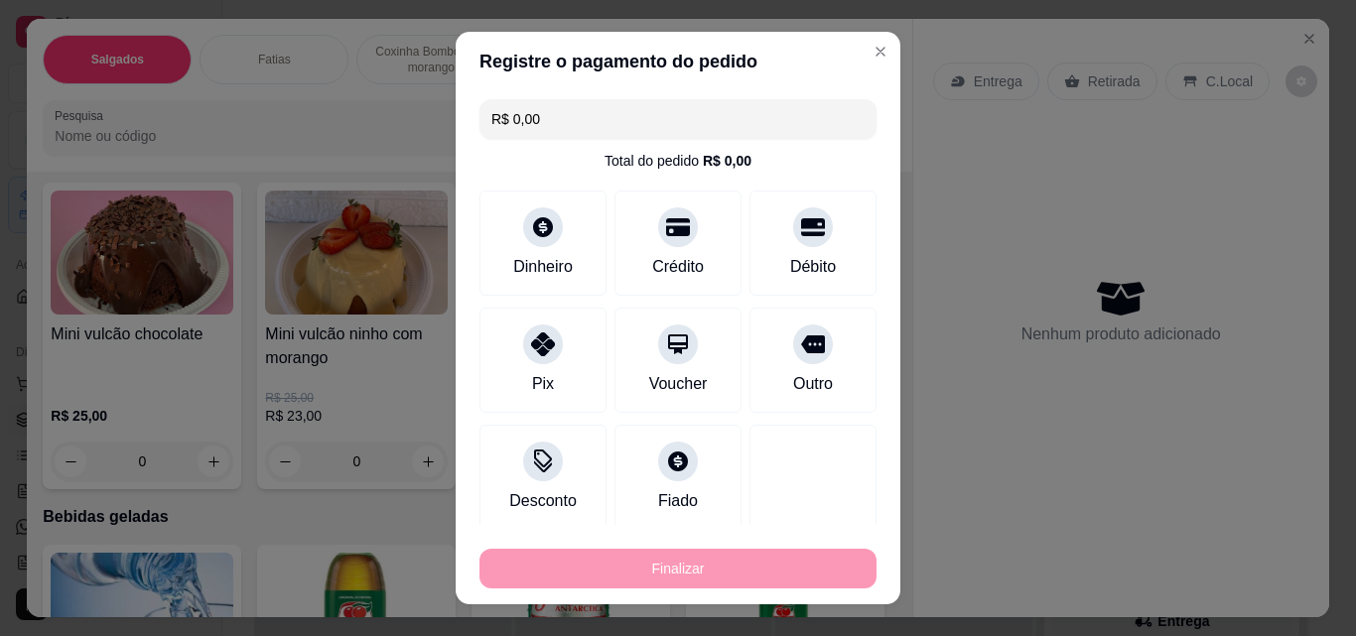
type input "0"
type input "-R$ 10,00"
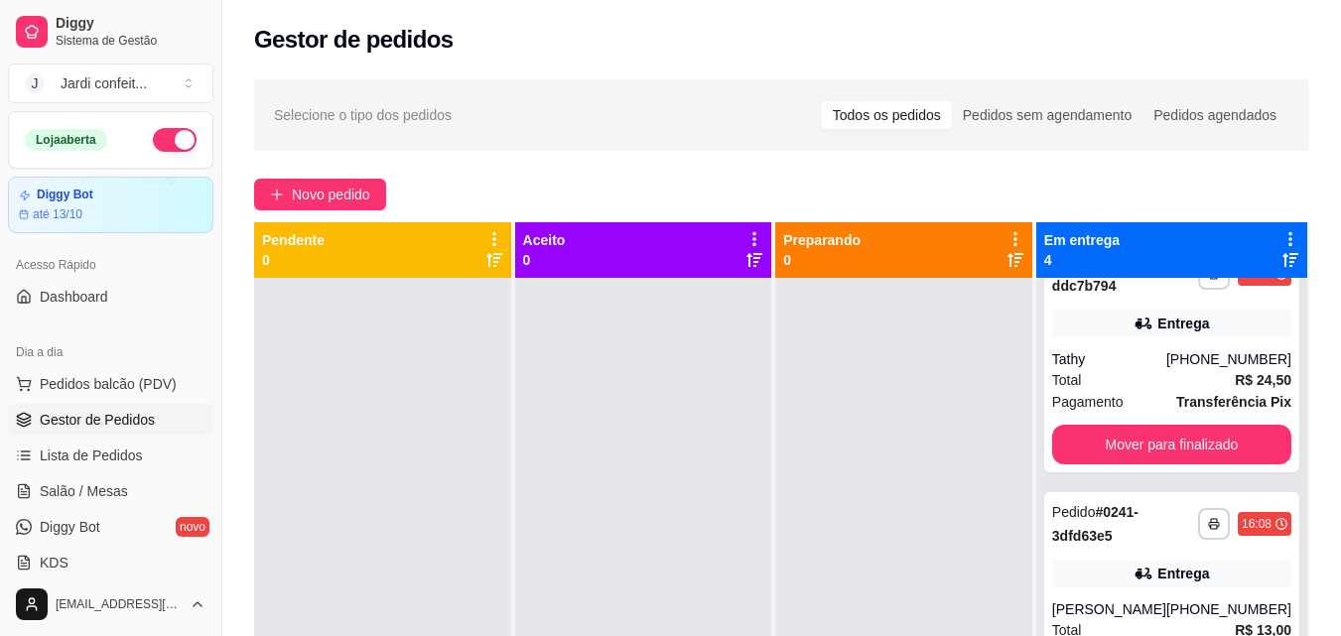
scroll to position [384, 0]
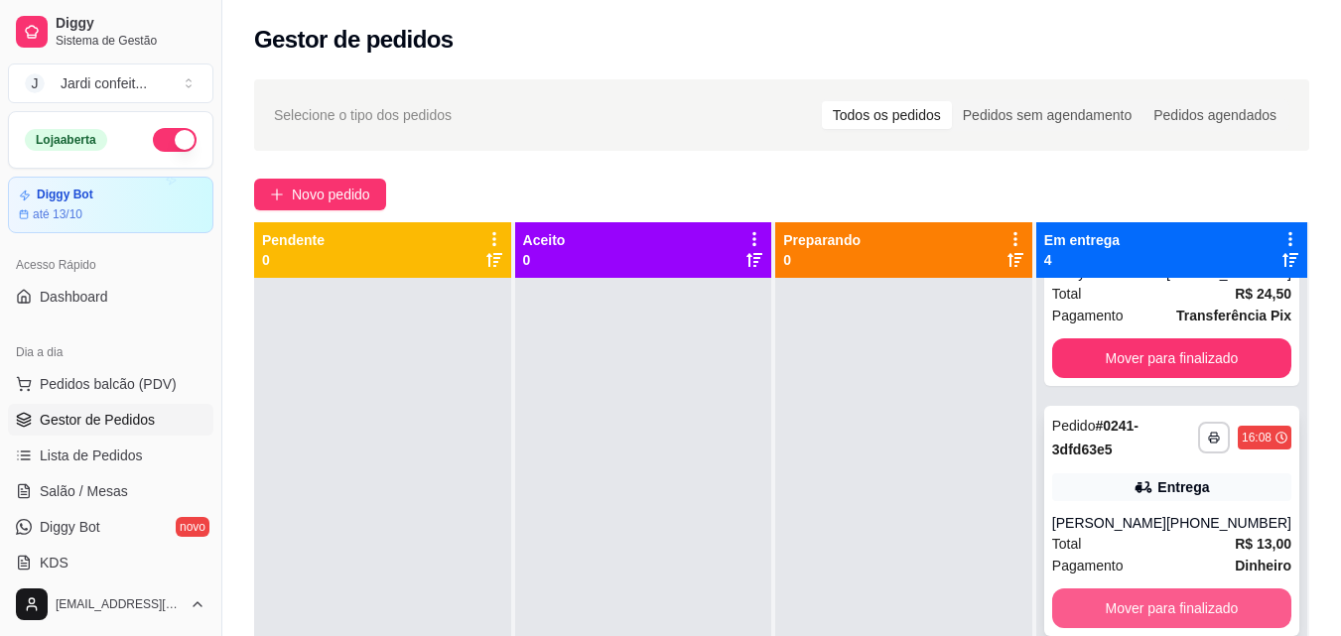
click at [1168, 598] on button "Mover para finalizado" at bounding box center [1171, 609] width 239 height 40
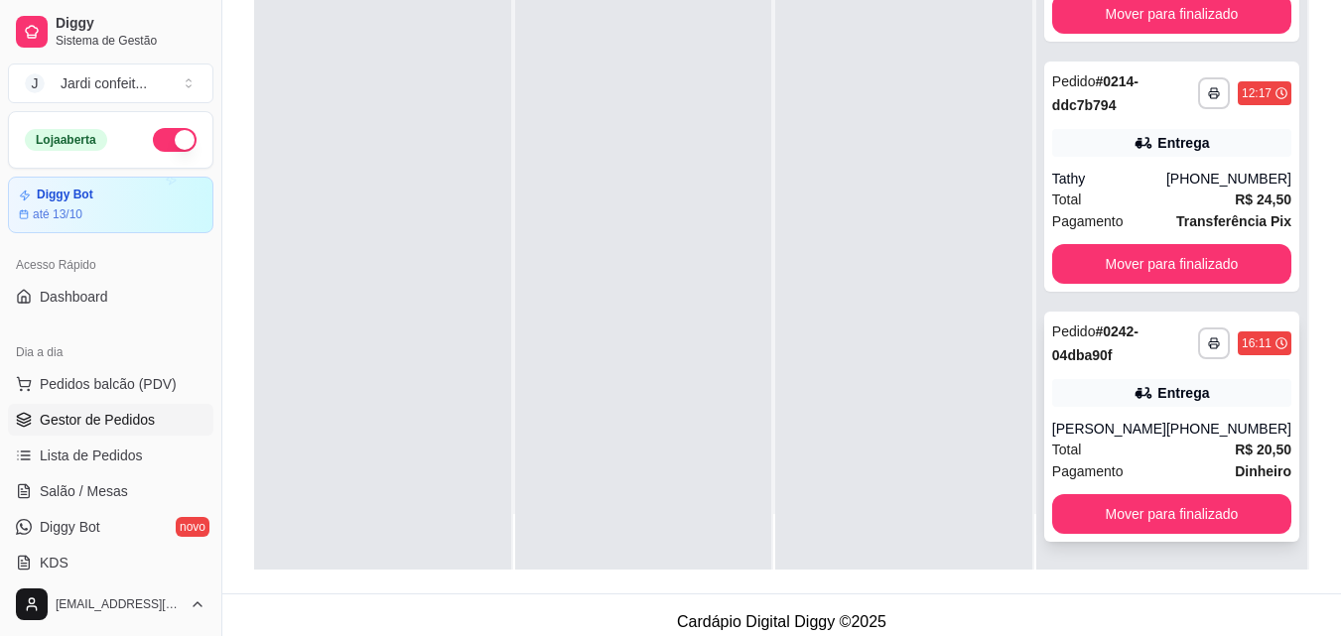
scroll to position [298, 0]
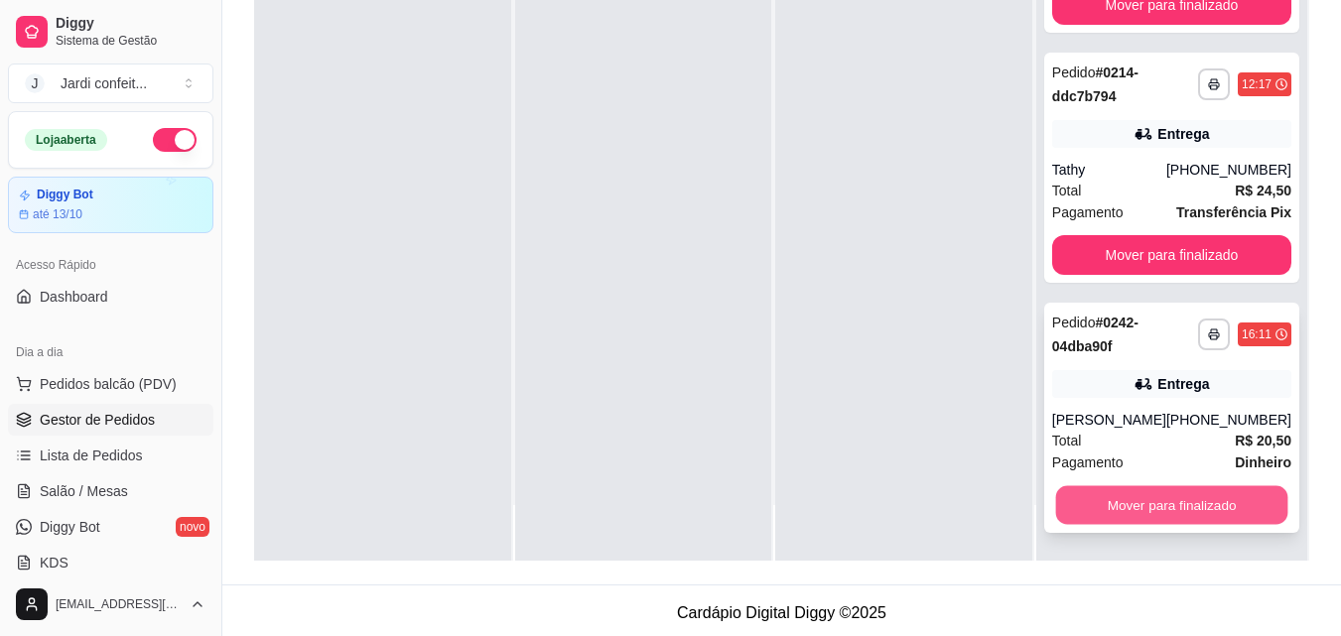
click at [1210, 511] on button "Mover para finalizado" at bounding box center [1171, 505] width 232 height 39
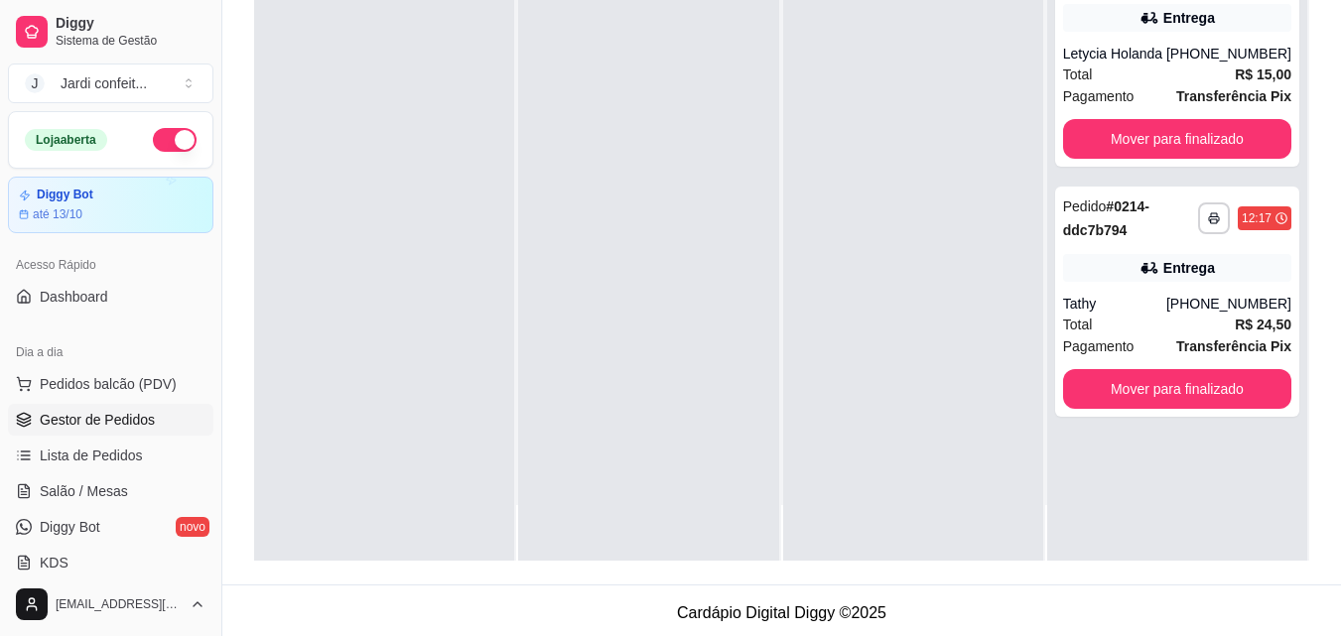
scroll to position [0, 0]
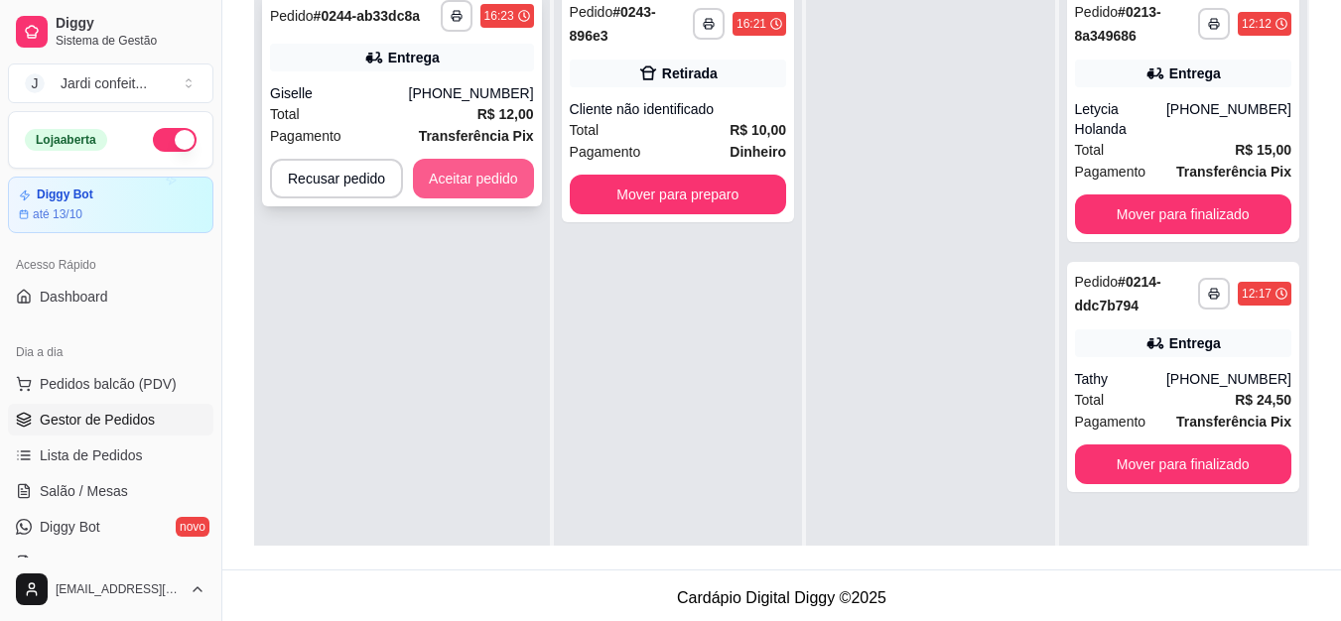
click at [484, 186] on button "Aceitar pedido" at bounding box center [473, 179] width 121 height 40
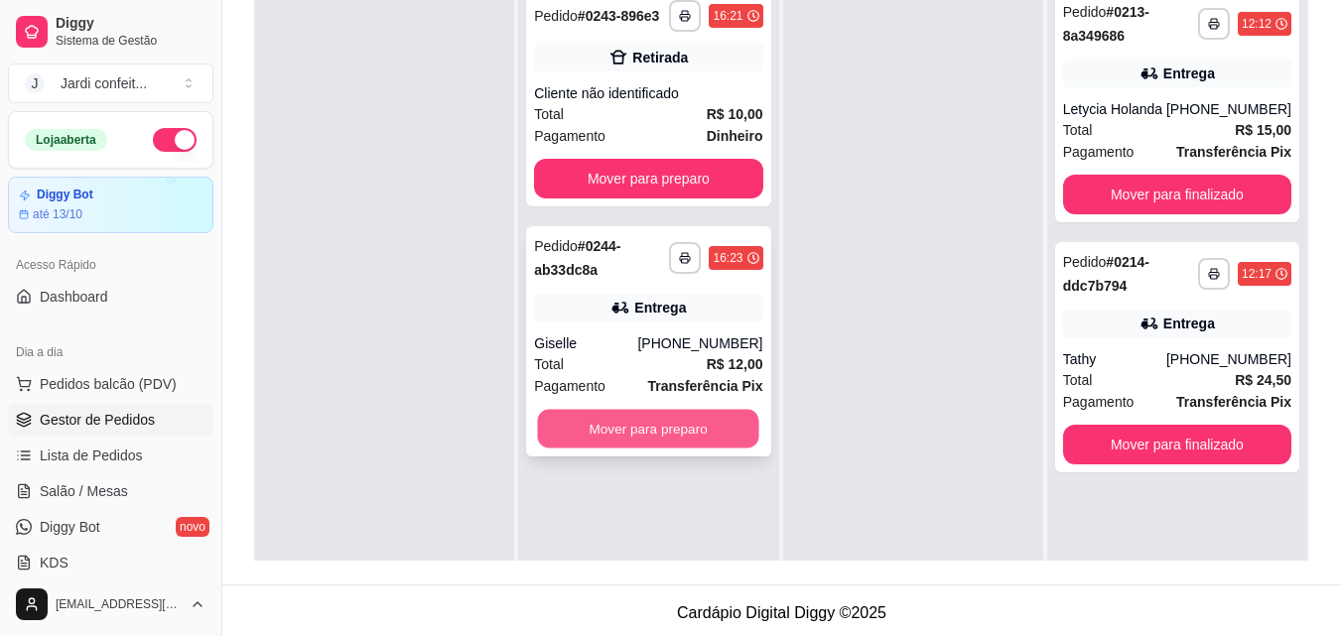
click at [646, 432] on button "Mover para preparo" at bounding box center [648, 429] width 221 height 39
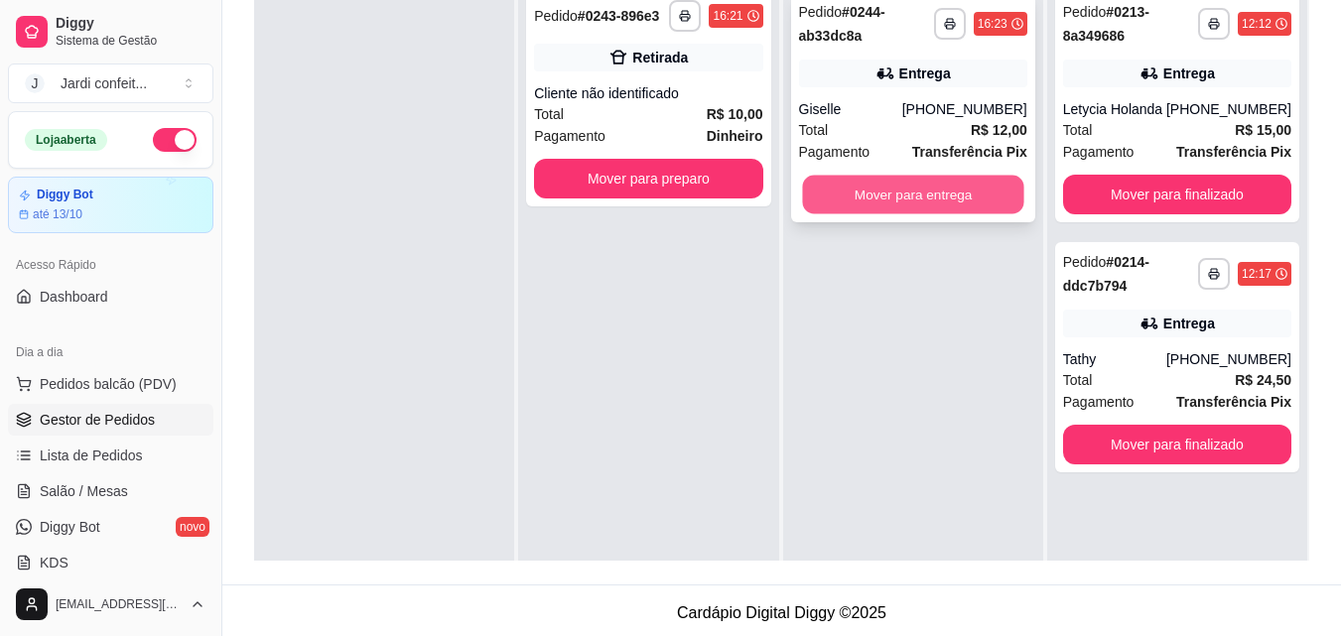
click at [876, 201] on button "Mover para entrega" at bounding box center [912, 195] width 221 height 39
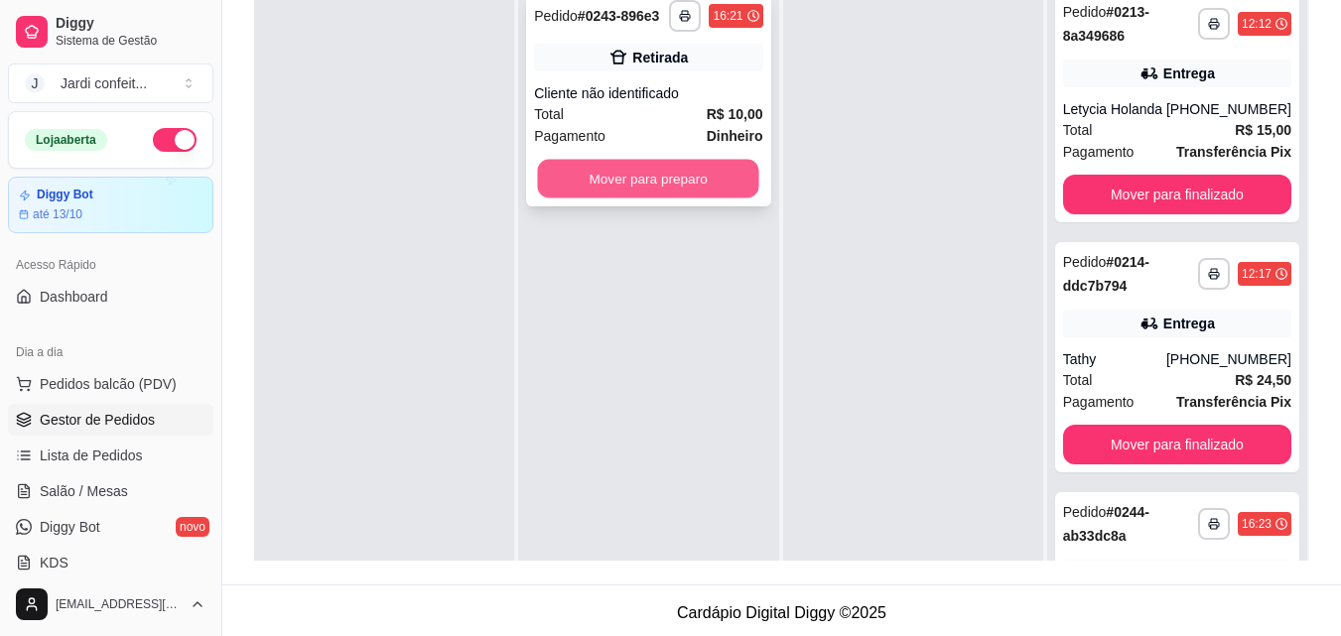
click at [666, 180] on button "Mover para preparo" at bounding box center [648, 179] width 221 height 39
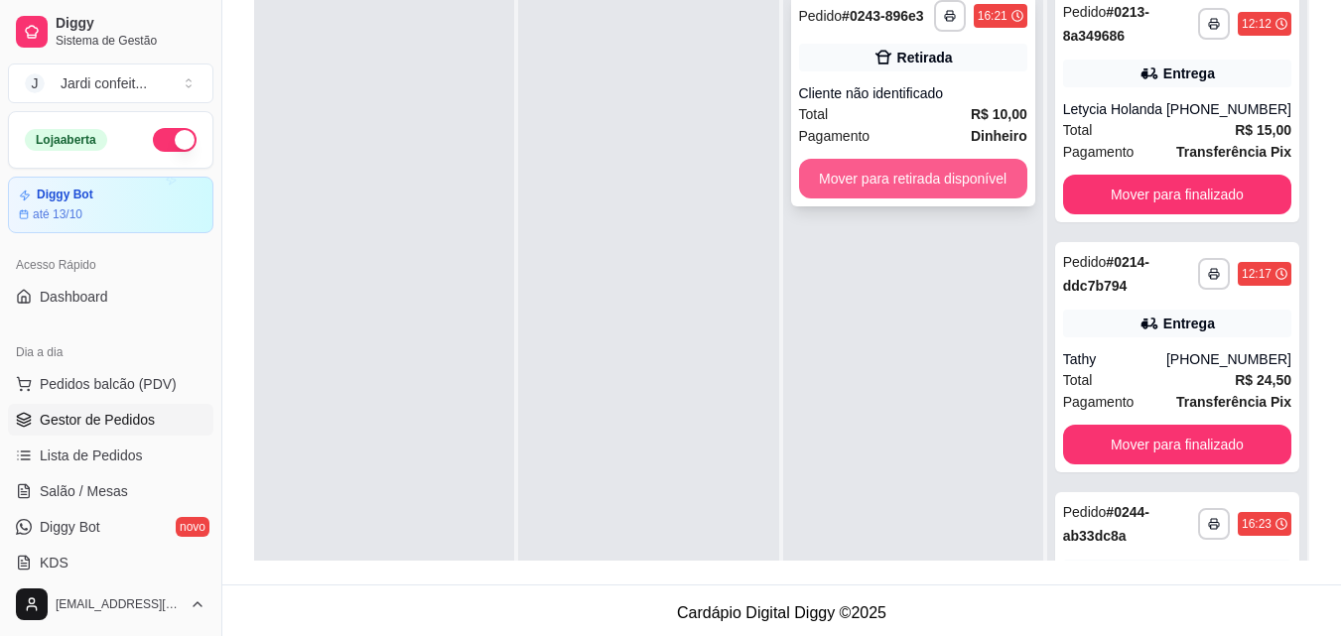
click at [831, 184] on button "Mover para retirada disponível" at bounding box center [913, 179] width 228 height 40
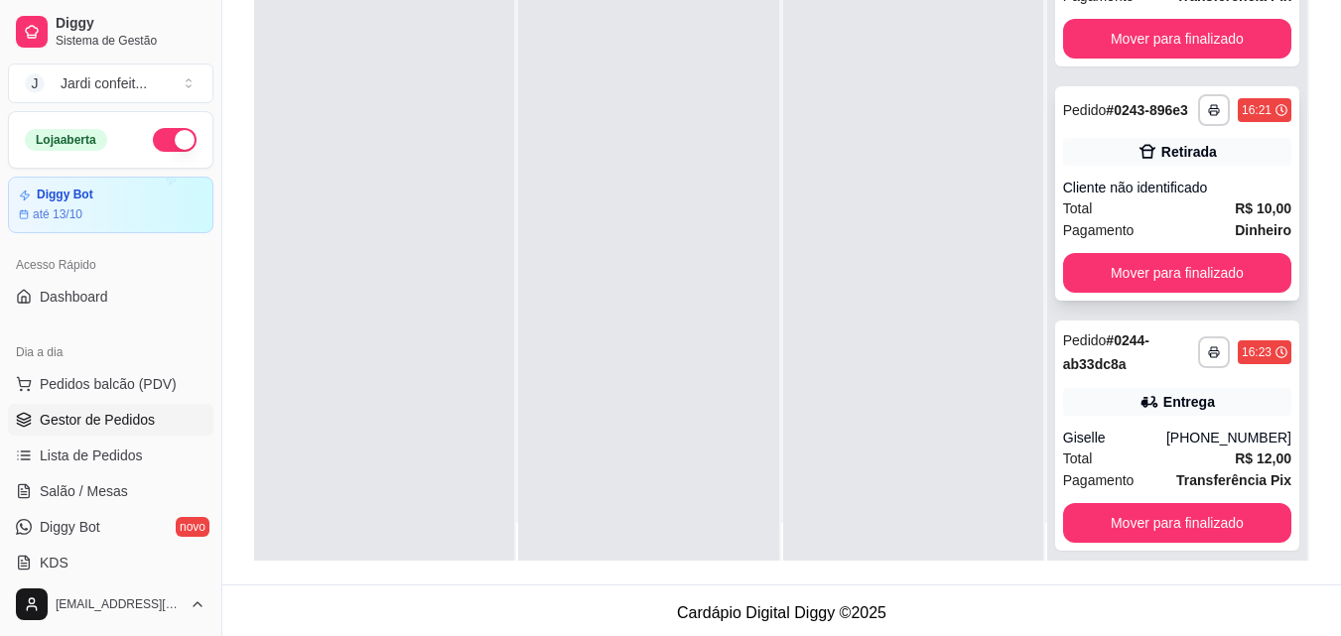
scroll to position [56, 0]
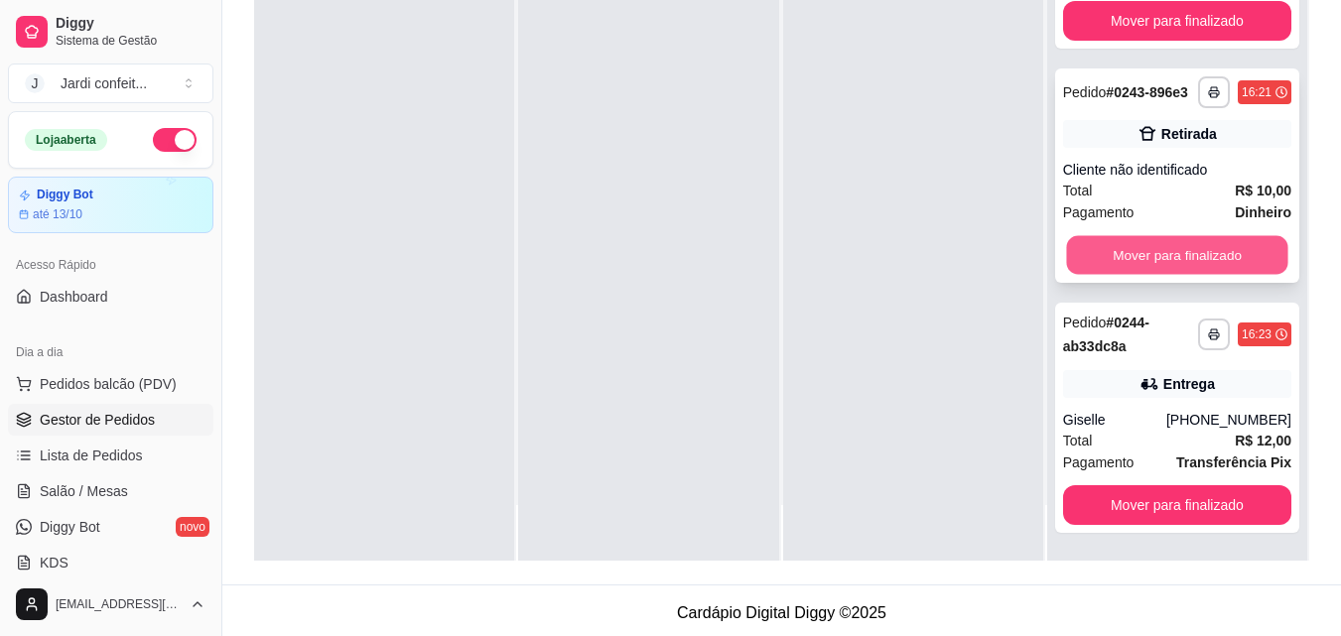
click at [1133, 257] on button "Mover para finalizado" at bounding box center [1176, 255] width 221 height 39
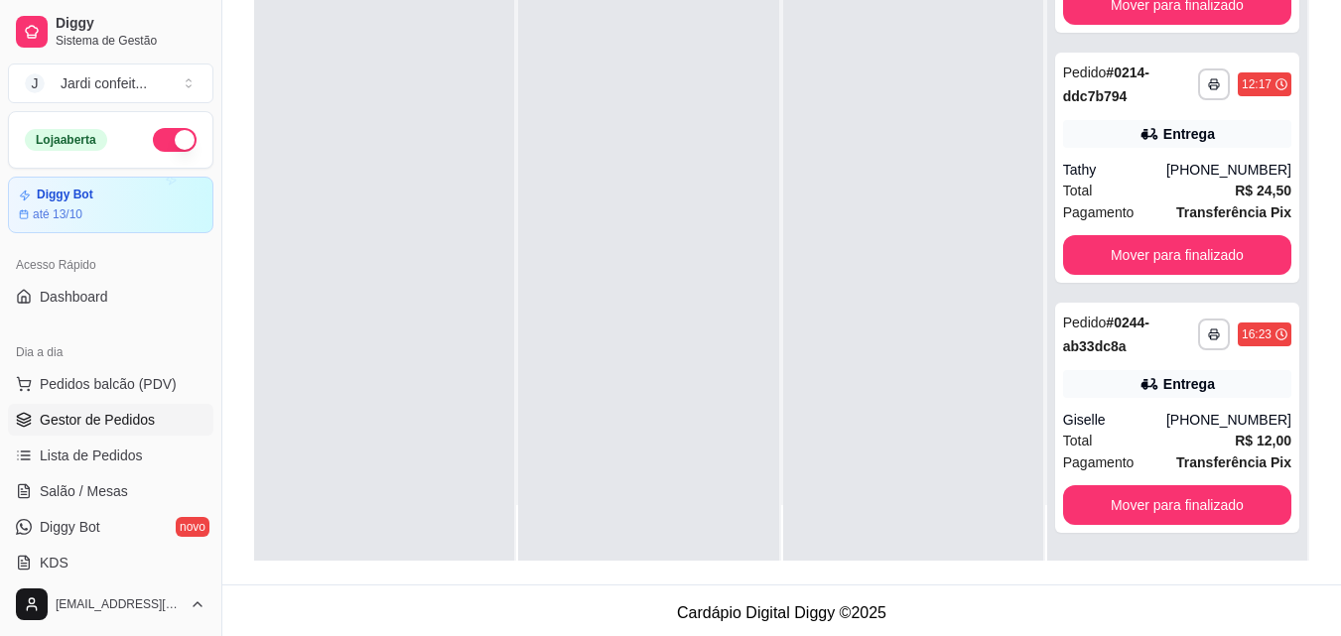
scroll to position [134, 0]
click at [1069, 501] on button "Mover para finalizado" at bounding box center [1176, 505] width 221 height 39
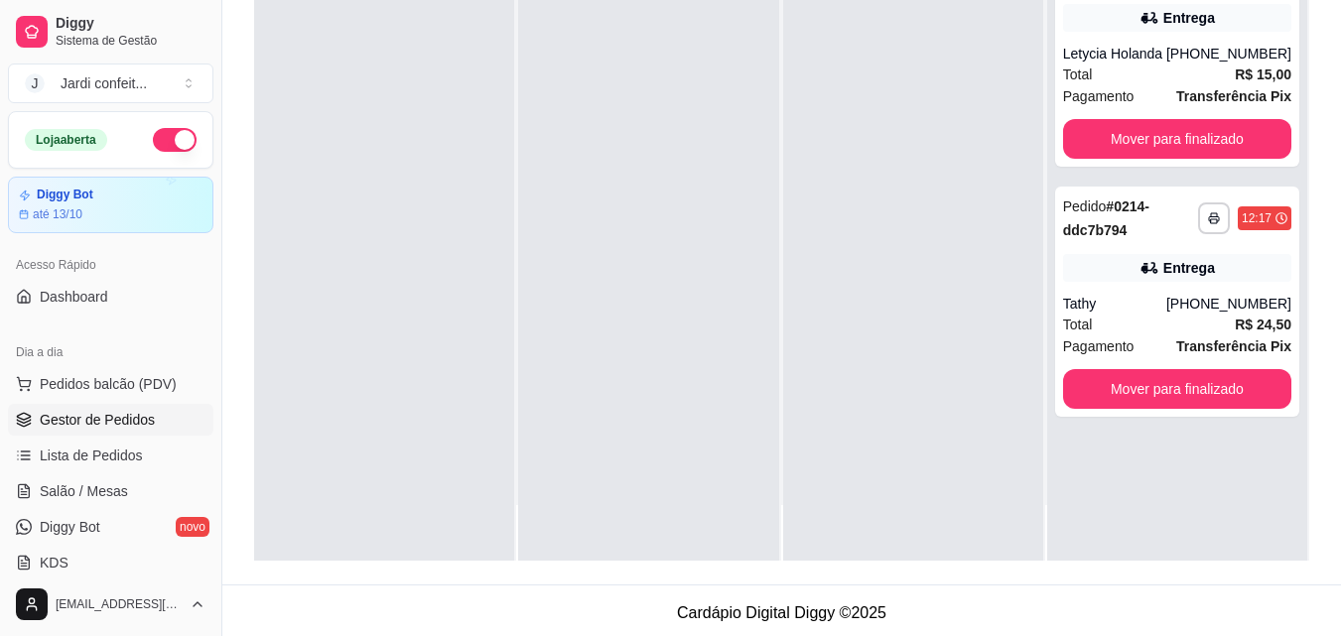
scroll to position [0, 0]
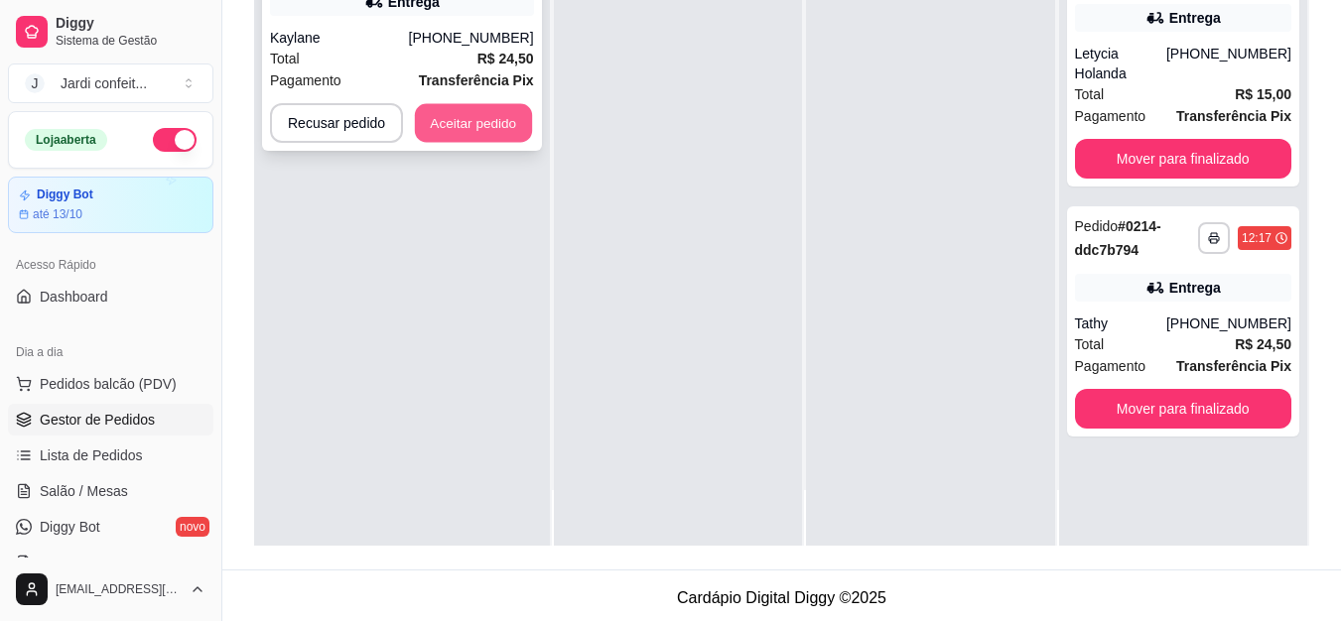
click at [491, 123] on button "Aceitar pedido" at bounding box center [473, 123] width 117 height 39
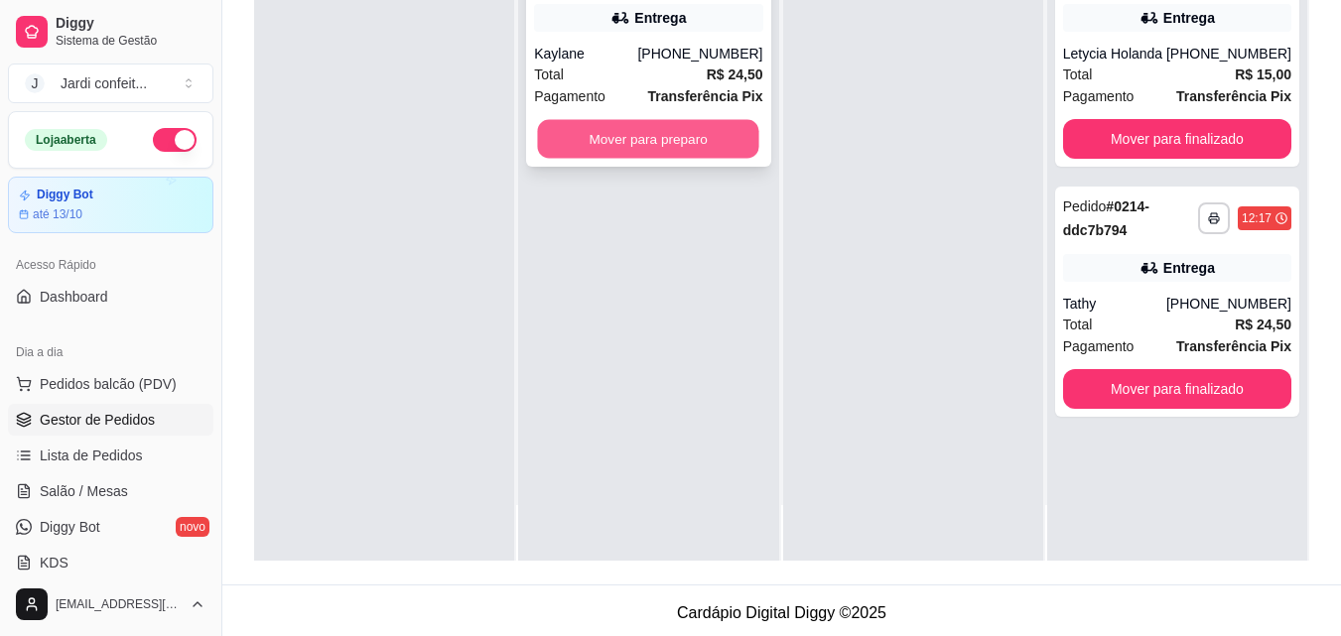
click at [664, 150] on button "Mover para preparo" at bounding box center [648, 139] width 221 height 39
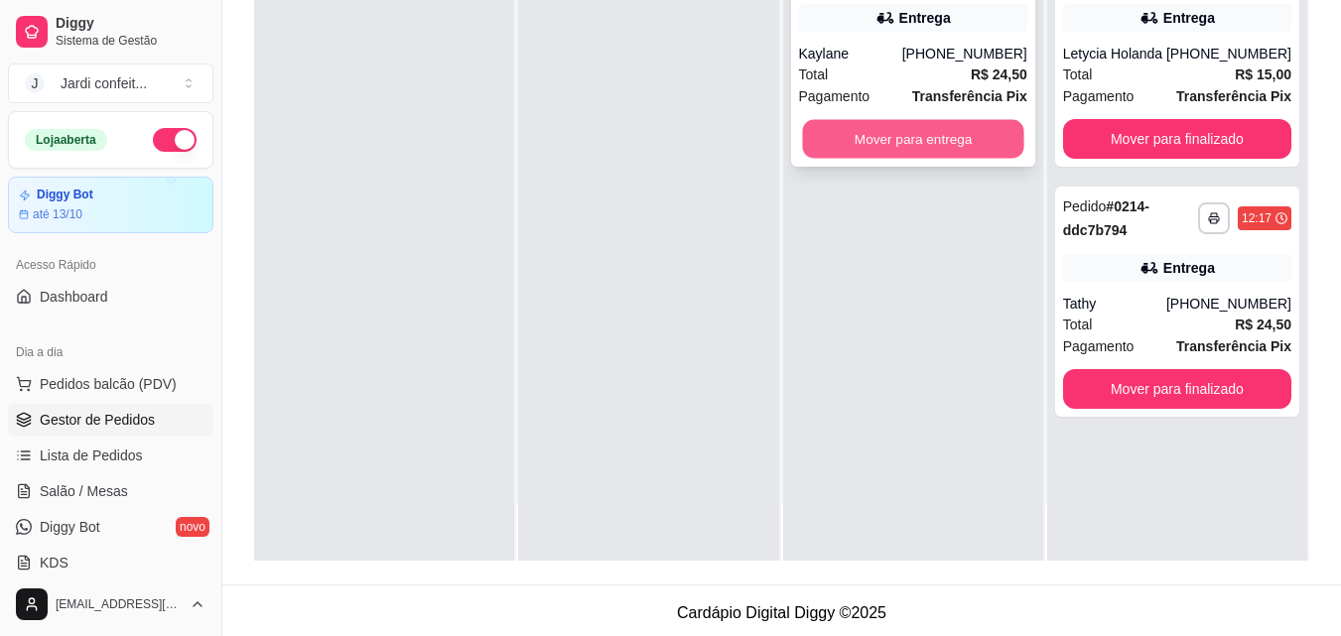
click at [940, 140] on button "Mover para entrega" at bounding box center [912, 139] width 221 height 39
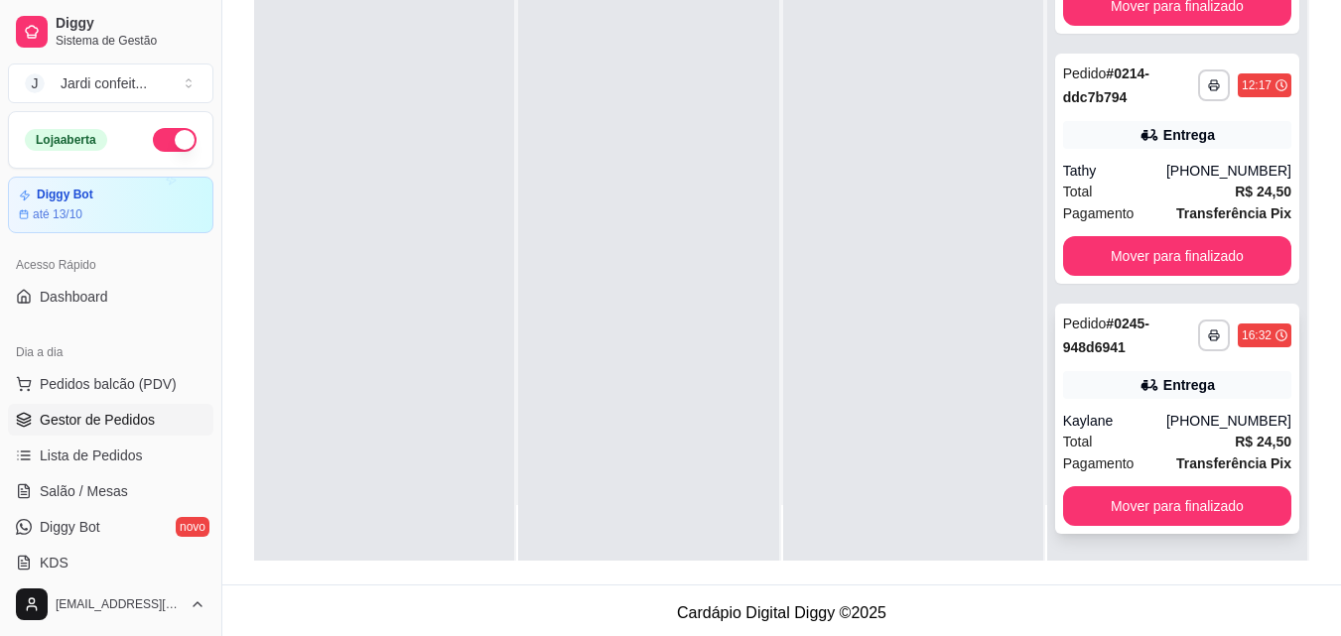
scroll to position [134, 0]
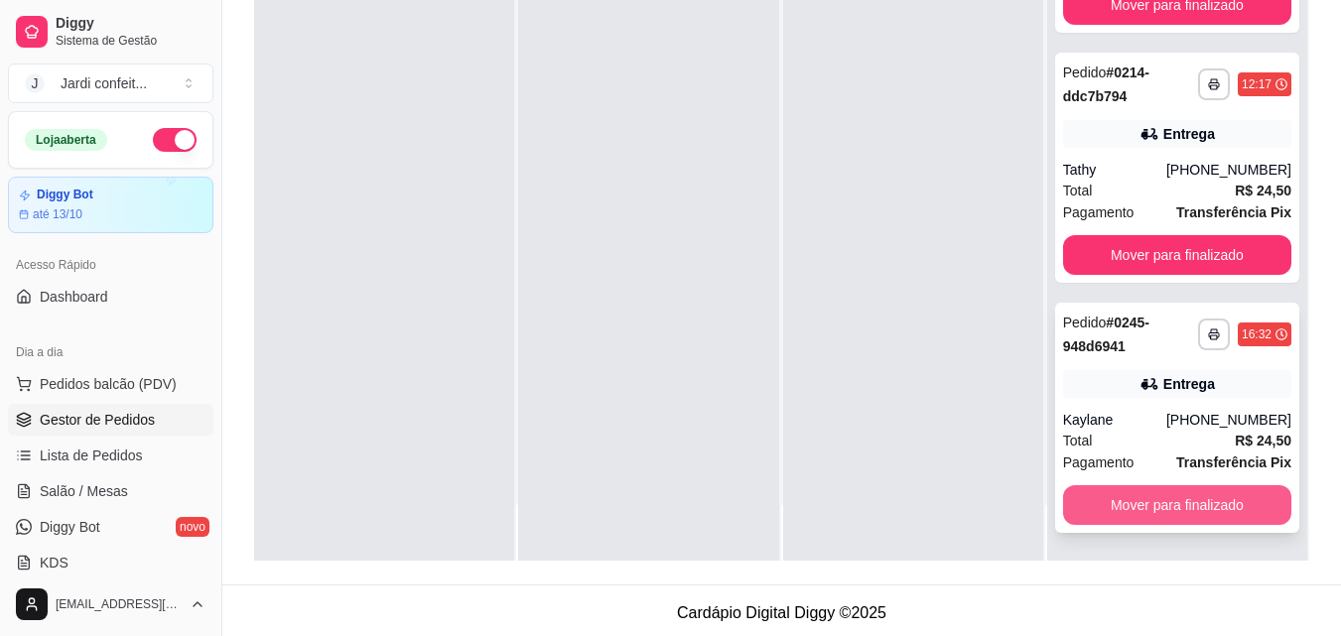
click at [1170, 495] on button "Mover para finalizado" at bounding box center [1177, 505] width 228 height 40
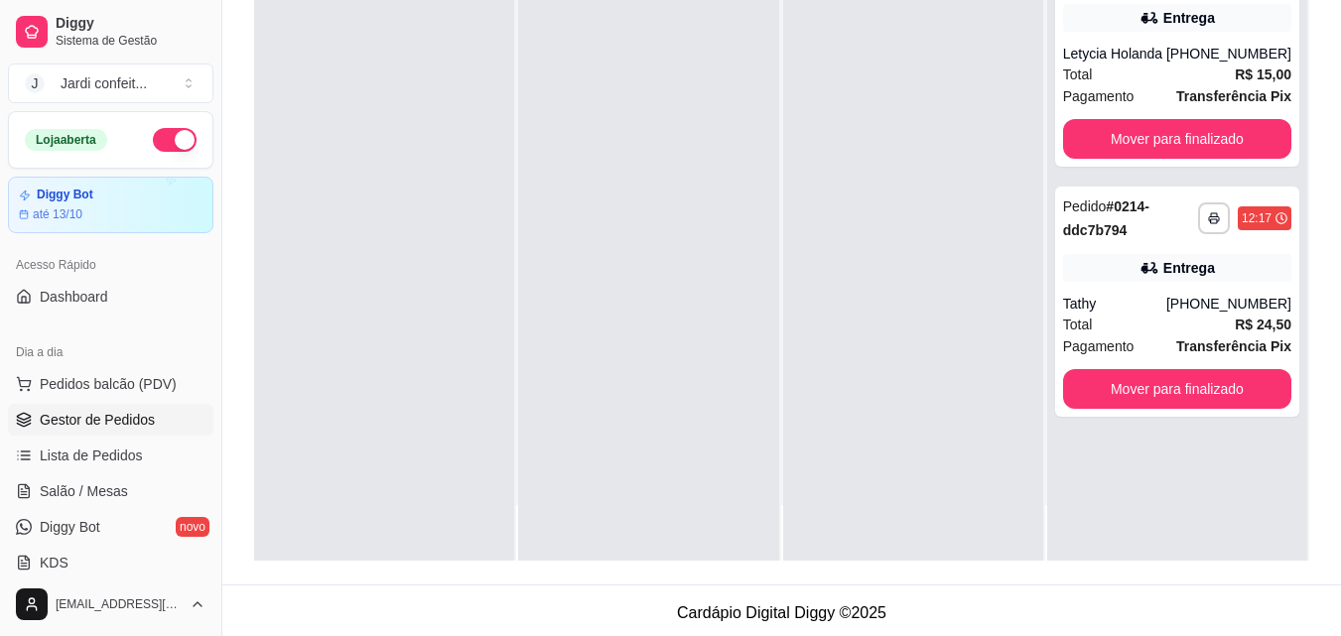
scroll to position [0, 0]
